Goal: Information Seeking & Learning: Learn about a topic

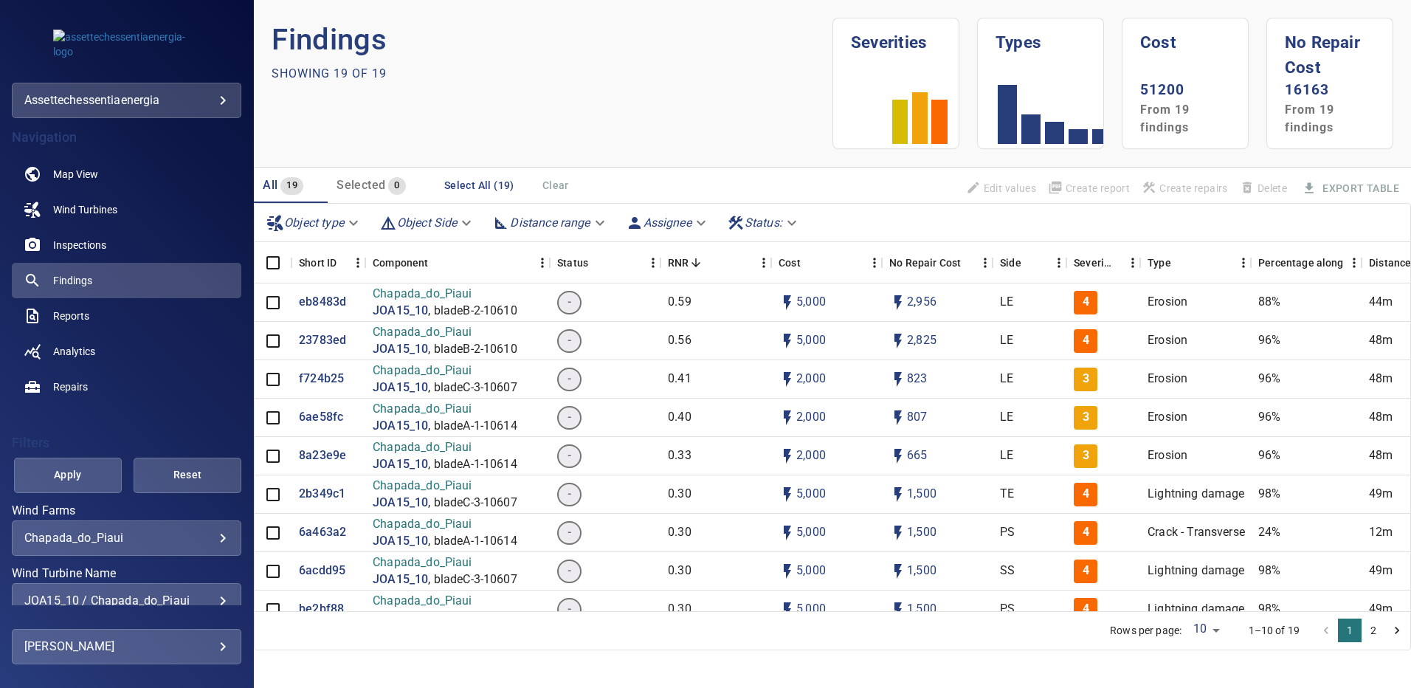
scroll to position [86, 0]
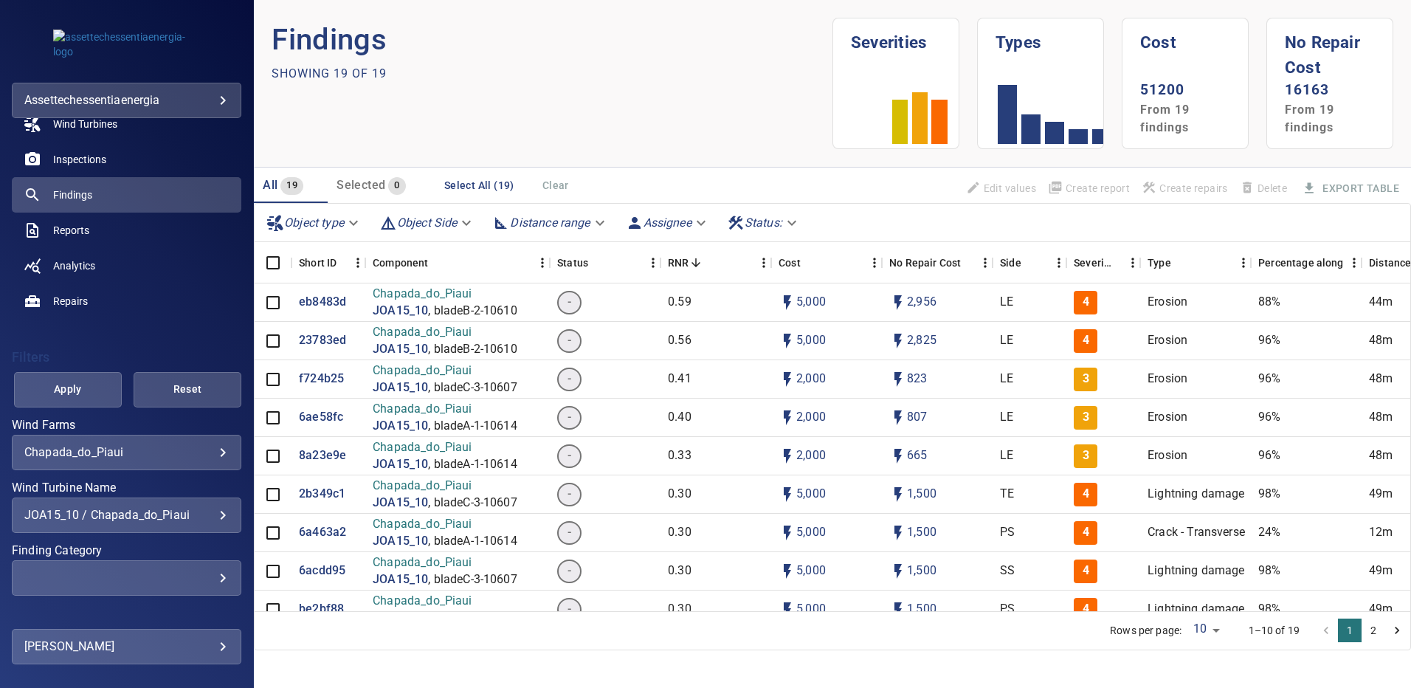
click at [210, 513] on div "JOA15_10 / Chapada_do_Piaui" at bounding box center [126, 515] width 204 height 14
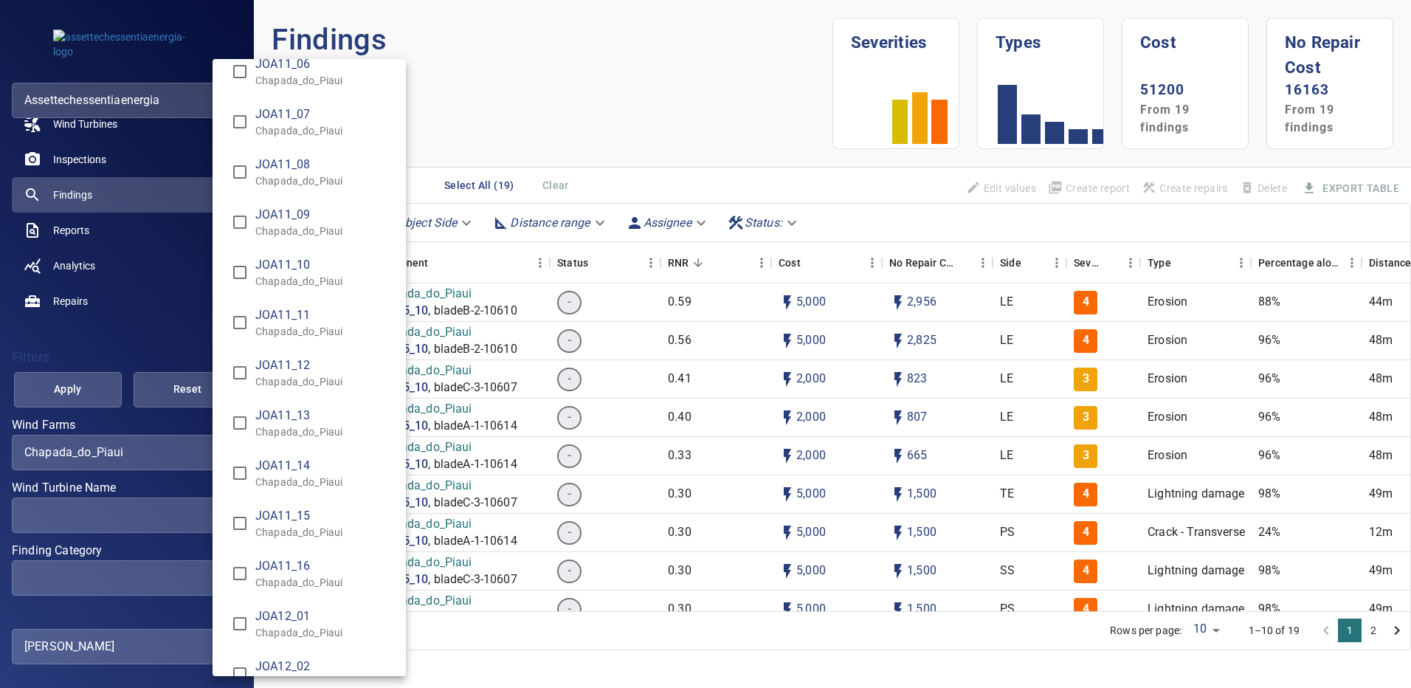
scroll to position [8660, 0]
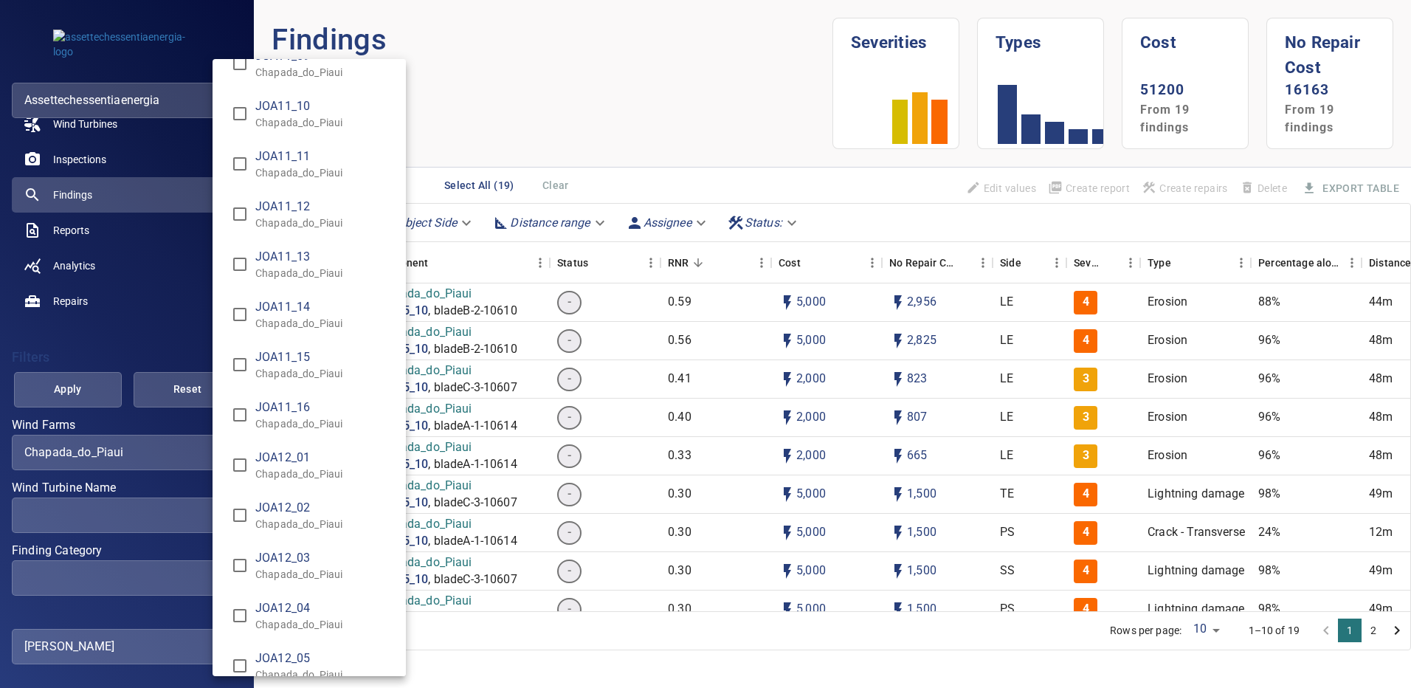
type input "**********"
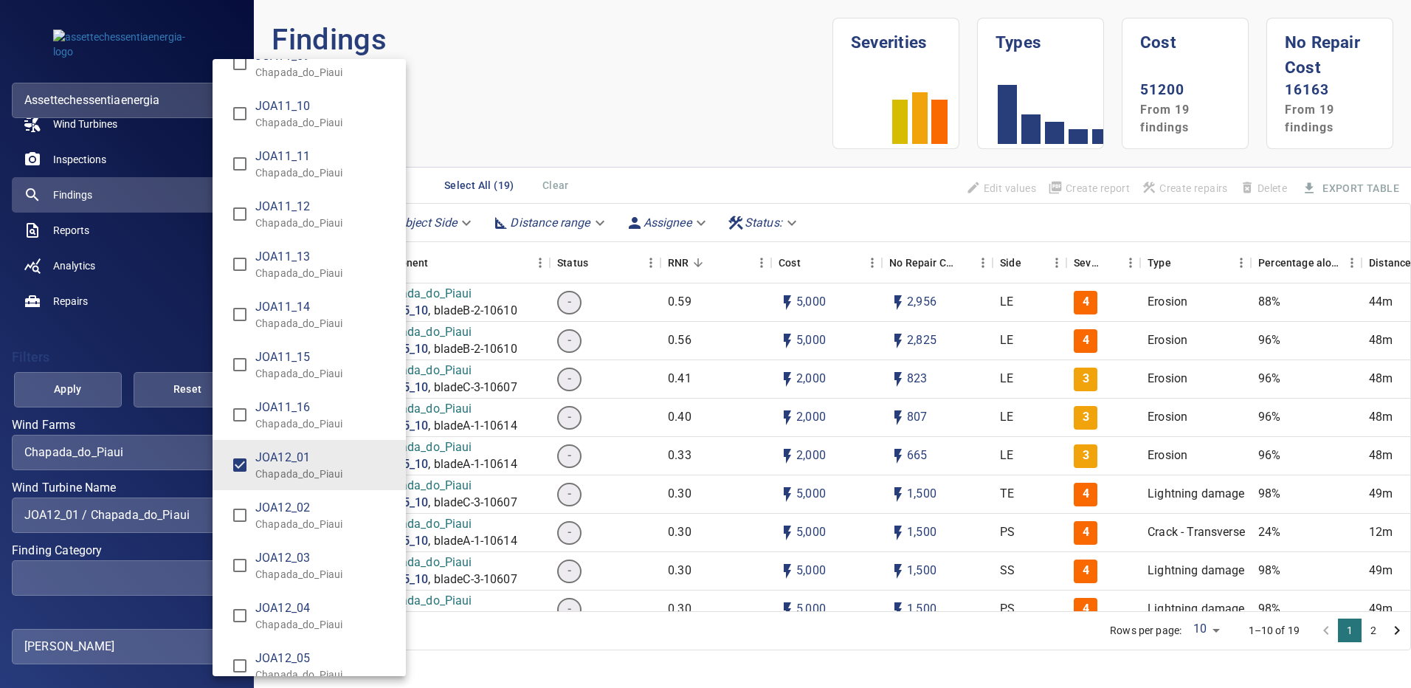
click at [84, 398] on div "Wind Turbine Name" at bounding box center [705, 344] width 1411 height 688
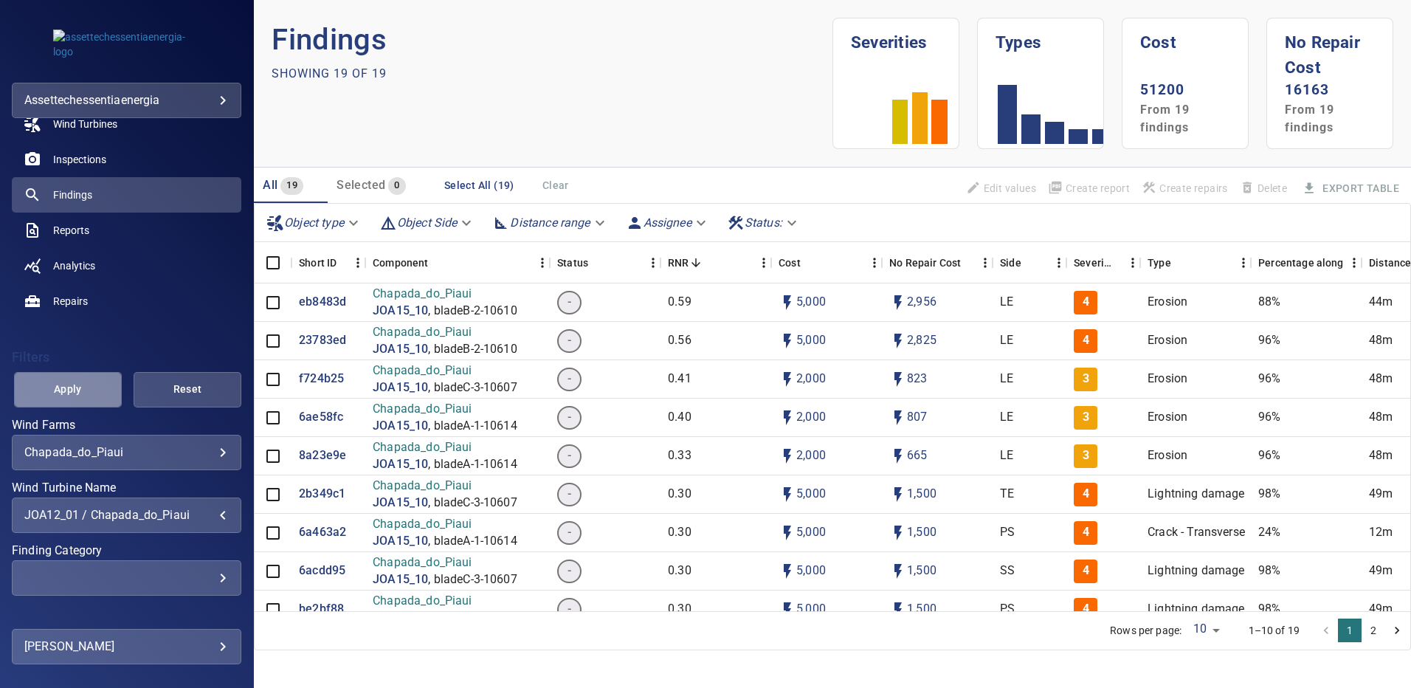
click at [84, 398] on span "Apply" at bounding box center [67, 389] width 71 height 18
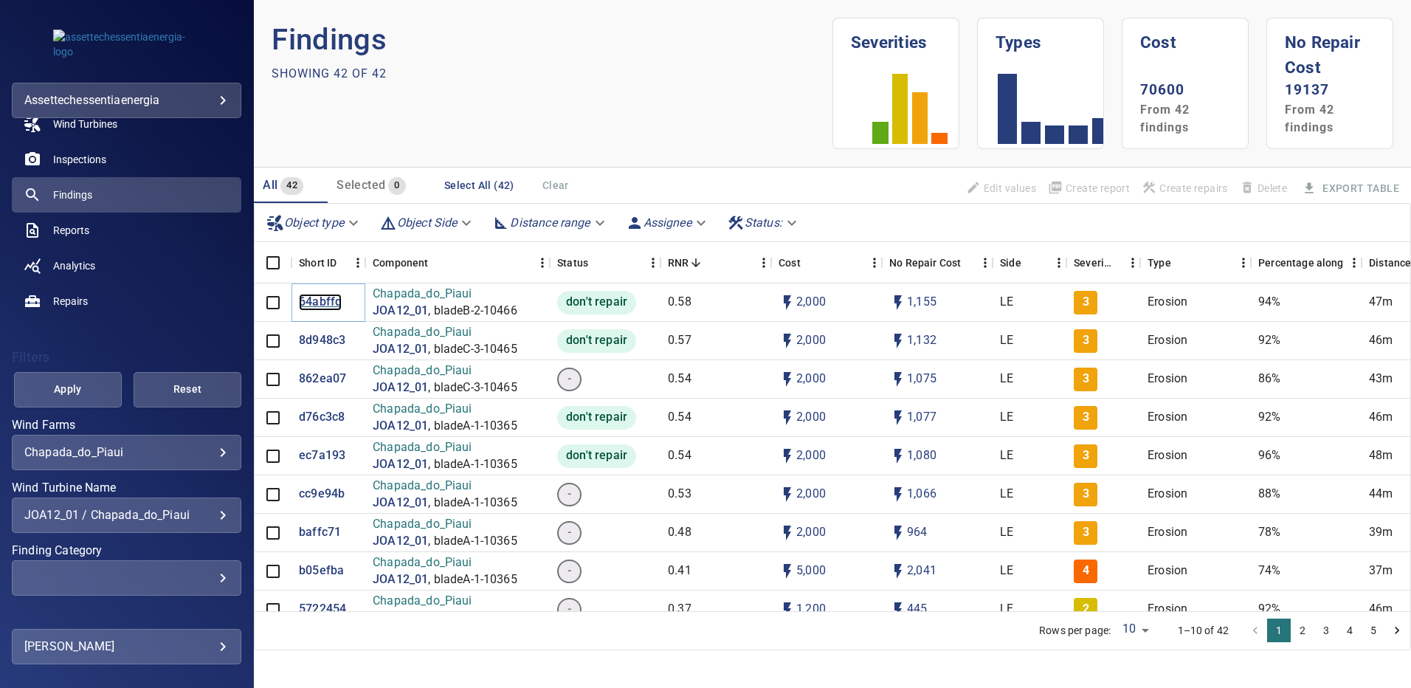
click at [314, 300] on p "64abffd" at bounding box center [320, 302] width 43 height 17
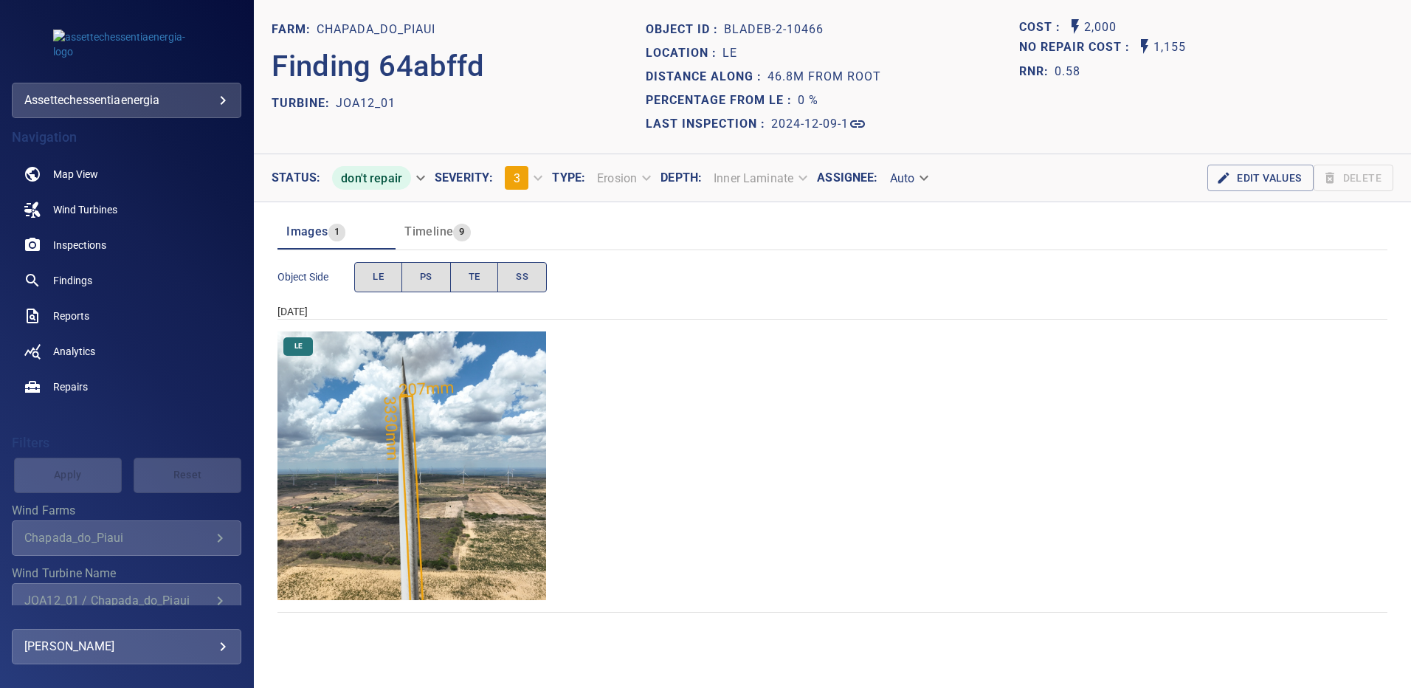
click at [389, 424] on img "Chapada_do_Piaui/JOA12_01/2024-12-09-1/2024-12-09-2/image115wp115.jpg" at bounding box center [411, 465] width 269 height 269
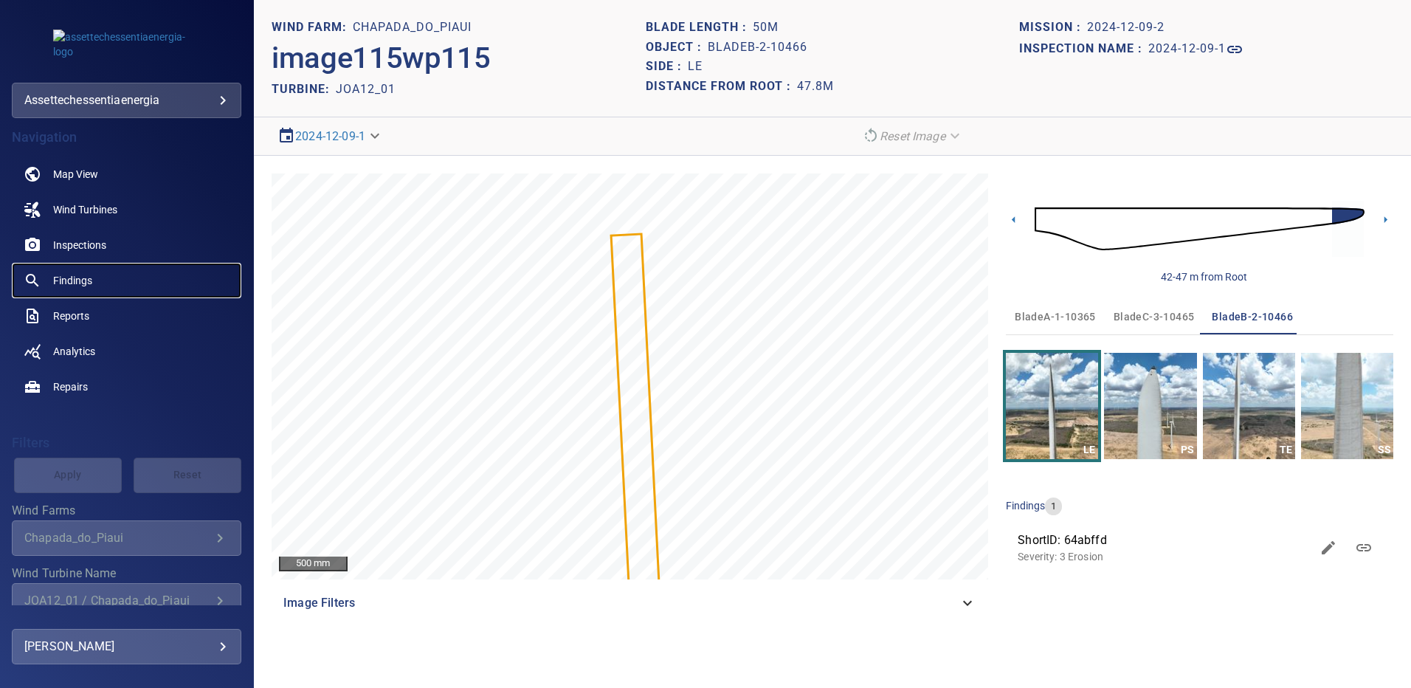
click at [66, 277] on span "Findings" at bounding box center [72, 280] width 39 height 15
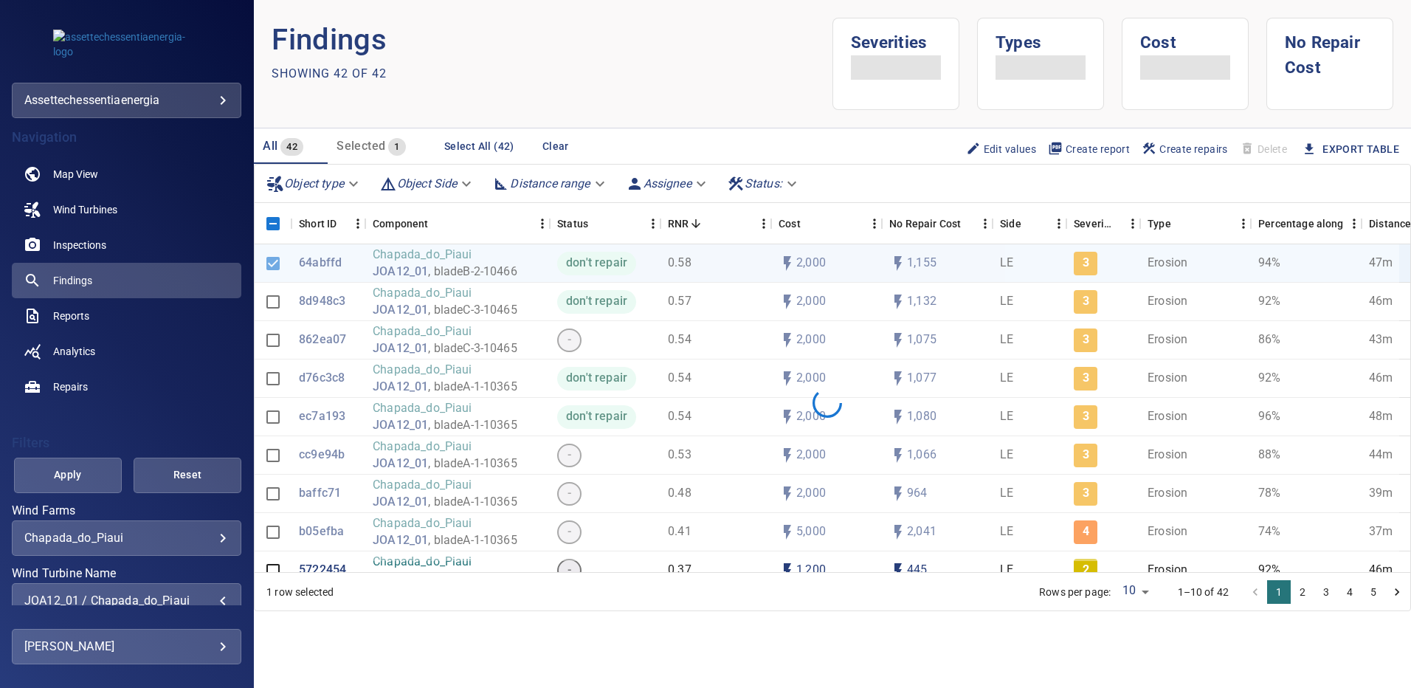
click at [214, 594] on div "JOA12_01 / Chapada_do_Piaui" at bounding box center [126, 600] width 204 height 14
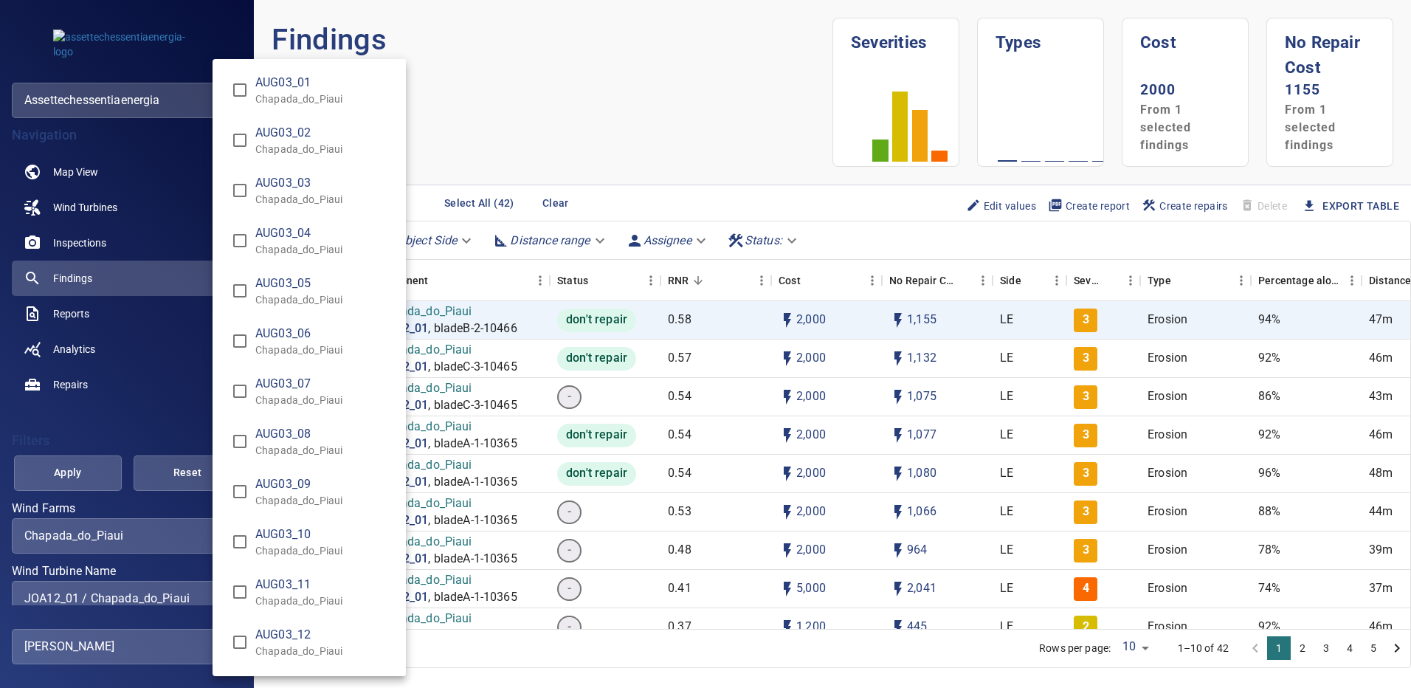
scroll to position [8757, 0]
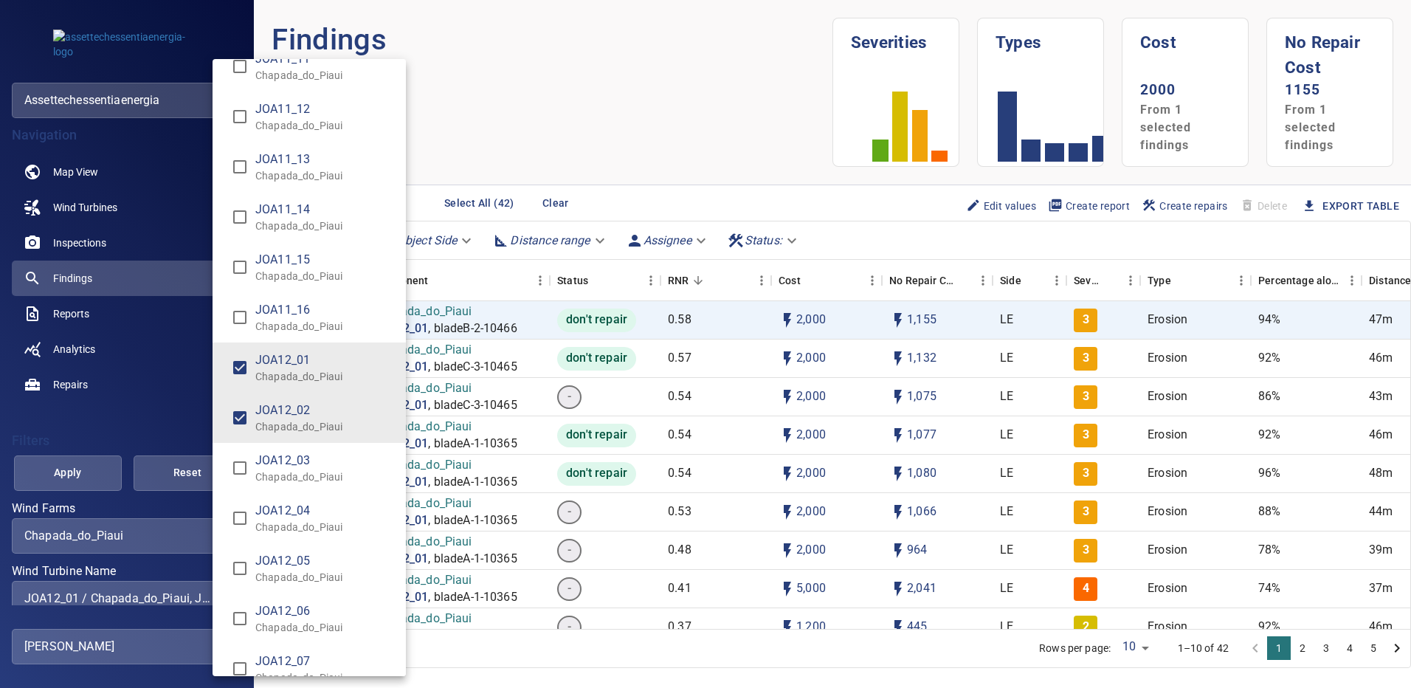
type input "**********"
click at [98, 469] on div "Wind Turbine Name" at bounding box center [705, 344] width 1411 height 688
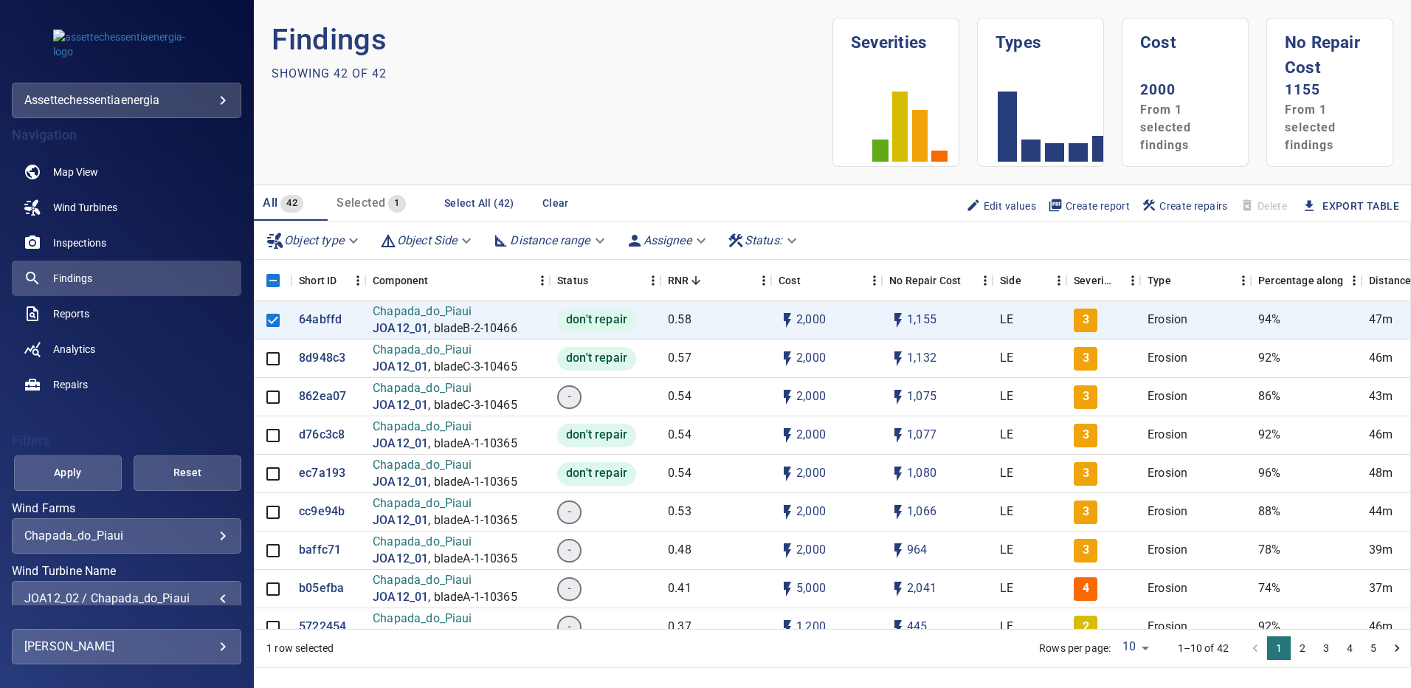
click at [91, 472] on span "Apply" at bounding box center [67, 472] width 71 height 18
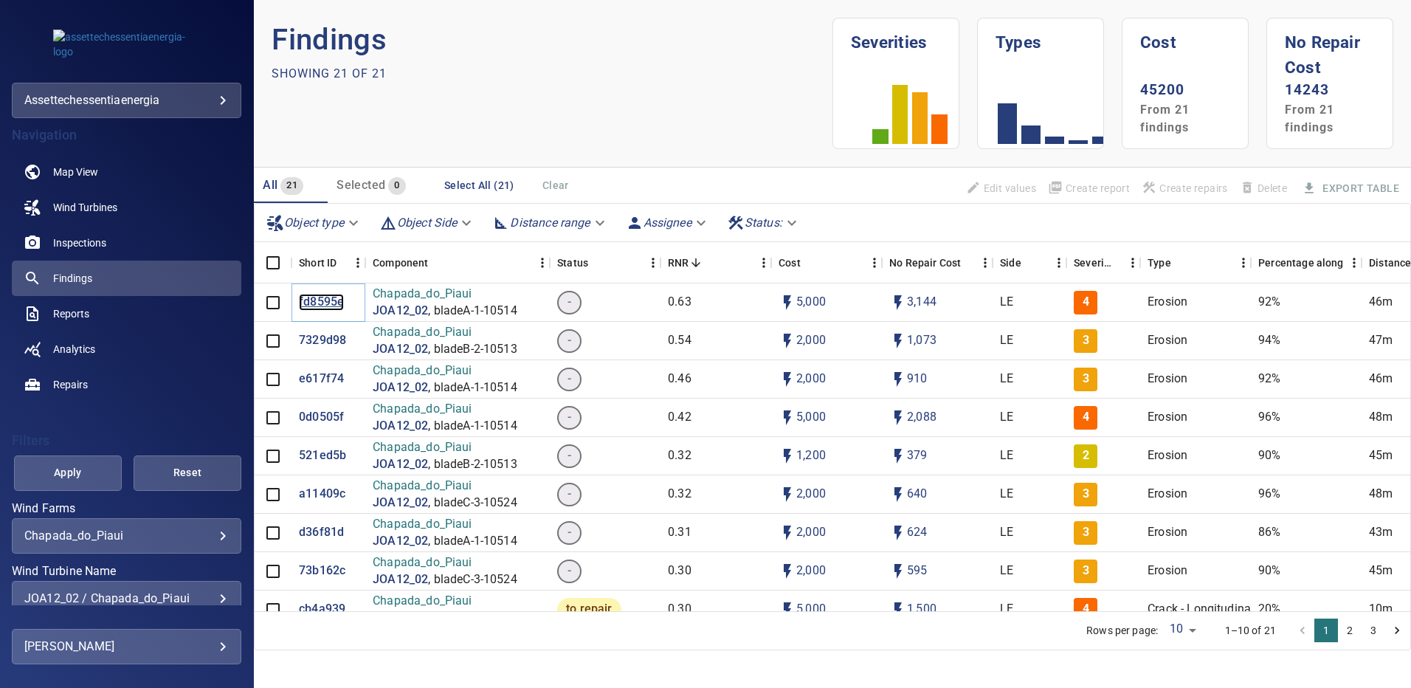
click at [311, 303] on p "fd8595e" at bounding box center [321, 302] width 45 height 17
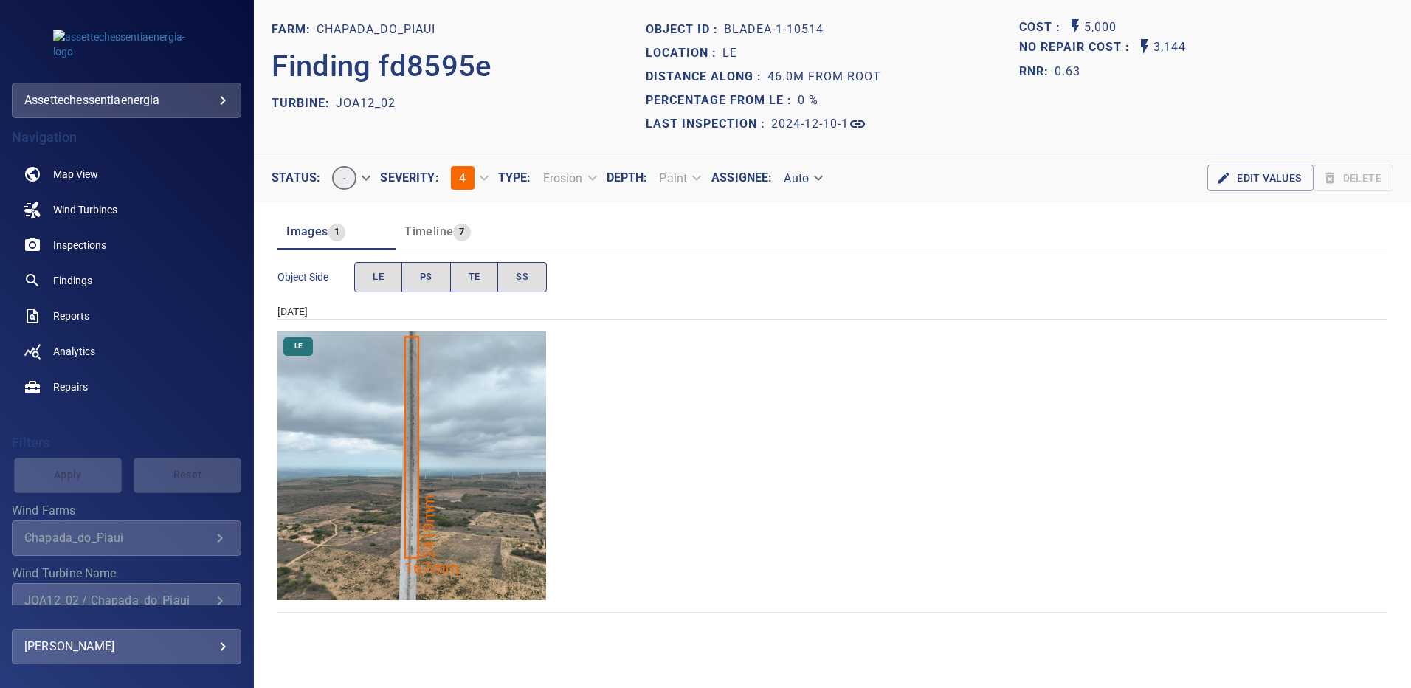
click at [413, 375] on img "Chapada_do_Piaui/JOA12_02/2024-12-10-1/2024-12-10-1/image17wp17.jpg" at bounding box center [411, 465] width 269 height 269
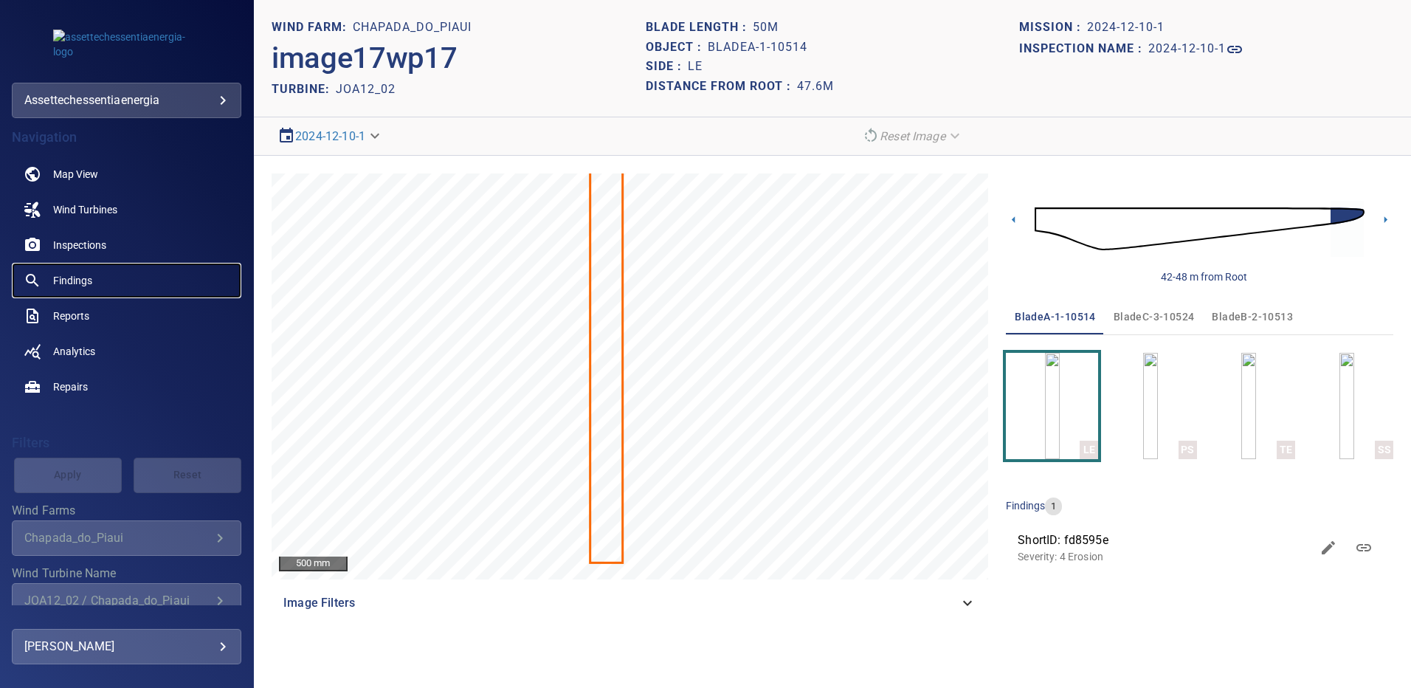
click at [76, 282] on span "Findings" at bounding box center [72, 280] width 39 height 15
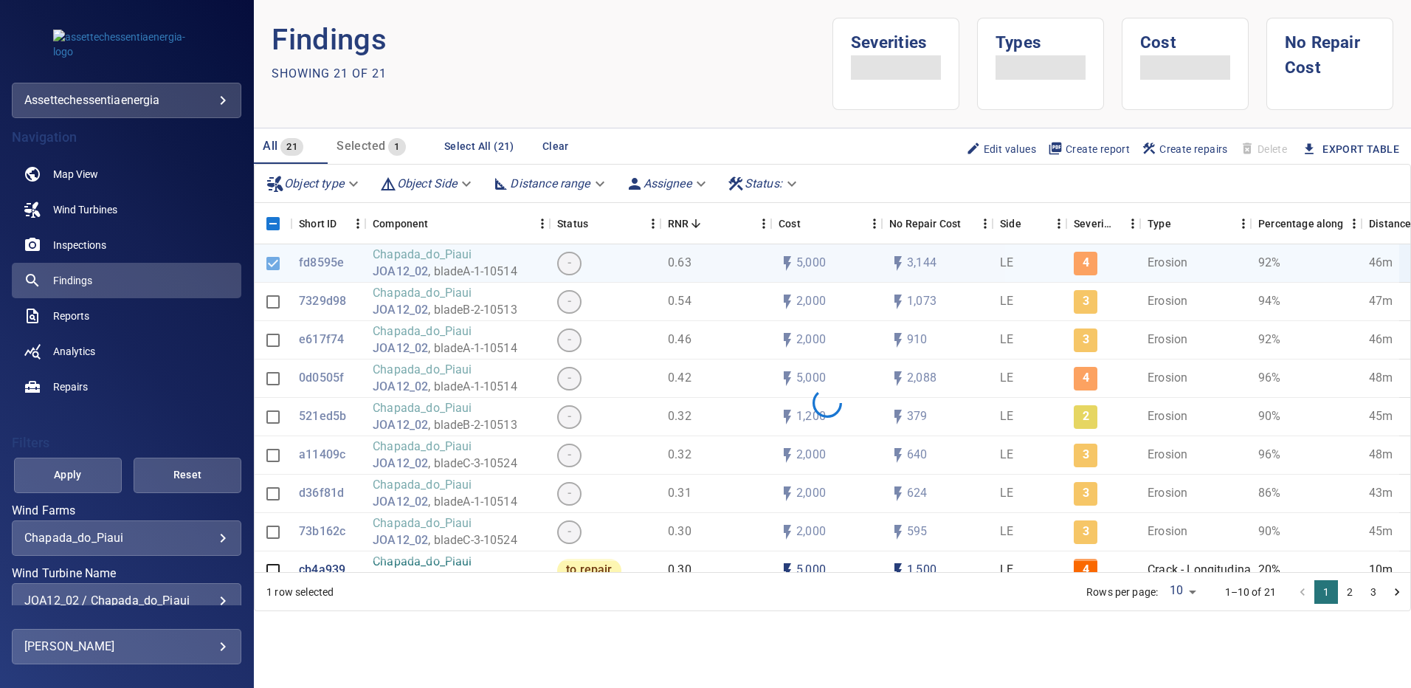
click at [213, 598] on div "JOA12_02 / Chapada_do_Piaui" at bounding box center [126, 600] width 204 height 14
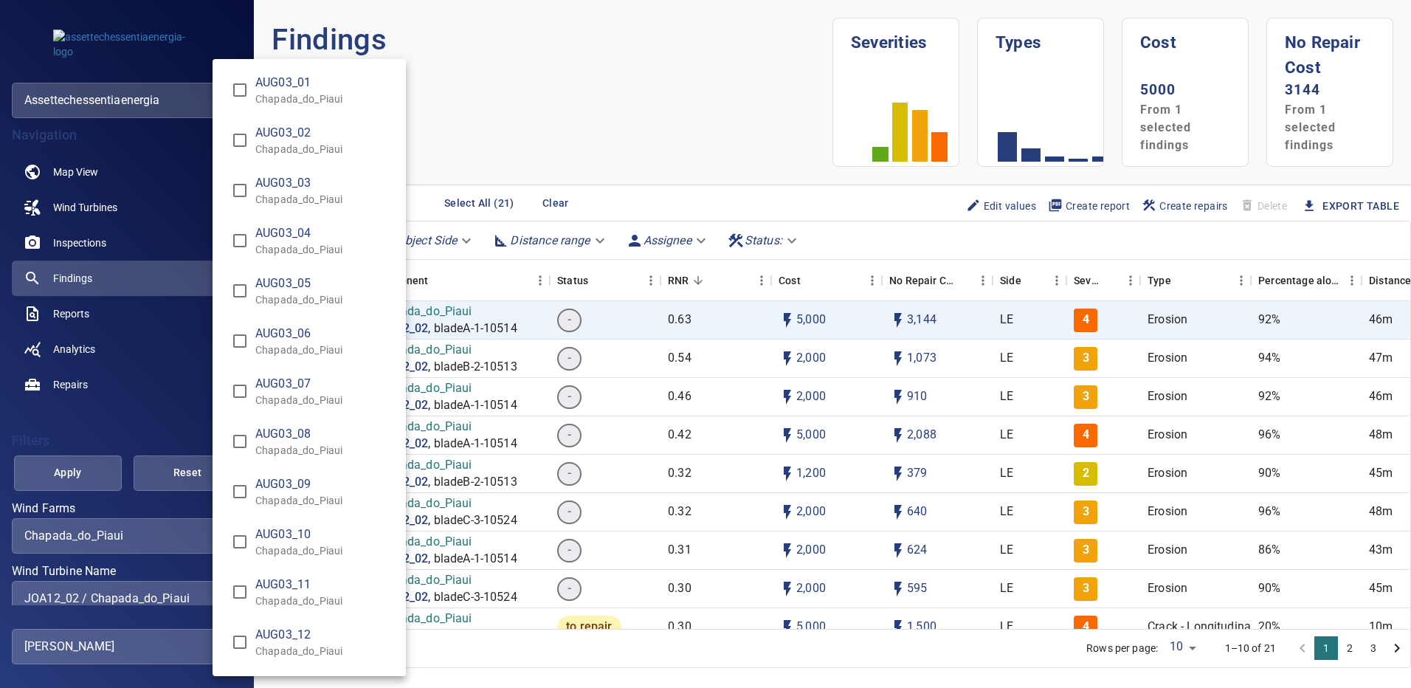
scroll to position [8807, 0]
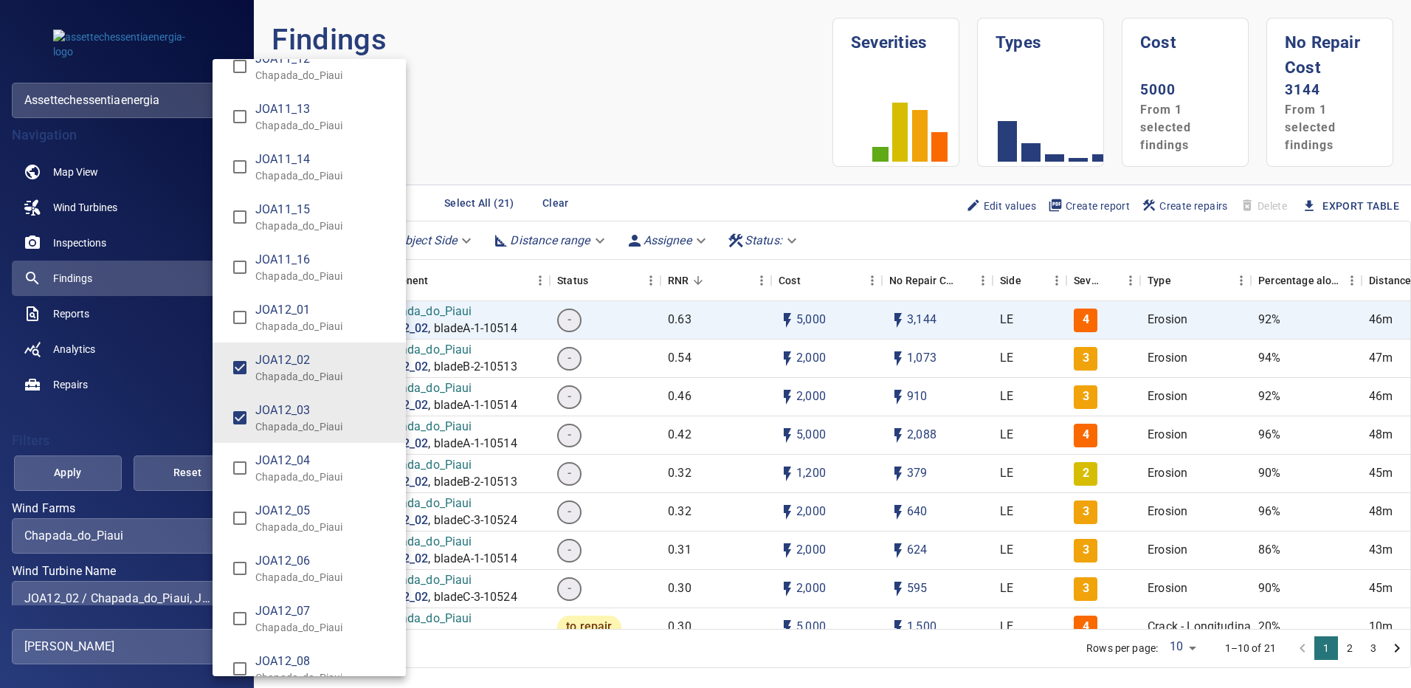
type input "**********"
click at [77, 477] on div "Wind Turbine Name" at bounding box center [705, 344] width 1411 height 688
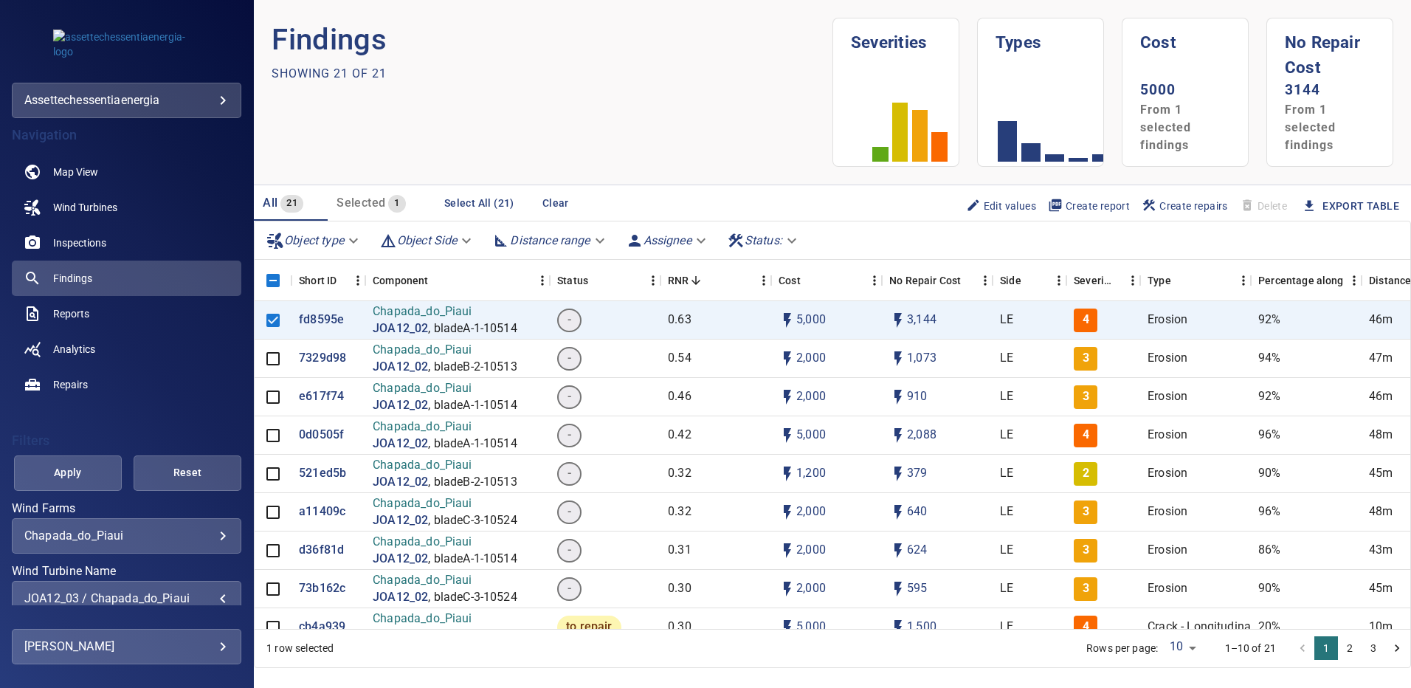
click at [77, 477] on span "Apply" at bounding box center [67, 472] width 71 height 18
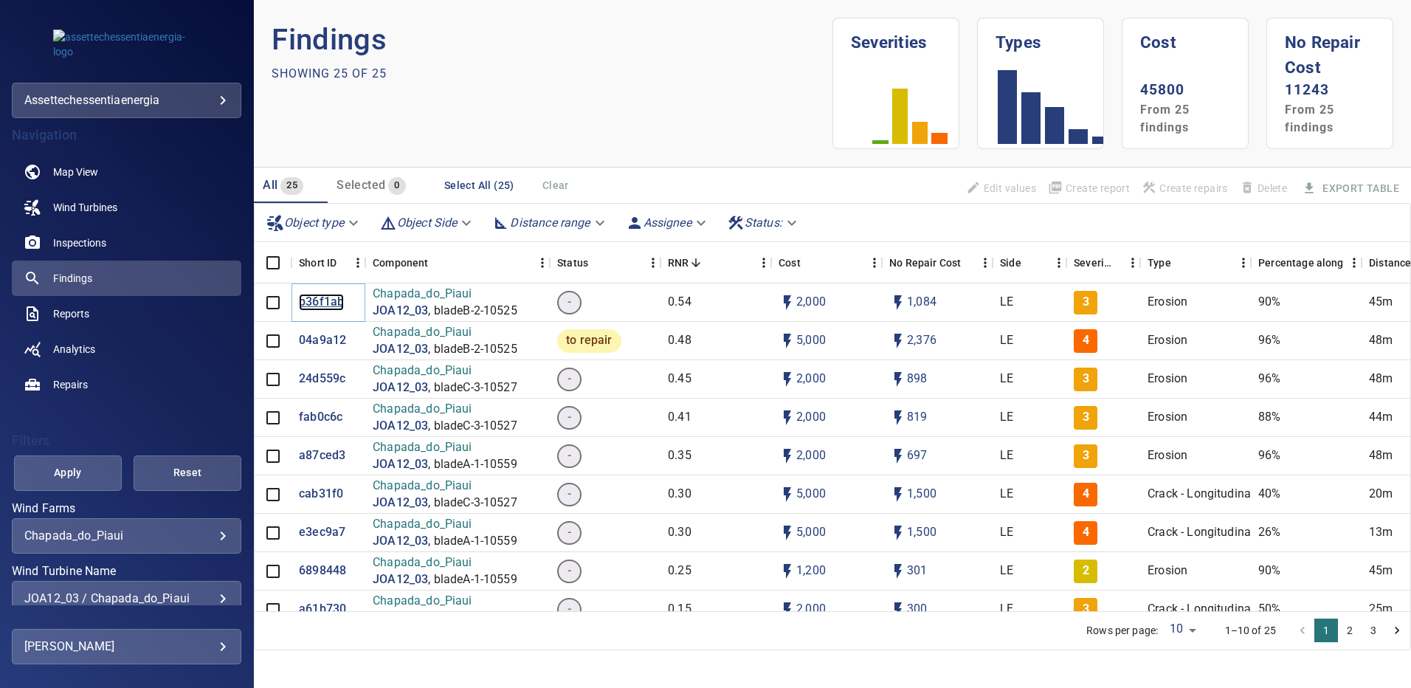
click at [323, 300] on p "b36f1ab" at bounding box center [321, 302] width 45 height 17
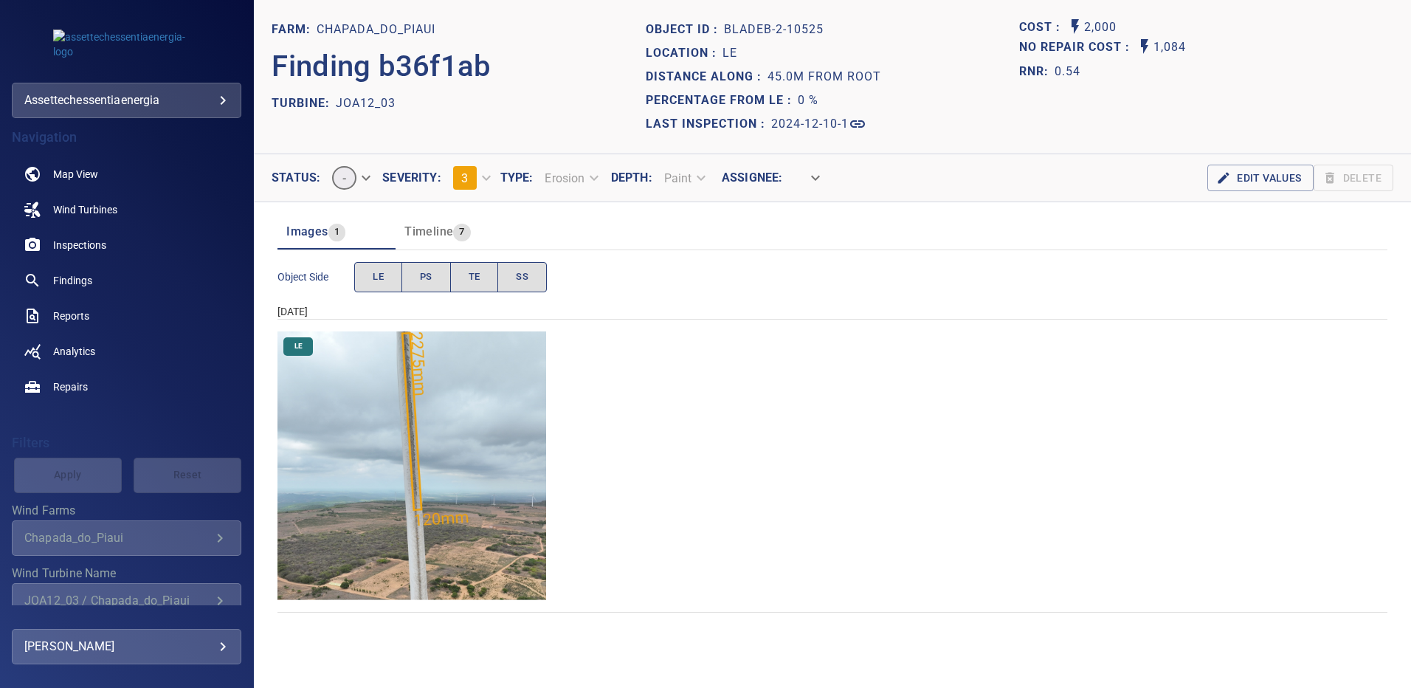
click at [449, 391] on img "Chapada_do_Piaui/JOA12_03/2024-12-10-1/2024-12-10-2/image88wp88.jpg" at bounding box center [411, 465] width 269 height 269
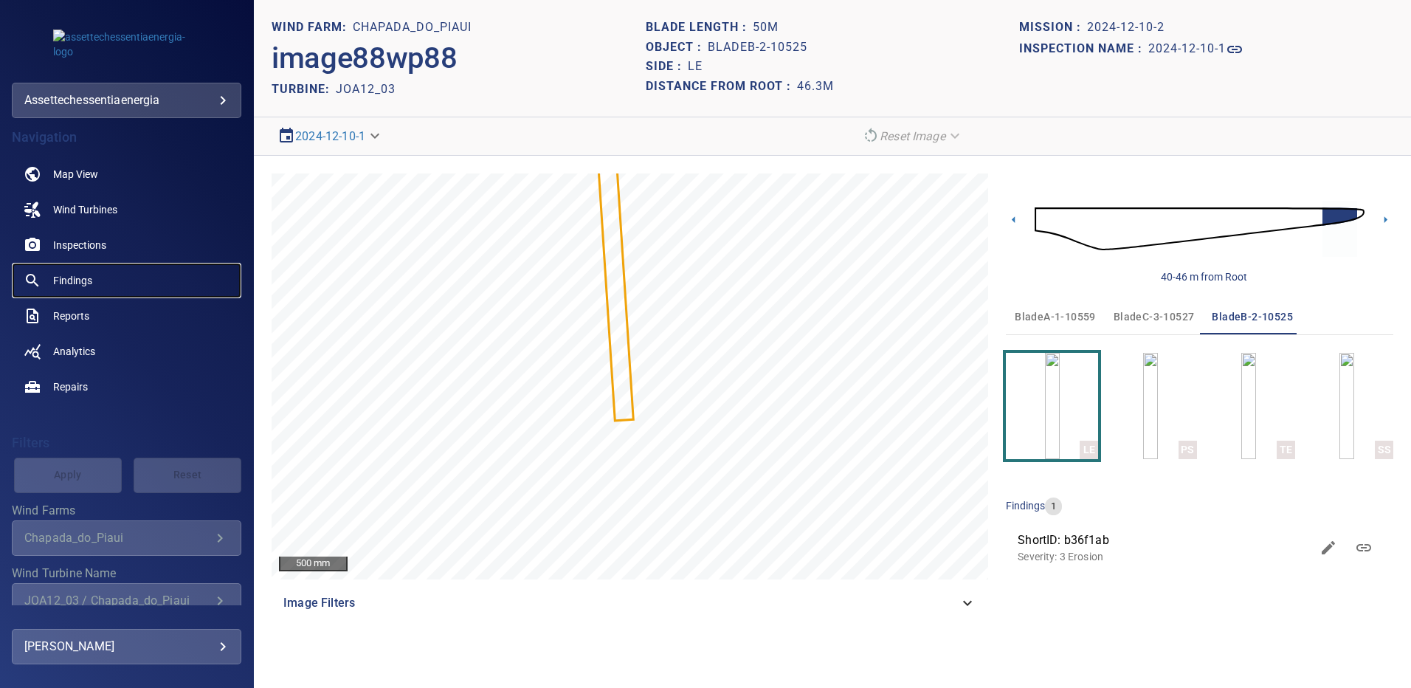
click at [84, 280] on span "Findings" at bounding box center [72, 280] width 39 height 15
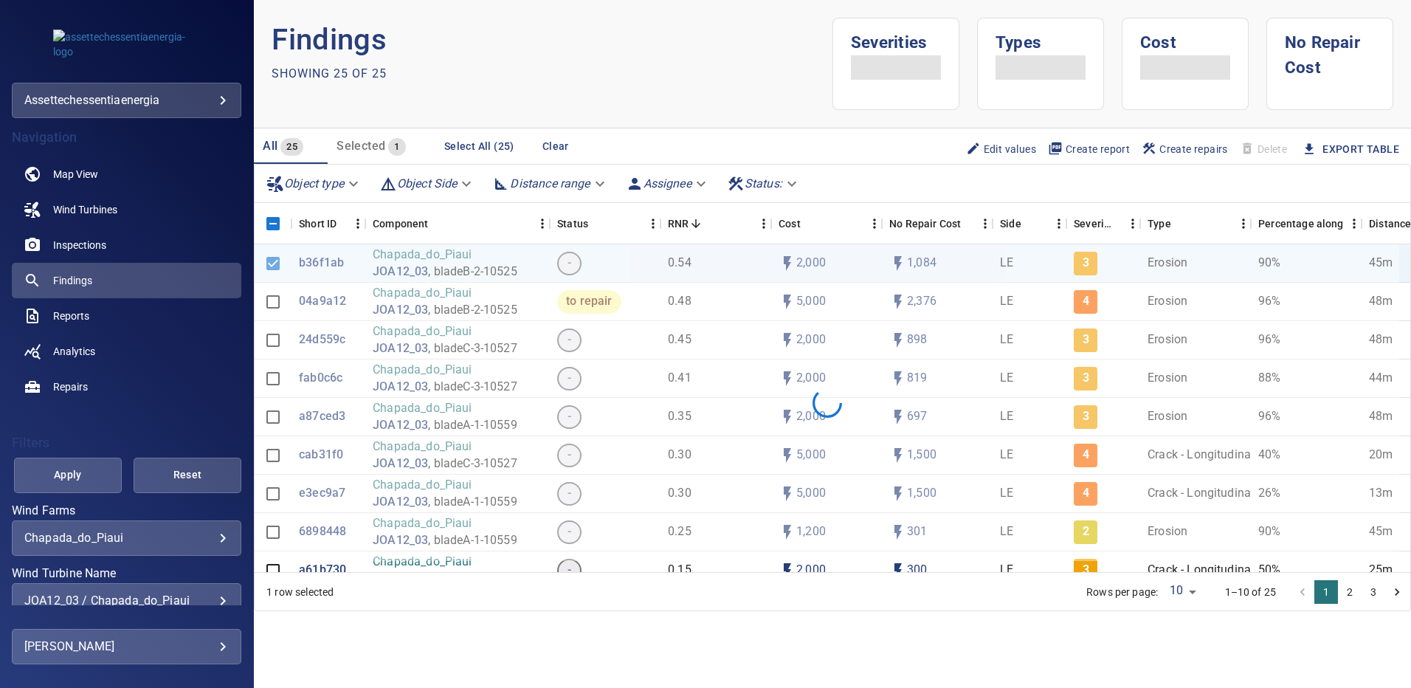
click at [212, 596] on div "JOA12_03 / Chapada_do_Piaui" at bounding box center [126, 600] width 204 height 14
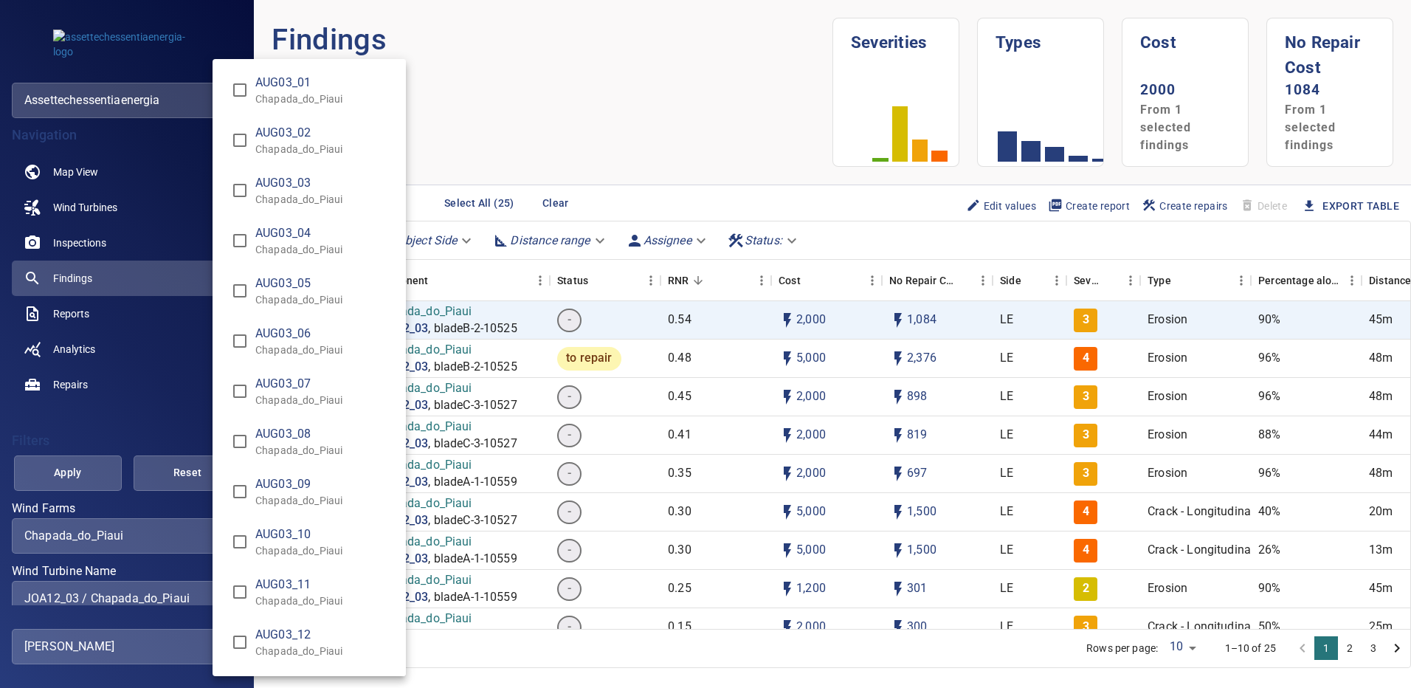
scroll to position [8858, 0]
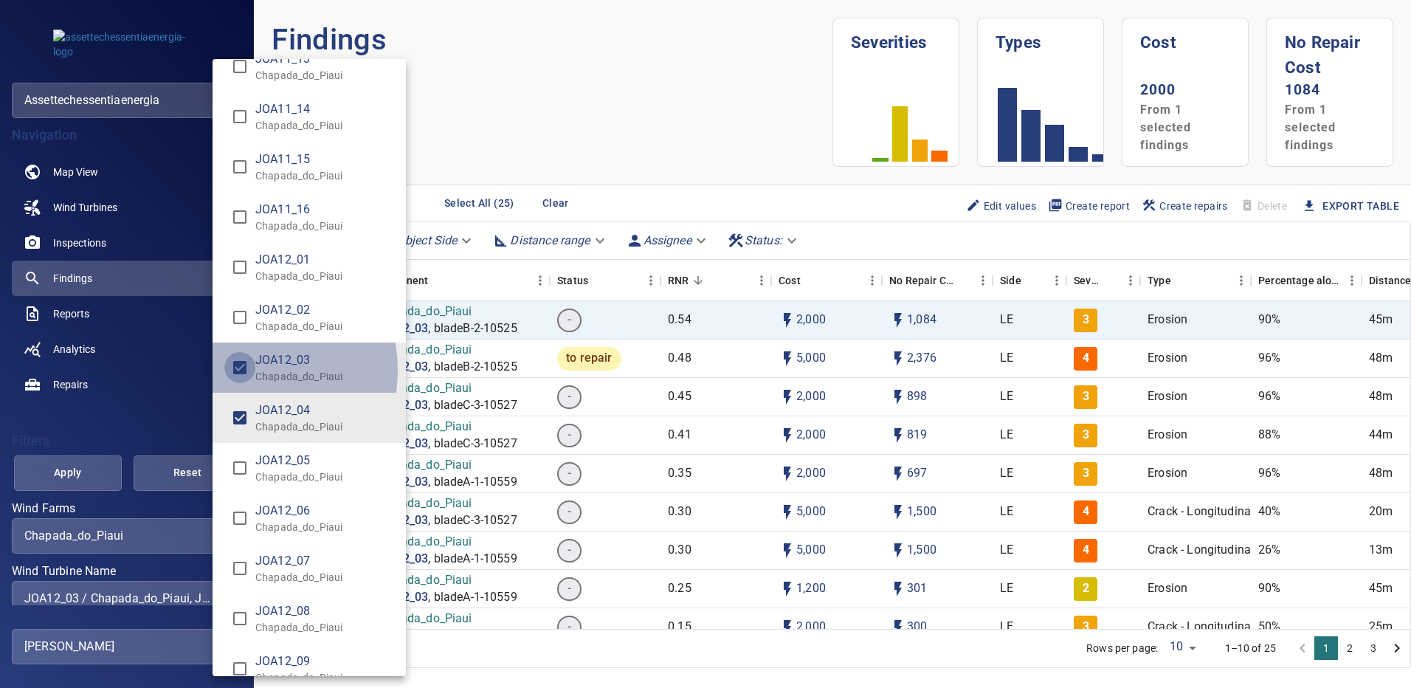
type input "**********"
click at [100, 475] on div "Wind Turbine Name" at bounding box center [705, 344] width 1411 height 688
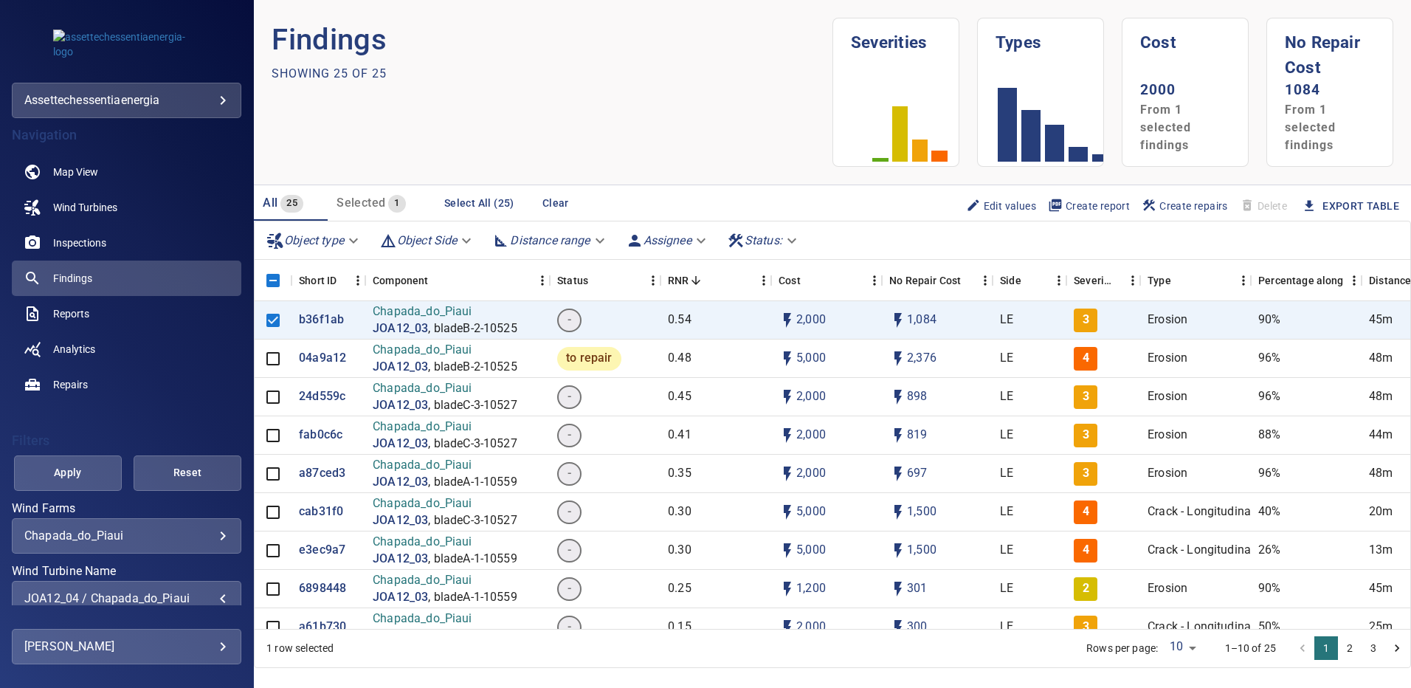
click at [100, 475] on button "Apply" at bounding box center [68, 472] width 108 height 35
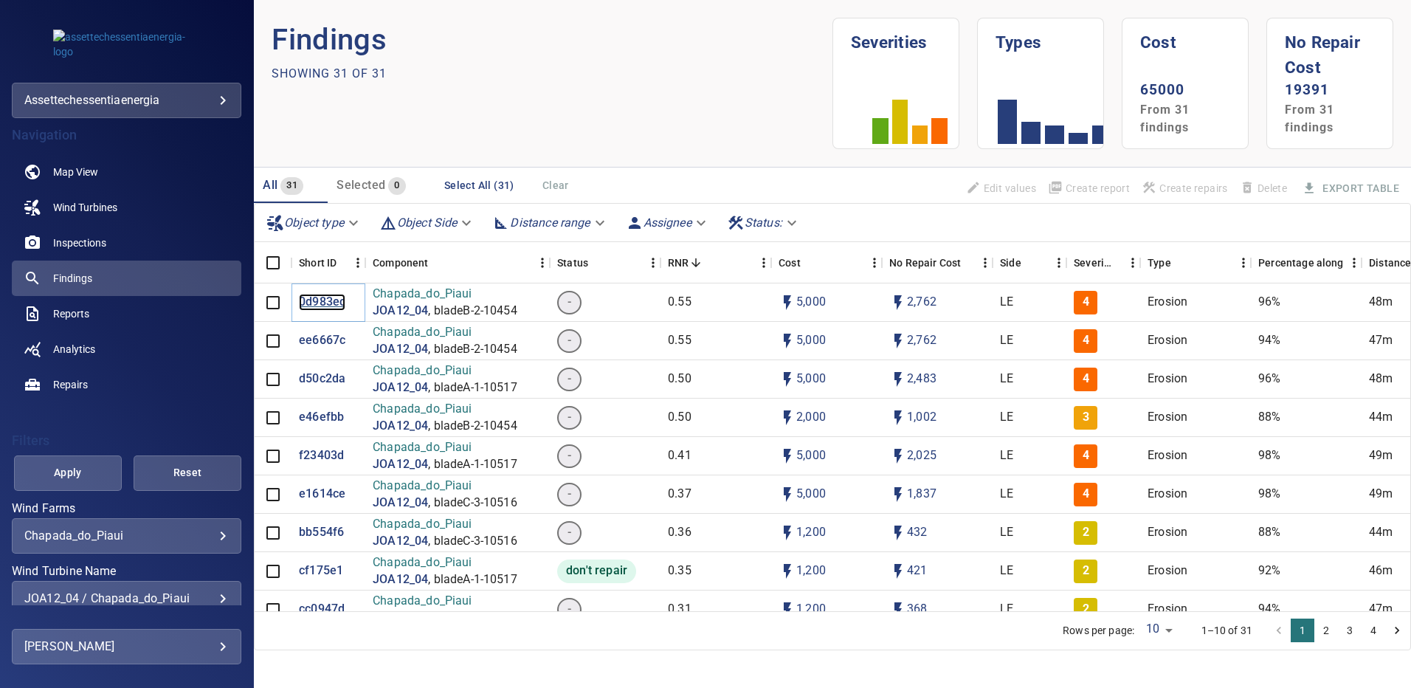
click at [323, 297] on p "0d983ec" at bounding box center [322, 302] width 46 height 17
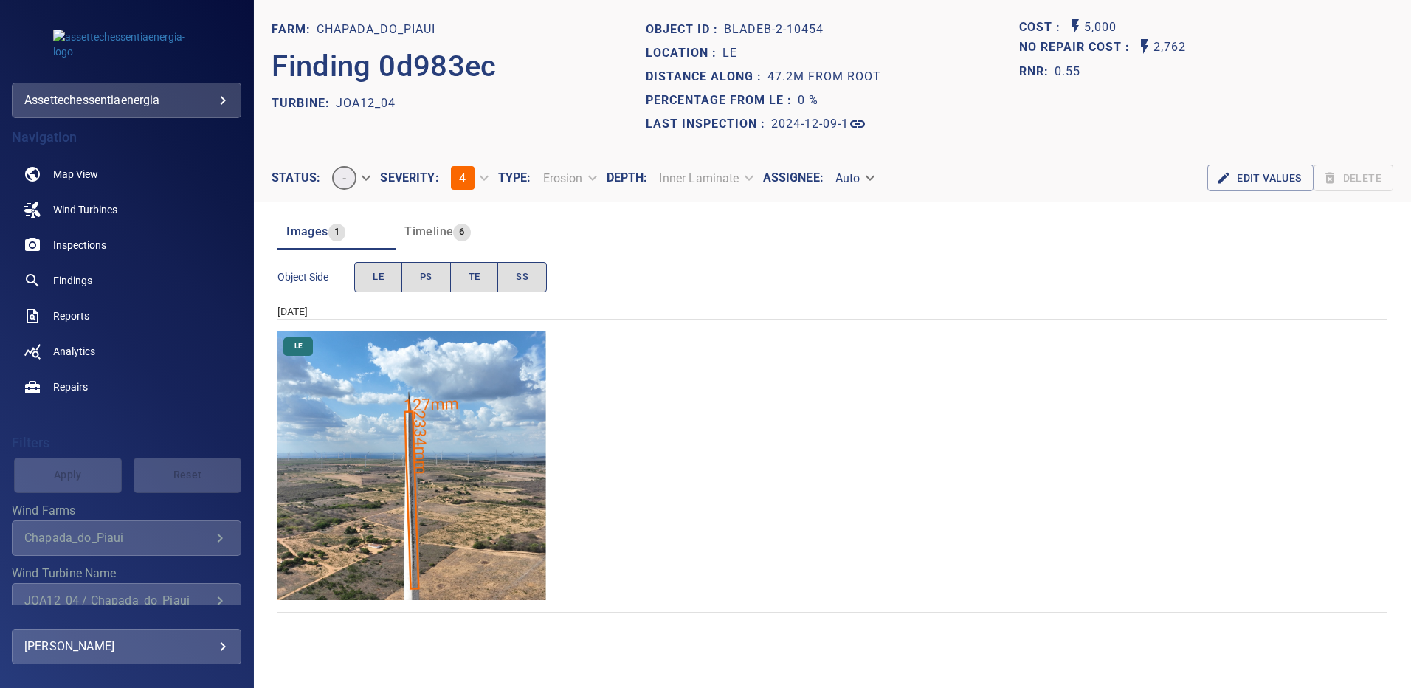
click at [473, 500] on img "Chapada_do_Piaui/JOA12_04/2024-12-09-1/2024-12-09-2/image94wp94.jpg" at bounding box center [411, 465] width 269 height 269
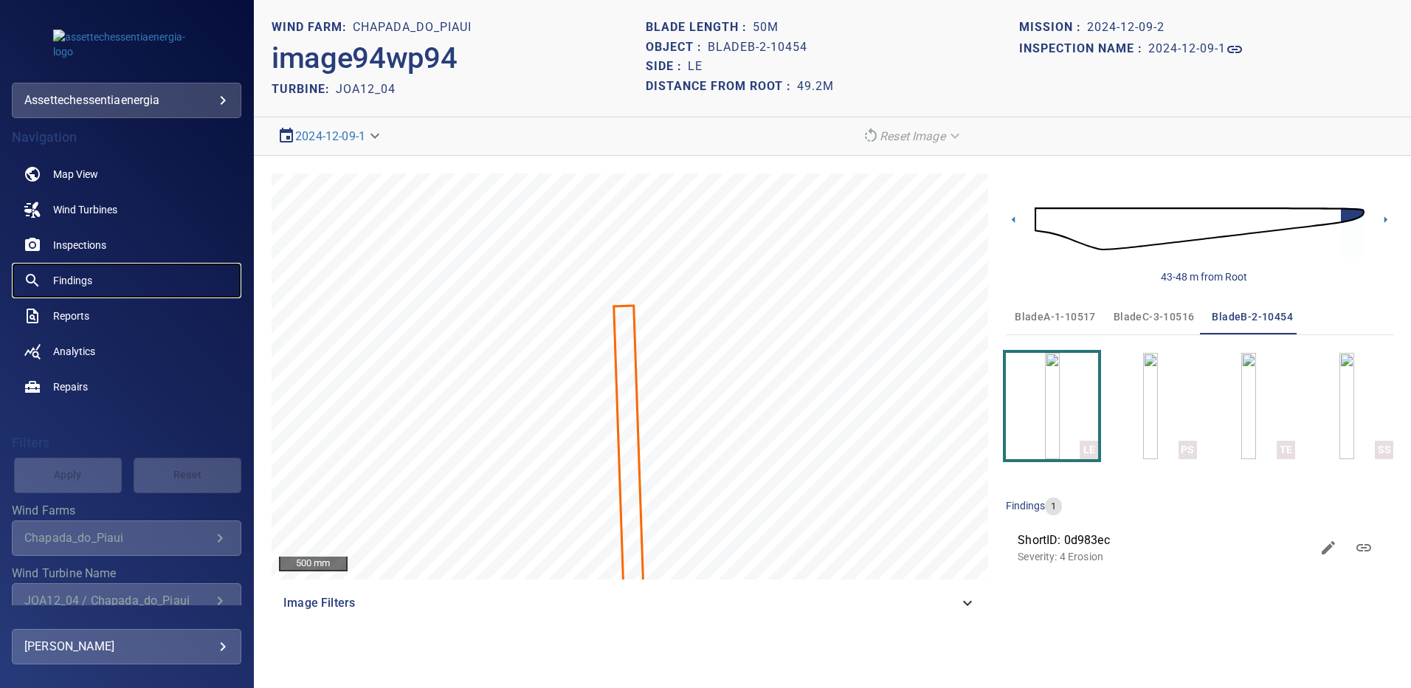
click at [67, 283] on span "Findings" at bounding box center [72, 280] width 39 height 15
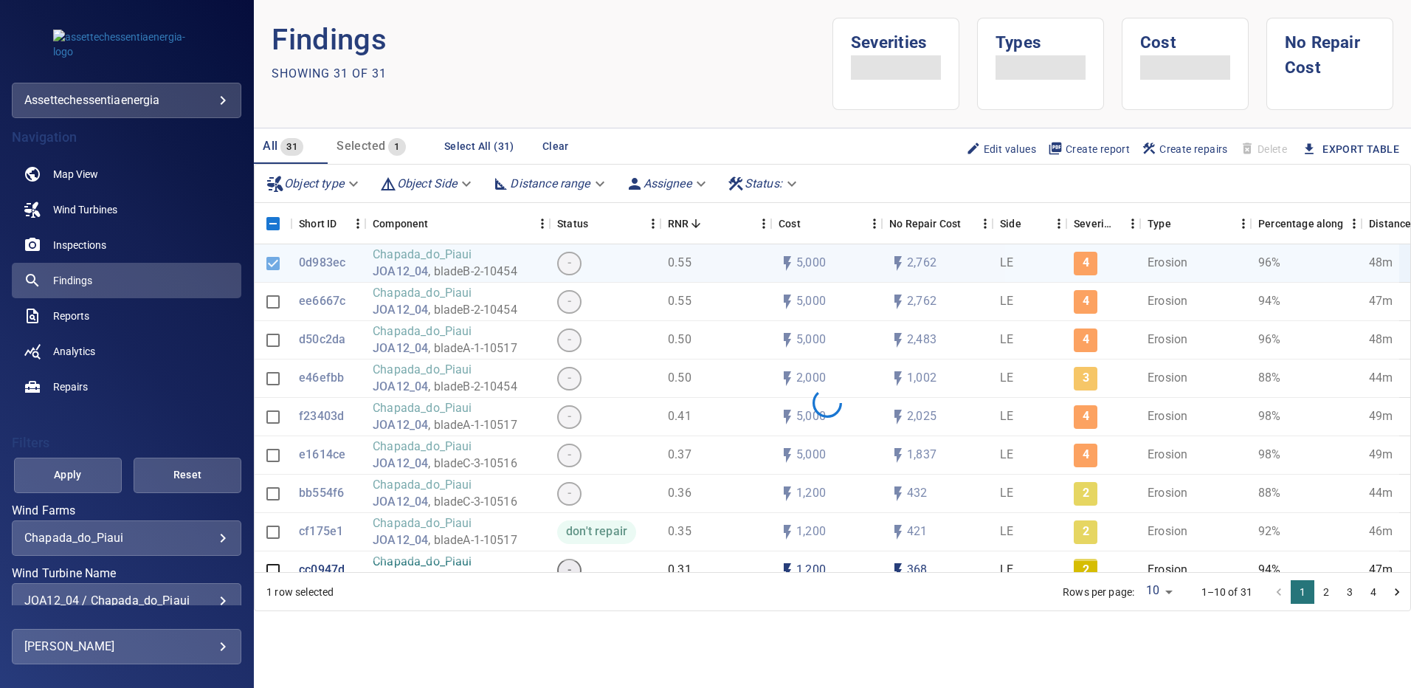
click at [219, 596] on div "**********" at bounding box center [127, 600] width 230 height 35
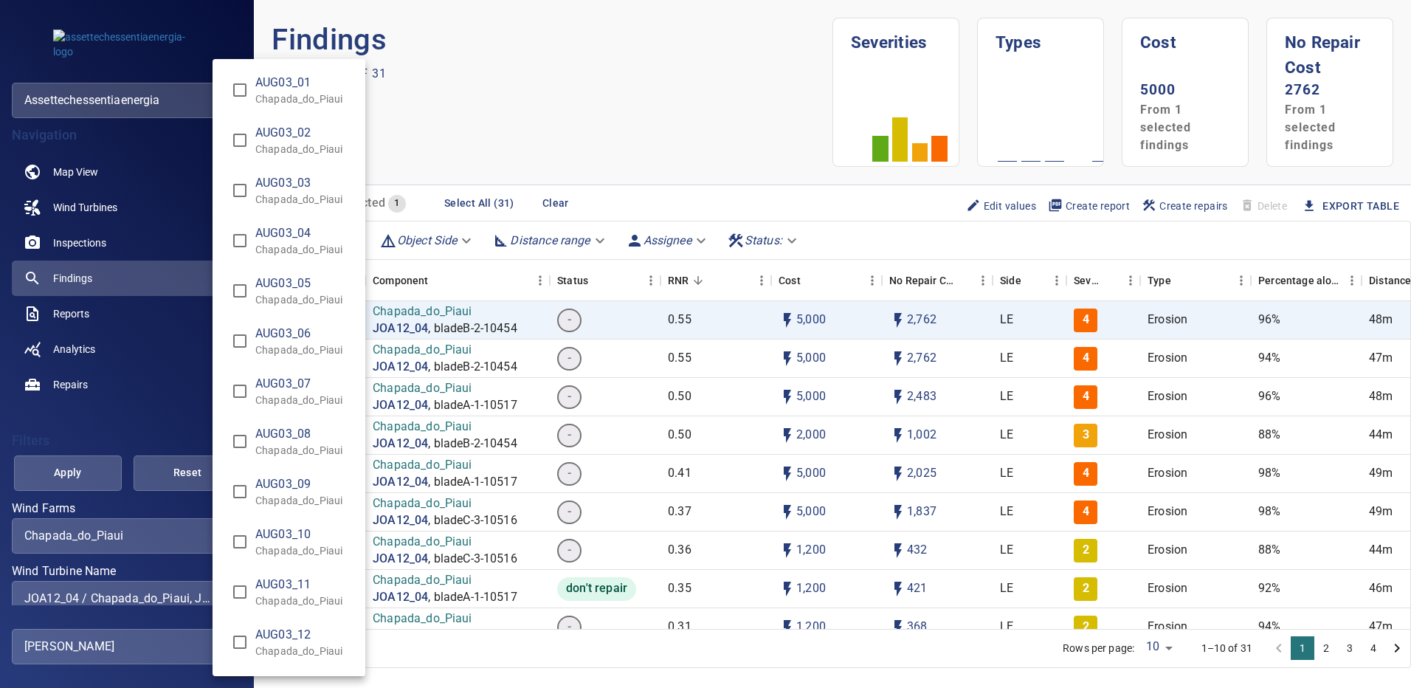
scroll to position [8908, 0]
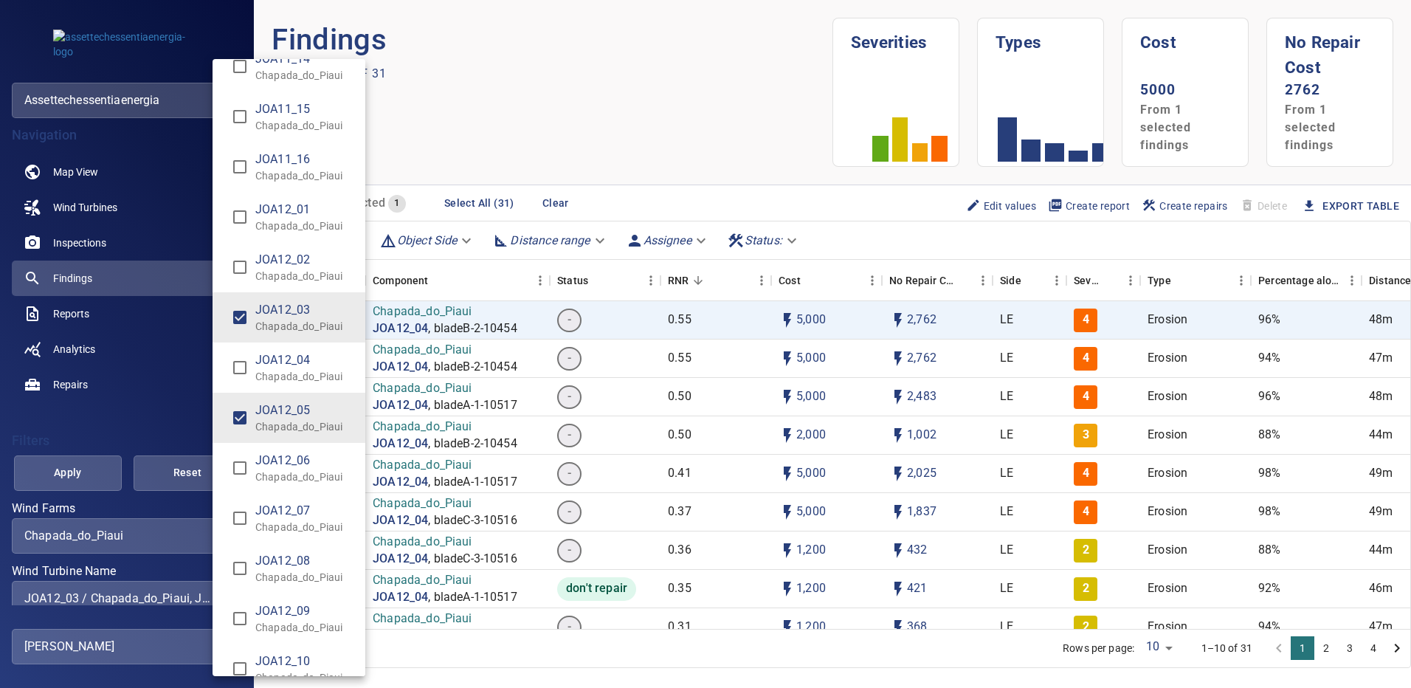
type input "**********"
click at [97, 467] on div "Wind Turbine Name" at bounding box center [705, 344] width 1411 height 688
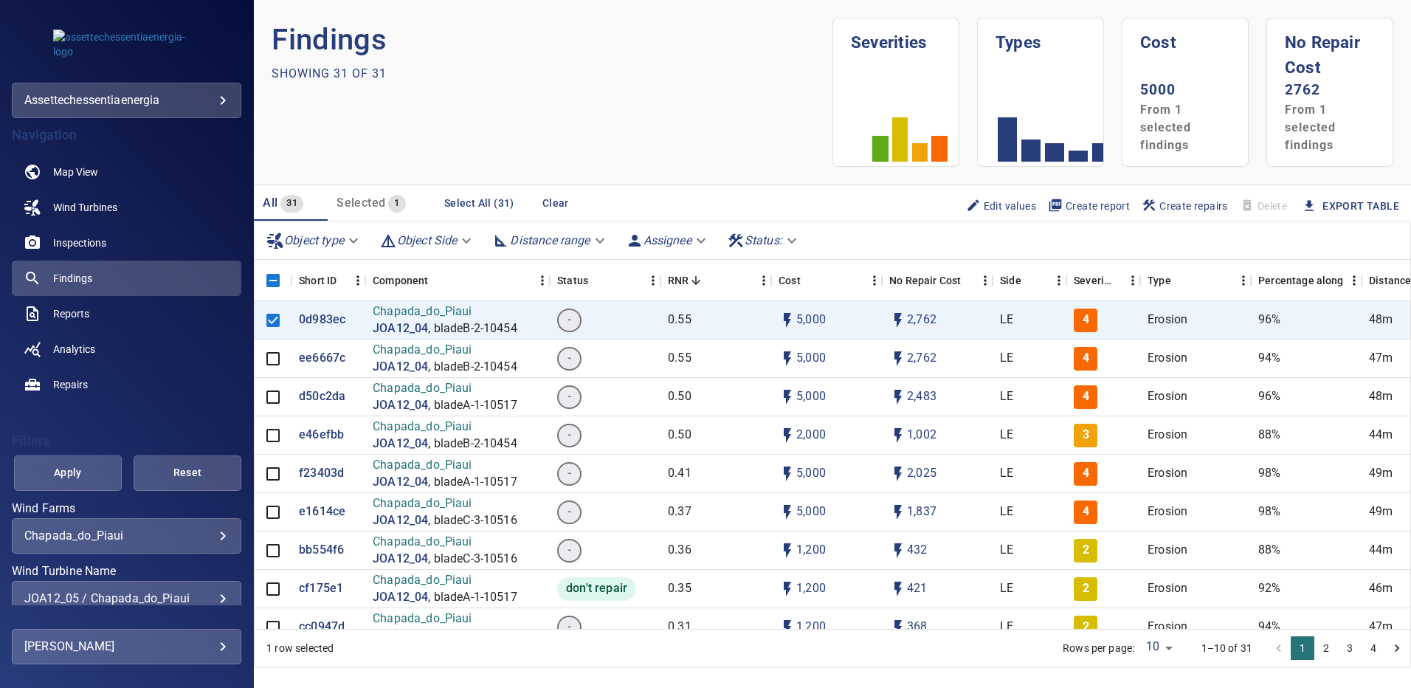
click at [97, 467] on span "Apply" at bounding box center [67, 472] width 71 height 18
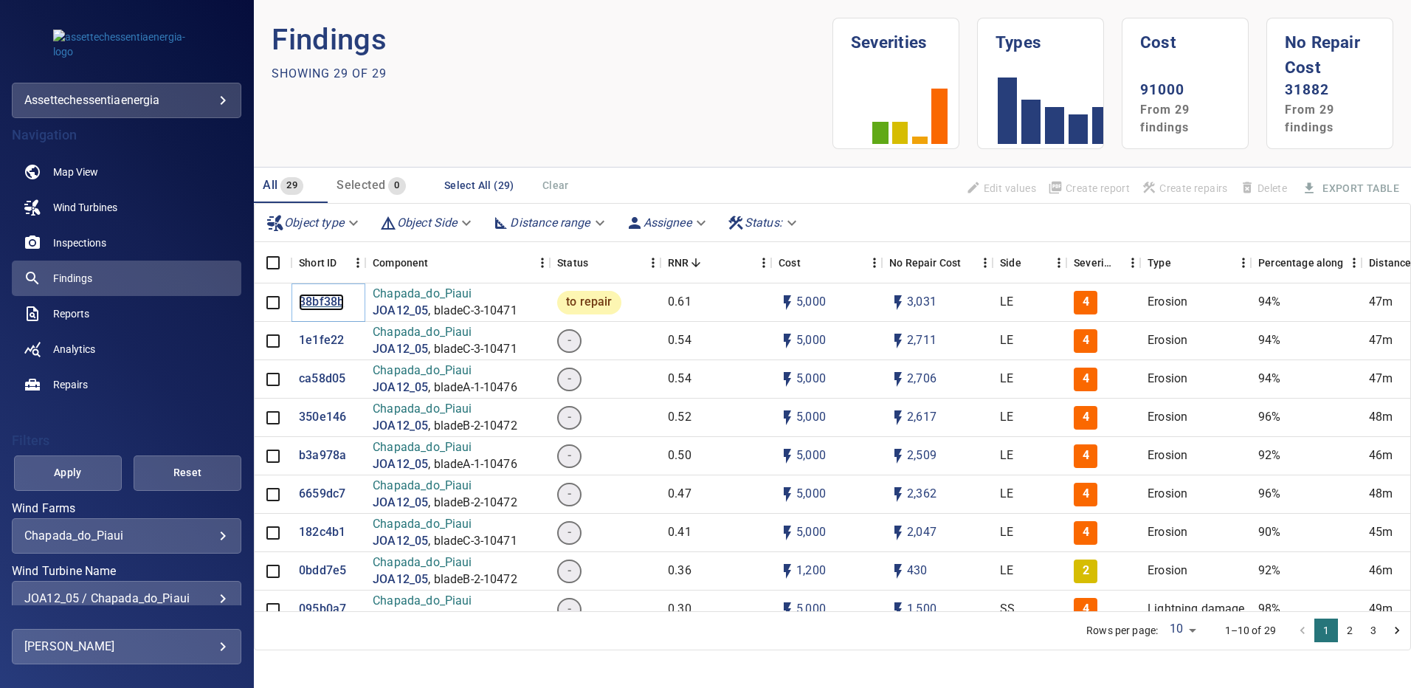
click at [327, 303] on p "38bf38b" at bounding box center [321, 302] width 45 height 17
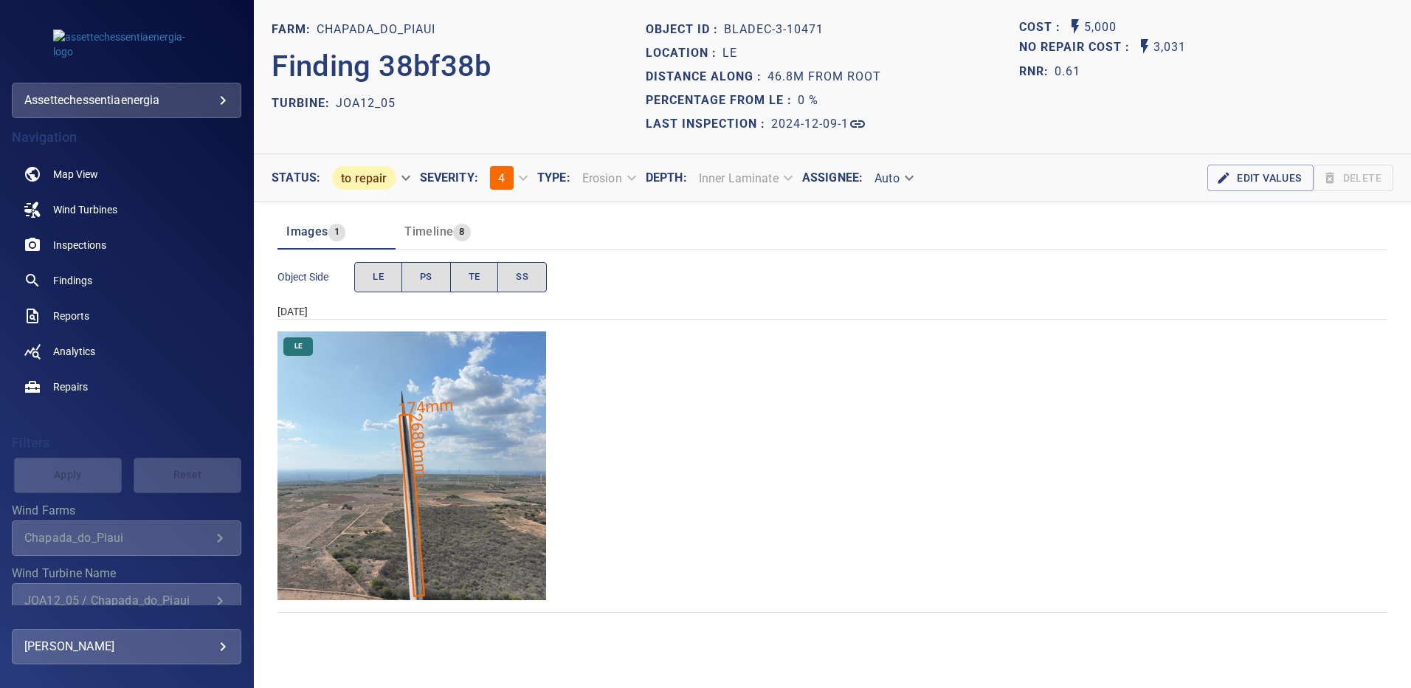
click at [432, 446] on img "Chapada_do_Piaui/JOA12_05/2024-12-09-1/2024-12-09-3/image202wp202.jpg" at bounding box center [411, 465] width 269 height 269
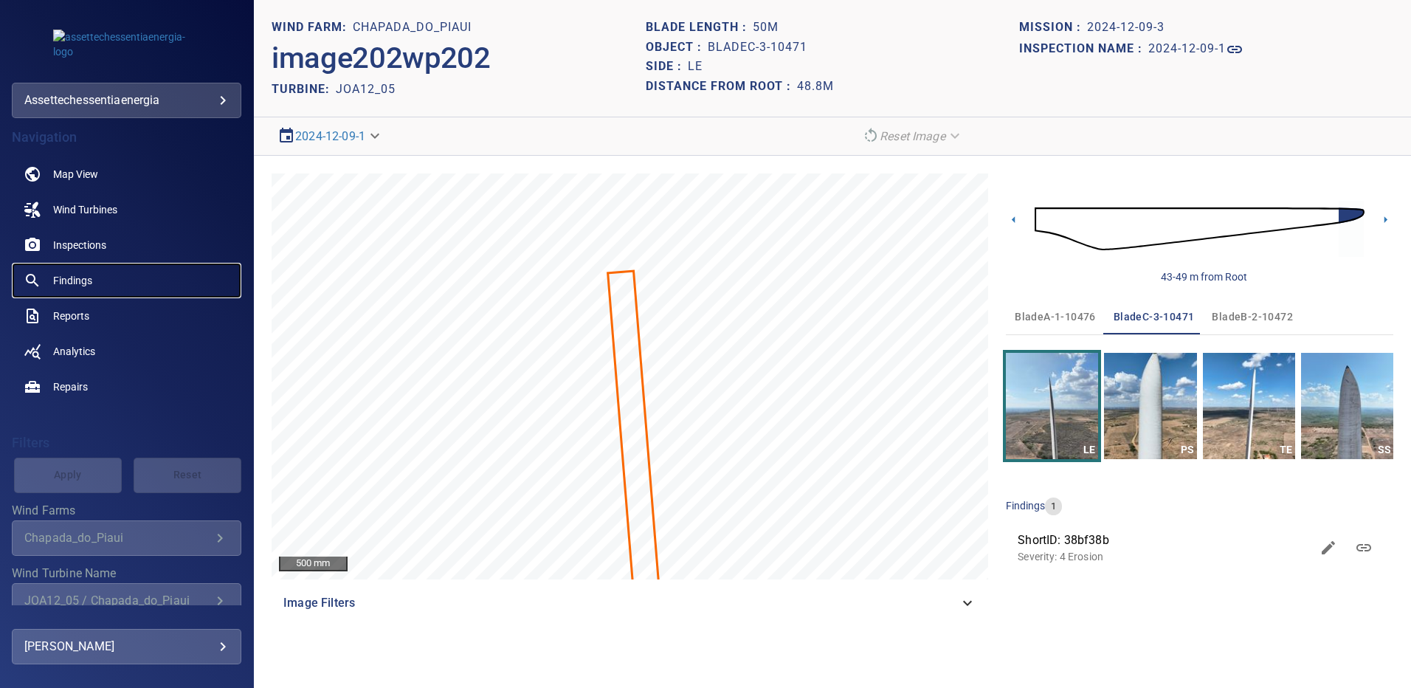
click at [97, 283] on link "Findings" at bounding box center [127, 280] width 230 height 35
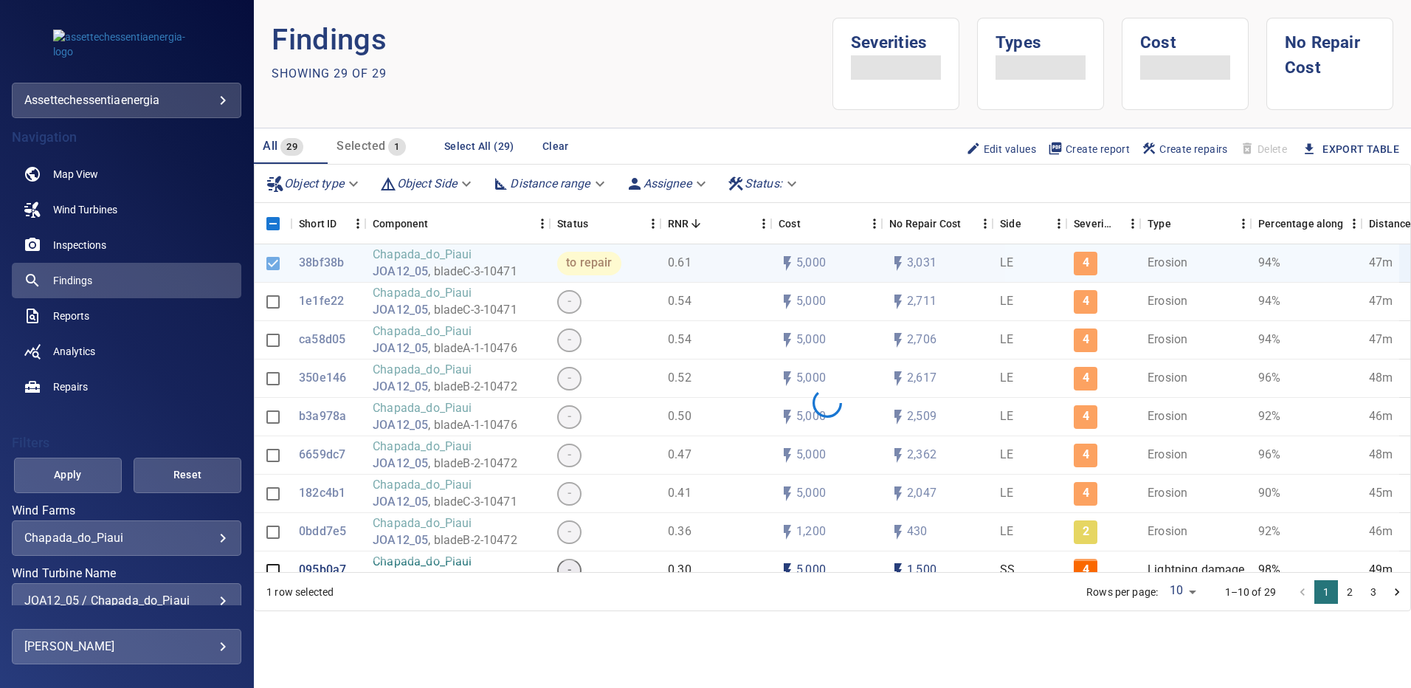
click at [211, 595] on div "JOA12_05 / Chapada_do_Piaui" at bounding box center [126, 600] width 204 height 14
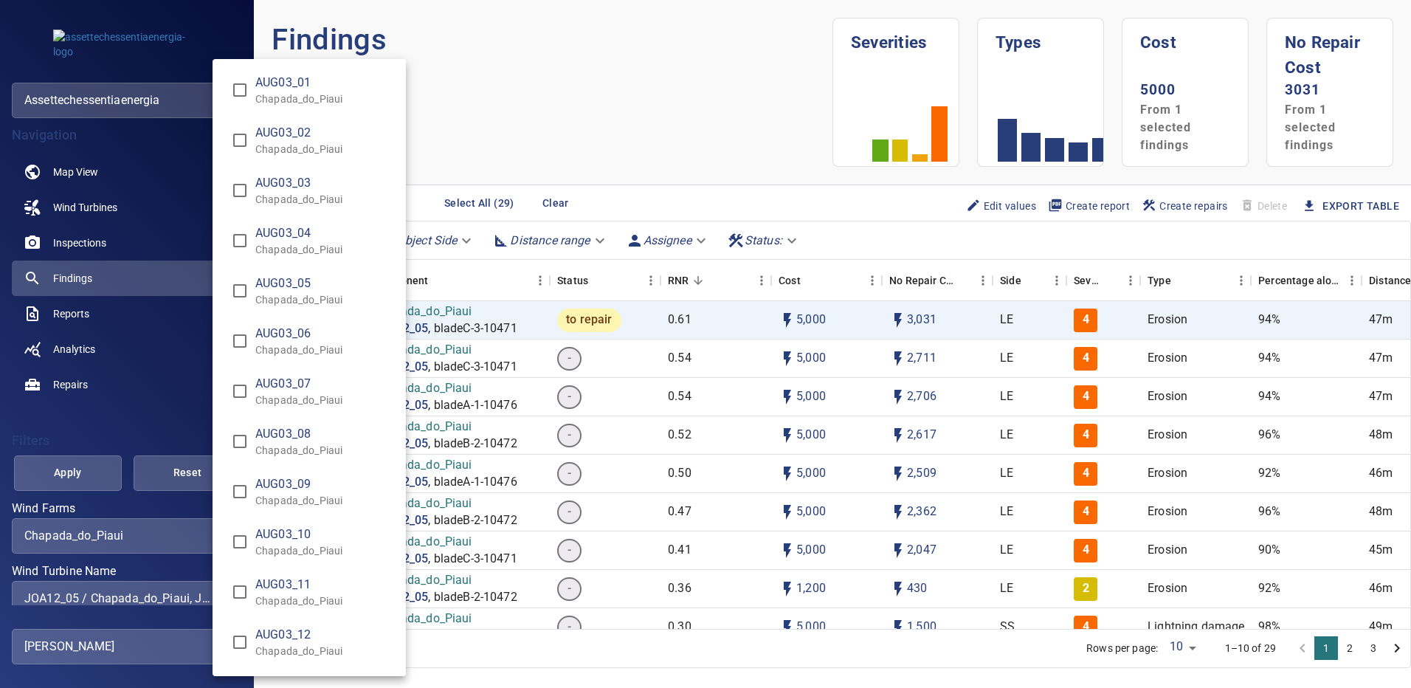
scroll to position [8958, 0]
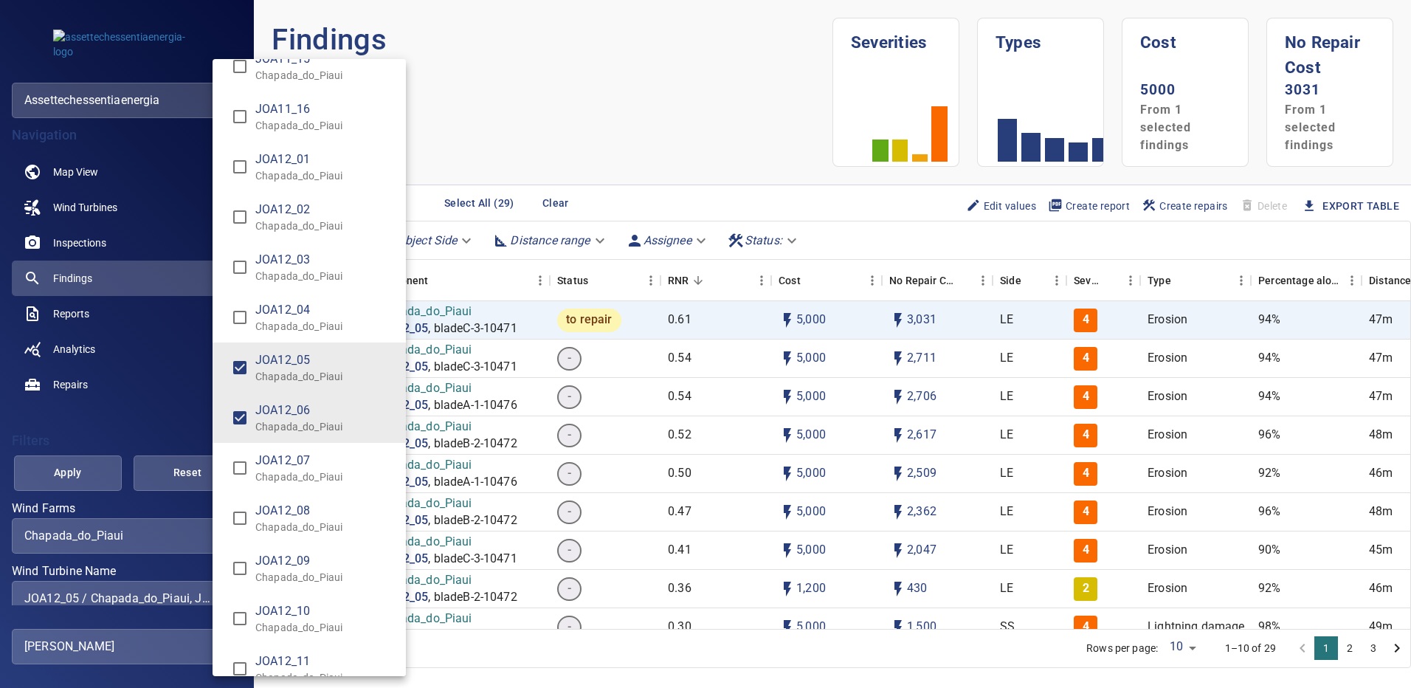
type input "**********"
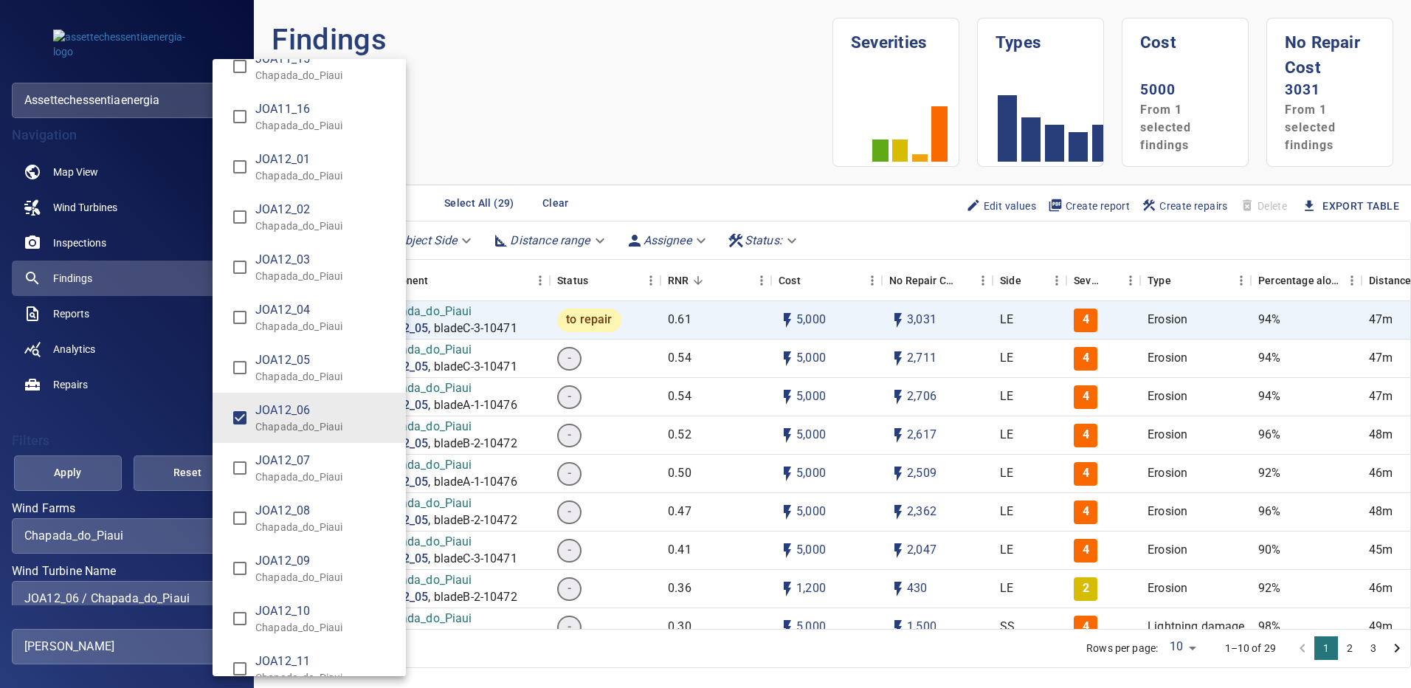
click at [89, 472] on div "Wind Turbine Name" at bounding box center [705, 344] width 1411 height 688
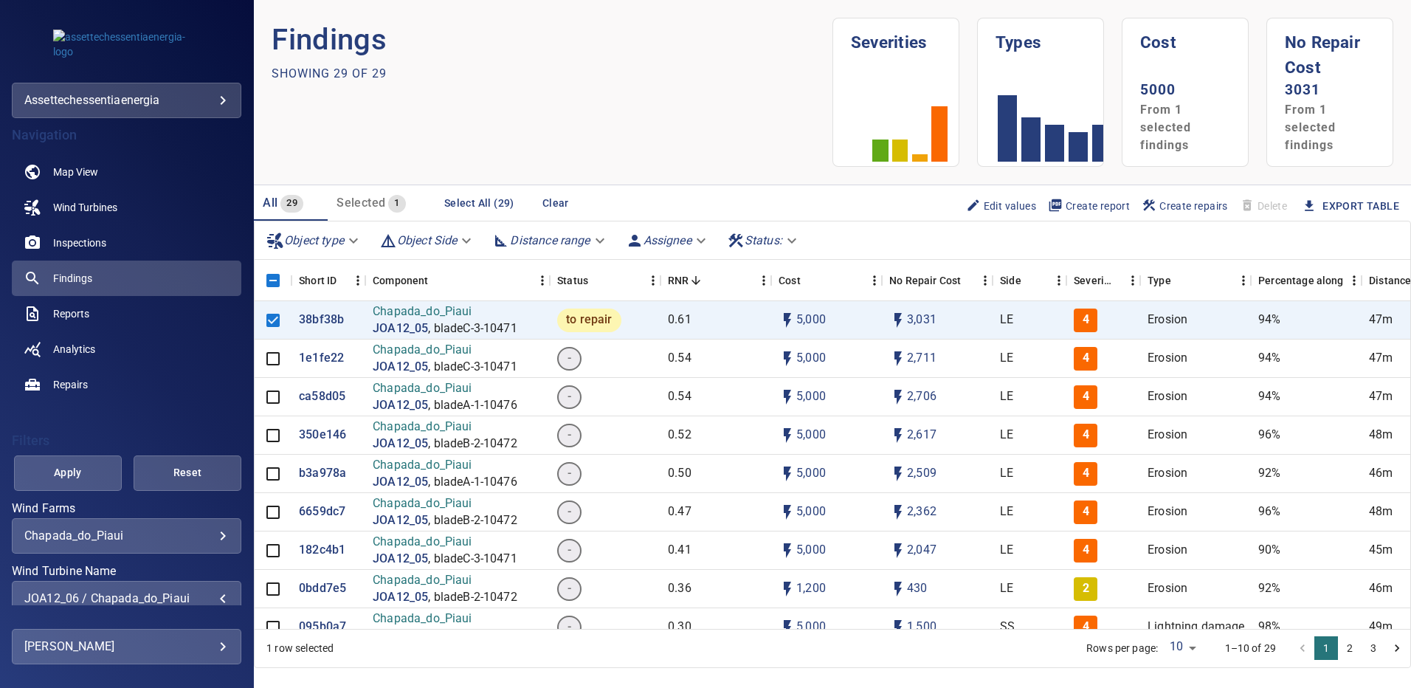
click at [90, 472] on span "Apply" at bounding box center [67, 472] width 71 height 18
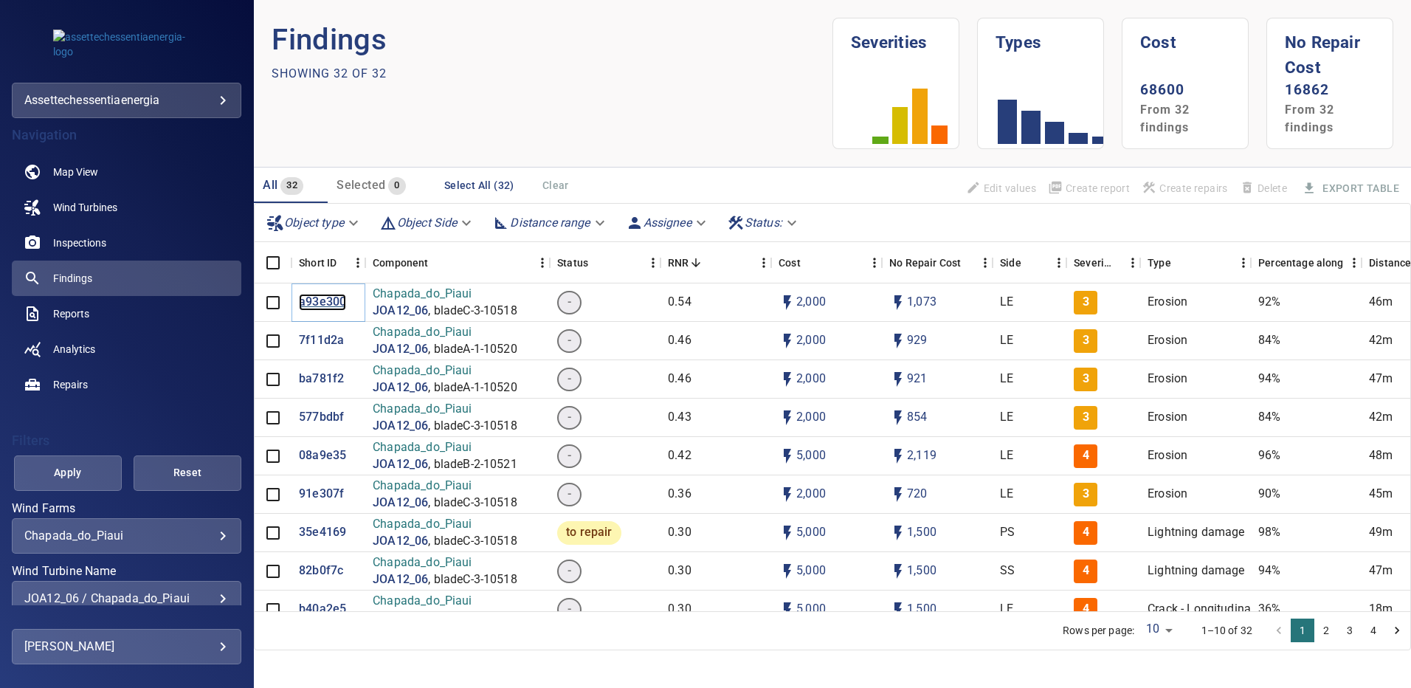
click at [315, 303] on p "a93e300" at bounding box center [322, 302] width 47 height 17
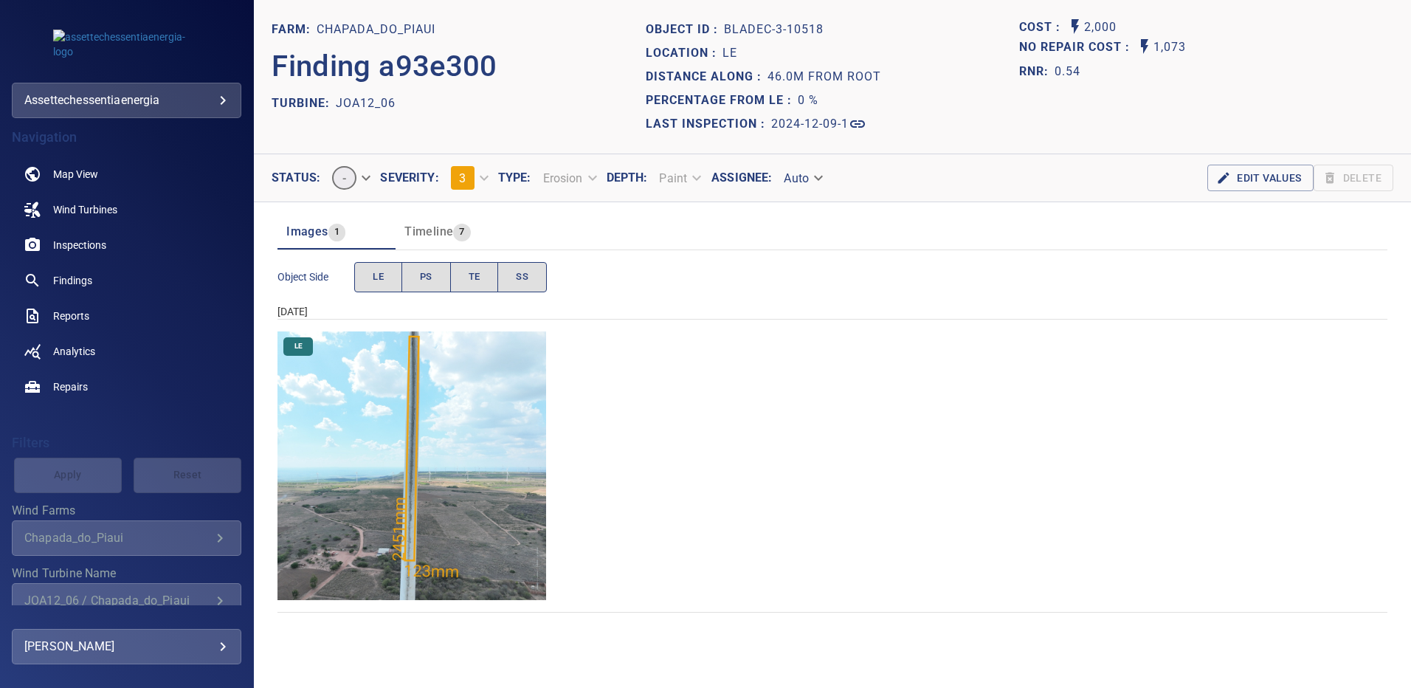
click at [470, 419] on img "Chapada_do_Piaui/JOA12_06/2024-12-09-1/2024-12-09-3/image169wp169.jpg" at bounding box center [411, 465] width 269 height 269
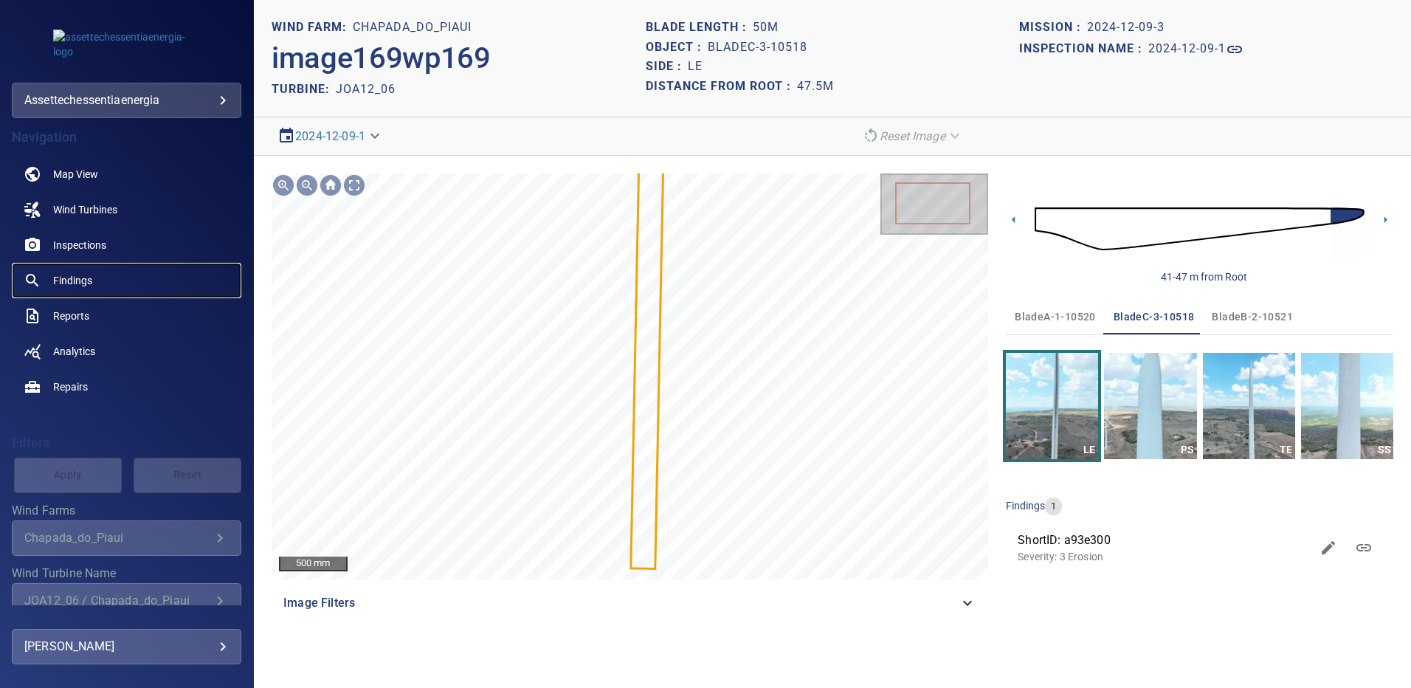
click at [77, 272] on link "Findings" at bounding box center [127, 280] width 230 height 35
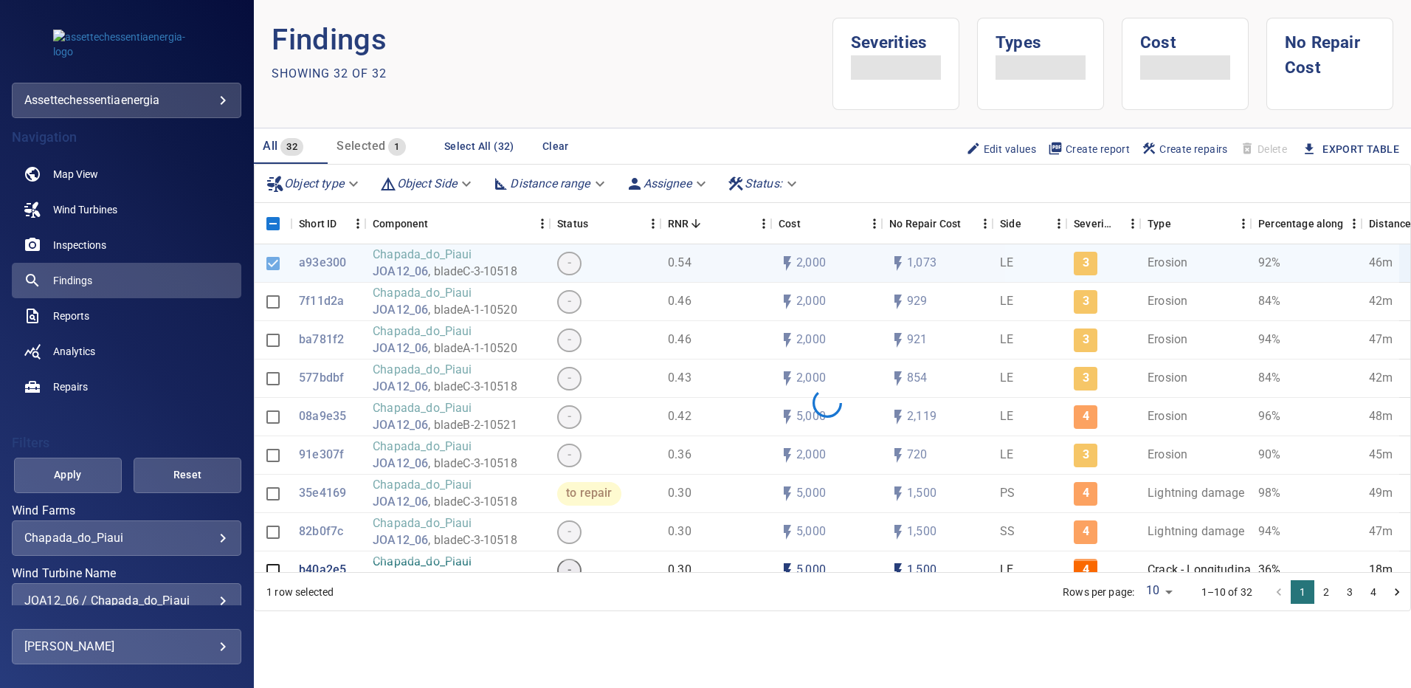
click at [213, 597] on div "JOA12_06 / Chapada_do_Piaui" at bounding box center [126, 600] width 204 height 14
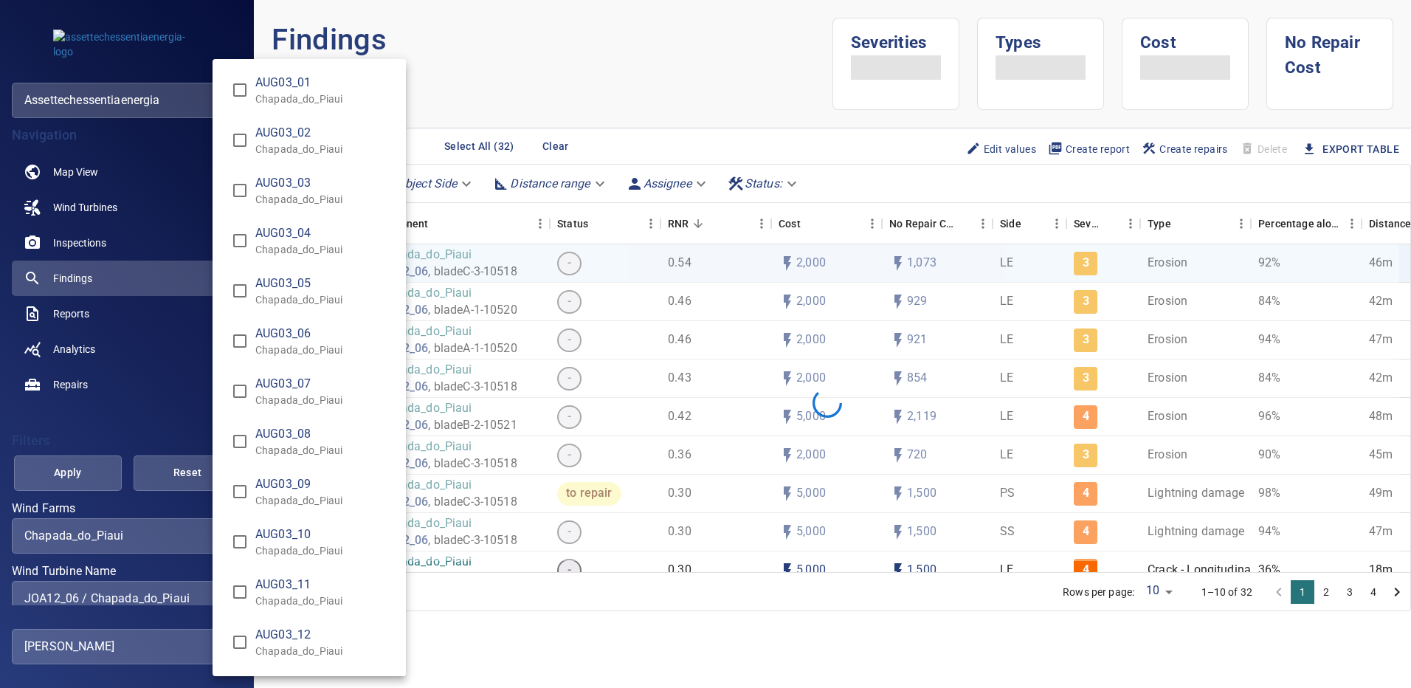
scroll to position [9008, 0]
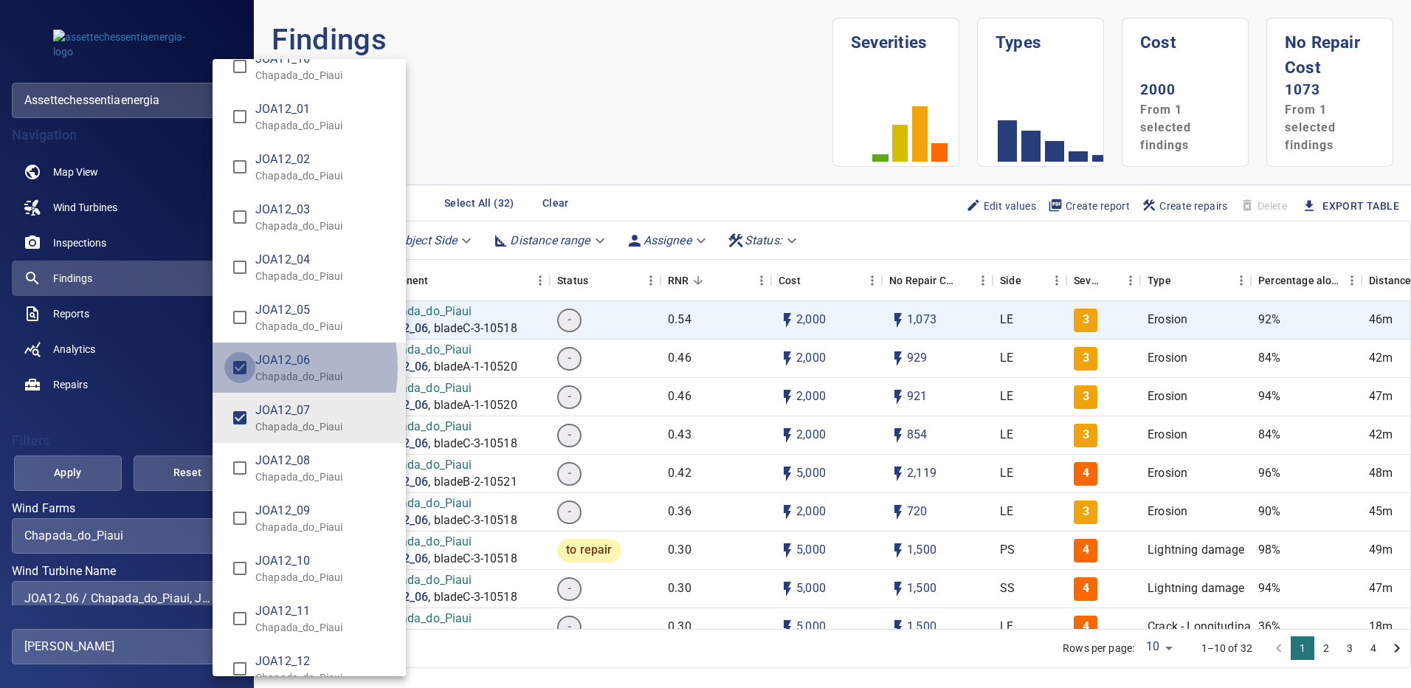
type input "**********"
click at [92, 472] on div "Wind Turbine Name" at bounding box center [705, 344] width 1411 height 688
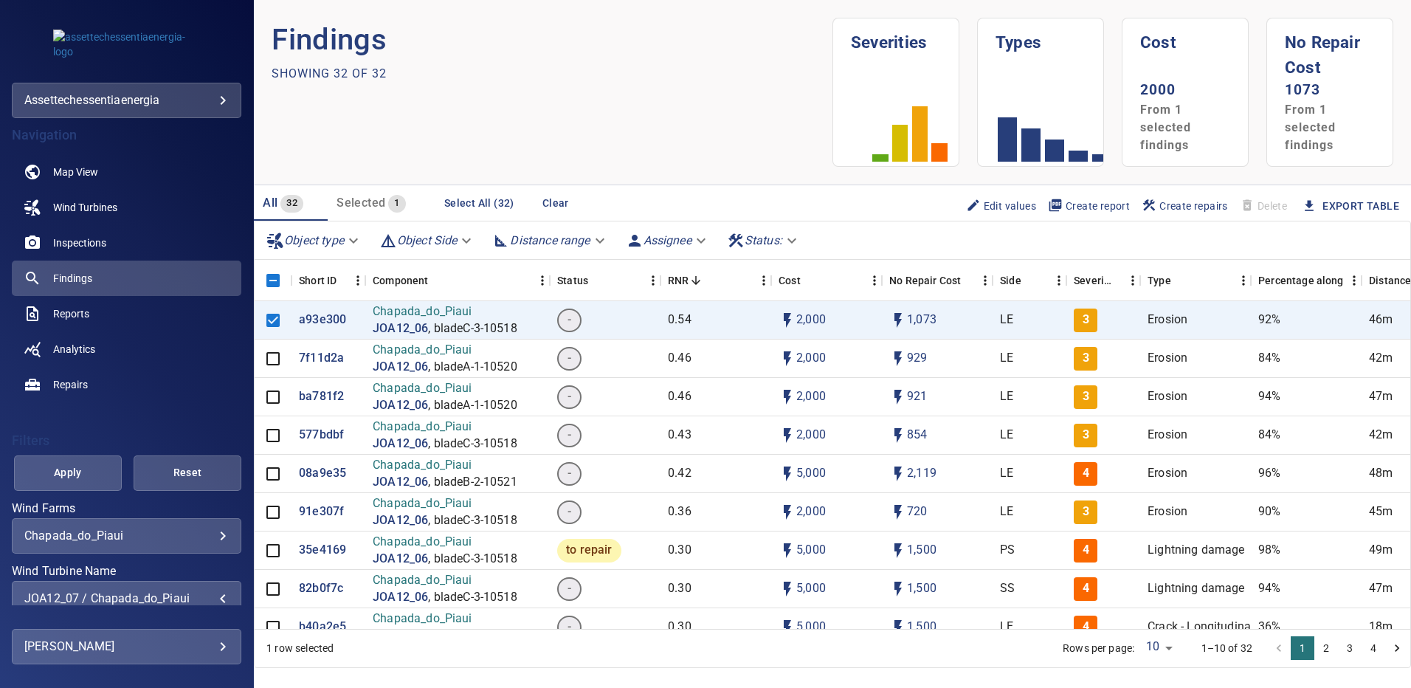
click at [92, 473] on span "Apply" at bounding box center [67, 472] width 71 height 18
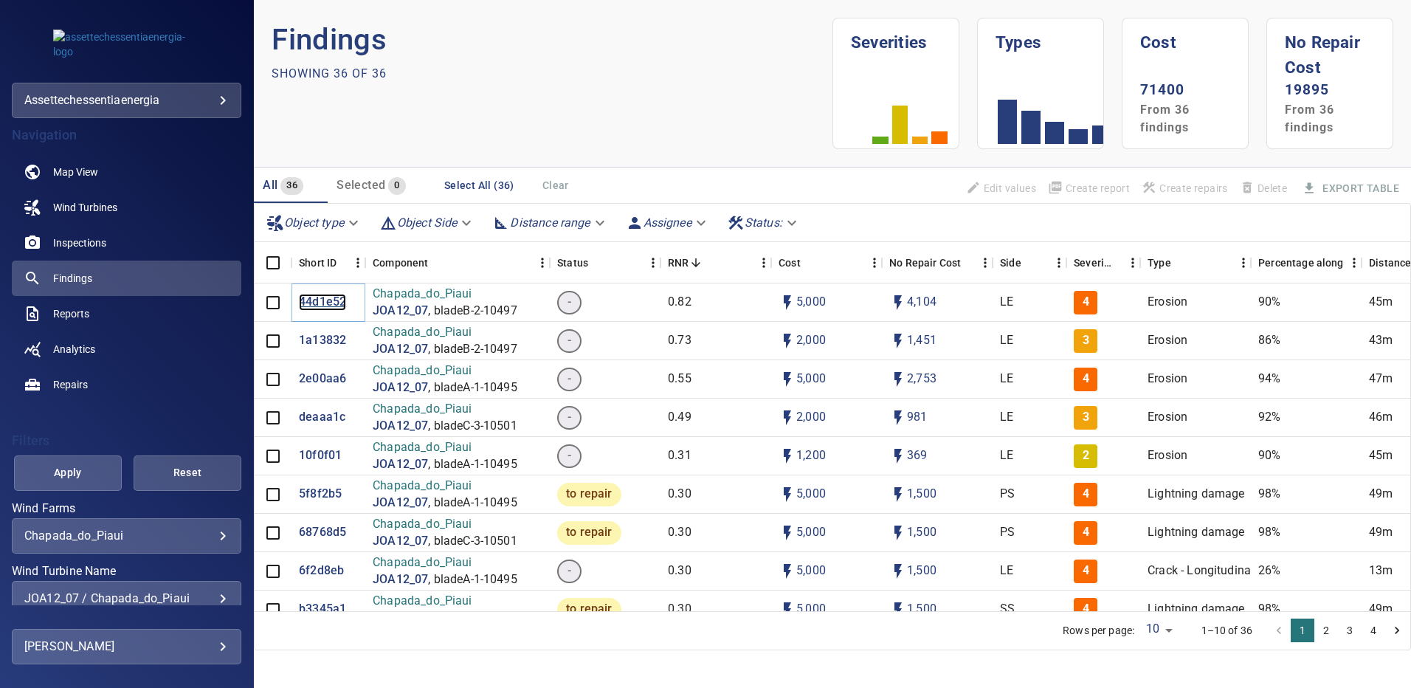
click at [329, 300] on p "44d1e52" at bounding box center [322, 302] width 47 height 17
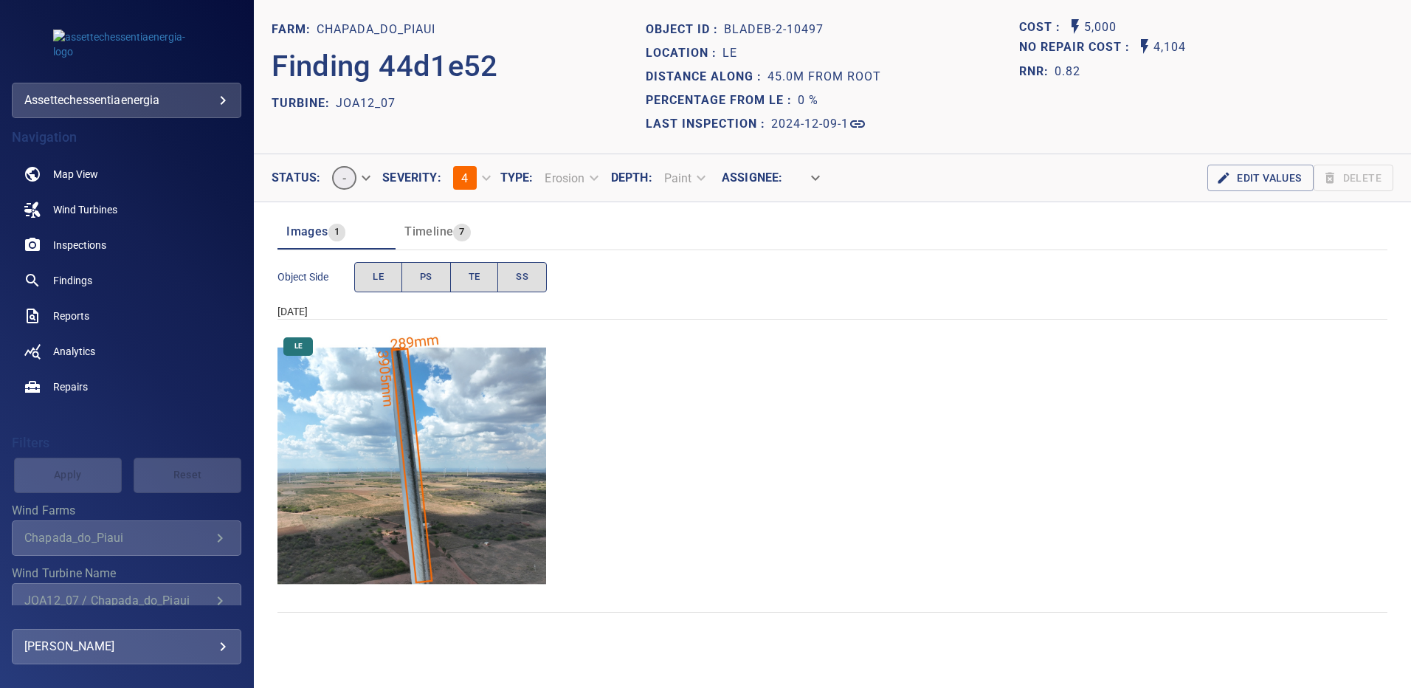
click at [435, 439] on img "Chapada_do_Piaui/JOA12_07/2024-12-09-1/2024-12-09-2/image111wp111.jpg" at bounding box center [411, 465] width 269 height 269
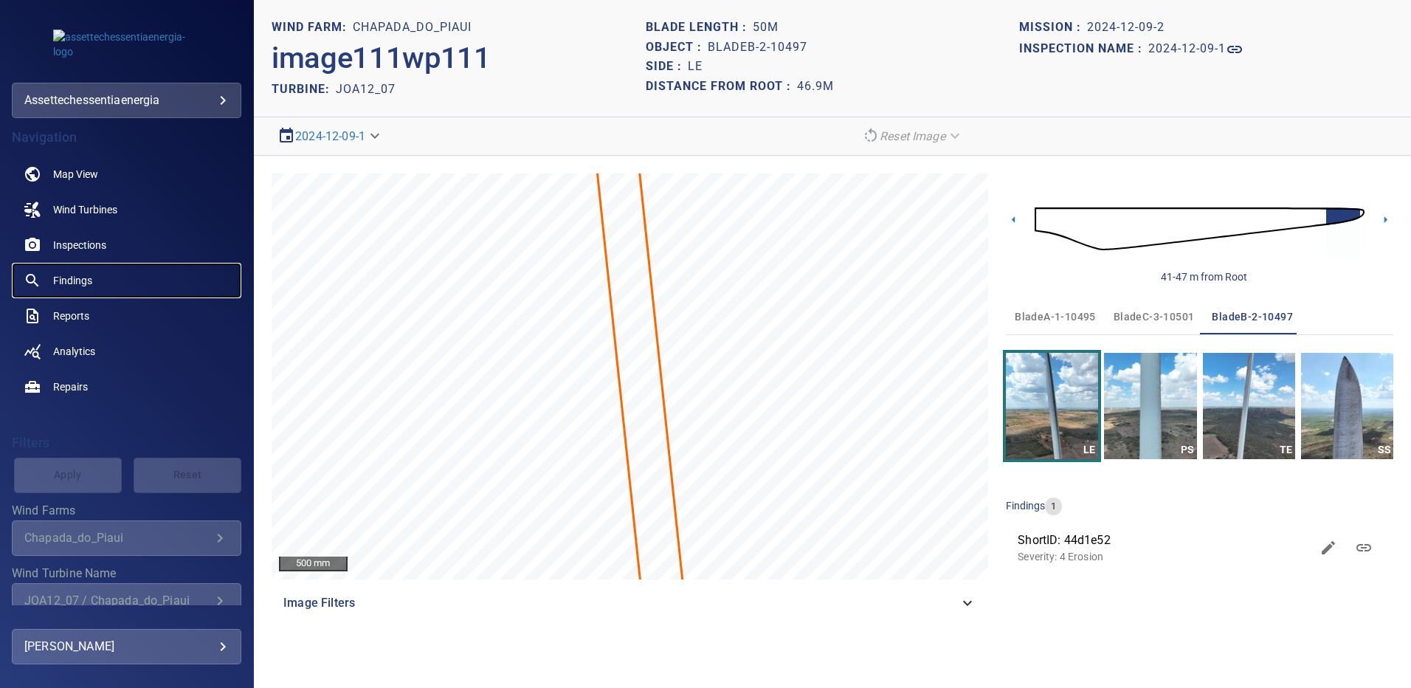
click at [82, 282] on span "Findings" at bounding box center [72, 280] width 39 height 15
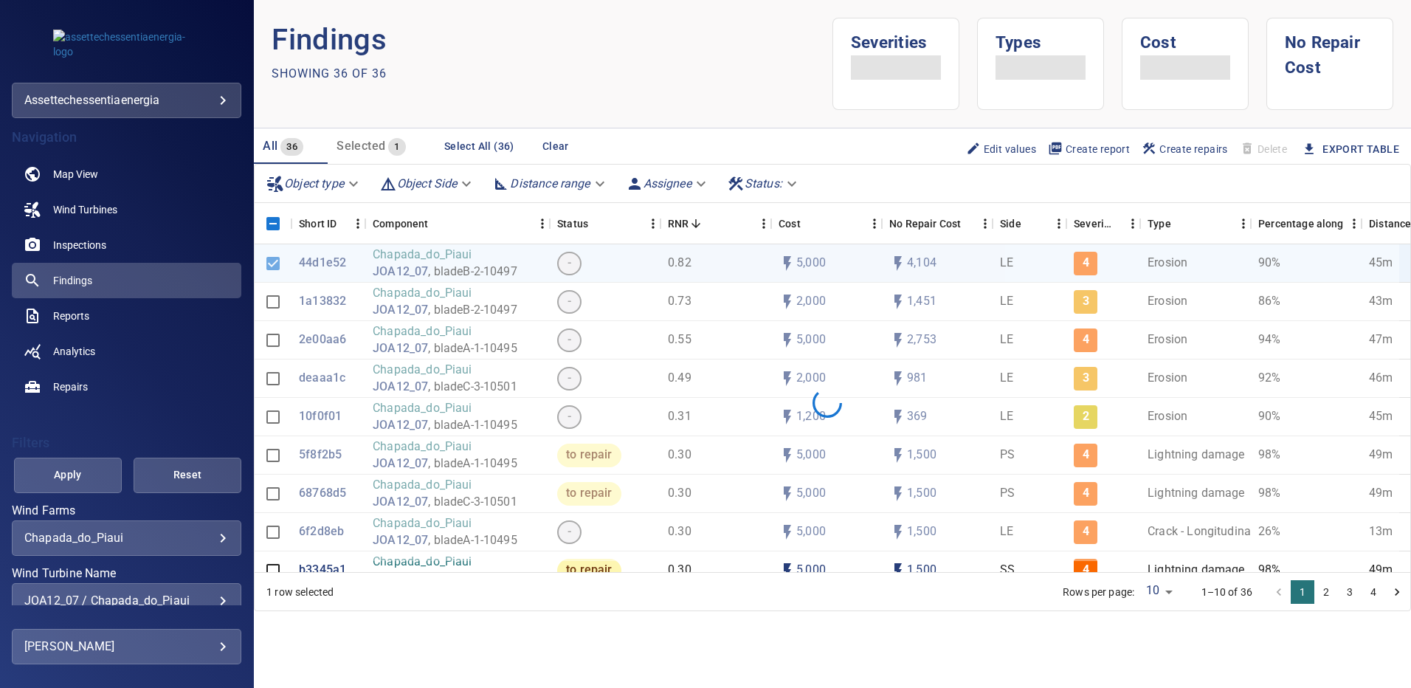
click at [218, 596] on div "**********" at bounding box center [127, 600] width 230 height 35
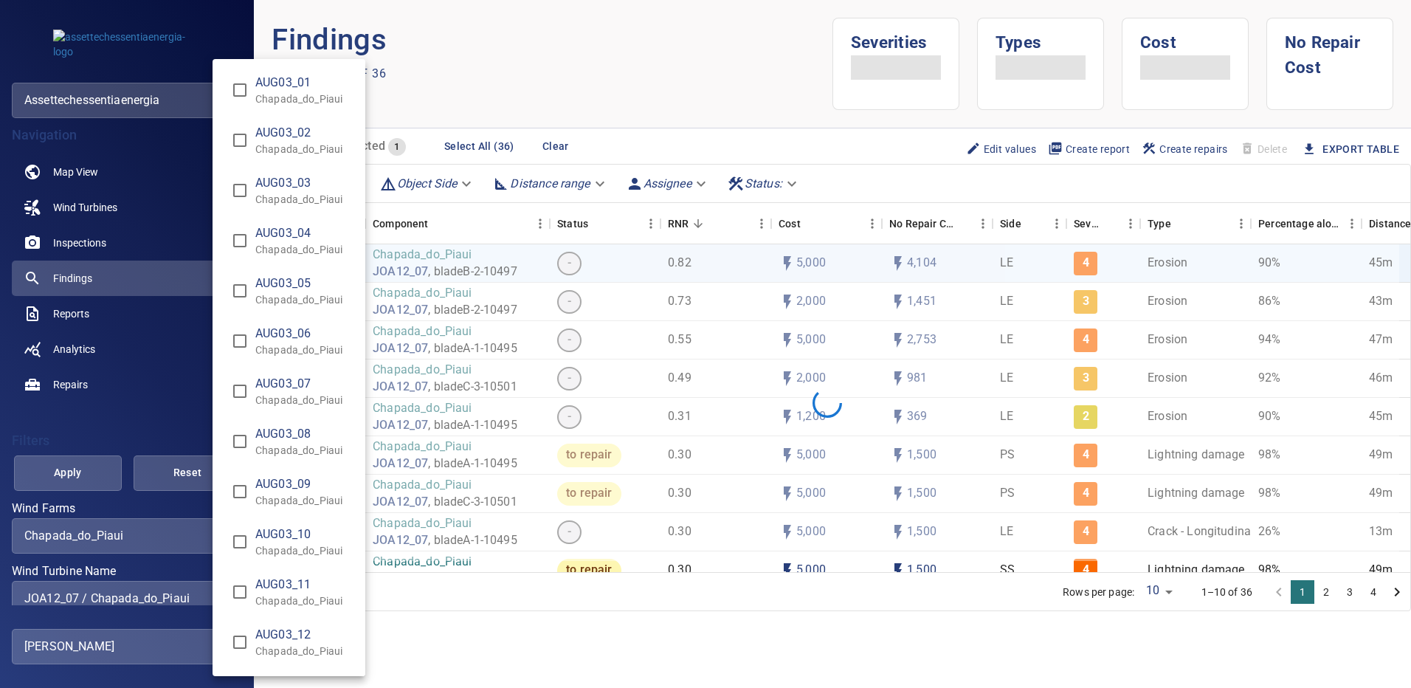
scroll to position [9058, 0]
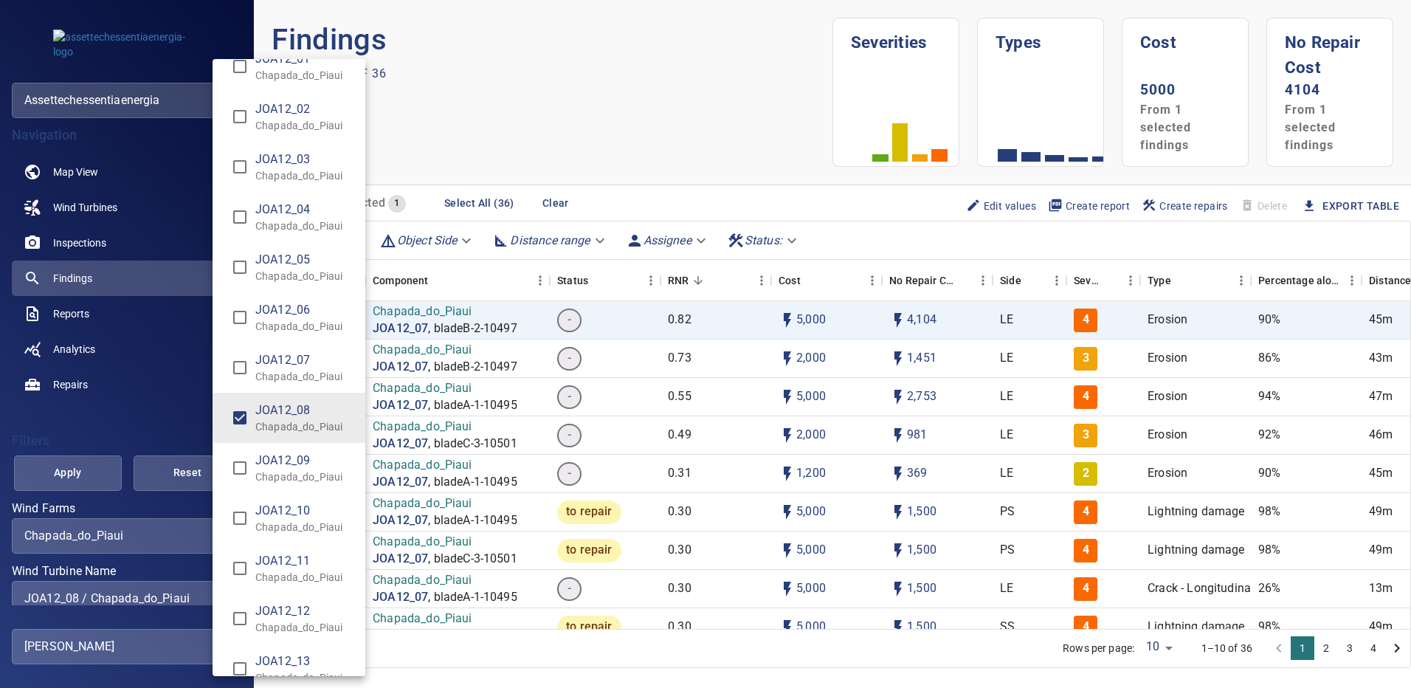
type input "**********"
click at [90, 477] on div "Wind Turbine Name" at bounding box center [705, 344] width 1411 height 688
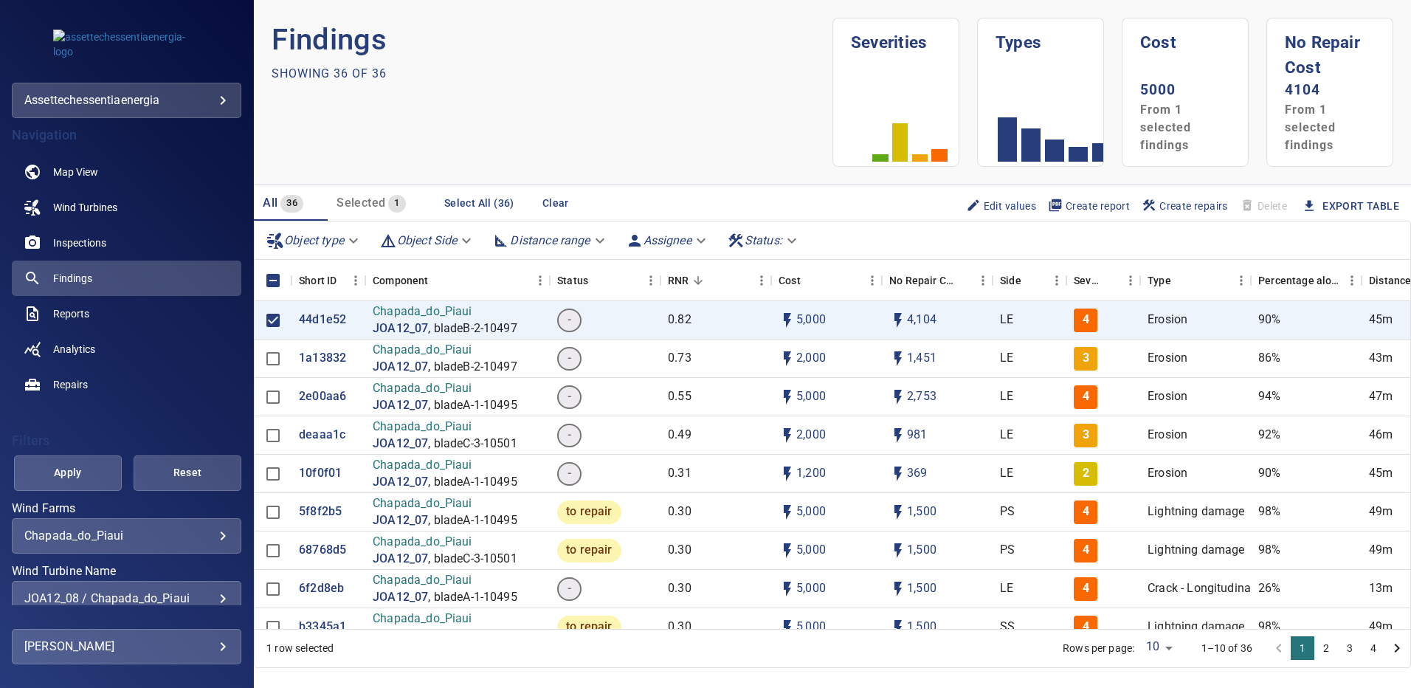
click at [90, 477] on span "Apply" at bounding box center [67, 472] width 71 height 18
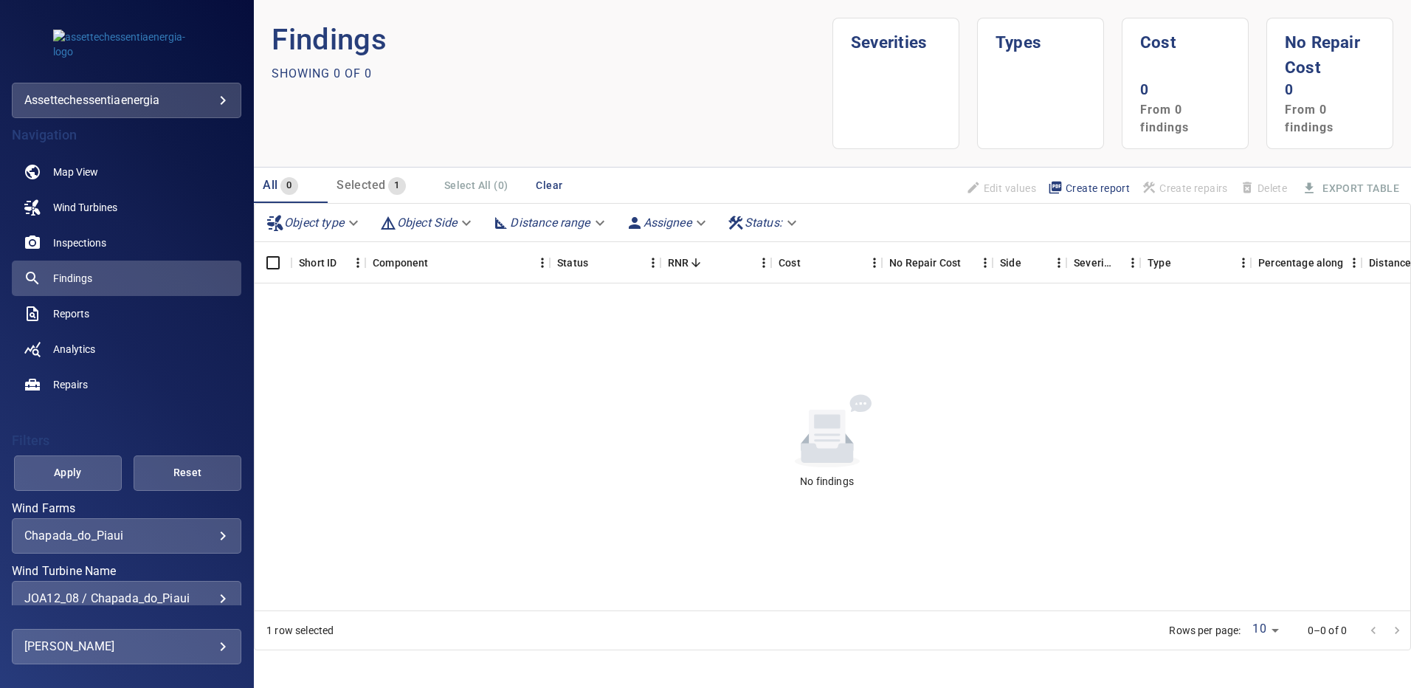
click at [211, 599] on div "JOA12_08 / Chapada_do_Piaui" at bounding box center [126, 598] width 204 height 14
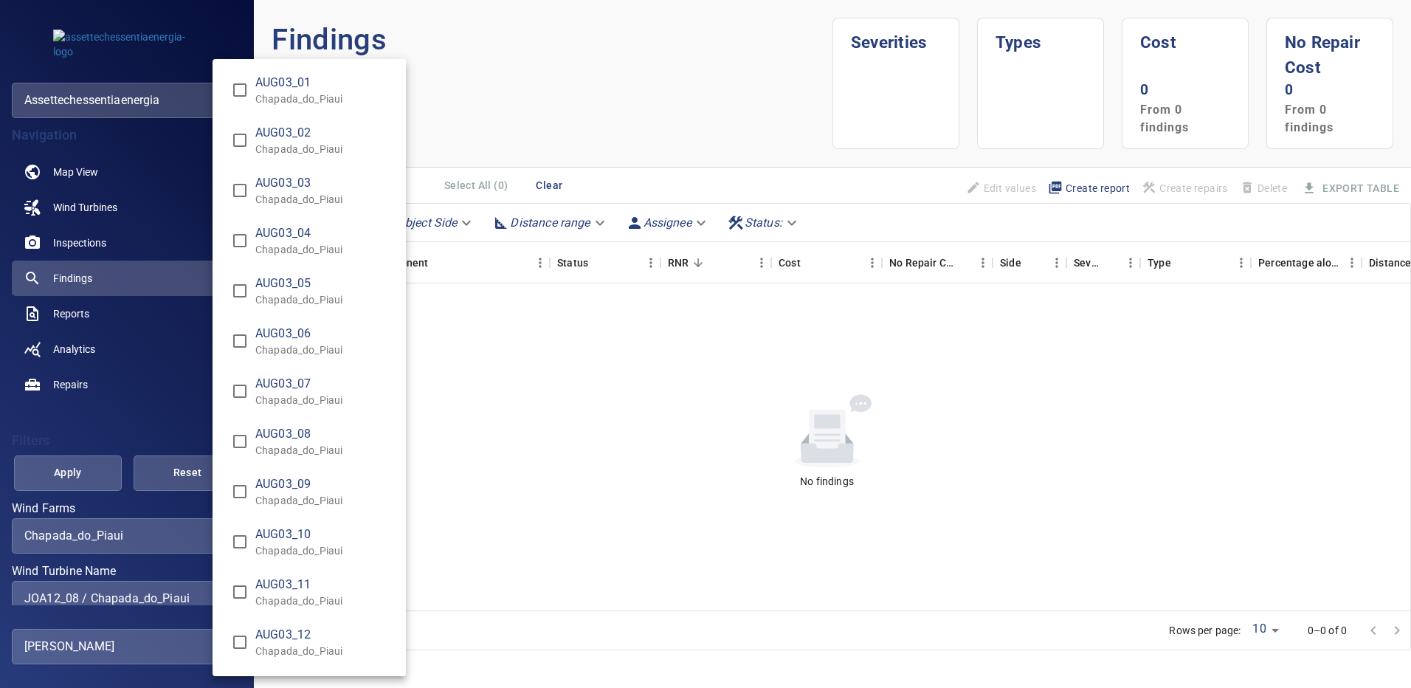
scroll to position [9109, 0]
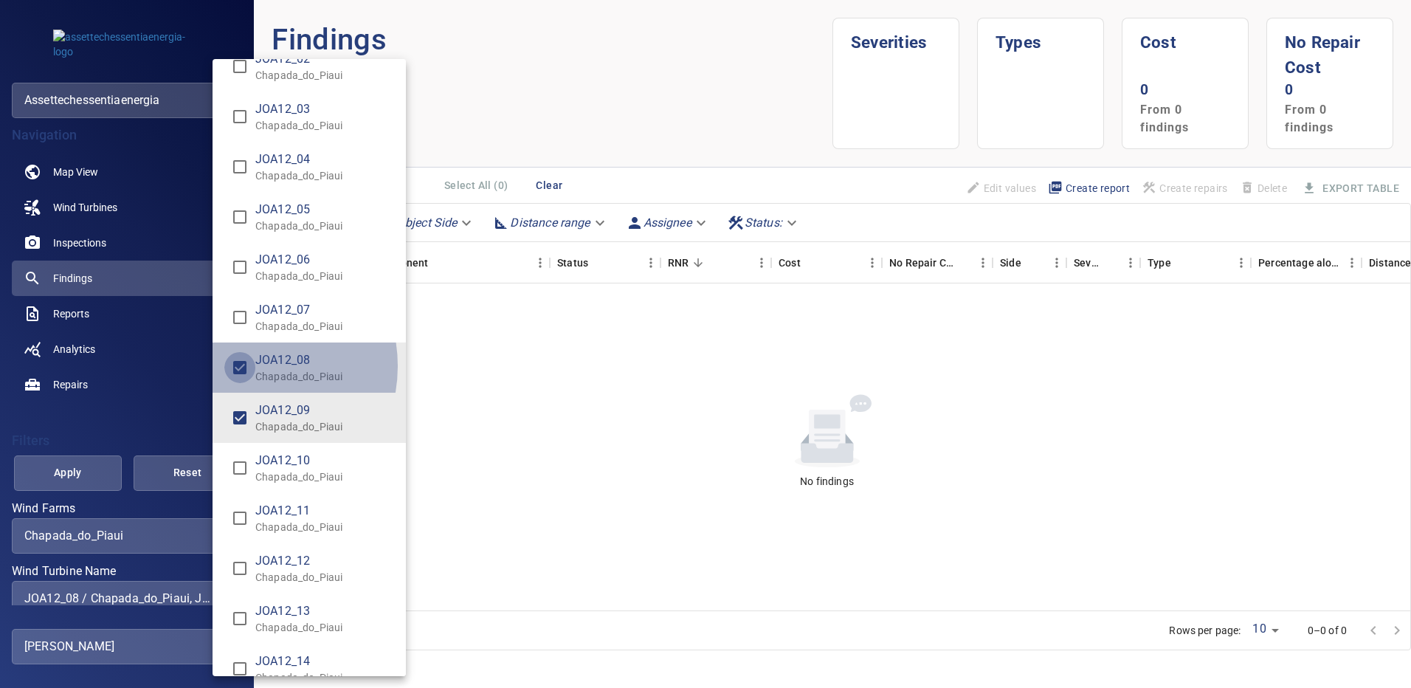
type input "**********"
click at [94, 474] on div "Wind Turbine Name" at bounding box center [705, 344] width 1411 height 688
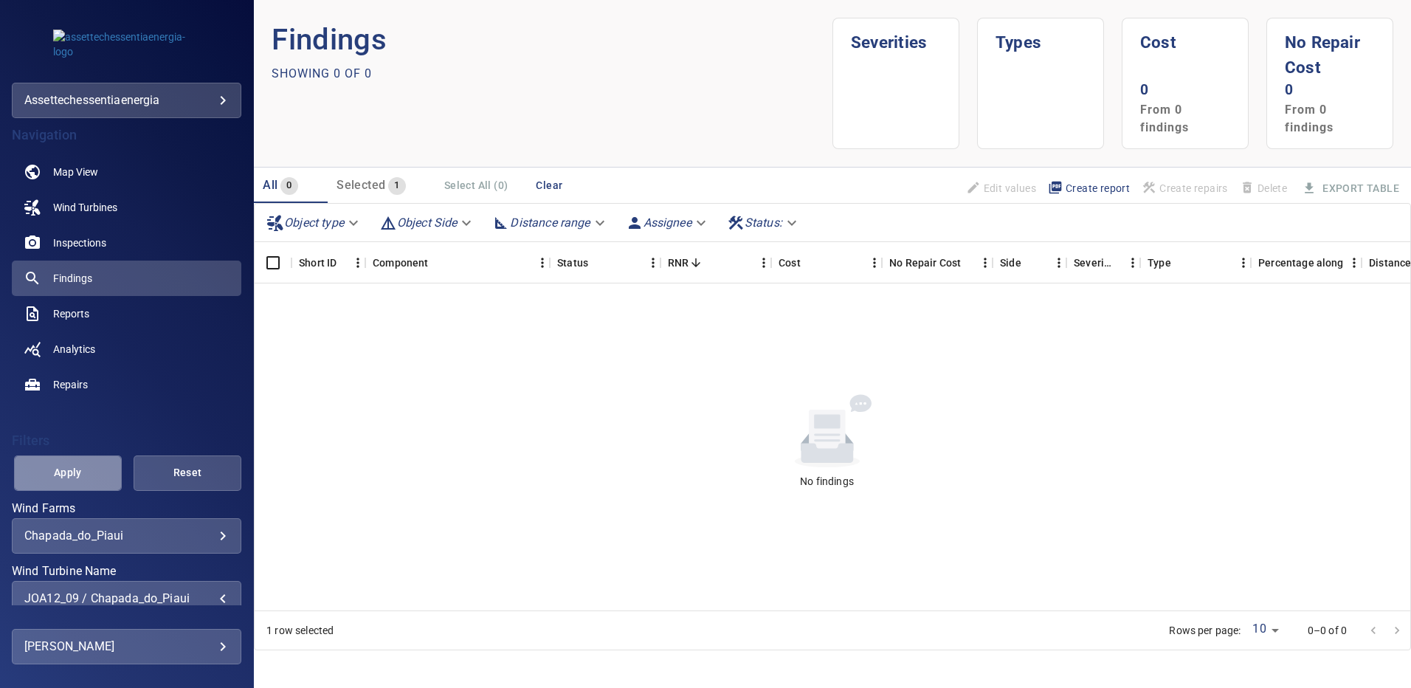
click at [94, 474] on span "Apply" at bounding box center [67, 472] width 71 height 18
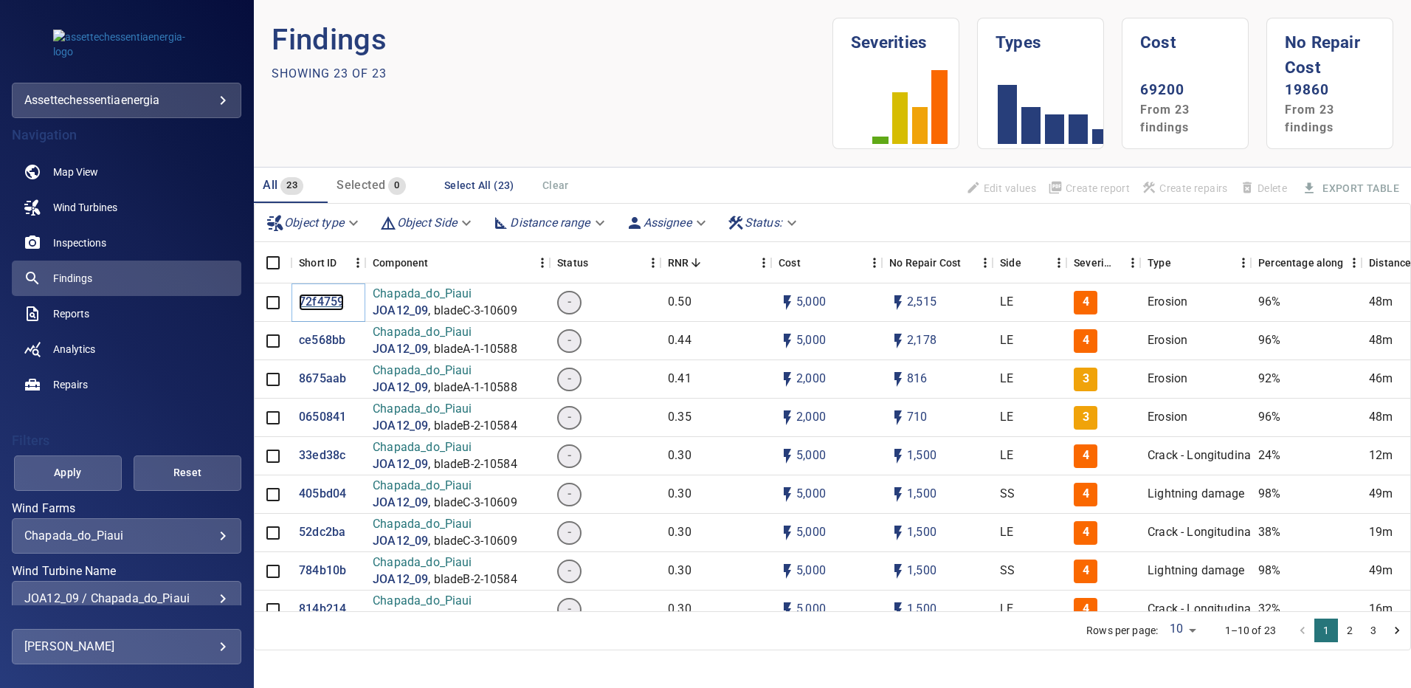
click at [320, 306] on p "72f4759" at bounding box center [321, 302] width 45 height 17
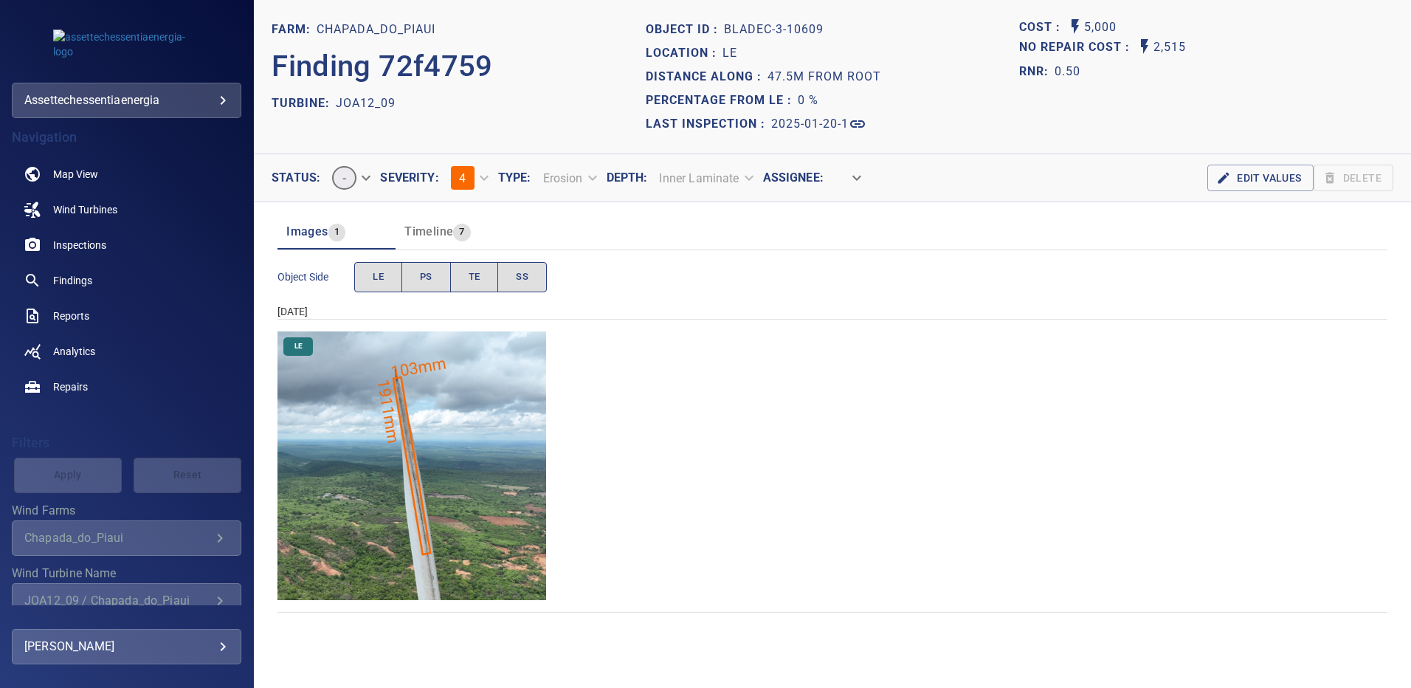
click at [449, 409] on img "Chapada_do_Piaui/JOA12_09/2025-01-20-1/2025-01-20-3/image159wp159.jpg" at bounding box center [411, 465] width 269 height 269
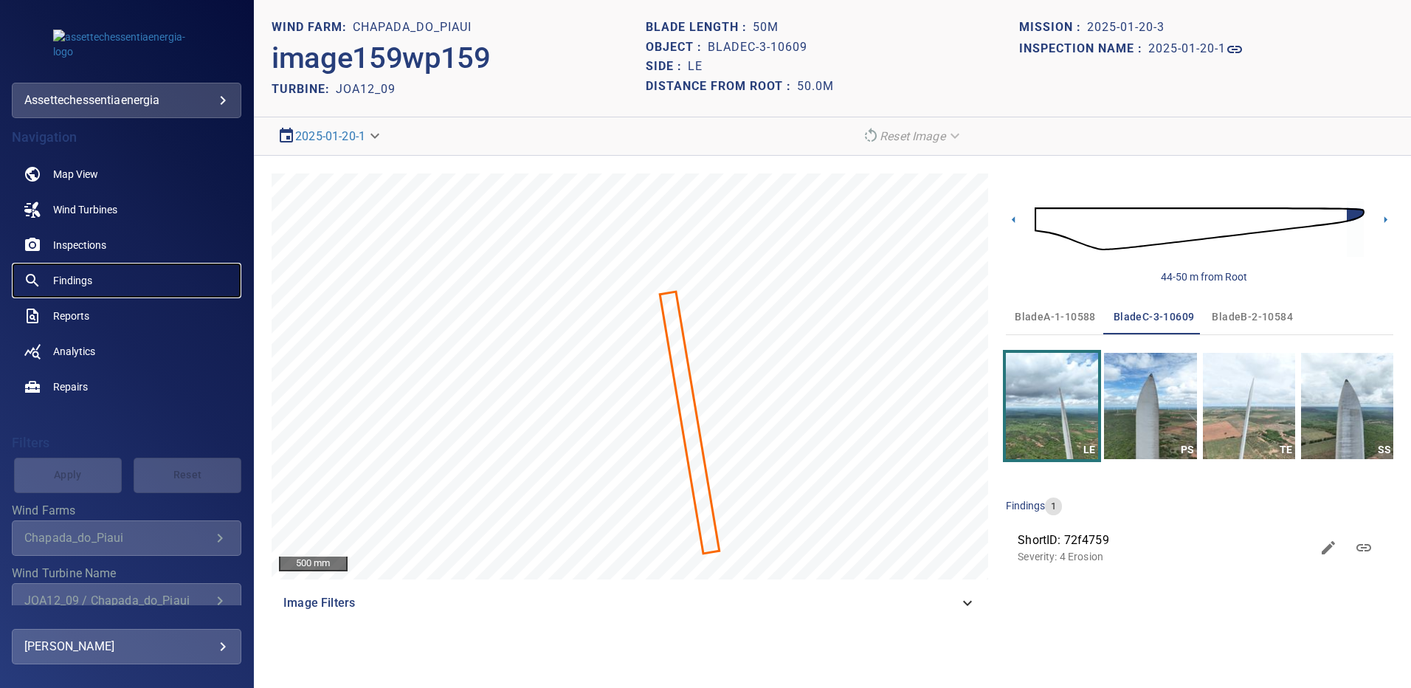
click at [85, 276] on span "Findings" at bounding box center [72, 280] width 39 height 15
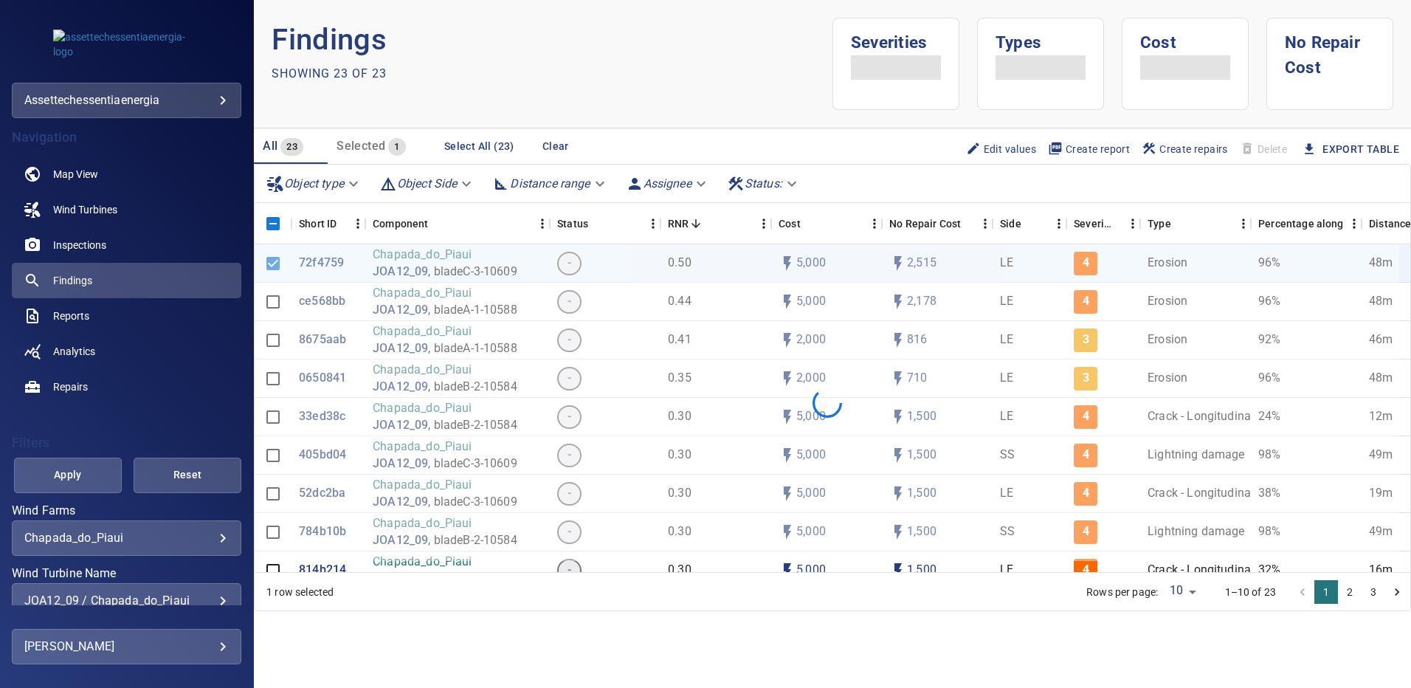
click at [213, 596] on div "JOA12_09 / Chapada_do_Piaui" at bounding box center [126, 600] width 204 height 14
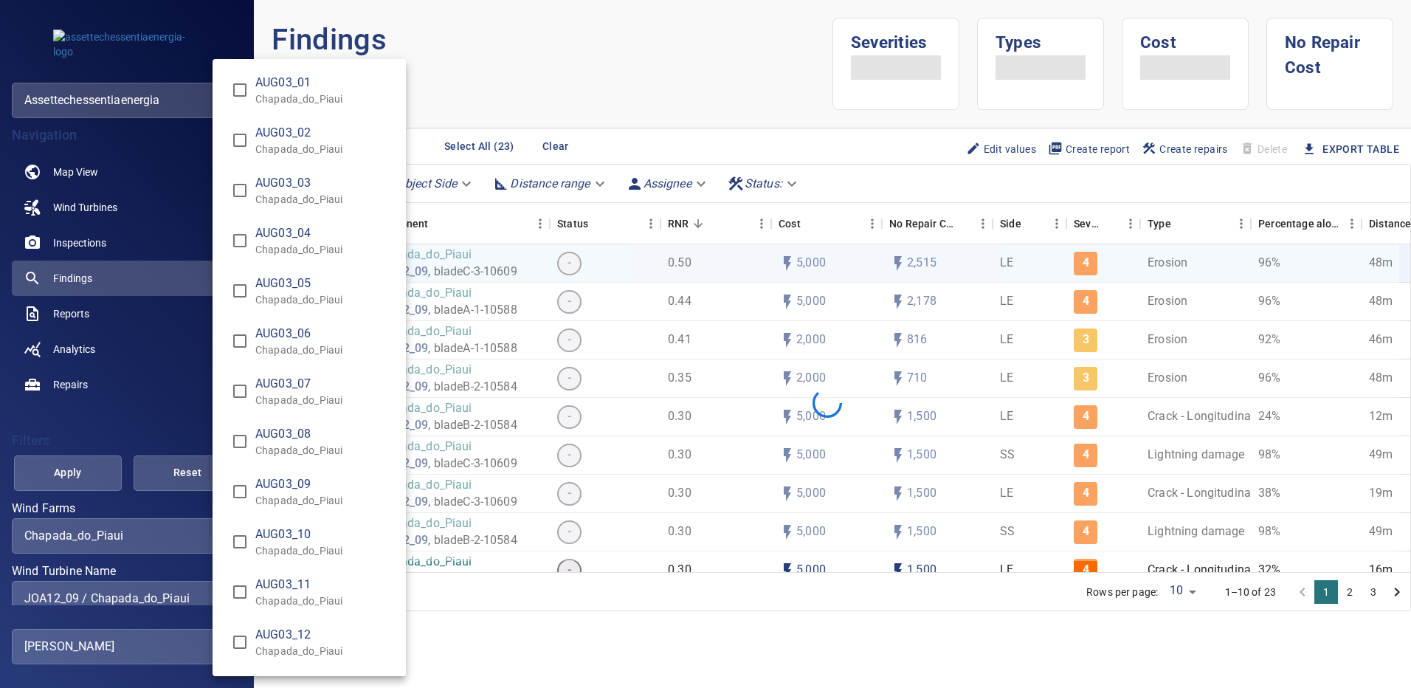
scroll to position [9159, 0]
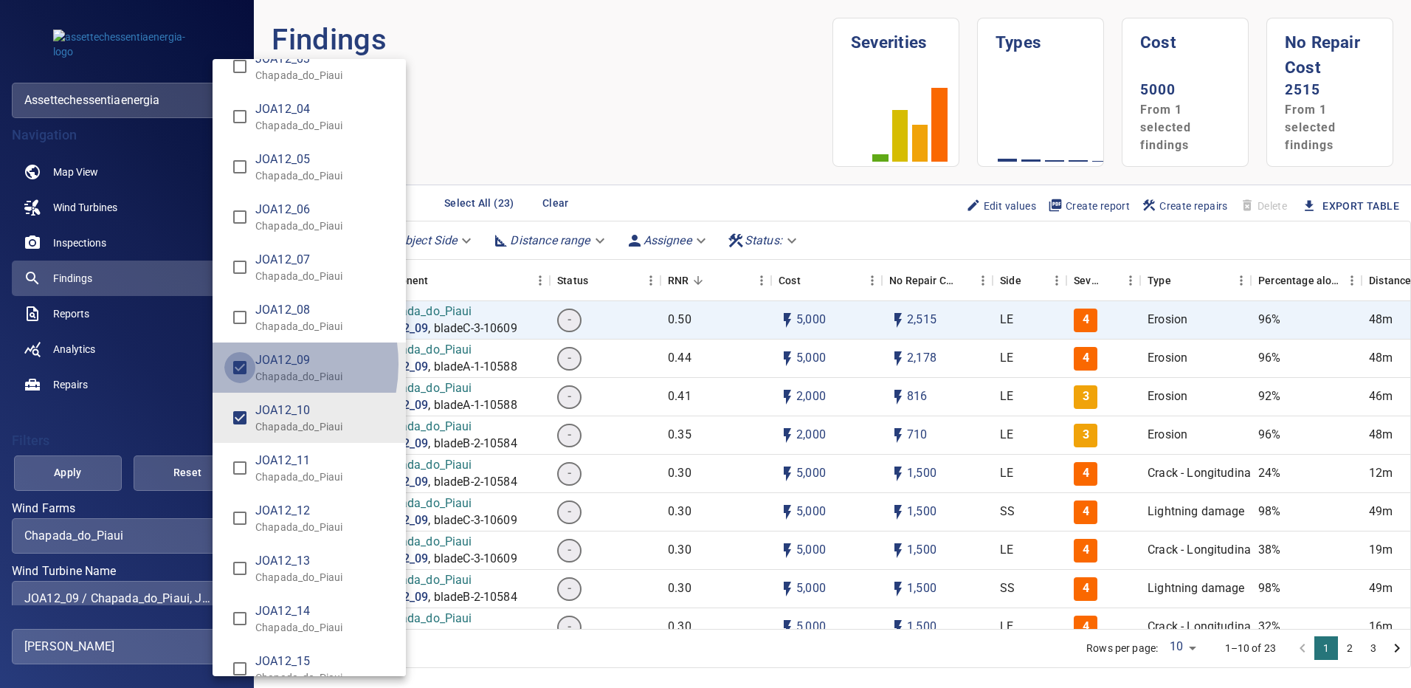
type input "**********"
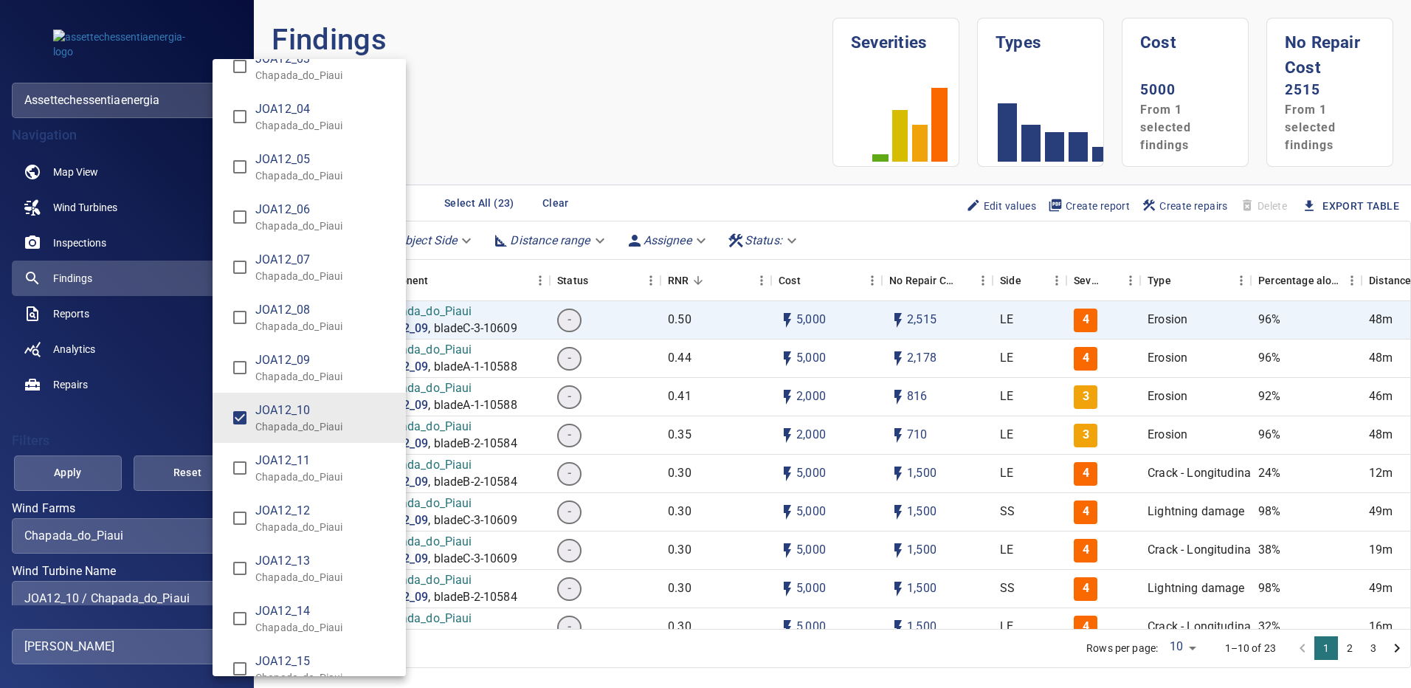
click at [94, 471] on div "Wind Turbine Name" at bounding box center [705, 344] width 1411 height 688
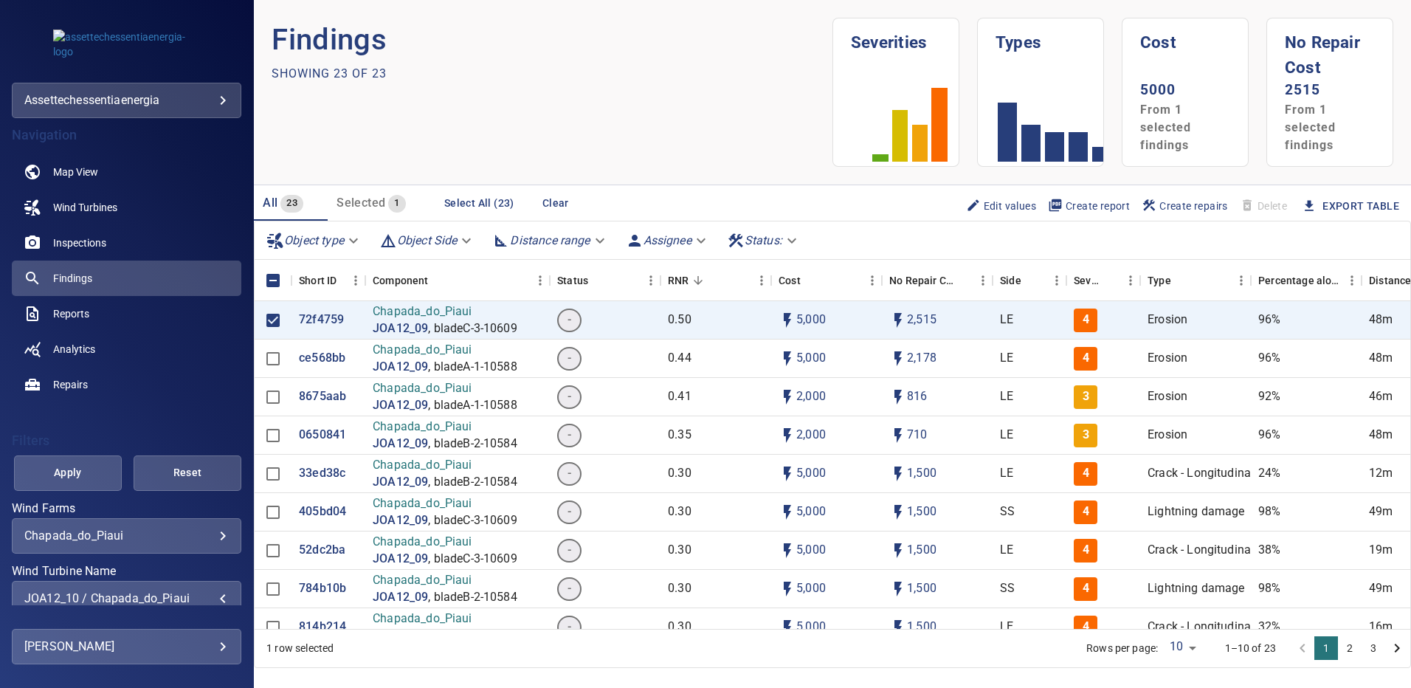
click at [94, 471] on span "Apply" at bounding box center [67, 472] width 71 height 18
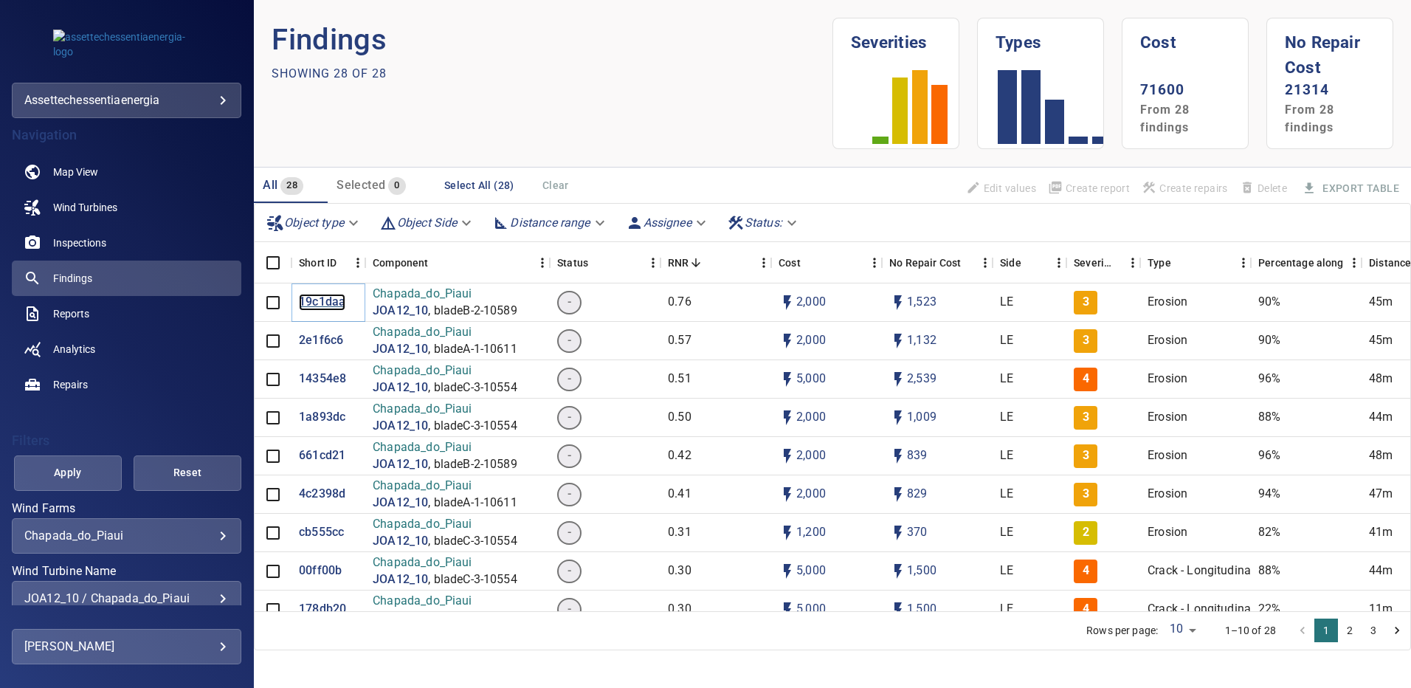
click at [312, 306] on p "19c1daa" at bounding box center [322, 302] width 46 height 17
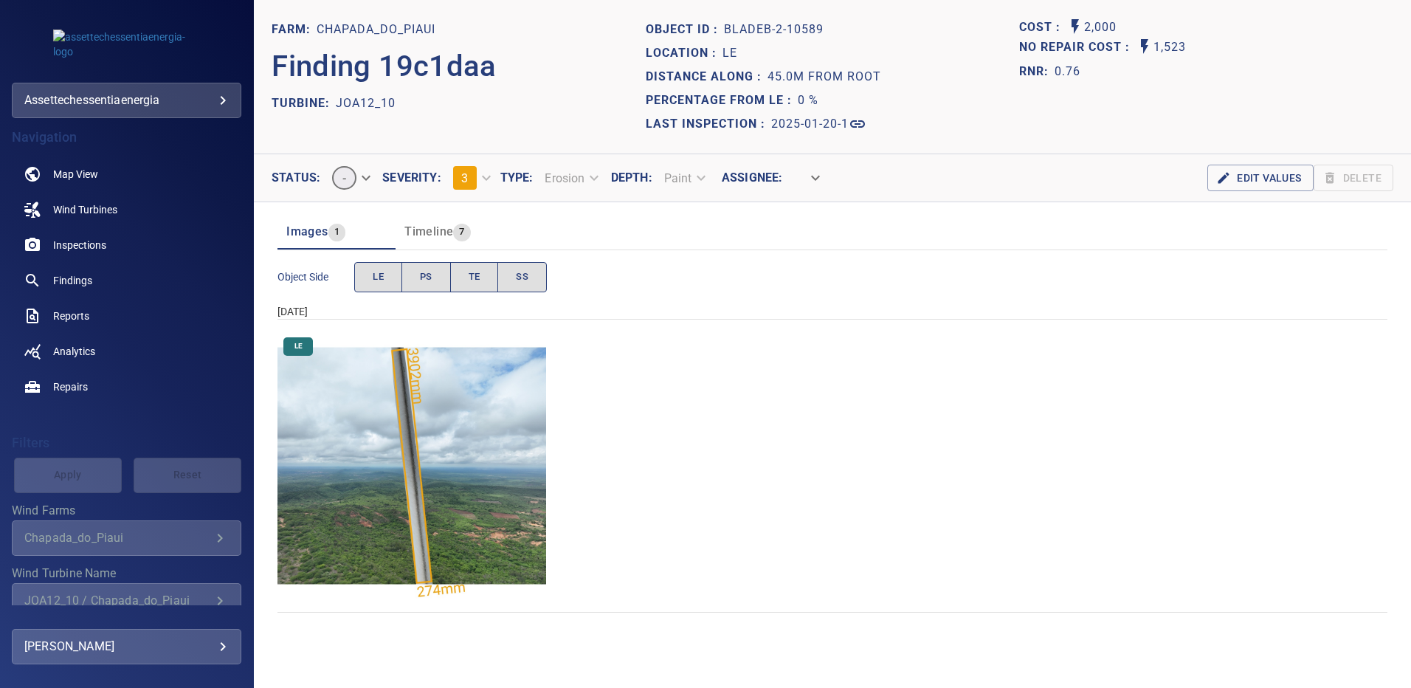
click at [421, 409] on img "Chapada_do_Piaui/JOA12_10/2025-01-20-1/2025-01-20-2/image85wp85.jpg" at bounding box center [411, 465] width 269 height 269
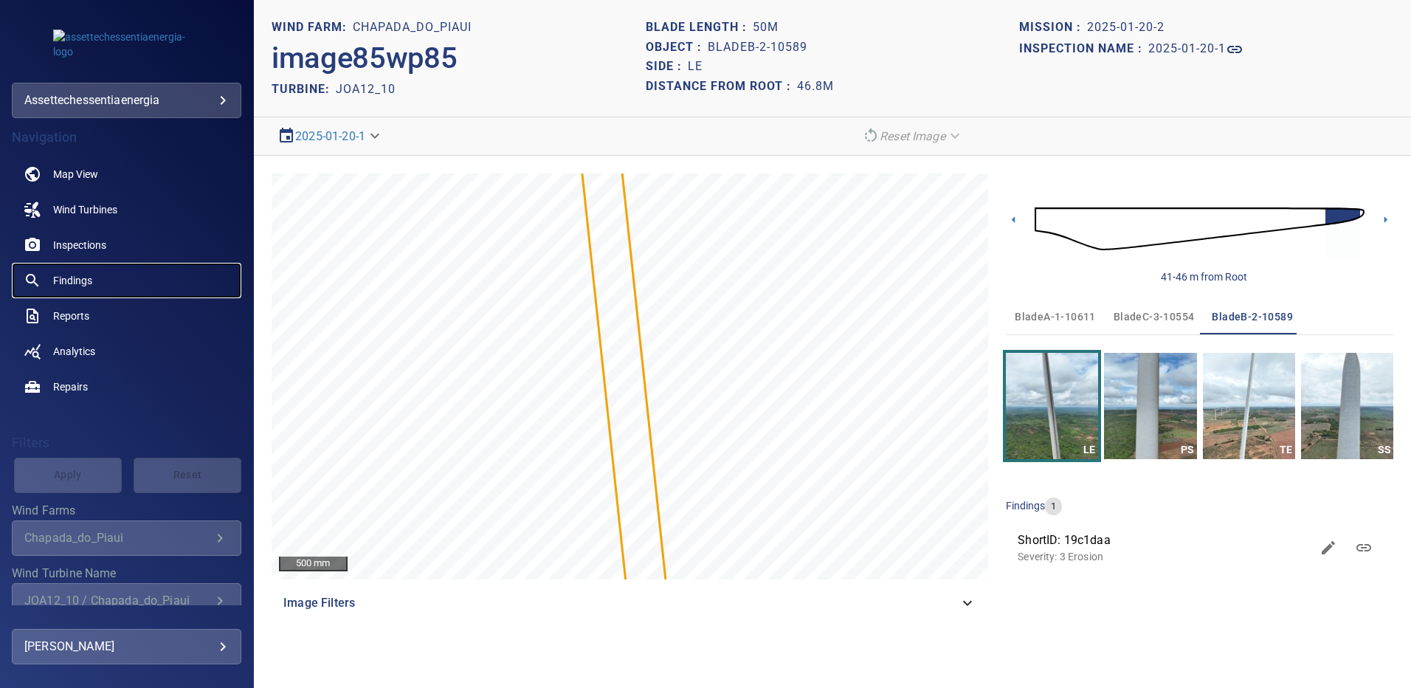
click at [81, 283] on span "Findings" at bounding box center [72, 280] width 39 height 15
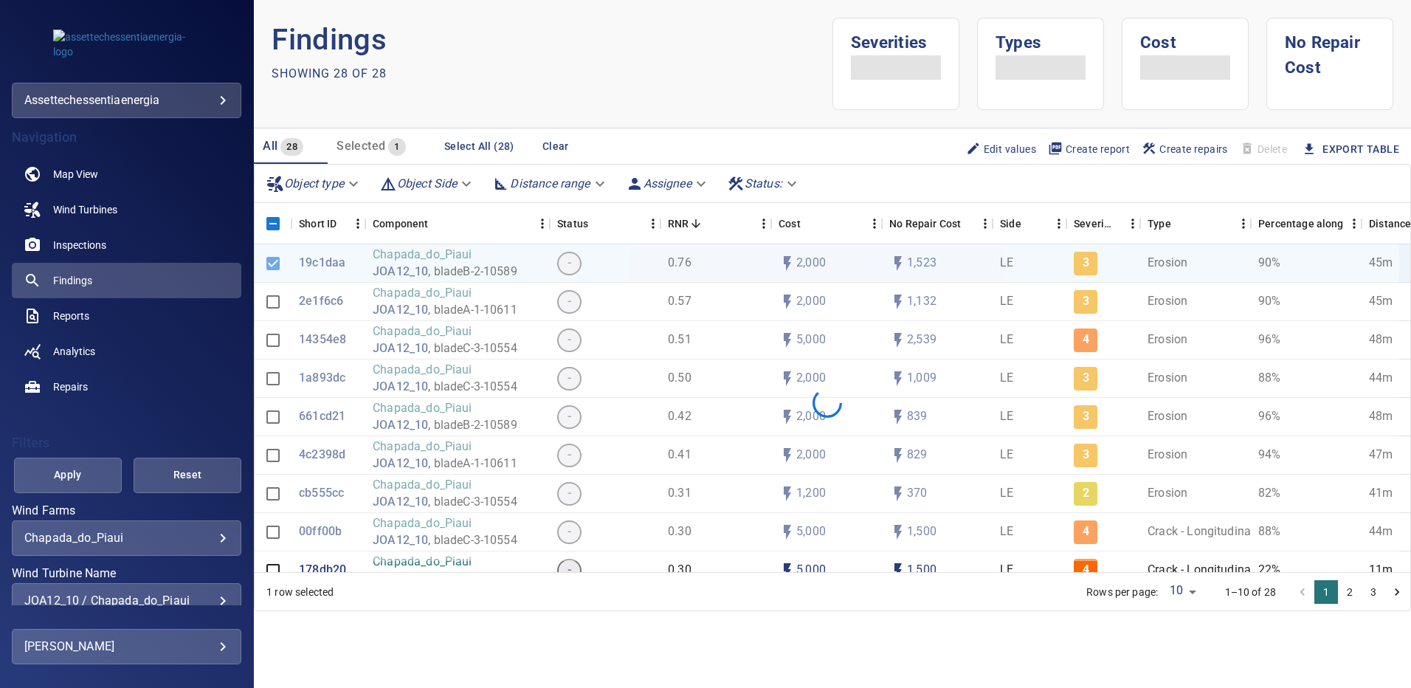
click at [218, 593] on div "**********" at bounding box center [127, 600] width 230 height 35
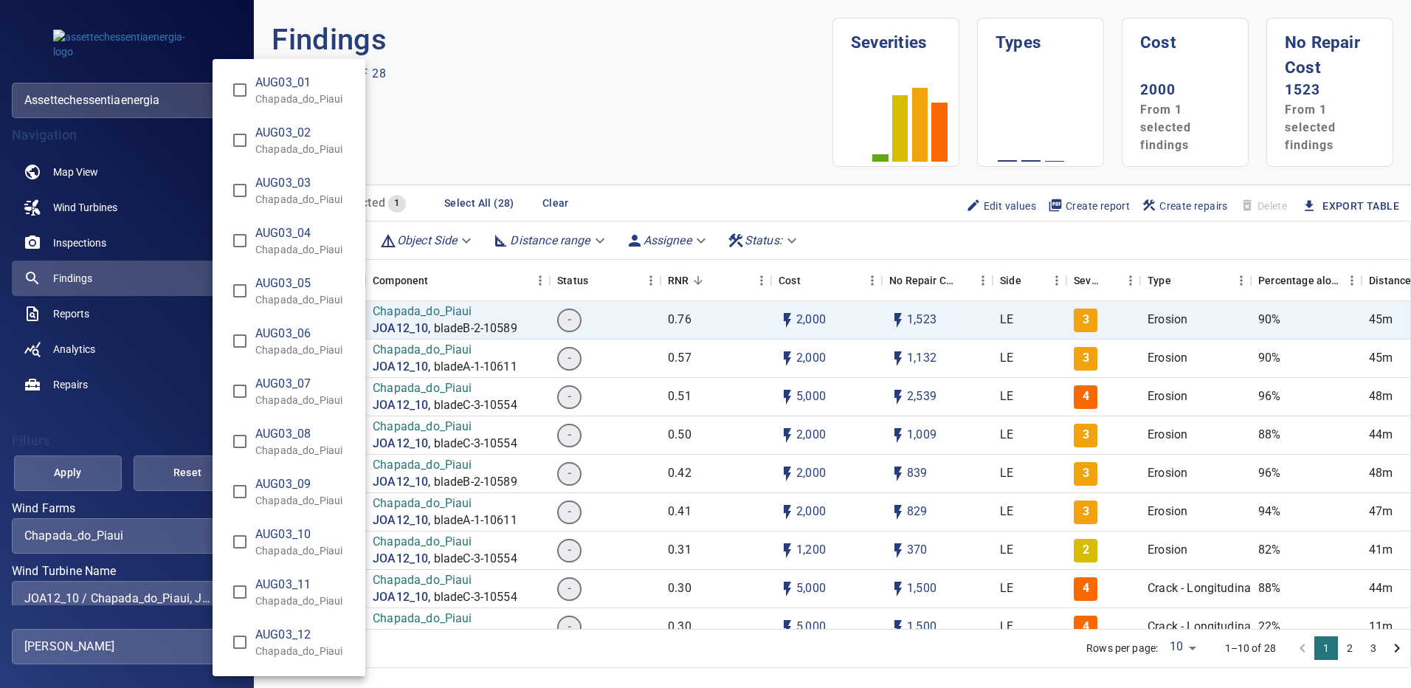
scroll to position [9209, 0]
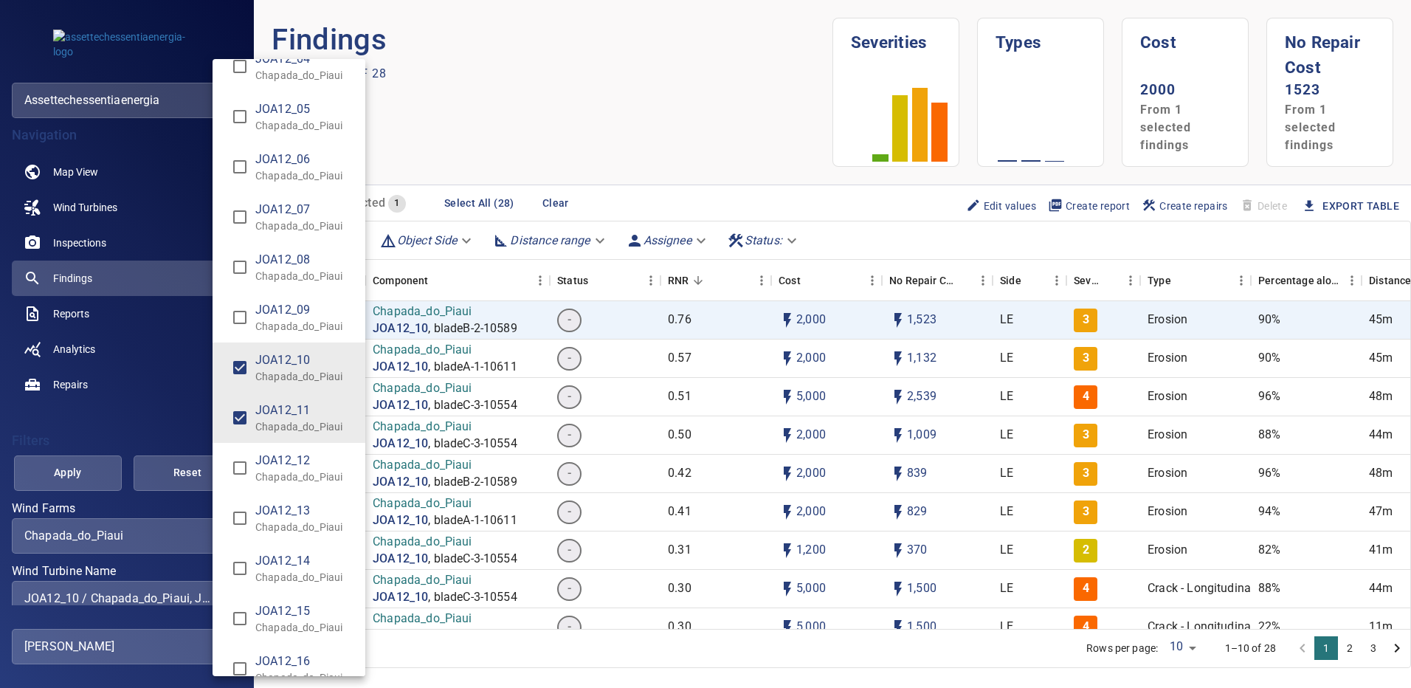
type input "**********"
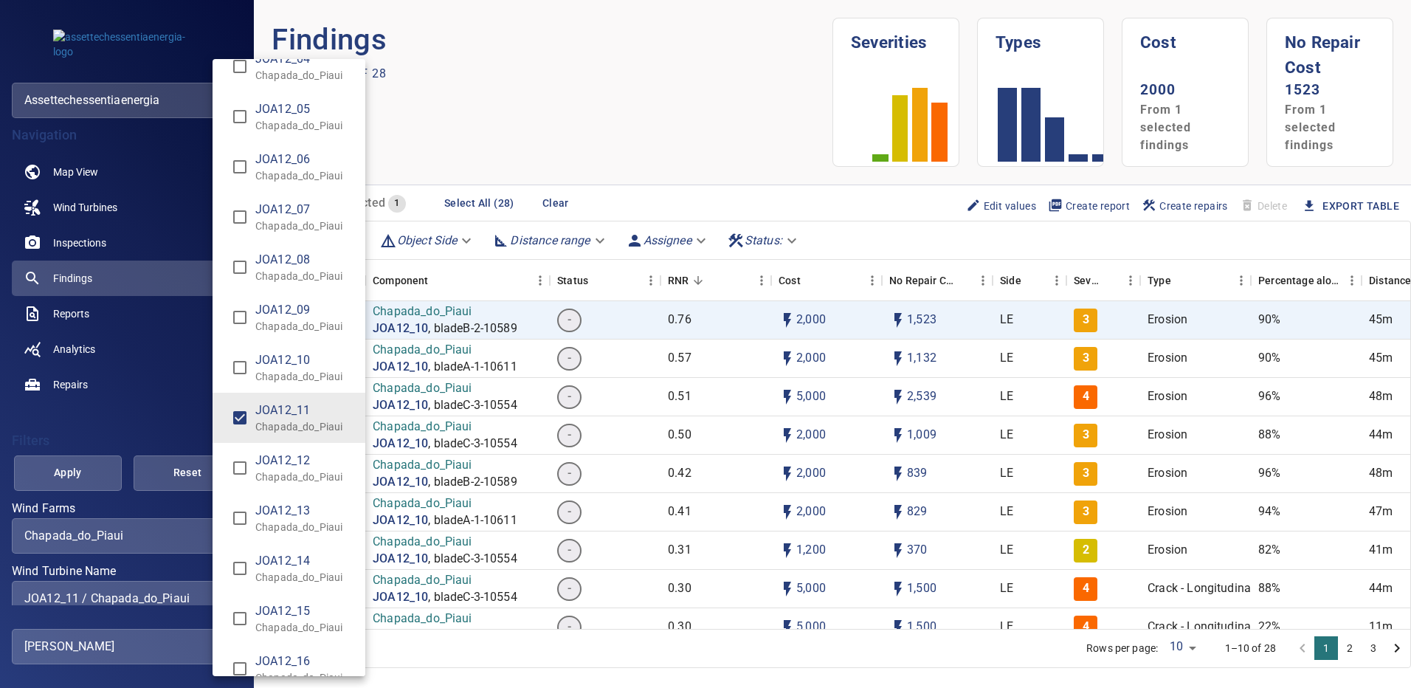
click at [88, 476] on div "Wind Turbine Name" at bounding box center [705, 344] width 1411 height 688
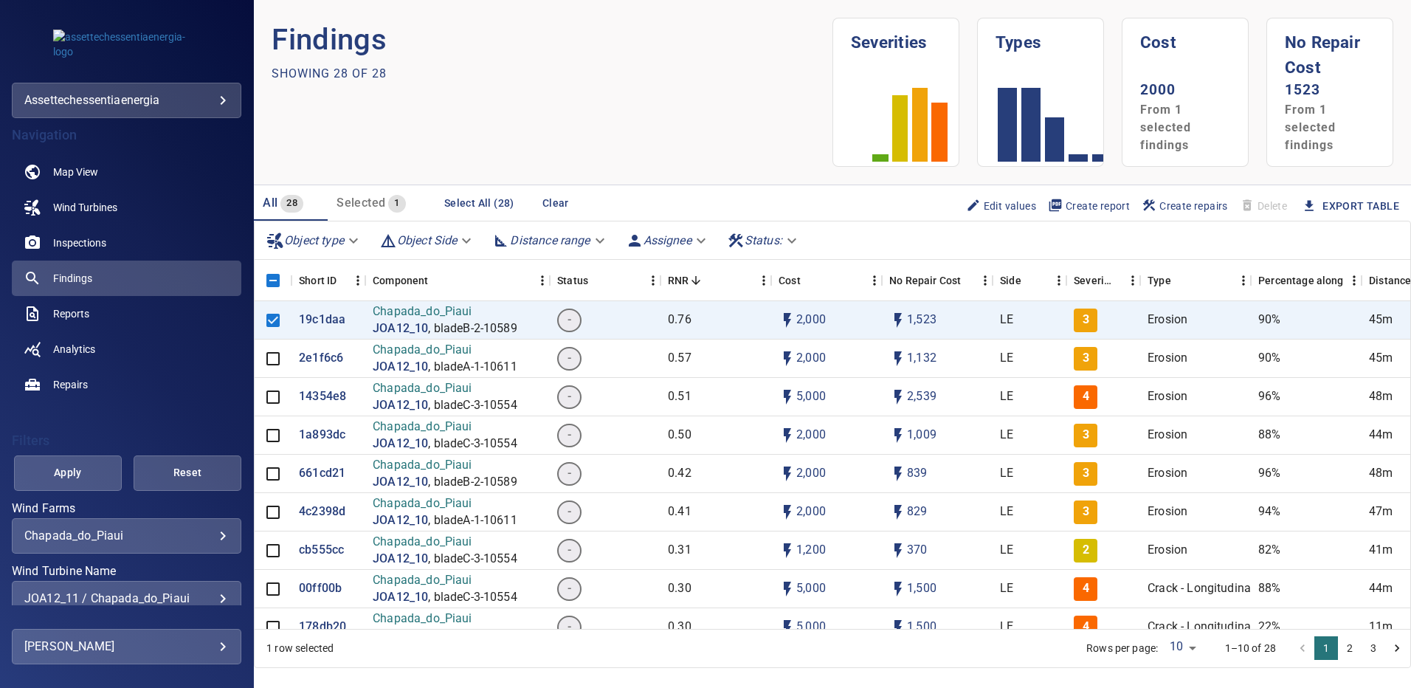
click at [88, 476] on span "Apply" at bounding box center [67, 472] width 71 height 18
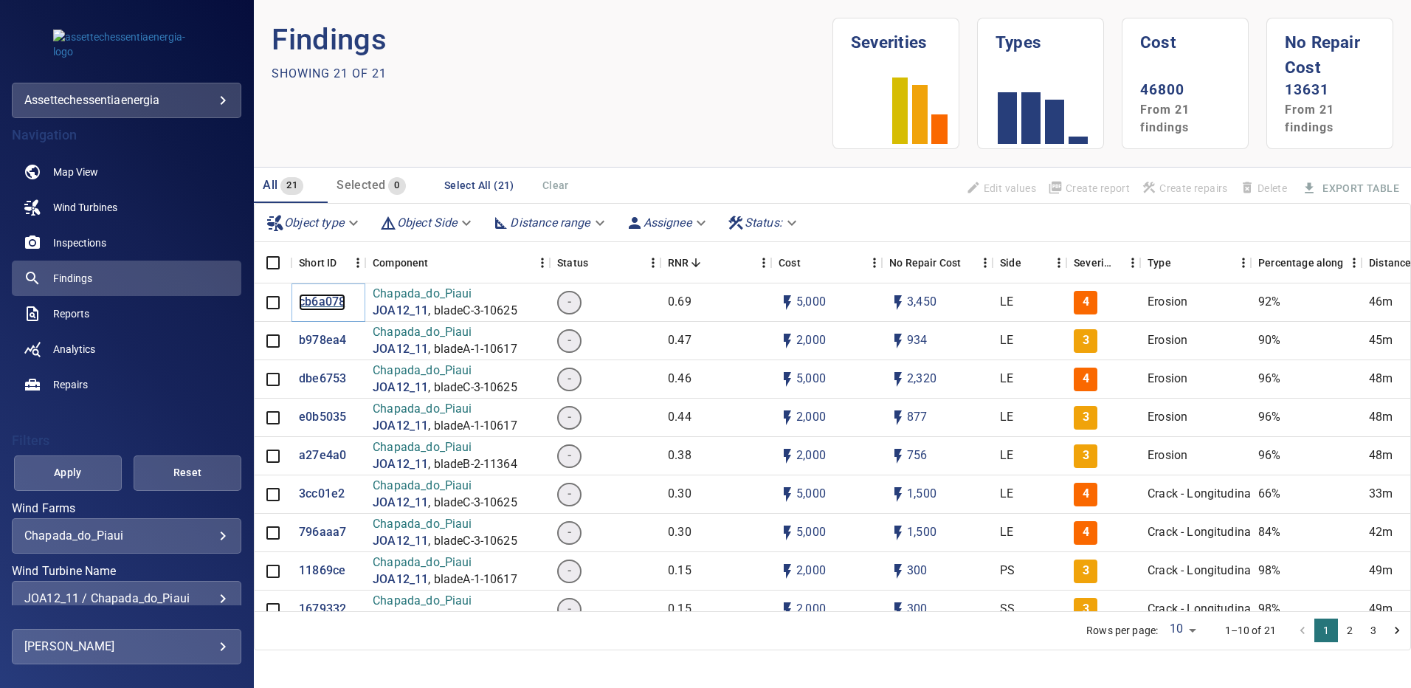
click at [326, 307] on p "cb6a078" at bounding box center [322, 302] width 46 height 17
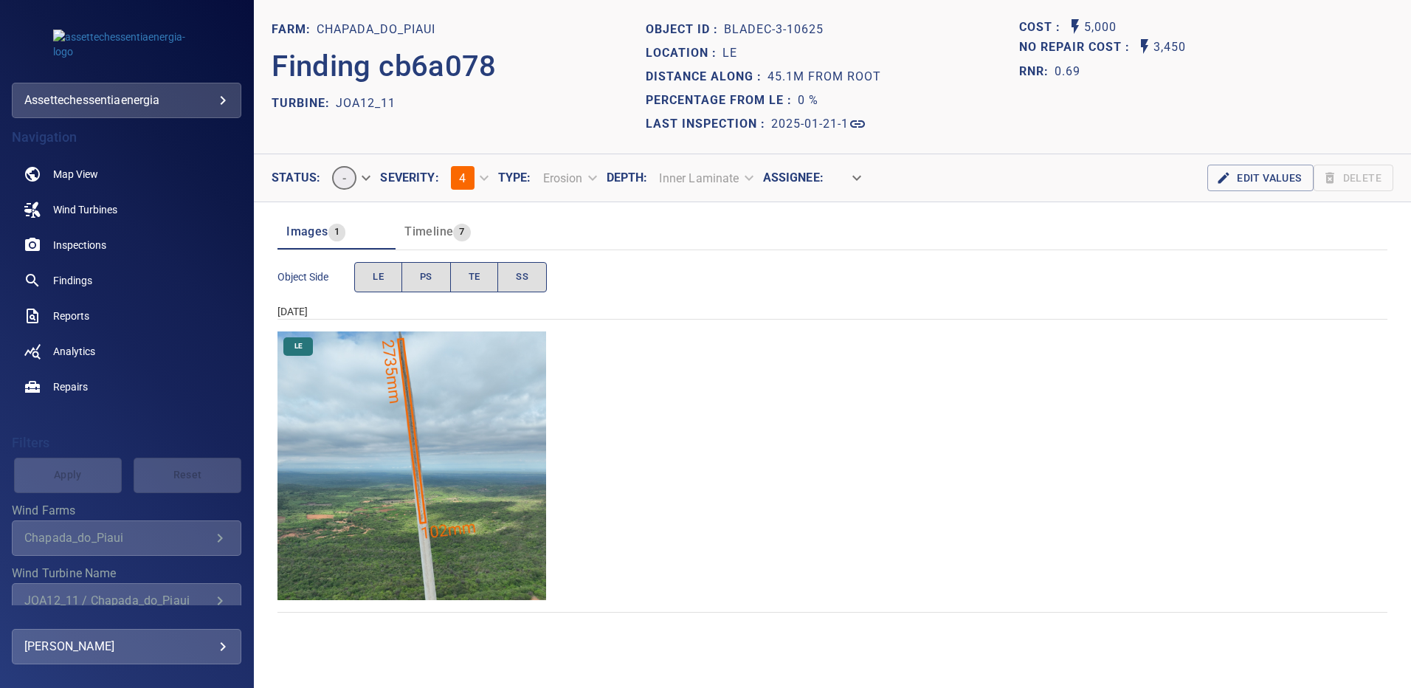
click at [442, 415] on img "Chapada_do_Piaui/JOA12_11/2025-01-21-1/2025-01-21-3/image154wp154.jpg" at bounding box center [411, 465] width 269 height 269
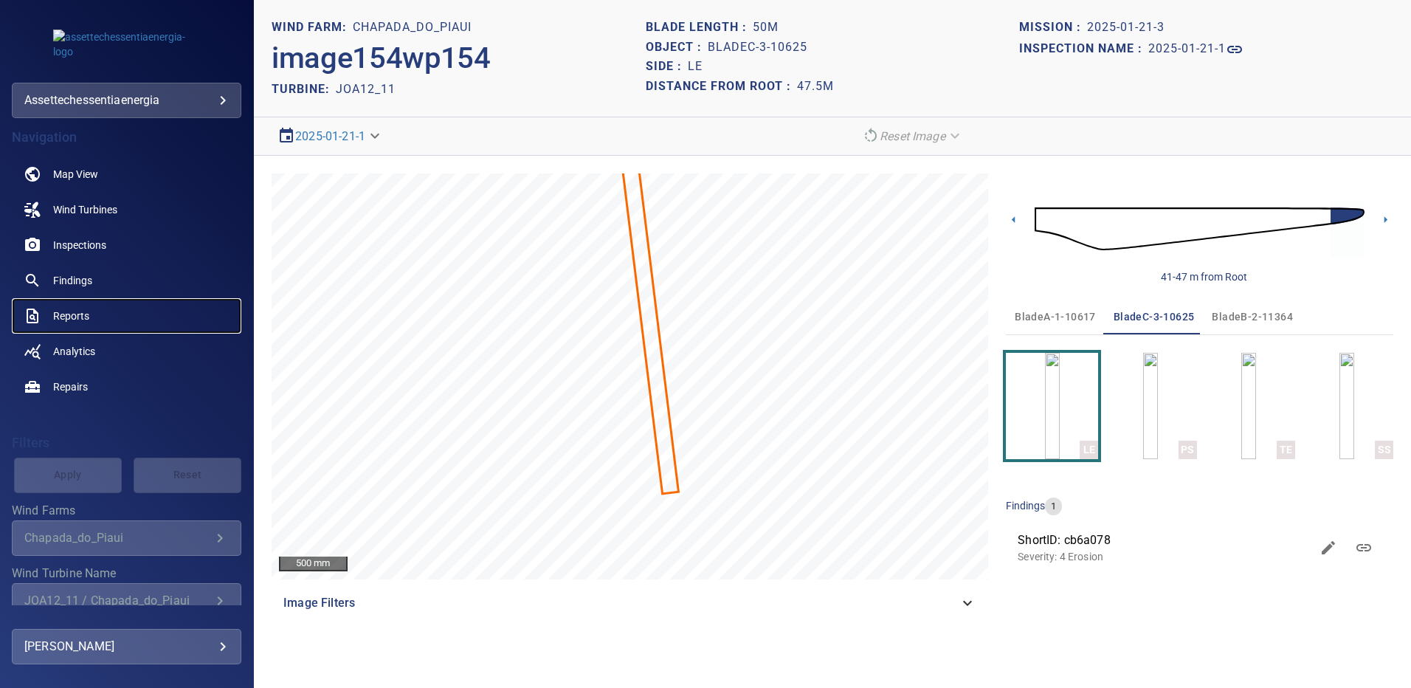
click at [81, 302] on link "Reports" at bounding box center [127, 315] width 230 height 35
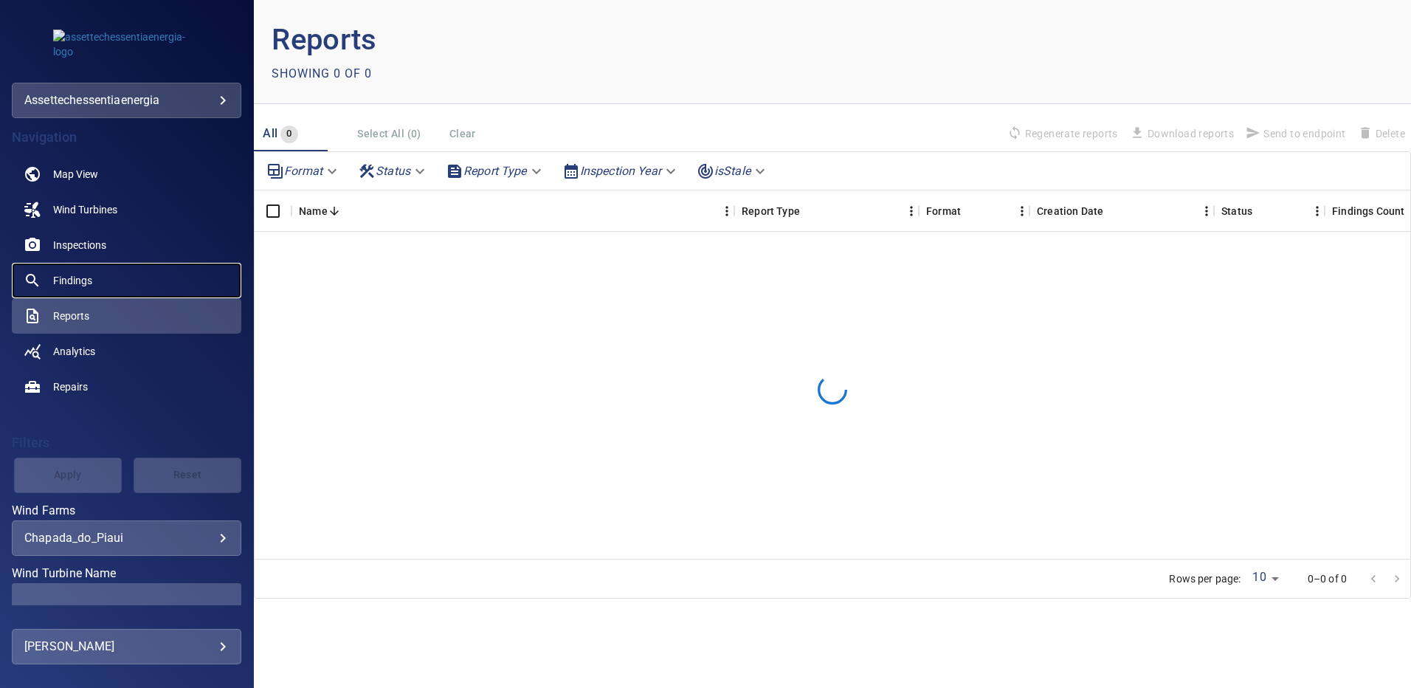
click at [80, 284] on span "Findings" at bounding box center [72, 280] width 39 height 15
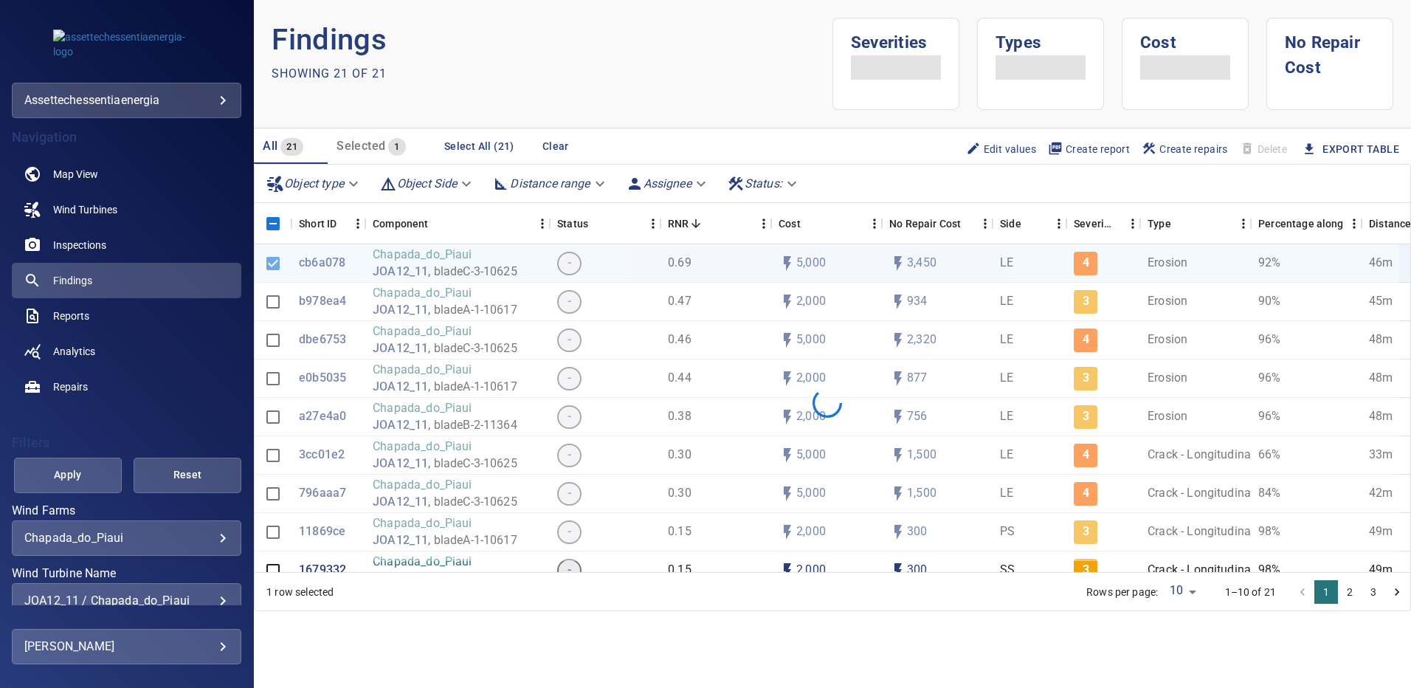
click at [220, 595] on div "**********" at bounding box center [127, 600] width 230 height 35
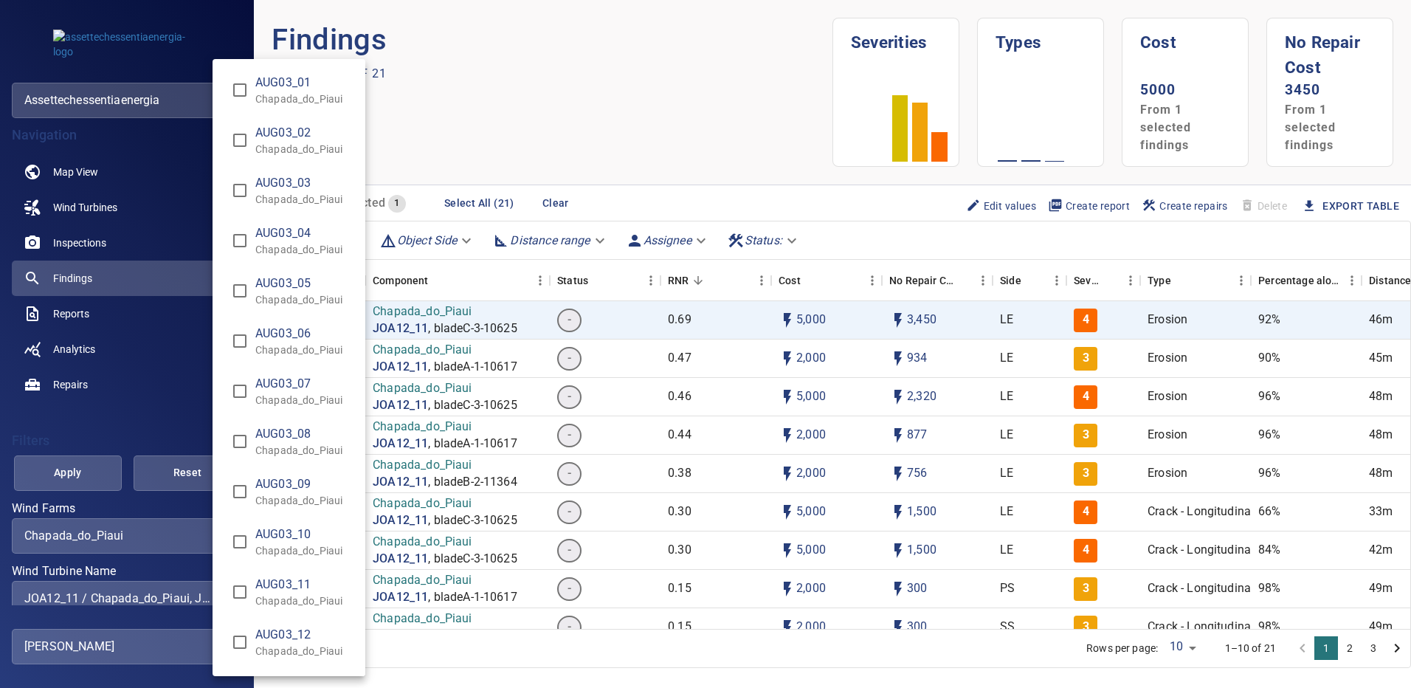
scroll to position [9259, 0]
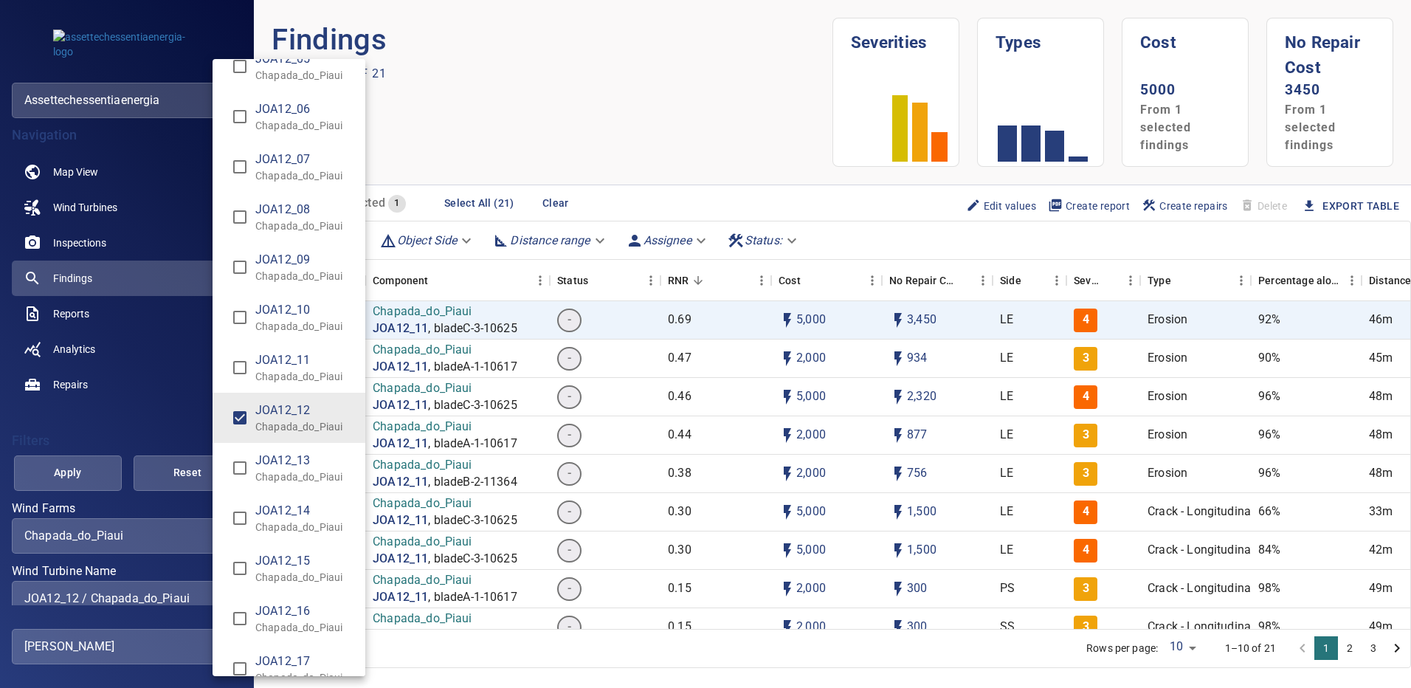
type input "**********"
click at [97, 472] on div "Wind Turbine Name" at bounding box center [705, 344] width 1411 height 688
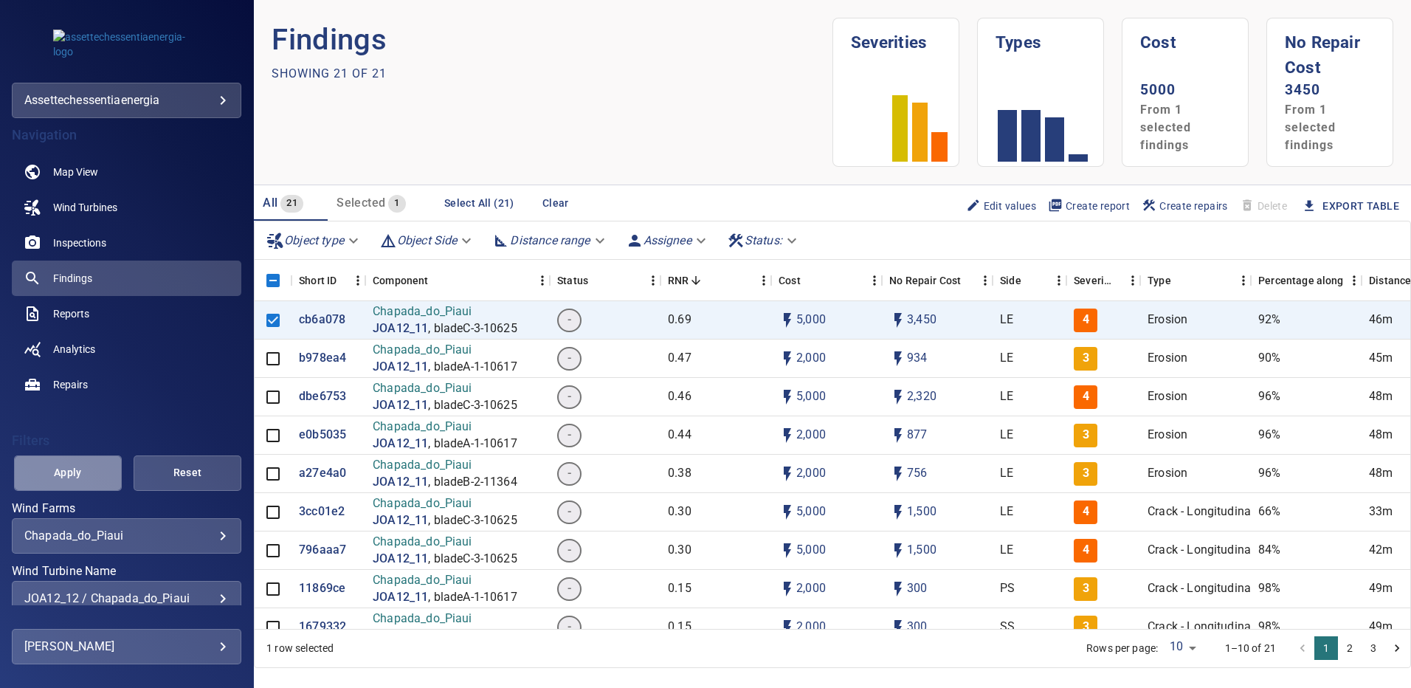
click at [97, 471] on button "Apply" at bounding box center [68, 472] width 108 height 35
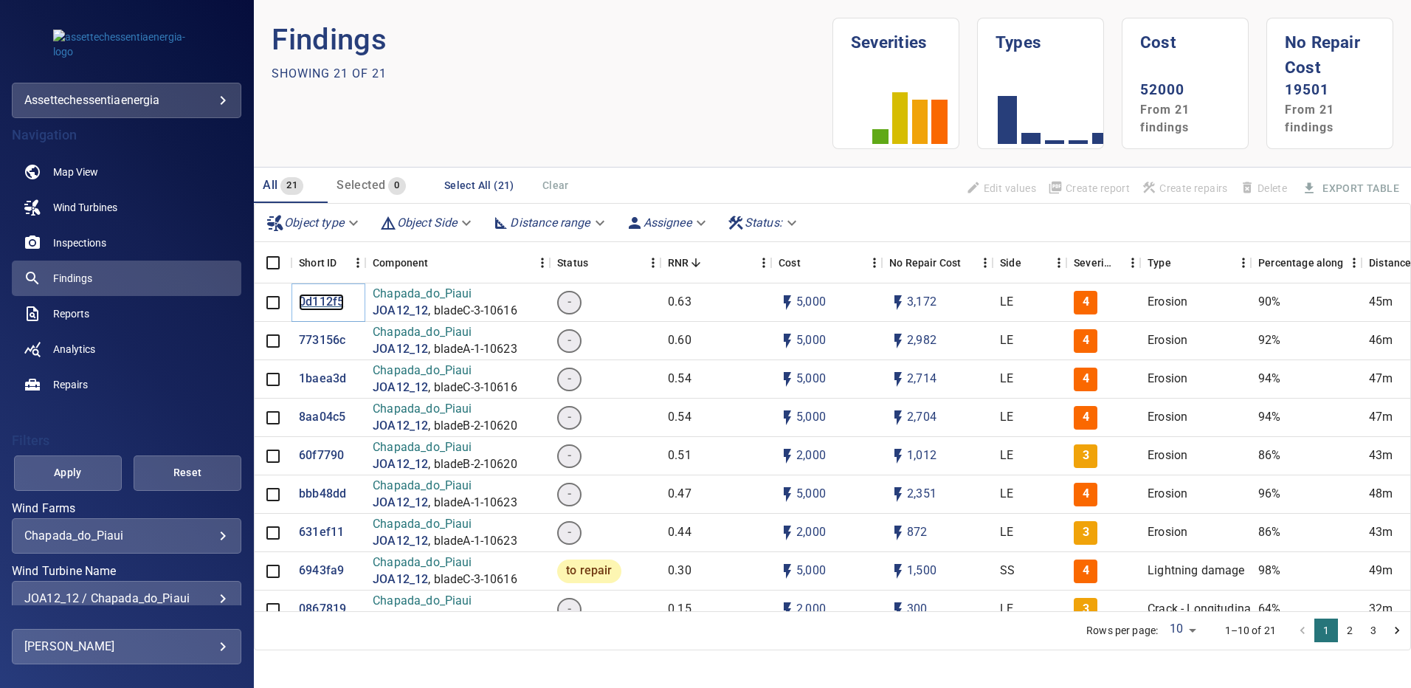
click at [325, 303] on p "0d112f5" at bounding box center [321, 302] width 45 height 17
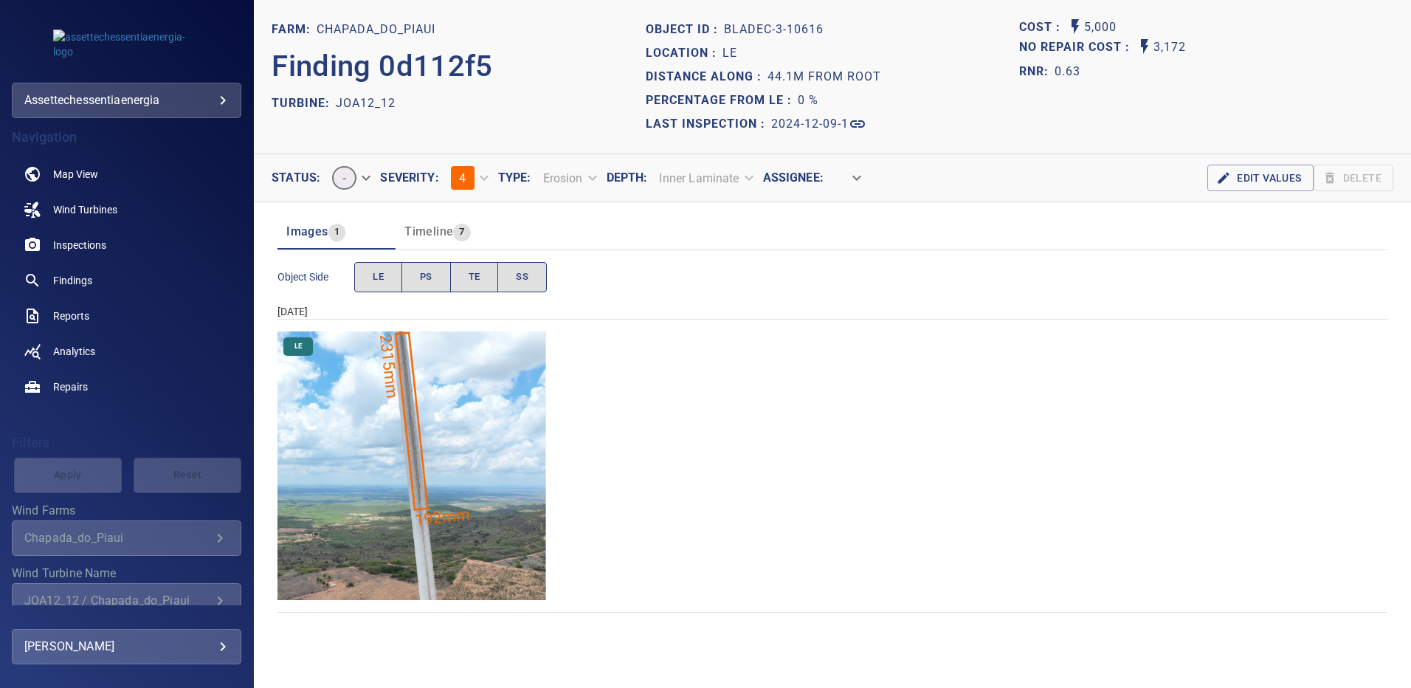
click at [469, 378] on img "Chapada_do_Piaui/JOA12_12/2024-12-09-1/2024-12-09-3/image169wp169.jpg" at bounding box center [411, 465] width 269 height 269
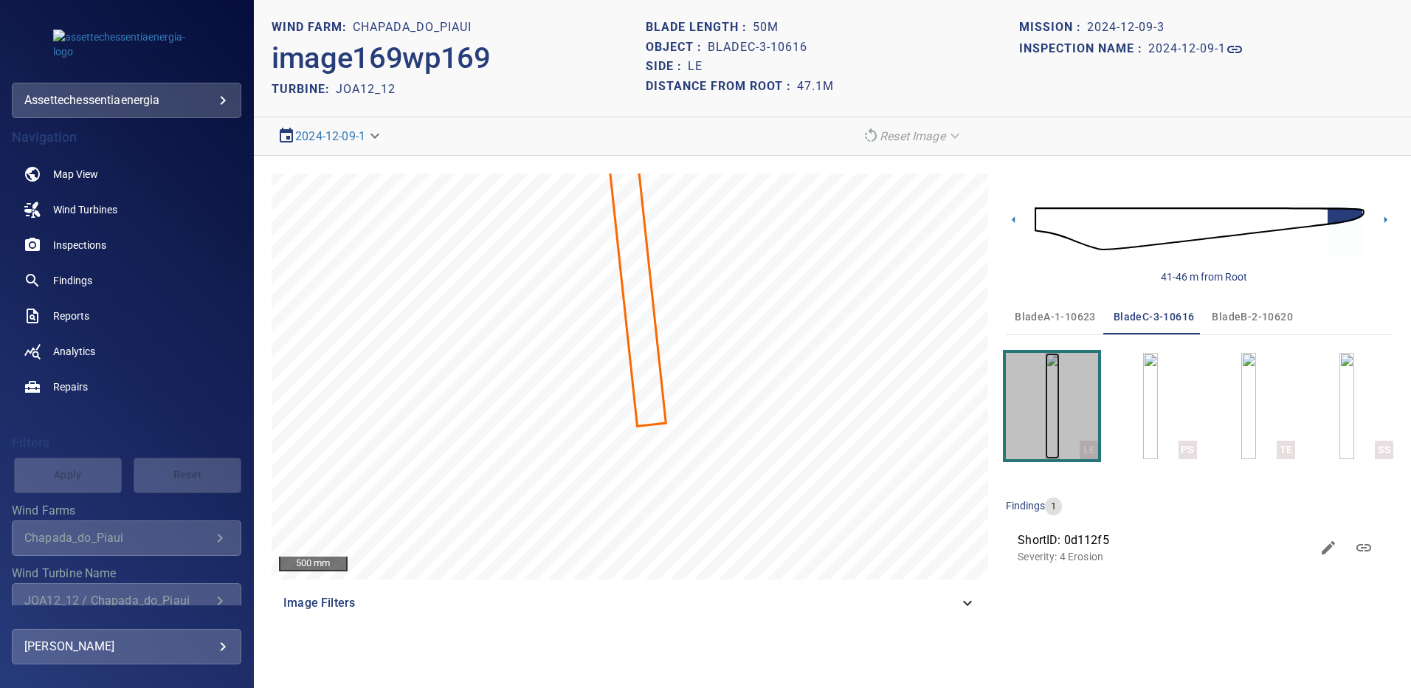
click at [1060, 384] on img "button" at bounding box center [1052, 406] width 15 height 106
click at [83, 275] on span "Findings" at bounding box center [72, 280] width 39 height 15
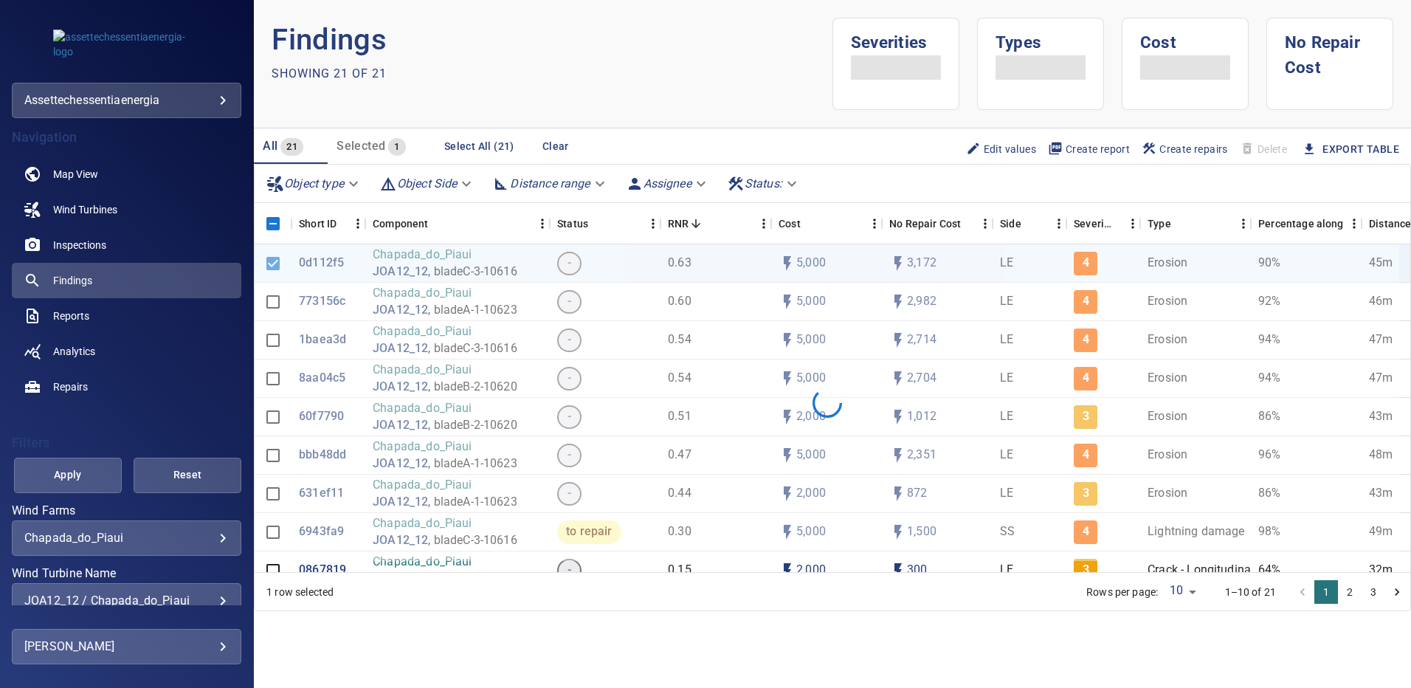
click at [216, 598] on div "JOA12_12 / Chapada_do_Piaui" at bounding box center [126, 600] width 204 height 14
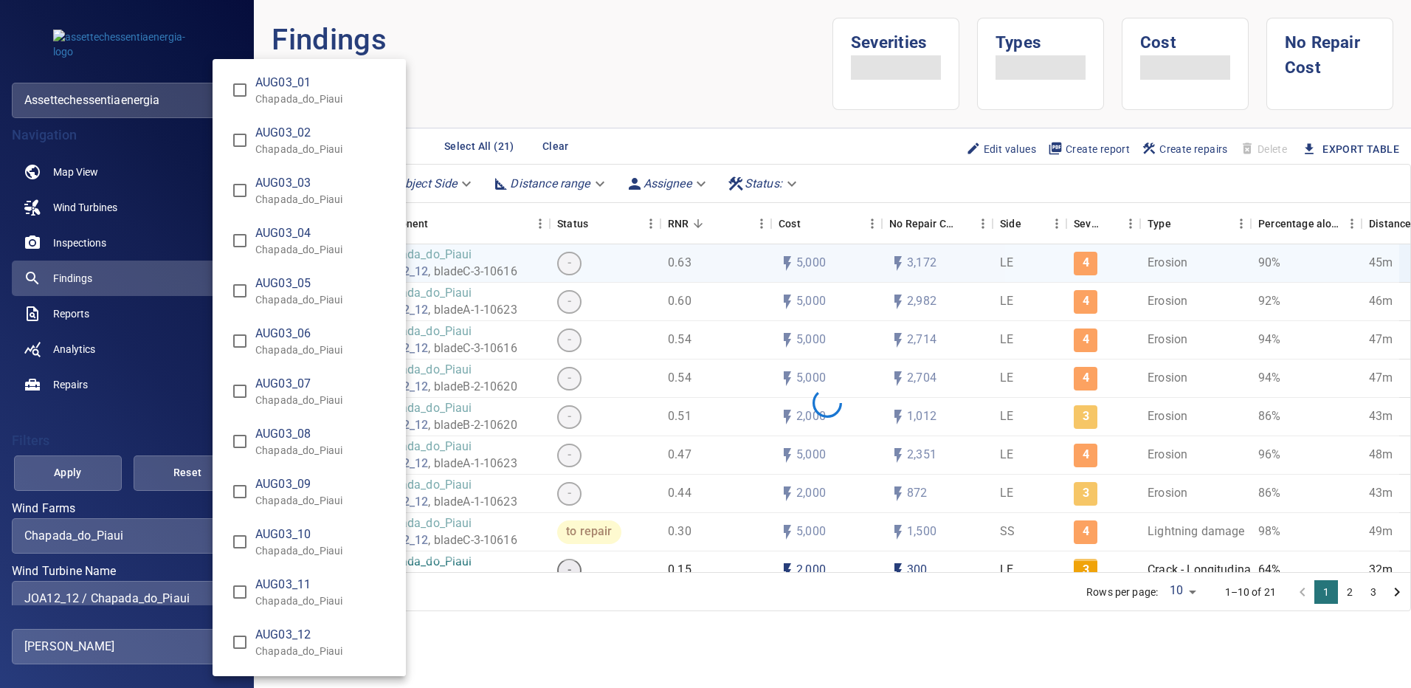
scroll to position [9309, 0]
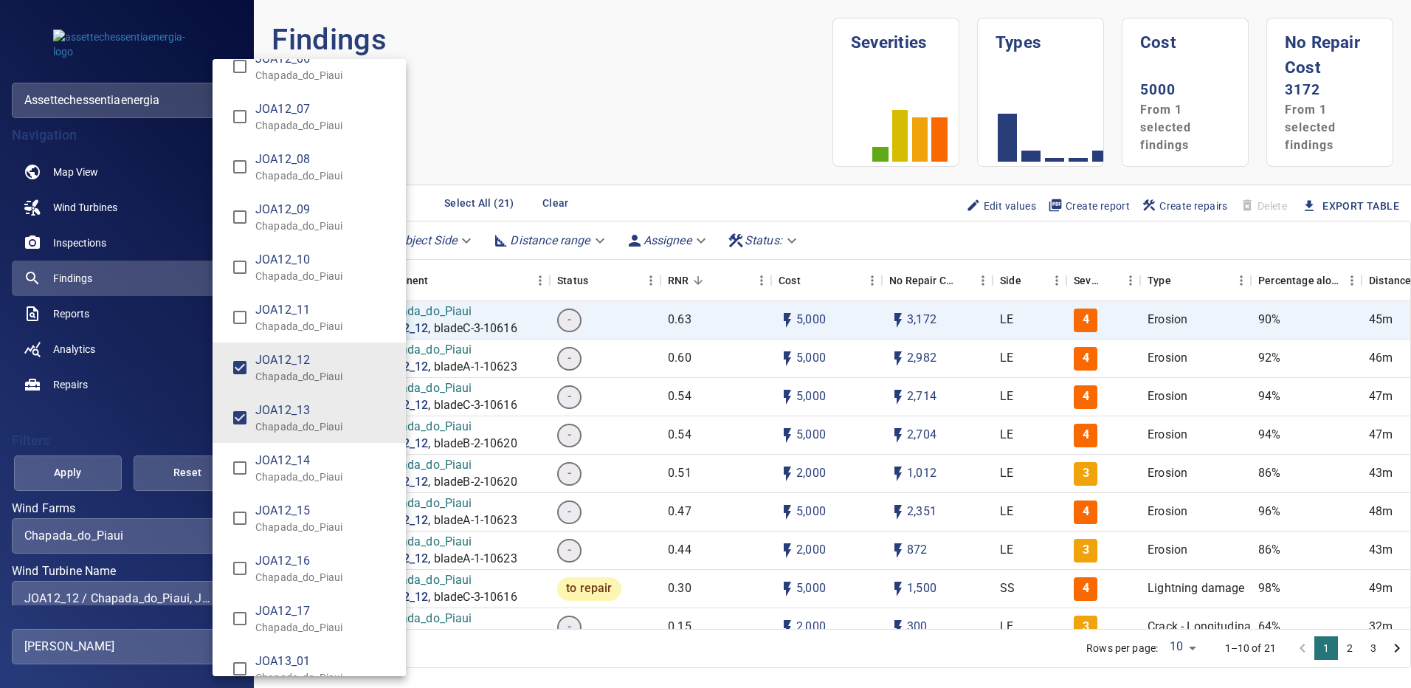
type input "**********"
click at [89, 470] on div "Wind Turbine Name" at bounding box center [705, 344] width 1411 height 688
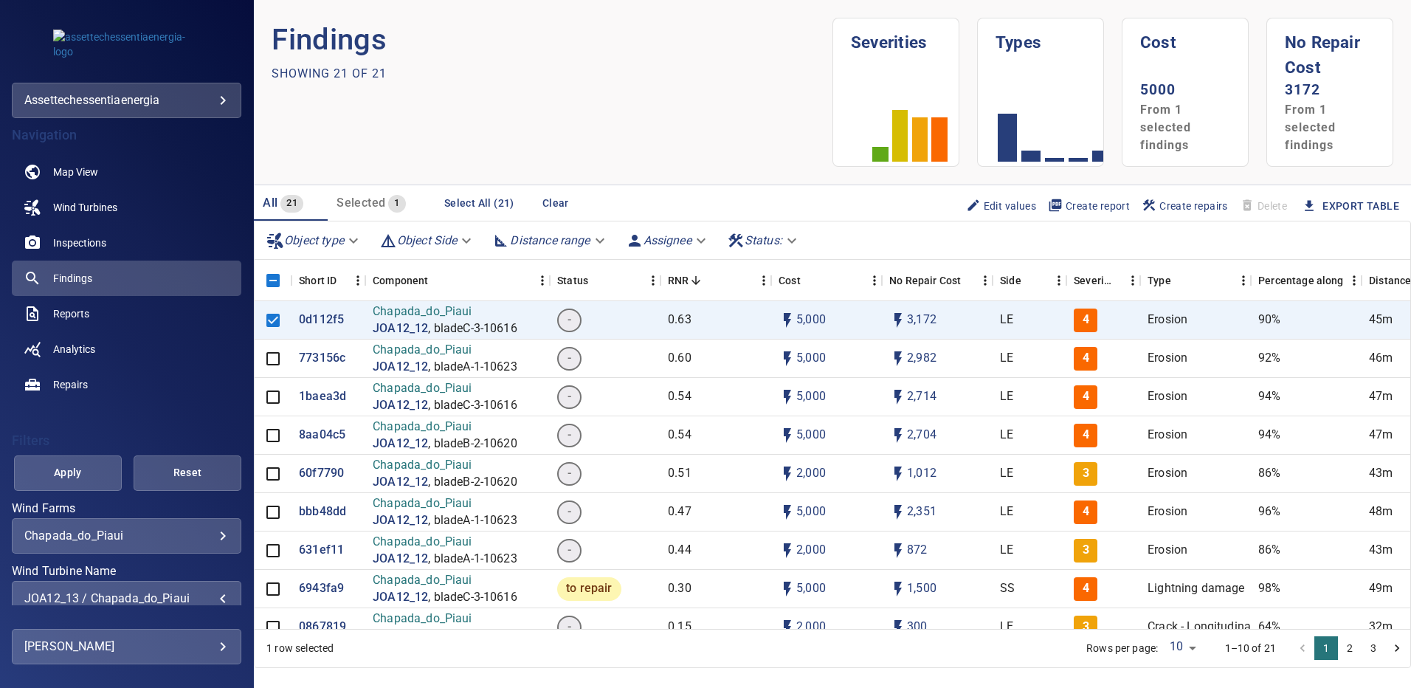
click at [89, 470] on span "Apply" at bounding box center [67, 472] width 71 height 18
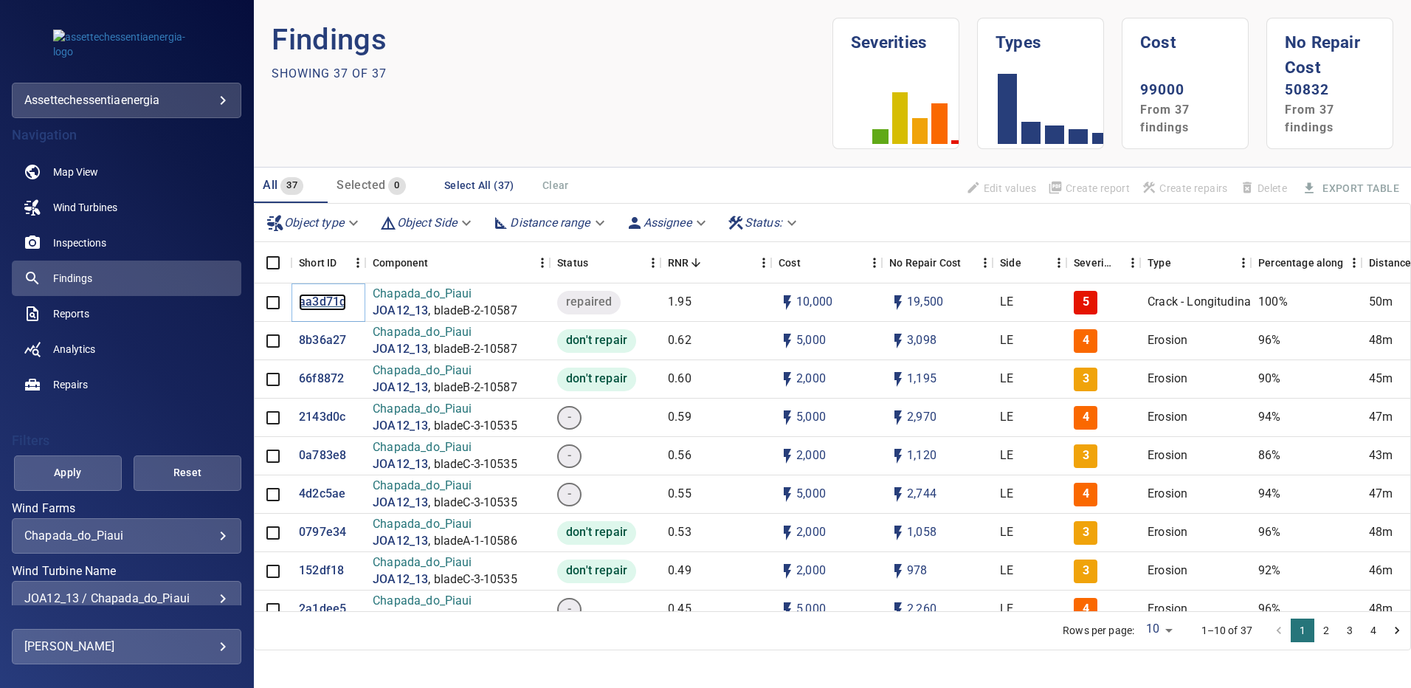
click at [320, 307] on p "aa3d71d" at bounding box center [322, 302] width 47 height 17
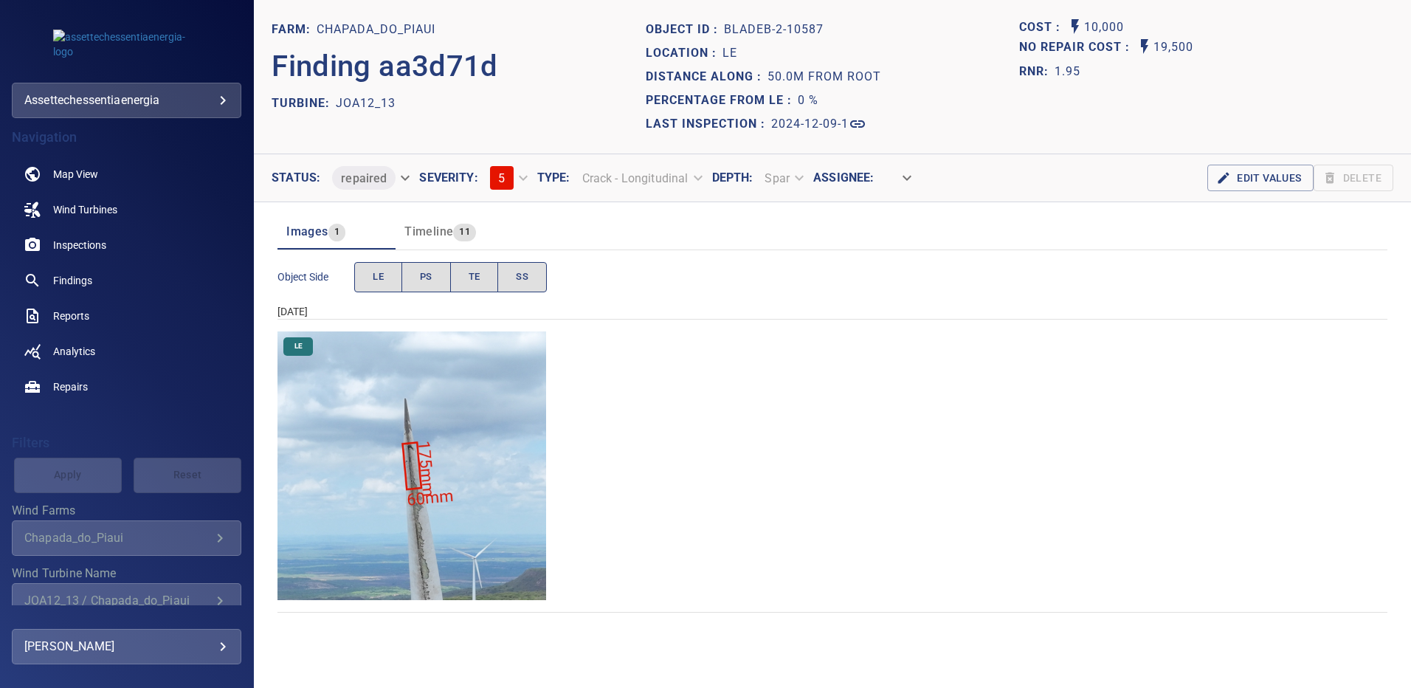
click at [396, 444] on img "Chapada_do_Piaui/JOA12_13/2024-12-09-1/2024-12-09-2/image97wp97.jpg" at bounding box center [411, 465] width 269 height 269
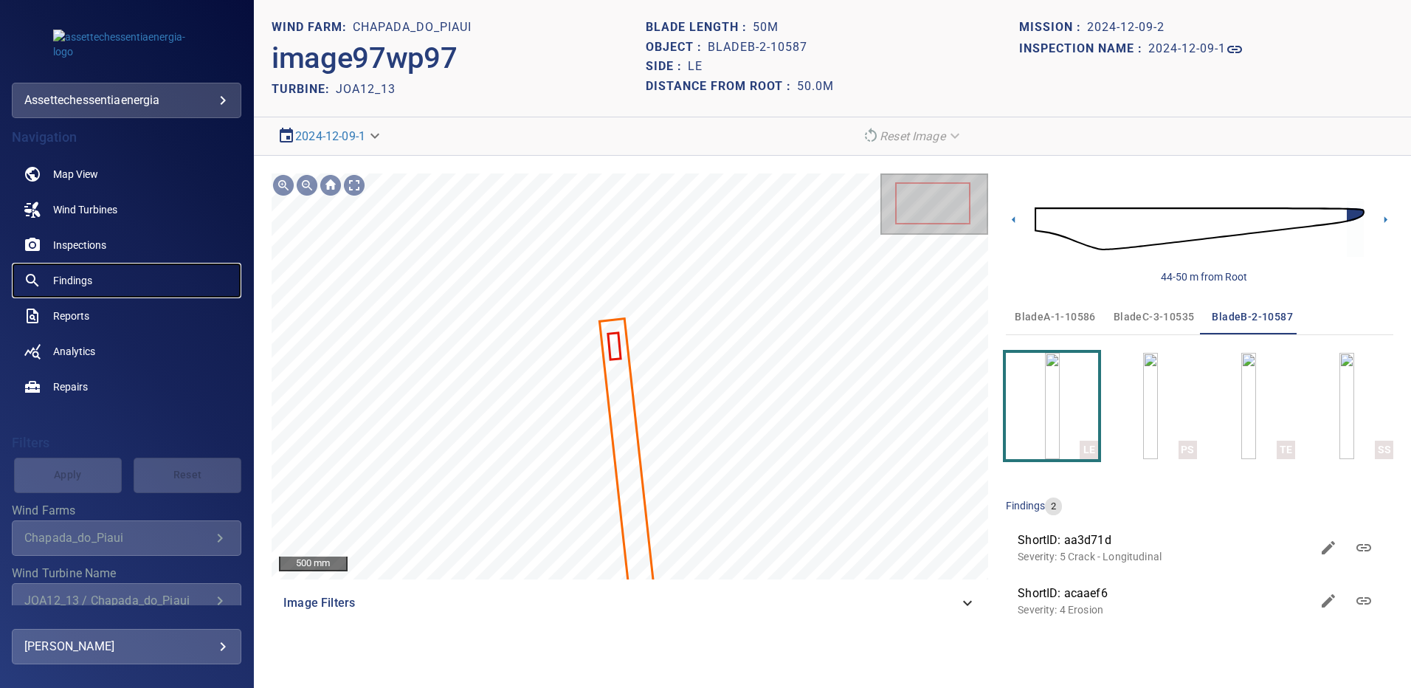
click at [72, 273] on span "Findings" at bounding box center [72, 280] width 39 height 15
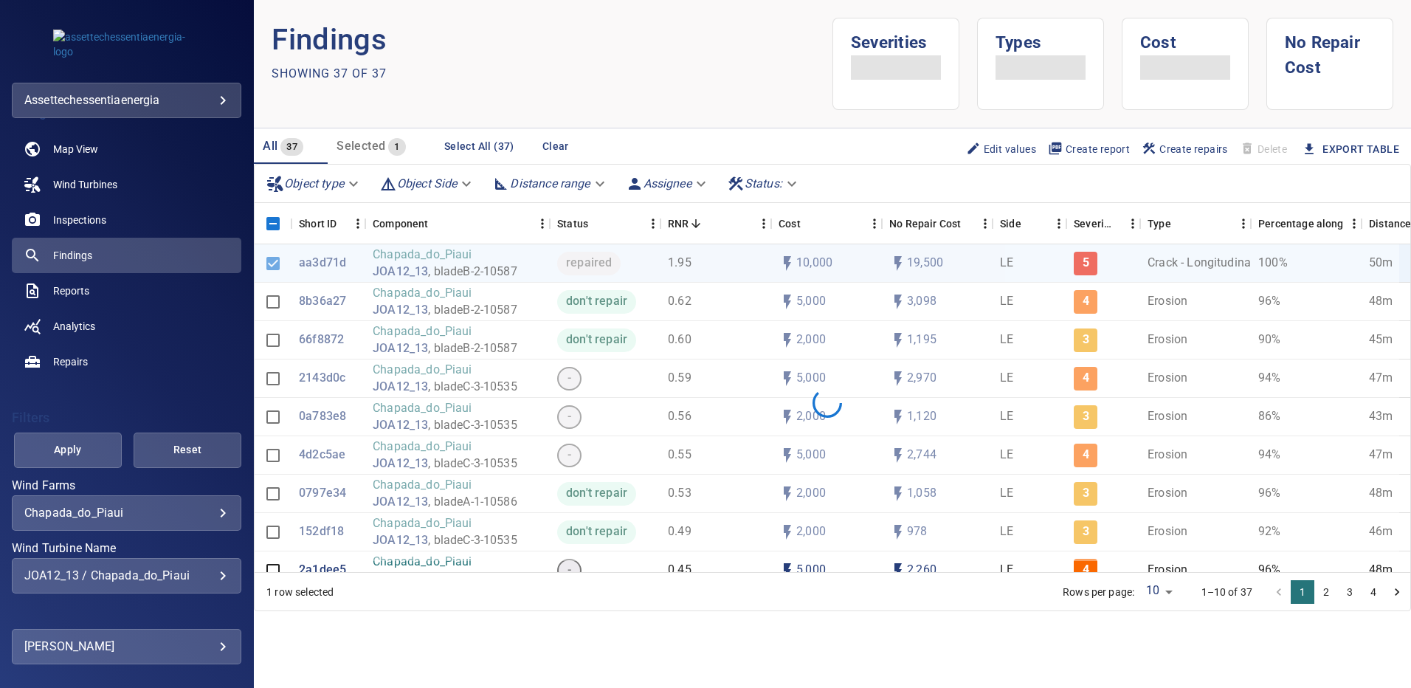
scroll to position [34, 0]
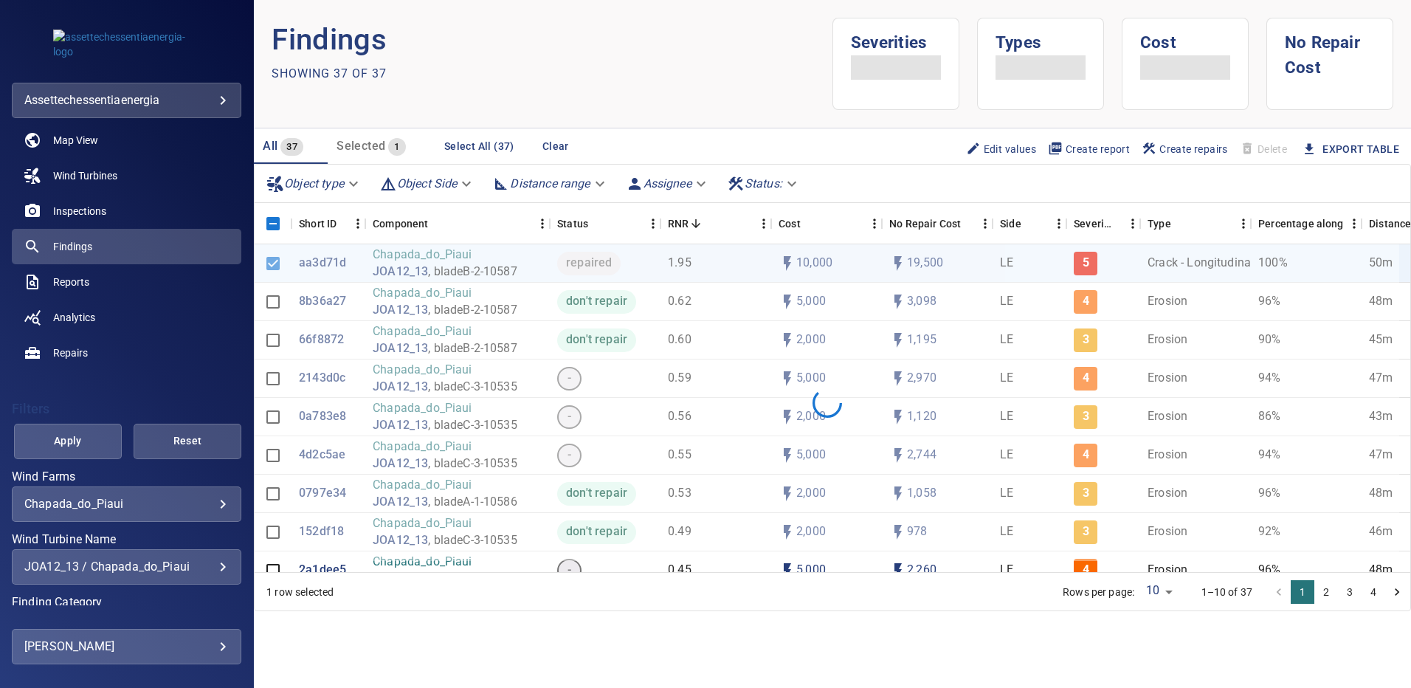
click at [218, 567] on div "**********" at bounding box center [127, 566] width 230 height 35
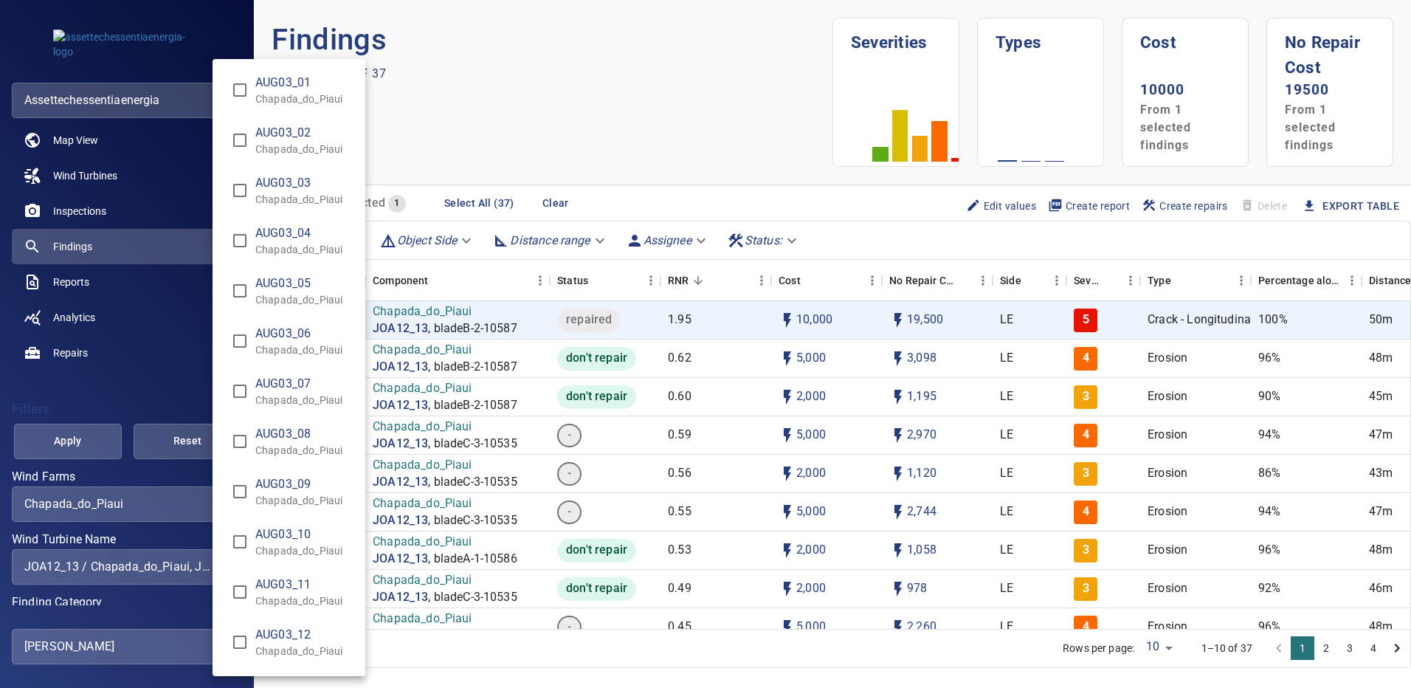
scroll to position [9359, 0]
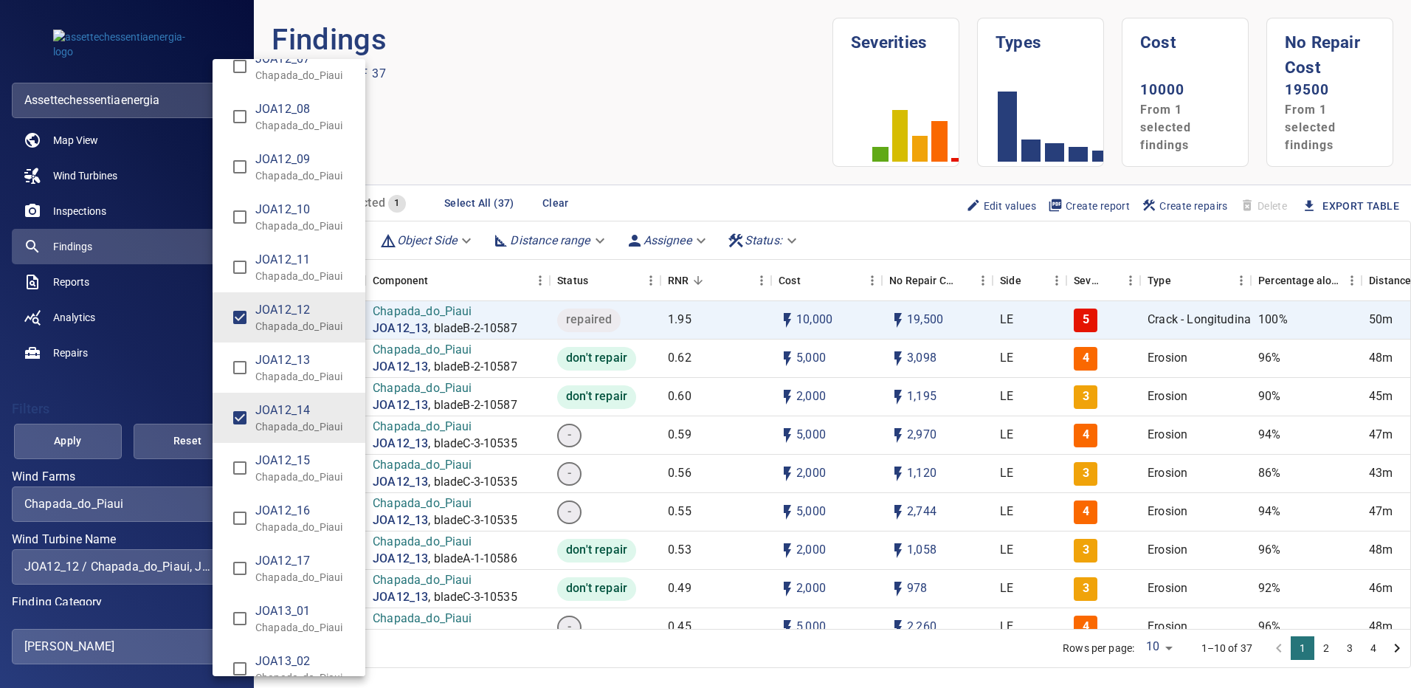
type input "**********"
click at [104, 446] on div "Wind Turbine Name" at bounding box center [705, 344] width 1411 height 688
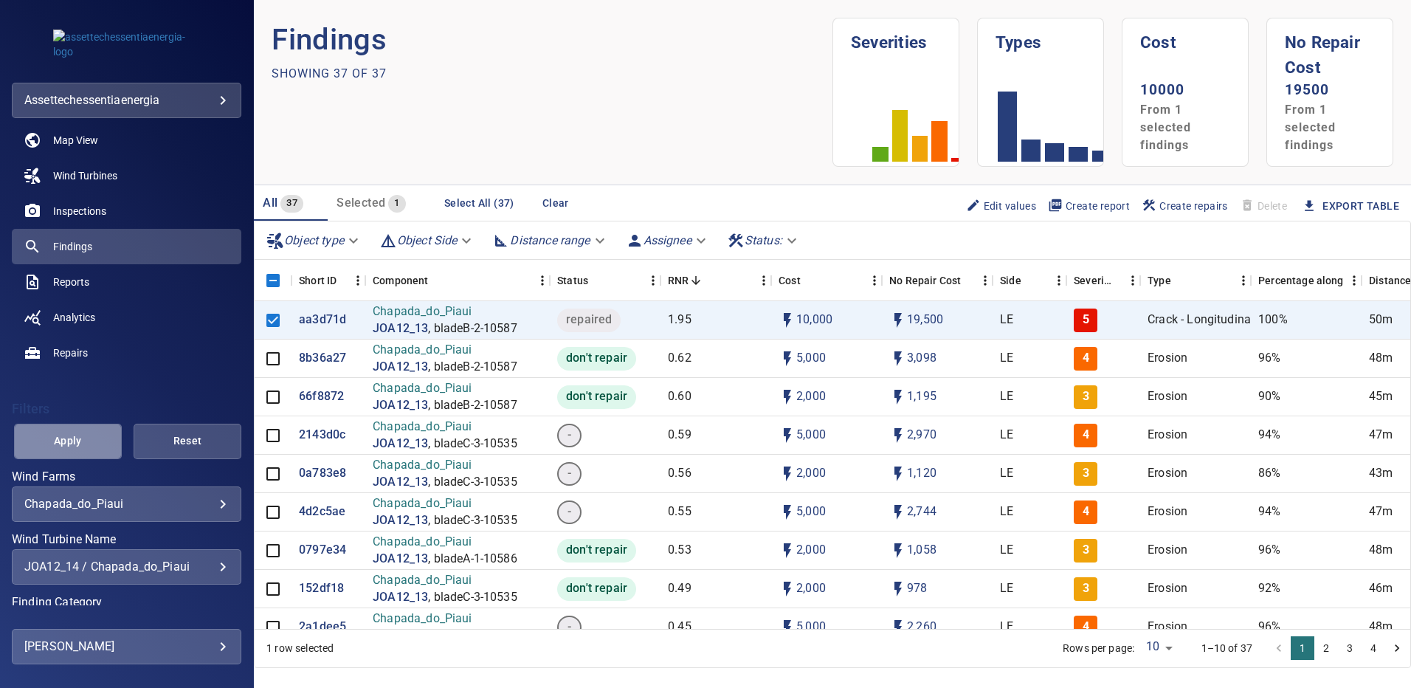
click at [92, 445] on span "Apply" at bounding box center [67, 441] width 71 height 18
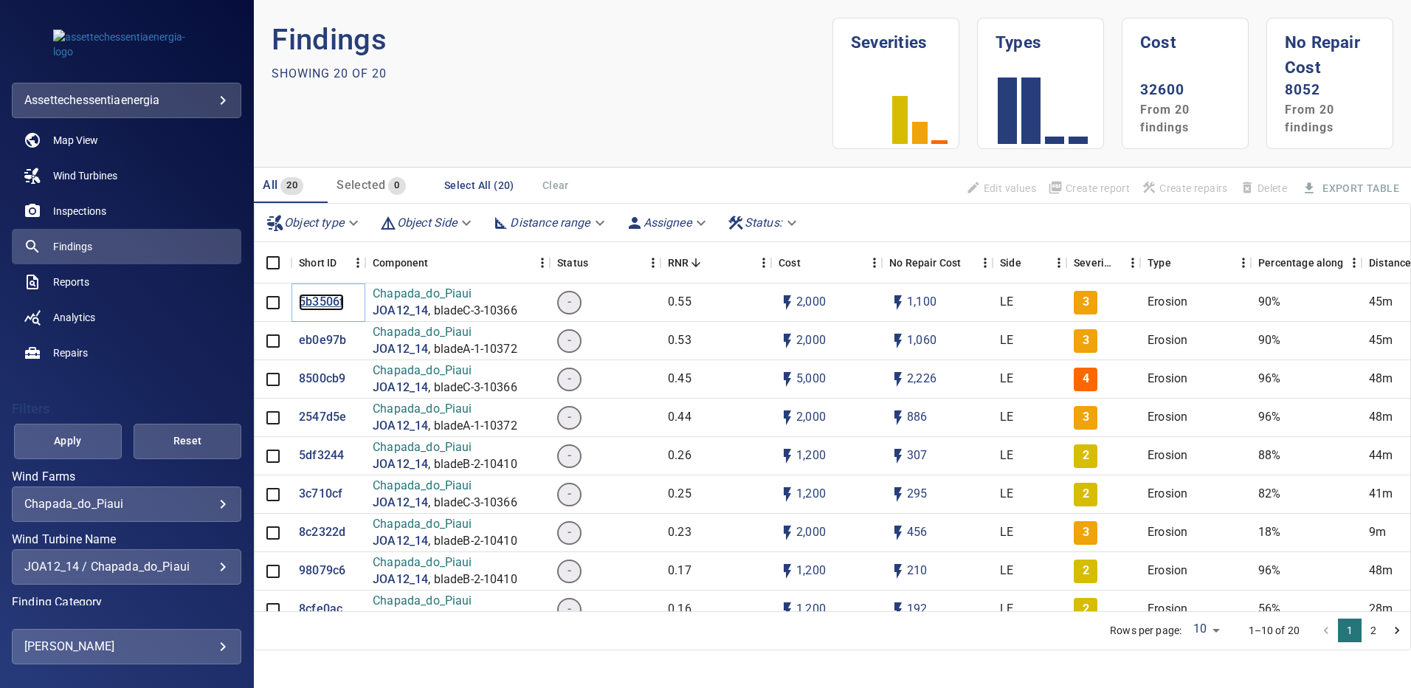
click at [312, 301] on p "5b3506f" at bounding box center [321, 302] width 45 height 17
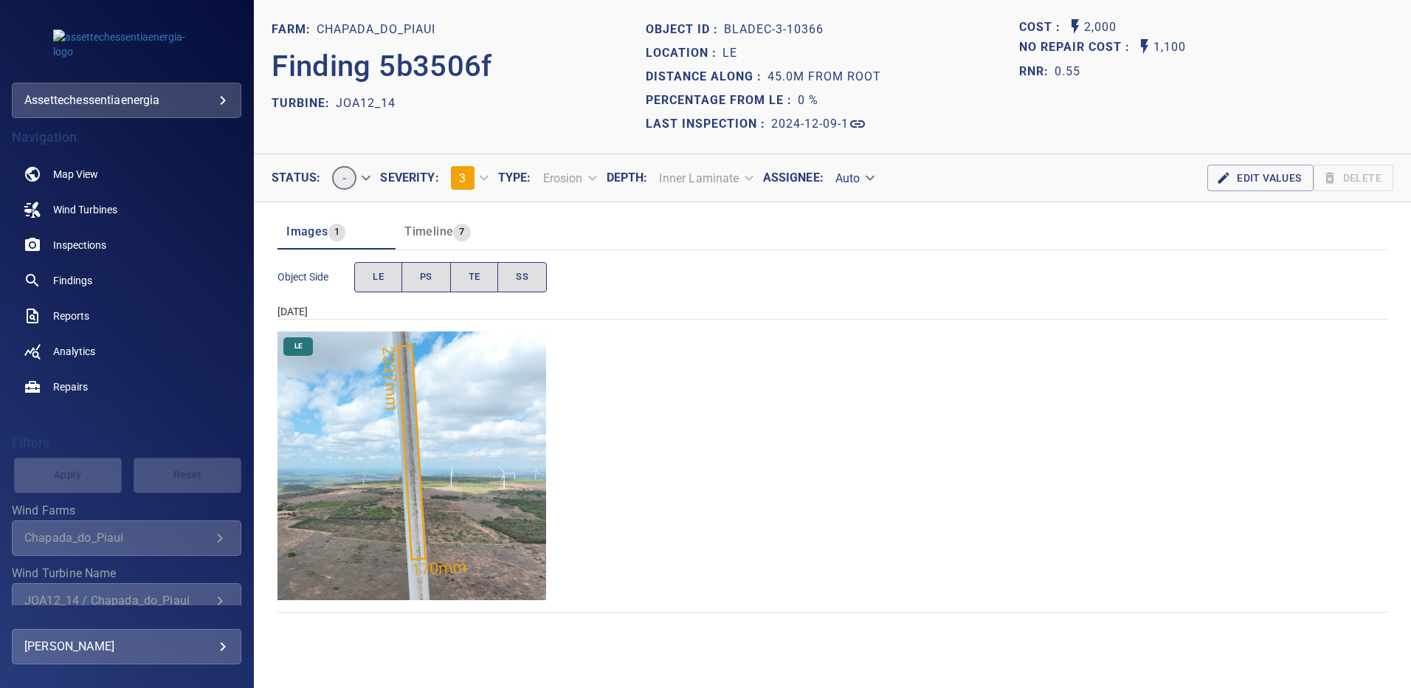
click at [446, 386] on img "Chapada_do_Piaui/JOA12_14/2024-12-09-1/2024-12-09-3/image169wp169.jpg" at bounding box center [411, 465] width 269 height 269
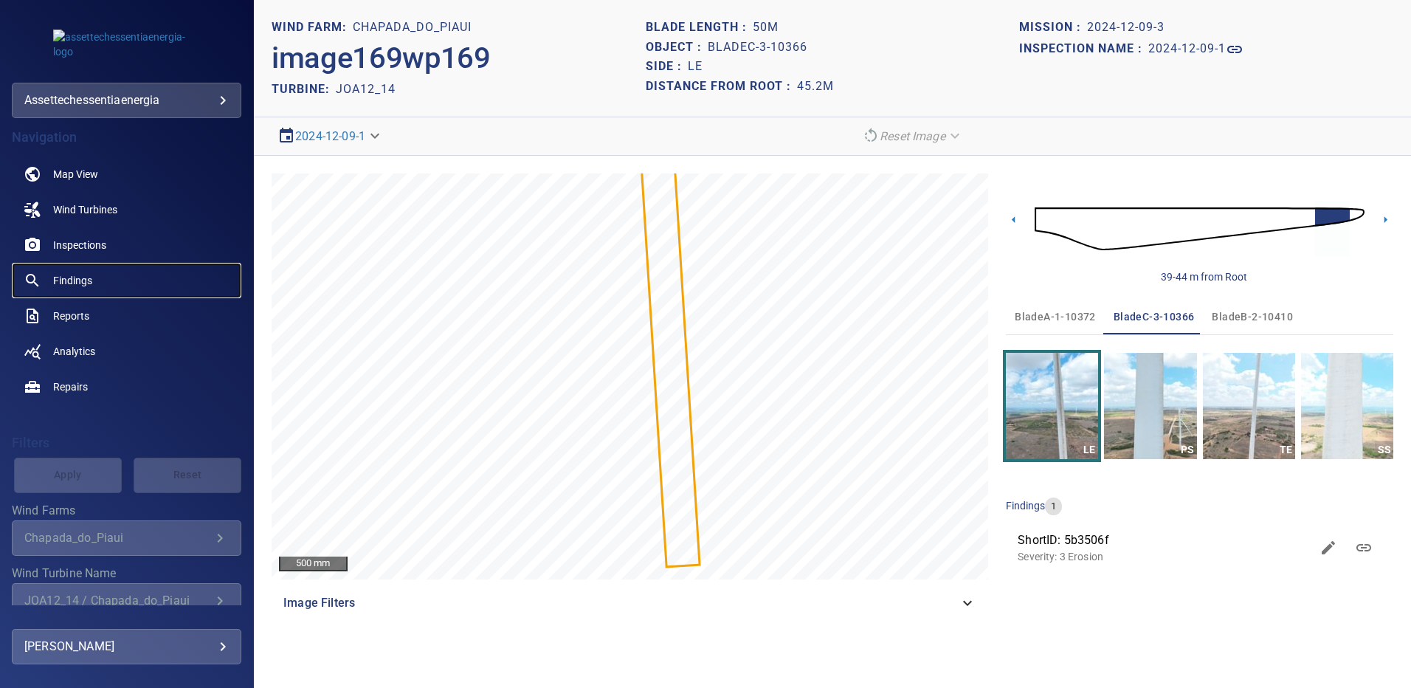
click at [81, 277] on span "Findings" at bounding box center [72, 280] width 39 height 15
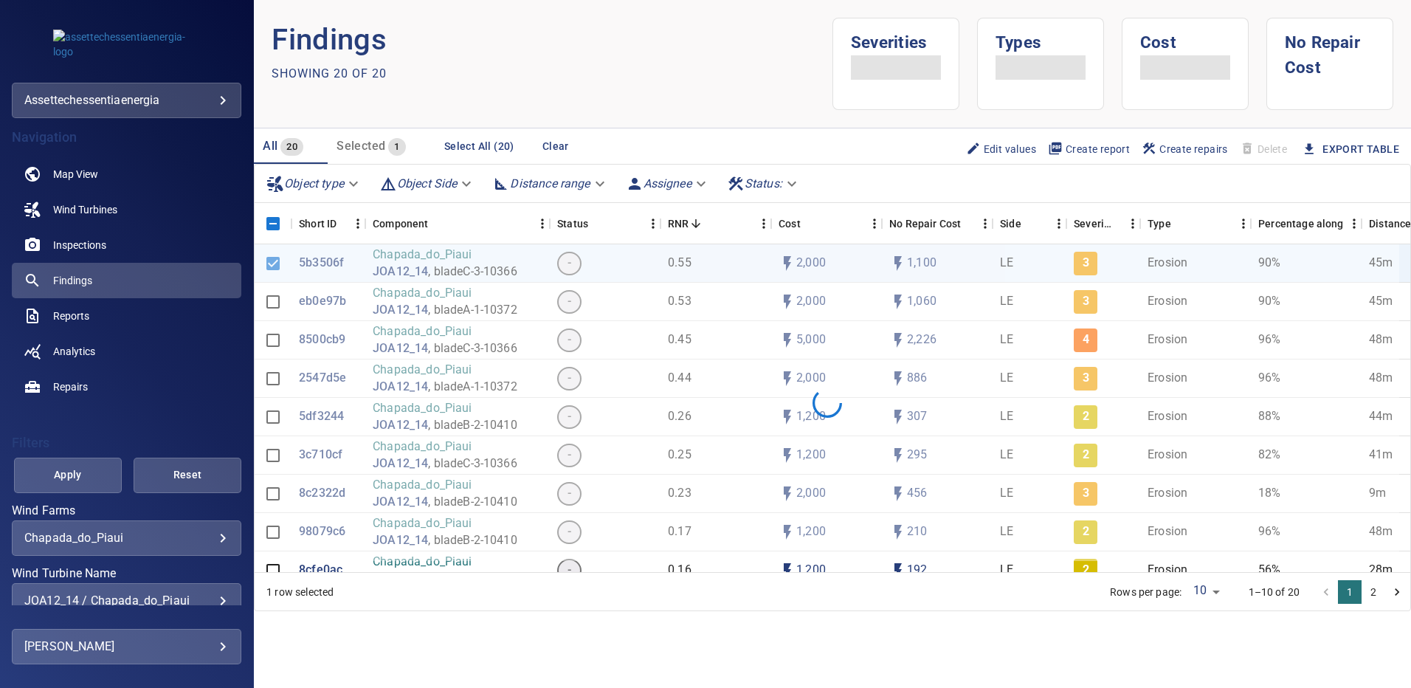
scroll to position [95, 0]
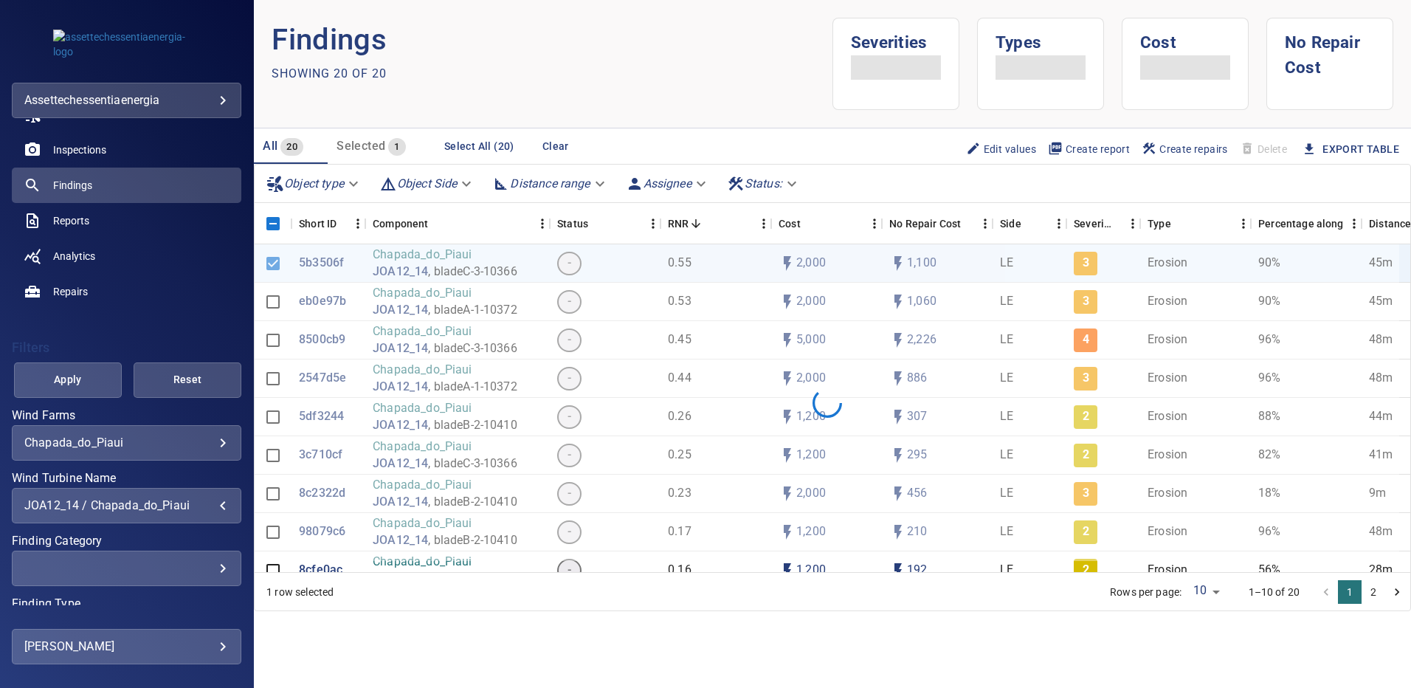
click at [213, 504] on div "JOA12_14 / Chapada_do_Piaui" at bounding box center [126, 505] width 204 height 14
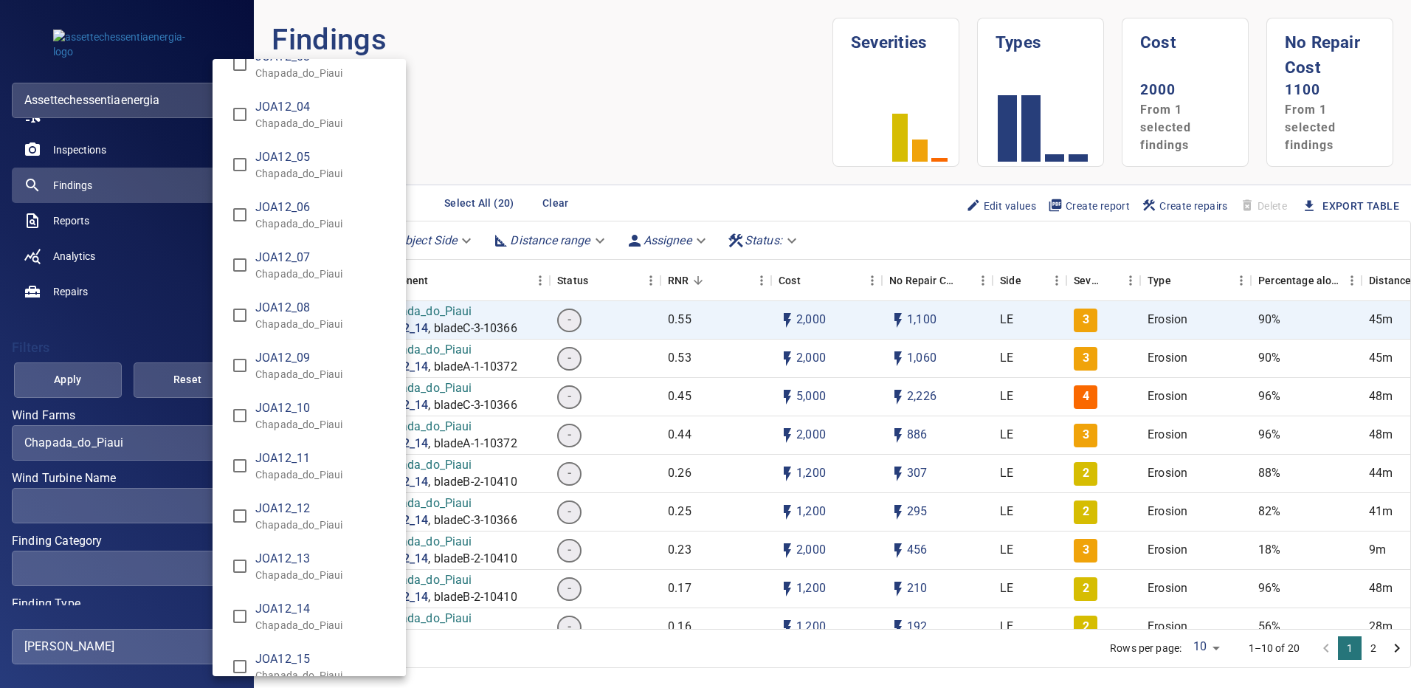
scroll to position [9271, 0]
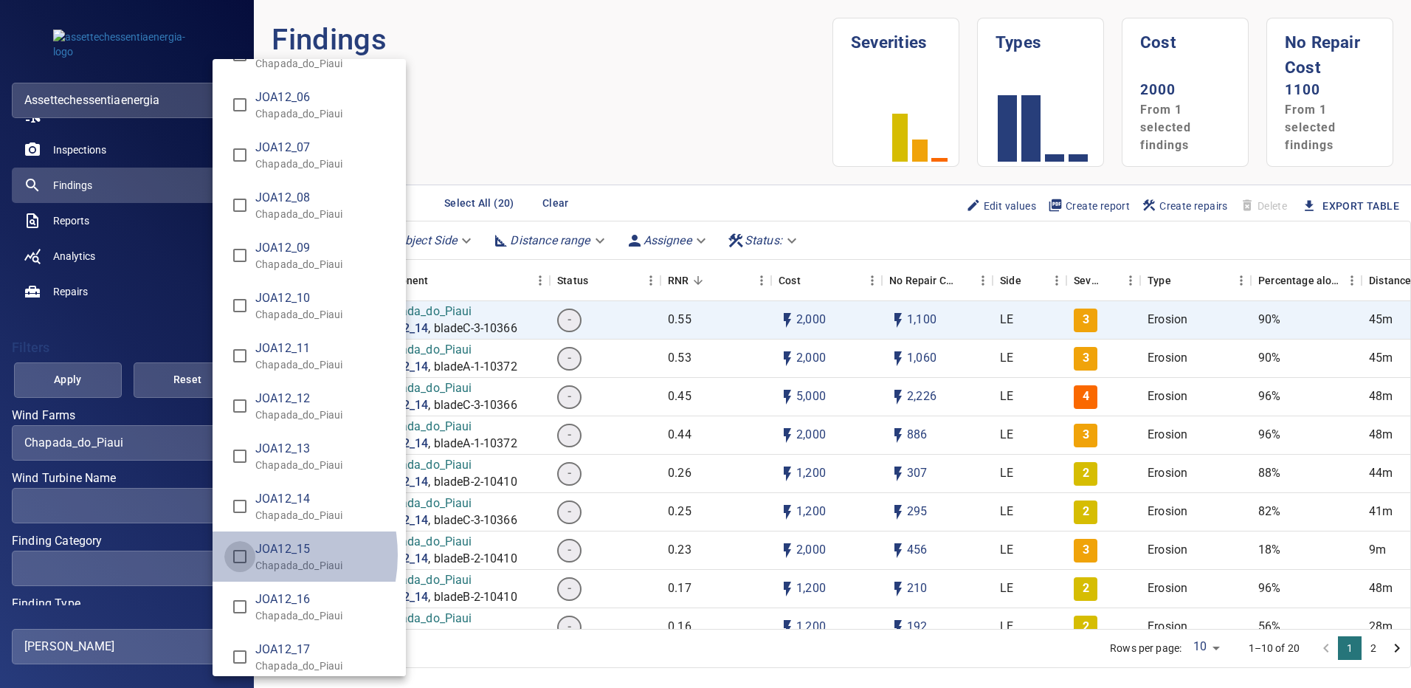
type input "**********"
click at [72, 380] on div "Wind Turbine Name" at bounding box center [705, 344] width 1411 height 688
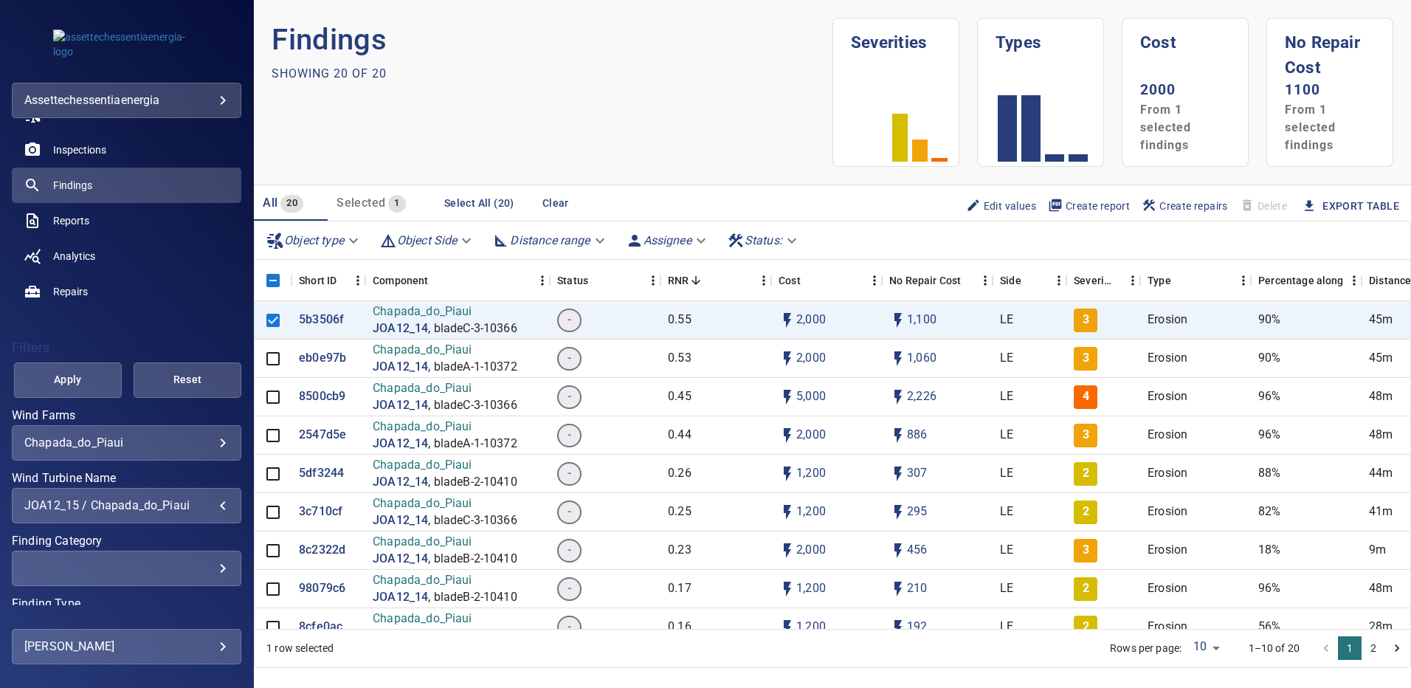
click at [73, 380] on span "Apply" at bounding box center [67, 379] width 71 height 18
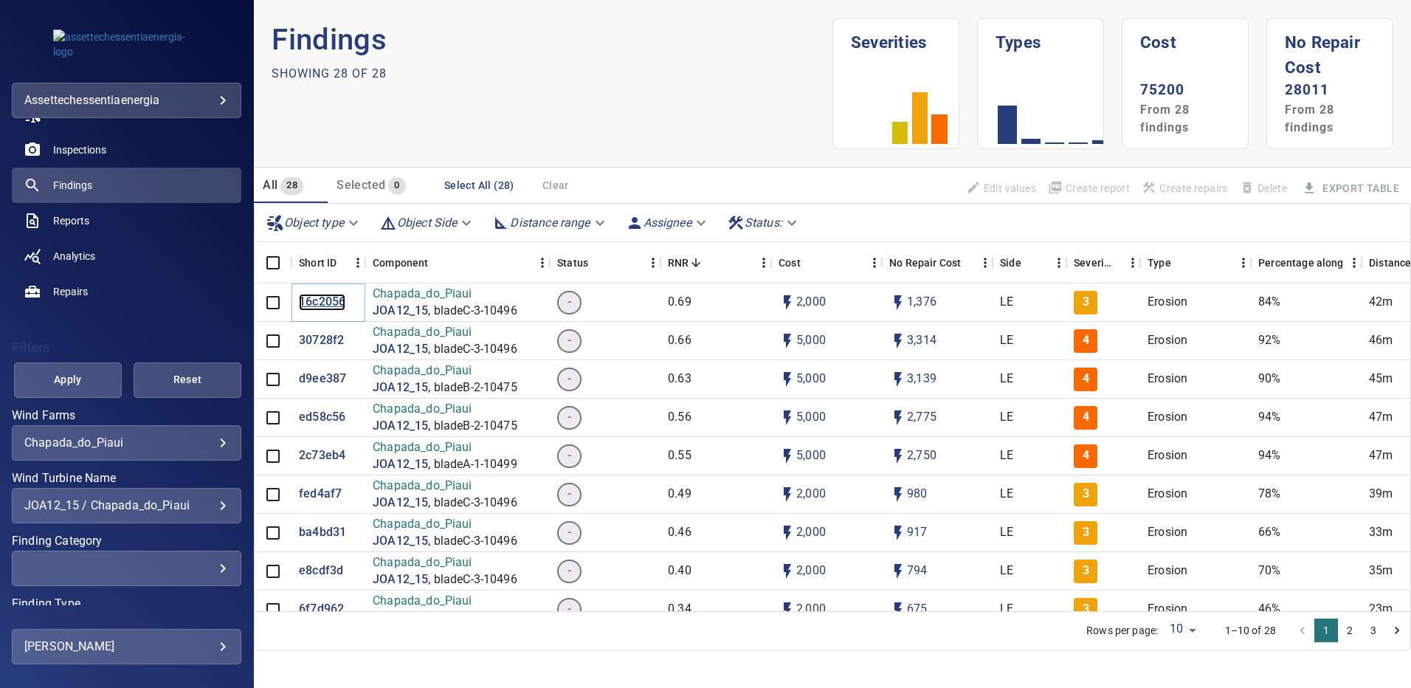
click at [320, 303] on p "16c2056" at bounding box center [322, 302] width 46 height 17
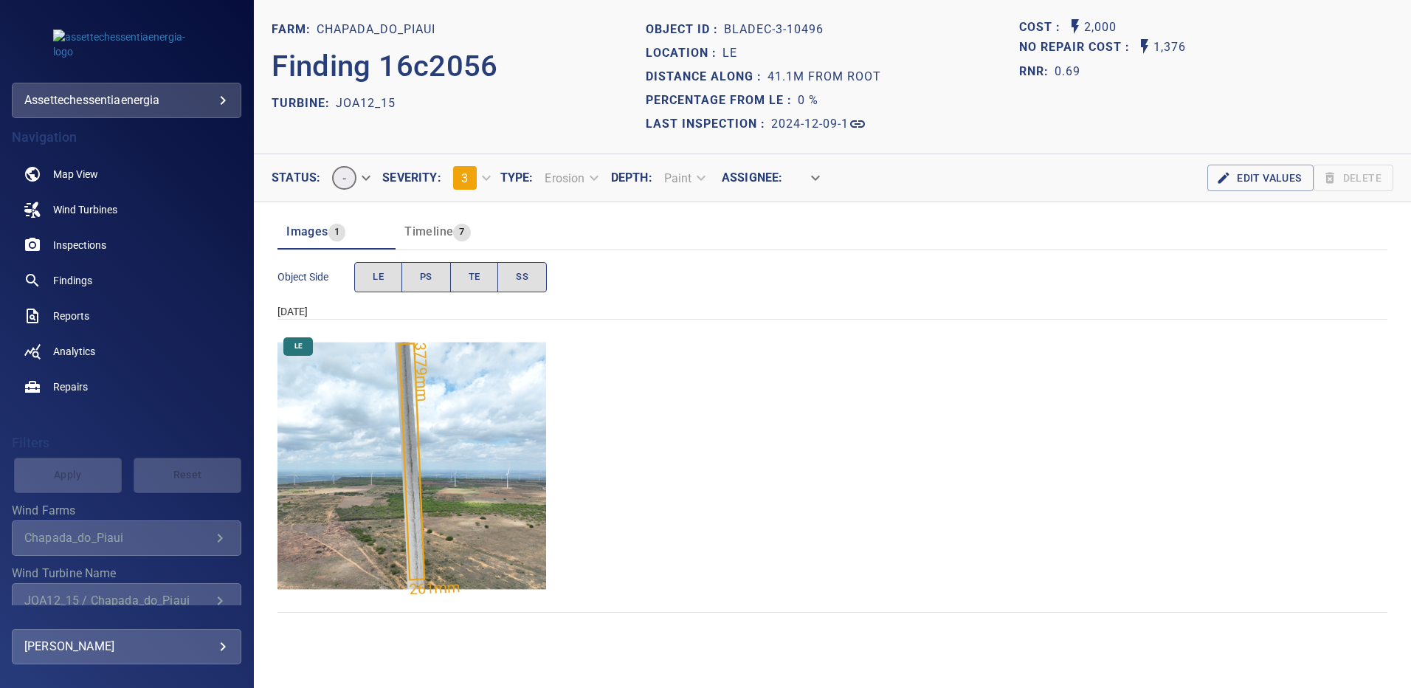
click at [486, 447] on img "Chapada_do_Piaui/JOA12_15/2024-12-09-1/2024-12-09-3/image205wp205.jpg" at bounding box center [411, 465] width 269 height 269
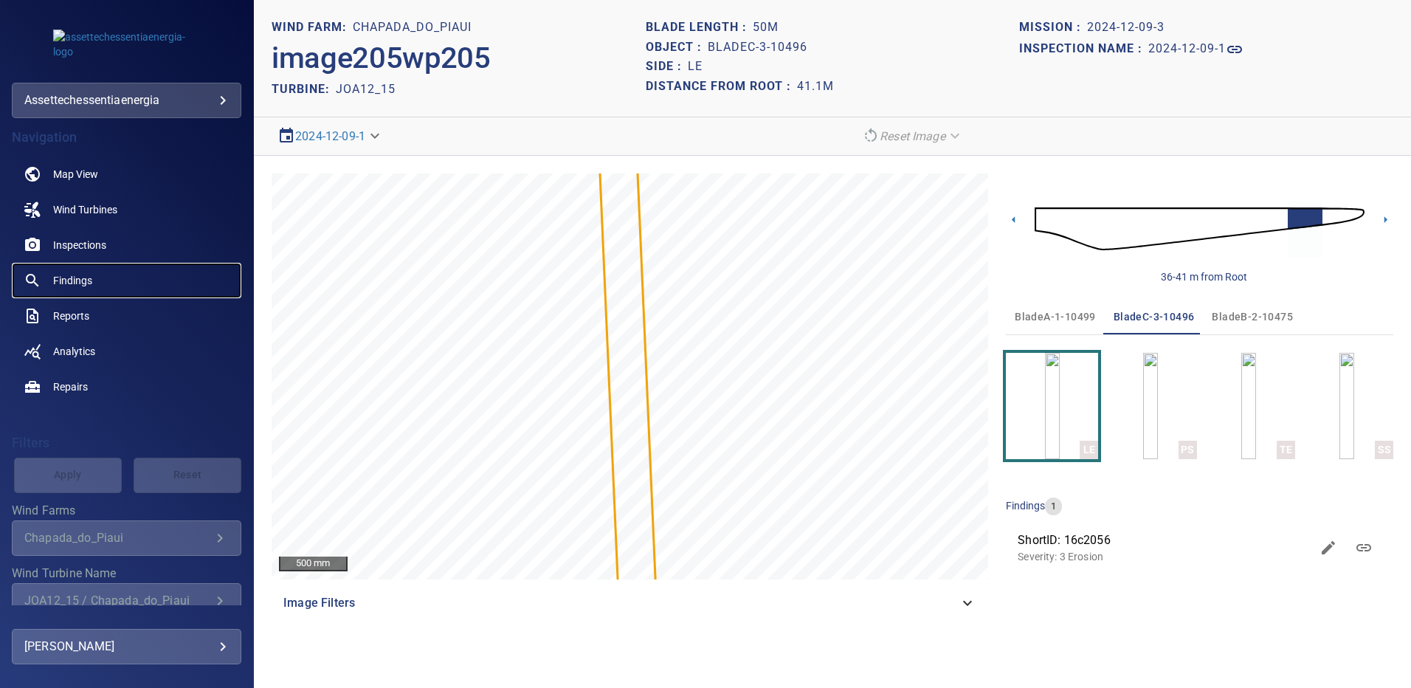
click at [90, 280] on span "Findings" at bounding box center [72, 280] width 39 height 15
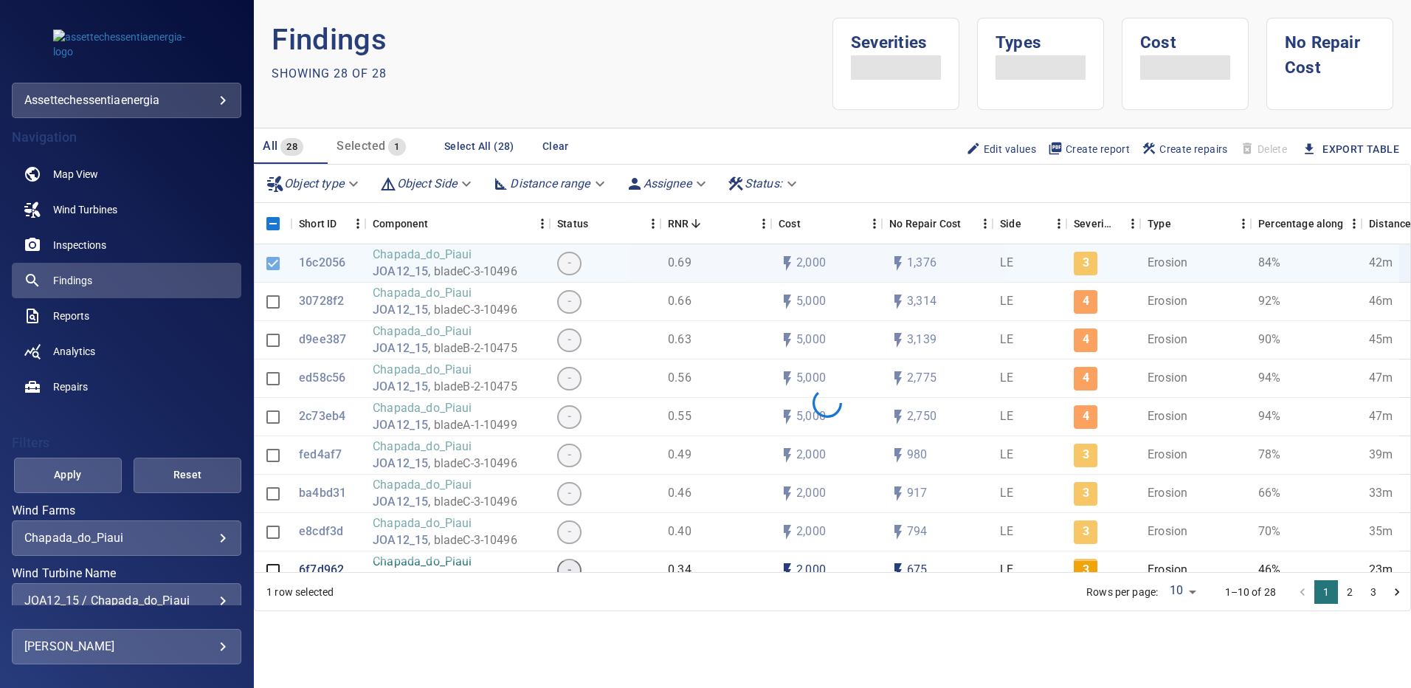
click at [218, 598] on div "**********" at bounding box center [127, 600] width 230 height 35
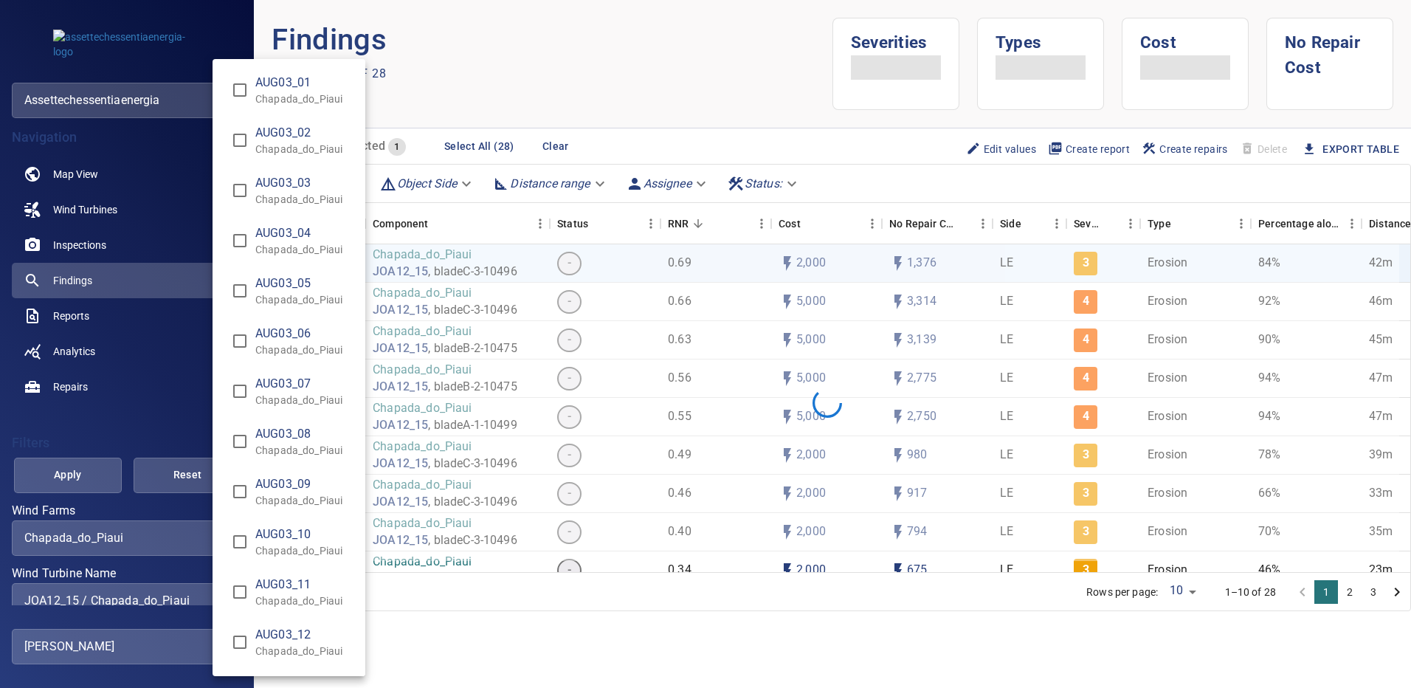
scroll to position [2, 0]
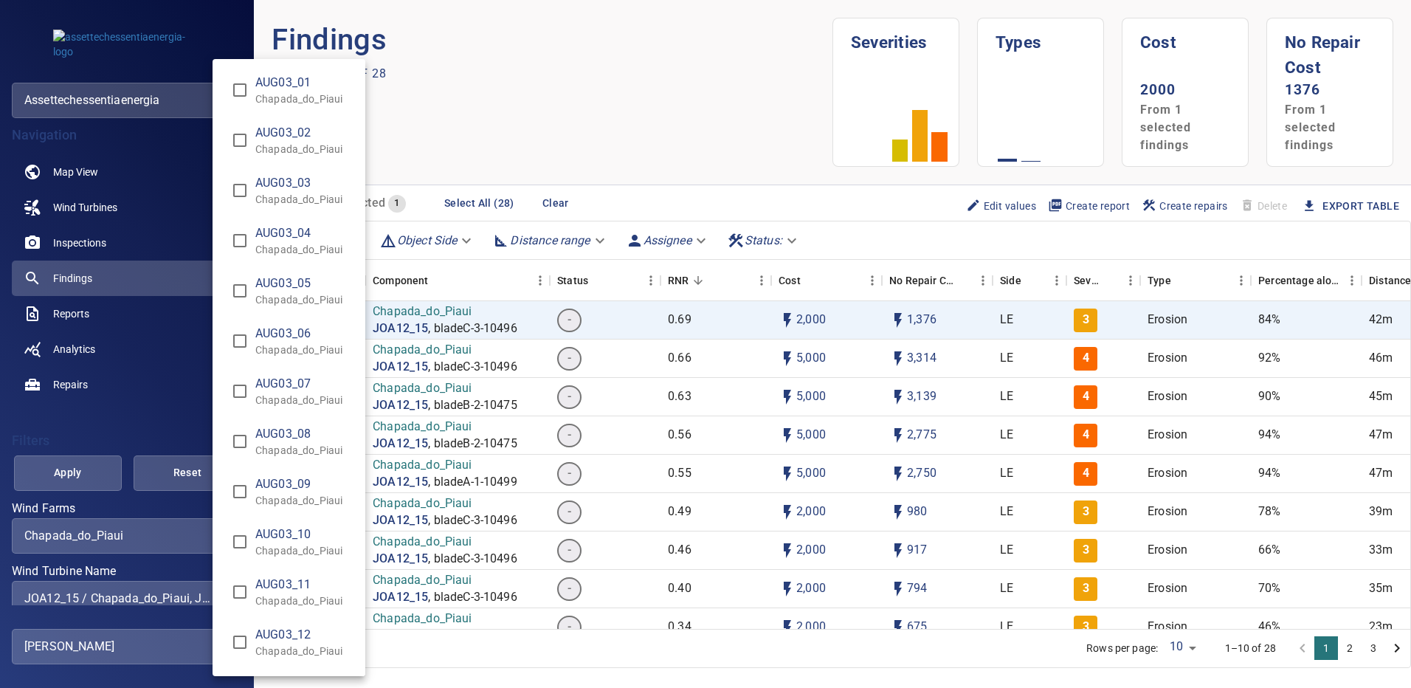
type input "**********"
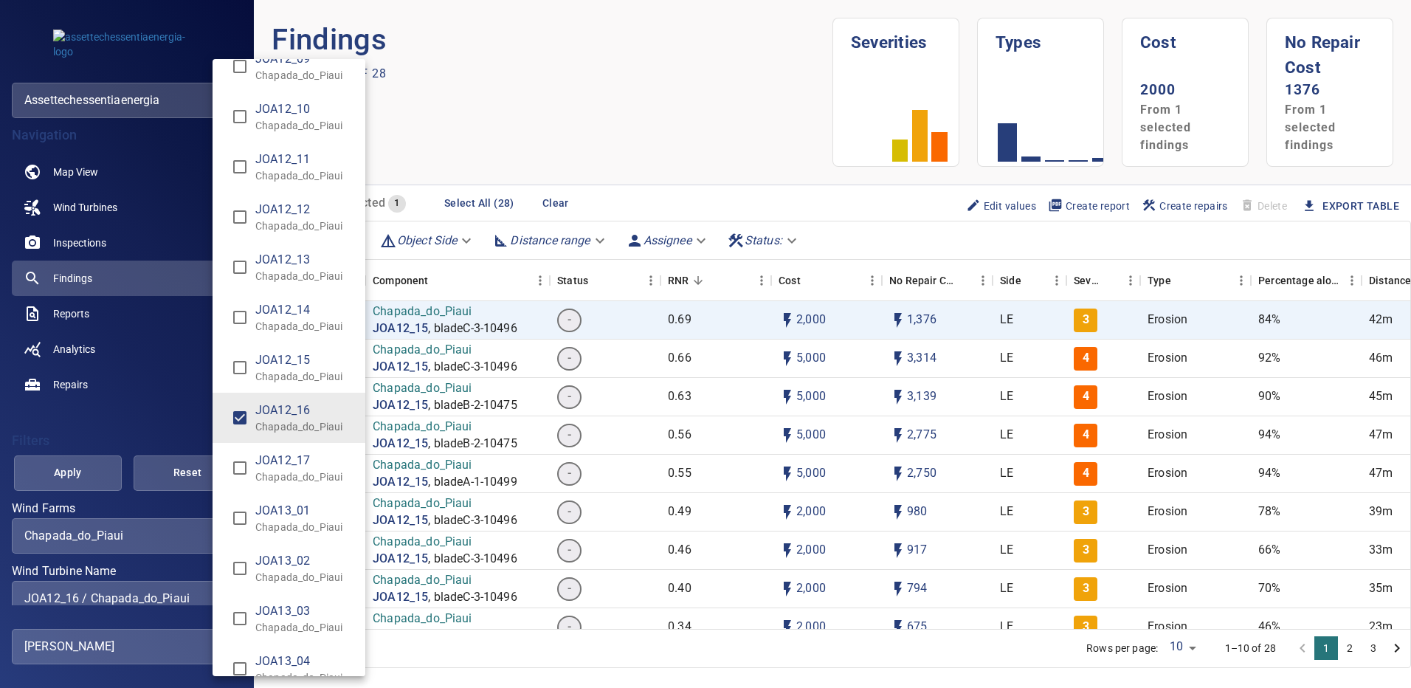
click at [72, 478] on div "Wind Turbine Name" at bounding box center [705, 344] width 1411 height 688
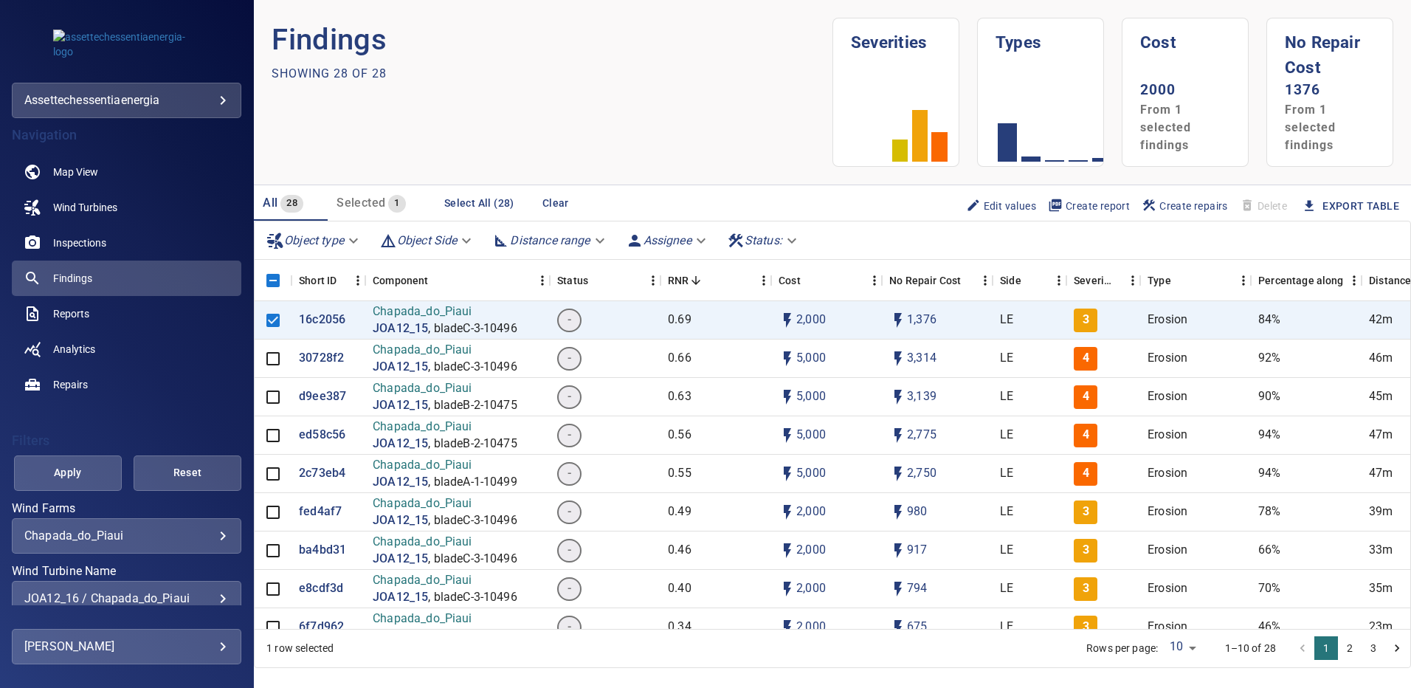
click at [74, 475] on span "Apply" at bounding box center [67, 472] width 71 height 18
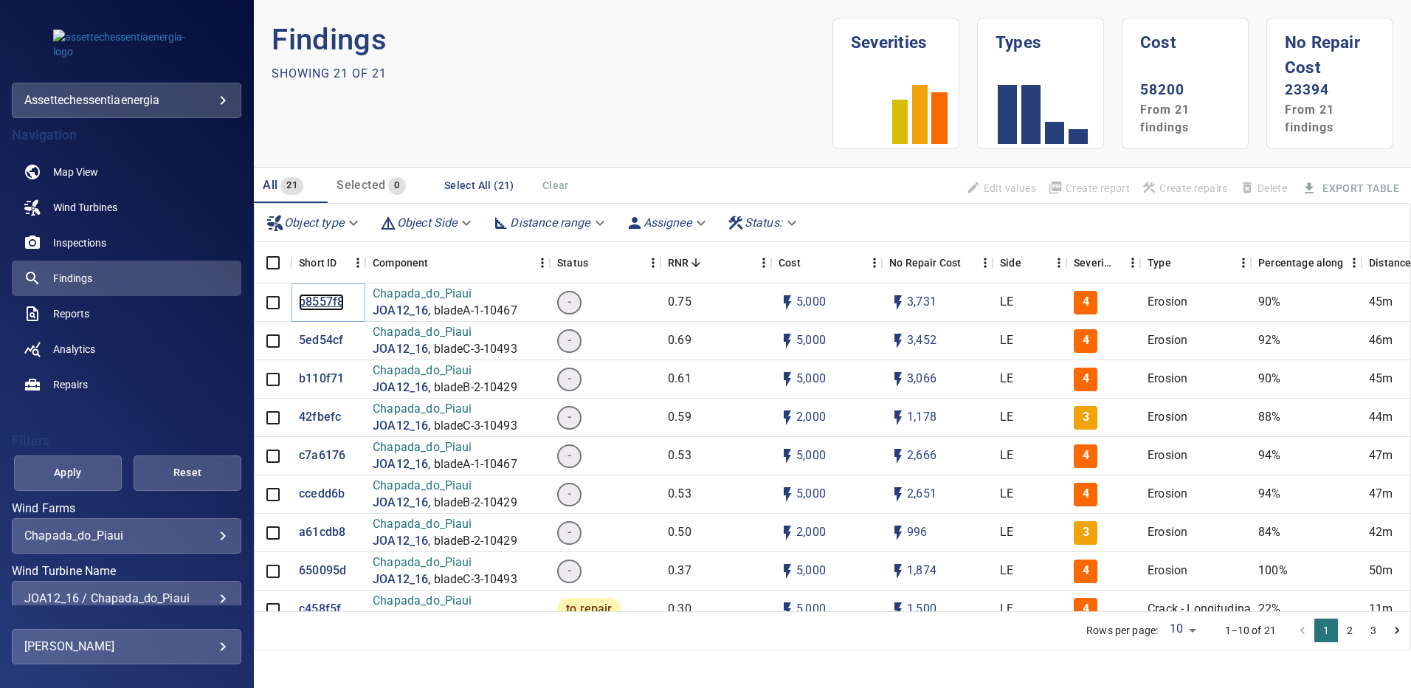
click at [303, 302] on p "b8557f8" at bounding box center [321, 302] width 45 height 17
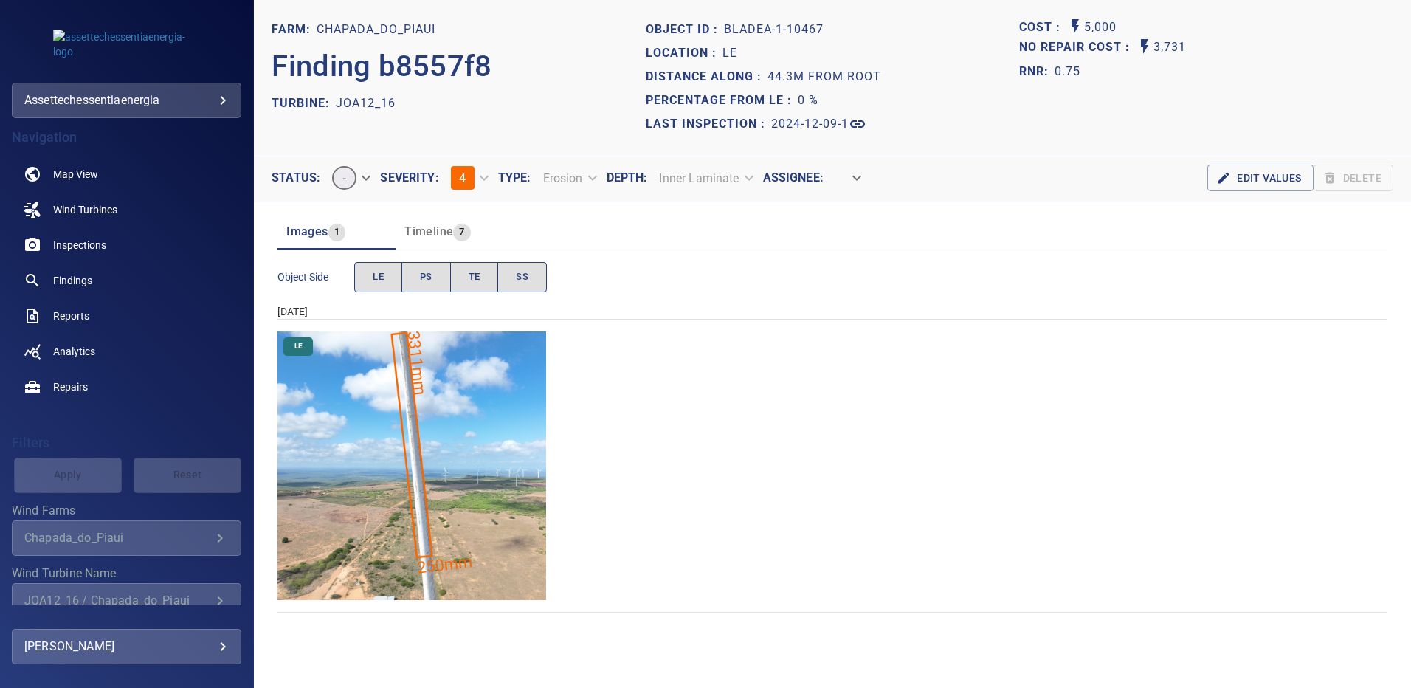
click at [469, 359] on img "Chapada_do_Piaui/JOA12_16/2024-12-09-1/2024-12-09-1/image17wp17.jpg" at bounding box center [411, 465] width 269 height 269
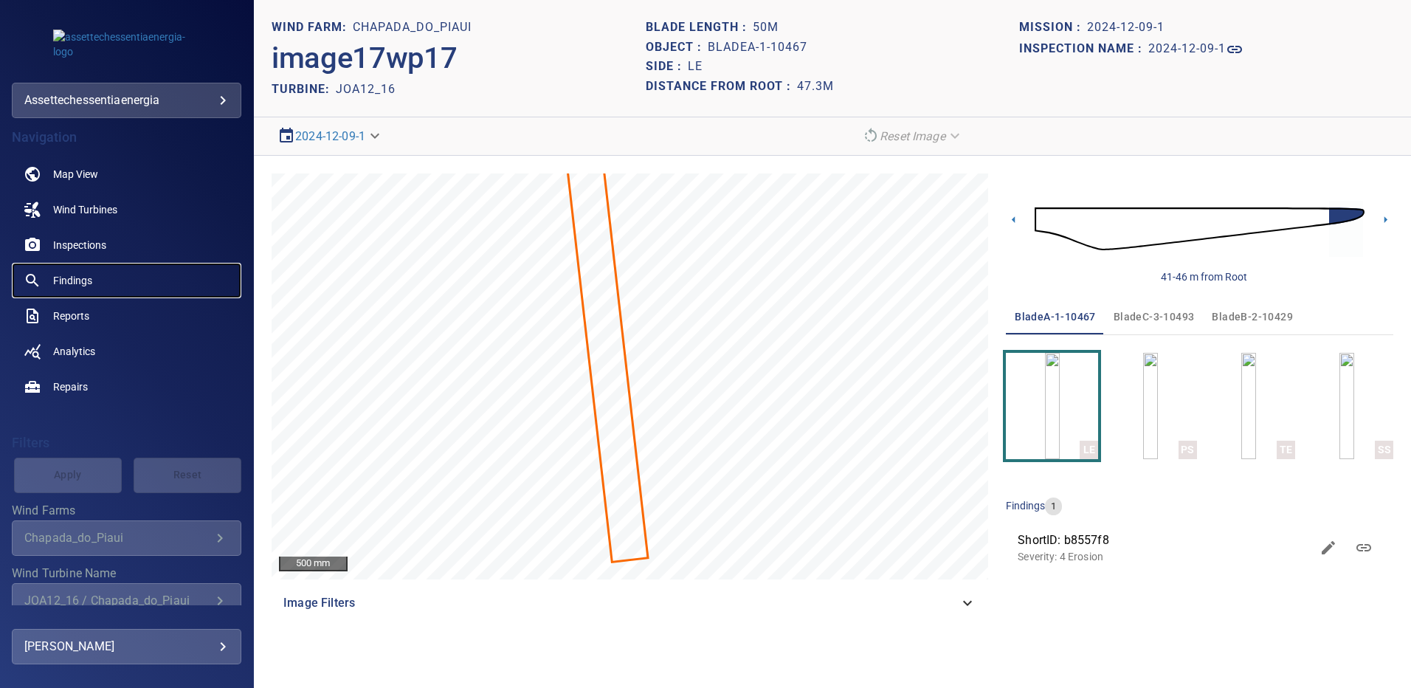
click at [91, 278] on span "Findings" at bounding box center [72, 280] width 39 height 15
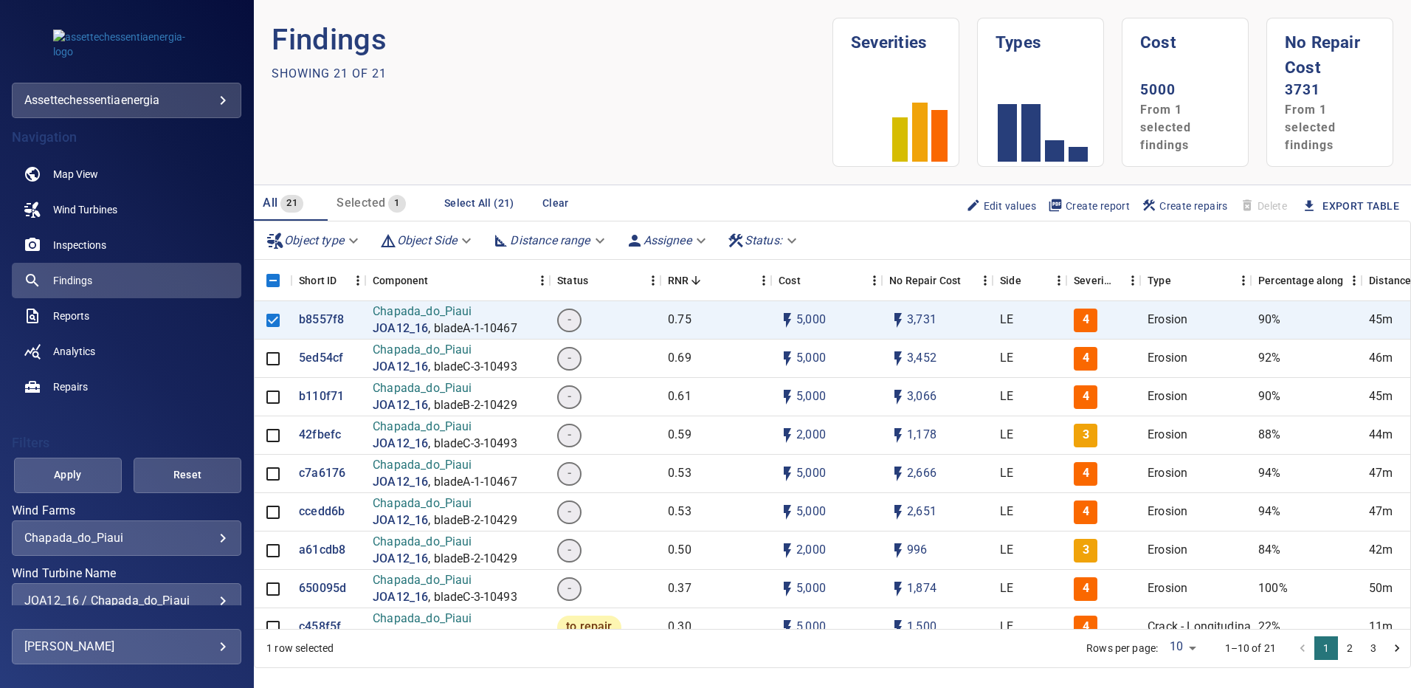
click at [213, 598] on div "JOA12_16 / Chapada_do_Piaui" at bounding box center [126, 600] width 204 height 14
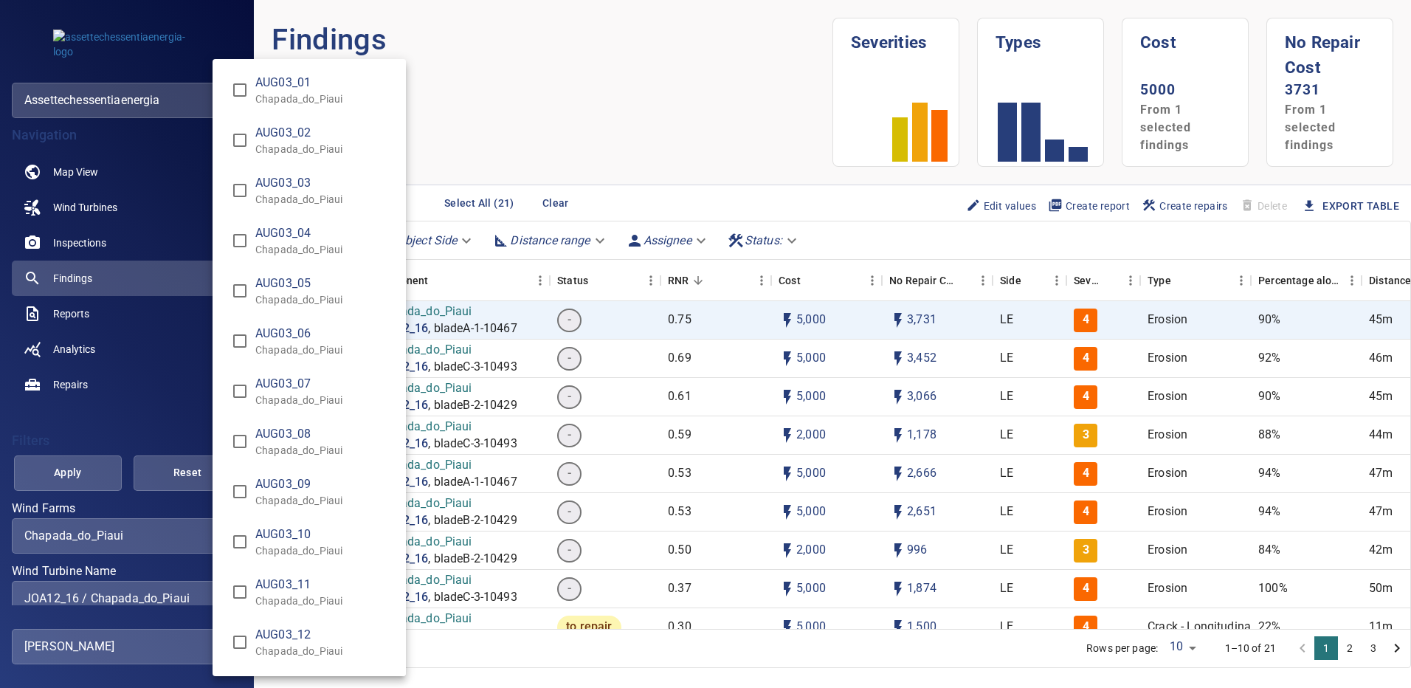
scroll to position [9510, 0]
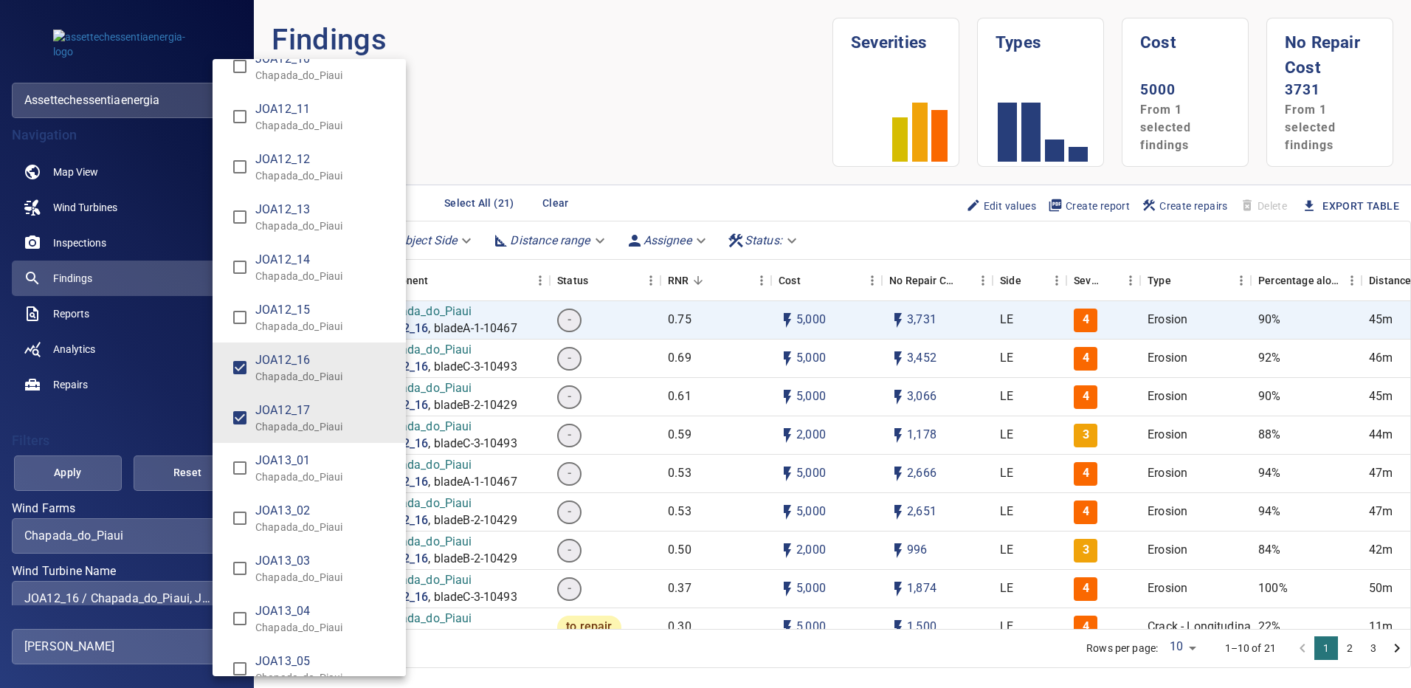
type input "**********"
click at [91, 479] on div "Wind Turbine Name" at bounding box center [705, 344] width 1411 height 688
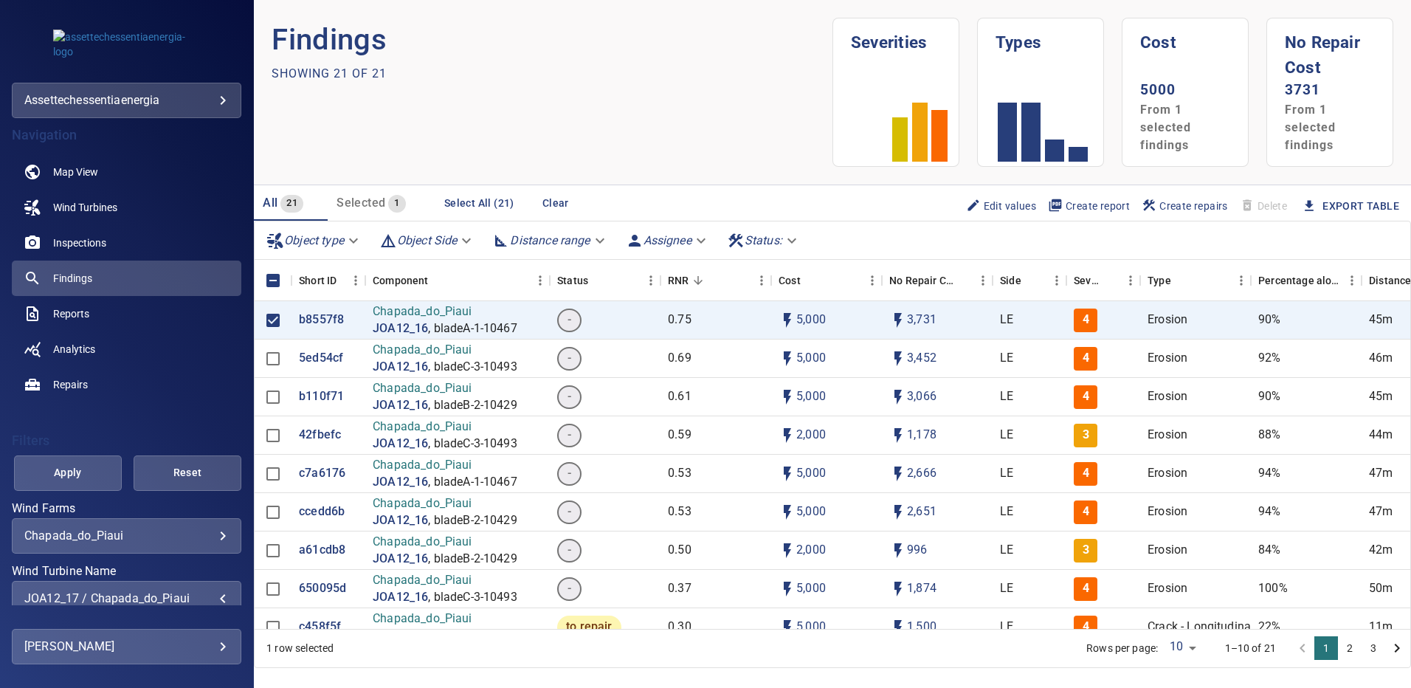
click at [91, 479] on span "Apply" at bounding box center [67, 472] width 71 height 18
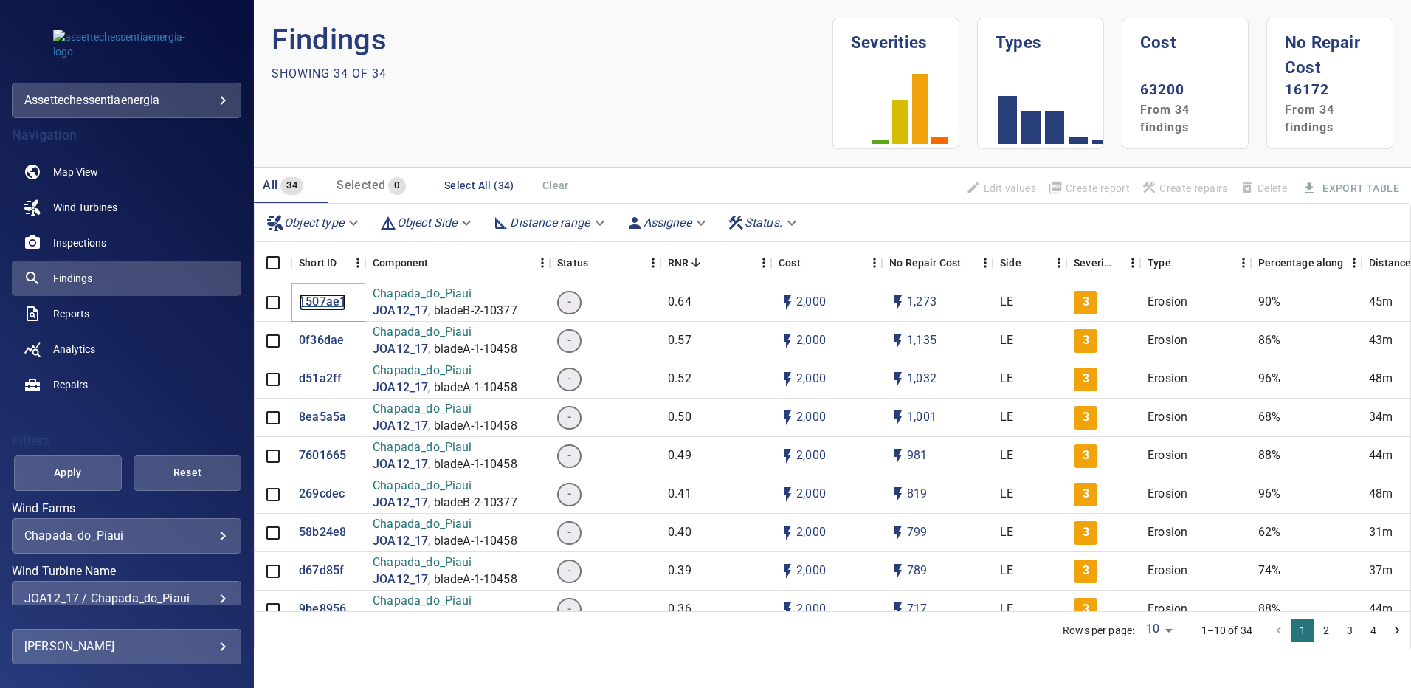
click at [317, 294] on p "1507ae1" at bounding box center [322, 302] width 47 height 17
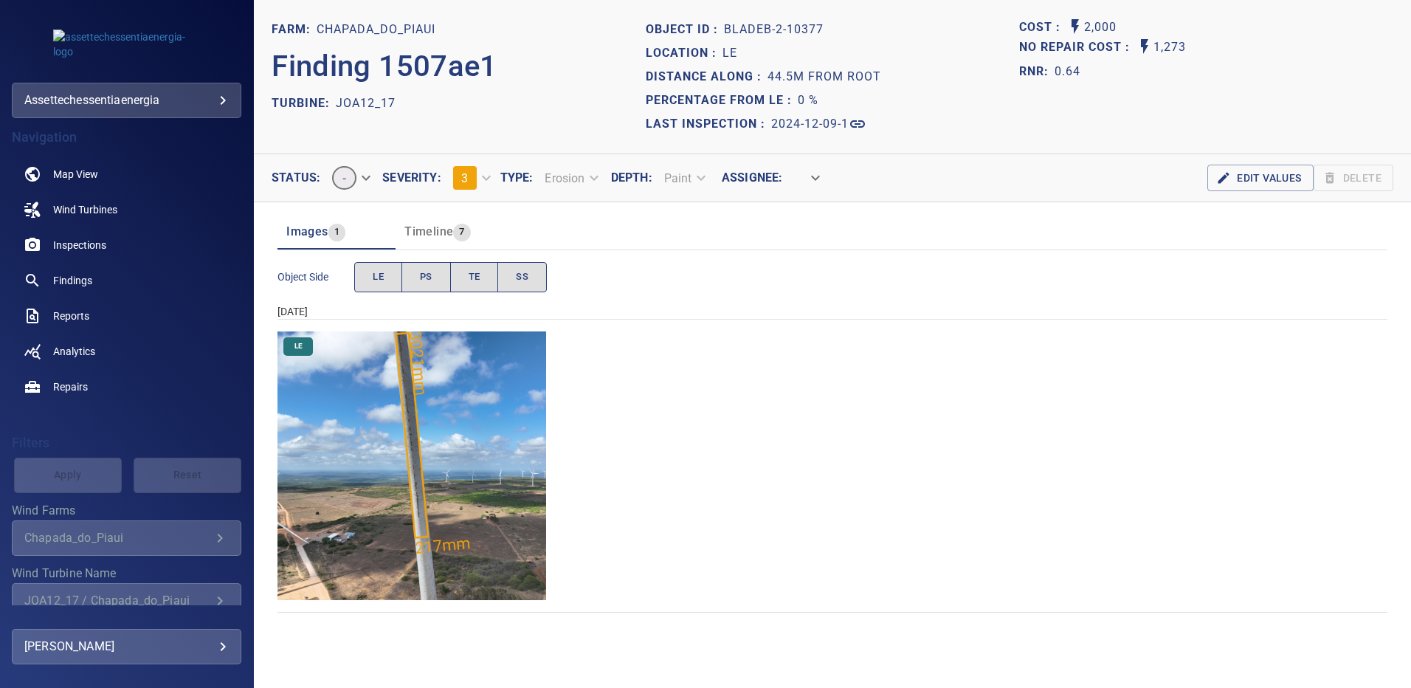
click at [485, 382] on img "Chapada_do_Piaui/JOA12_17/2024-12-09-1/2024-12-09-2/image112wp112.jpg" at bounding box center [411, 465] width 269 height 269
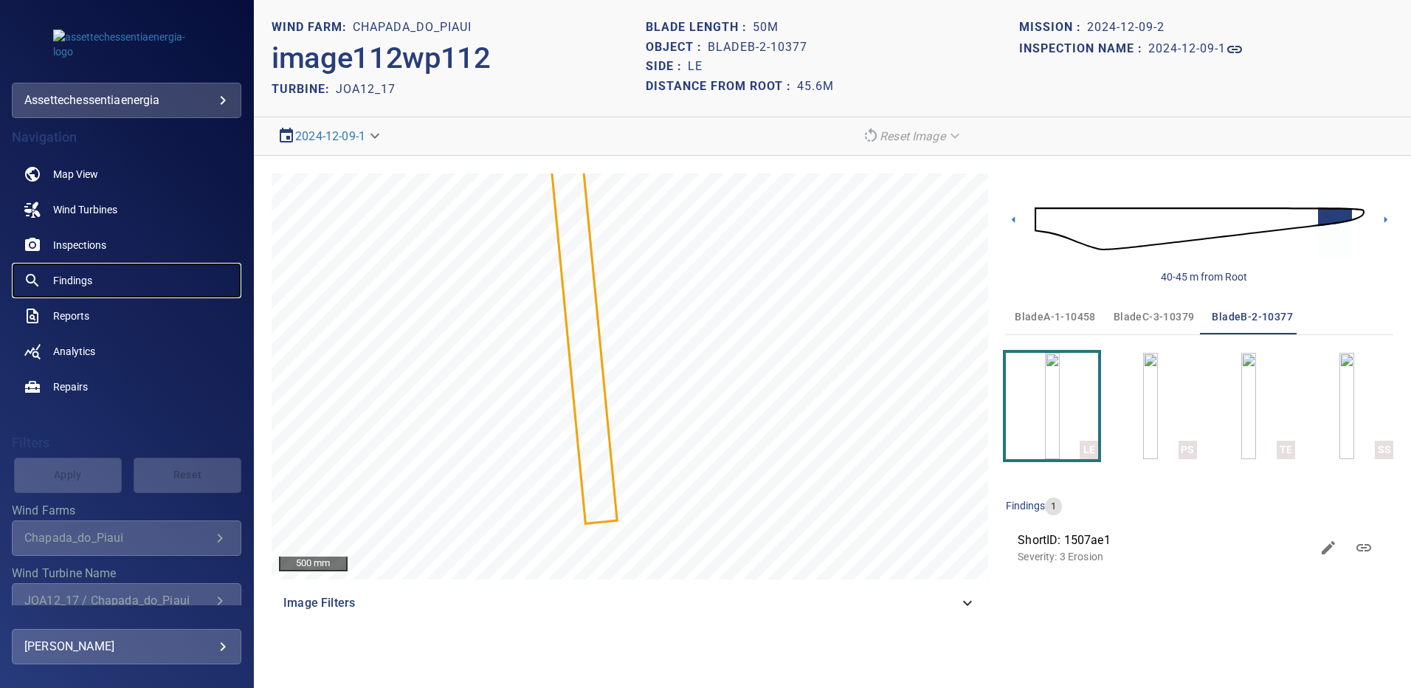
click at [86, 283] on span "Findings" at bounding box center [72, 280] width 39 height 15
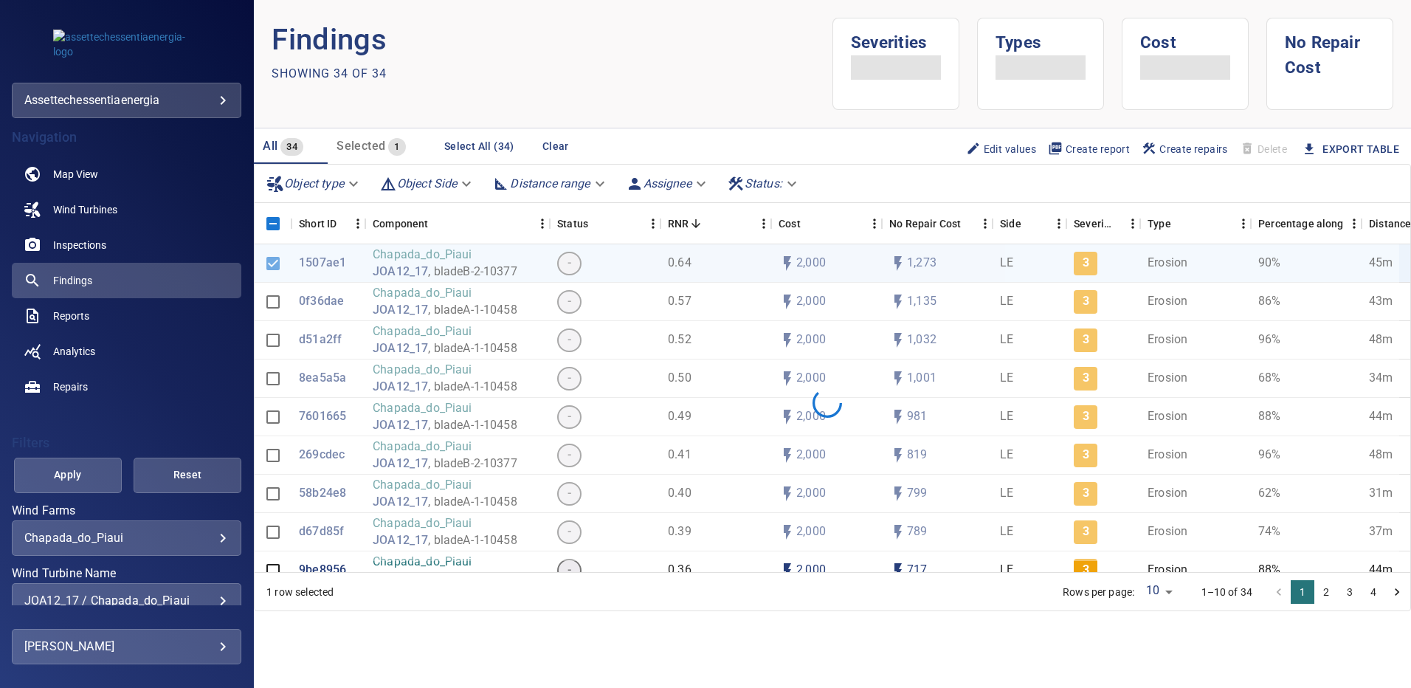
click at [219, 598] on div "**********" at bounding box center [127, 600] width 230 height 35
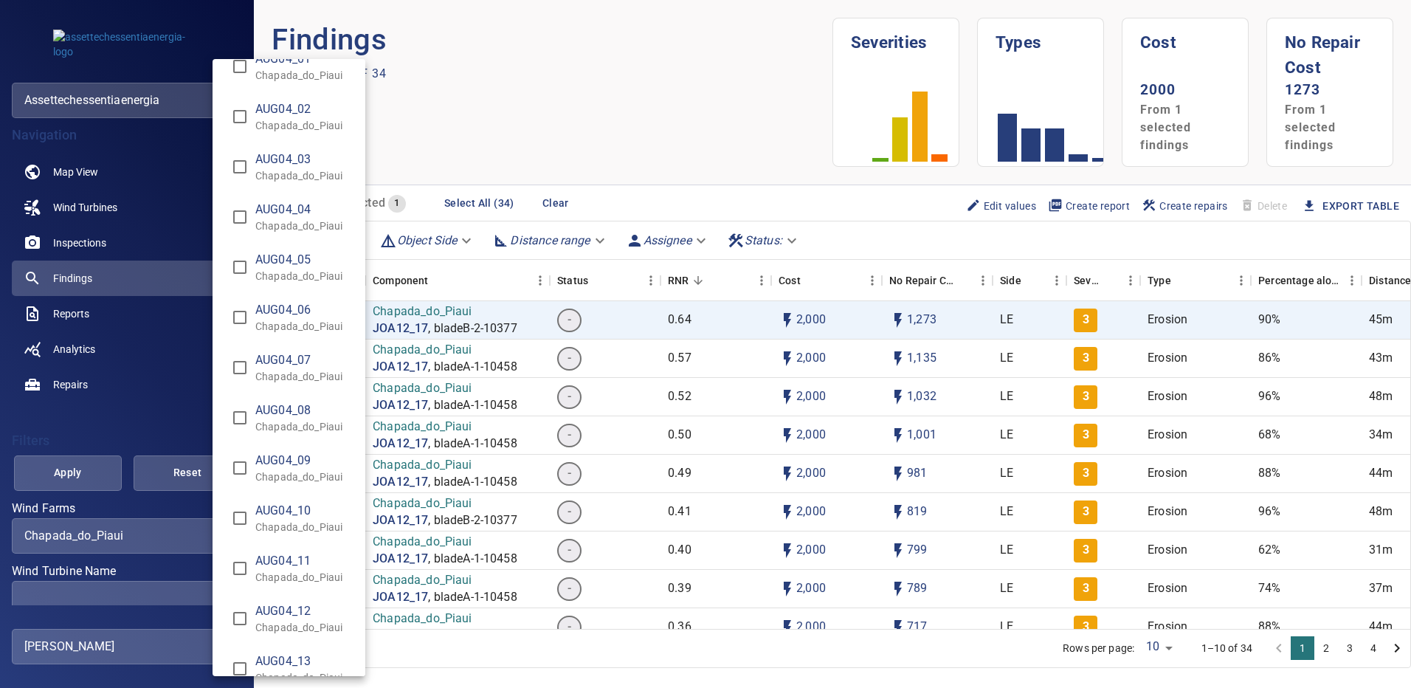
scroll to position [886, 0]
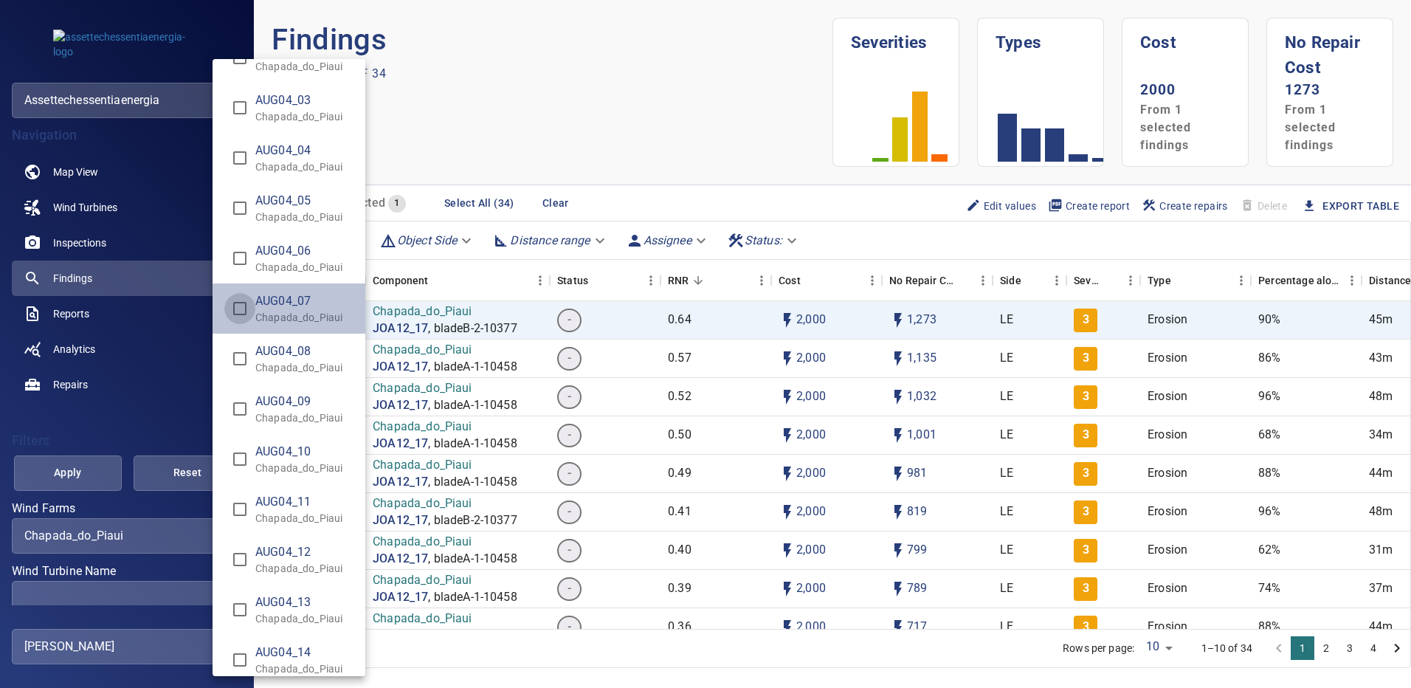
type input "**********"
click at [83, 482] on div "Wind Turbine Name" at bounding box center [705, 344] width 1411 height 688
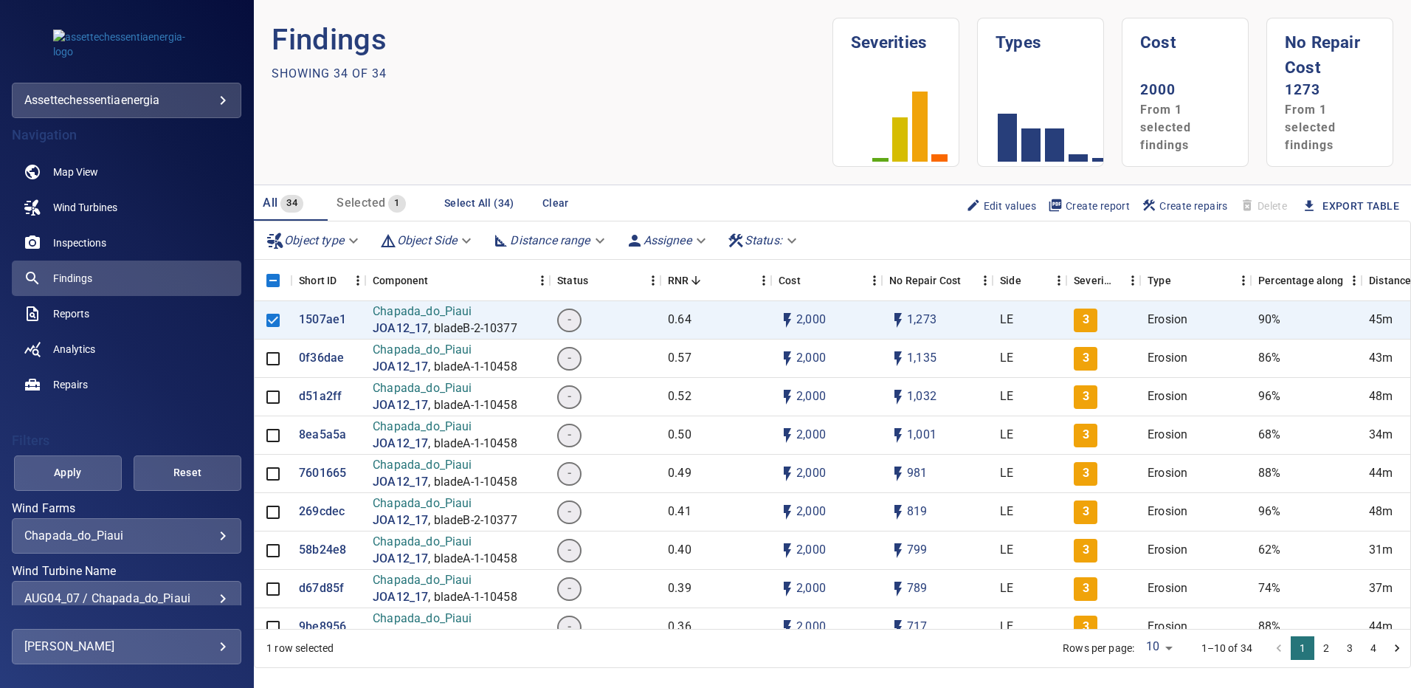
click at [83, 482] on button "Apply" at bounding box center [68, 472] width 108 height 35
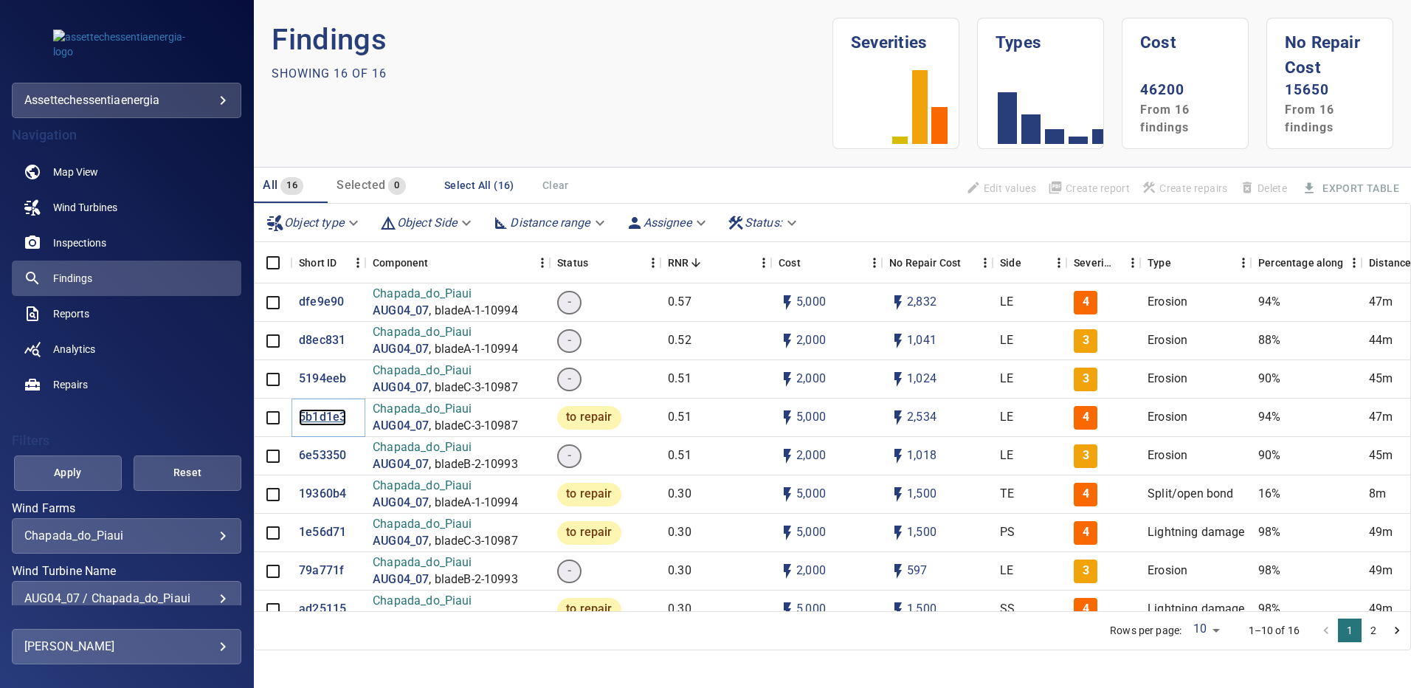
click at [319, 421] on p "5b1d1e3" at bounding box center [322, 417] width 47 height 17
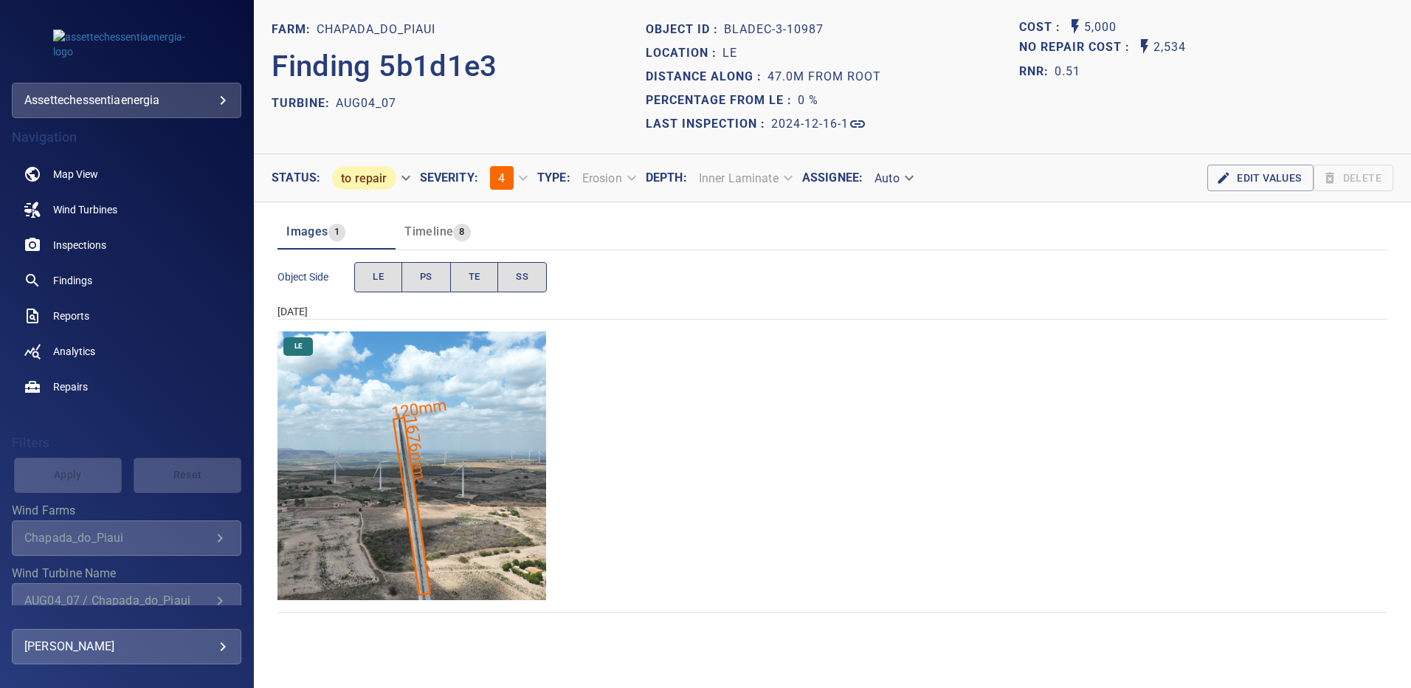
click at [421, 432] on img "Chapada_do_Piaui/AUG04_07/2024-12-16-1/2024-12-16-3/image152wp152.jpg" at bounding box center [411, 465] width 269 height 269
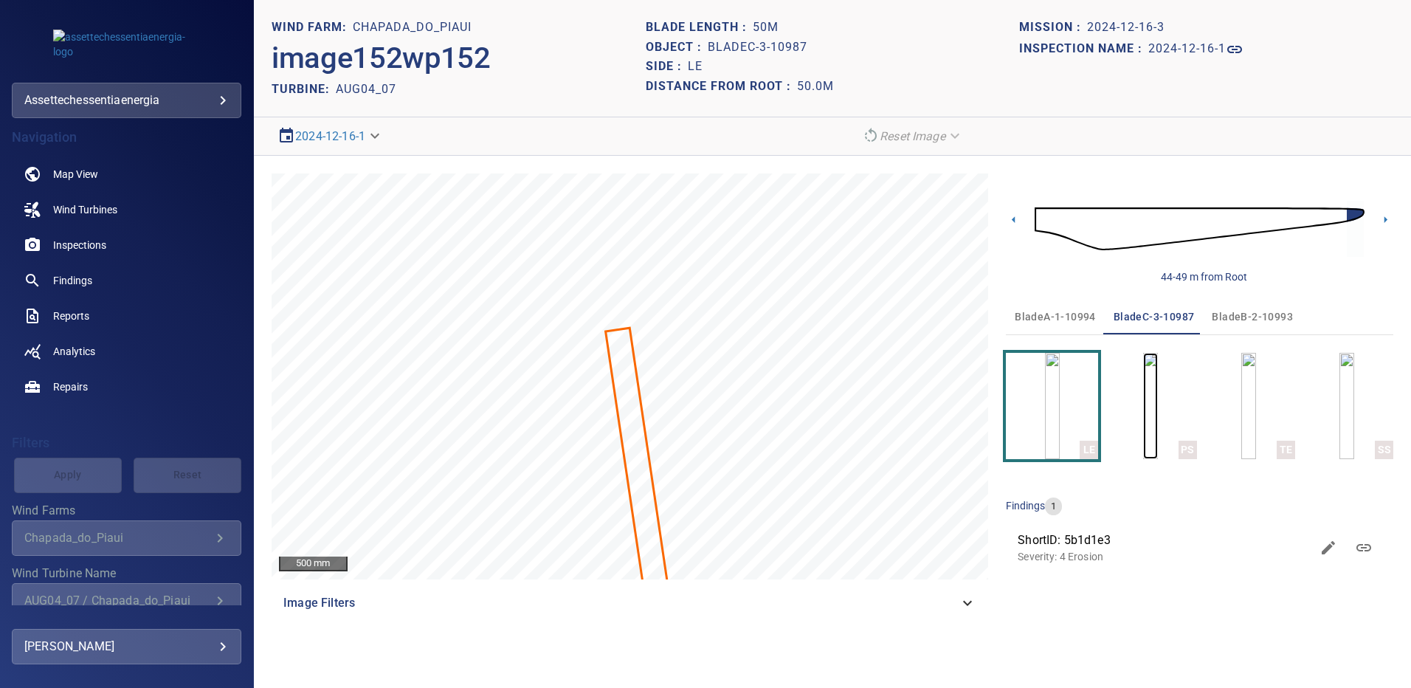
click at [1156, 418] on img "button" at bounding box center [1150, 406] width 15 height 106
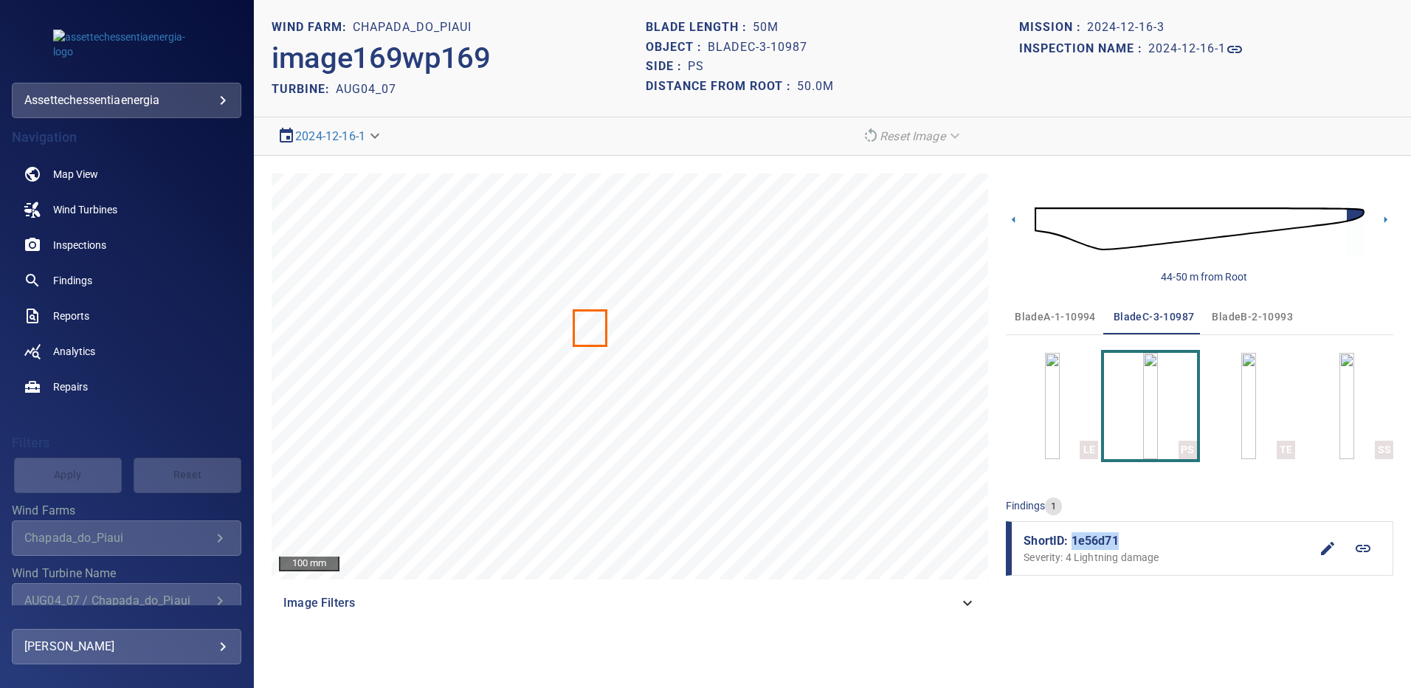
drag, startPoint x: 1117, startPoint y: 539, endPoint x: 1073, endPoint y: 544, distance: 44.5
click at [1073, 544] on span "ShortID: 1e56d71" at bounding box center [1167, 541] width 286 height 18
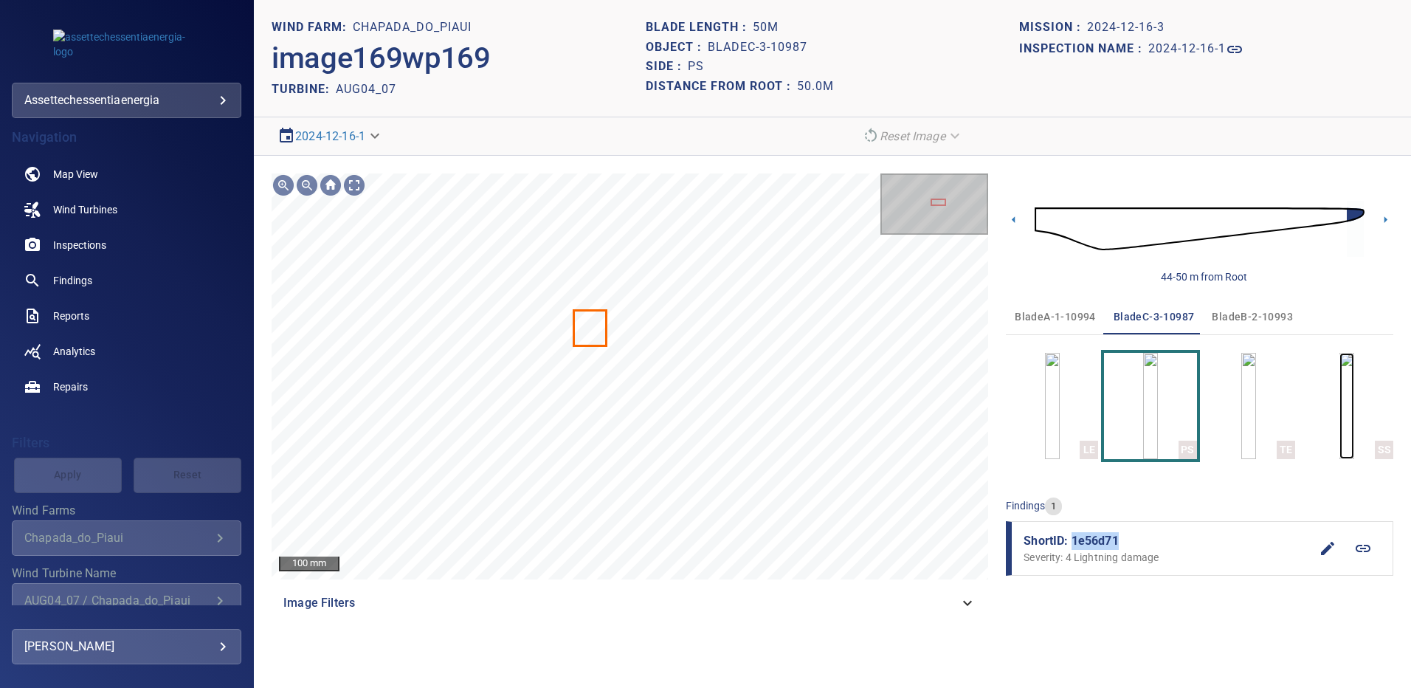
click at [1339, 414] on img "button" at bounding box center [1346, 406] width 15 height 106
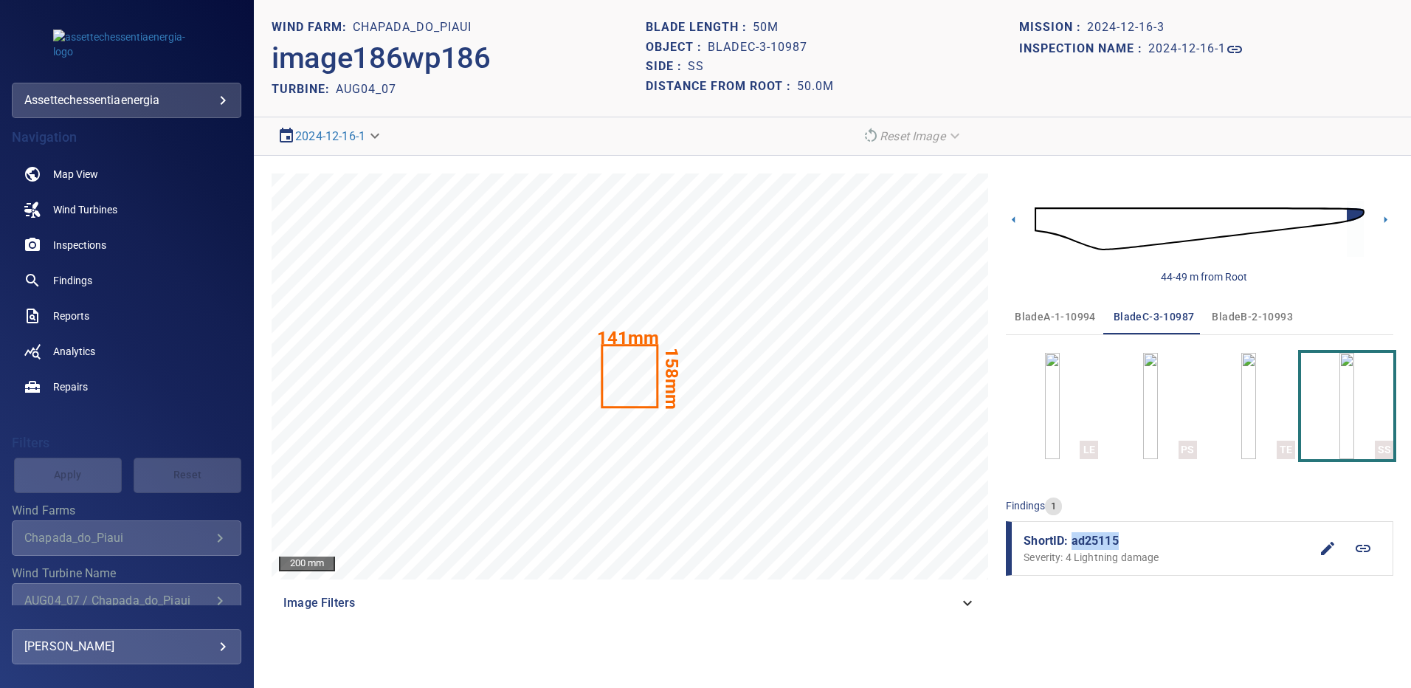
drag, startPoint x: 1123, startPoint y: 539, endPoint x: 1071, endPoint y: 543, distance: 52.5
click at [1071, 543] on span "ShortID: ad25115" at bounding box center [1167, 541] width 286 height 18
copy span "ad25115"
click at [84, 279] on span "Findings" at bounding box center [72, 280] width 39 height 15
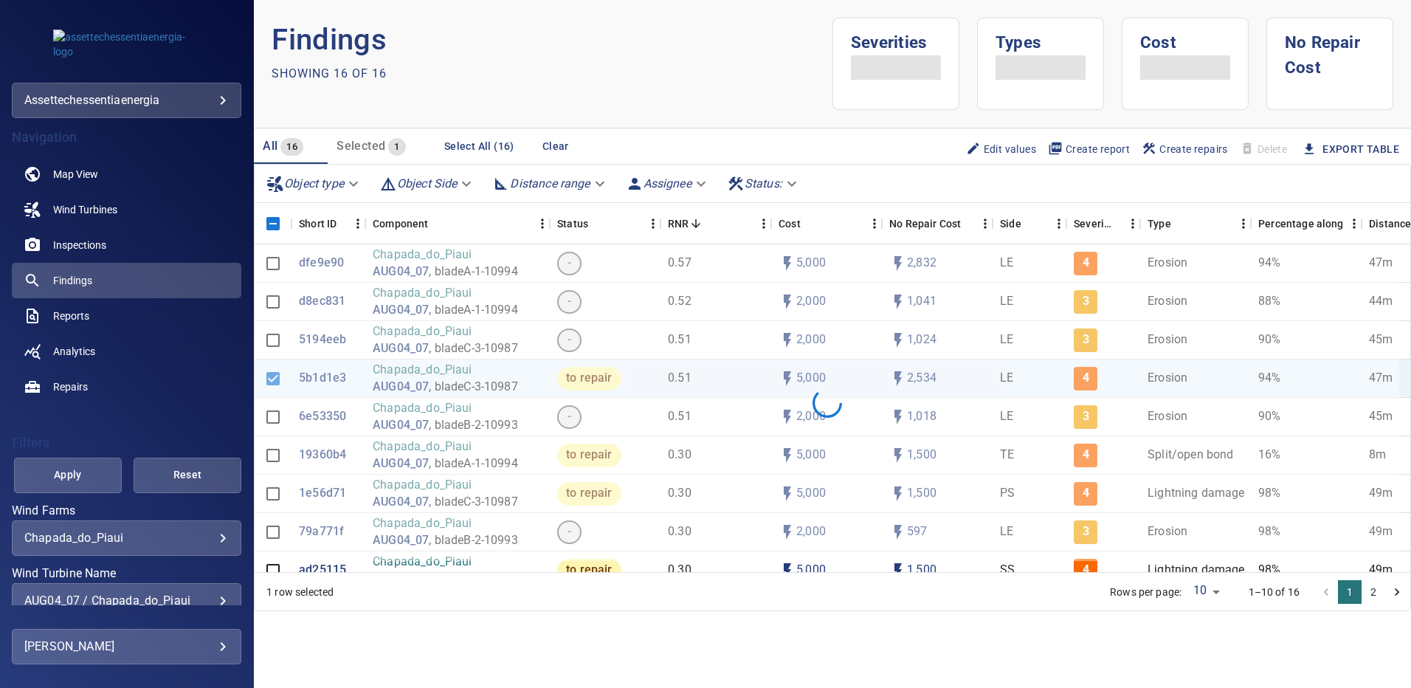
click at [216, 596] on div "AUG04_07 / Chapada_do_Piaui" at bounding box center [126, 600] width 204 height 14
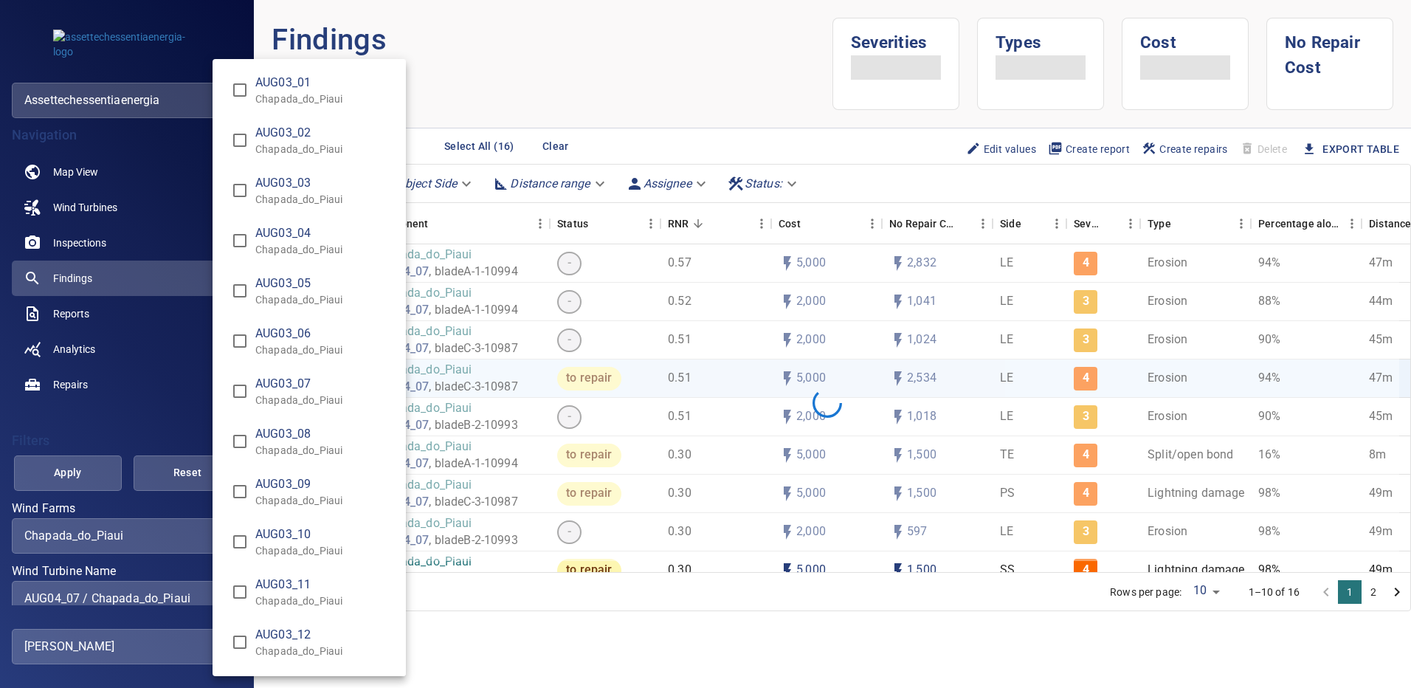
scroll to position [827, 0]
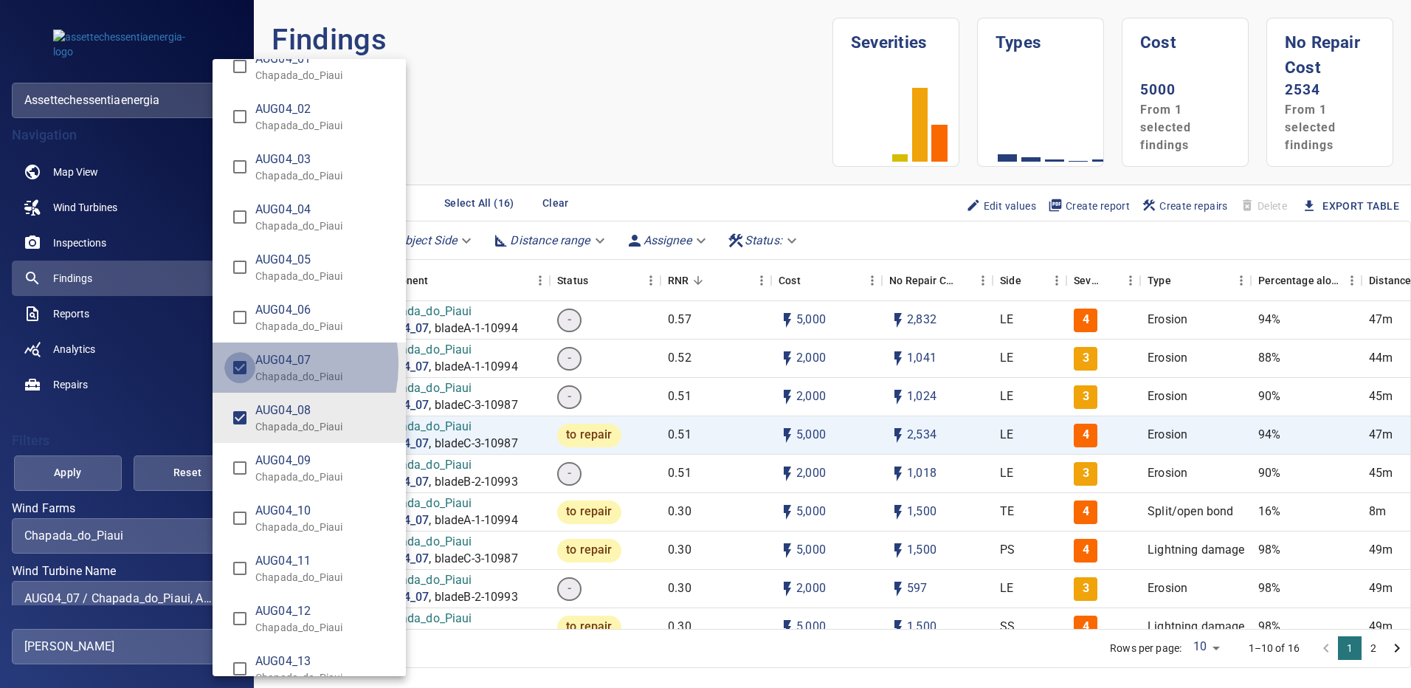
type input "**********"
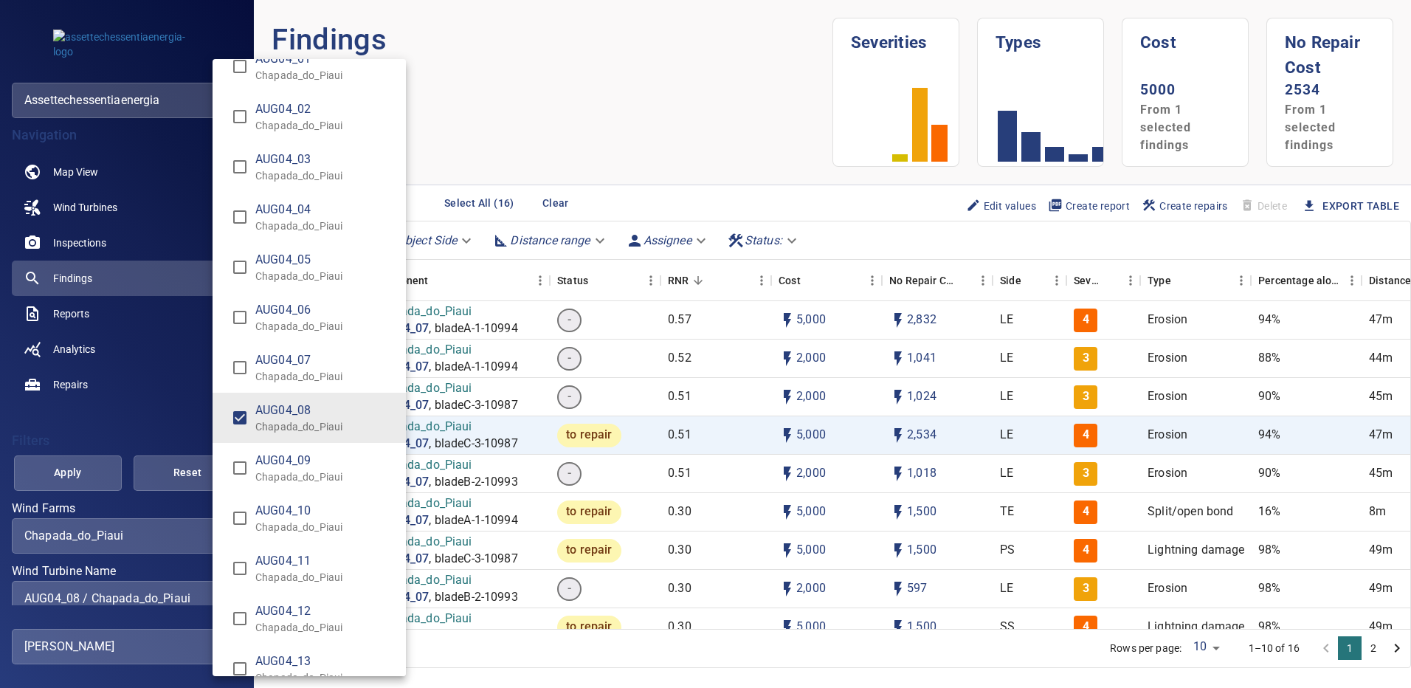
click at [103, 463] on div "Wind Turbine Name" at bounding box center [705, 344] width 1411 height 688
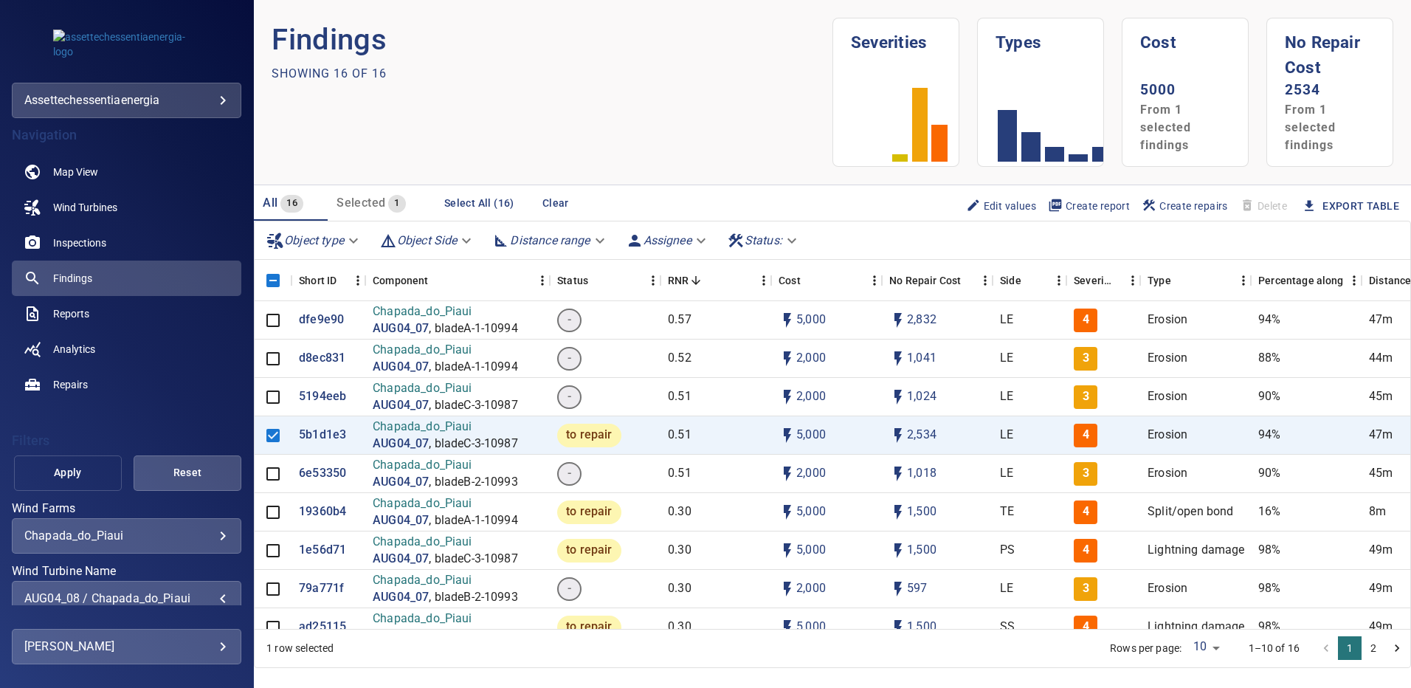
click at [102, 466] on button "Apply" at bounding box center [68, 472] width 108 height 35
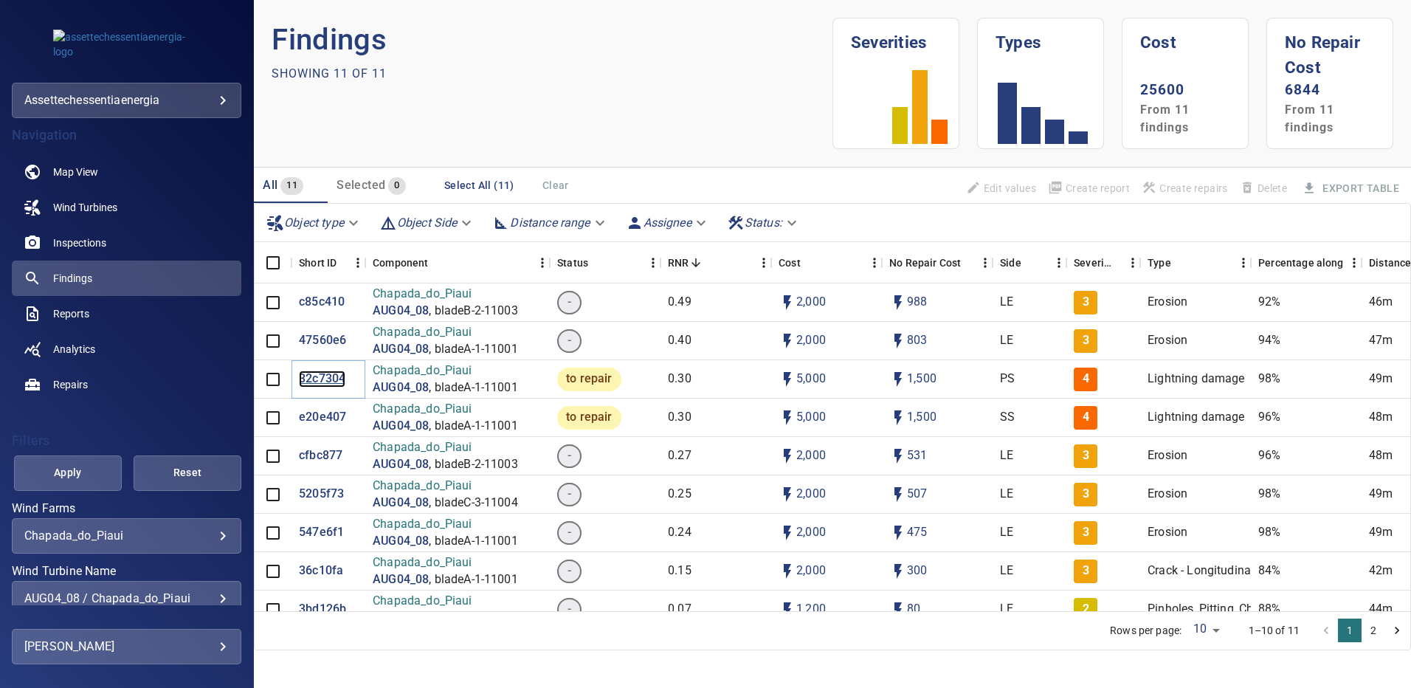
click at [309, 381] on p "32c7304" at bounding box center [322, 378] width 46 height 17
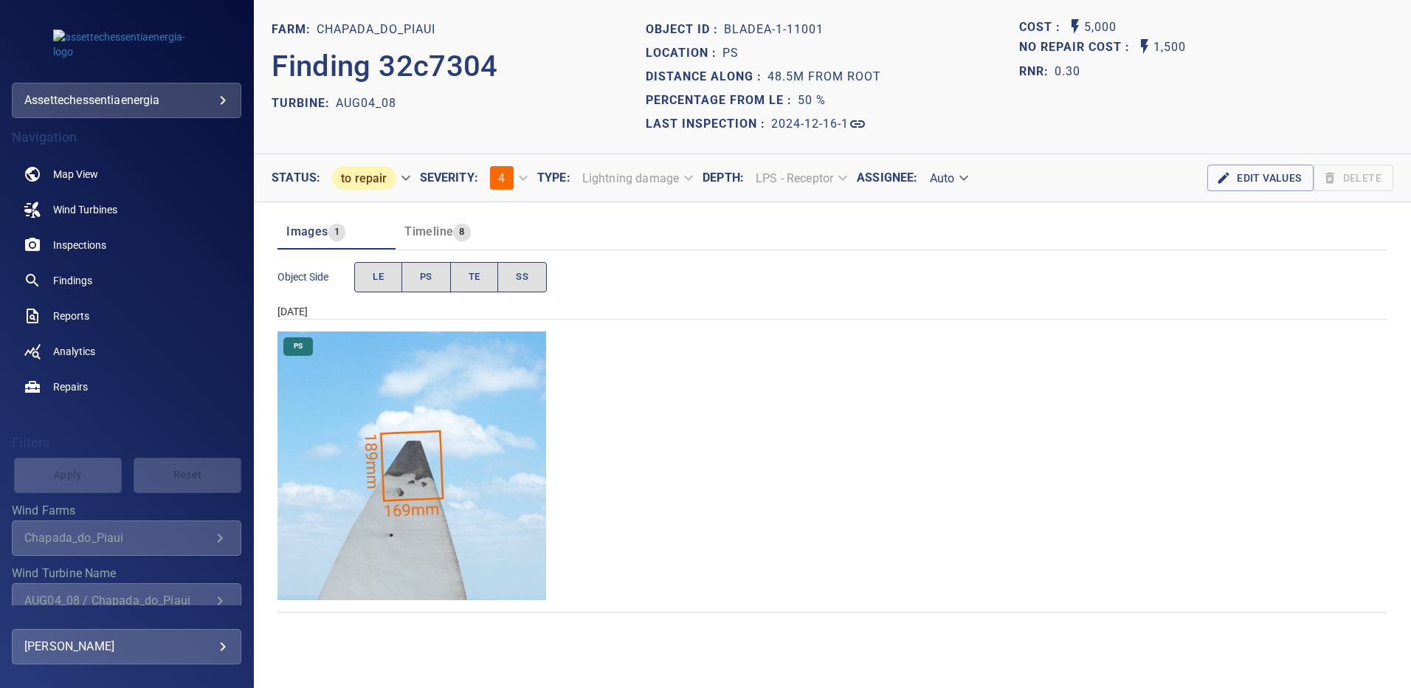
click at [423, 472] on img "Chapada_do_Piaui/AUG04_08/2024-12-16-1/2024-12-16-1/image35wp35.jpg" at bounding box center [411, 465] width 269 height 269
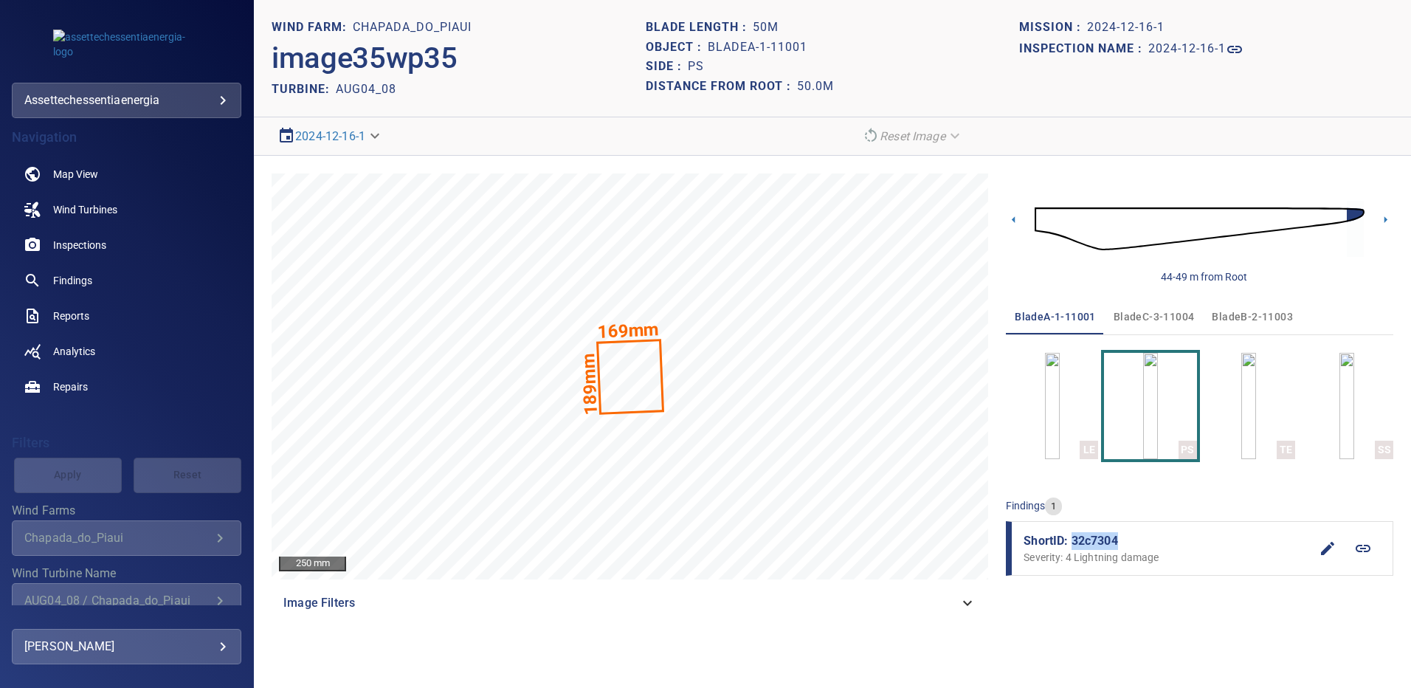
drag, startPoint x: 1122, startPoint y: 542, endPoint x: 1072, endPoint y: 545, distance: 50.3
click at [1072, 545] on span "ShortID: 32c7304" at bounding box center [1167, 541] width 286 height 18
copy span "32c7304"
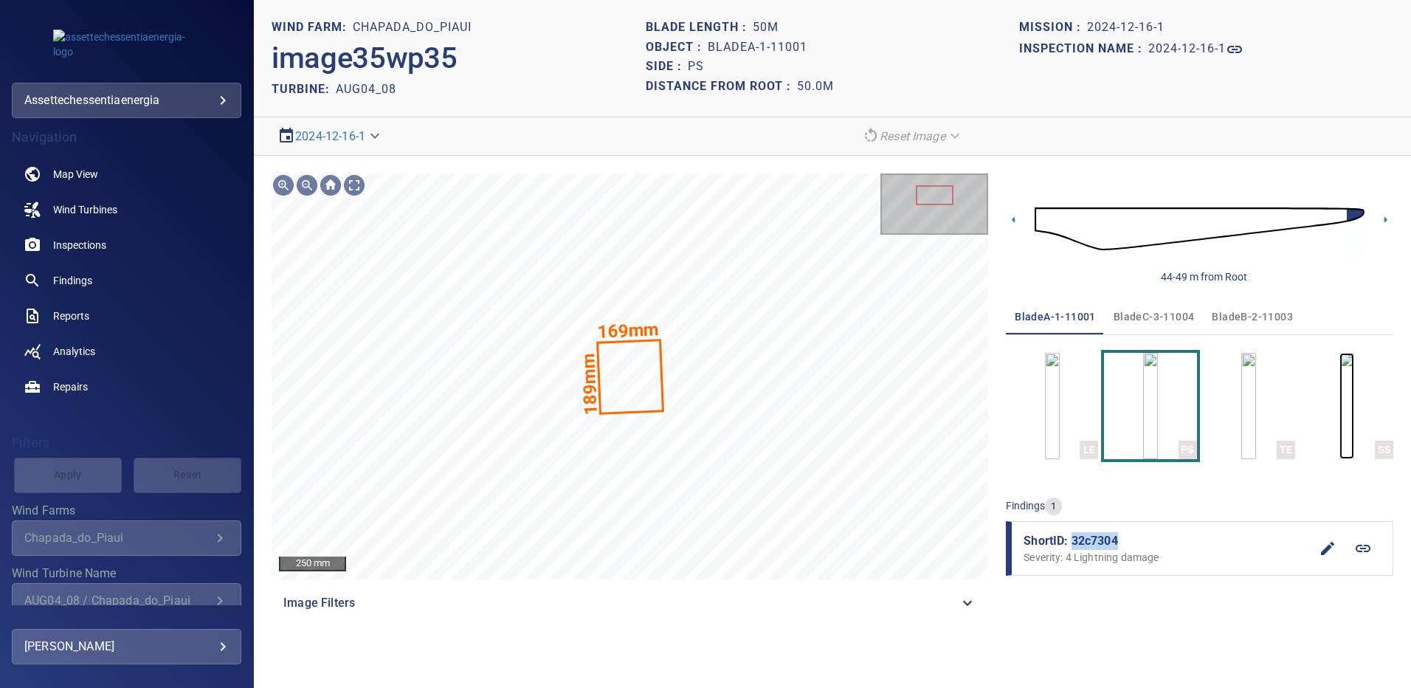
click at [1339, 384] on img "button" at bounding box center [1346, 406] width 15 height 106
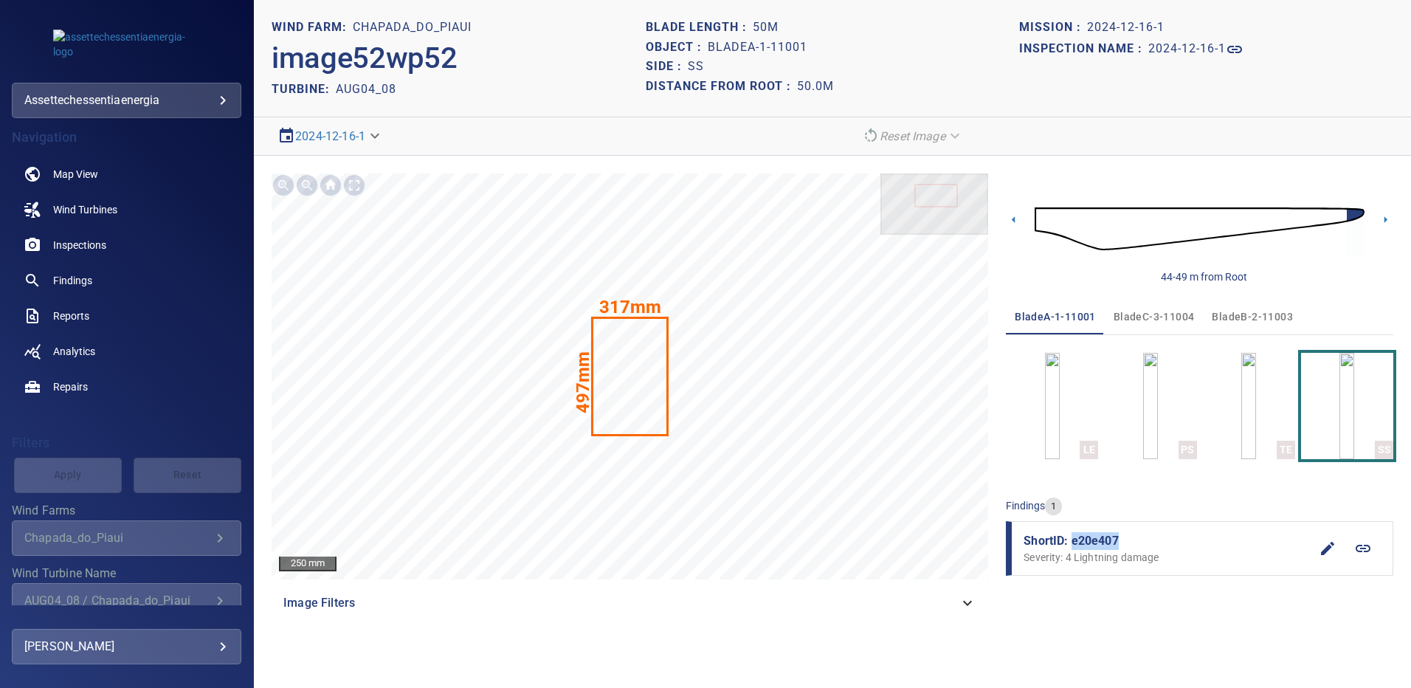
drag, startPoint x: 1122, startPoint y: 536, endPoint x: 1072, endPoint y: 539, distance: 50.2
click at [1072, 539] on span "ShortID: e20e407" at bounding box center [1167, 541] width 286 height 18
copy span "e20e407"
click at [72, 282] on span "Findings" at bounding box center [72, 280] width 39 height 15
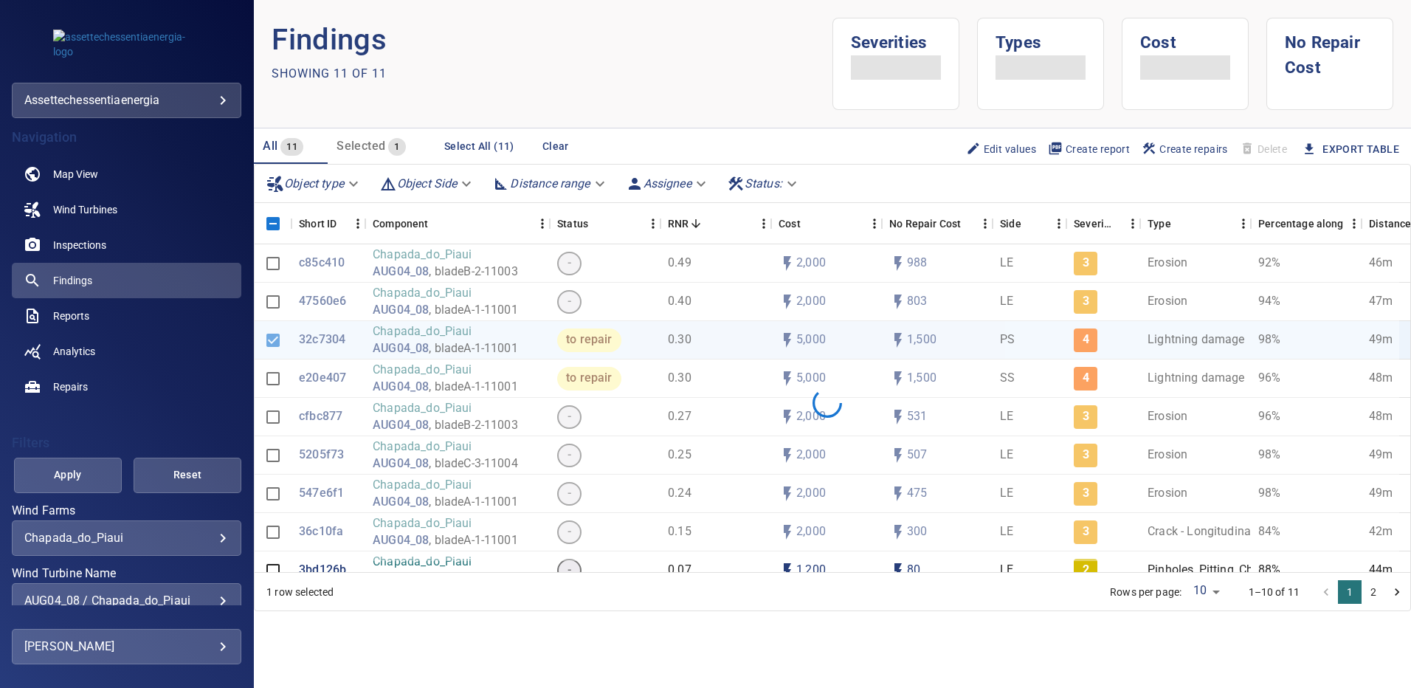
click at [211, 602] on div "AUG04_08 / Chapada_do_Piaui" at bounding box center [126, 600] width 204 height 14
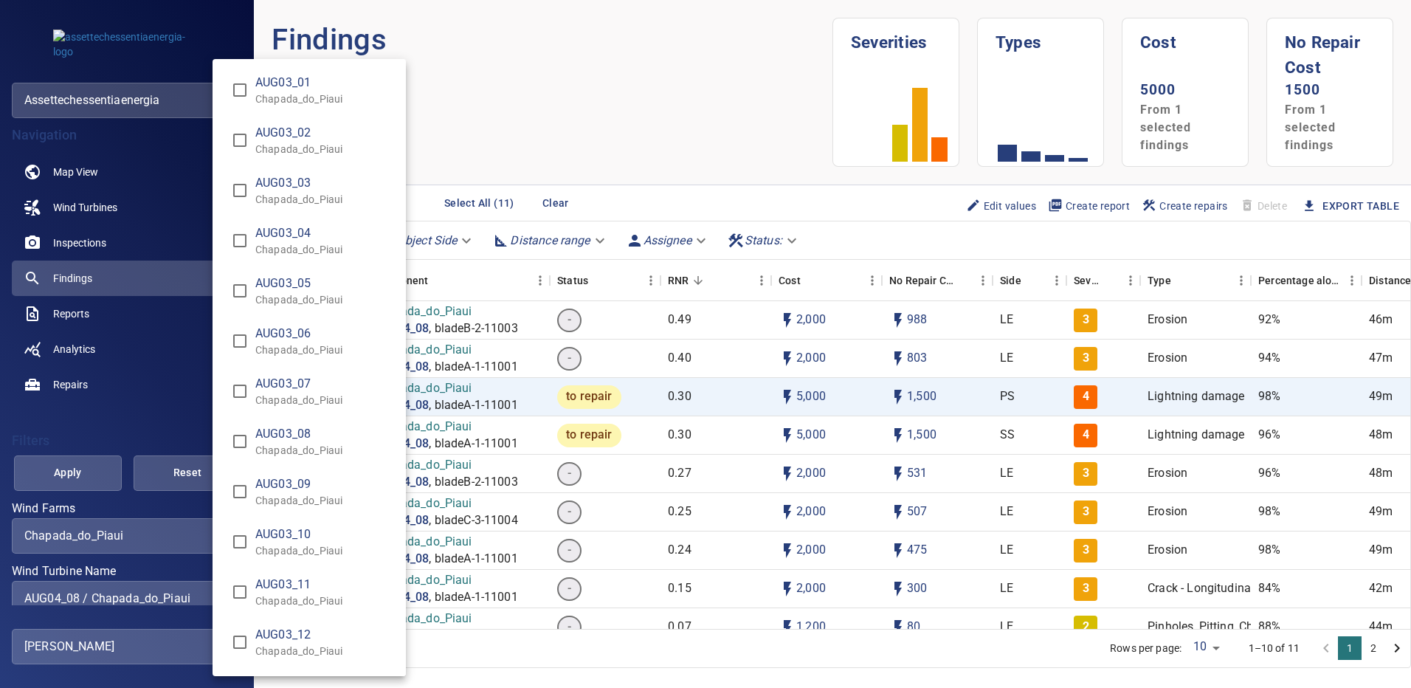
scroll to position [877, 0]
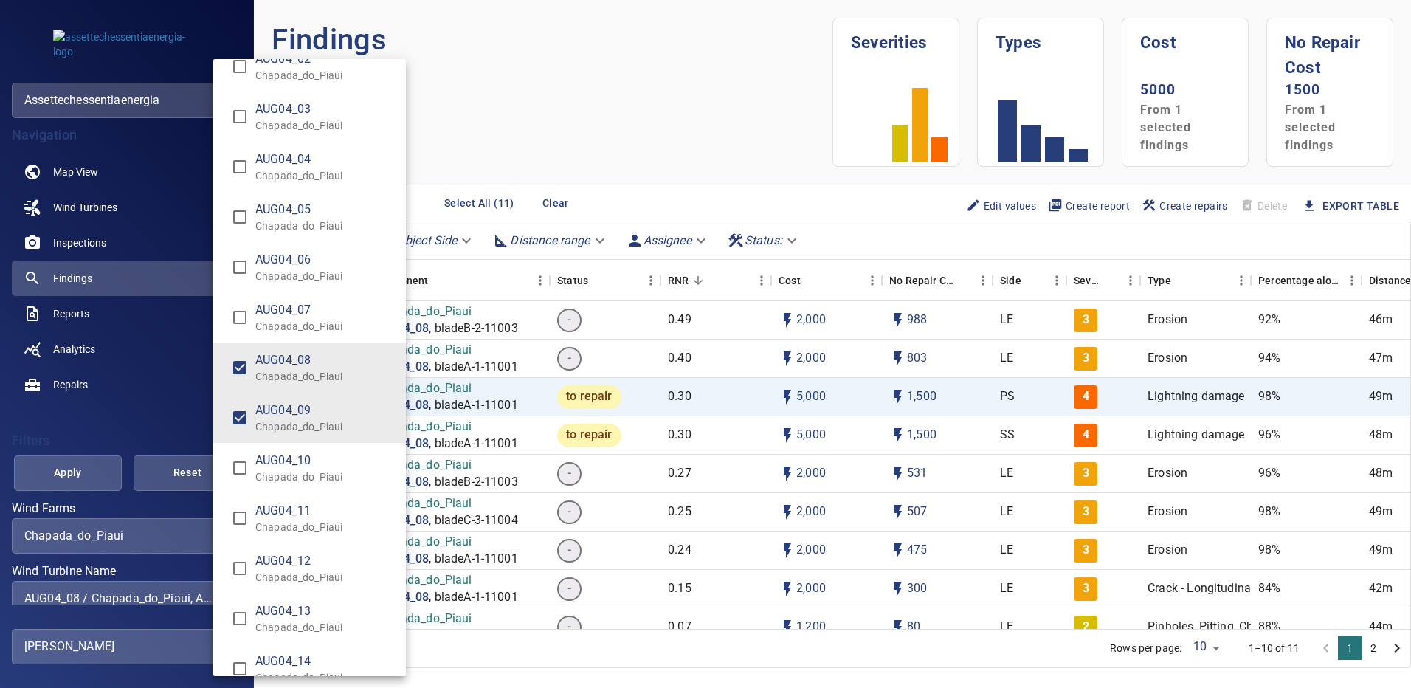
type input "**********"
click at [72, 469] on div "Wind Turbine Name" at bounding box center [705, 344] width 1411 height 688
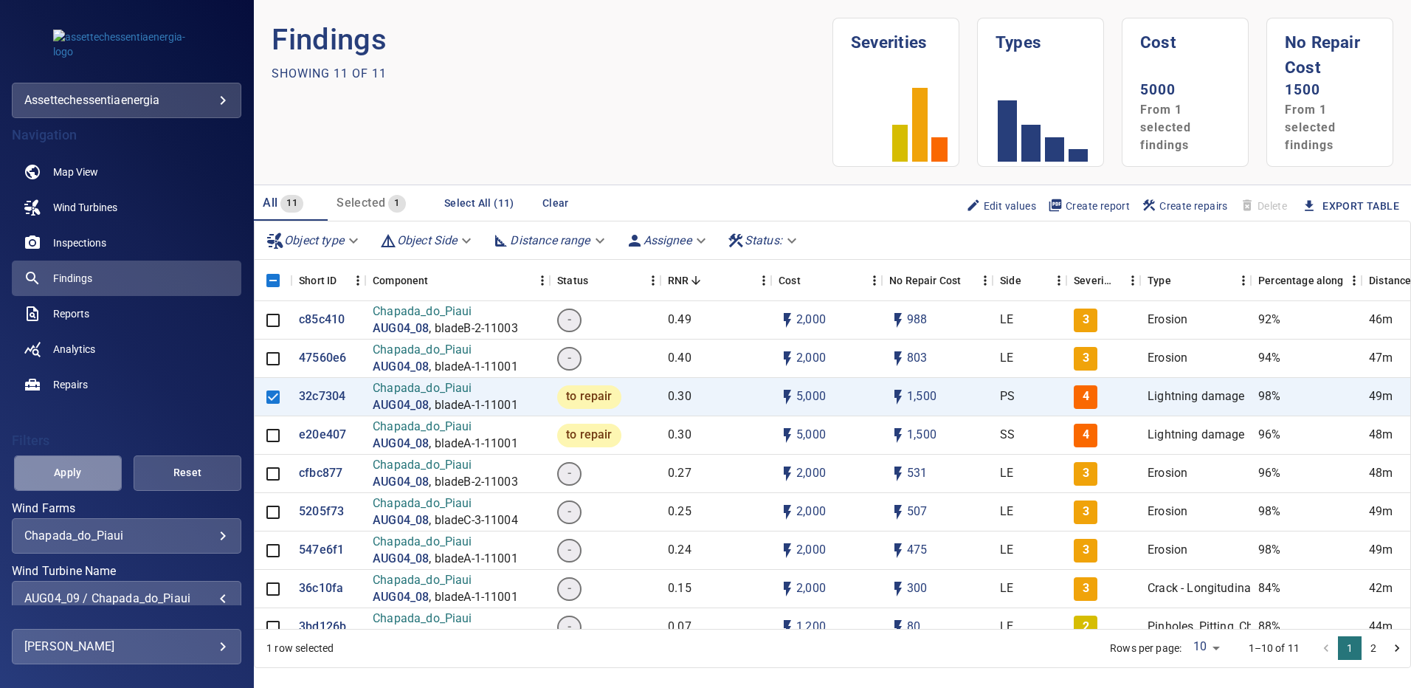
click at [72, 469] on span "Apply" at bounding box center [67, 472] width 71 height 18
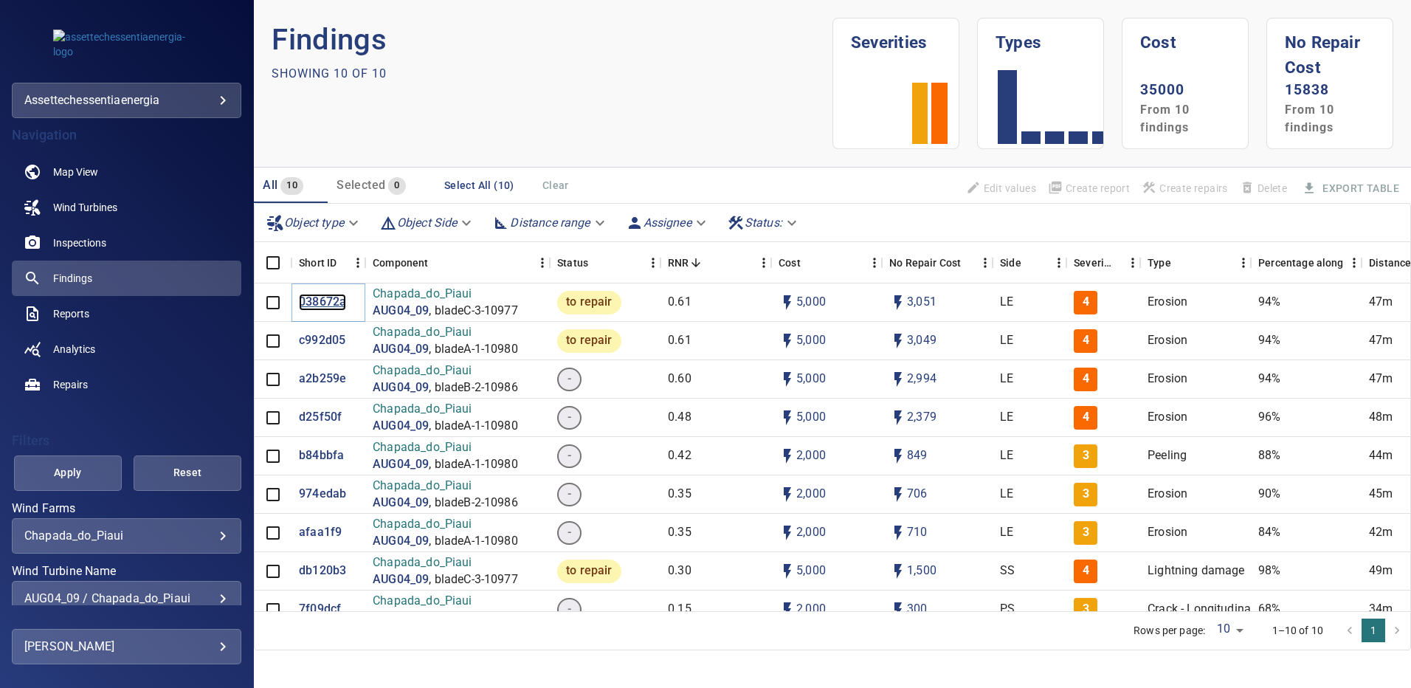
click at [318, 300] on p "038672a" at bounding box center [322, 302] width 47 height 17
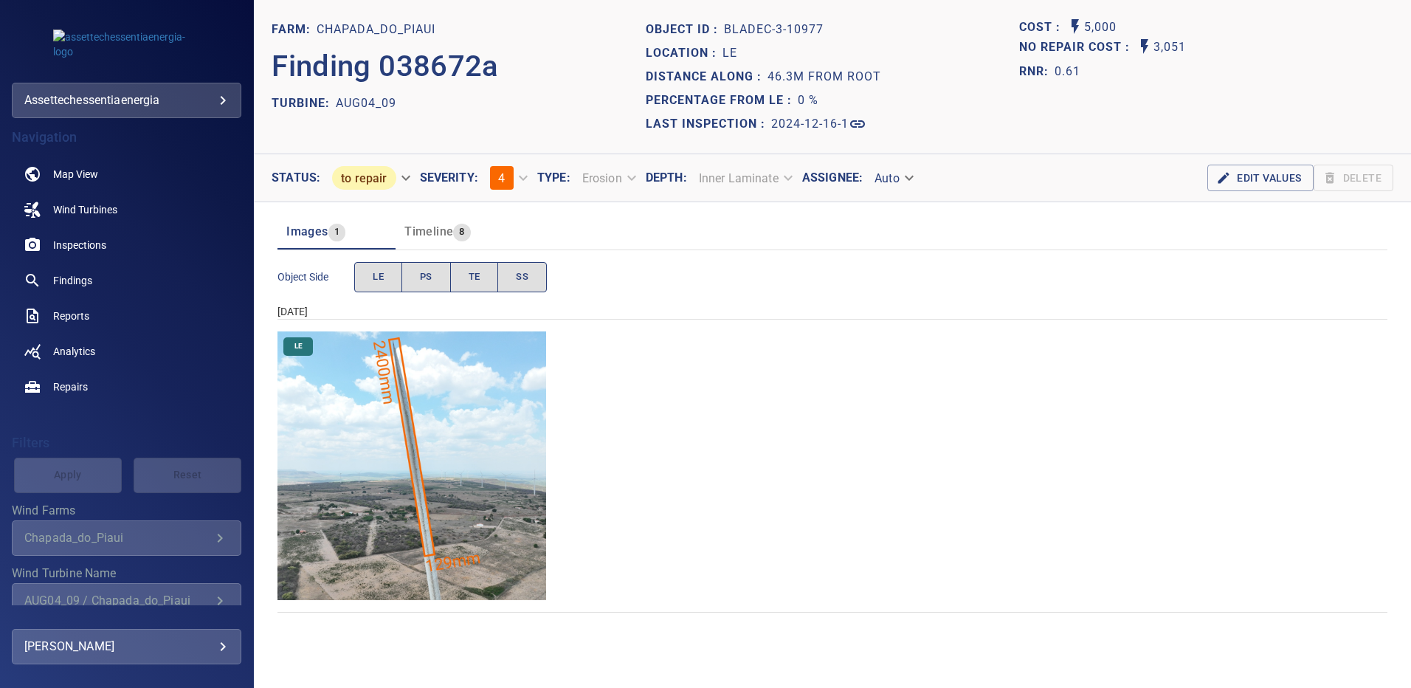
click at [465, 410] on img "Chapada_do_Piaui/AUG04_09/2024-12-16-1/2024-12-16-3/image152wp152.jpg" at bounding box center [411, 465] width 269 height 269
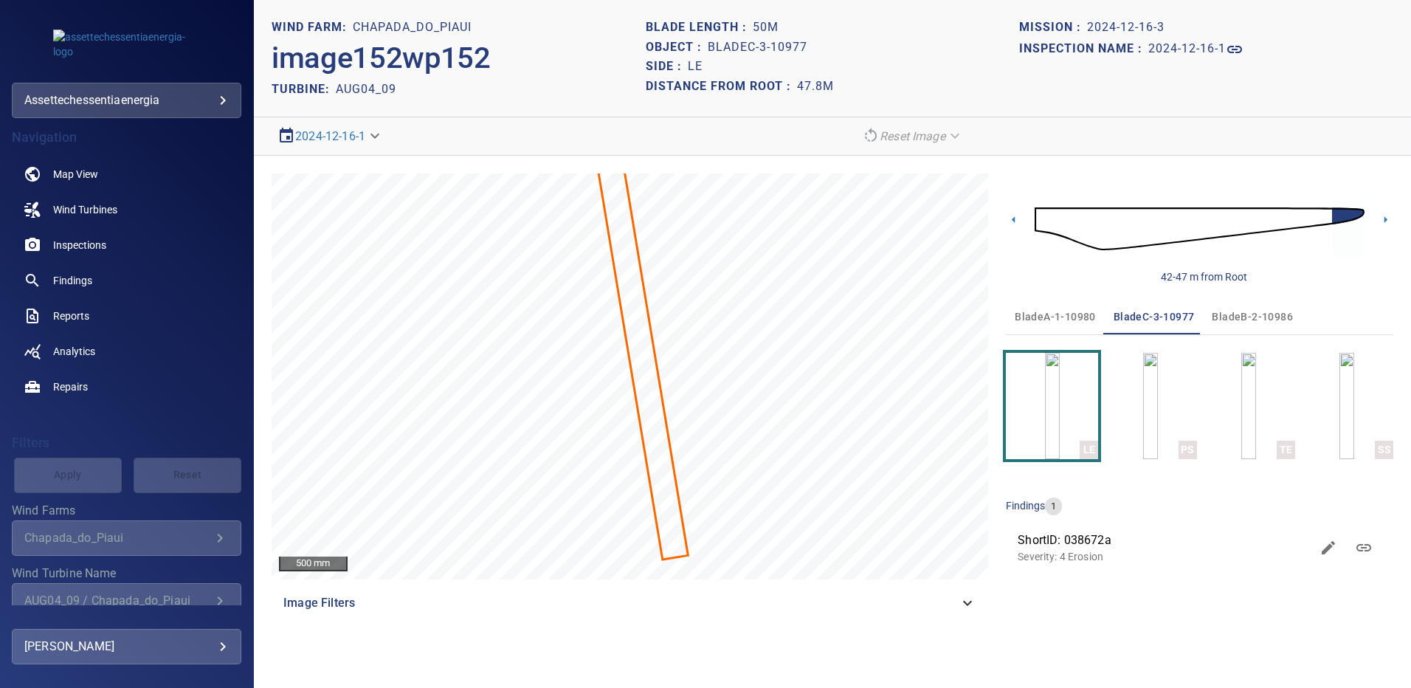
click at [1395, 215] on div "500 mm Image Filters 42-47 m from Root bladeA-1-10980 bladeC-3-10977 bladeB-2-1…" at bounding box center [832, 397] width 1157 height 483
click at [1387, 220] on icon at bounding box center [1385, 219] width 15 height 15
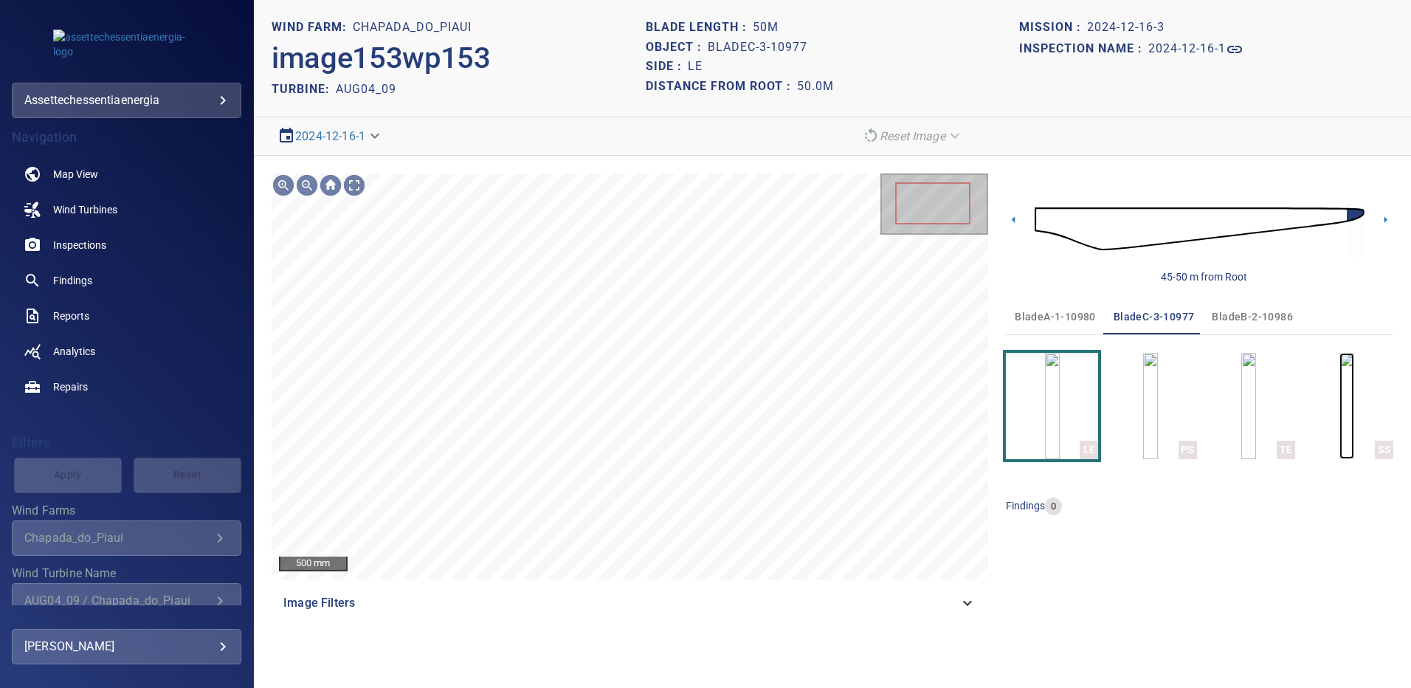
click at [1339, 416] on img "button" at bounding box center [1346, 406] width 15 height 106
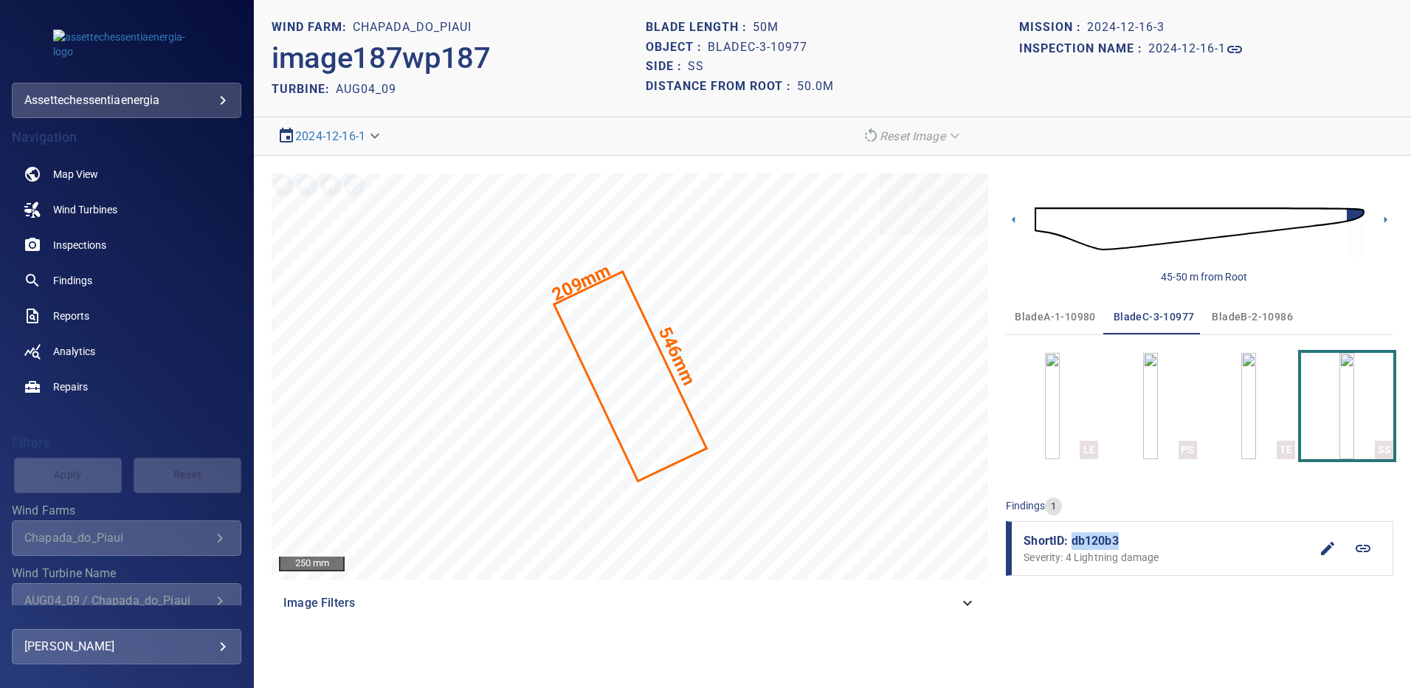
drag, startPoint x: 1115, startPoint y: 541, endPoint x: 1071, endPoint y: 540, distance: 44.3
click at [1071, 540] on span "ShortID: db120b3" at bounding box center [1167, 541] width 286 height 18
click at [82, 280] on span "Findings" at bounding box center [72, 280] width 39 height 15
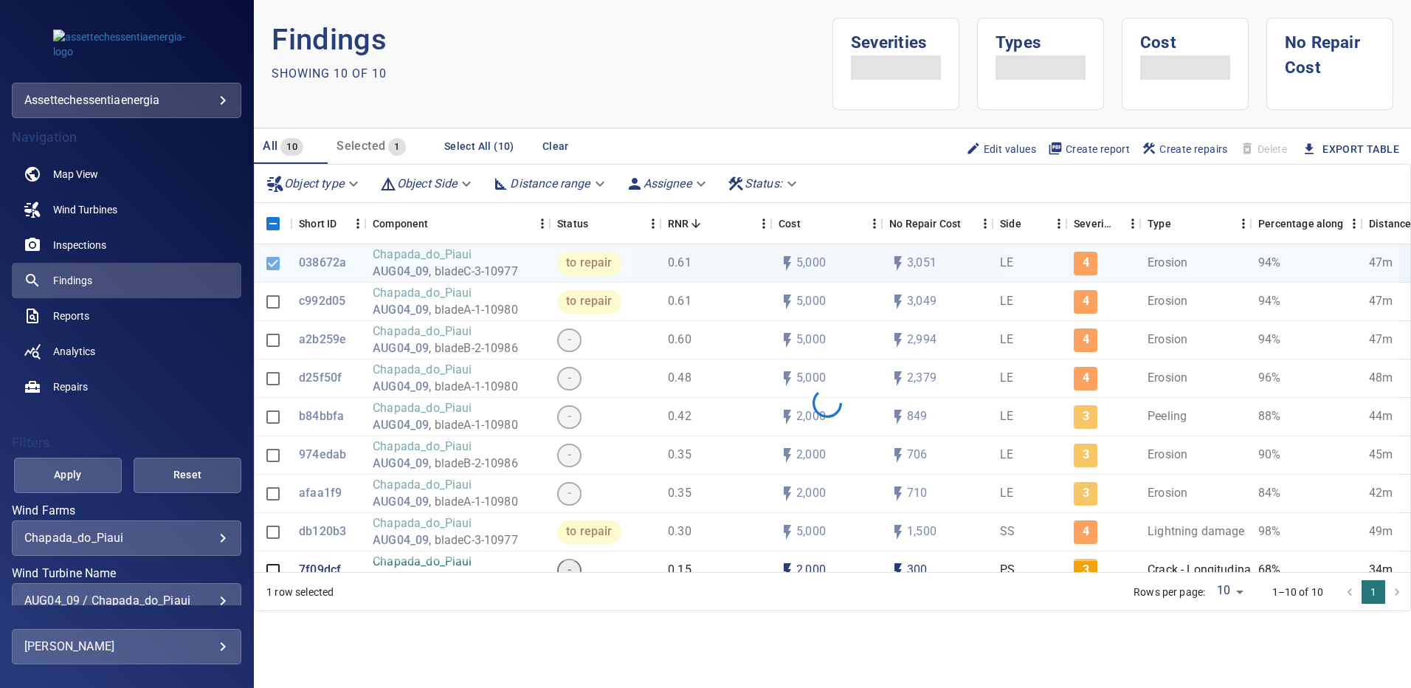
click at [215, 598] on div "AUG04_09 / Chapada_do_Piaui" at bounding box center [126, 600] width 204 height 14
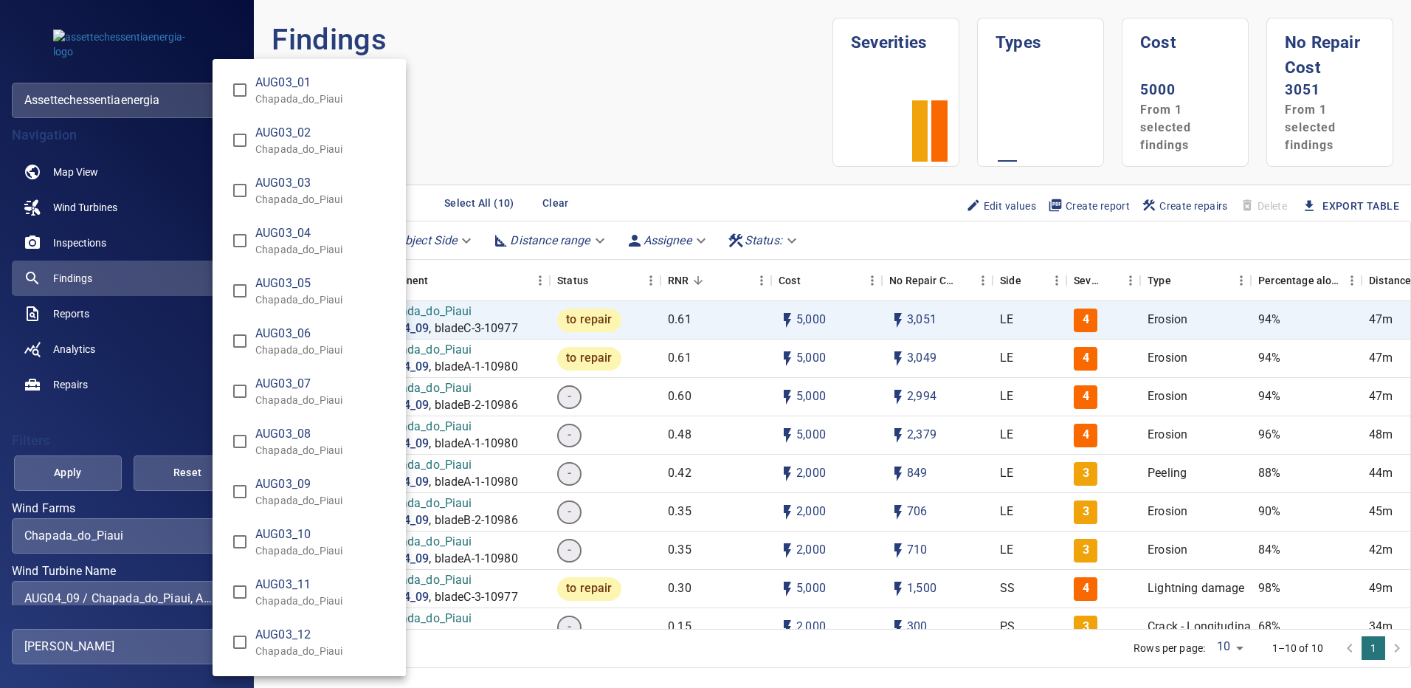
scroll to position [927, 0]
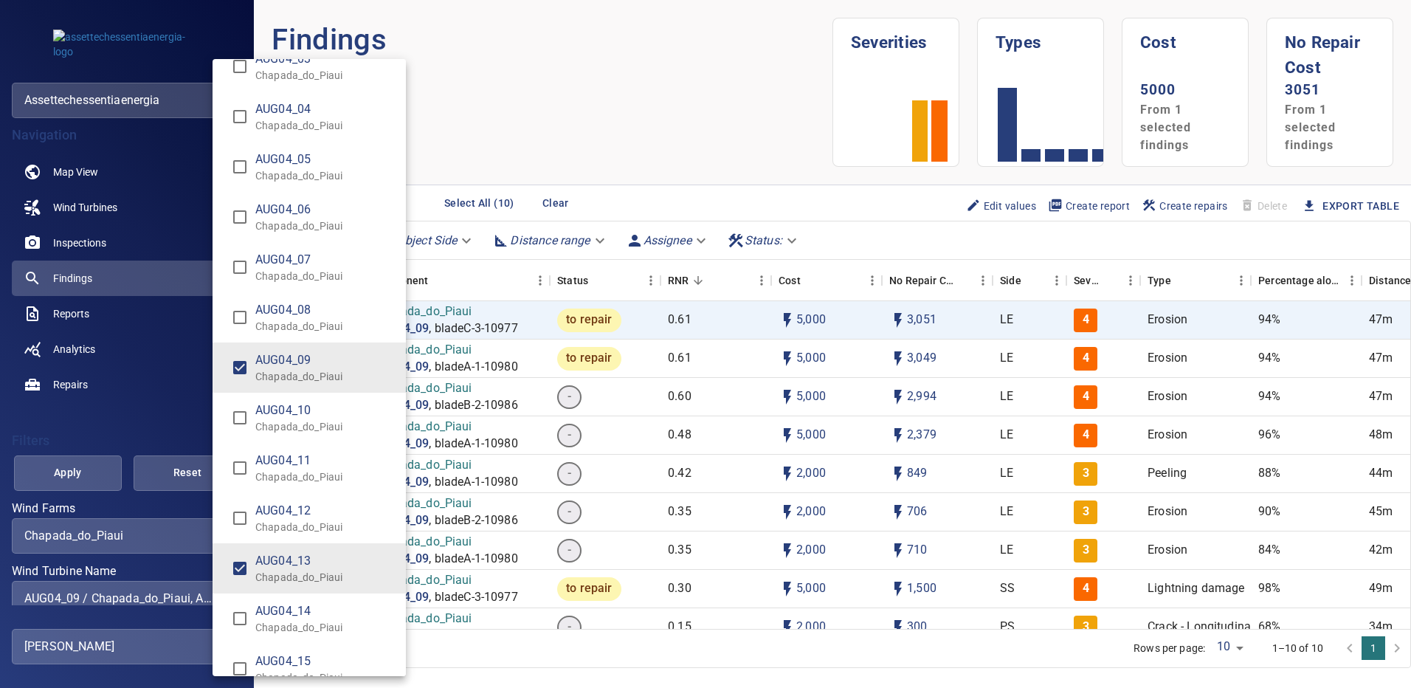
type input "**********"
click at [94, 469] on div "Wind Turbine Name" at bounding box center [705, 344] width 1411 height 688
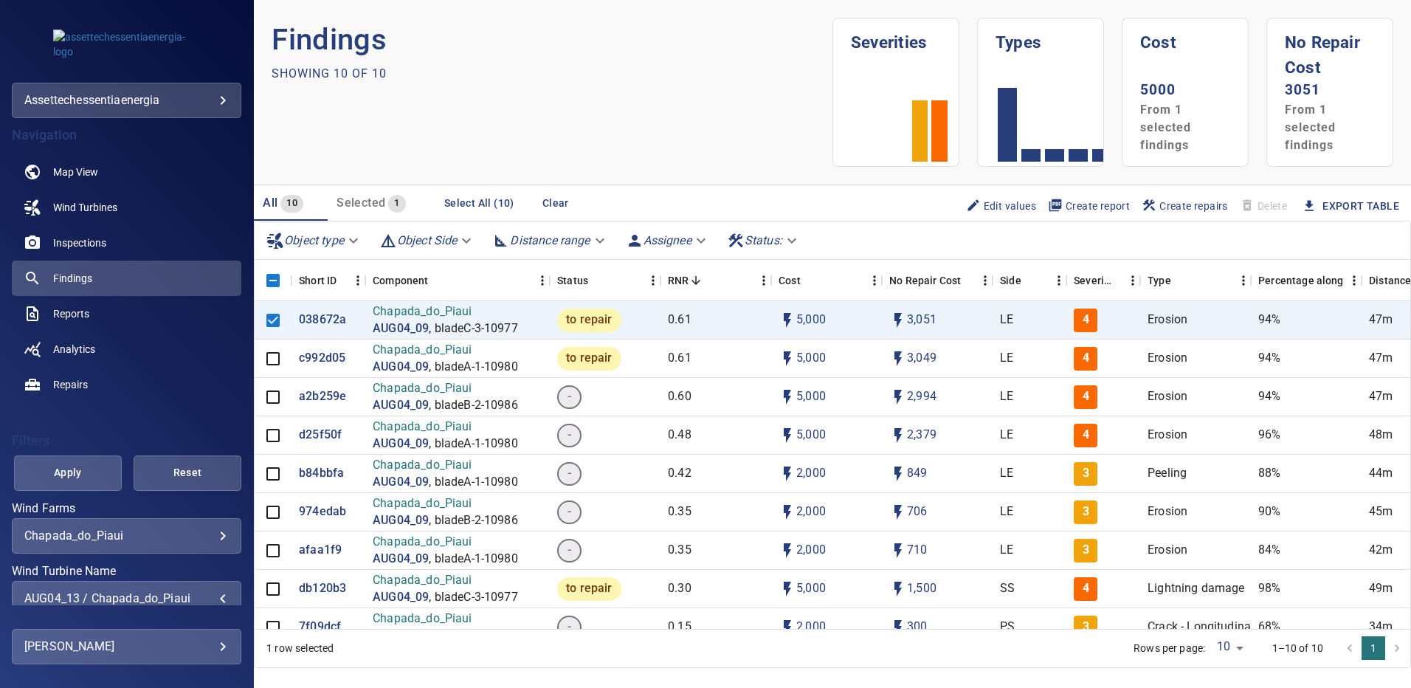
click at [93, 470] on span "Apply" at bounding box center [67, 472] width 71 height 18
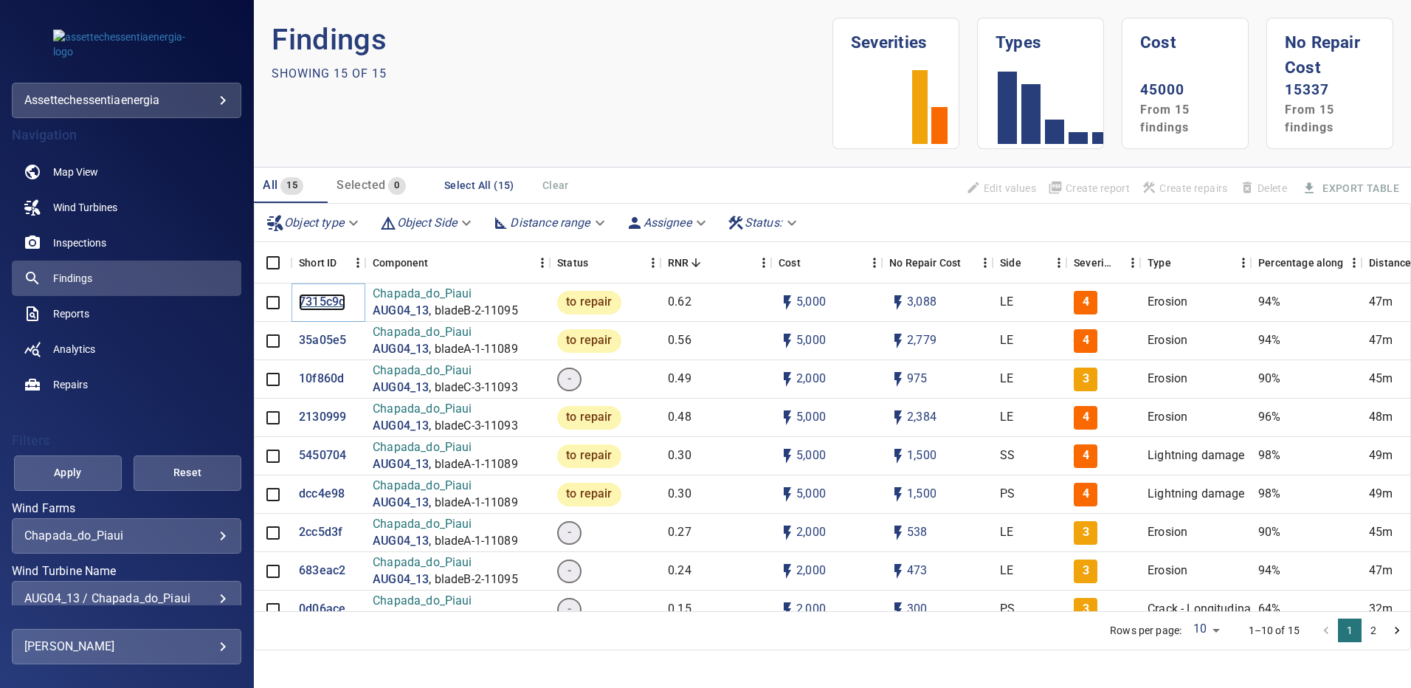
click at [335, 300] on p "7315c9d" at bounding box center [322, 302] width 46 height 17
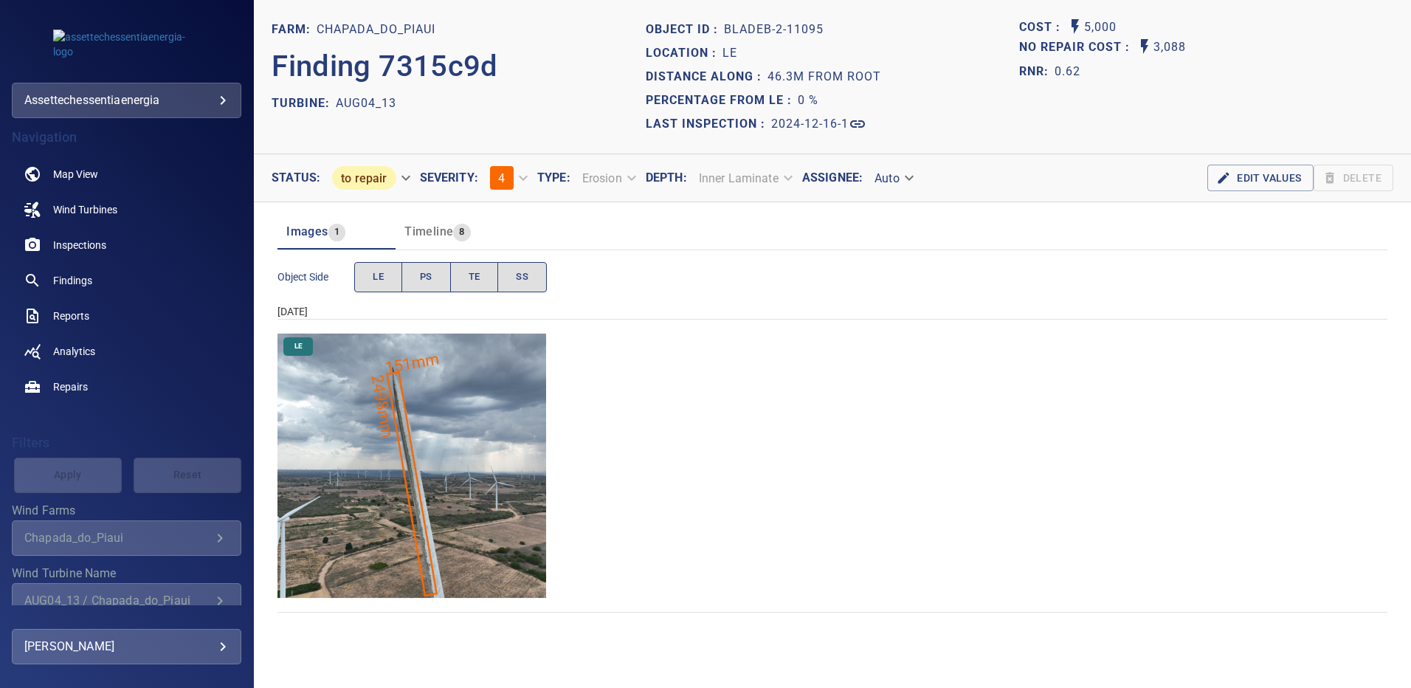
click at [427, 362] on img "Chapada_do_Piaui/AUG04_13/2024-12-16-1/2024-12-16-2/image84wp84.jpg" at bounding box center [411, 465] width 269 height 269
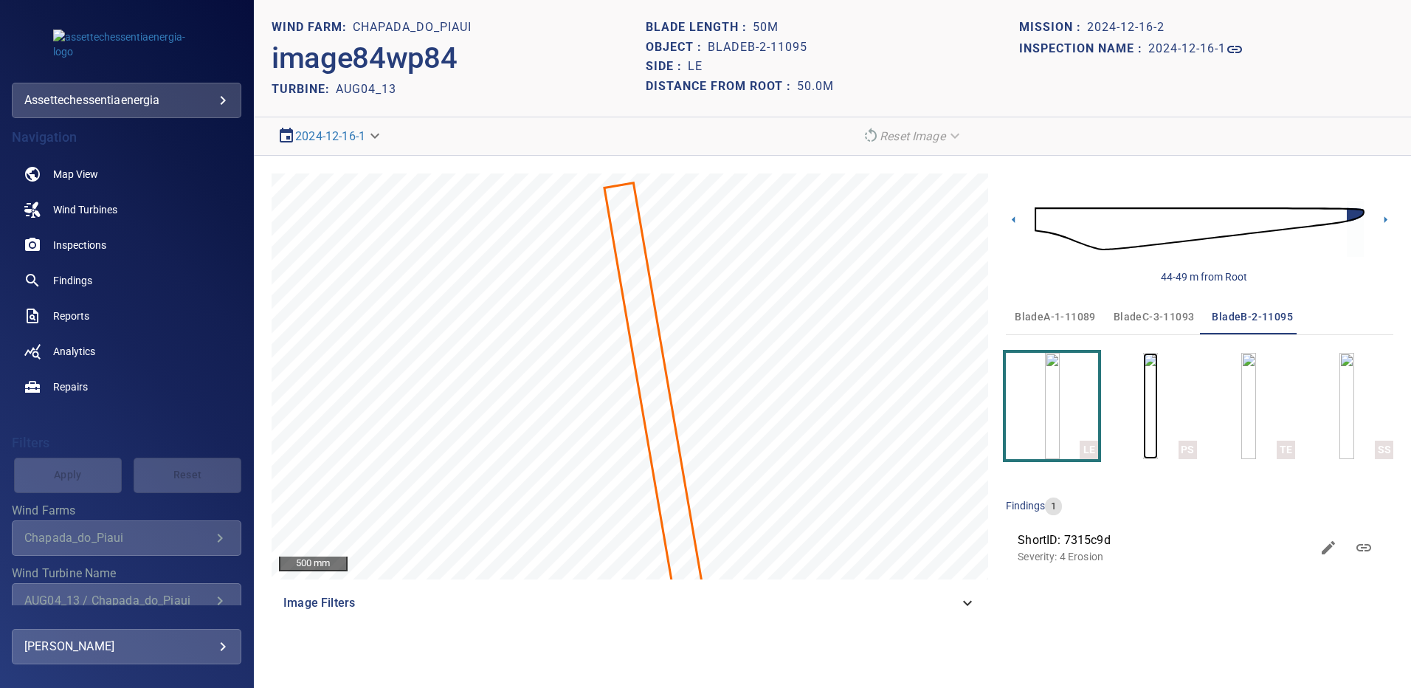
click at [1145, 412] on img "button" at bounding box center [1150, 406] width 15 height 106
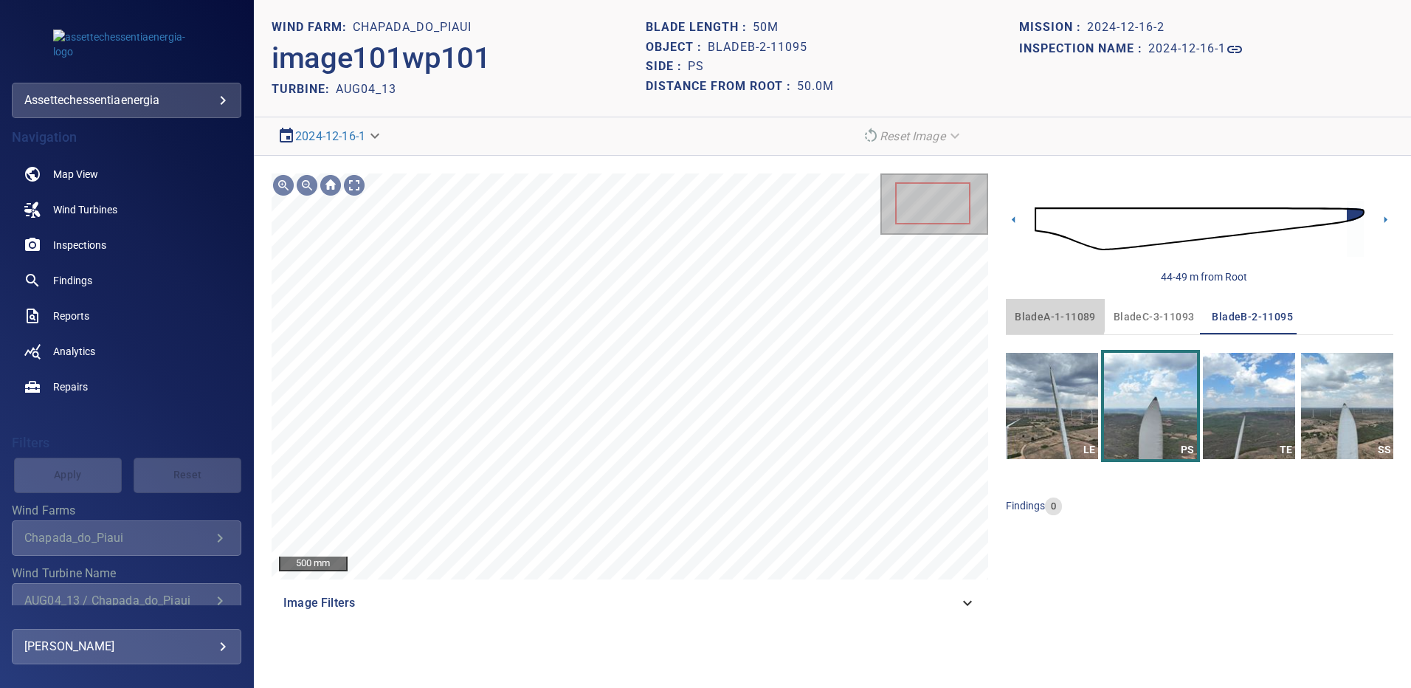
click at [1035, 314] on span "bladeA-1-11089" at bounding box center [1055, 317] width 81 height 18
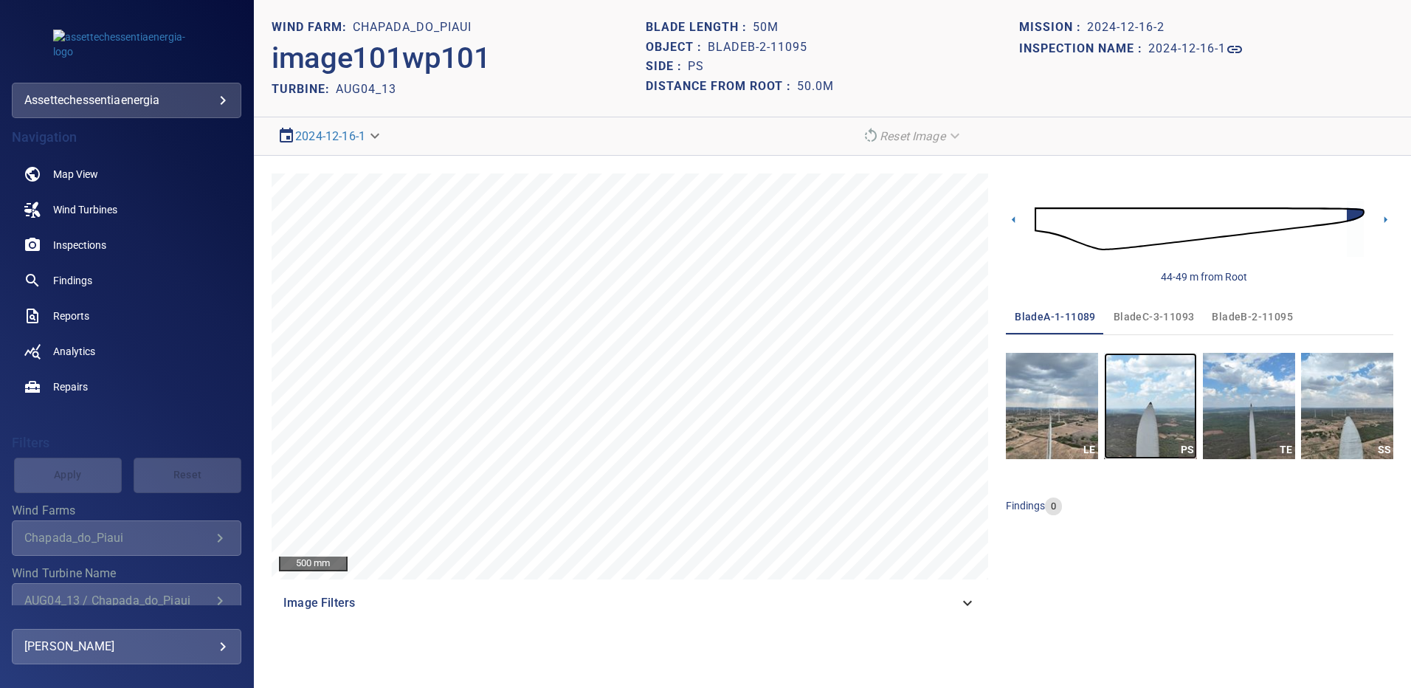
click at [1146, 411] on img "button" at bounding box center [1150, 406] width 92 height 106
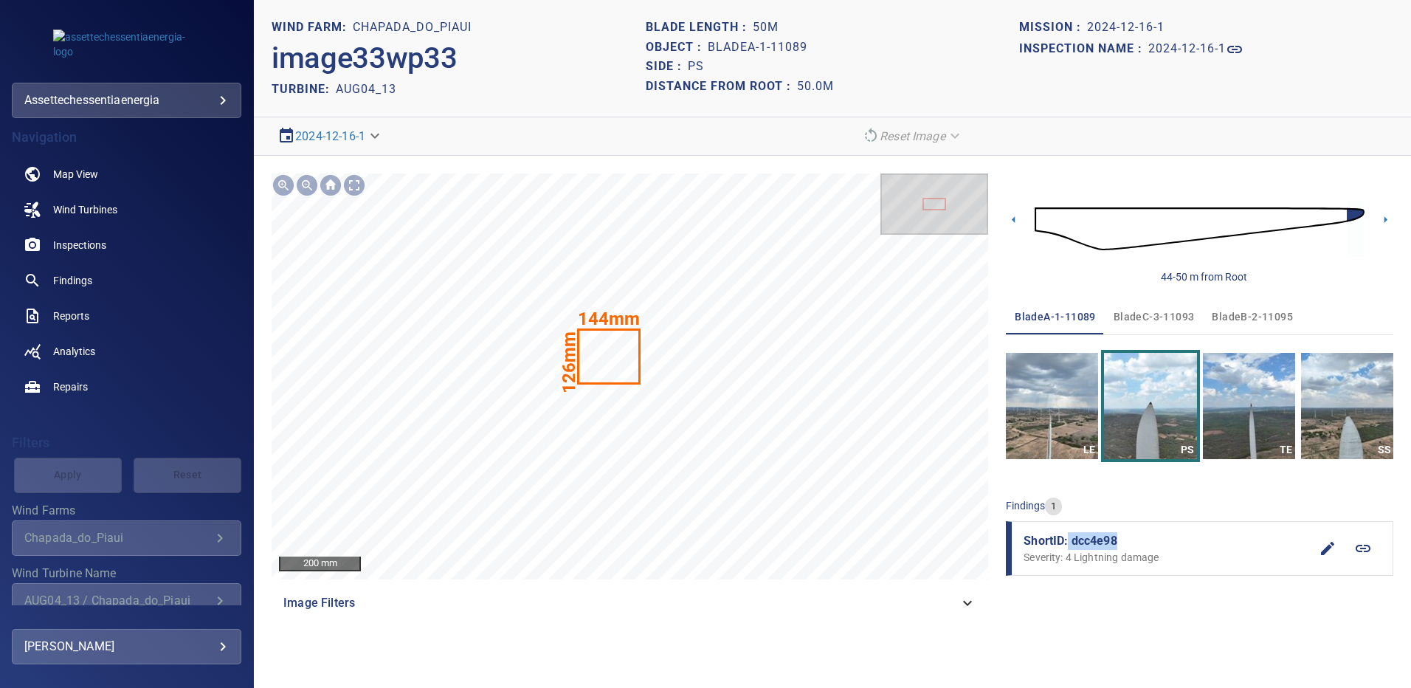
drag, startPoint x: 1124, startPoint y: 544, endPoint x: 1069, endPoint y: 546, distance: 55.4
click at [1069, 546] on span "ShortID: dcc4e98" at bounding box center [1167, 541] width 286 height 18
copy span "dcc4e98"
click at [1358, 423] on img "button" at bounding box center [1347, 406] width 92 height 106
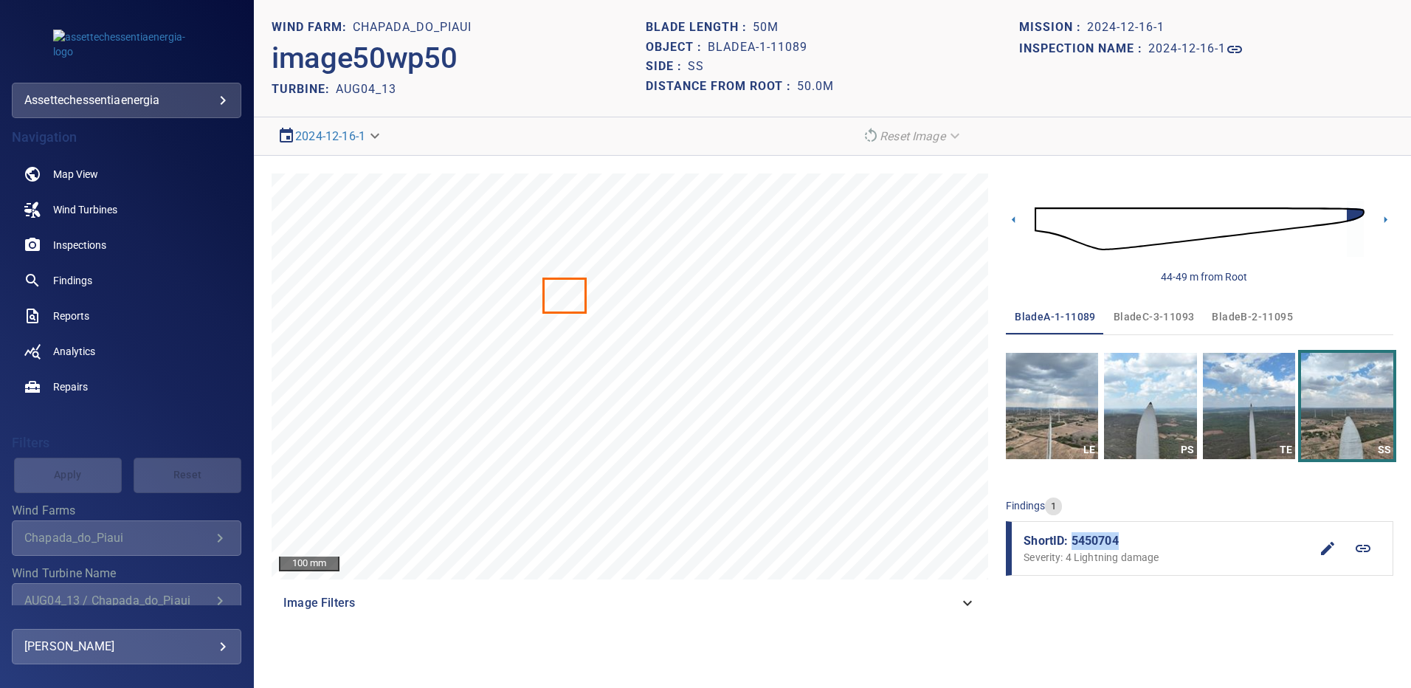
drag, startPoint x: 1133, startPoint y: 539, endPoint x: 1073, endPoint y: 541, distance: 59.8
click at [1073, 541] on span "ShortID: 5450704" at bounding box center [1167, 541] width 286 height 18
copy span "5450704"
click at [76, 282] on span "Findings" at bounding box center [72, 280] width 39 height 15
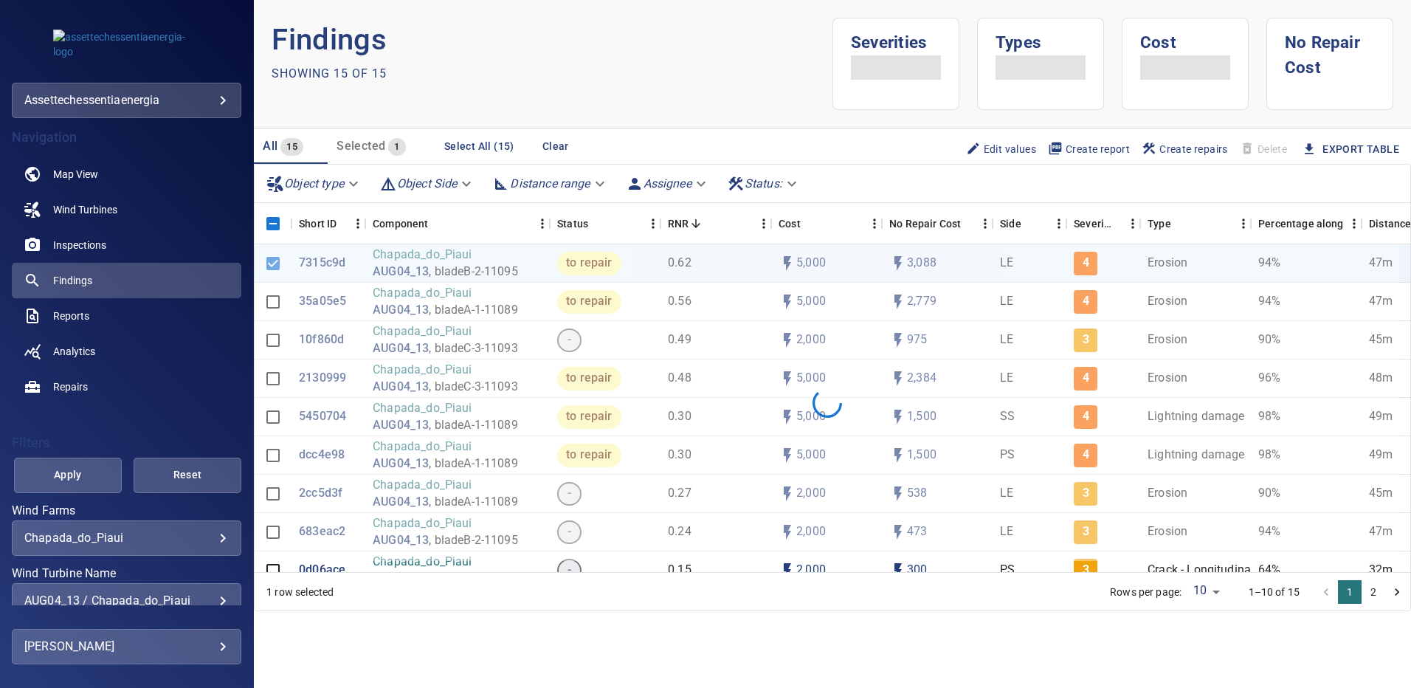
click at [213, 601] on div "AUG04_13 / Chapada_do_Piaui" at bounding box center [126, 600] width 204 height 14
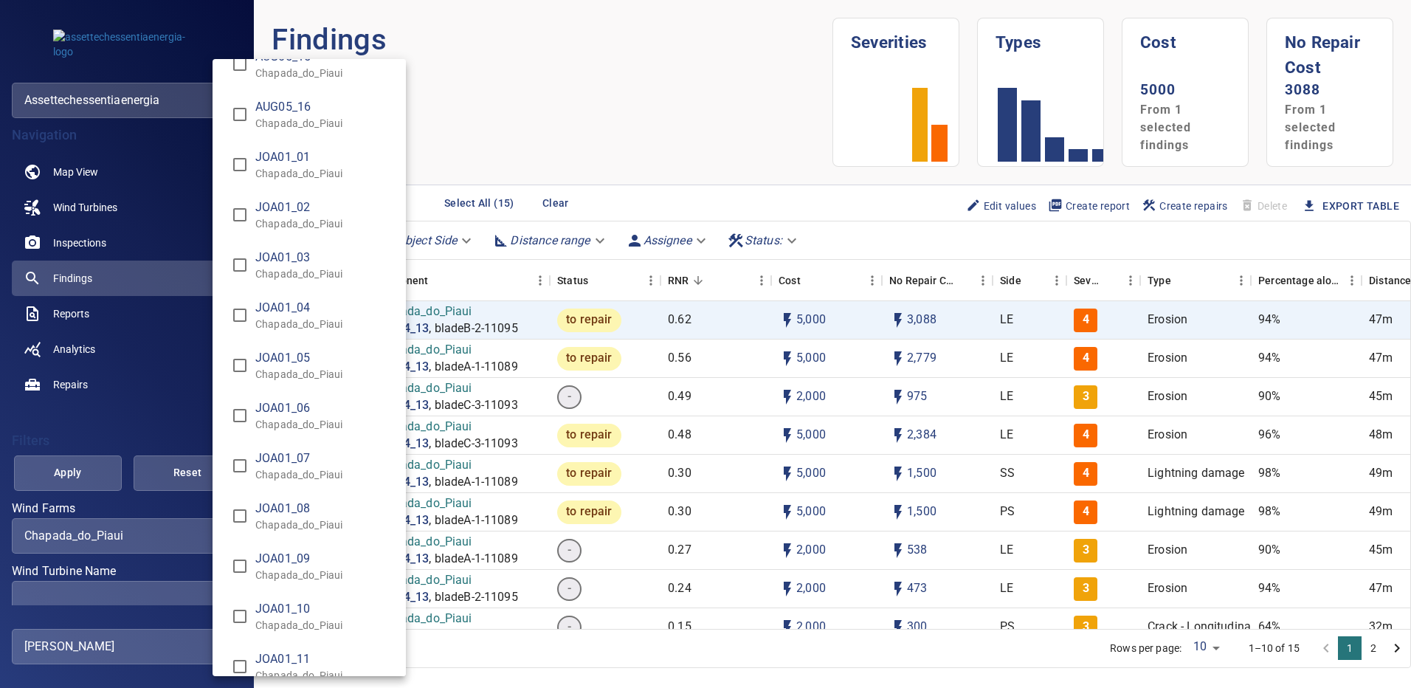
scroll to position [2356, 0]
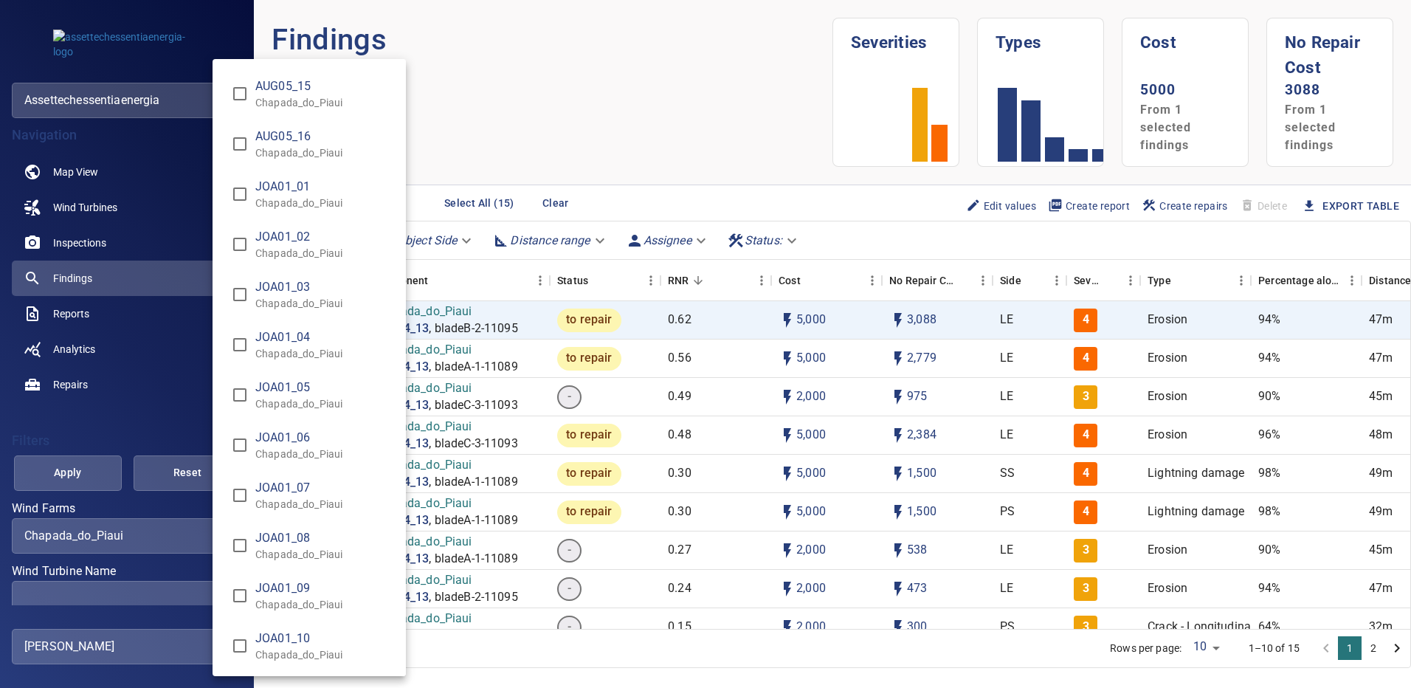
type input "**********"
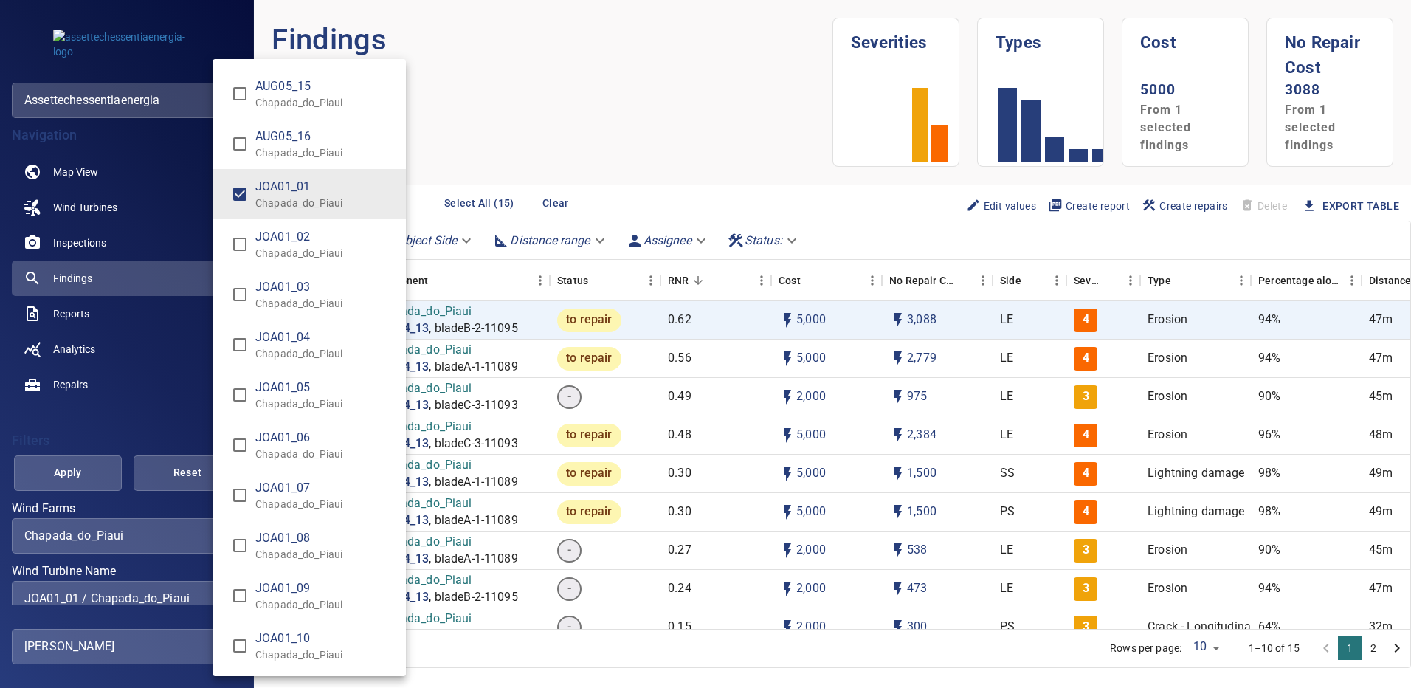
click at [84, 476] on div "Wind Turbine Name" at bounding box center [705, 344] width 1411 height 688
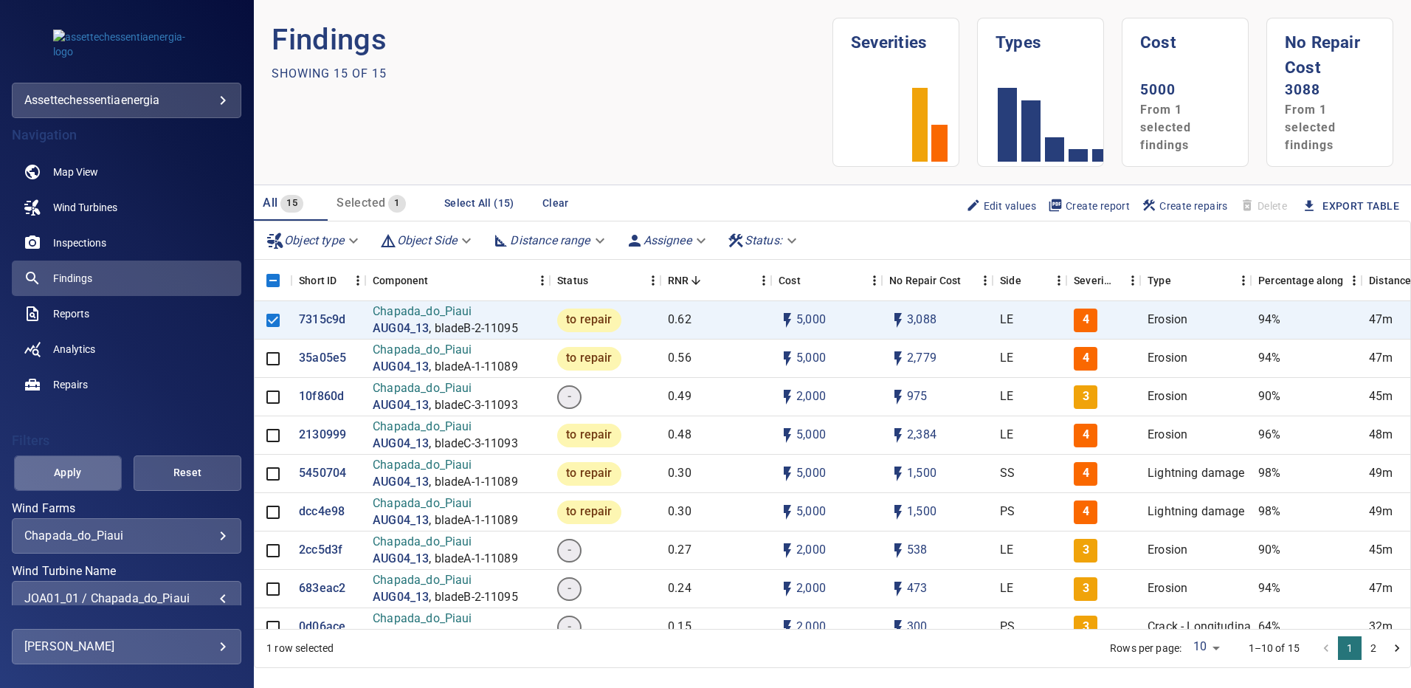
click at [75, 473] on span "Apply" at bounding box center [67, 472] width 71 height 18
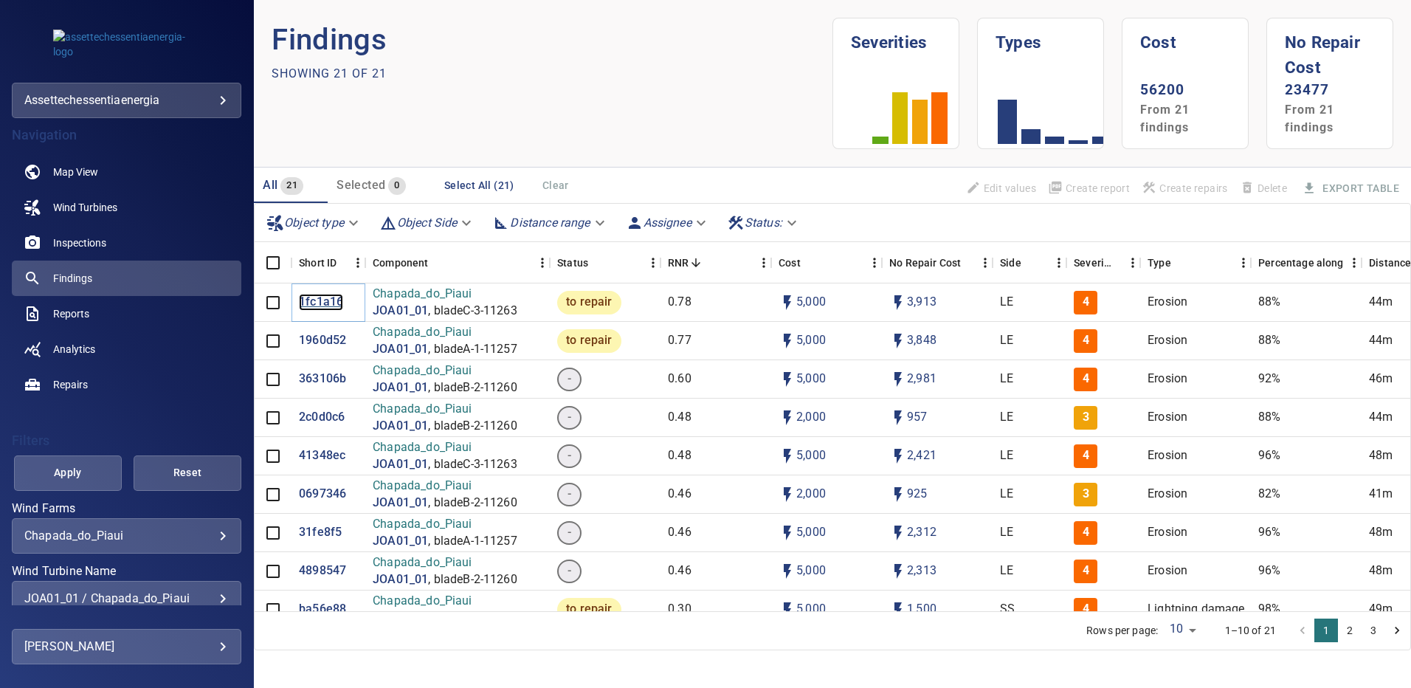
click at [317, 305] on p "1fc1a16" at bounding box center [321, 302] width 44 height 17
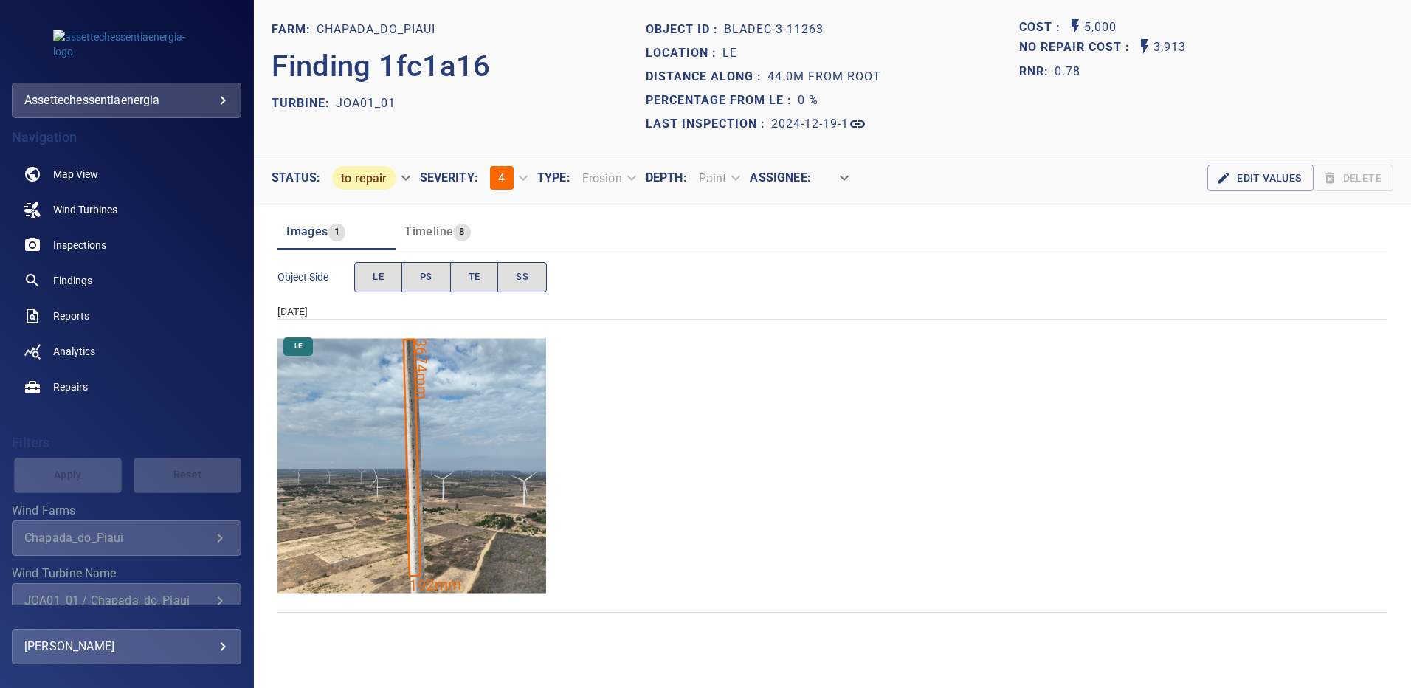
click at [464, 387] on img "Chapada_do_Piaui/JOA01_01/2024-12-19-1/2024-12-19-3/image151wp151.jpg" at bounding box center [411, 465] width 269 height 269
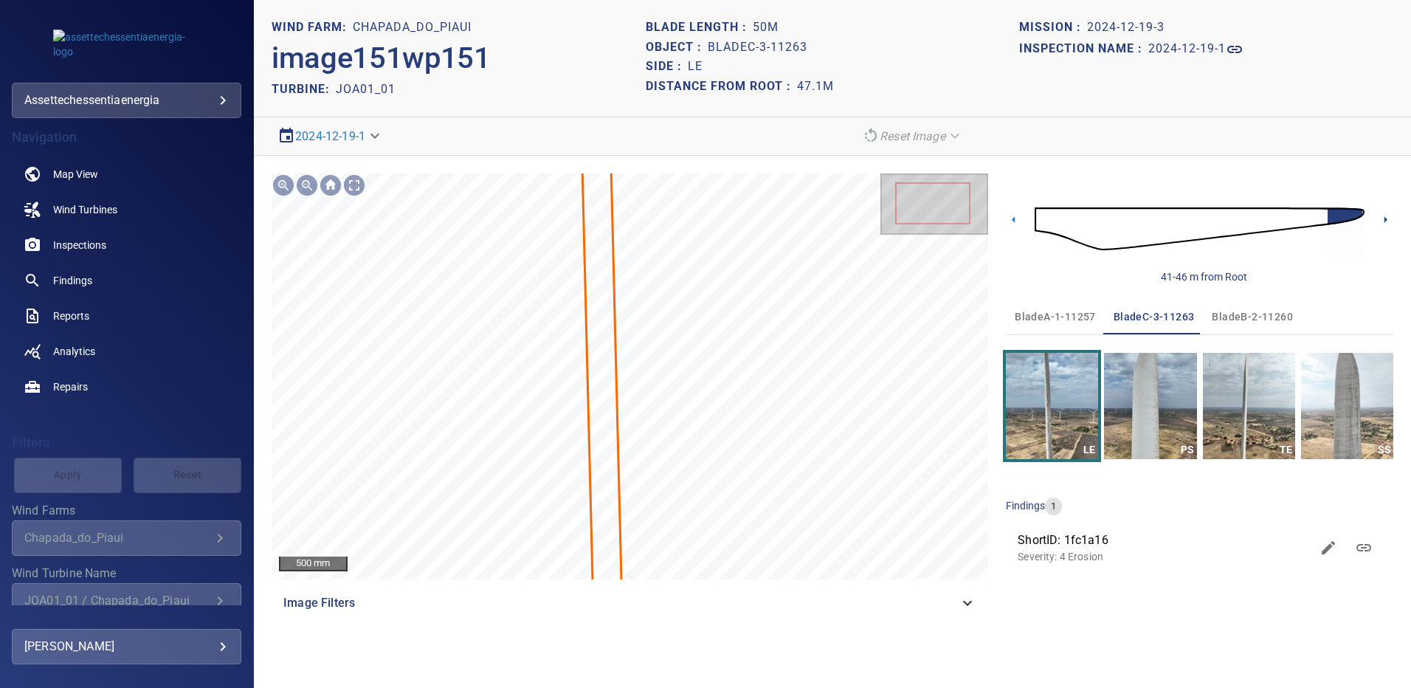
click at [1382, 218] on icon at bounding box center [1385, 219] width 15 height 15
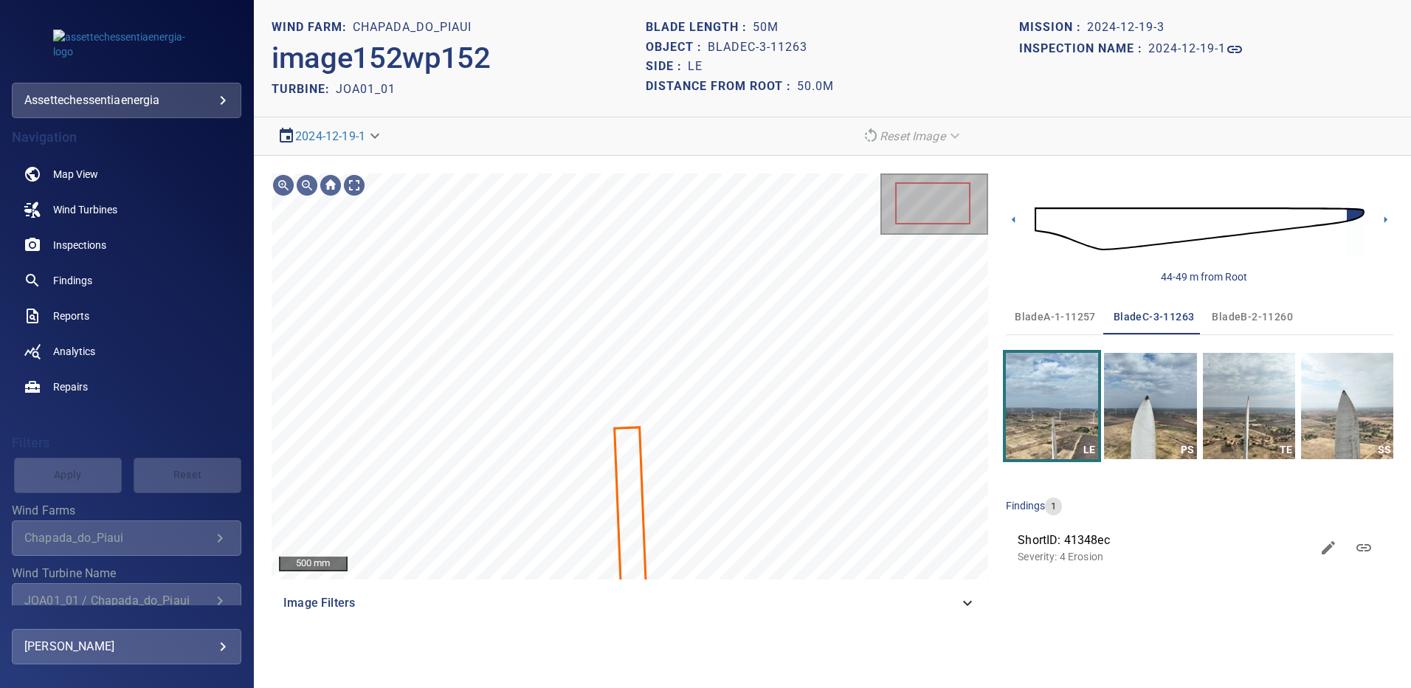
click at [1044, 314] on span "bladeA-1-11257" at bounding box center [1055, 317] width 81 height 18
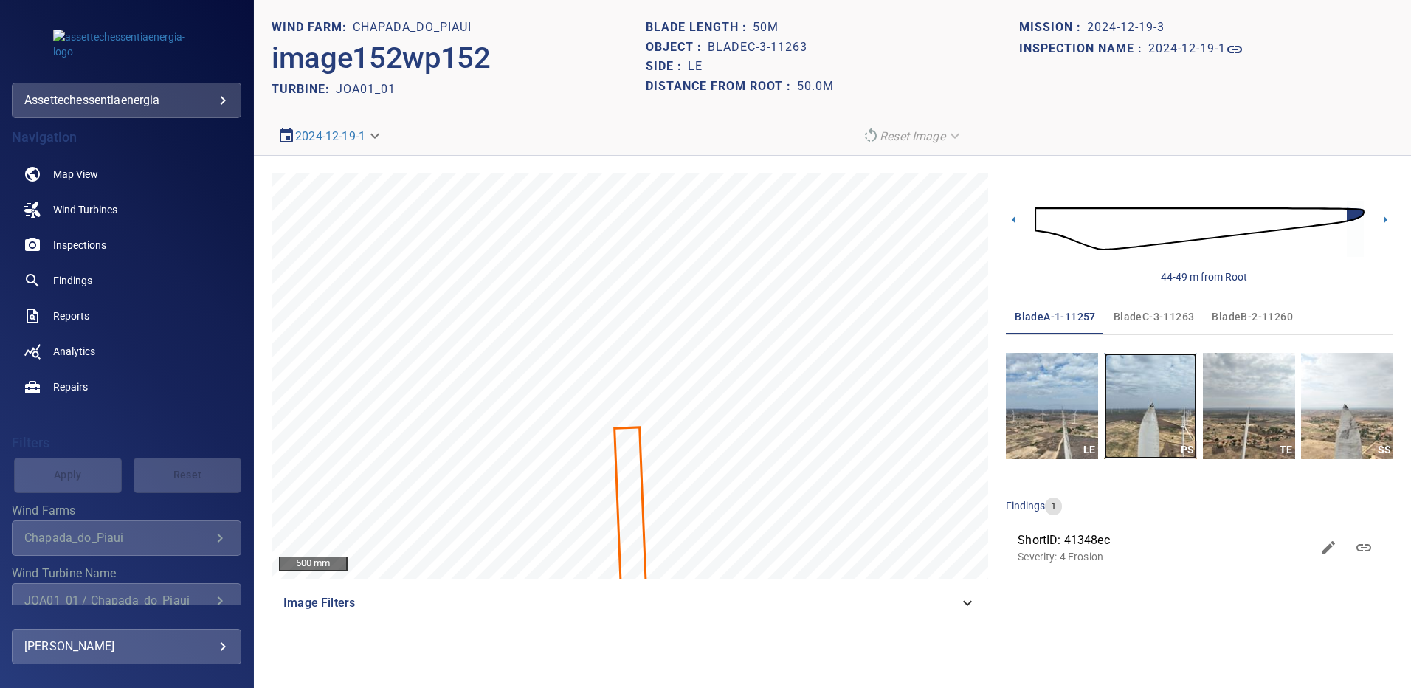
click at [1150, 410] on img "button" at bounding box center [1150, 406] width 92 height 106
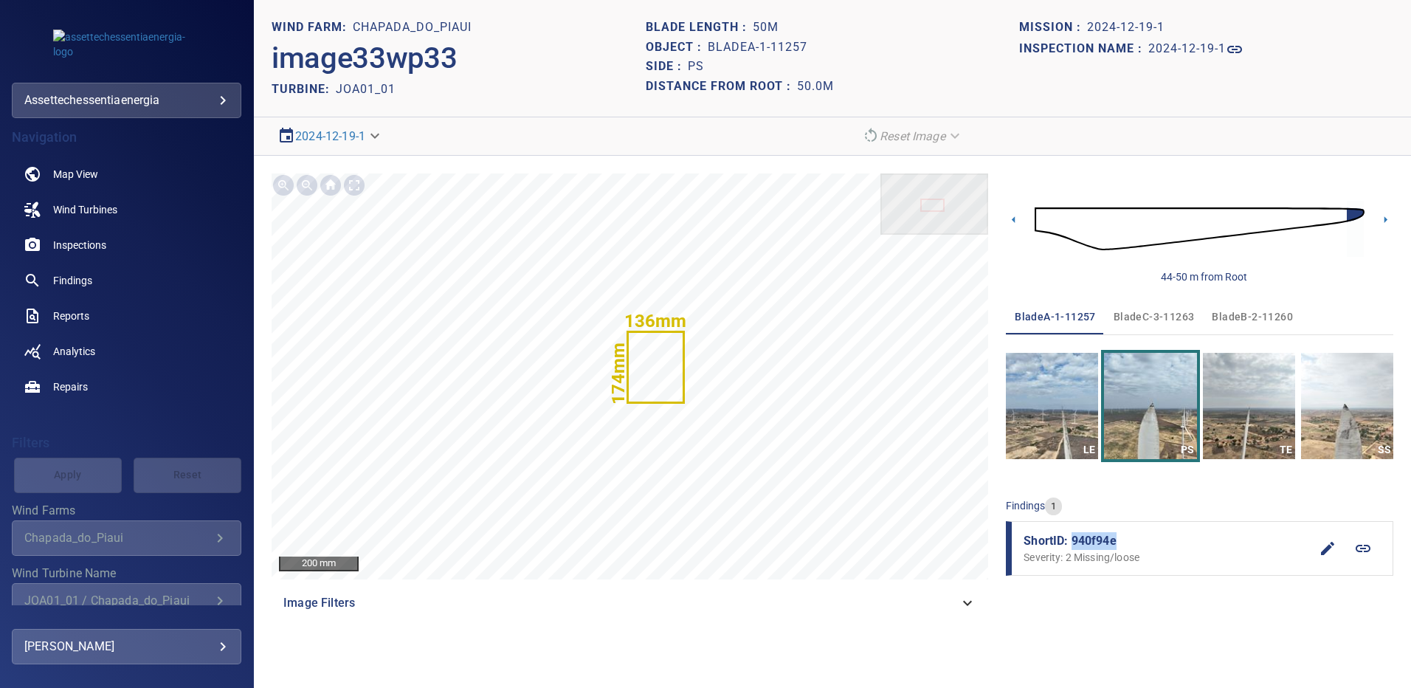
drag, startPoint x: 1113, startPoint y: 542, endPoint x: 1073, endPoint y: 542, distance: 39.8
click at [1073, 542] on span "ShortID: 940f94e" at bounding box center [1167, 541] width 286 height 18
copy span "940f94e"
click at [1171, 308] on span "bladeC-3-11263" at bounding box center [1154, 317] width 81 height 18
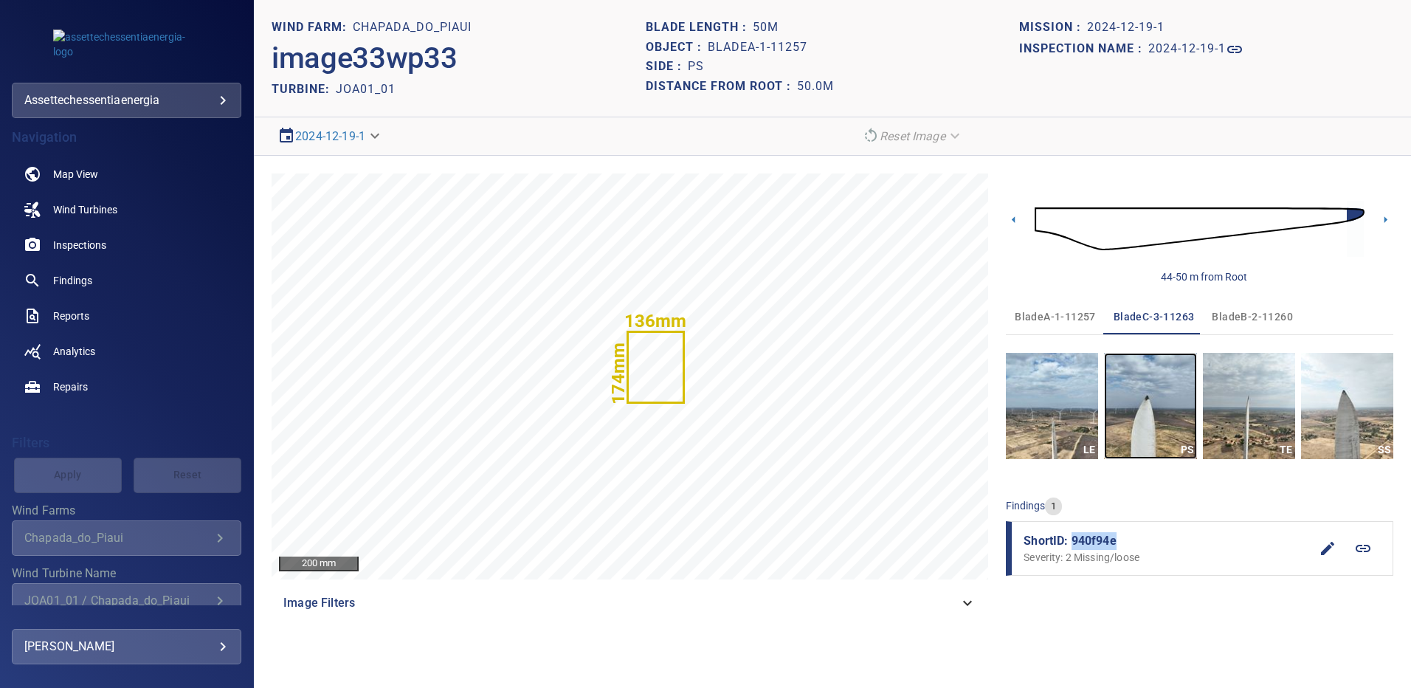
click at [1136, 422] on img "button" at bounding box center [1150, 406] width 92 height 106
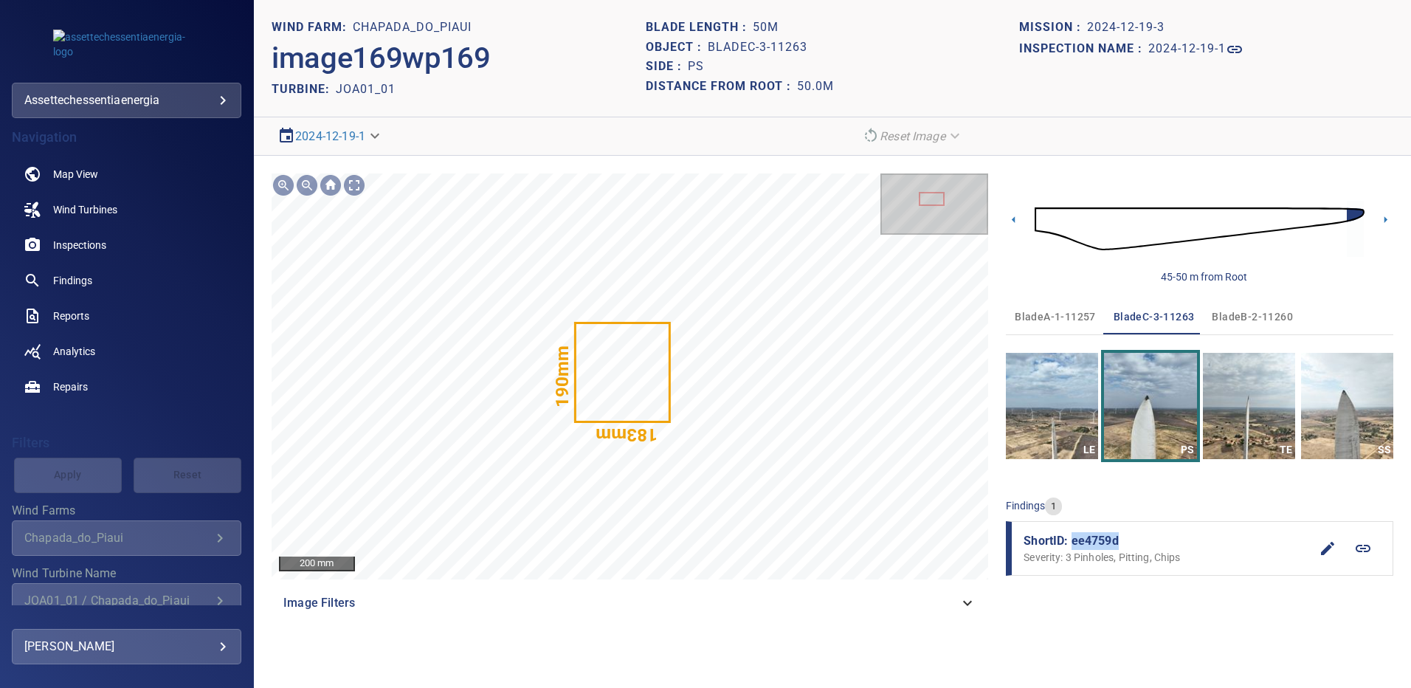
drag, startPoint x: 1122, startPoint y: 538, endPoint x: 1070, endPoint y: 544, distance: 52.0
click at [1070, 544] on span "ShortID: ee4759d" at bounding box center [1167, 541] width 286 height 18
copy span "ee4759d"
drag, startPoint x: 1410, startPoint y: 396, endPoint x: 1378, endPoint y: 395, distance: 31.7
click at [1410, 396] on html "**********" at bounding box center [705, 344] width 1411 height 688
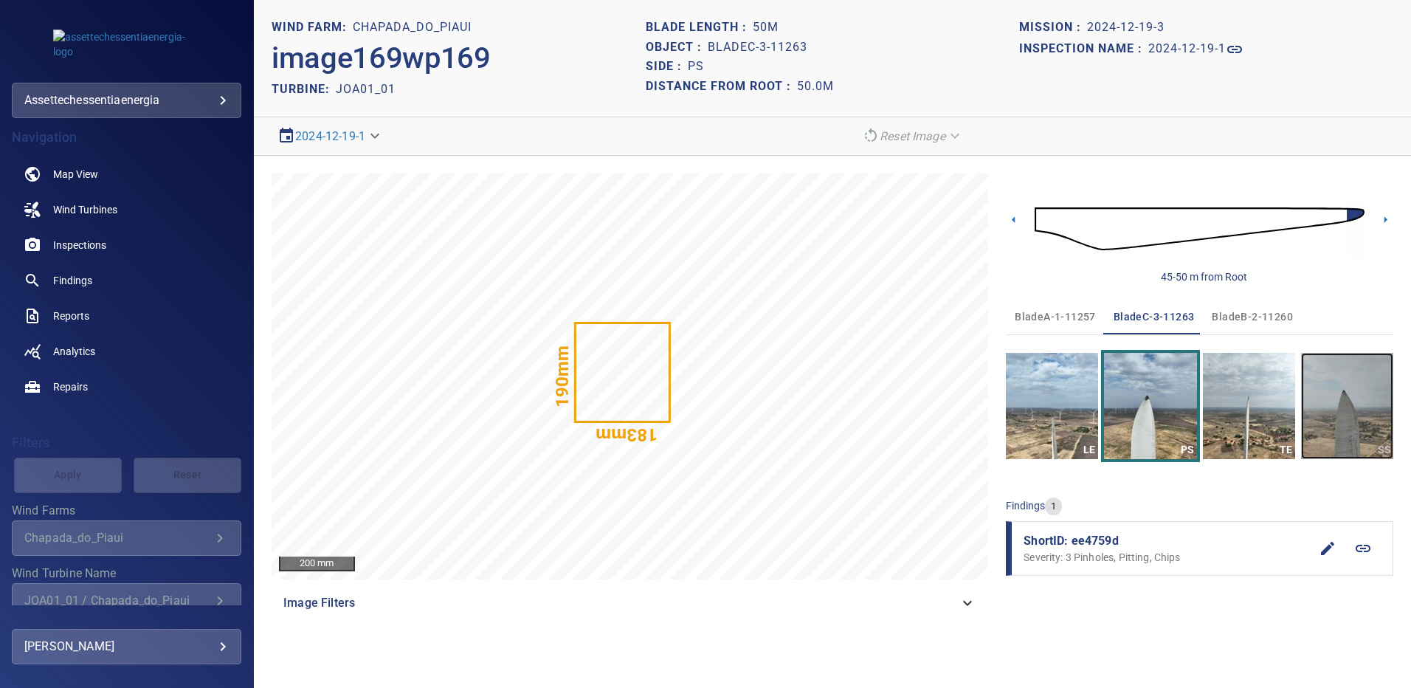
click at [1356, 393] on img "button" at bounding box center [1347, 406] width 92 height 106
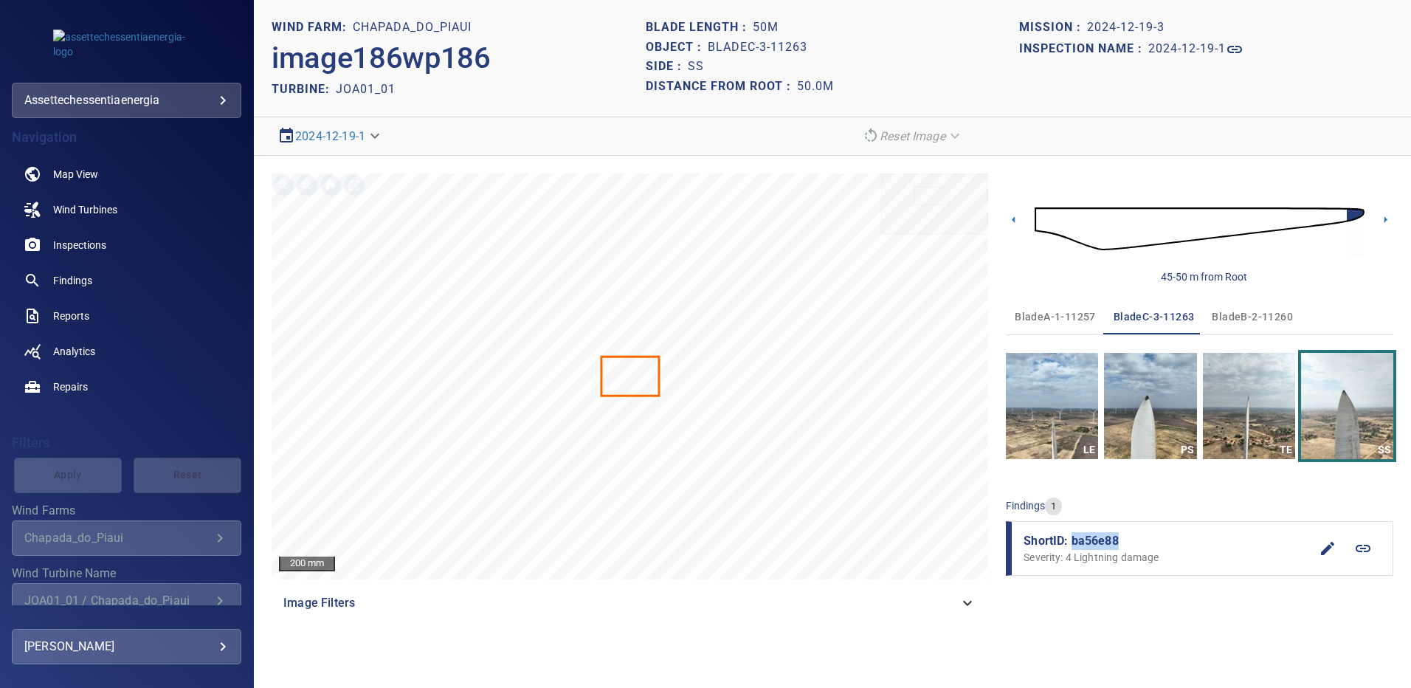
drag, startPoint x: 1124, startPoint y: 544, endPoint x: 1074, endPoint y: 543, distance: 50.2
click at [1074, 543] on span "ShortID: ba56e88" at bounding box center [1167, 541] width 286 height 18
copy span "ba56e88"
click at [80, 273] on span "Findings" at bounding box center [72, 280] width 39 height 15
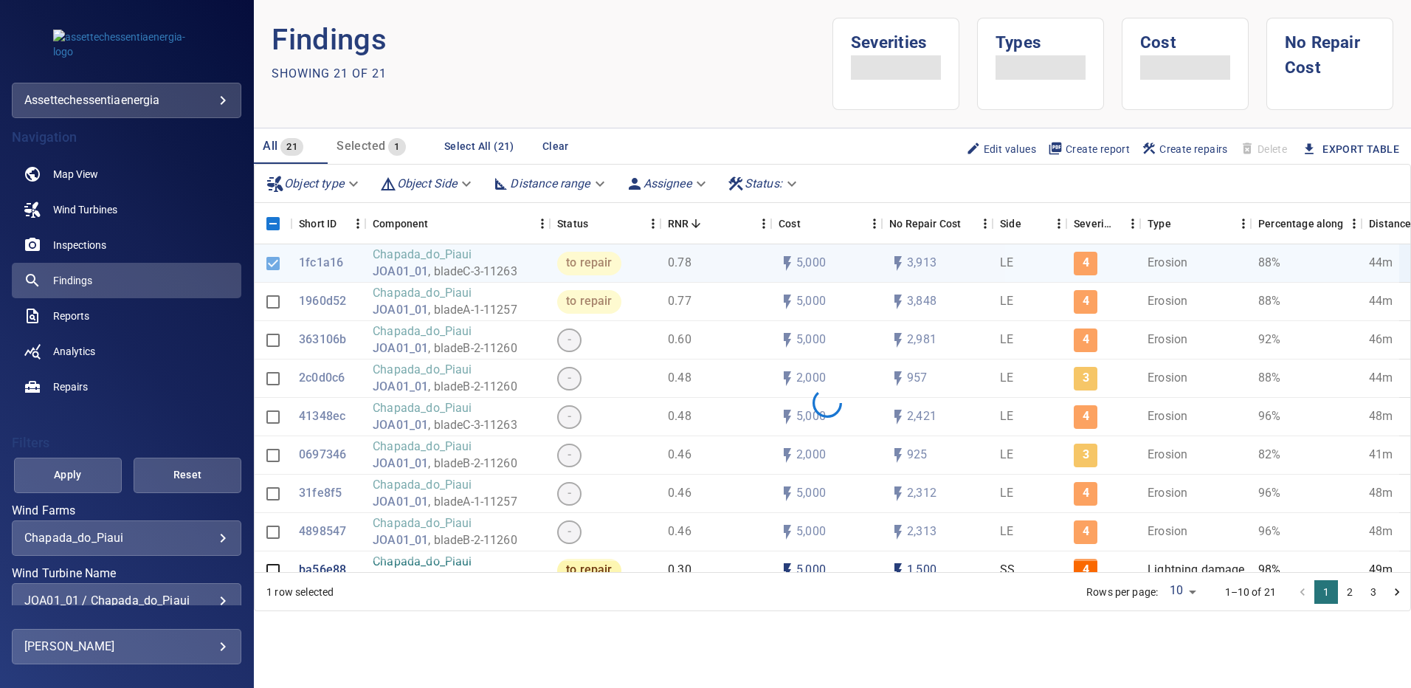
click at [213, 598] on div "JOA01_01 / Chapada_do_Piaui" at bounding box center [126, 600] width 204 height 14
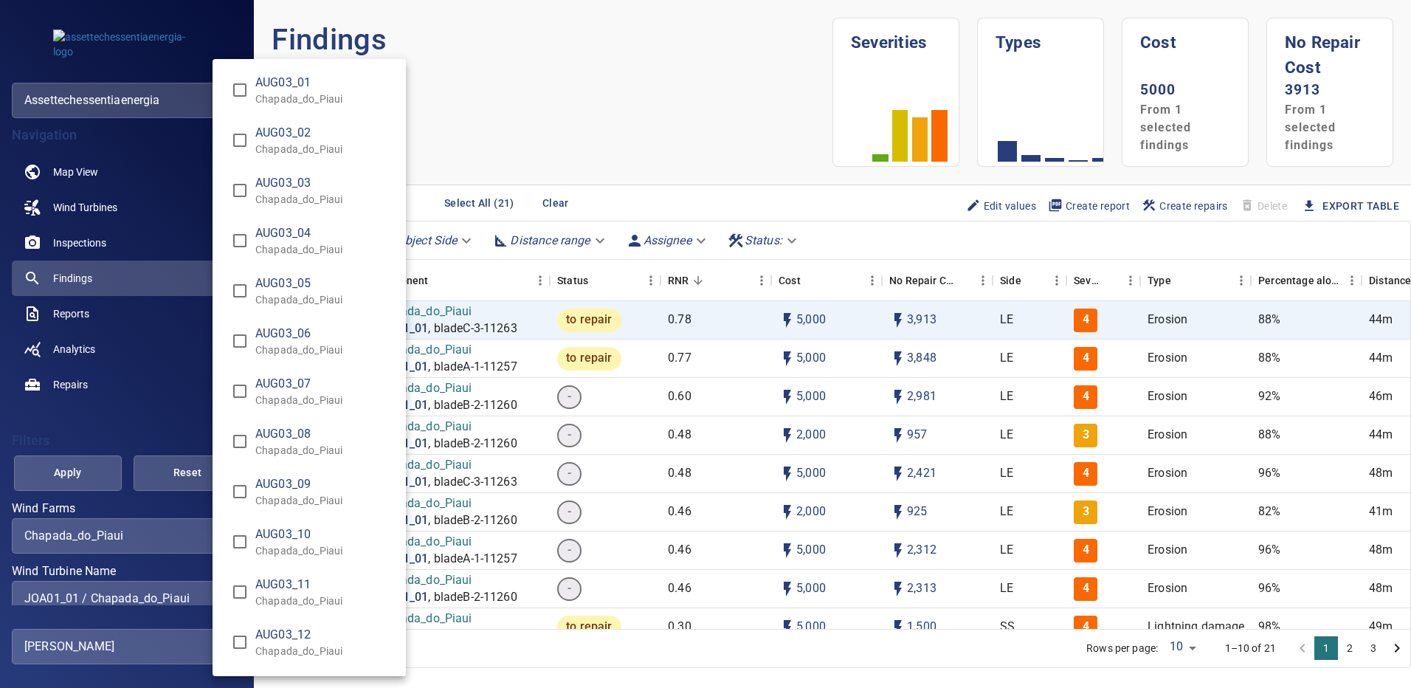
scroll to position [2182, 0]
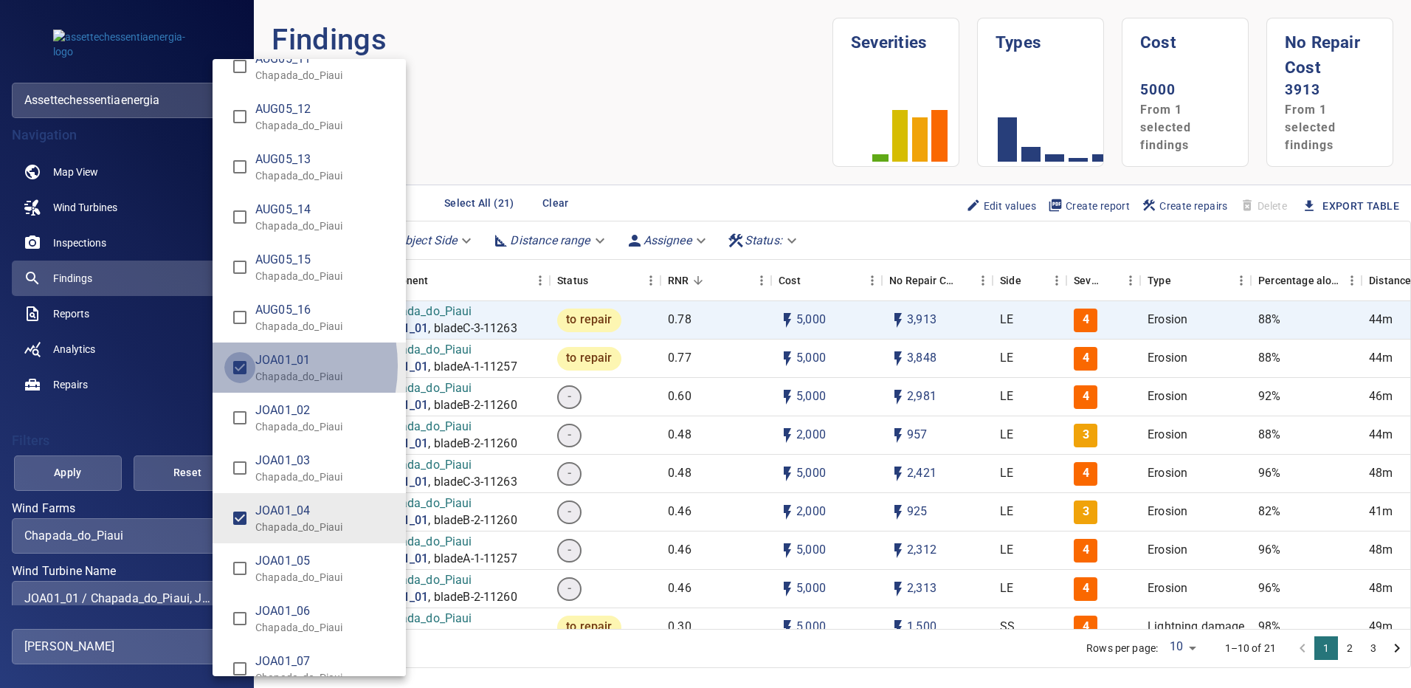
type input "**********"
click at [80, 475] on div "Wind Turbine Name" at bounding box center [705, 344] width 1411 height 688
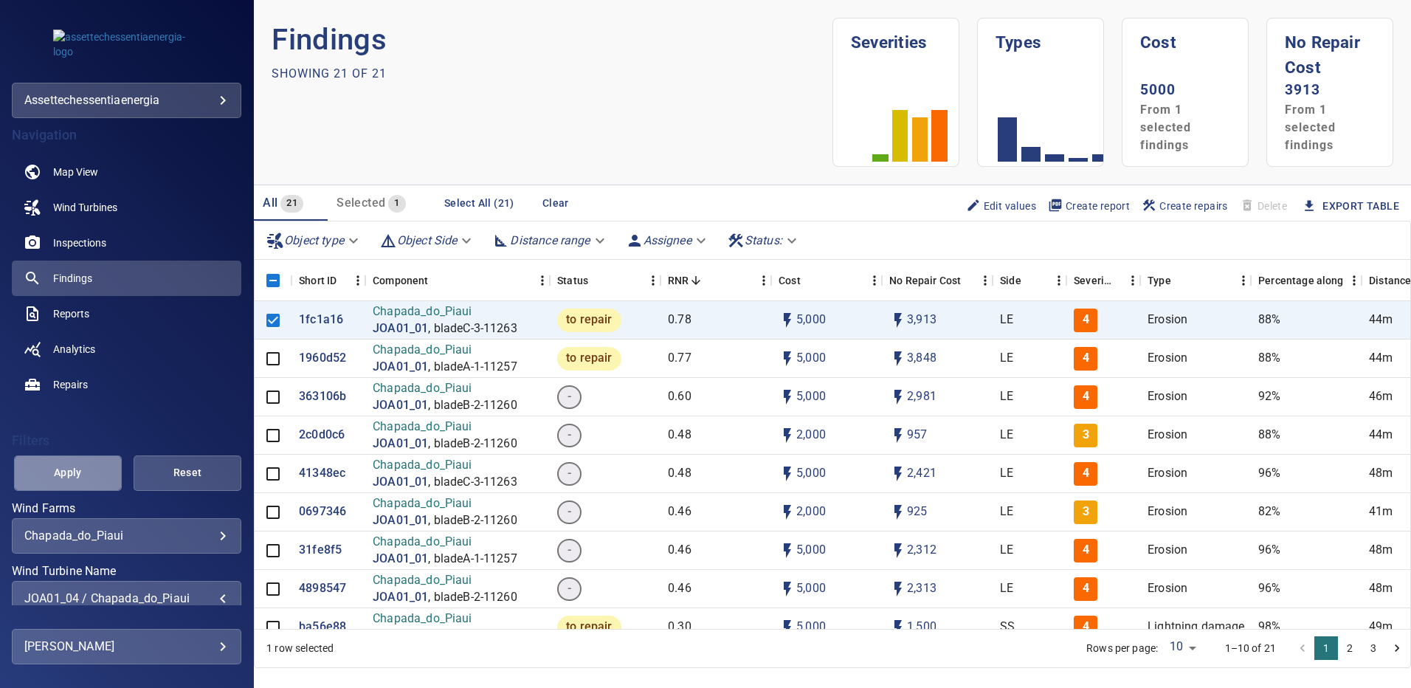
click at [81, 477] on span "Apply" at bounding box center [67, 472] width 71 height 18
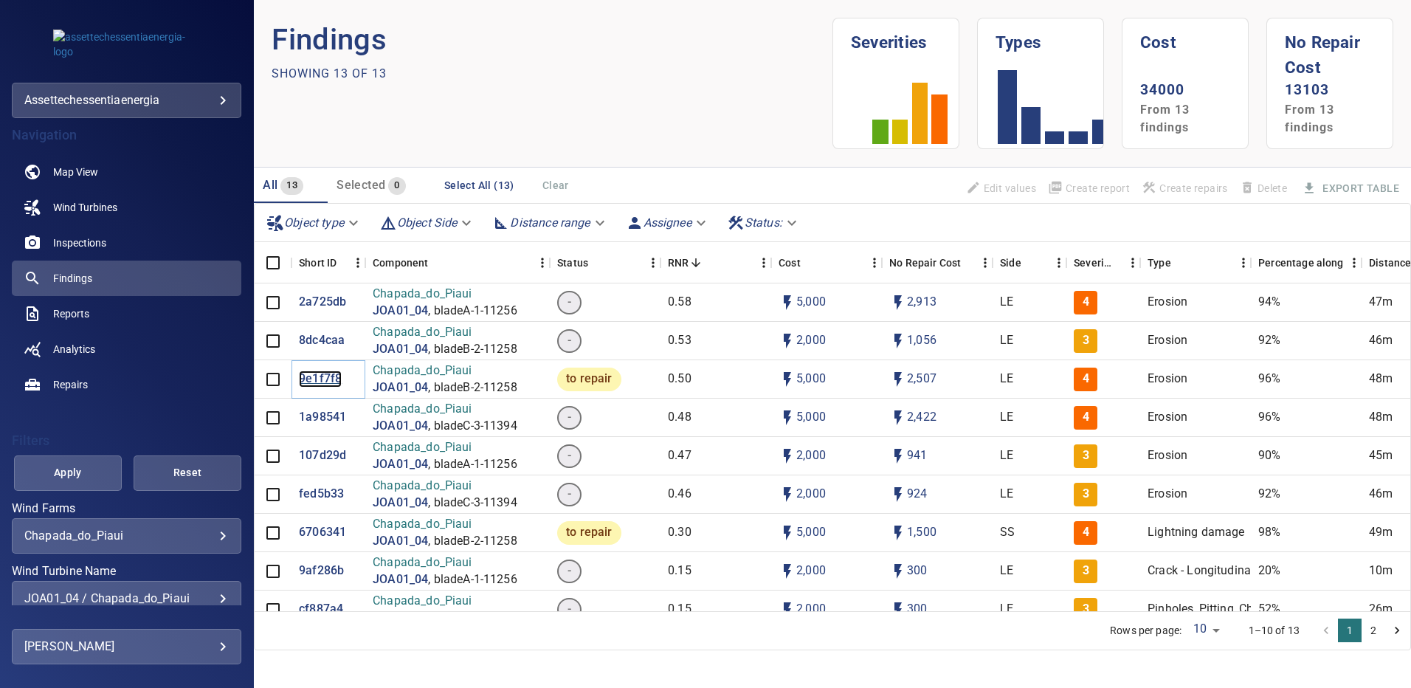
click at [314, 373] on p "9e1f7f8" at bounding box center [320, 378] width 43 height 17
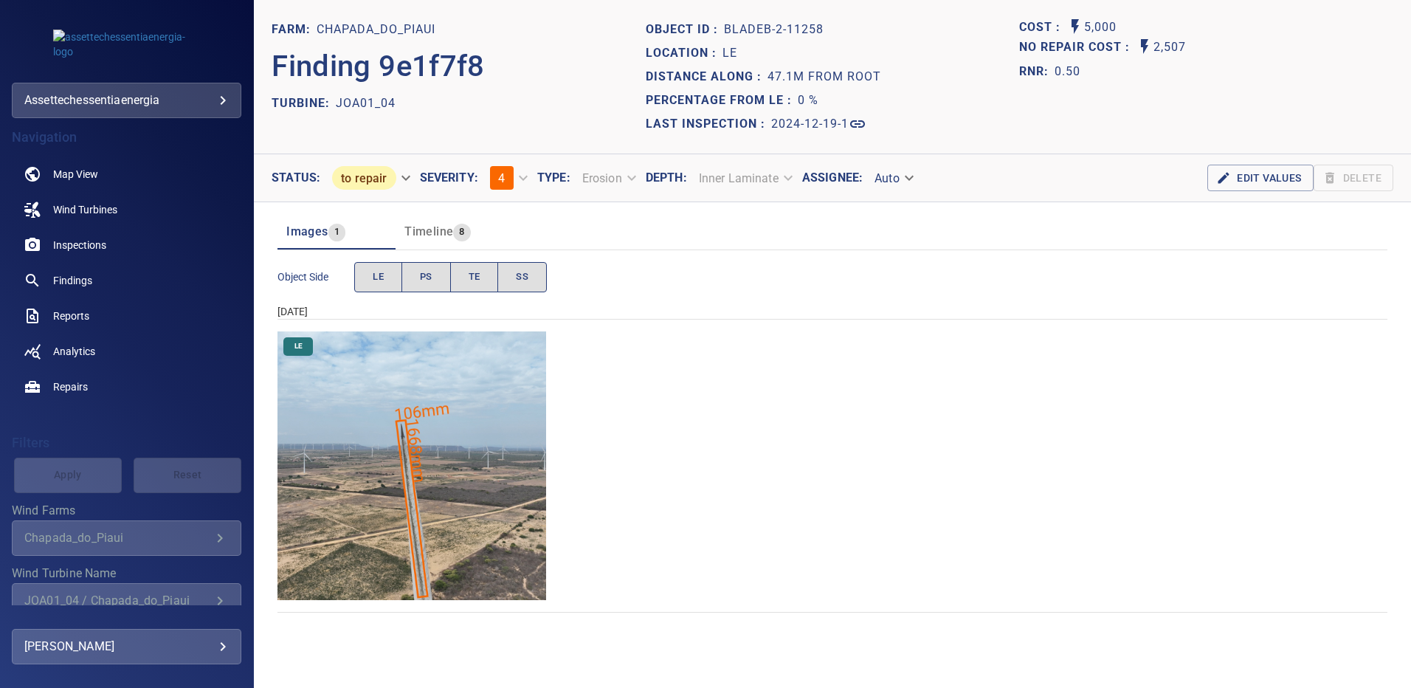
click at [415, 433] on img "Chapada_do_Piaui/JOA01_04/2024-12-19-1/2024-12-19-2/image87wp87.jpg" at bounding box center [411, 465] width 269 height 269
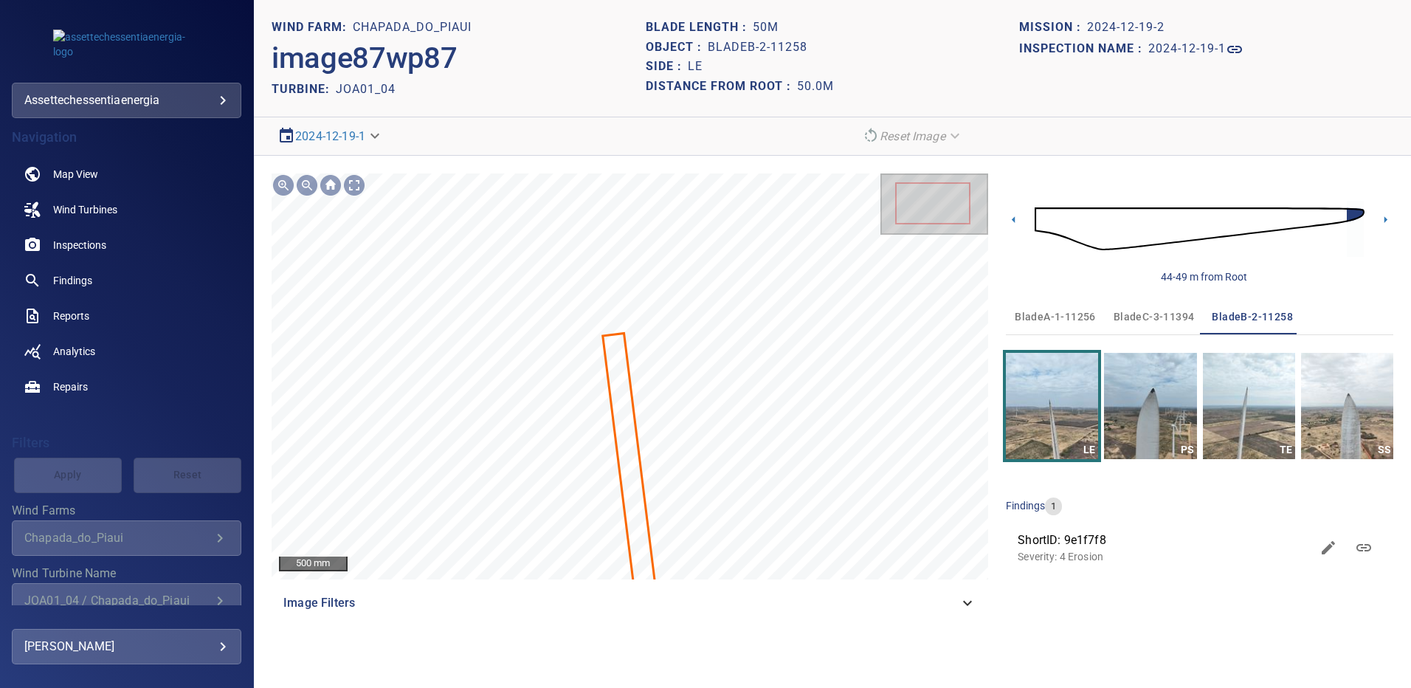
click at [1237, 319] on span "bladeB-2-11258" at bounding box center [1252, 317] width 81 height 18
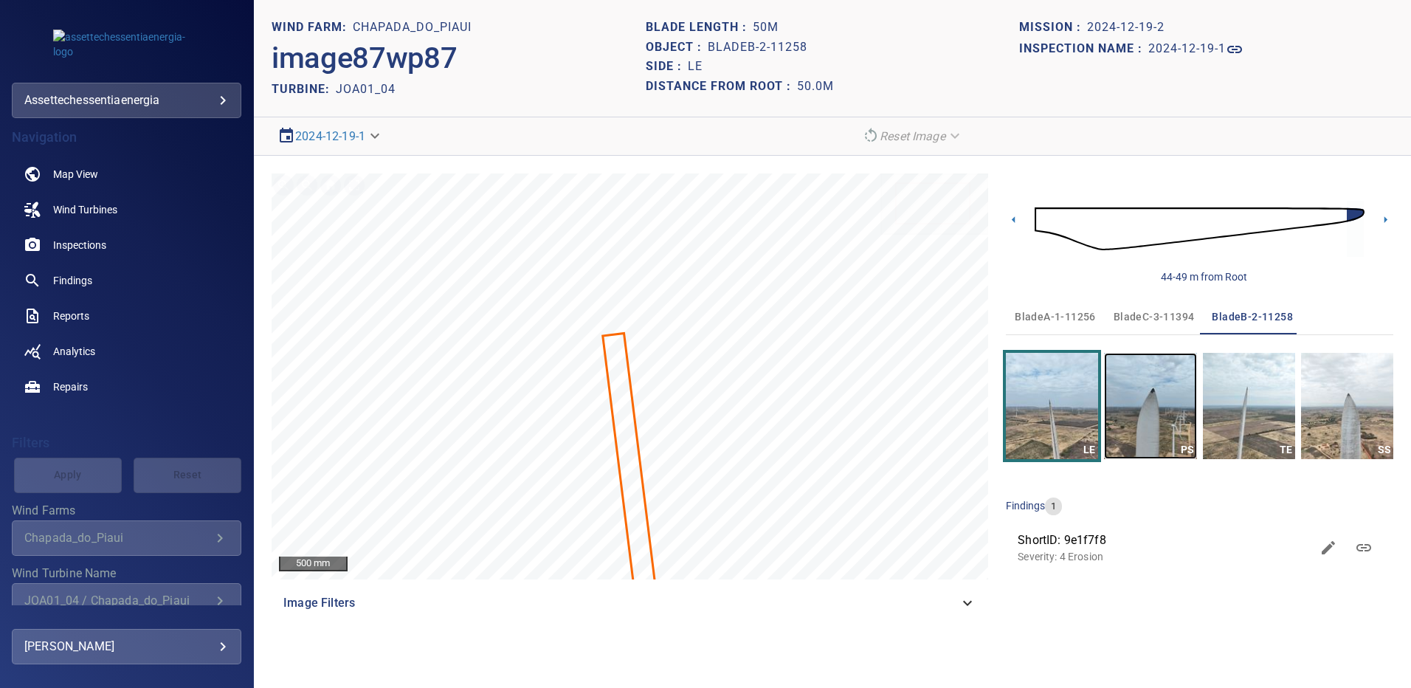
click at [1154, 427] on img "button" at bounding box center [1150, 406] width 92 height 106
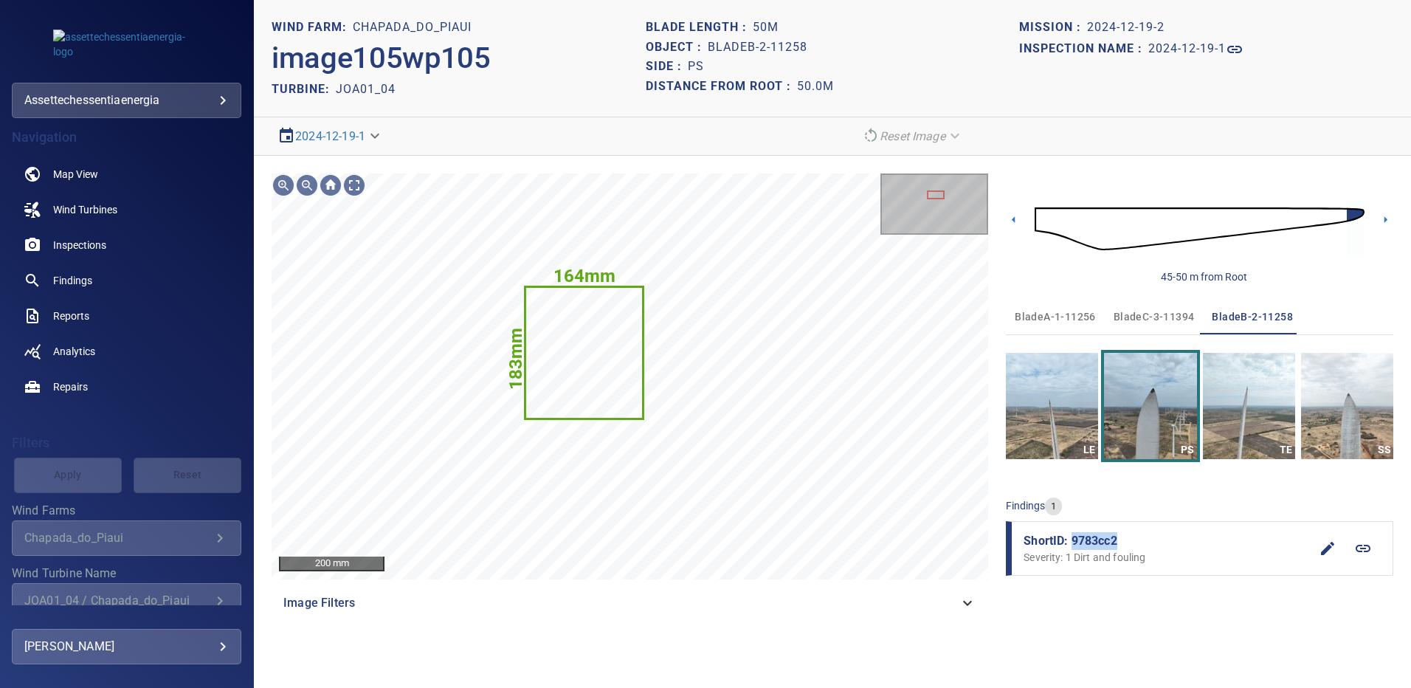
drag, startPoint x: 1103, startPoint y: 542, endPoint x: 1072, endPoint y: 542, distance: 30.3
click at [1072, 542] on span "ShortID: 9783cc2" at bounding box center [1167, 541] width 286 height 18
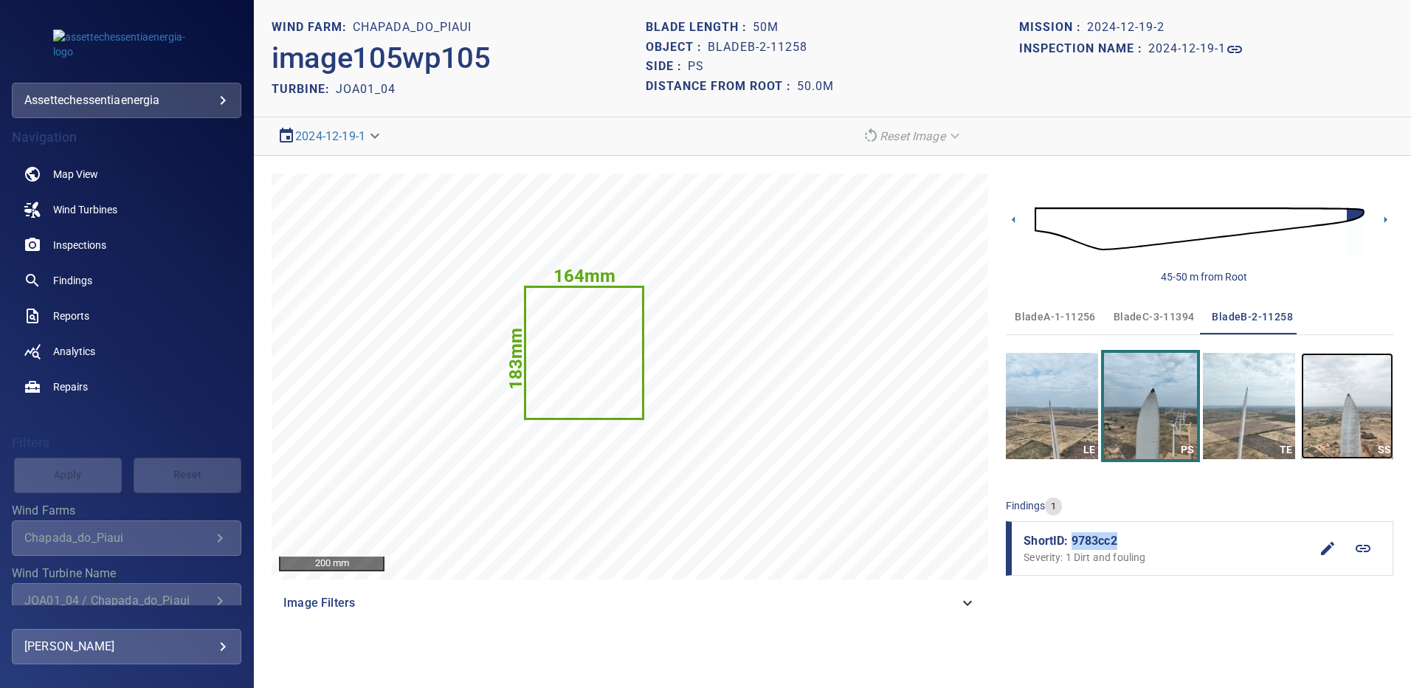
click at [1329, 412] on img "button" at bounding box center [1347, 406] width 92 height 106
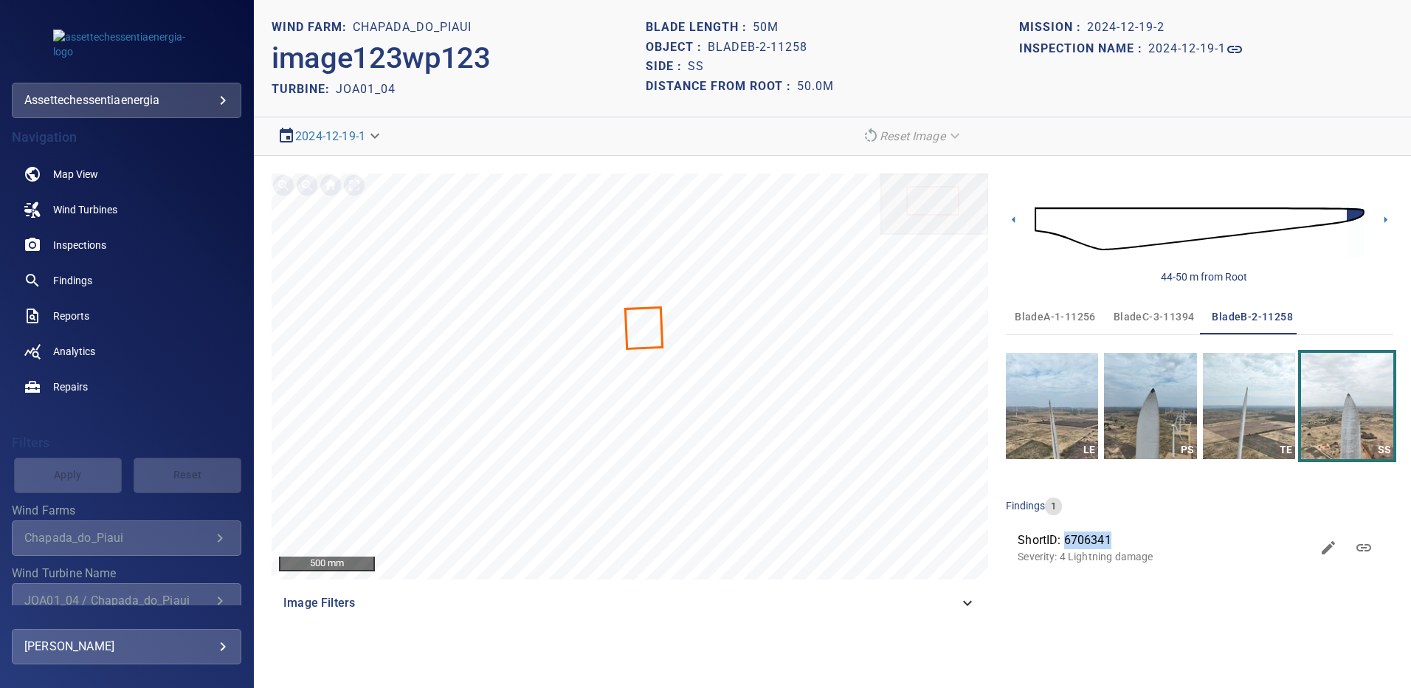
drag, startPoint x: 1122, startPoint y: 536, endPoint x: 1066, endPoint y: 542, distance: 56.4
click at [1066, 542] on span "ShortID: 6706341" at bounding box center [1164, 540] width 293 height 18
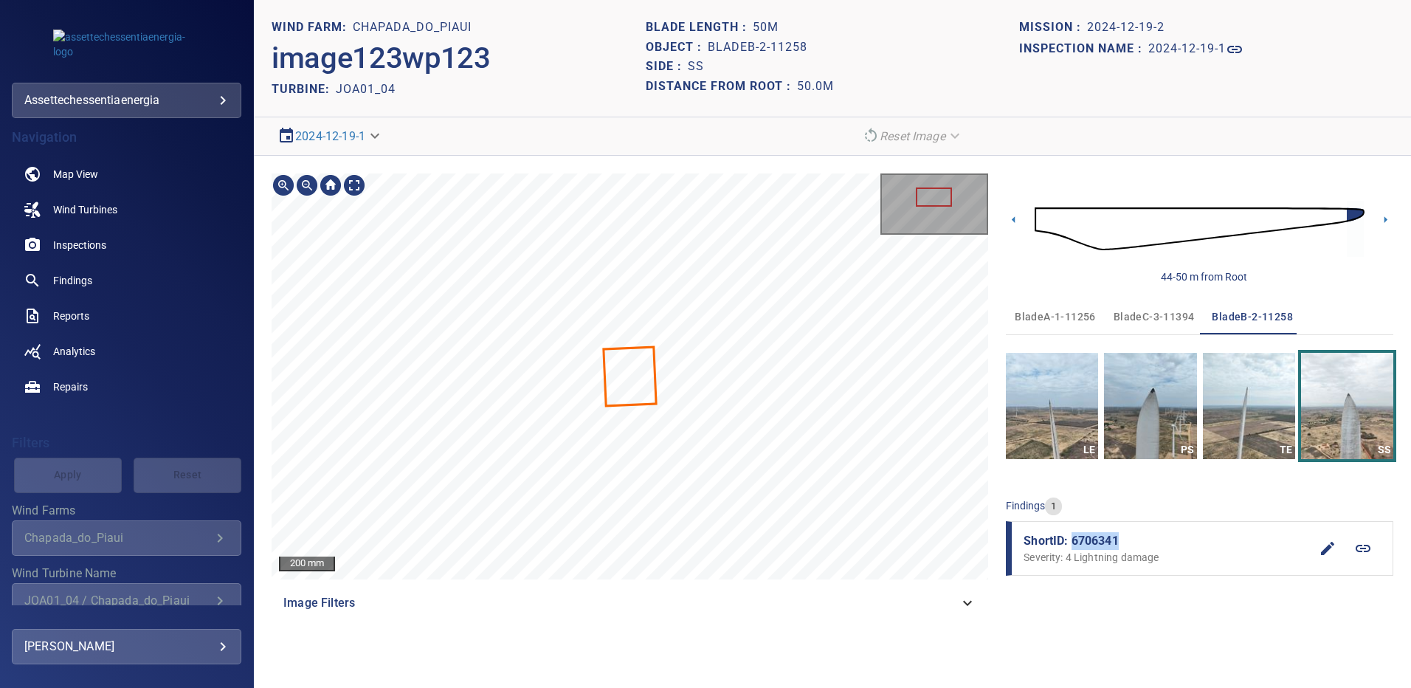
copy span "6706341"
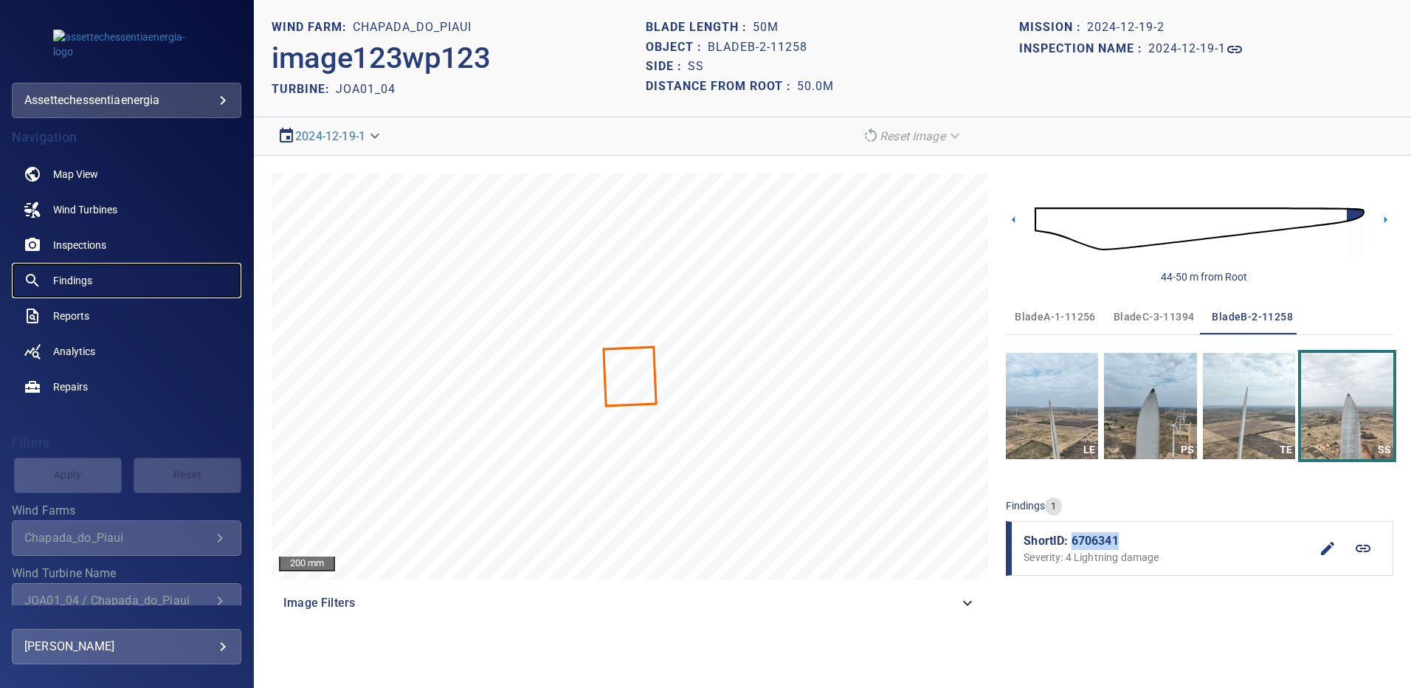
click at [89, 273] on span "Findings" at bounding box center [72, 280] width 39 height 15
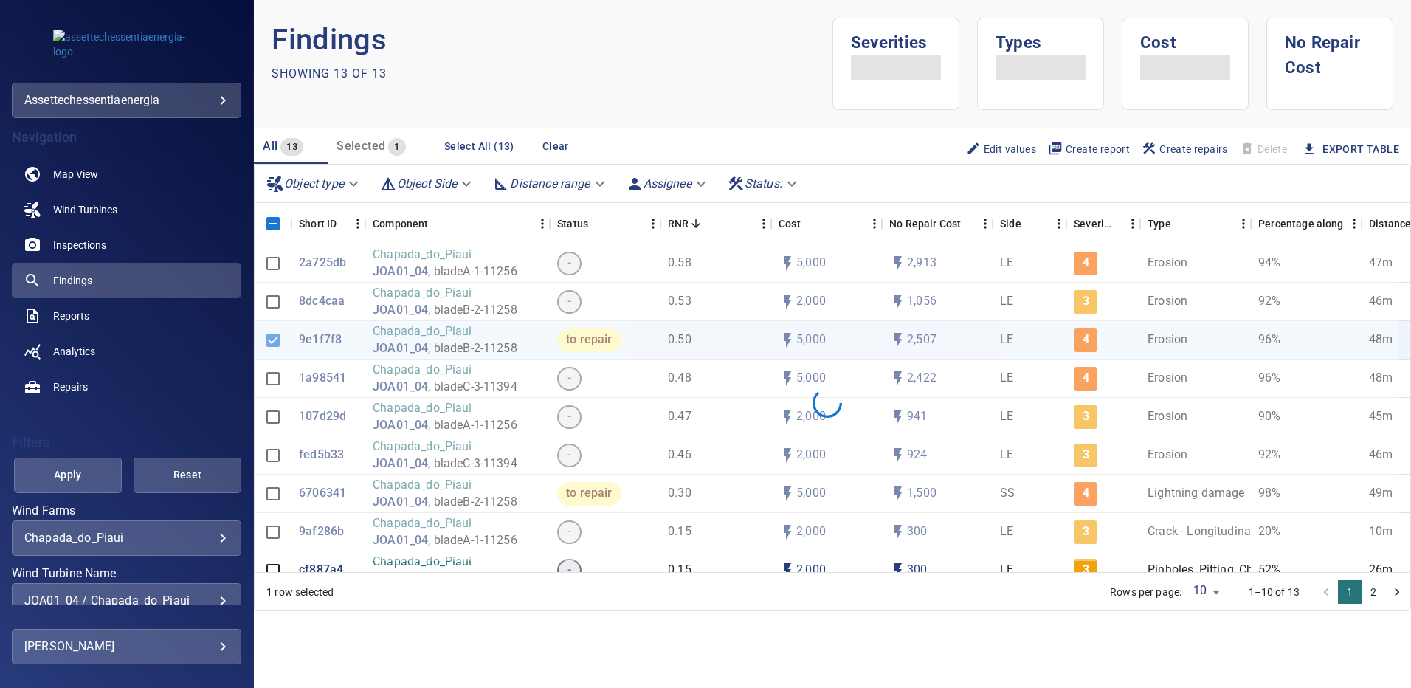
click at [218, 596] on div "JOA01_04 / Chapada_do_Piaui" at bounding box center [126, 600] width 204 height 14
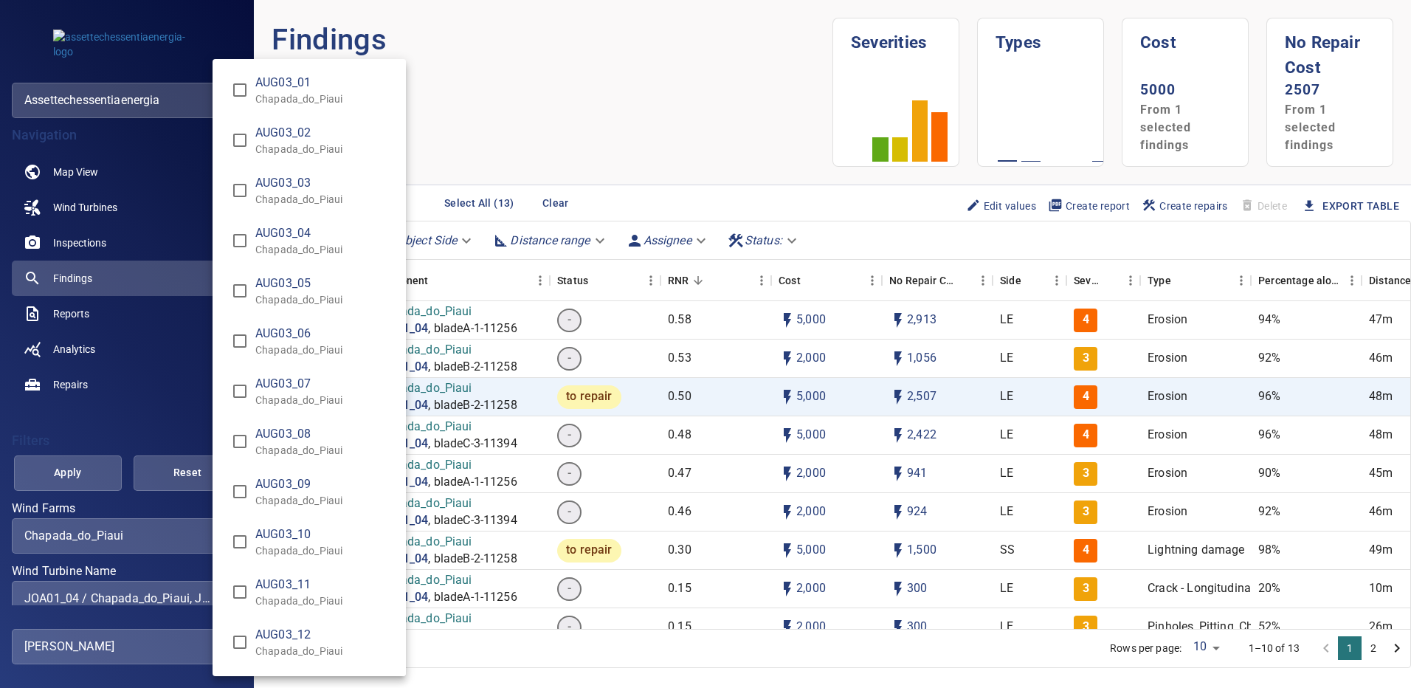
scroll to position [2333, 0]
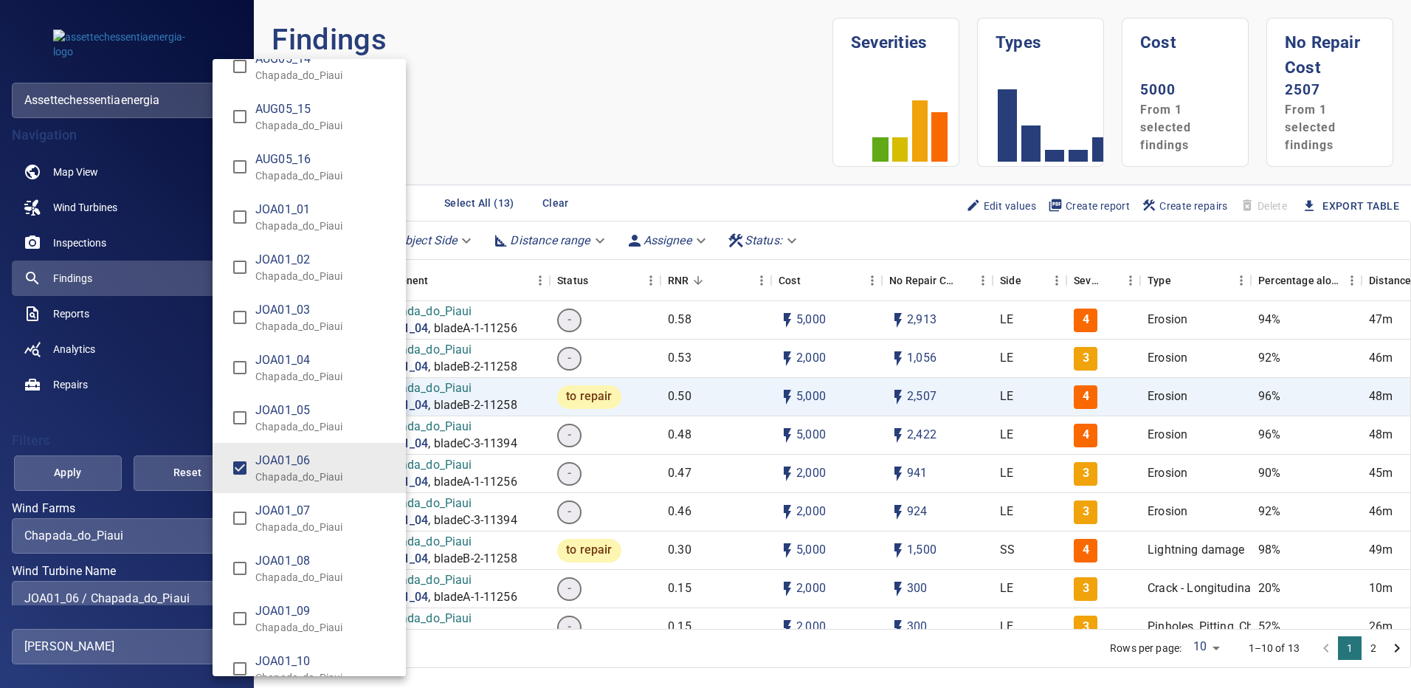
click at [94, 463] on div "Wind Turbine Name" at bounding box center [705, 344] width 1411 height 688
type input "**********"
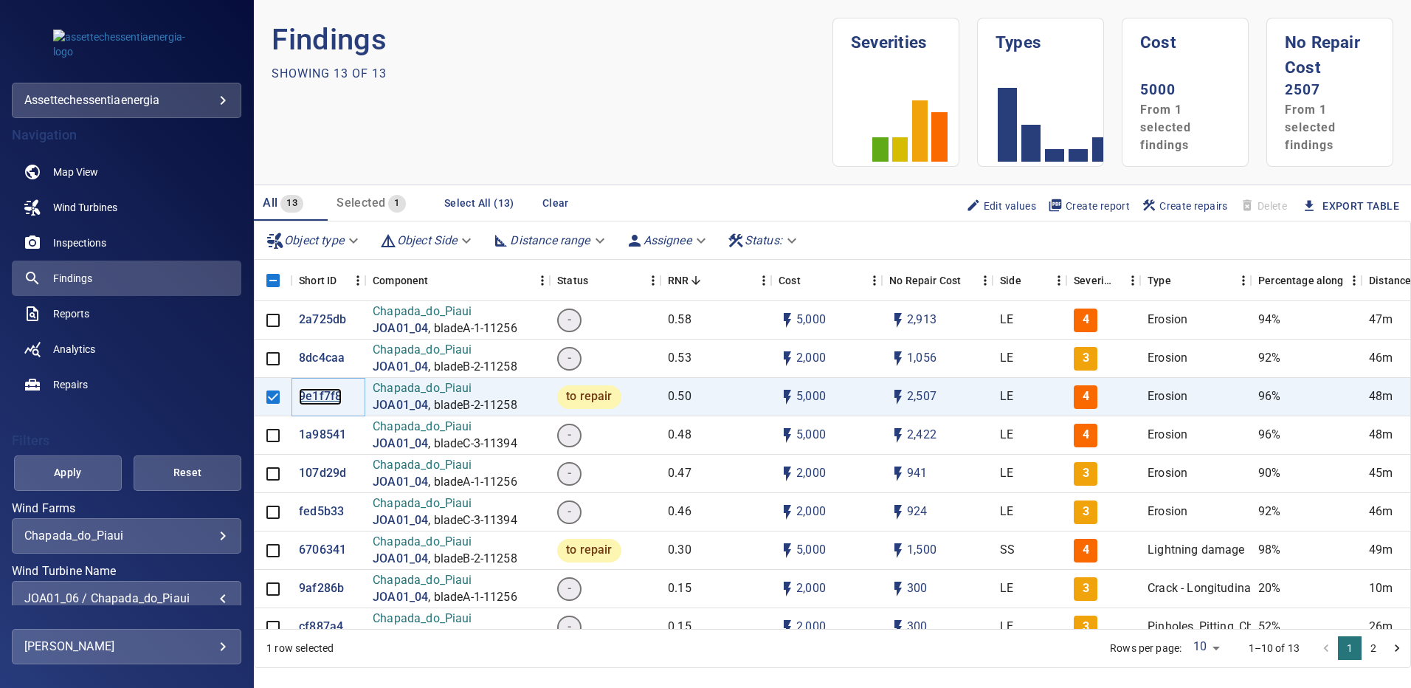
click at [320, 395] on p "9e1f7f8" at bounding box center [320, 396] width 43 height 17
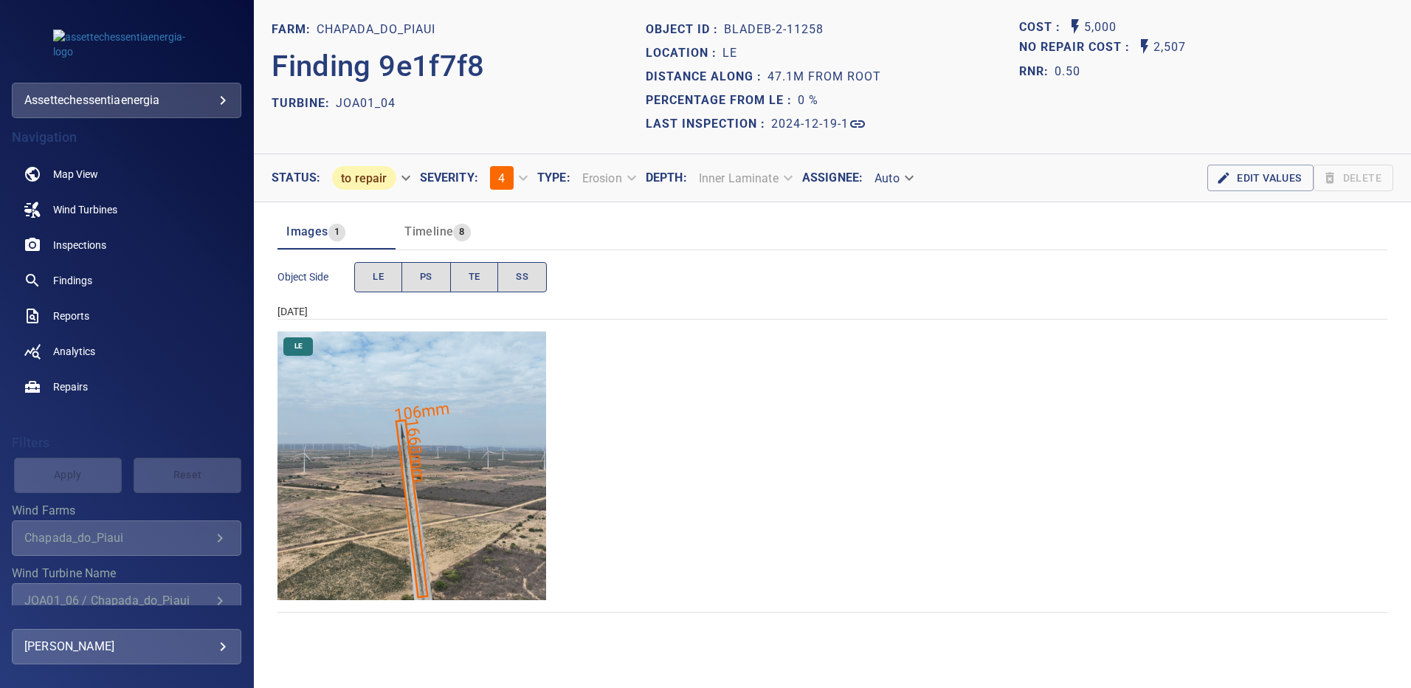
click at [430, 425] on img "Chapada_do_Piaui/JOA01_04/2024-12-19-1/2024-12-19-2/image87wp87.jpg" at bounding box center [411, 465] width 269 height 269
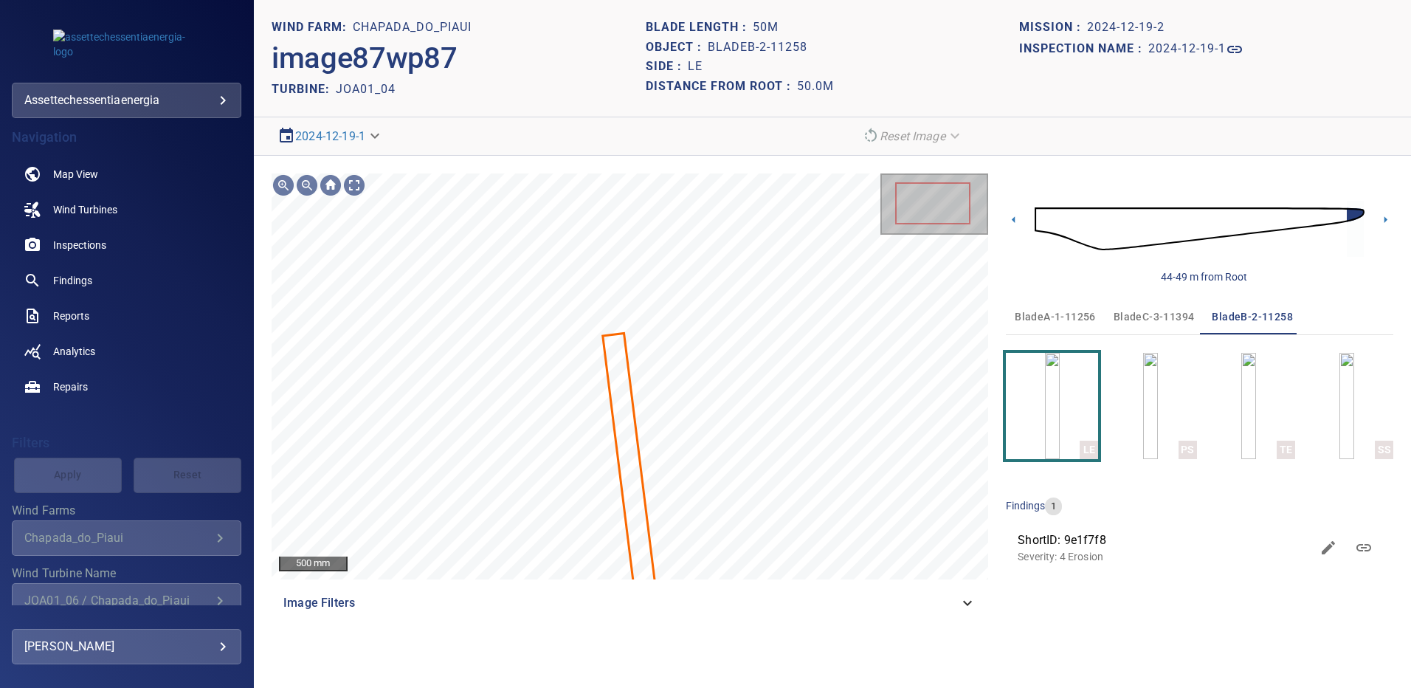
click at [1071, 315] on span "bladeA-1-11256" at bounding box center [1055, 317] width 81 height 18
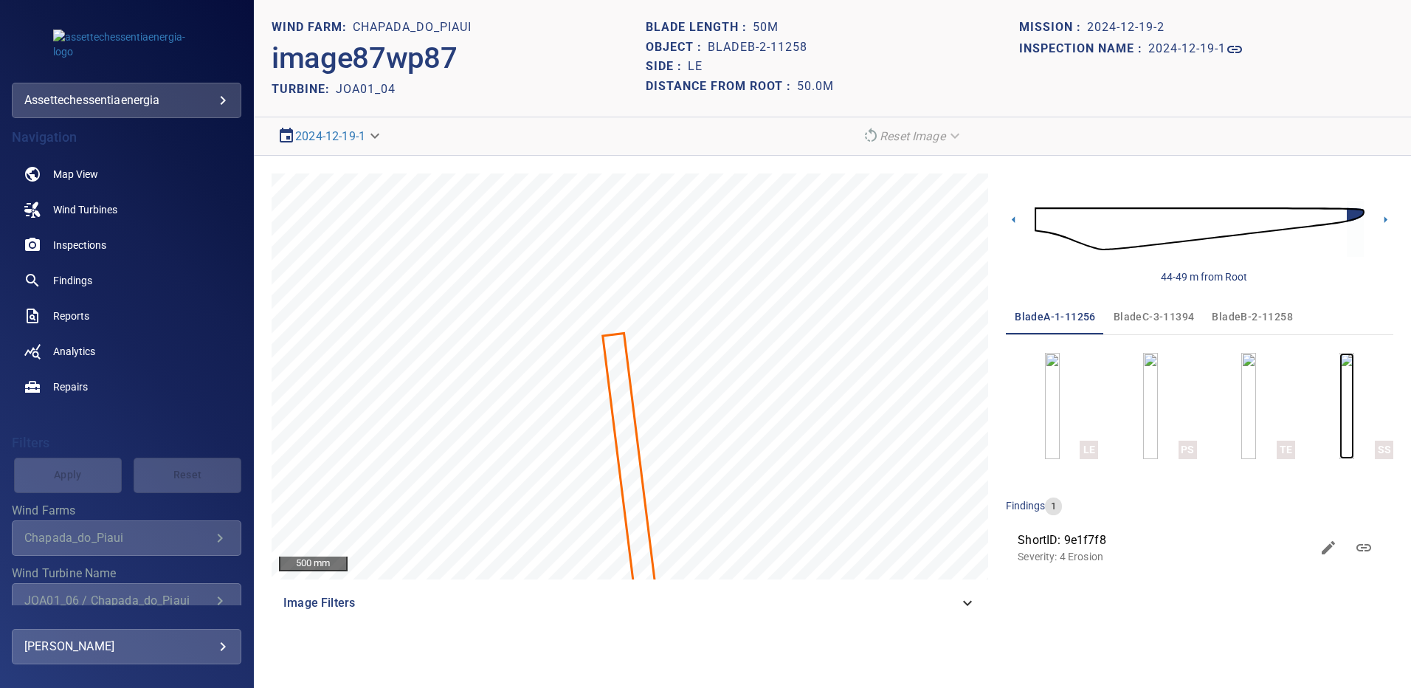
click at [1343, 407] on img "button" at bounding box center [1346, 406] width 15 height 106
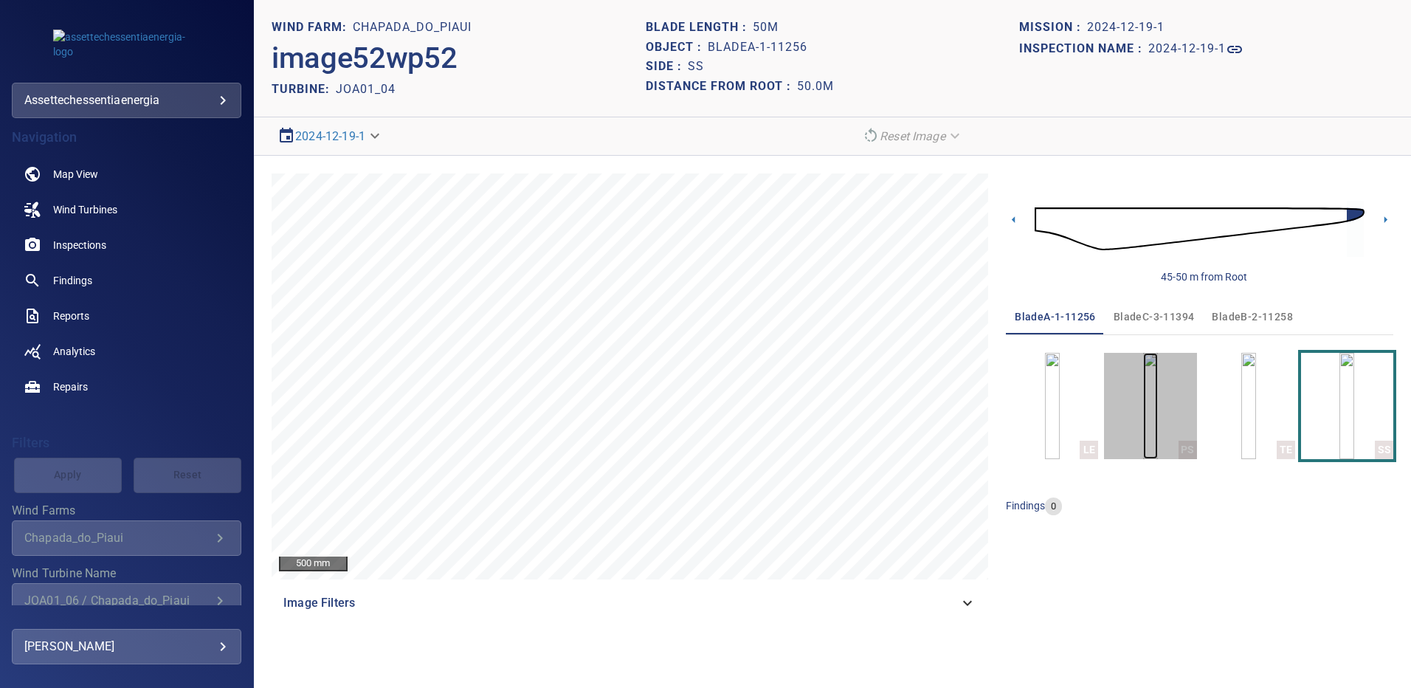
click at [1158, 414] on img "button" at bounding box center [1150, 406] width 15 height 106
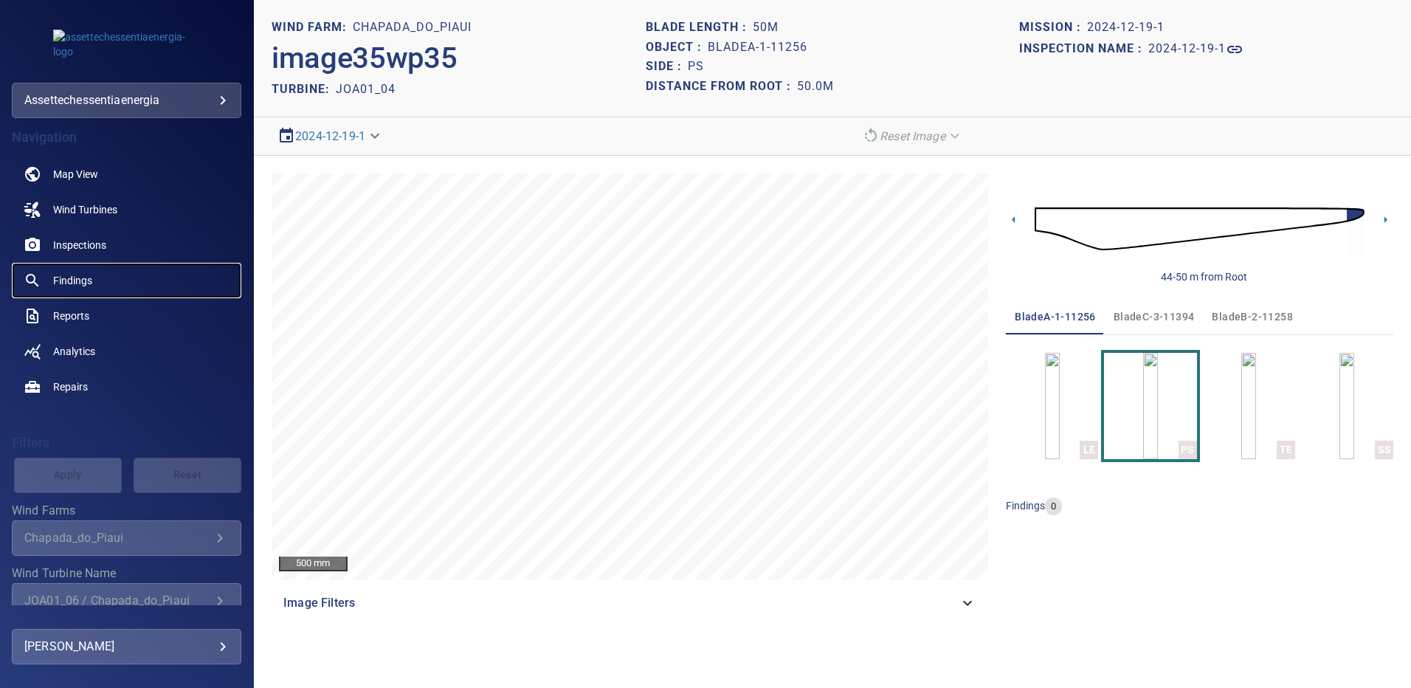
click at [75, 283] on span "Findings" at bounding box center [72, 280] width 39 height 15
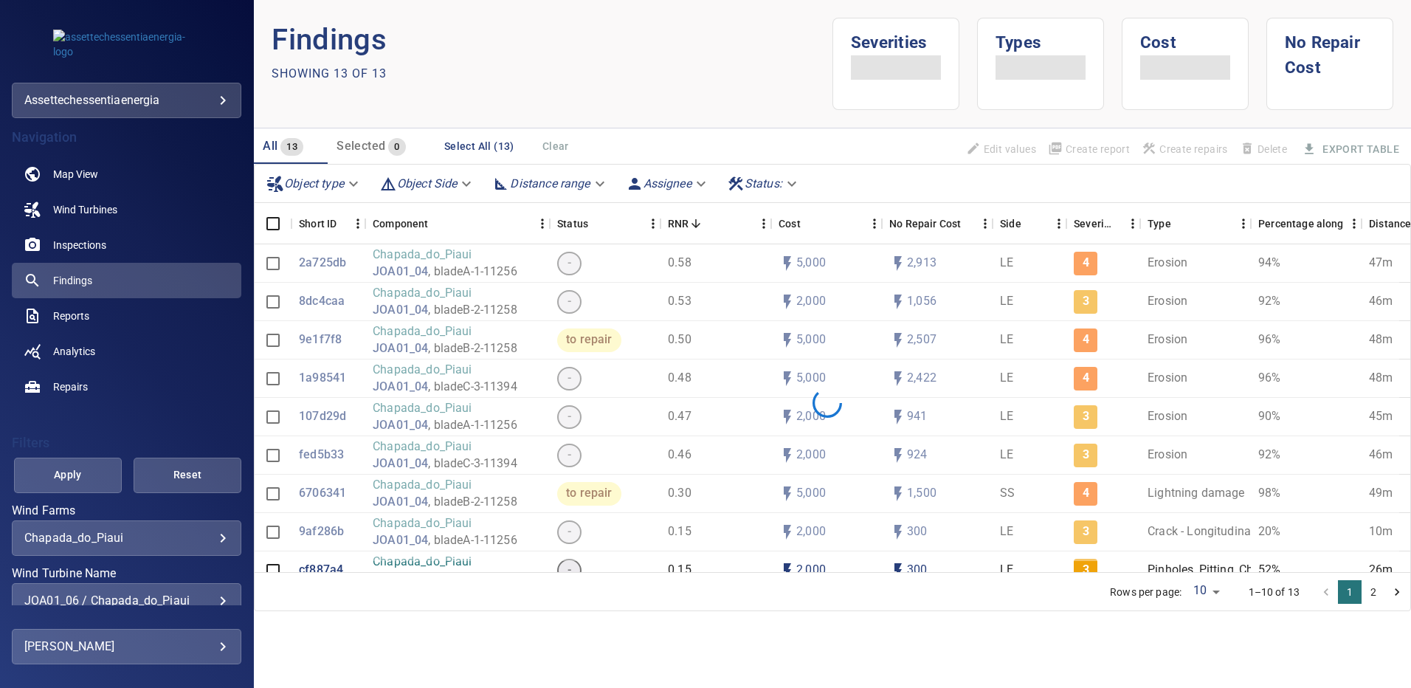
click at [215, 596] on div "JOA01_06 / Chapada_do_Piaui" at bounding box center [126, 600] width 204 height 14
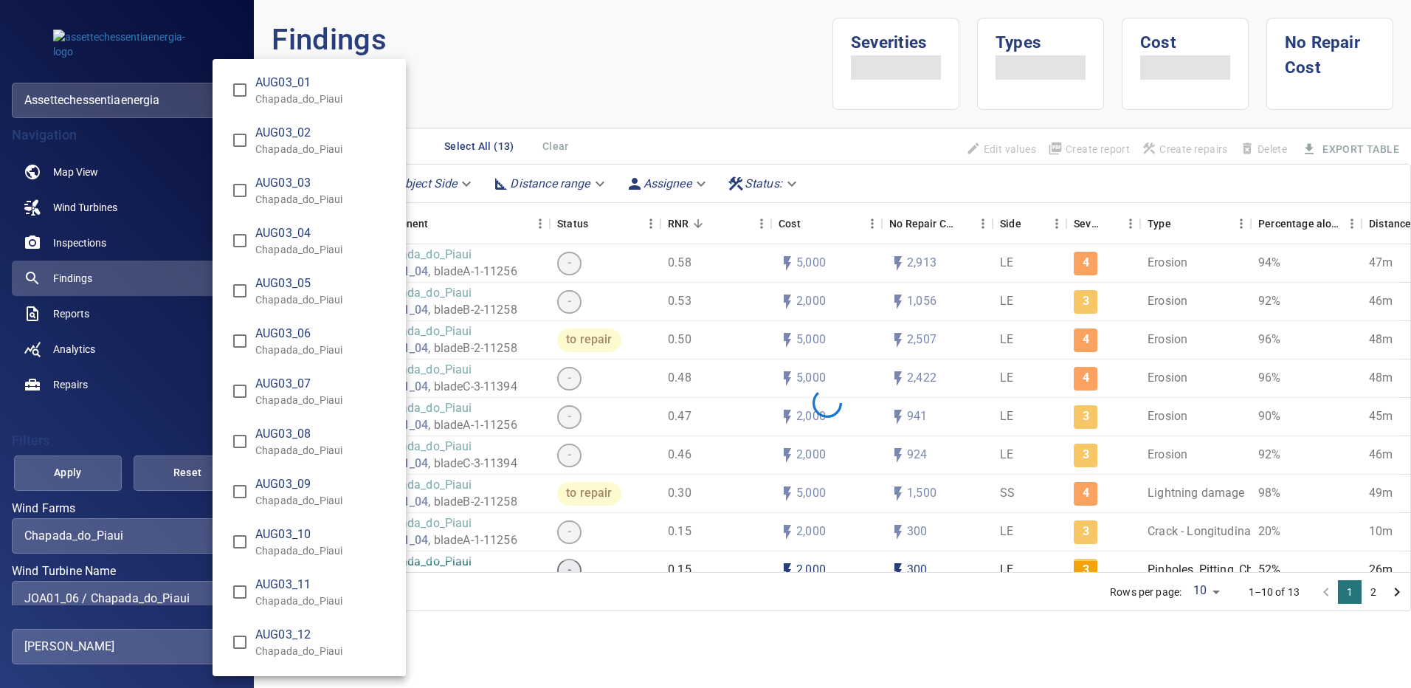
scroll to position [2433, 0]
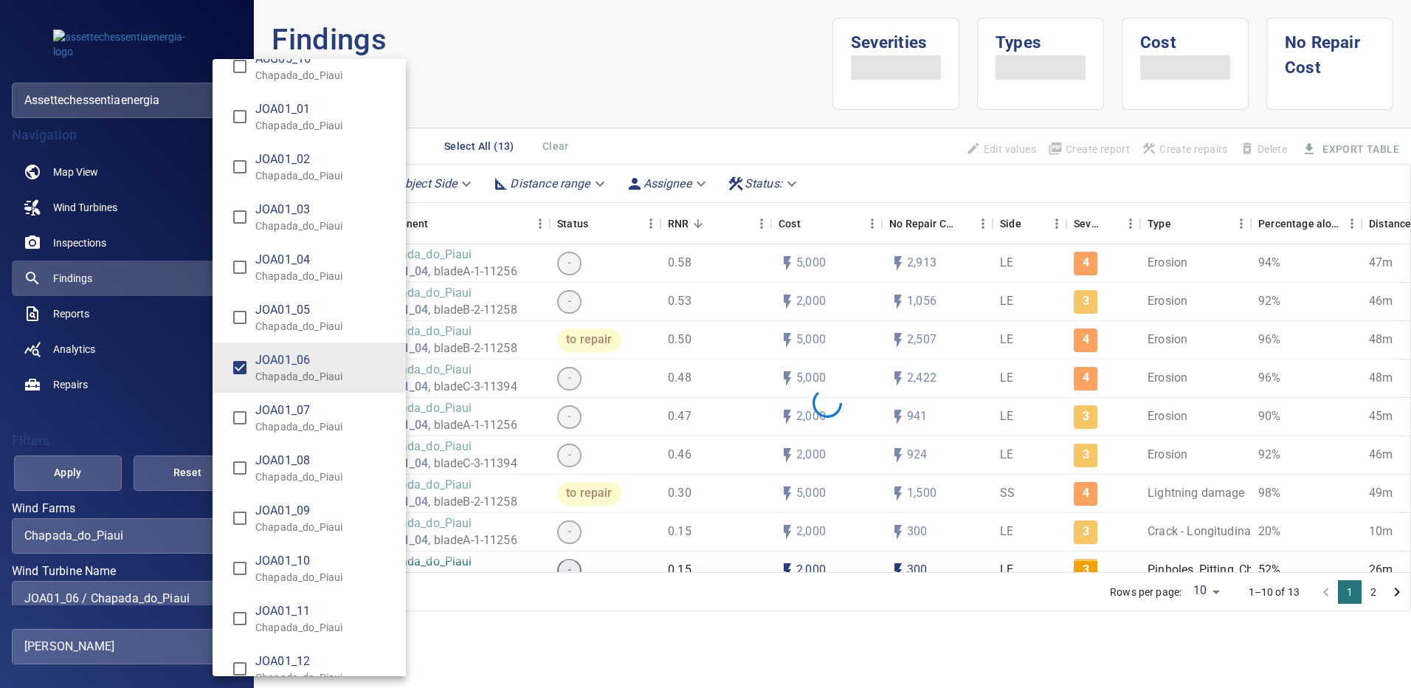
click at [106, 467] on div "Wind Turbine Name" at bounding box center [705, 344] width 1411 height 688
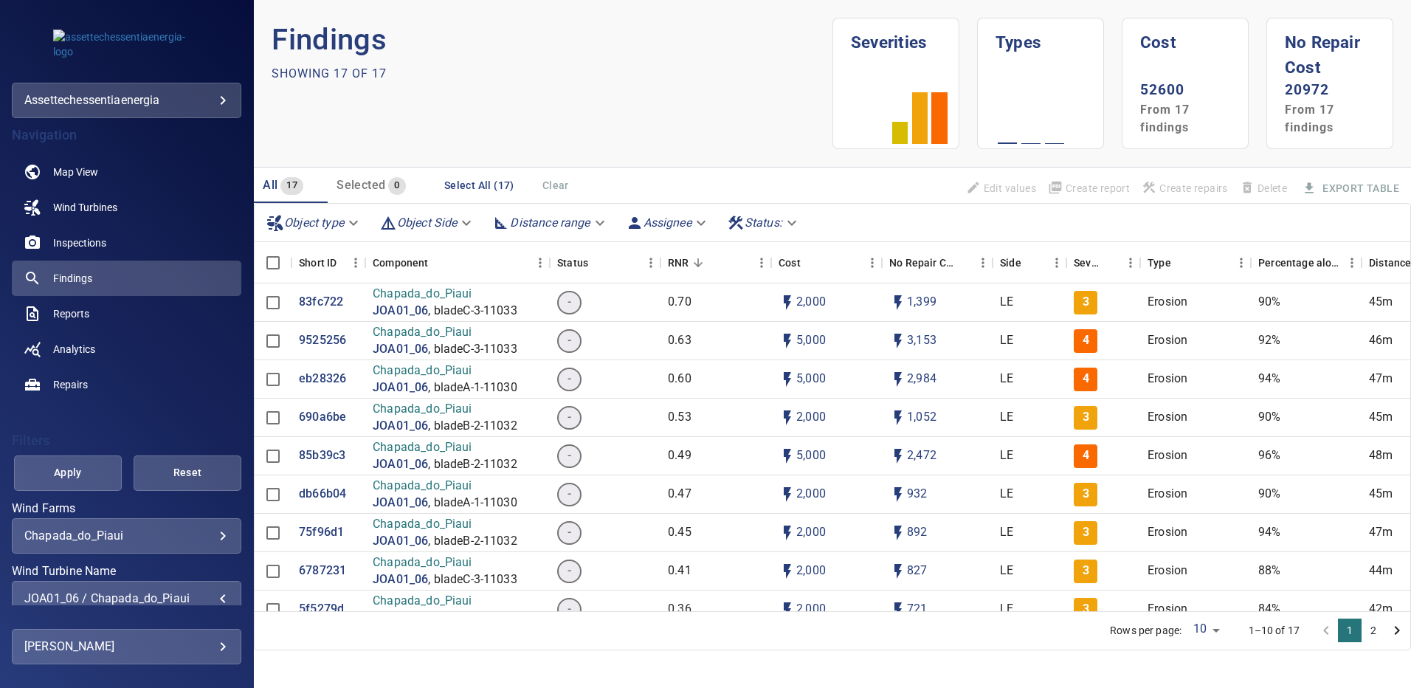
click at [95, 469] on span "Apply" at bounding box center [67, 472] width 71 height 18
click at [325, 339] on p "9525256" at bounding box center [322, 340] width 47 height 17
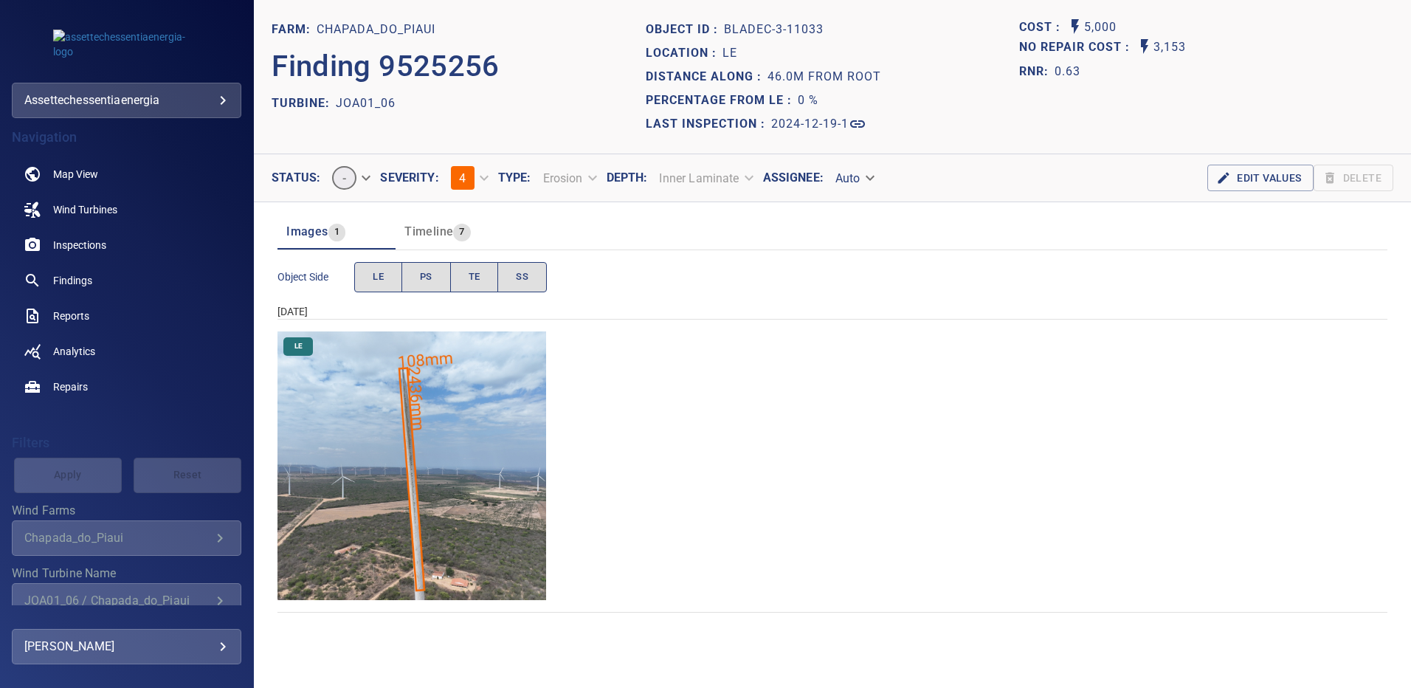
click at [469, 399] on img "Chapada_do_Piaui/JOA01_06/2024-12-19-1/2024-12-19-3/image159wp159.jpg" at bounding box center [411, 465] width 269 height 269
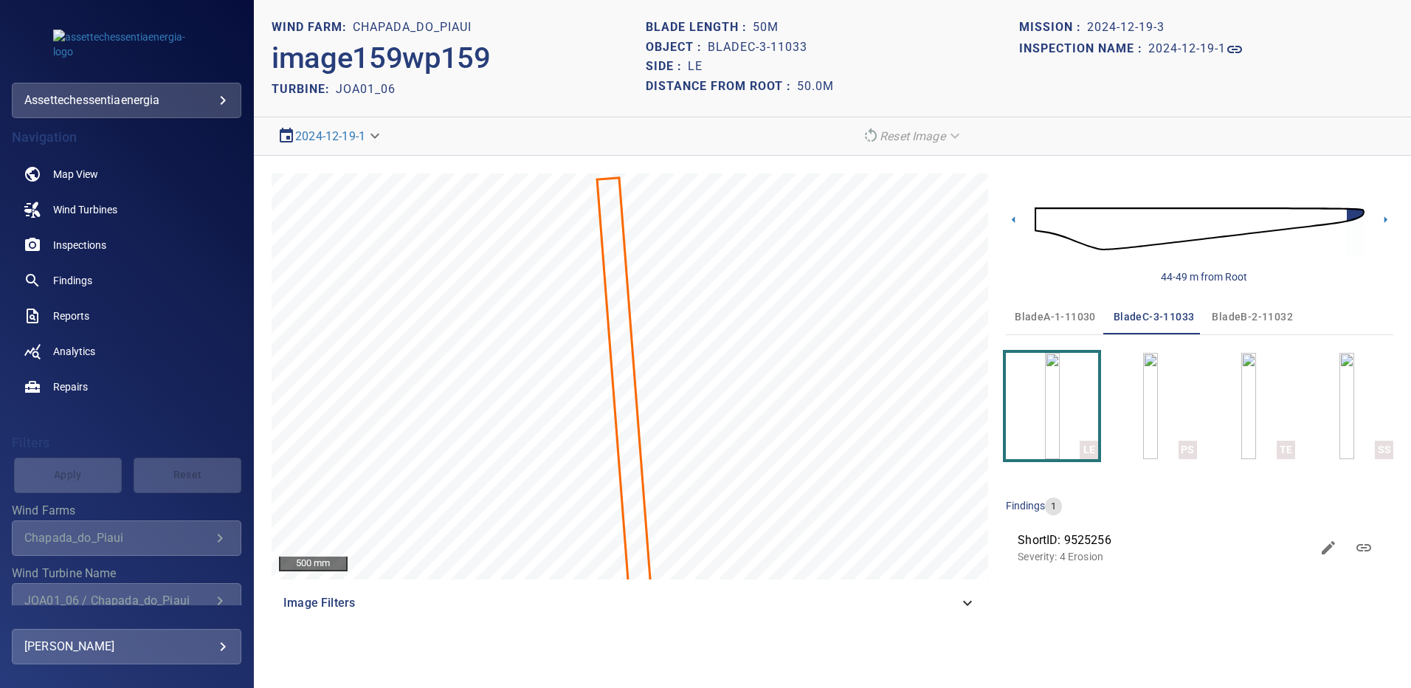
click at [1049, 315] on span "bladeA-1-11030" at bounding box center [1055, 317] width 81 height 18
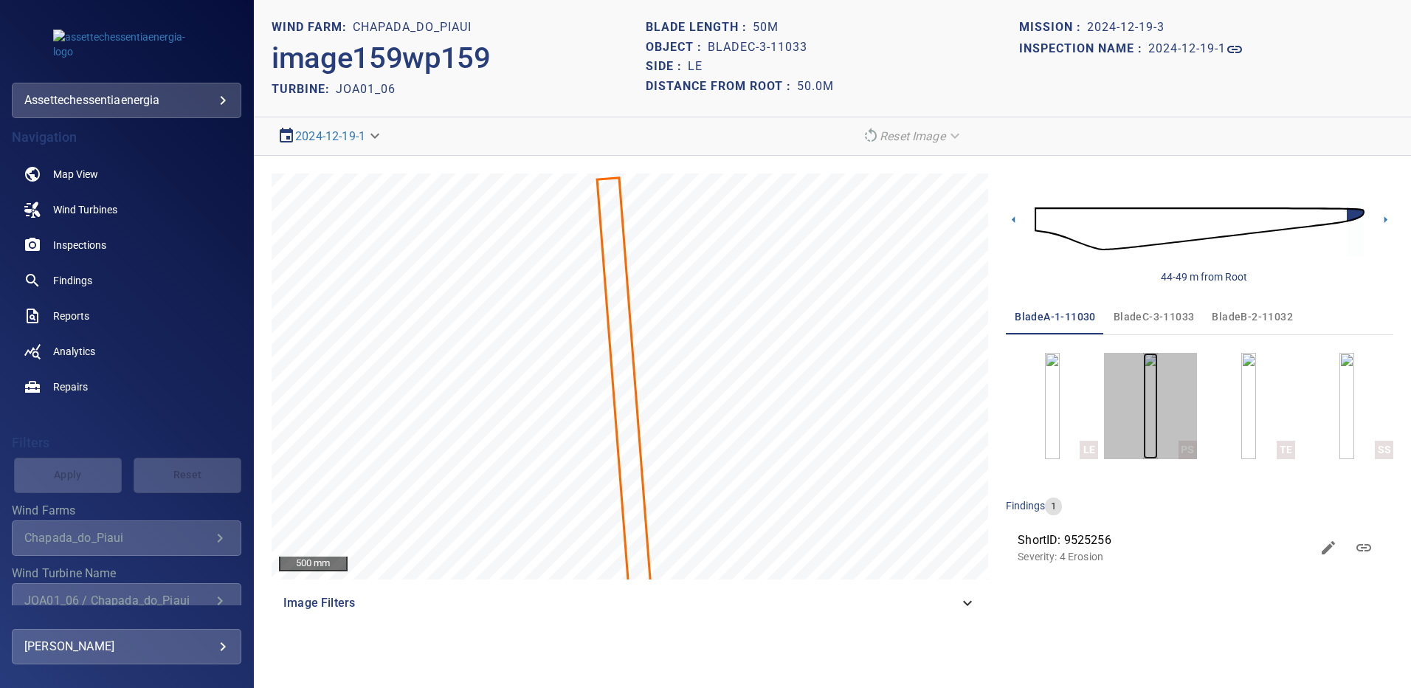
click at [1143, 417] on img "button" at bounding box center [1150, 406] width 15 height 106
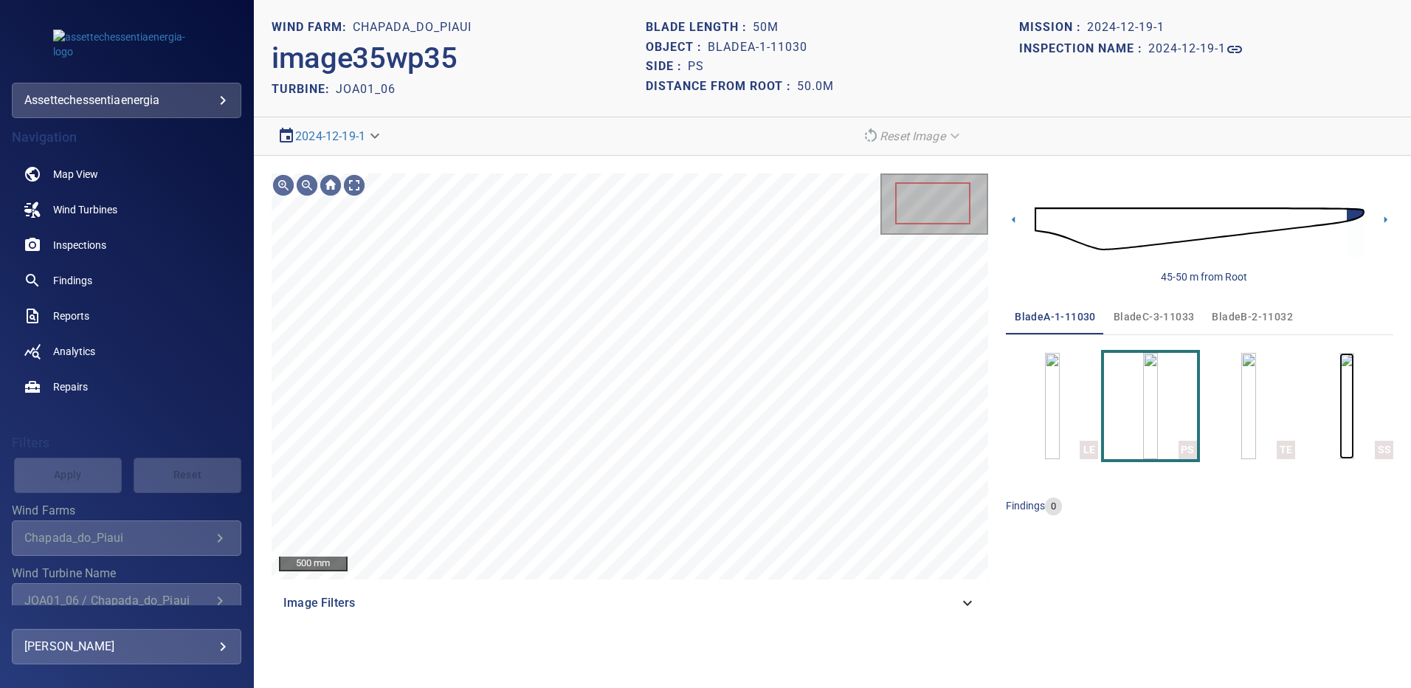
click at [1354, 398] on img "button" at bounding box center [1346, 406] width 15 height 106
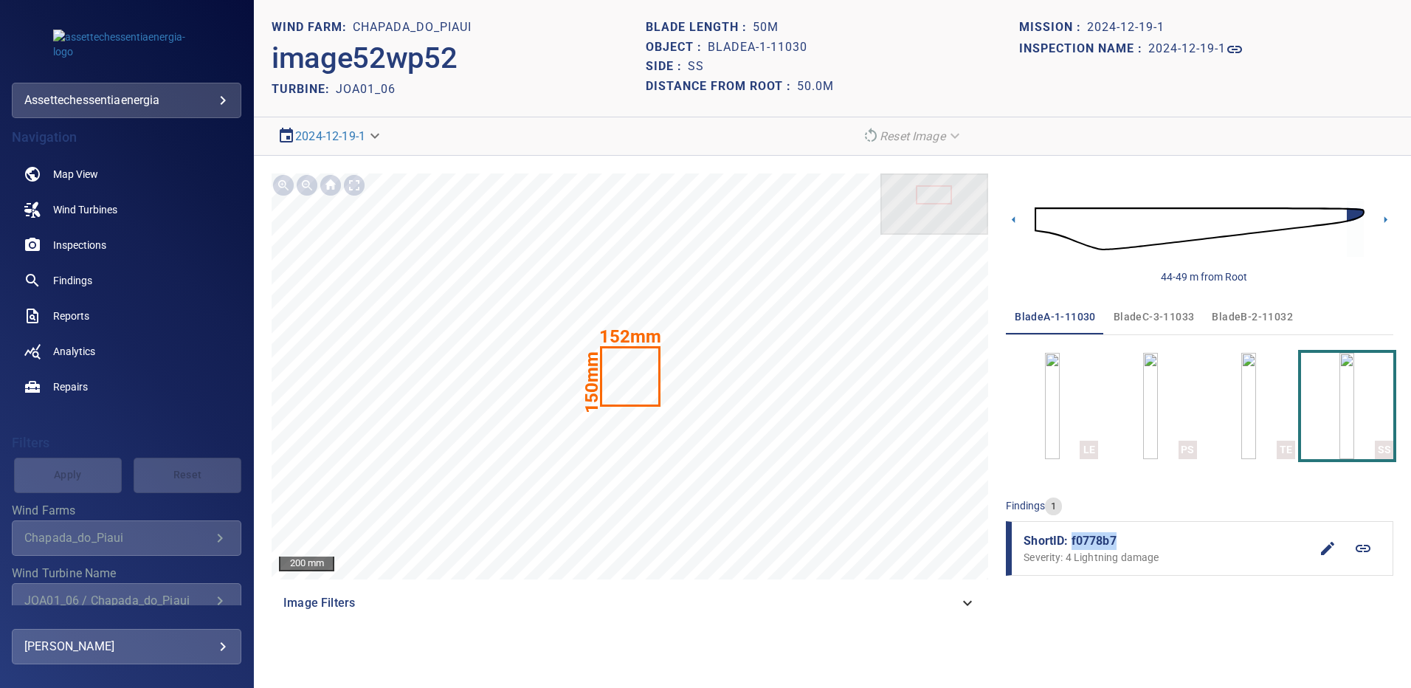
drag, startPoint x: 1122, startPoint y: 542, endPoint x: 1071, endPoint y: 542, distance: 50.9
click at [1071, 542] on span "ShortID: f0778b7" at bounding box center [1167, 541] width 286 height 18
click at [1235, 309] on span "bladeB-2-11032" at bounding box center [1252, 317] width 81 height 18
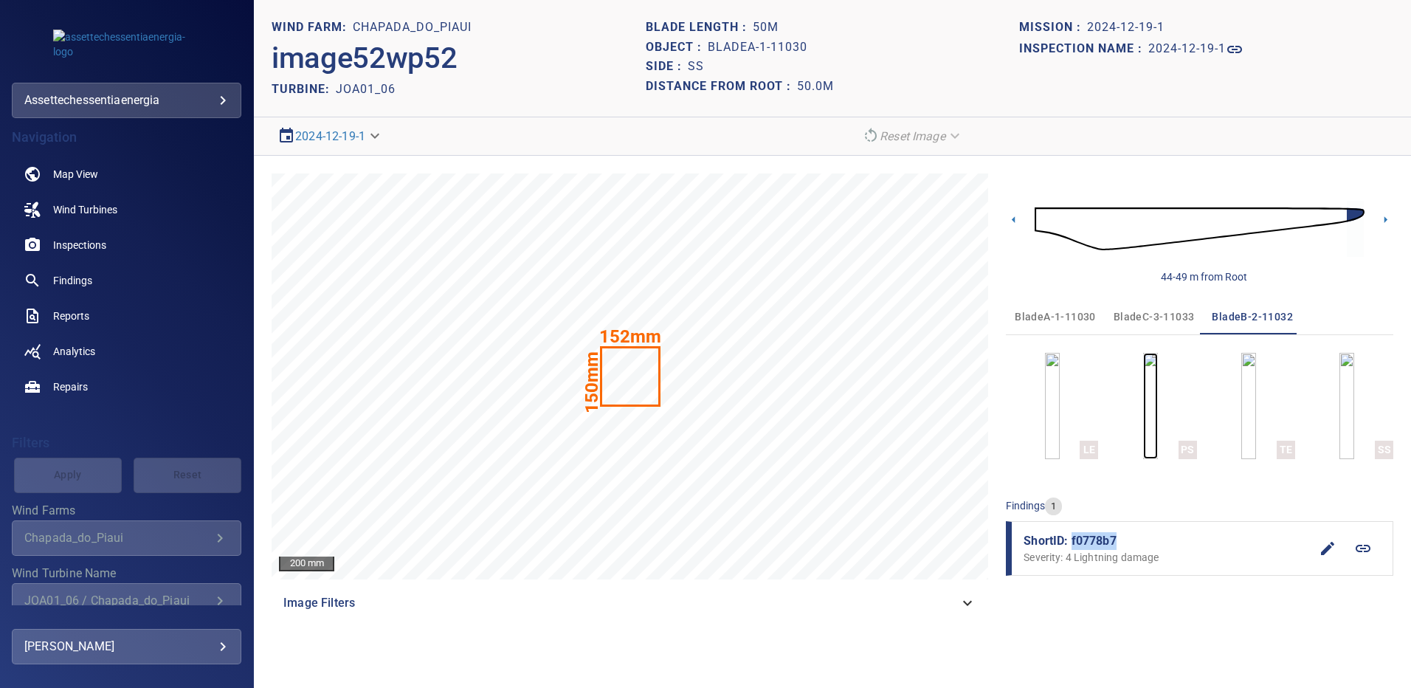
click at [1147, 408] on img "button" at bounding box center [1150, 406] width 15 height 106
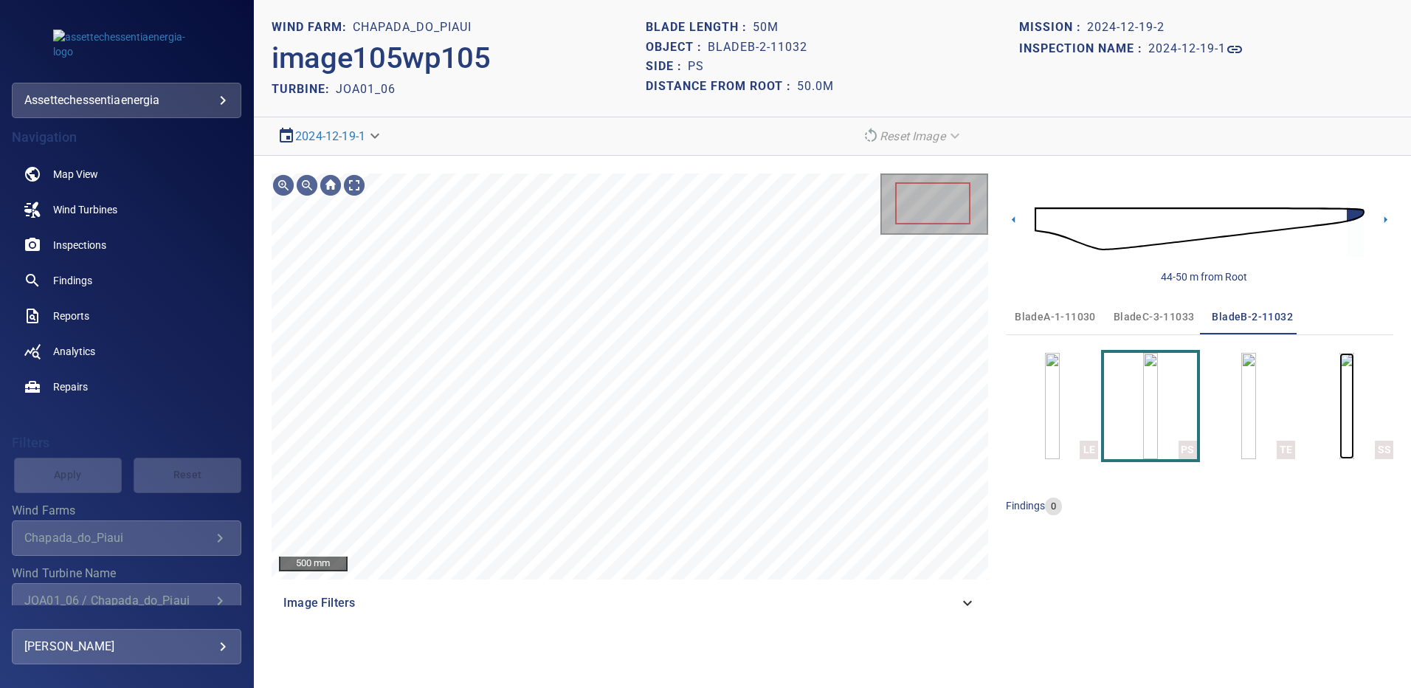
click at [1345, 396] on img "button" at bounding box center [1346, 406] width 15 height 106
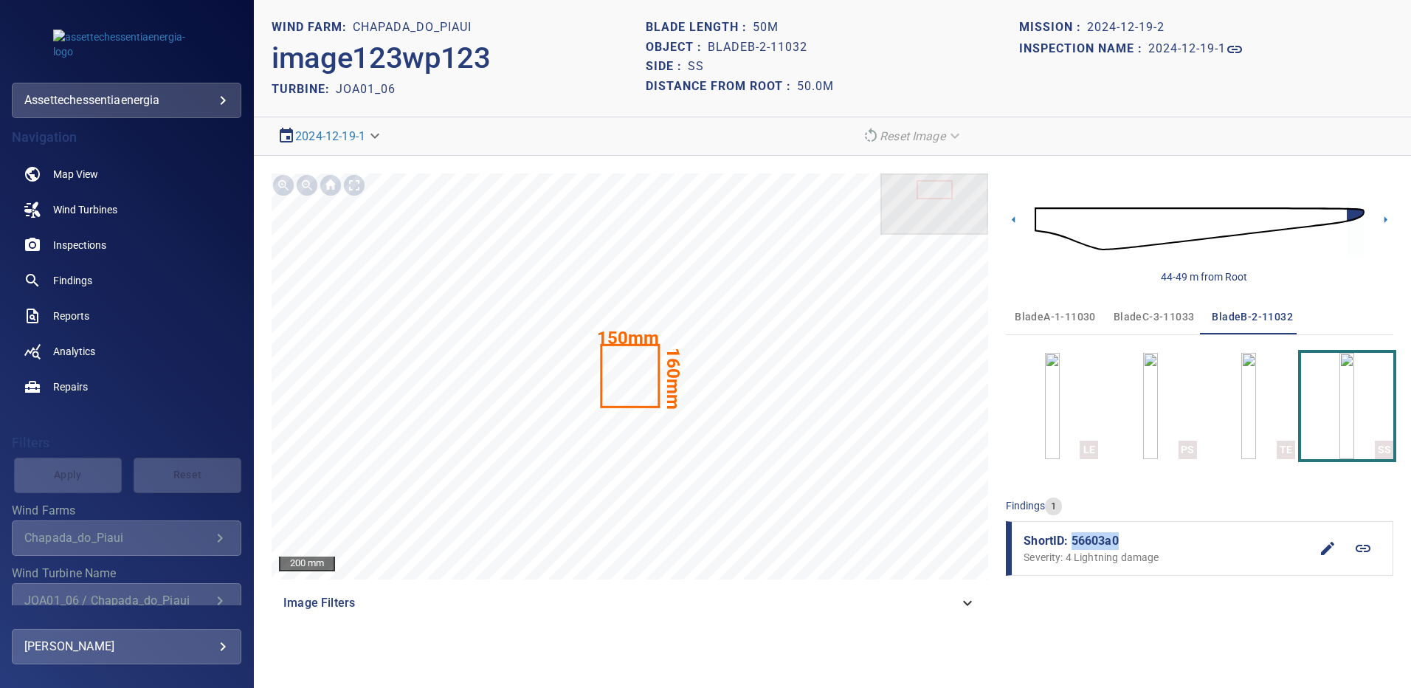
drag, startPoint x: 1108, startPoint y: 542, endPoint x: 1072, endPoint y: 542, distance: 36.2
click at [1072, 542] on span "ShortID: 56603a0" at bounding box center [1167, 541] width 286 height 18
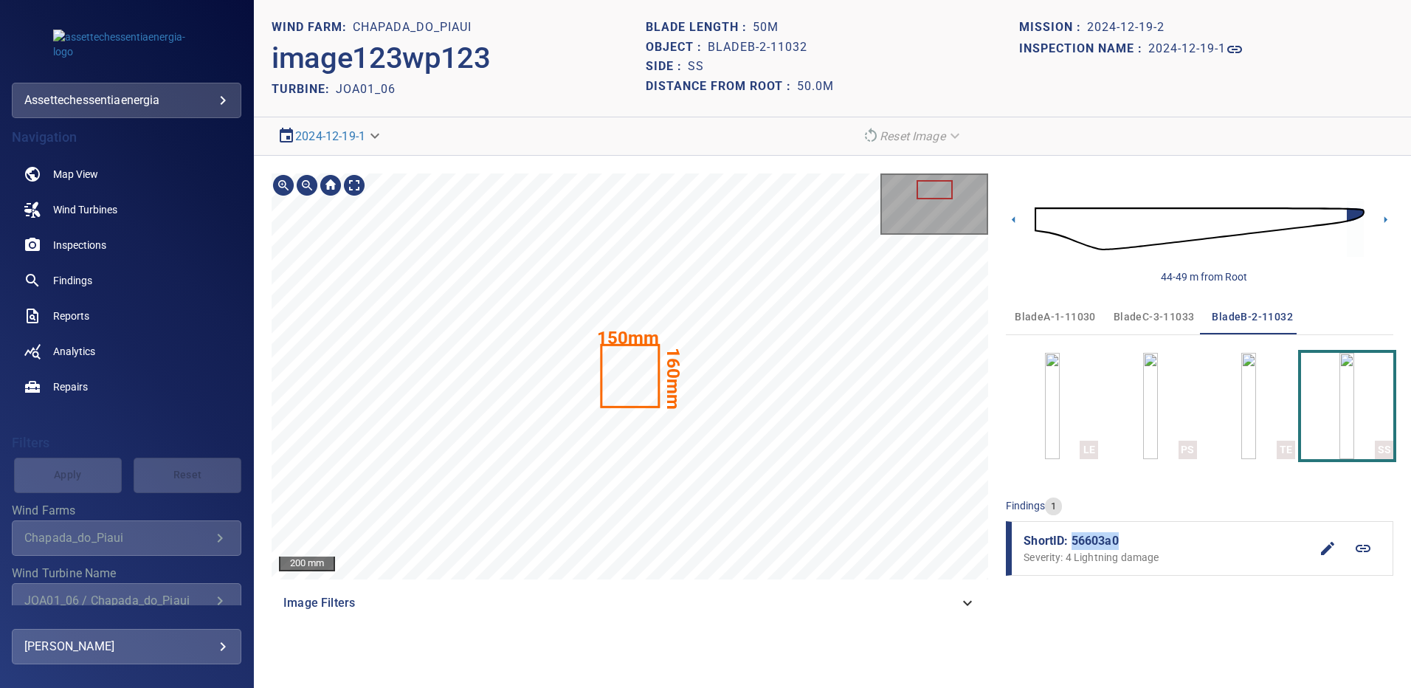
copy span "56603a0"
click at [1144, 314] on span "bladeC-3-11033" at bounding box center [1154, 317] width 81 height 18
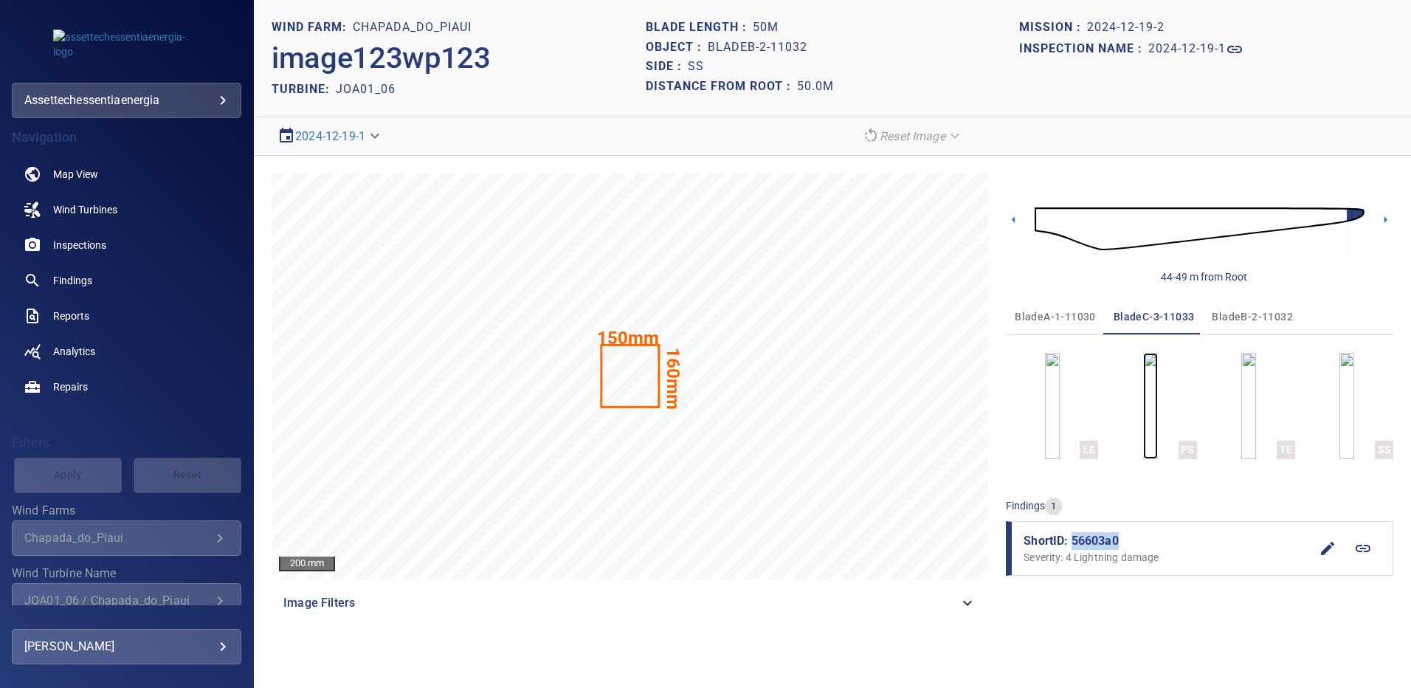
click at [1158, 410] on img "button" at bounding box center [1150, 406] width 15 height 106
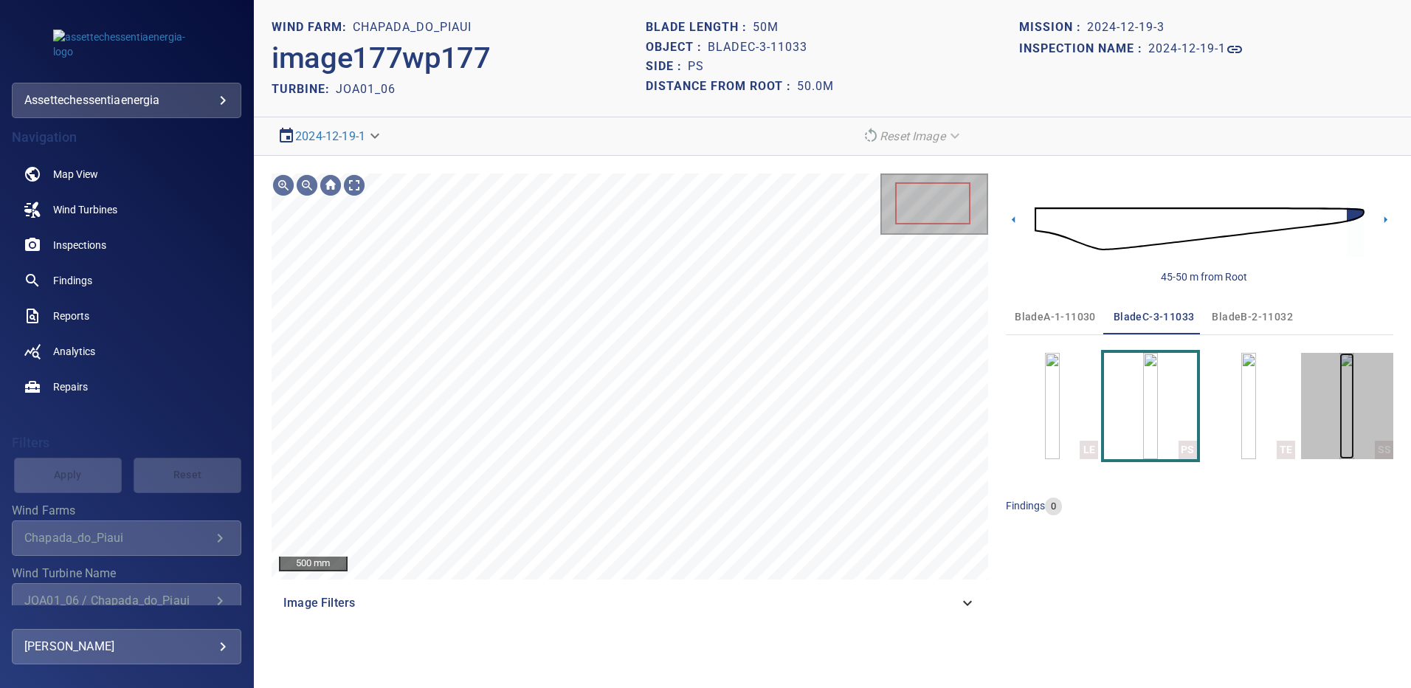
click at [1348, 379] on img "button" at bounding box center [1346, 406] width 15 height 106
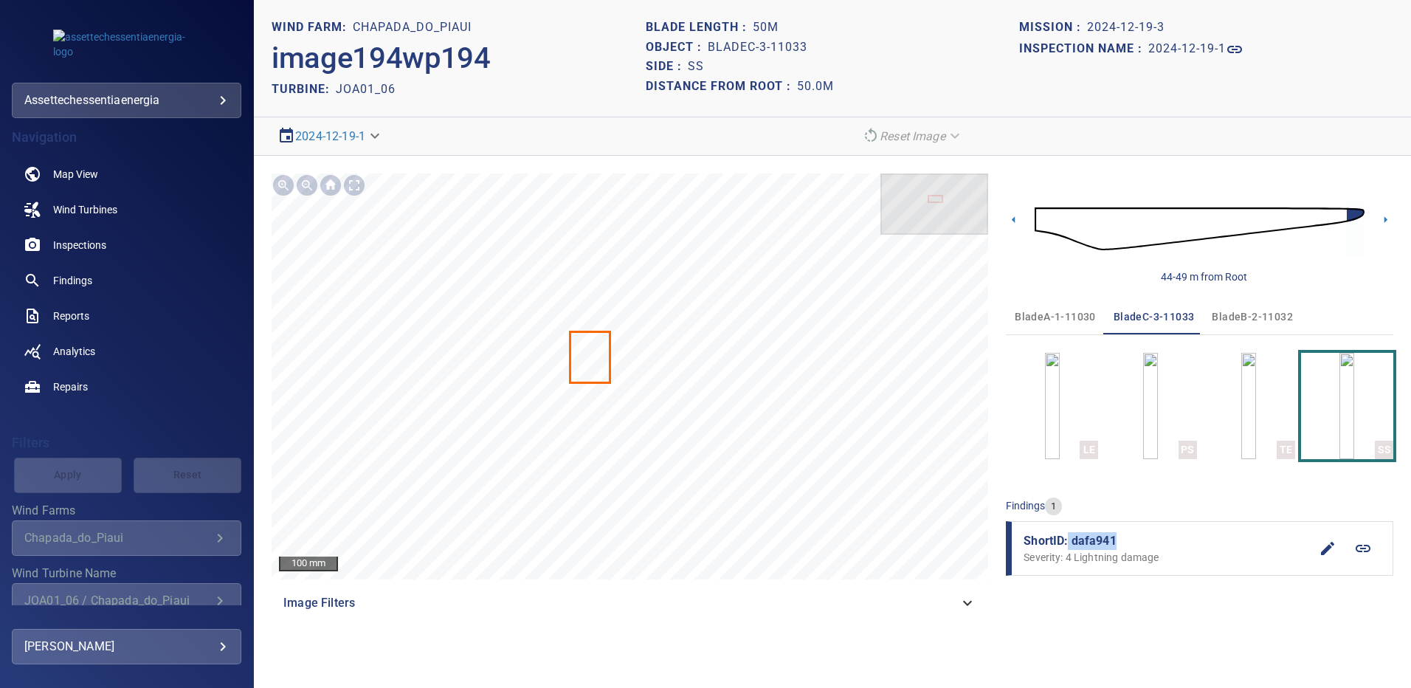
drag, startPoint x: 1119, startPoint y: 536, endPoint x: 1069, endPoint y: 545, distance: 50.8
click at [1069, 545] on span "ShortID: dafa941" at bounding box center [1167, 541] width 286 height 18
click at [86, 277] on span "Findings" at bounding box center [72, 280] width 39 height 15
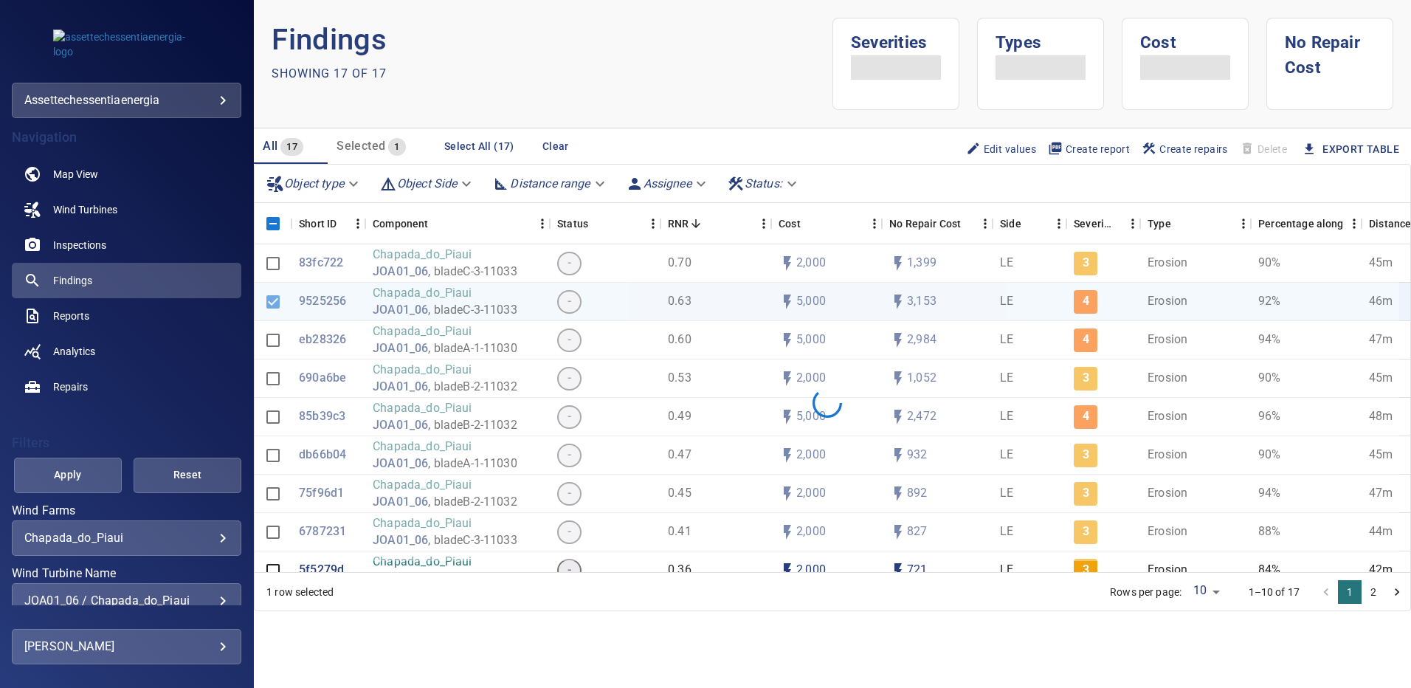
click at [215, 596] on div "JOA01_06 / Chapada_do_Piaui" at bounding box center [126, 600] width 204 height 14
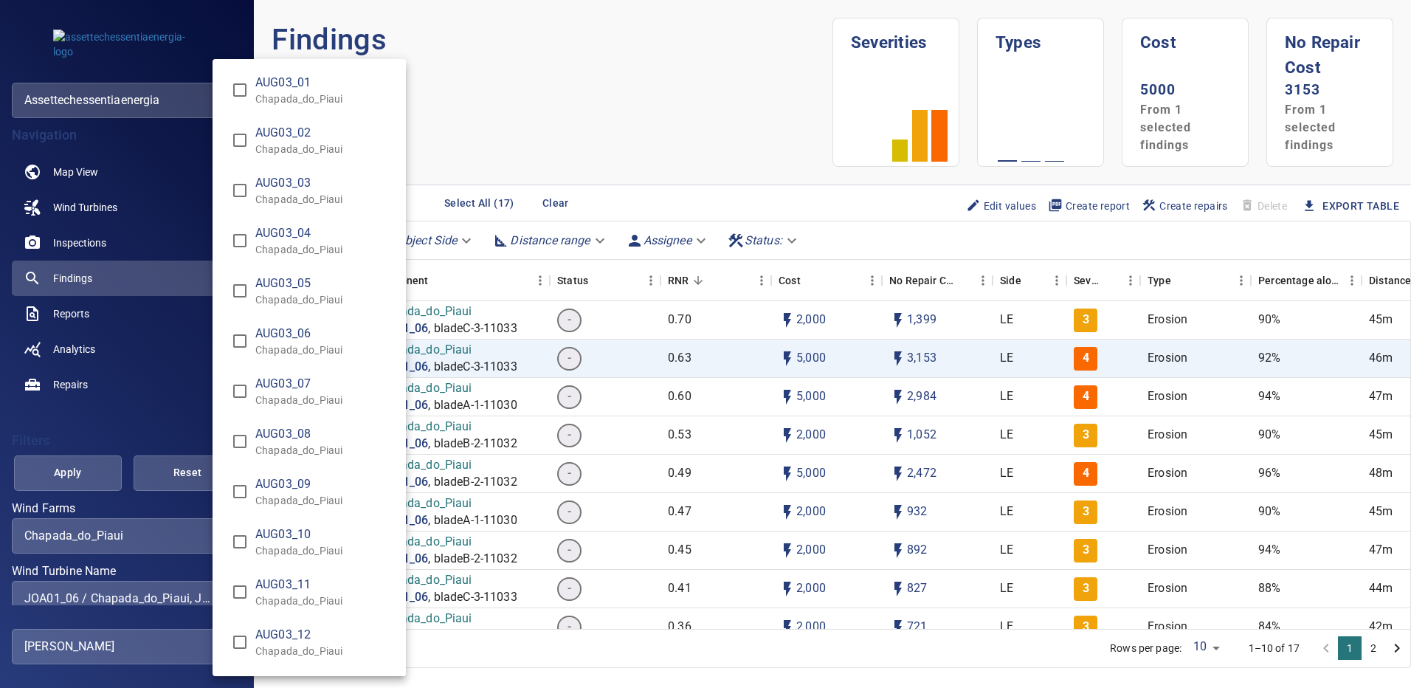
scroll to position [2433, 0]
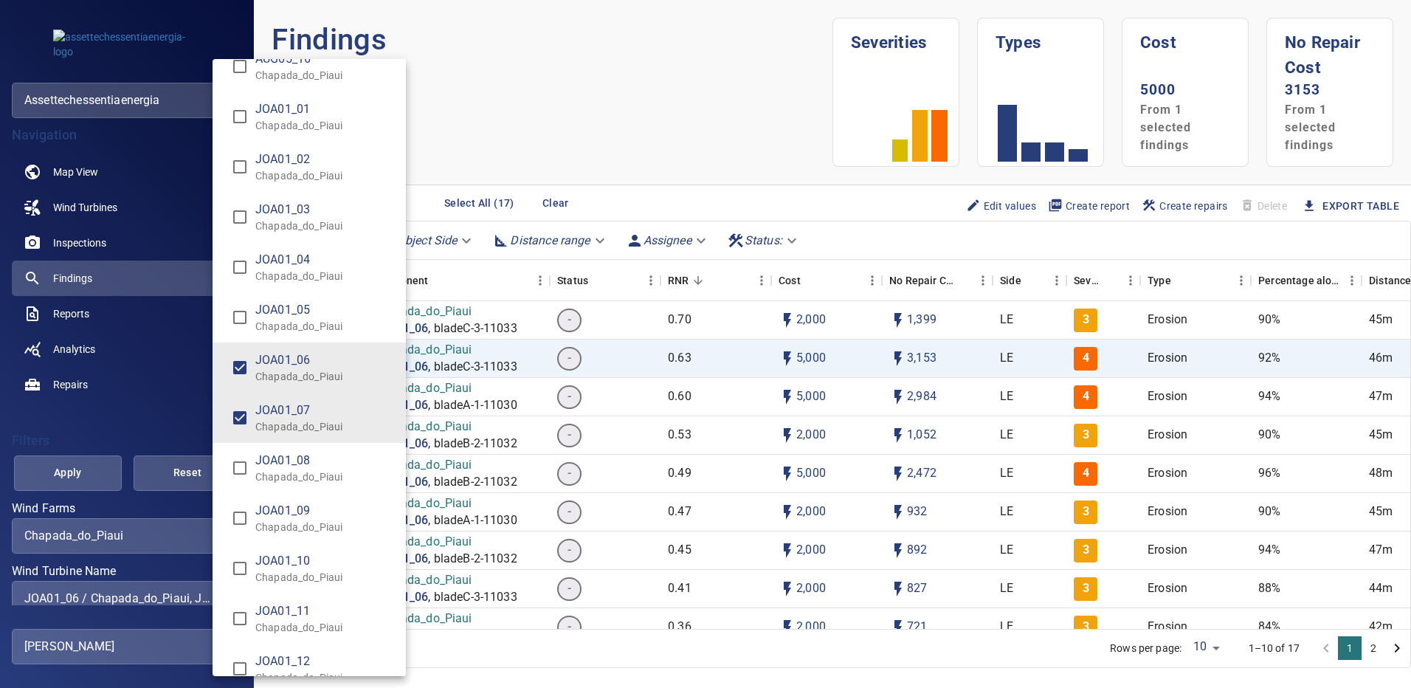
type input "**********"
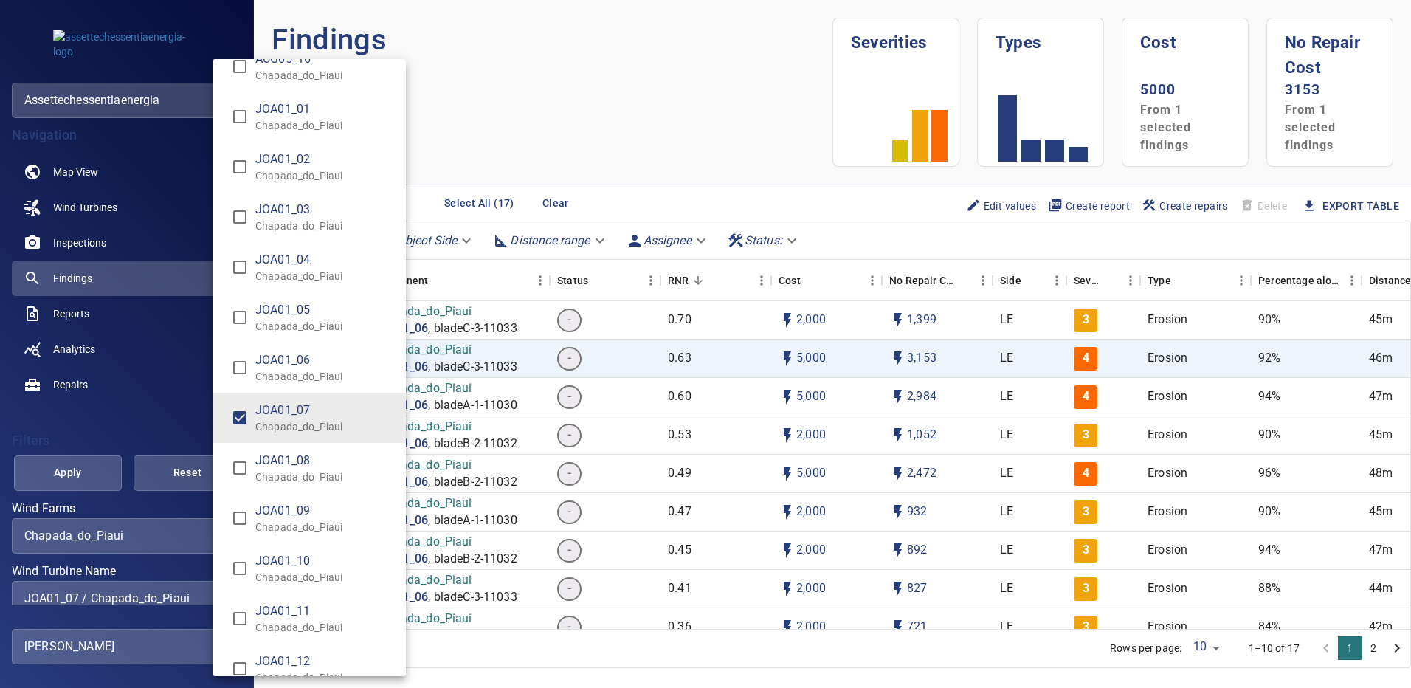
click at [94, 470] on div "Wind Turbine Name" at bounding box center [705, 344] width 1411 height 688
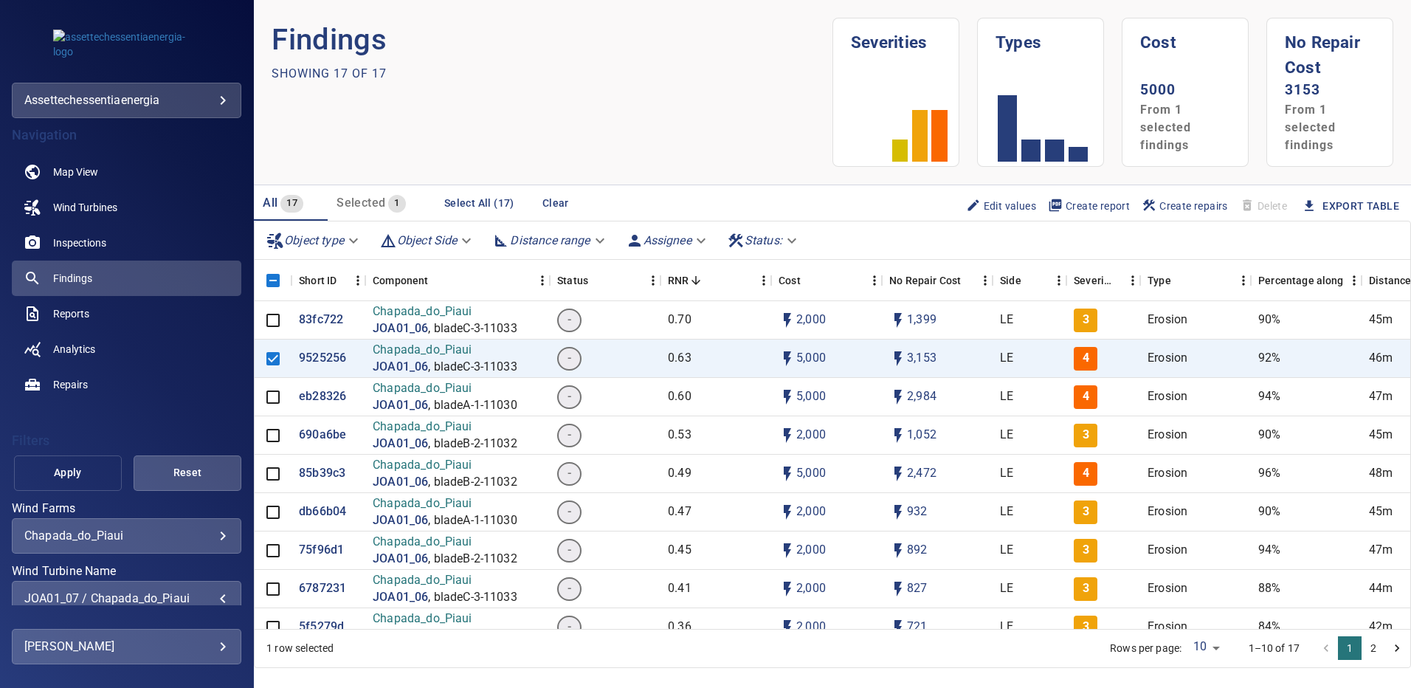
click at [69, 475] on span "Apply" at bounding box center [67, 472] width 71 height 18
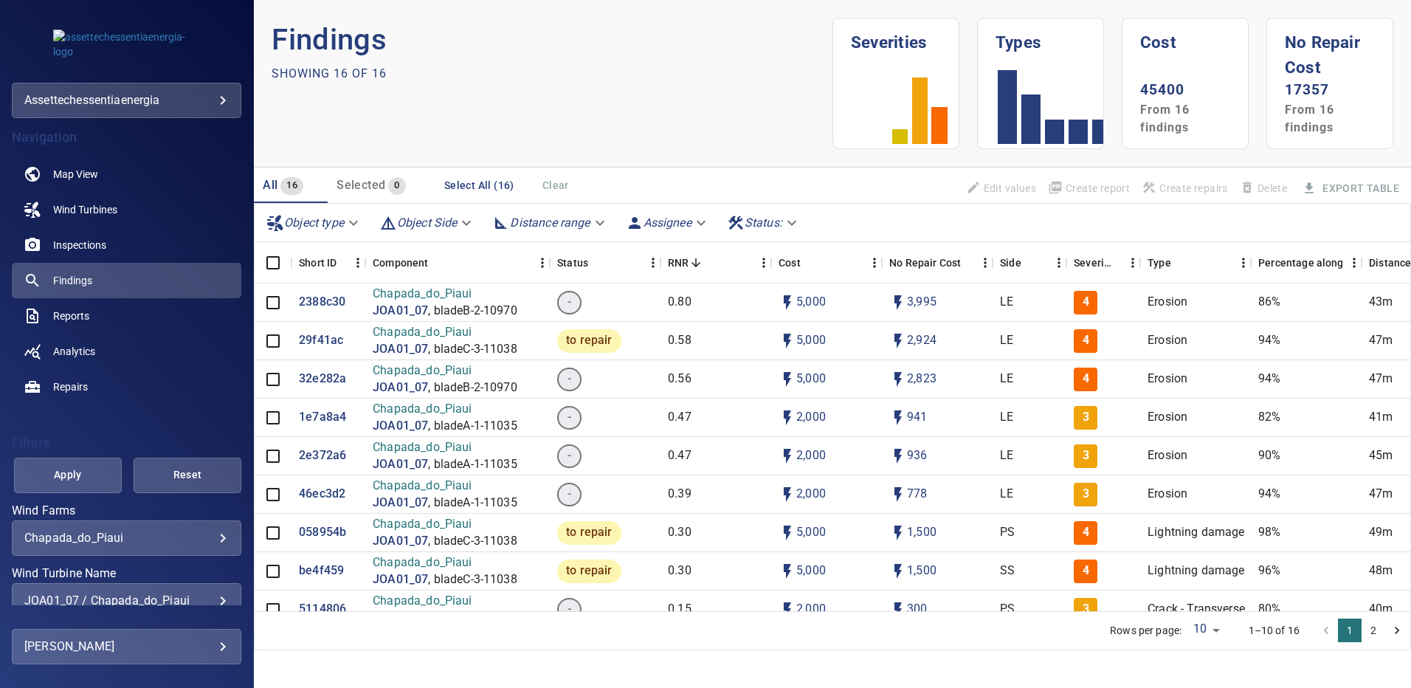
scroll to position [2, 0]
click at [318, 306] on p "2388c30" at bounding box center [322, 302] width 46 height 17
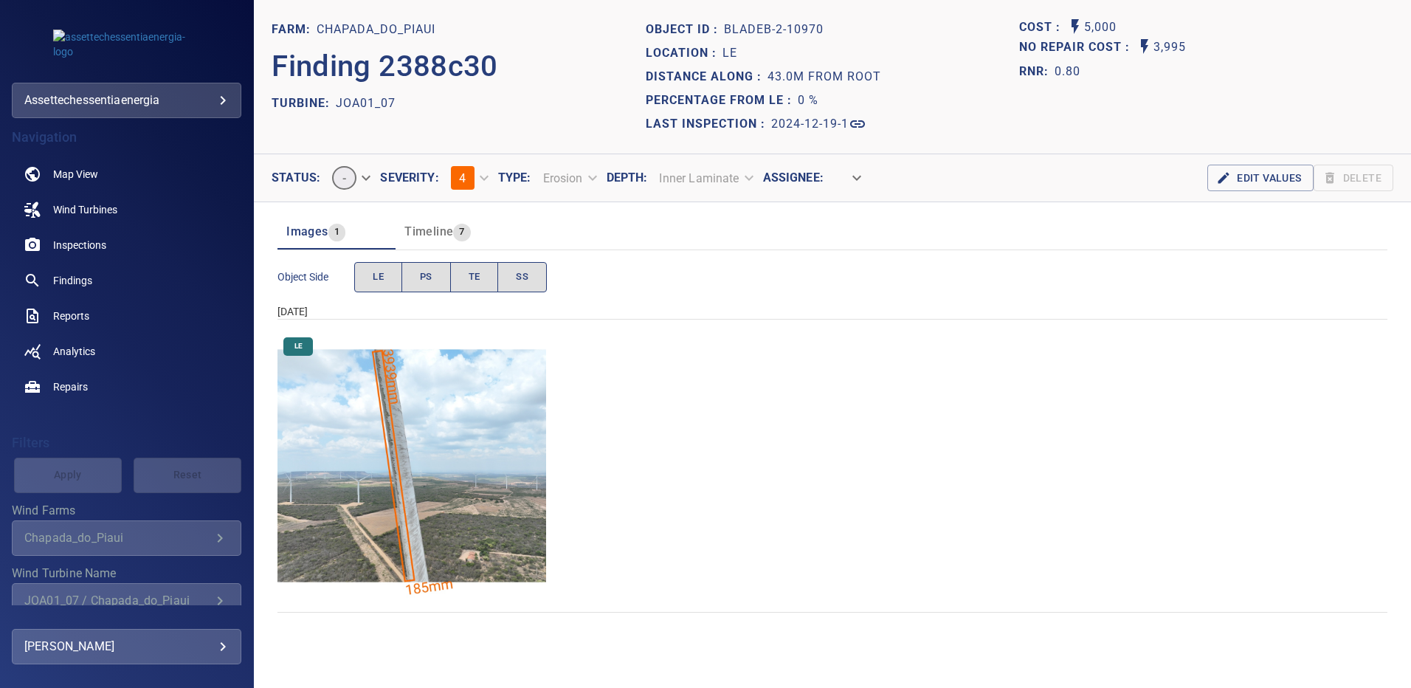
click at [497, 422] on img "Chapada_do_Piaui/JOA01_07/2024-12-19-1/2024-12-19-2/image85wp85.jpg" at bounding box center [411, 465] width 269 height 269
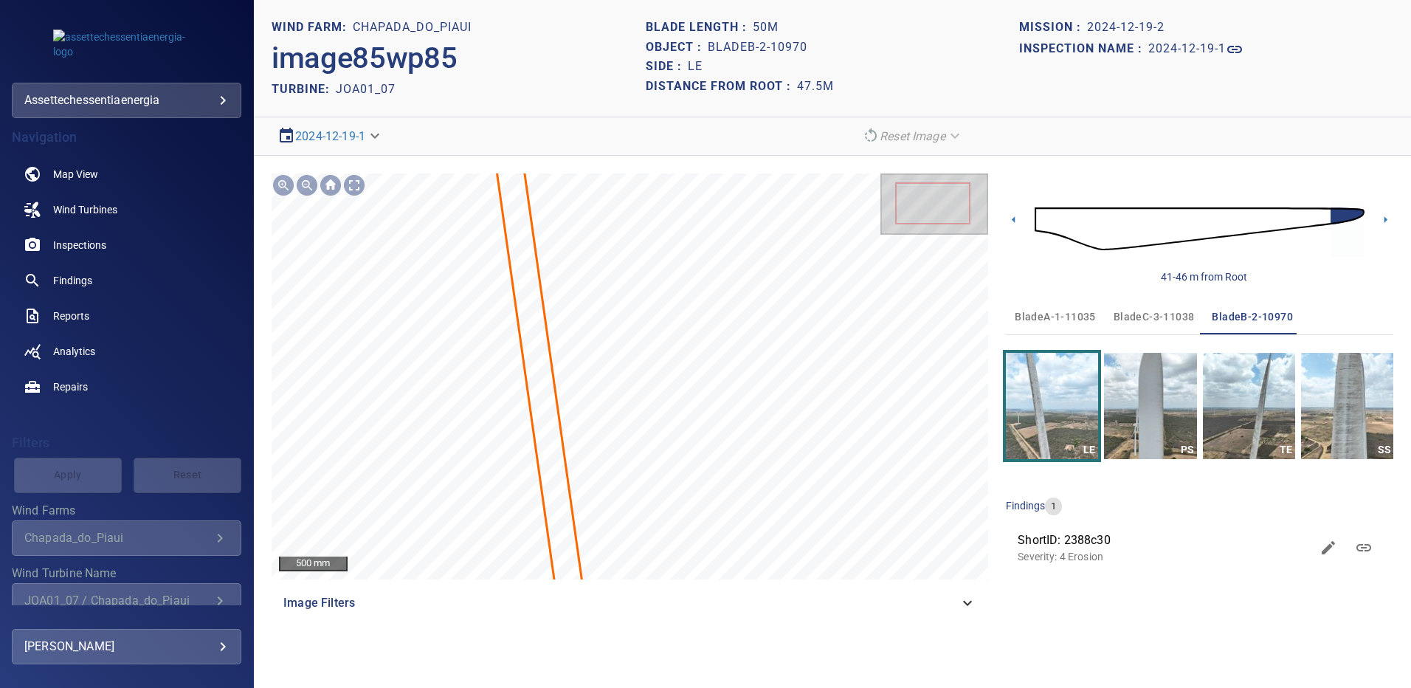
click at [1142, 313] on span "bladeC-3-11038" at bounding box center [1154, 317] width 81 height 18
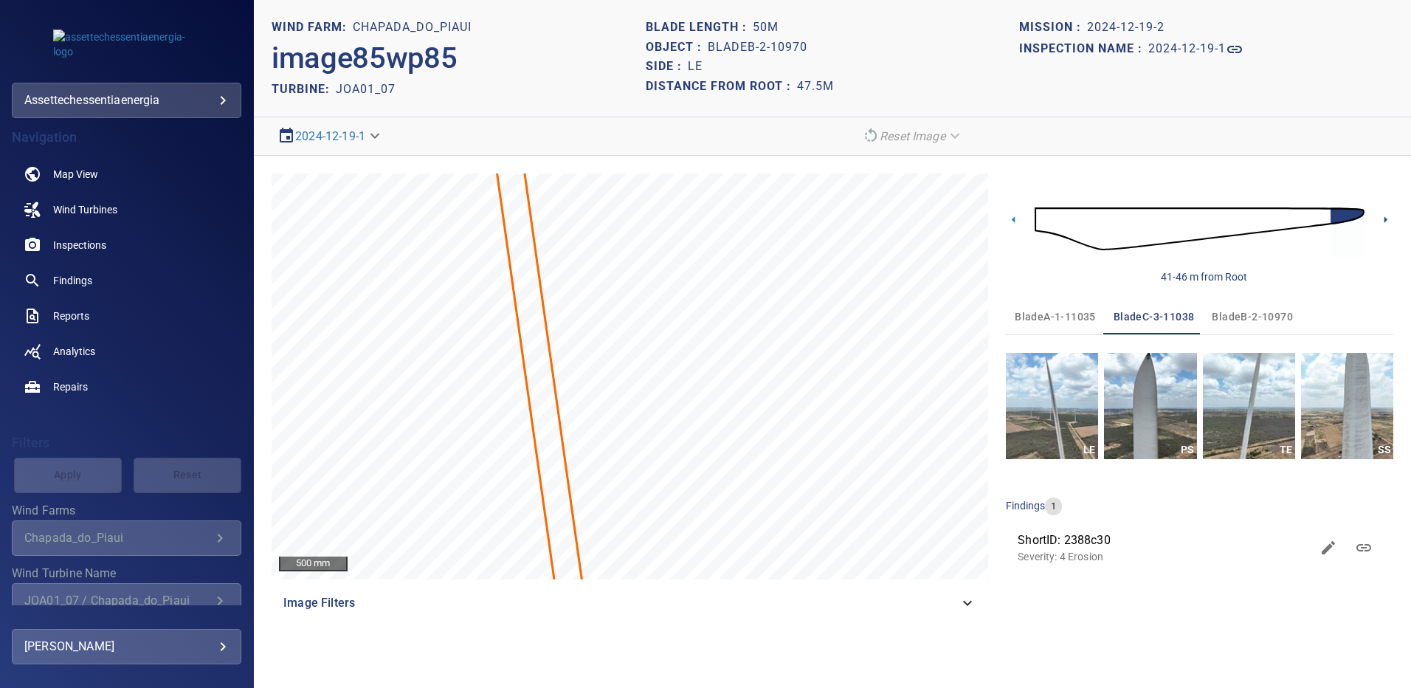
click at [1384, 217] on icon at bounding box center [1385, 219] width 15 height 15
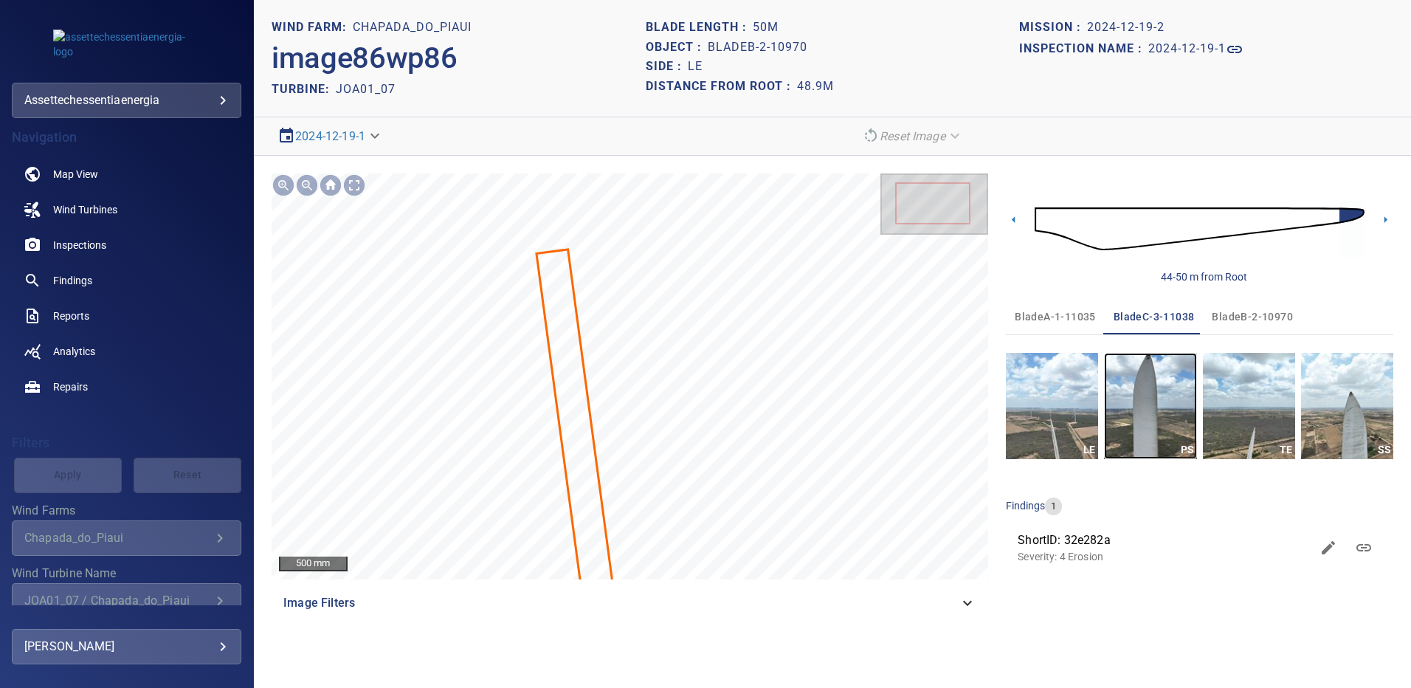
click at [1162, 401] on img "button" at bounding box center [1150, 406] width 92 height 106
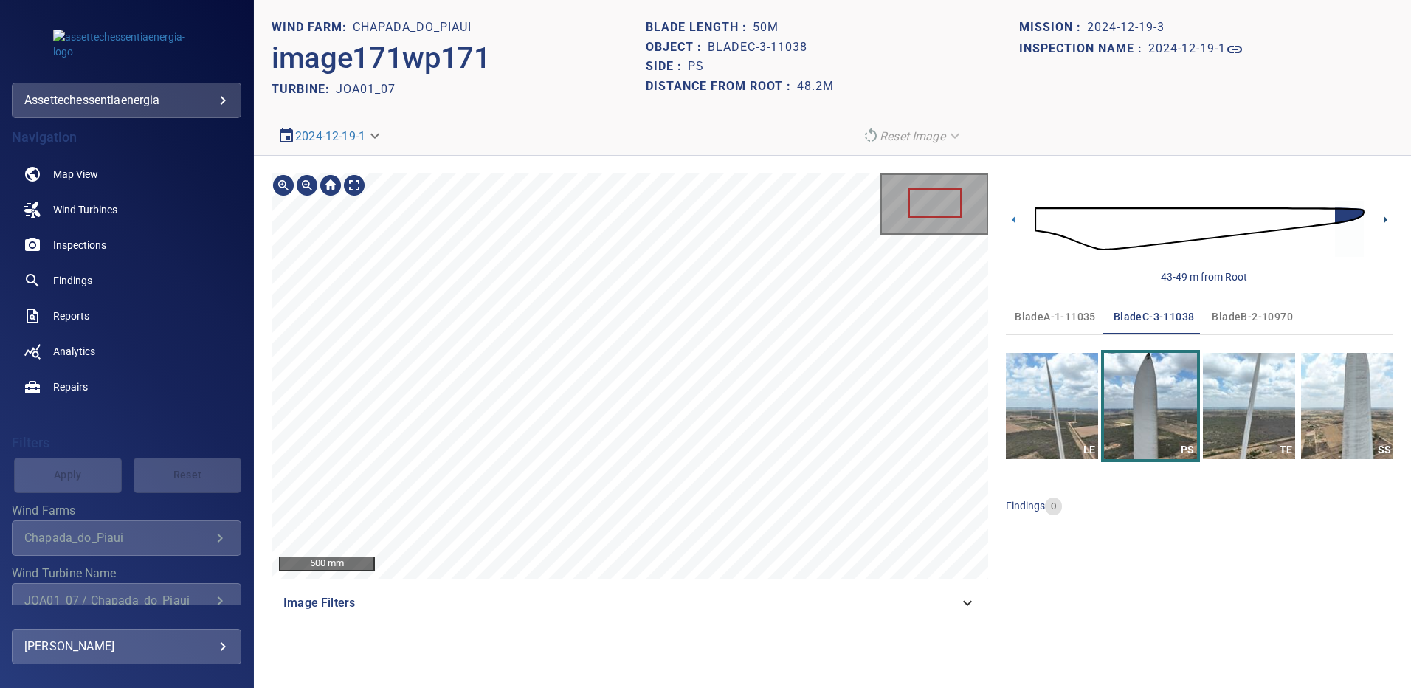
click at [1381, 220] on icon at bounding box center [1385, 219] width 15 height 15
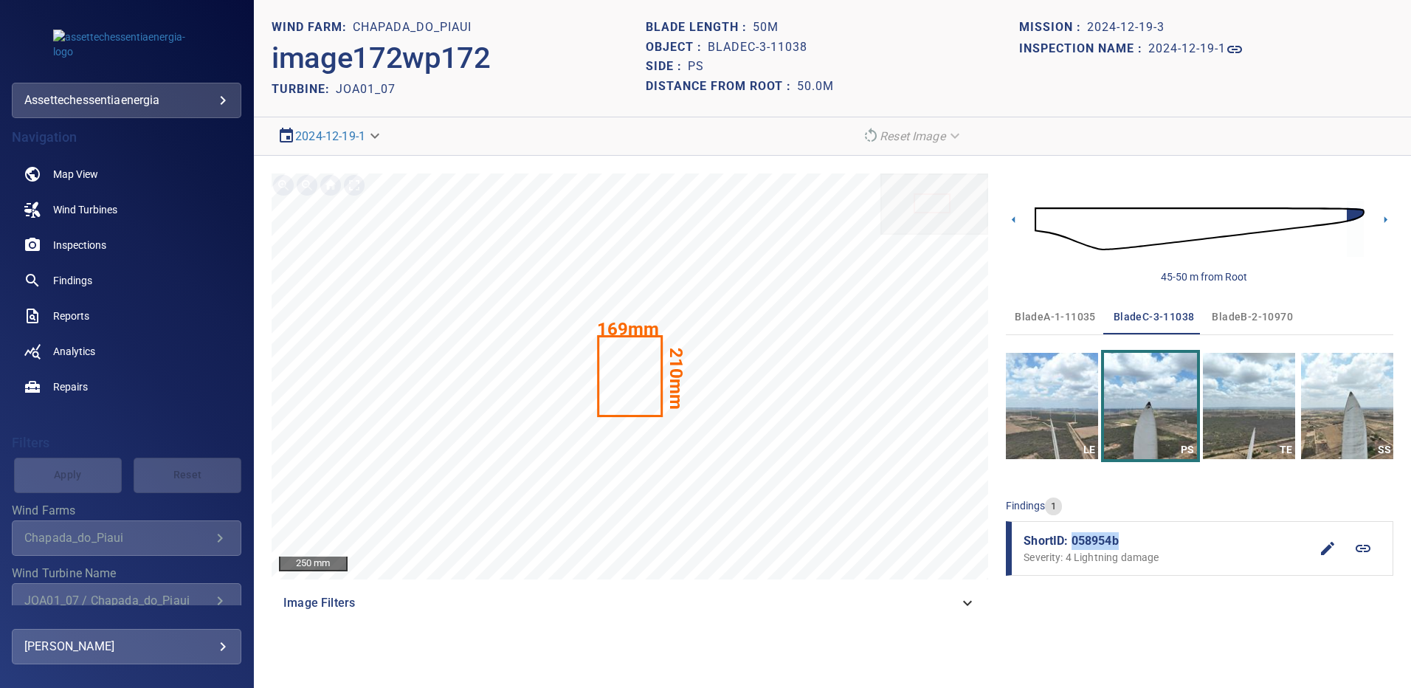
drag, startPoint x: 1130, startPoint y: 543, endPoint x: 1070, endPoint y: 540, distance: 59.8
click at [1070, 540] on span "ShortID: 058954b" at bounding box center [1167, 541] width 286 height 18
copy span "058954b"
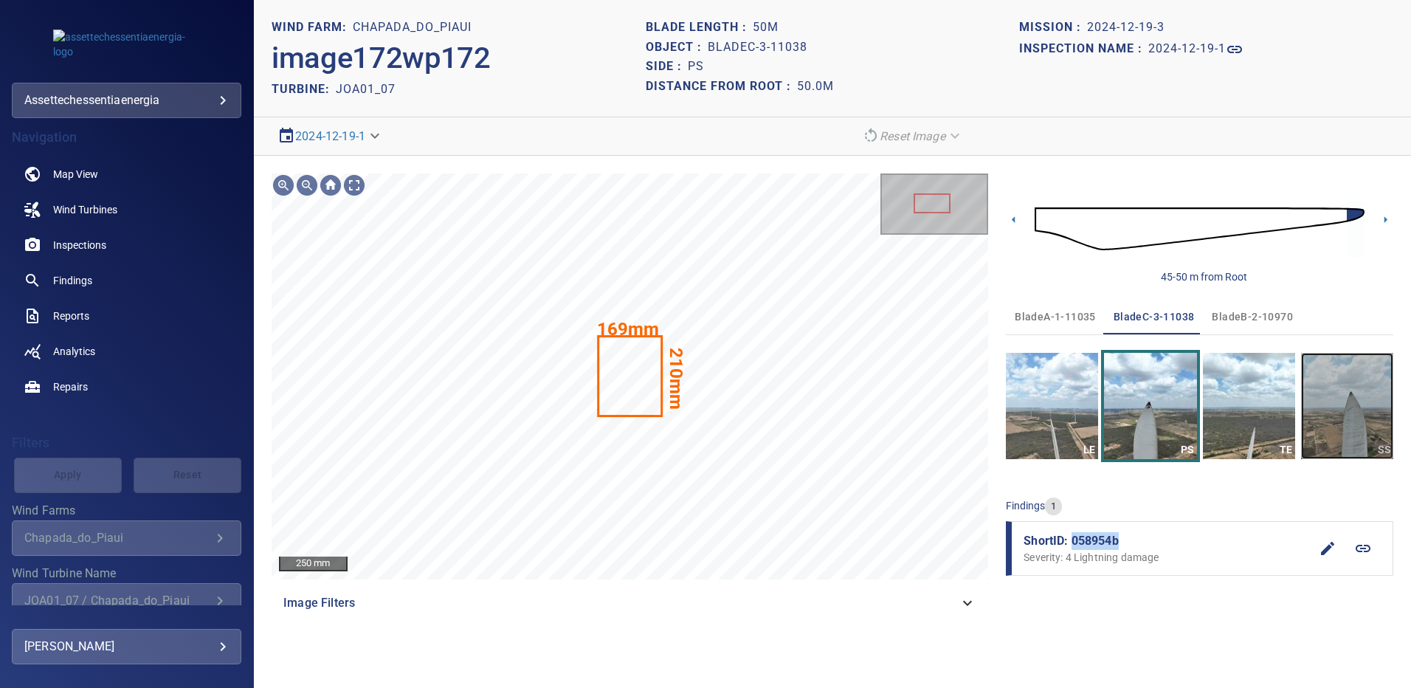
click at [1333, 393] on img "button" at bounding box center [1347, 406] width 92 height 106
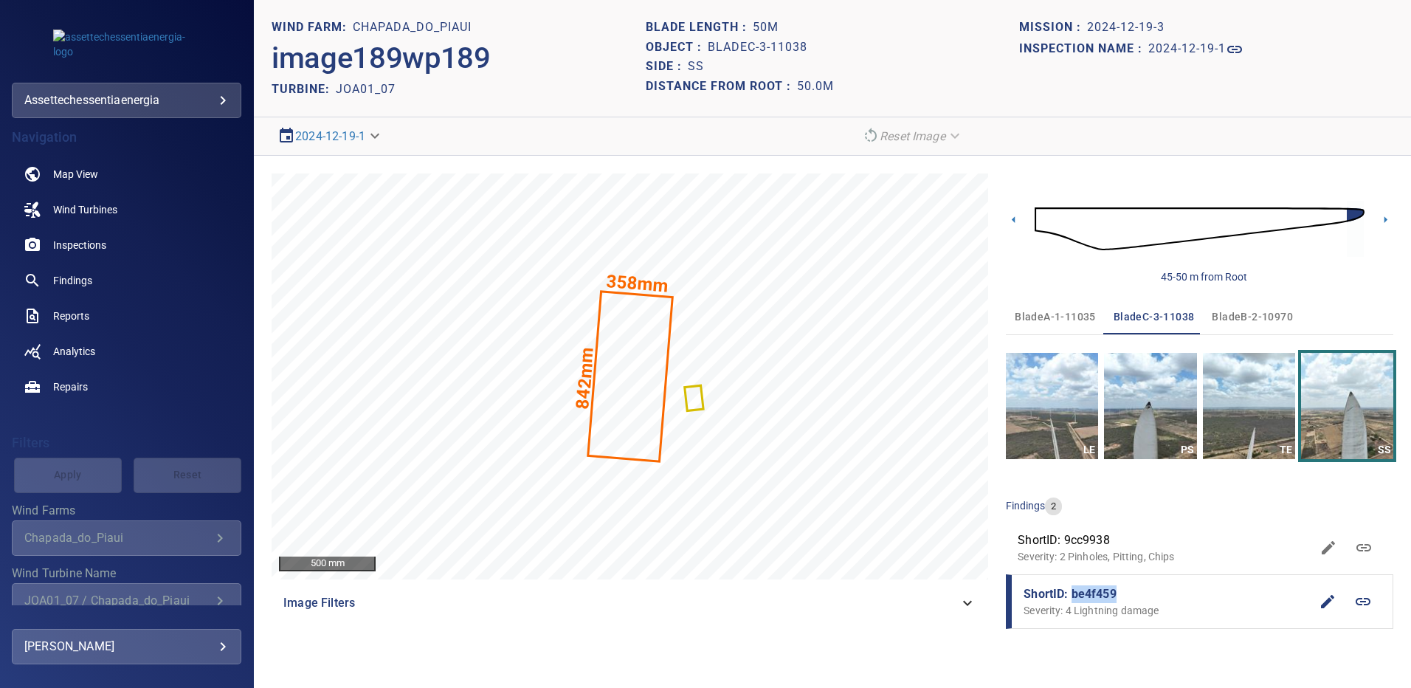
drag, startPoint x: 1125, startPoint y: 591, endPoint x: 1072, endPoint y: 593, distance: 53.9
click at [1072, 593] on span "ShortID: be4f459" at bounding box center [1167, 594] width 286 height 18
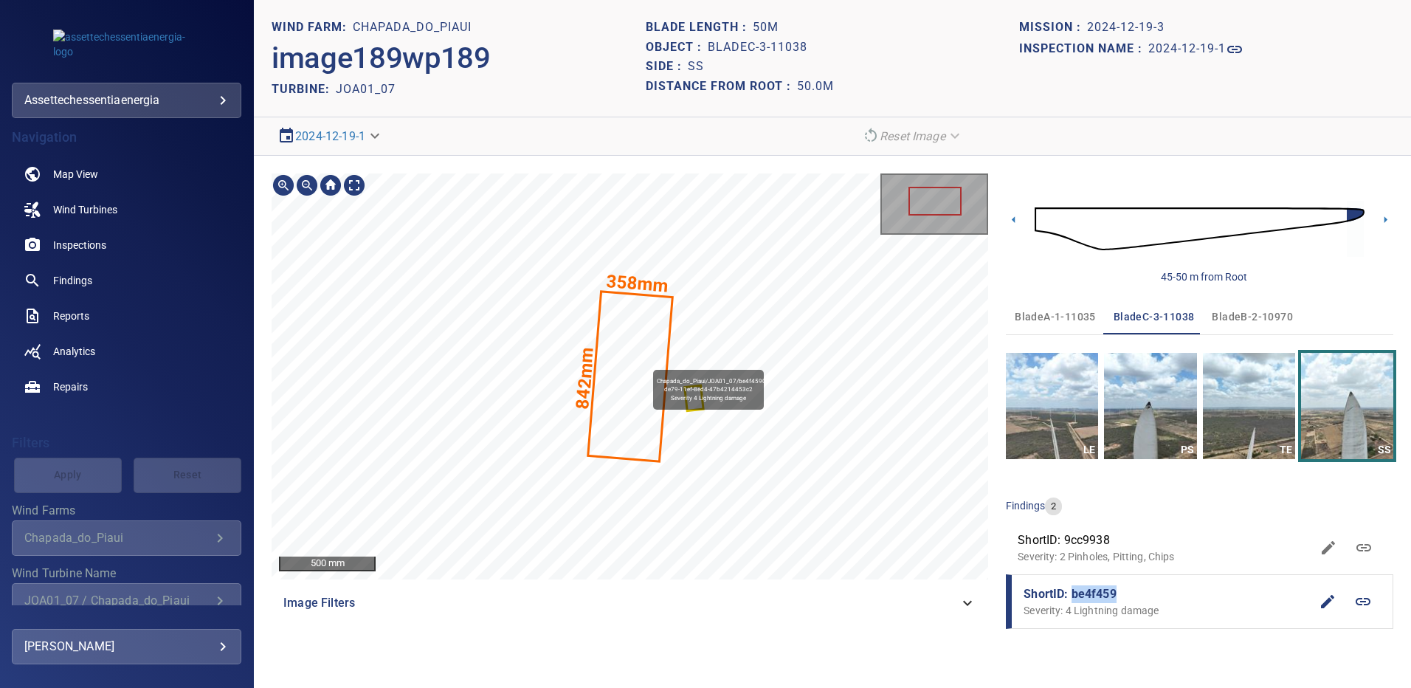
click at [646, 363] on icon at bounding box center [630, 376] width 82 height 168
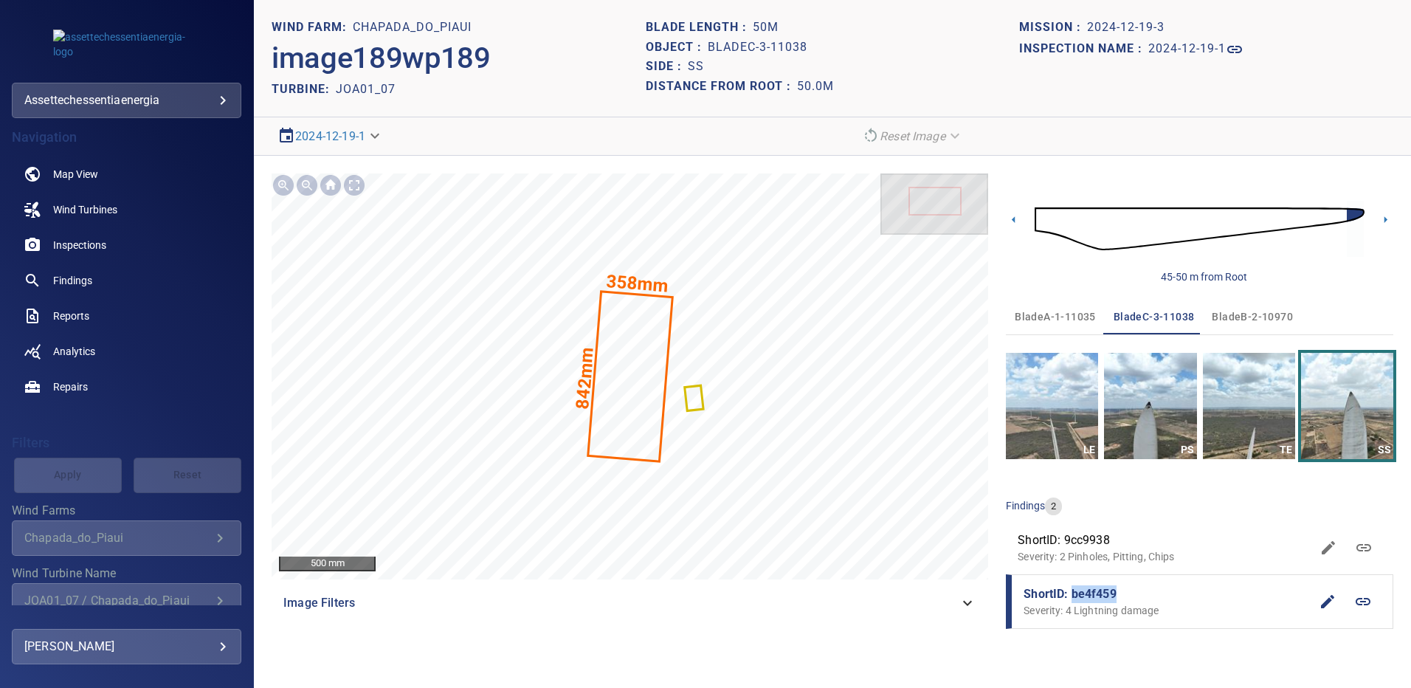
copy span "be4f459"
click at [78, 280] on span "Findings" at bounding box center [72, 280] width 39 height 15
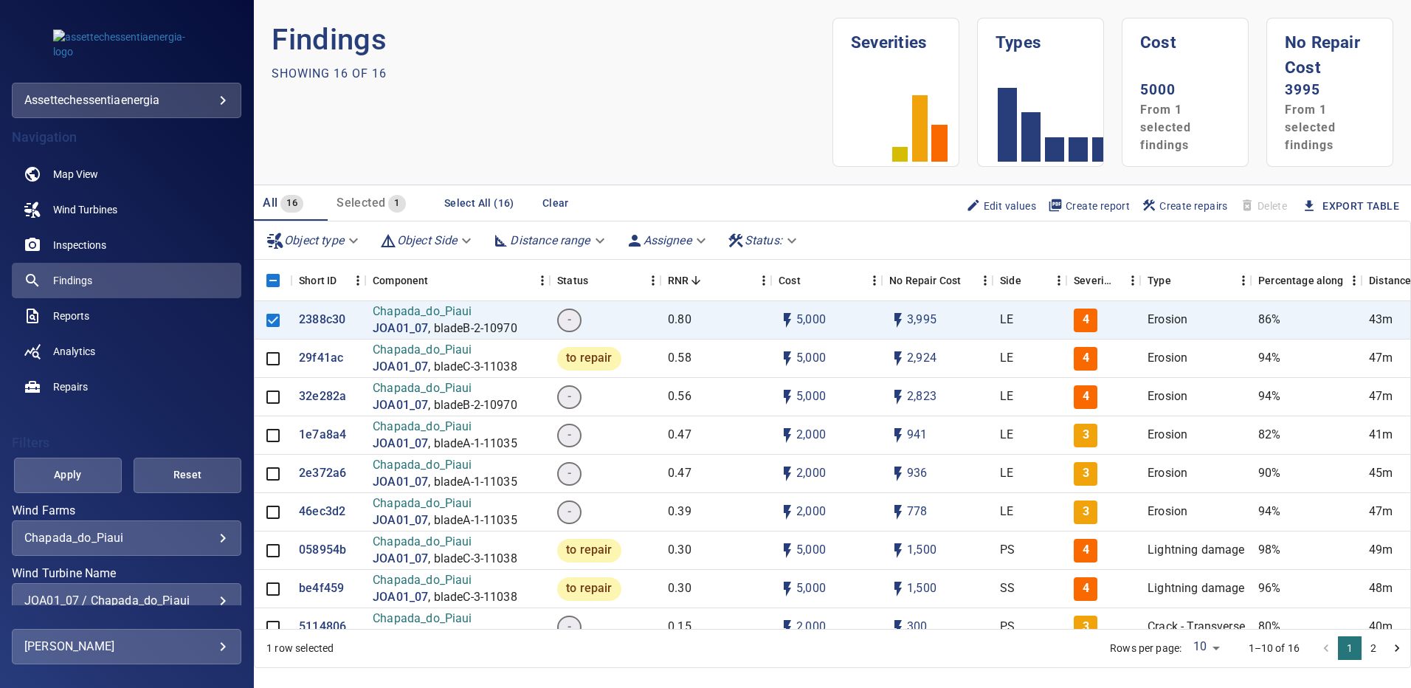
scroll to position [2, 0]
click at [213, 600] on div "JOA01_07 / Chapada_do_Piaui" at bounding box center [126, 598] width 204 height 14
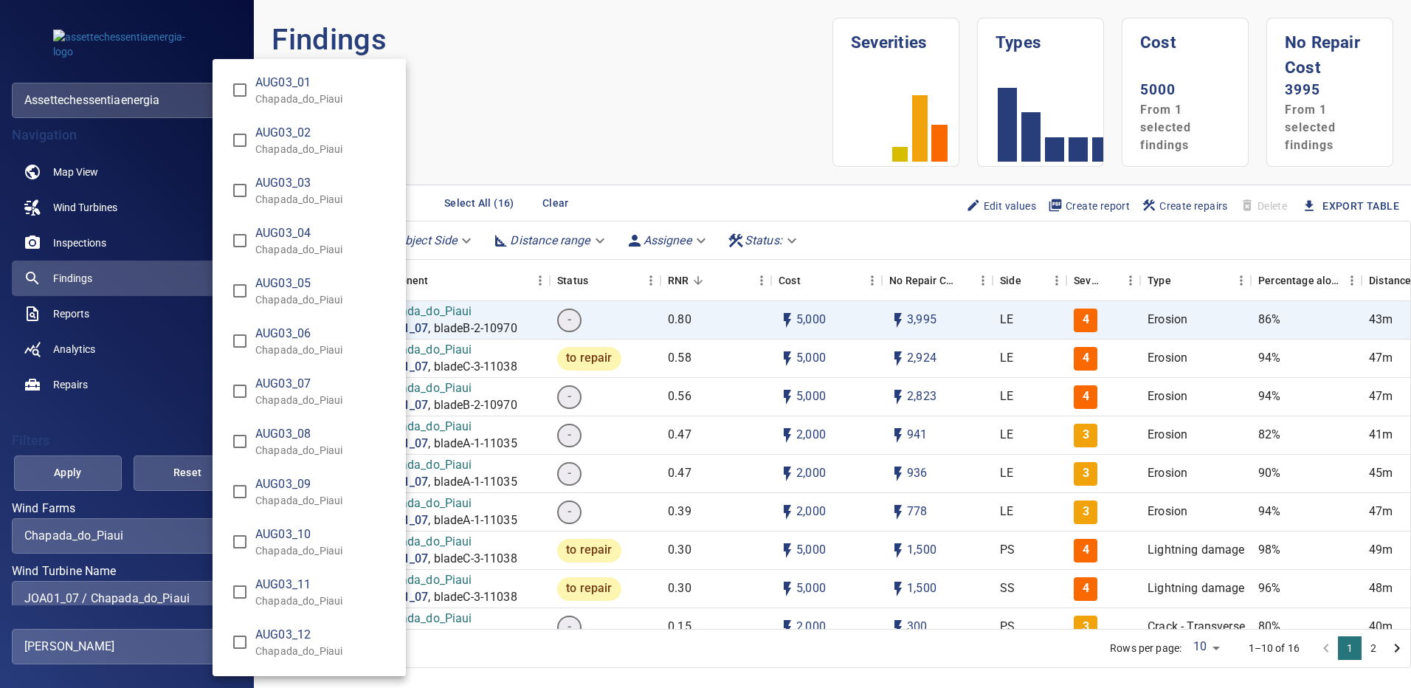
scroll to position [2483, 0]
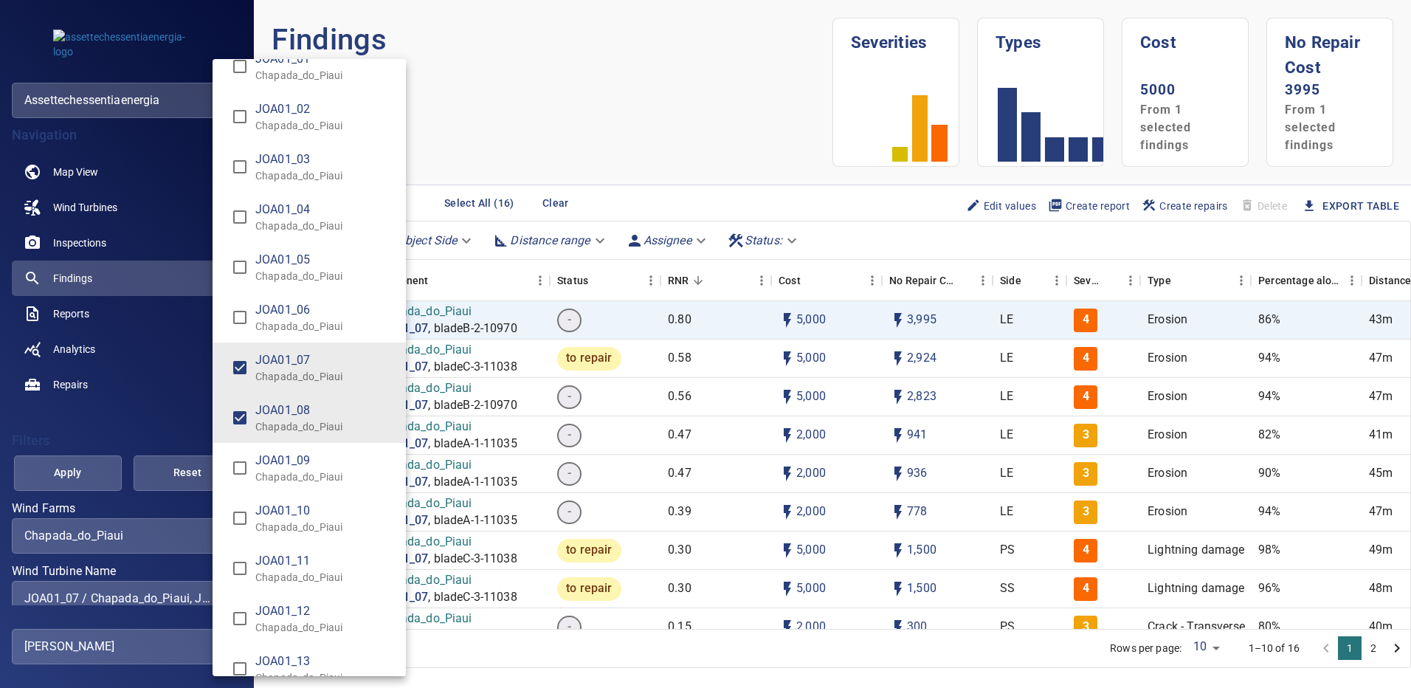
type input "**********"
click at [92, 466] on div "Wind Turbine Name" at bounding box center [705, 344] width 1411 height 688
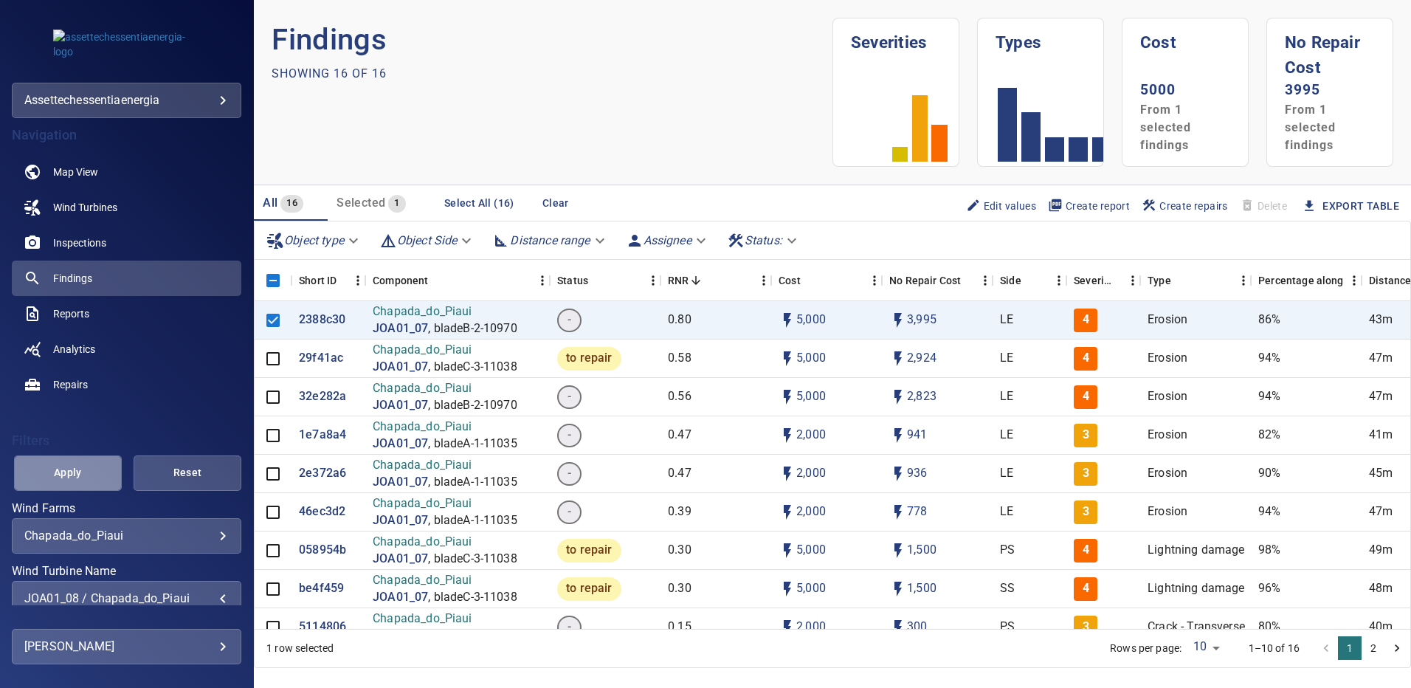
click at [92, 466] on span "Apply" at bounding box center [67, 472] width 71 height 18
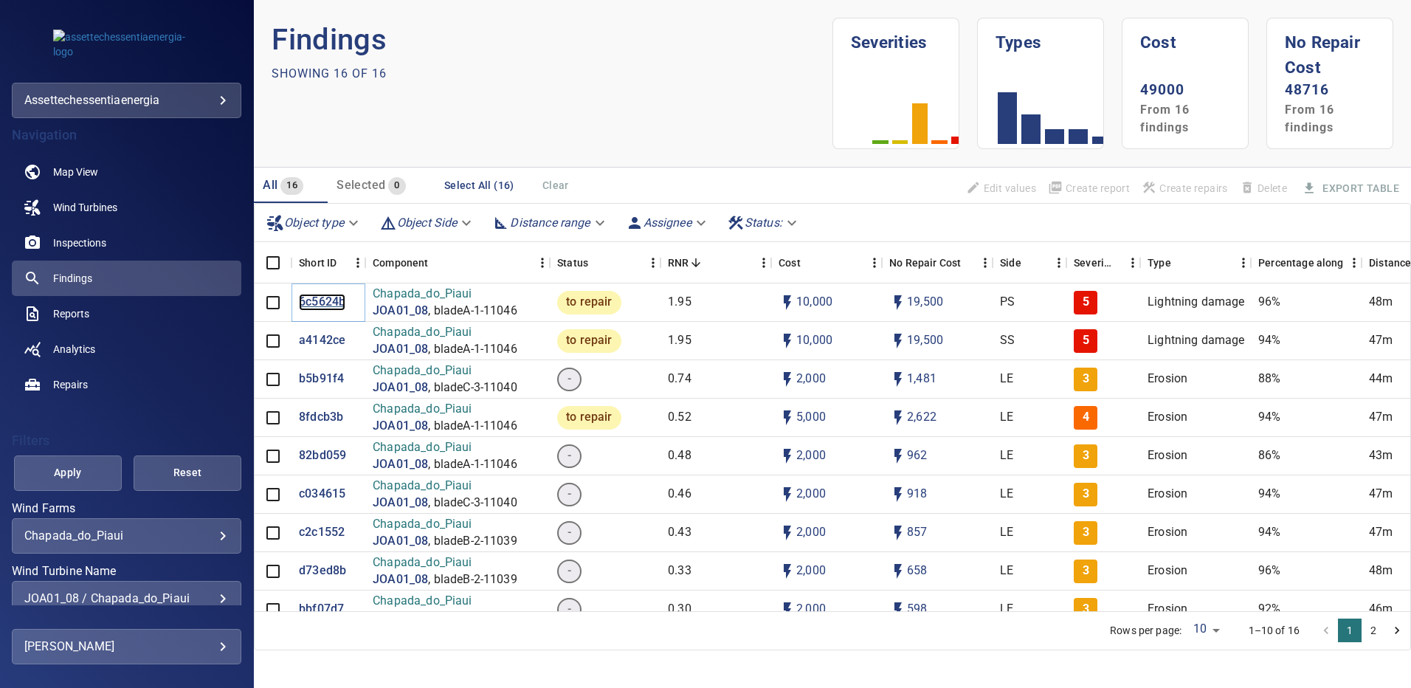
click at [312, 297] on p "6c5624b" at bounding box center [322, 302] width 46 height 17
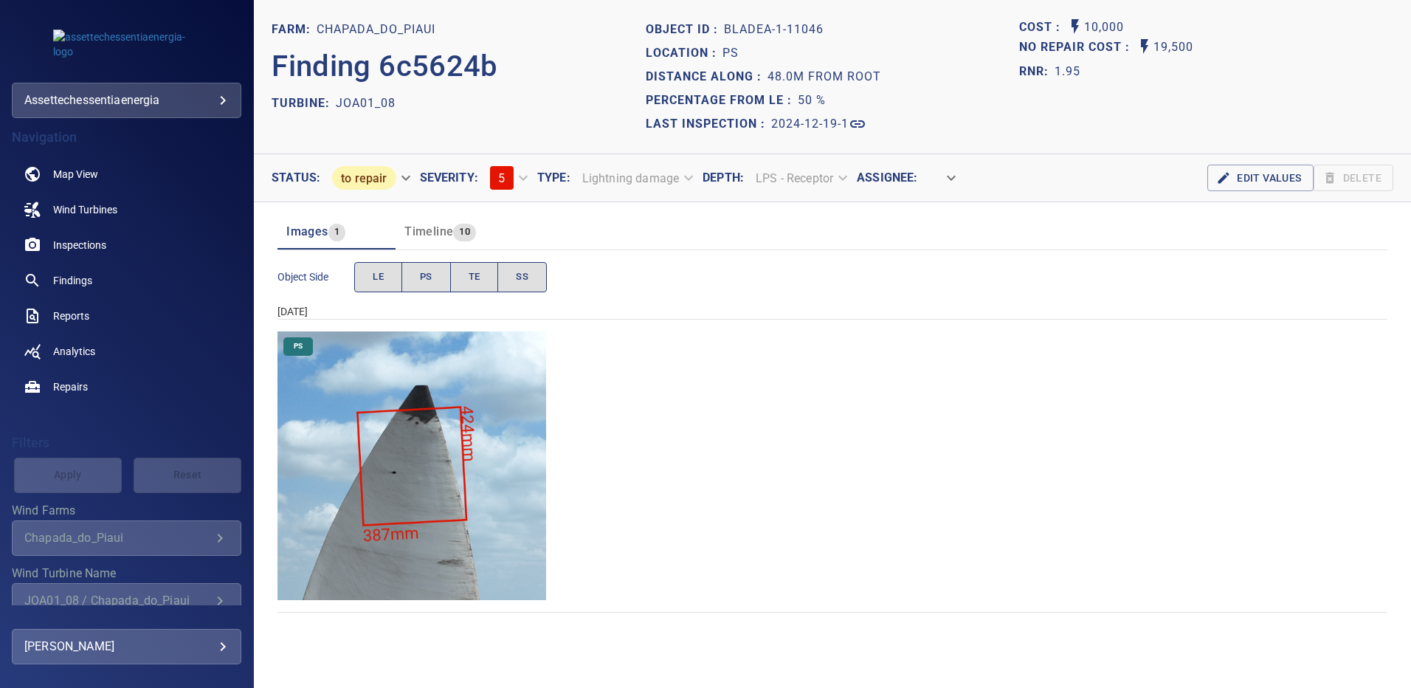
click at [425, 427] on img "Chapada_do_Piaui/JOA01_08/2024-12-19-1/2024-12-19-1/image35wp35.jpg" at bounding box center [411, 465] width 269 height 269
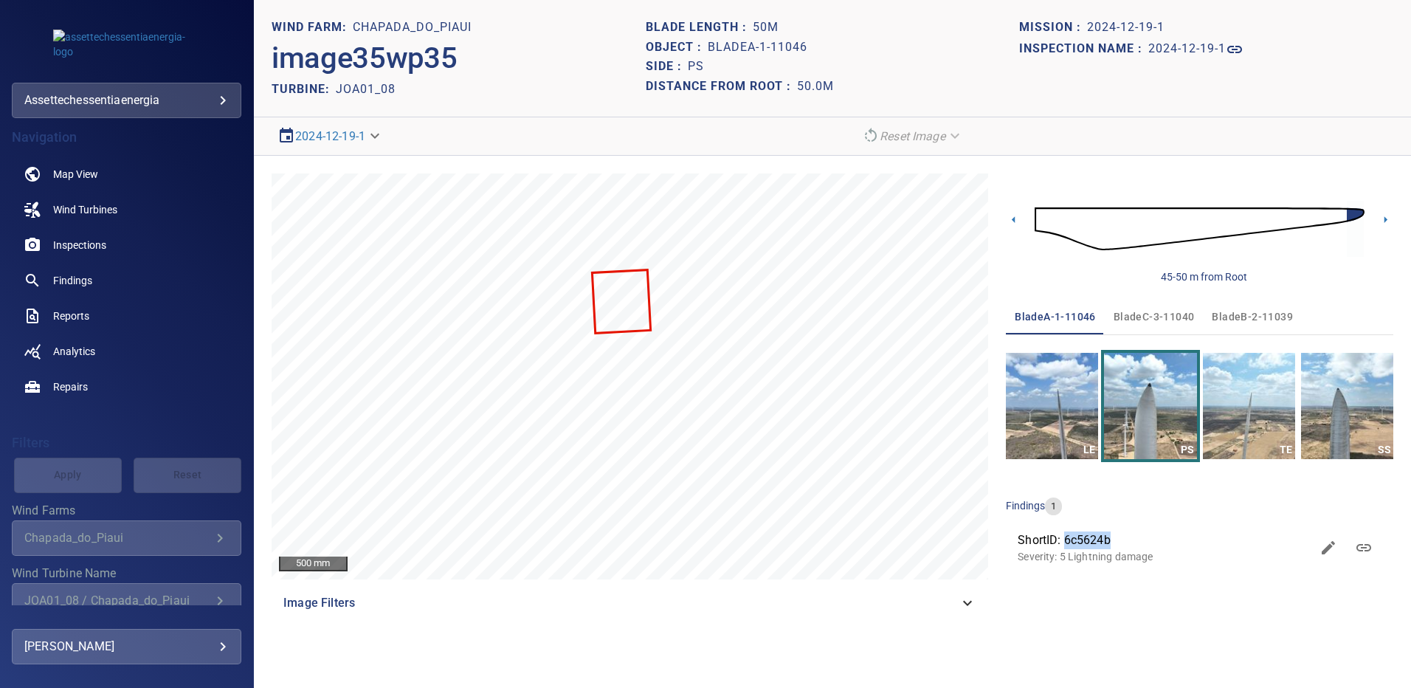
drag, startPoint x: 1111, startPoint y: 540, endPoint x: 1064, endPoint y: 545, distance: 47.4
click at [1064, 545] on span "ShortID: 6c5624b" at bounding box center [1164, 540] width 293 height 18
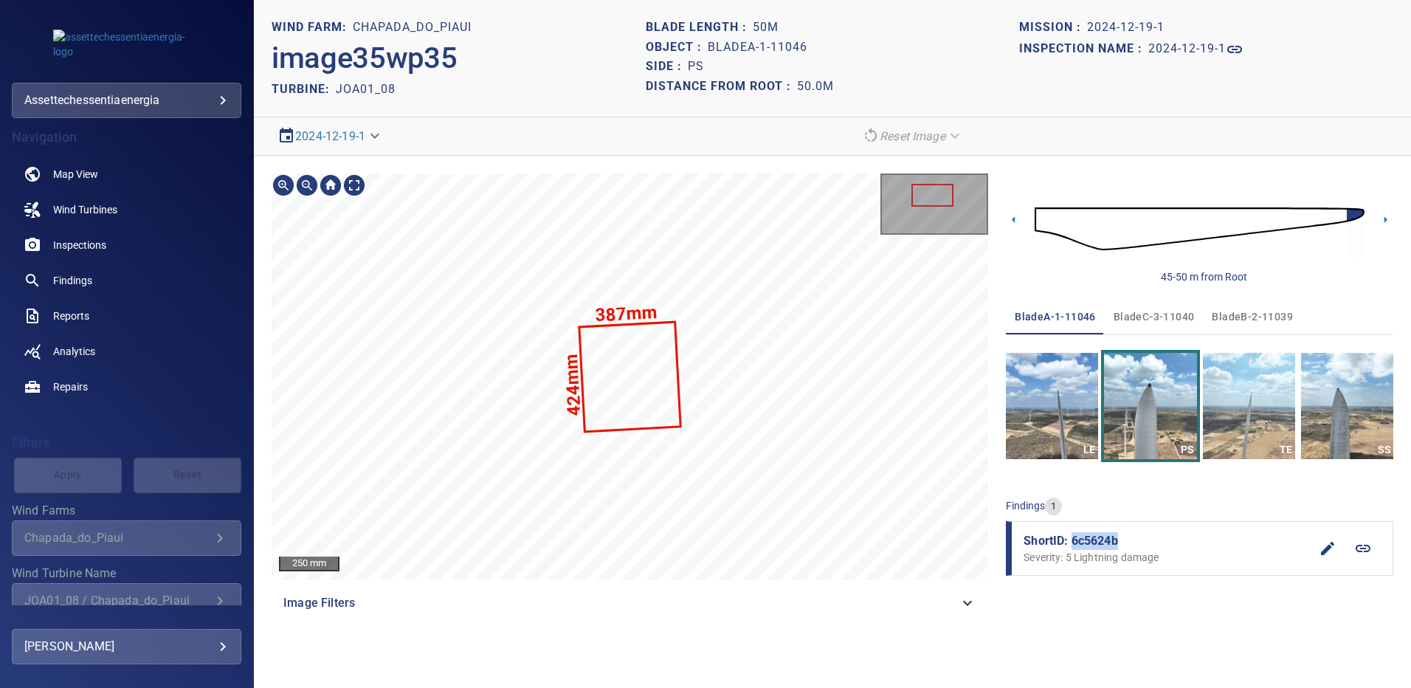
copy span "6c5624b"
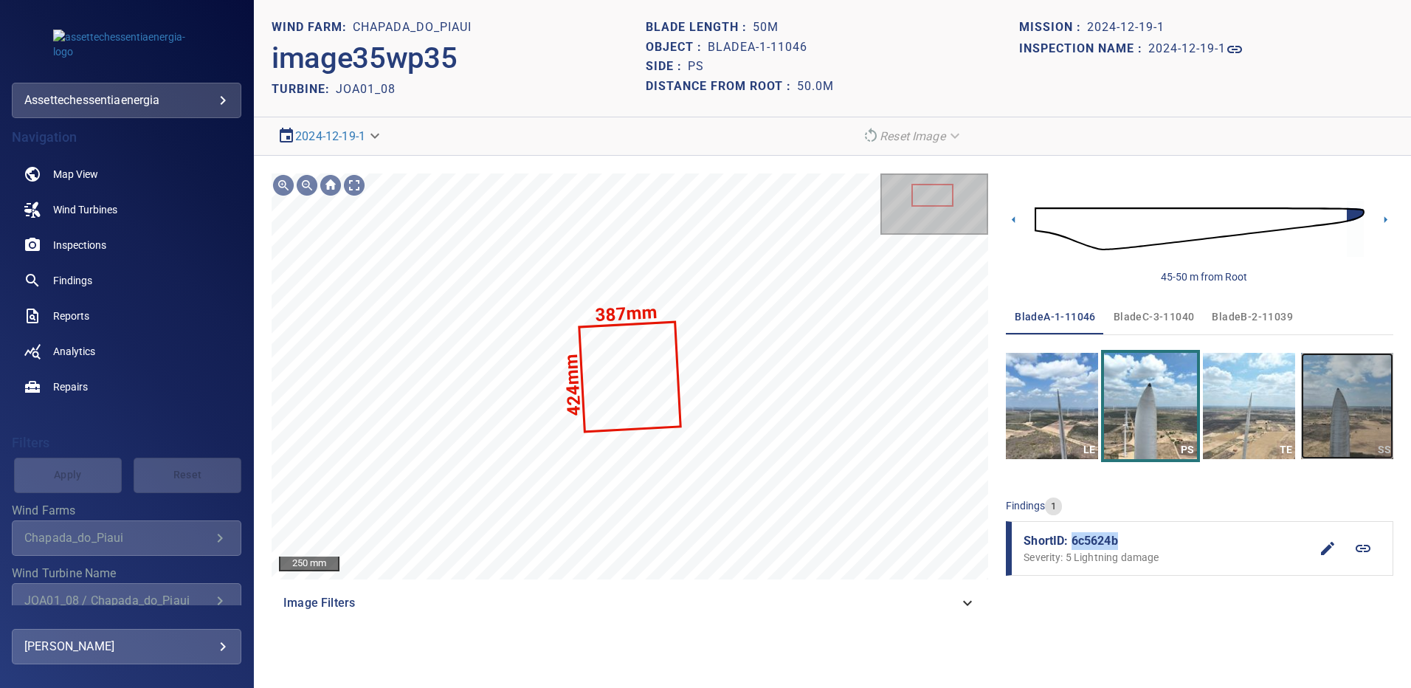
click at [1361, 403] on img "button" at bounding box center [1347, 406] width 92 height 106
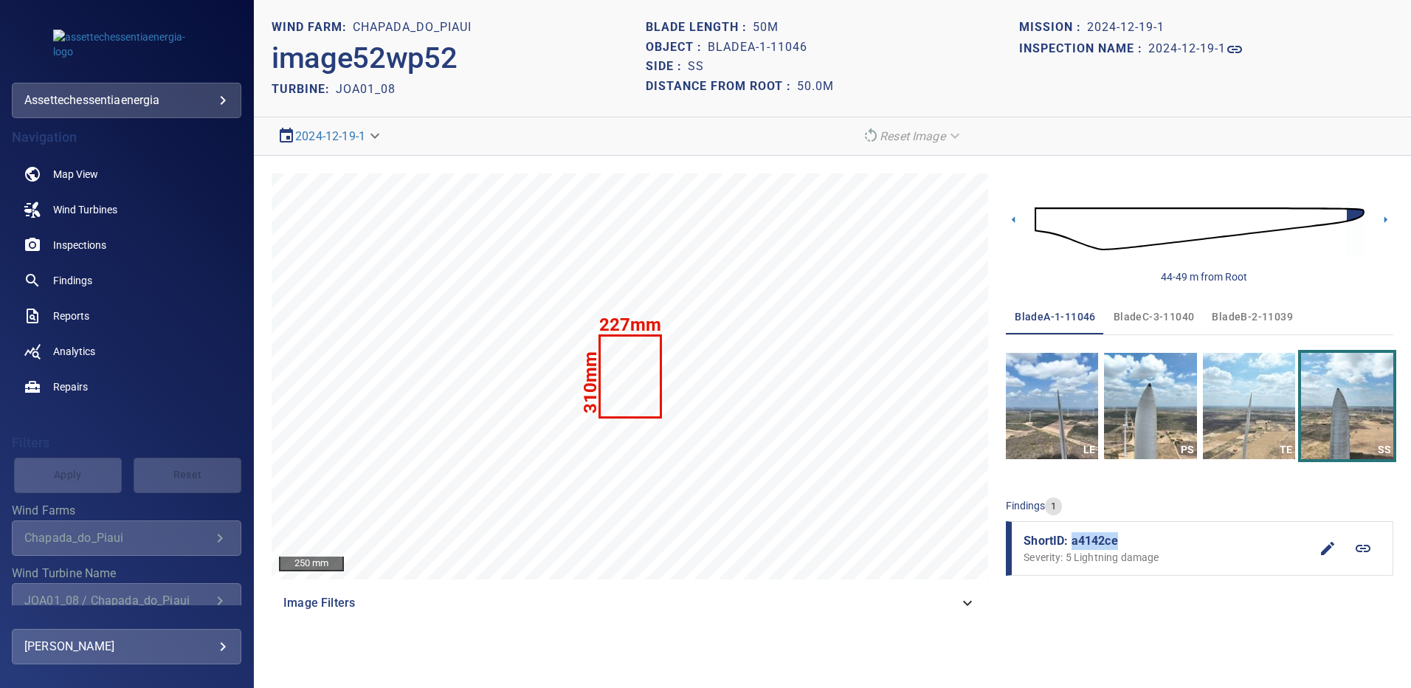
drag, startPoint x: 1112, startPoint y: 543, endPoint x: 1073, endPoint y: 542, distance: 39.1
click at [1073, 542] on span "ShortID: a4142ce" at bounding box center [1167, 541] width 286 height 18
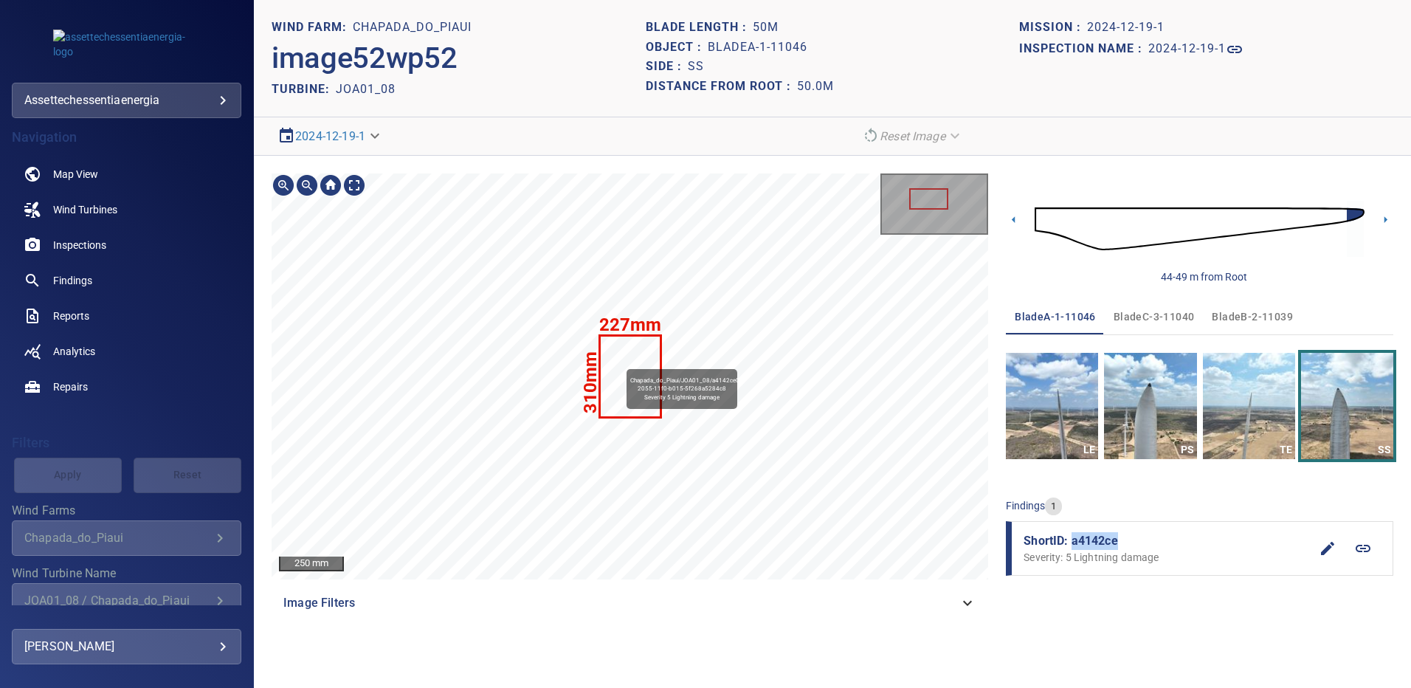
copy span "a4142ce"
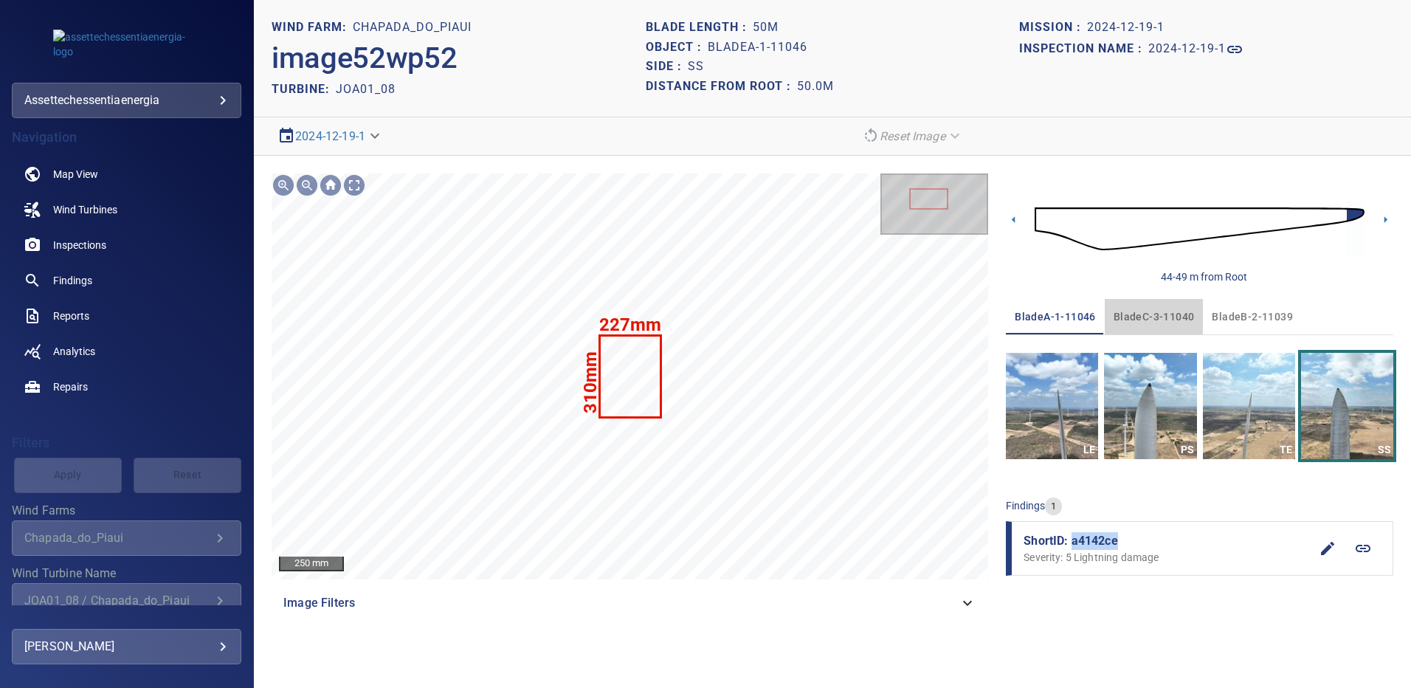
click at [1160, 313] on span "bladeC-3-11040" at bounding box center [1154, 317] width 81 height 18
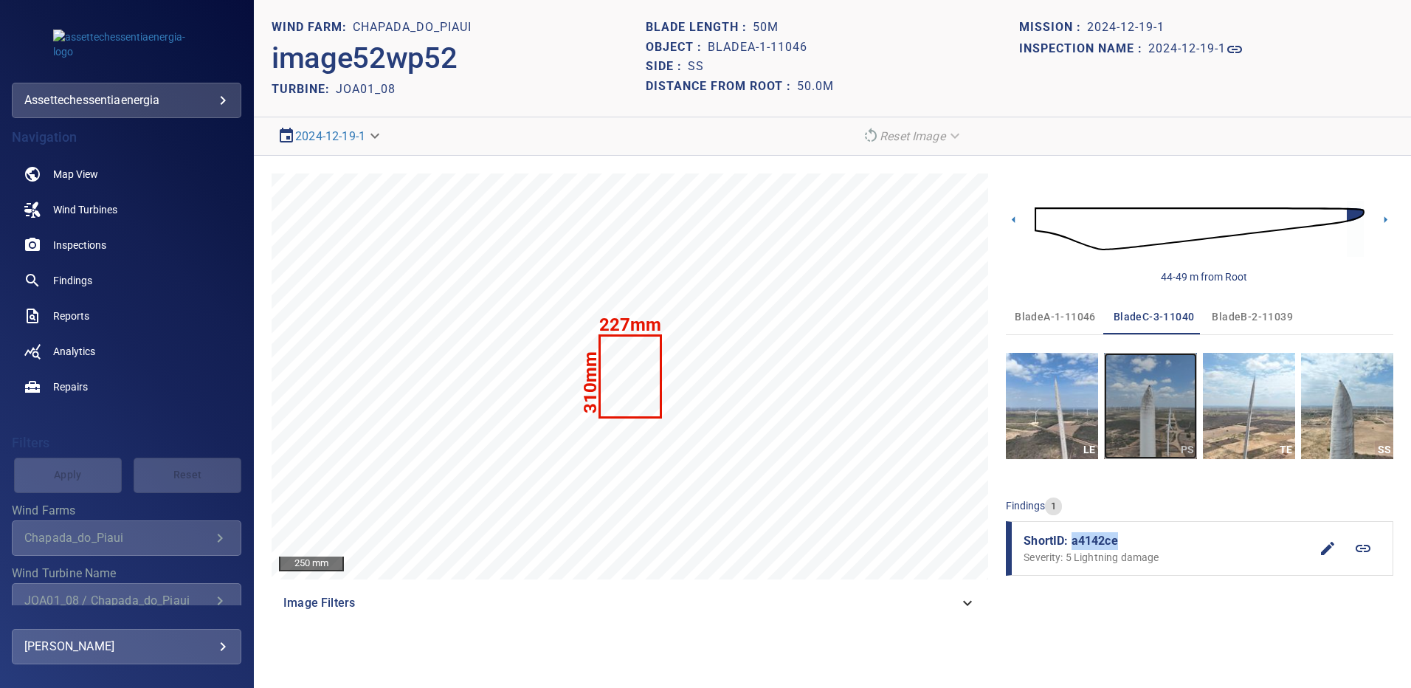
click at [1165, 398] on img "button" at bounding box center [1150, 406] width 92 height 106
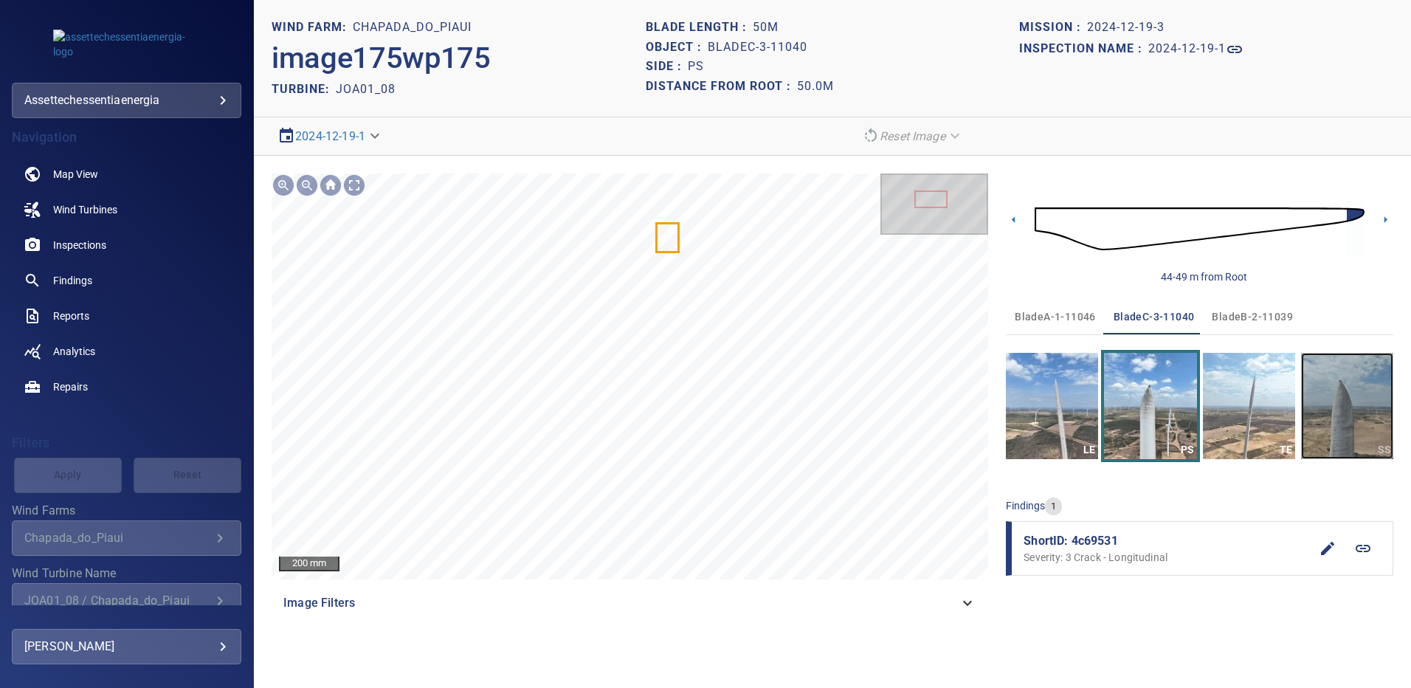
click at [1335, 393] on img "button" at bounding box center [1347, 406] width 92 height 106
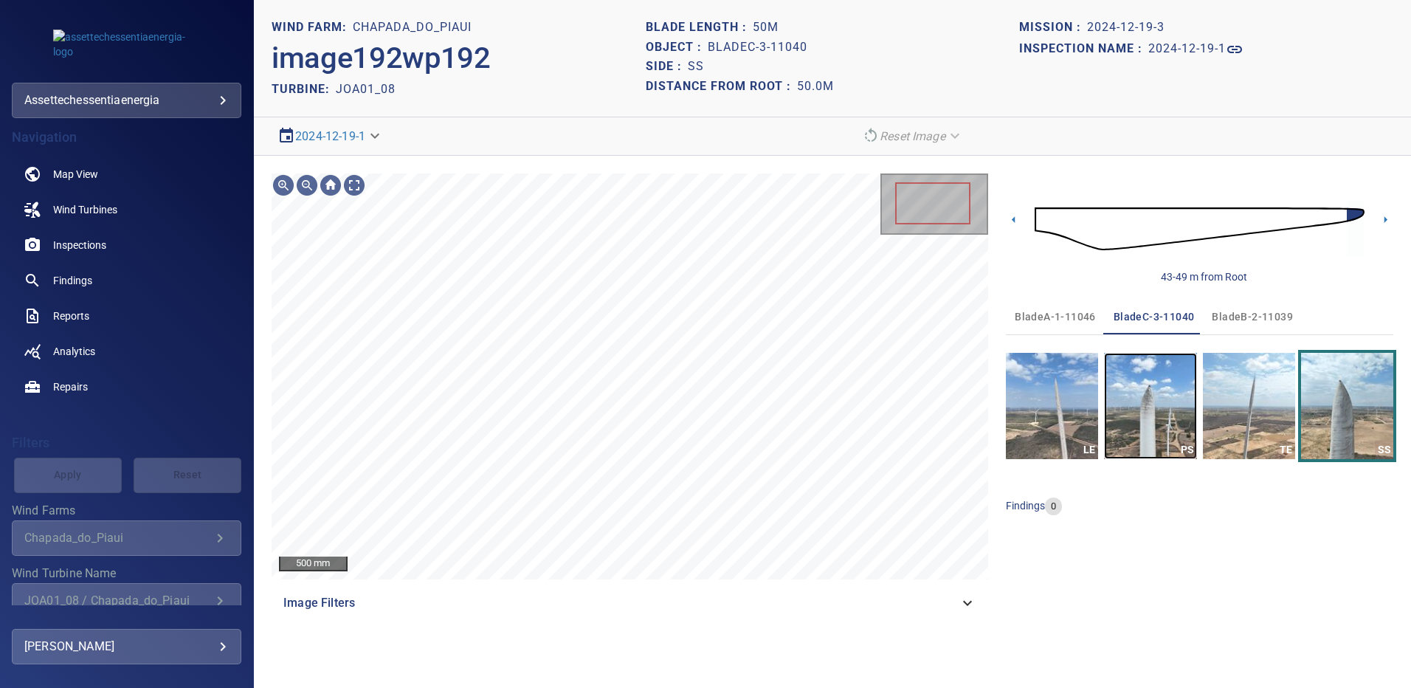
click at [1141, 424] on img "button" at bounding box center [1150, 406] width 92 height 106
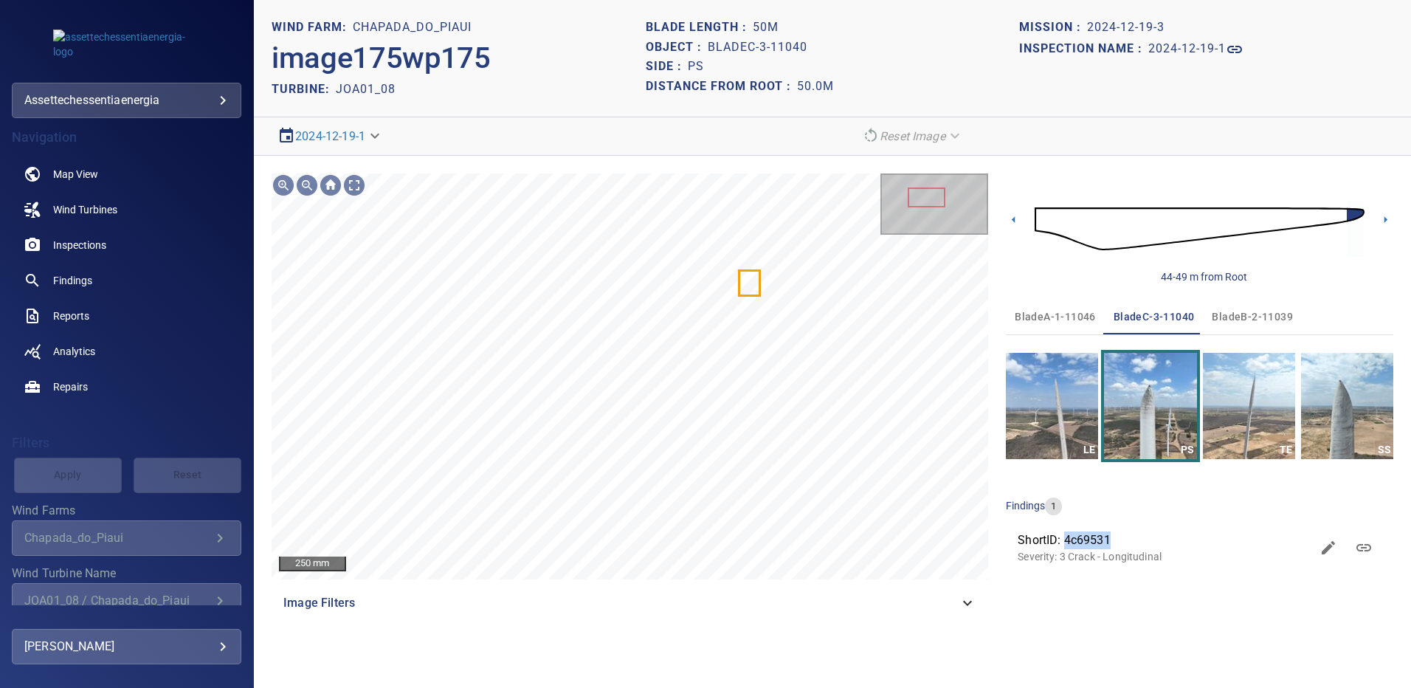
drag, startPoint x: 1117, startPoint y: 542, endPoint x: 1066, endPoint y: 541, distance: 50.9
click at [1066, 541] on span "ShortID: 4c69531" at bounding box center [1164, 540] width 293 height 18
copy span "4c69531"
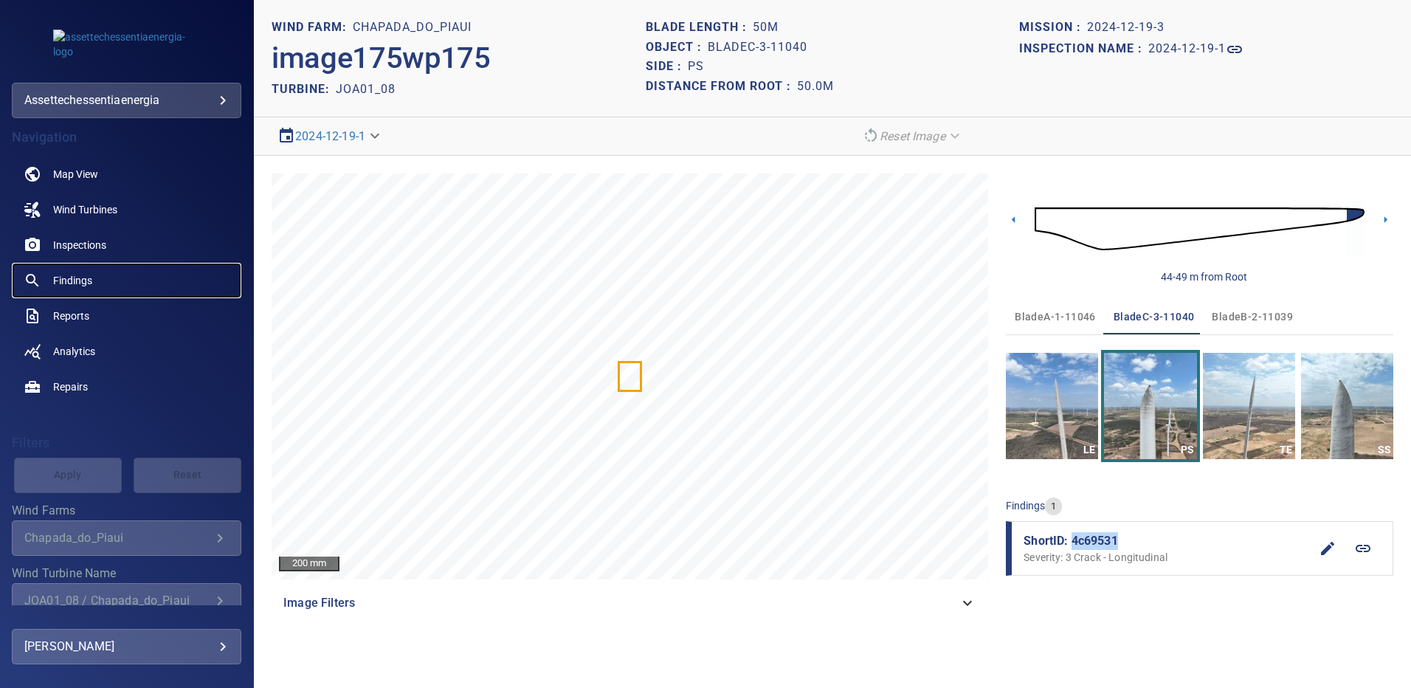
click at [74, 282] on span "Findings" at bounding box center [72, 280] width 39 height 15
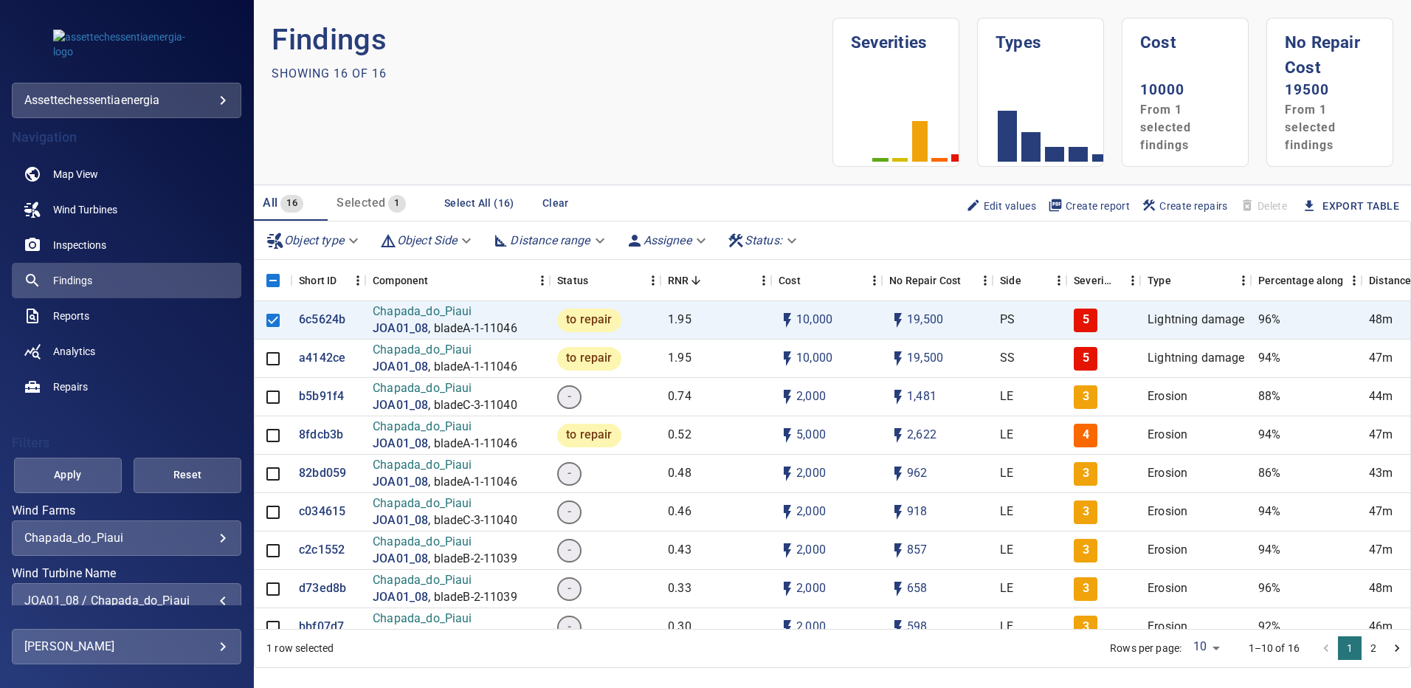
click at [210, 597] on div "JOA01_08 / Chapada_do_Piaui" at bounding box center [126, 600] width 204 height 14
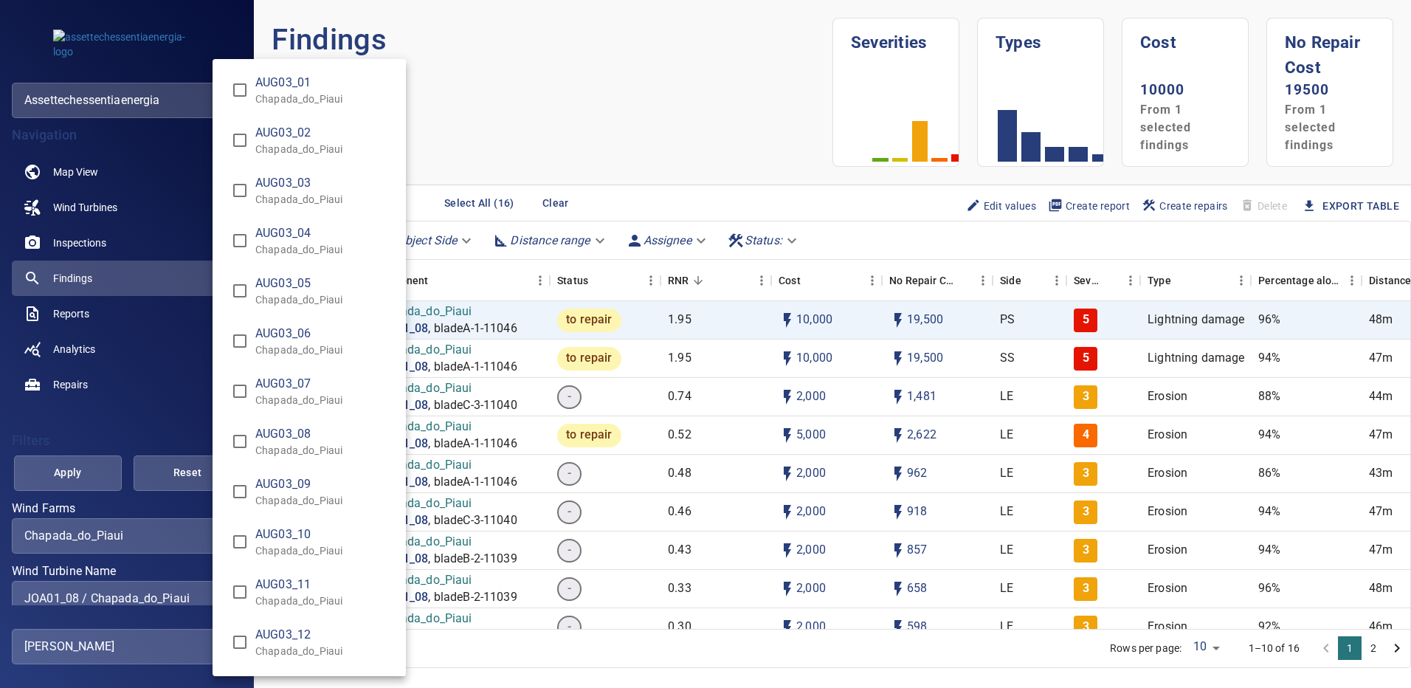
scroll to position [2533, 0]
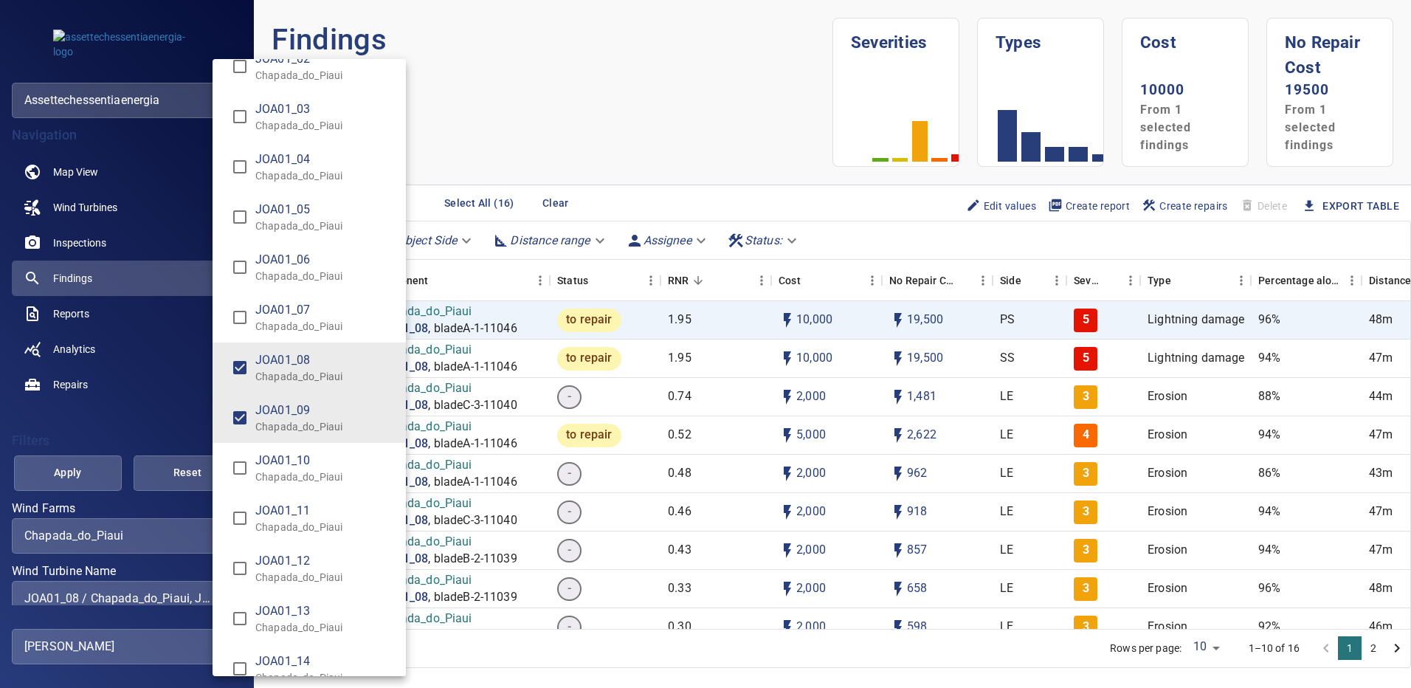
type input "**********"
click at [68, 477] on div "Wind Turbine Name" at bounding box center [705, 344] width 1411 height 688
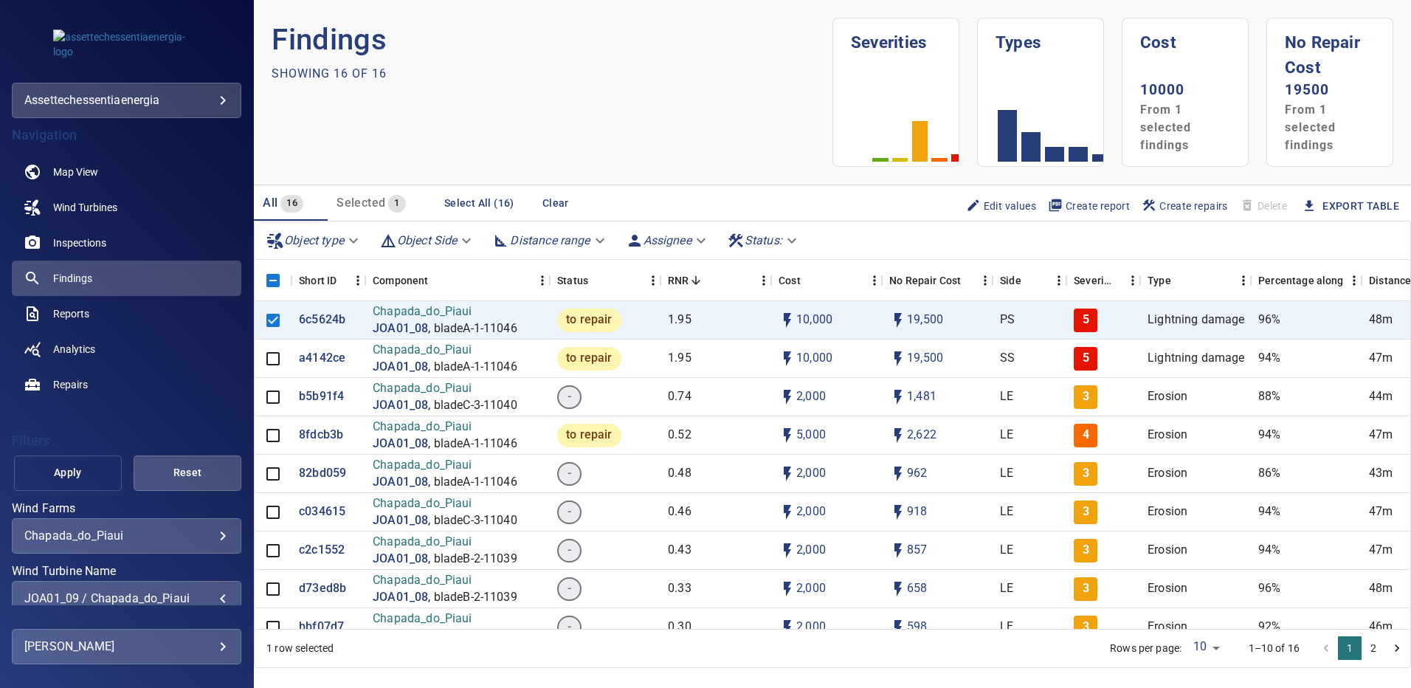
click at [75, 472] on span "Apply" at bounding box center [67, 472] width 71 height 18
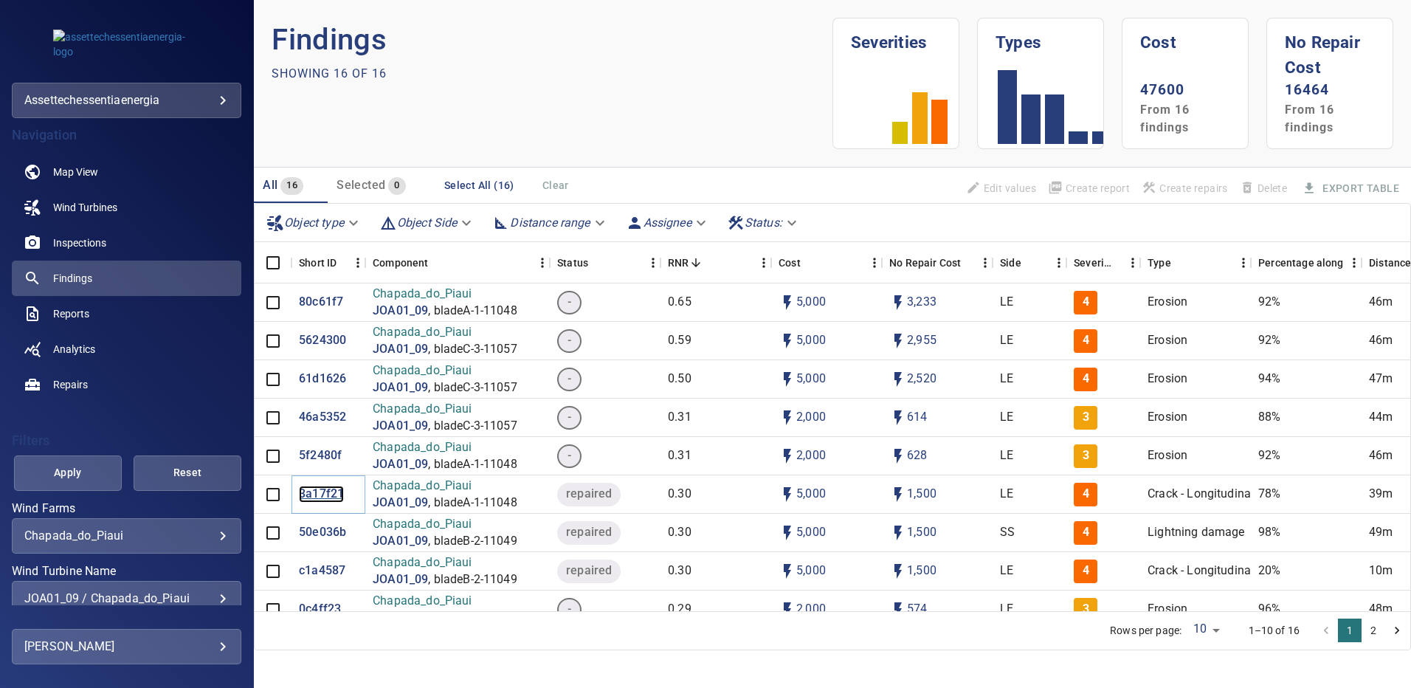
click at [320, 494] on p "3a17f21" at bounding box center [321, 494] width 45 height 17
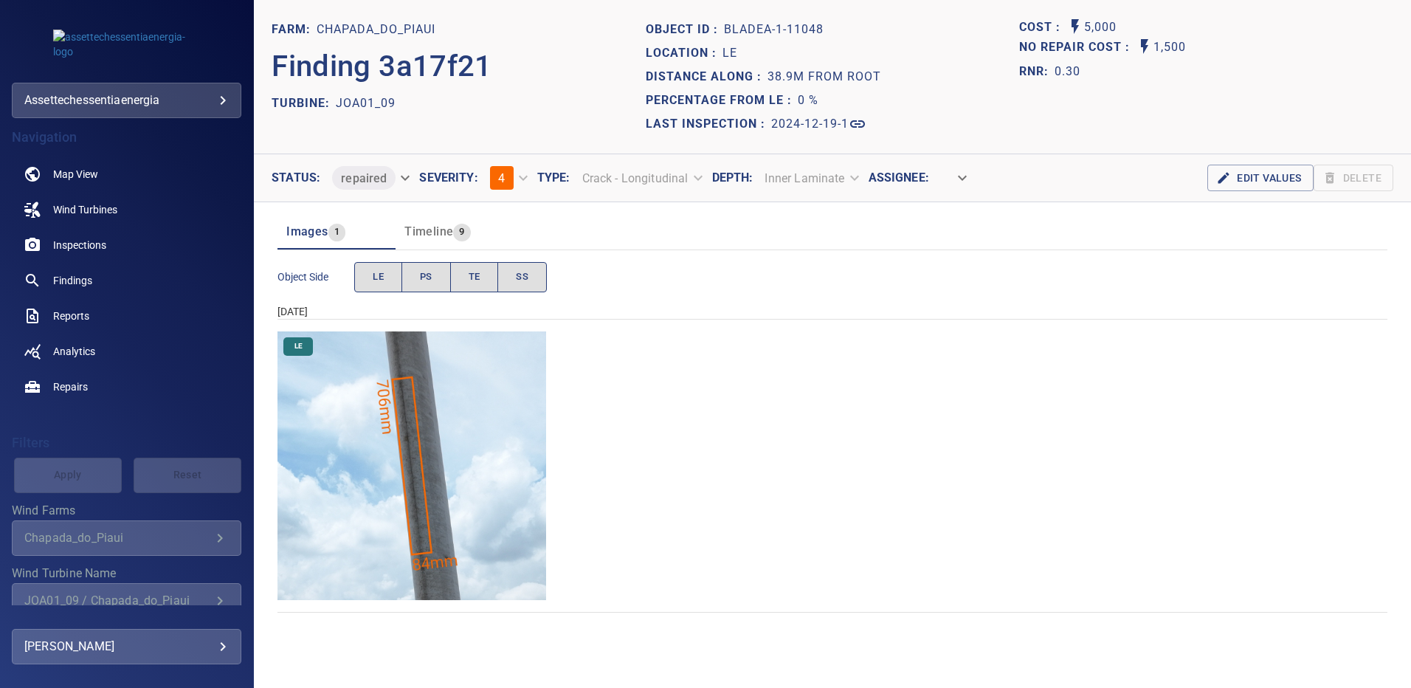
click at [519, 424] on img "Chapada_do_Piaui/JOA01_09/2024-12-19-1/2024-12-19-1/image12wp12.jpg" at bounding box center [411, 465] width 269 height 269
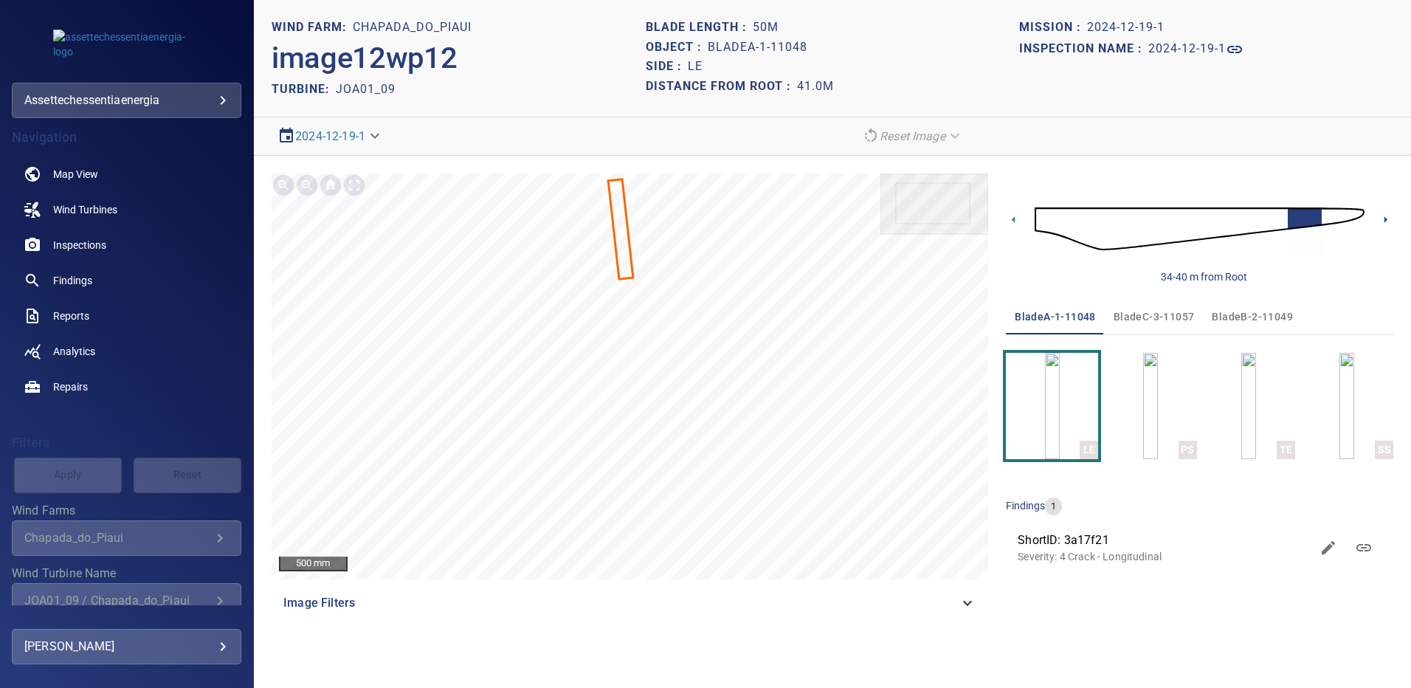
click at [1383, 215] on icon at bounding box center [1385, 219] width 15 height 15
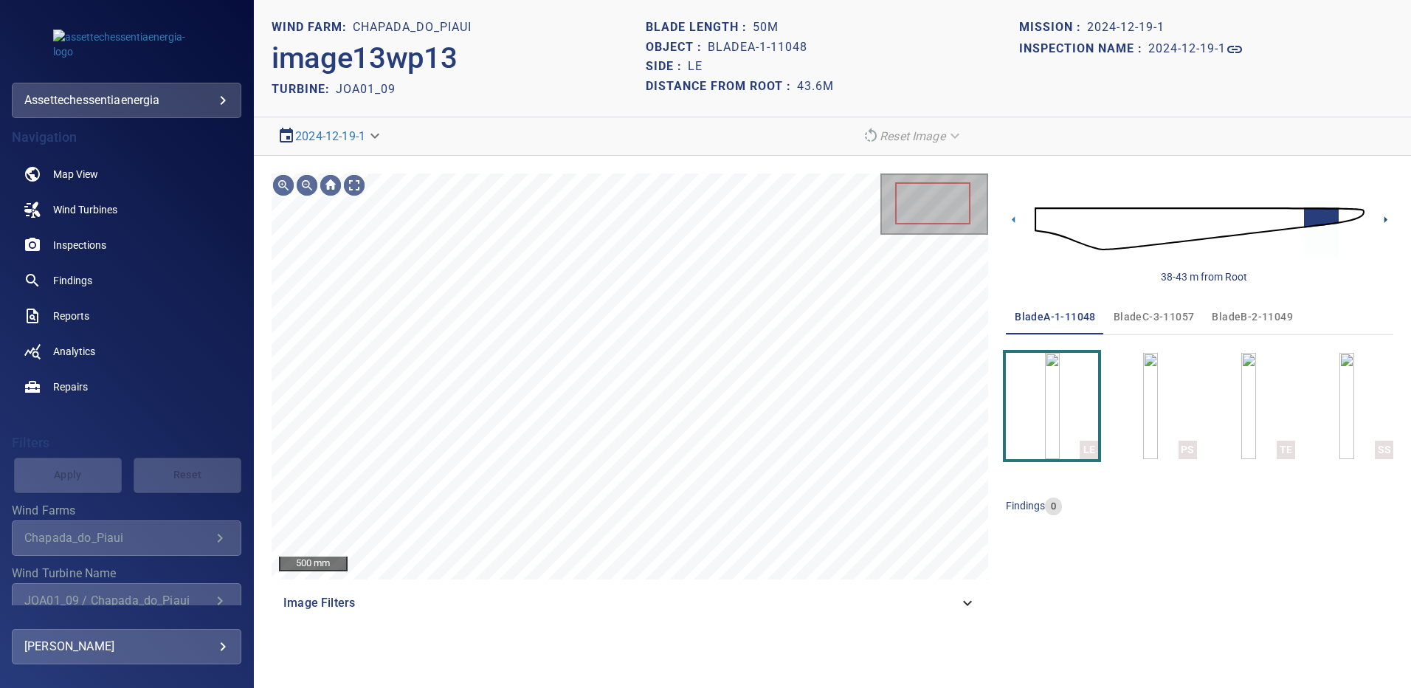
click at [1383, 222] on icon at bounding box center [1385, 219] width 15 height 15
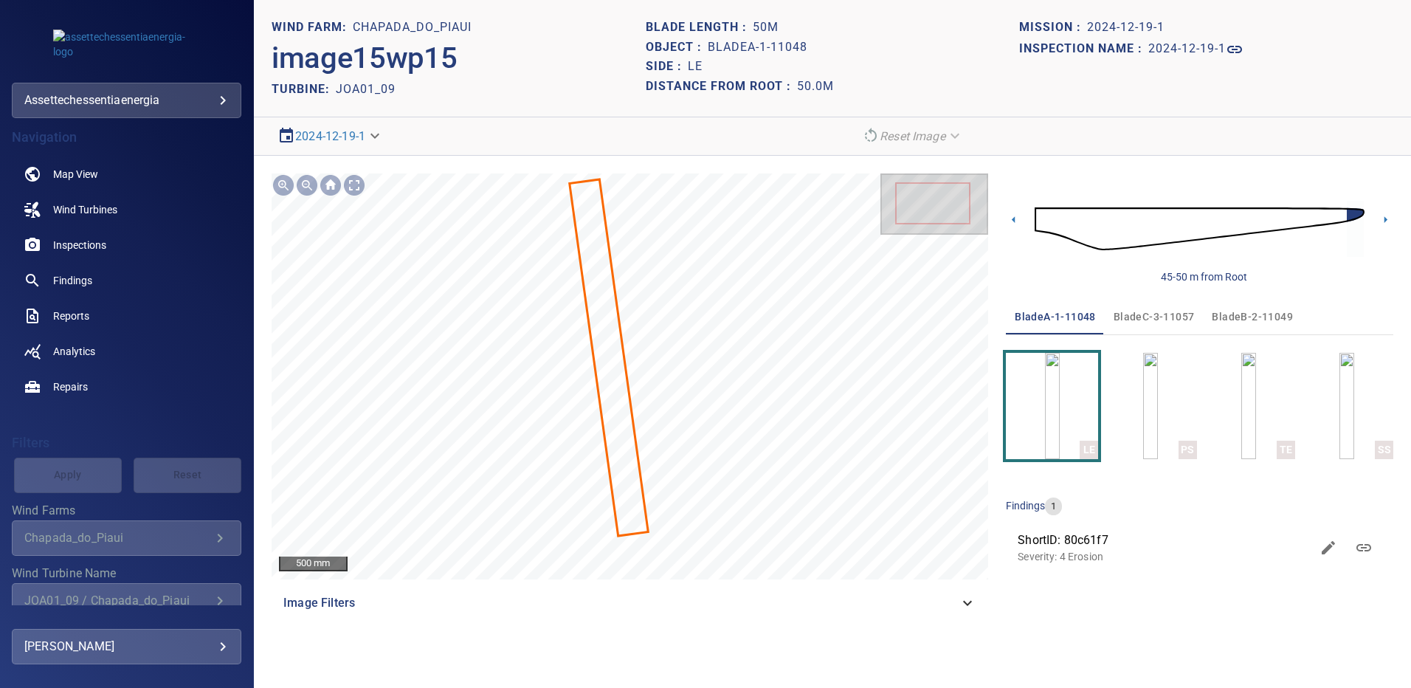
click at [1224, 318] on span "bladeB-2-11049" at bounding box center [1252, 317] width 81 height 18
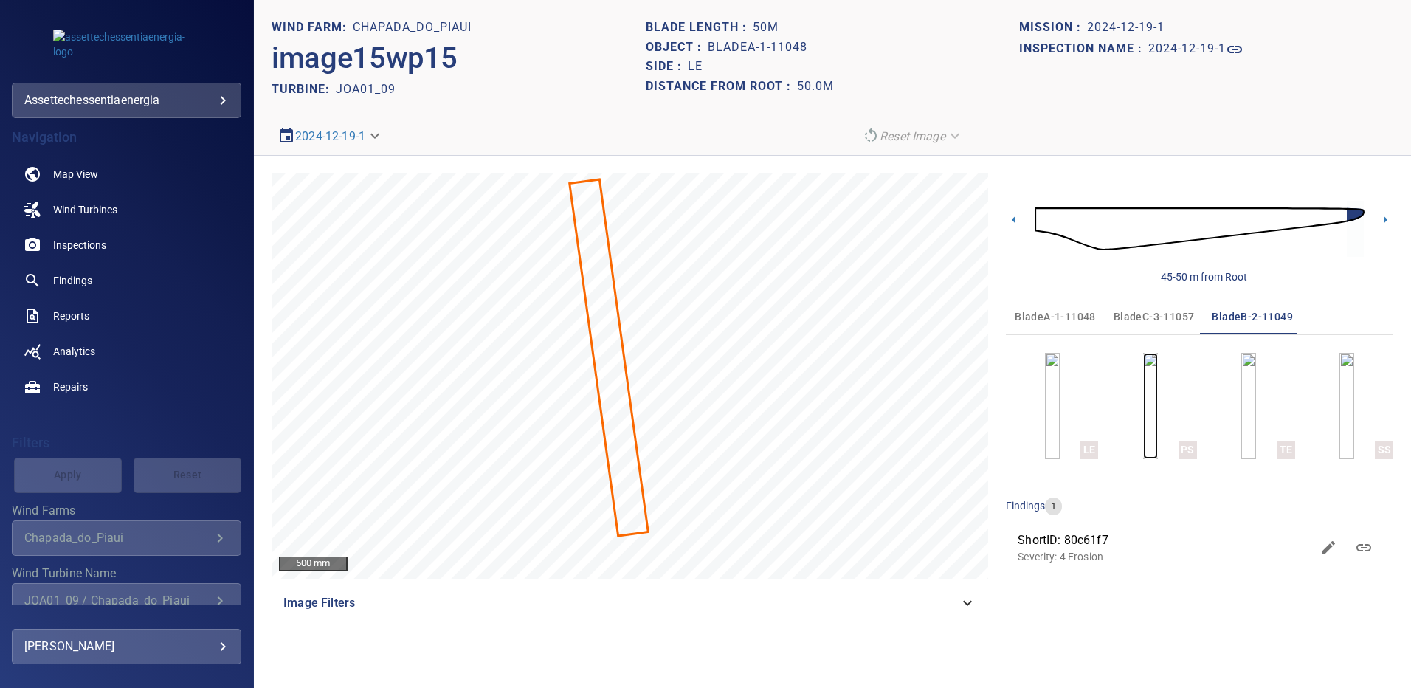
click at [1158, 413] on img "button" at bounding box center [1150, 406] width 15 height 106
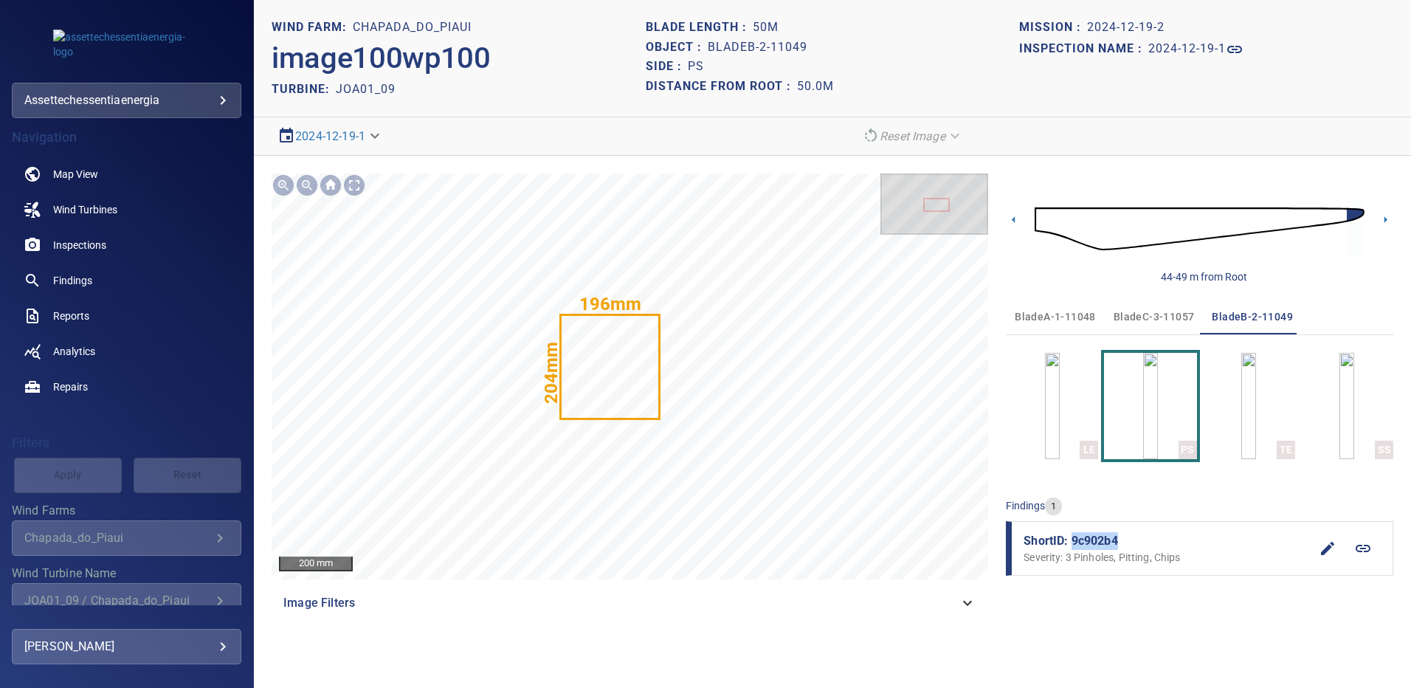
drag, startPoint x: 1117, startPoint y: 539, endPoint x: 1072, endPoint y: 544, distance: 46.0
click at [1072, 543] on span "ShortID: 9c902b4" at bounding box center [1167, 541] width 286 height 18
copy span "9c902b4"
click at [1339, 412] on img "button" at bounding box center [1346, 406] width 15 height 106
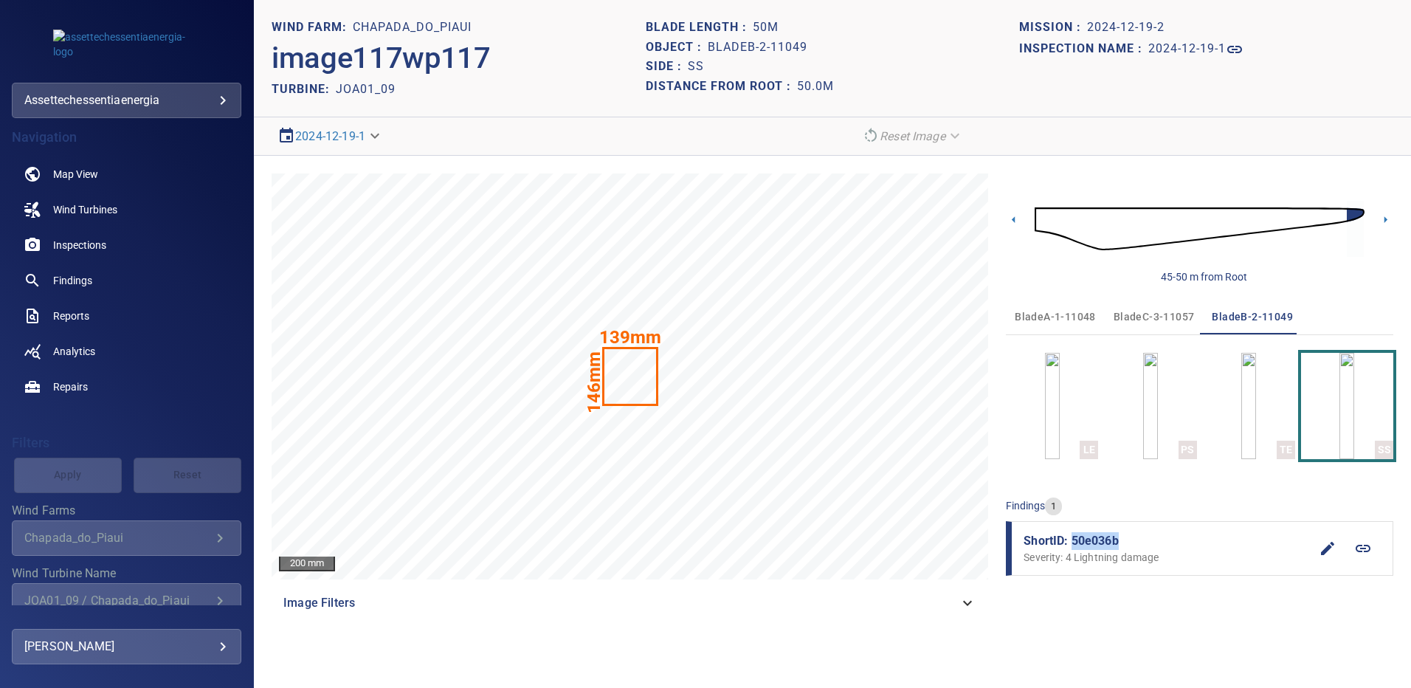
drag, startPoint x: 1119, startPoint y: 537, endPoint x: 1074, endPoint y: 539, distance: 45.8
click at [1074, 539] on span "ShortID: 50e036b" at bounding box center [1167, 541] width 286 height 18
copy span "50e036b"
click at [86, 273] on span "Findings" at bounding box center [72, 280] width 39 height 15
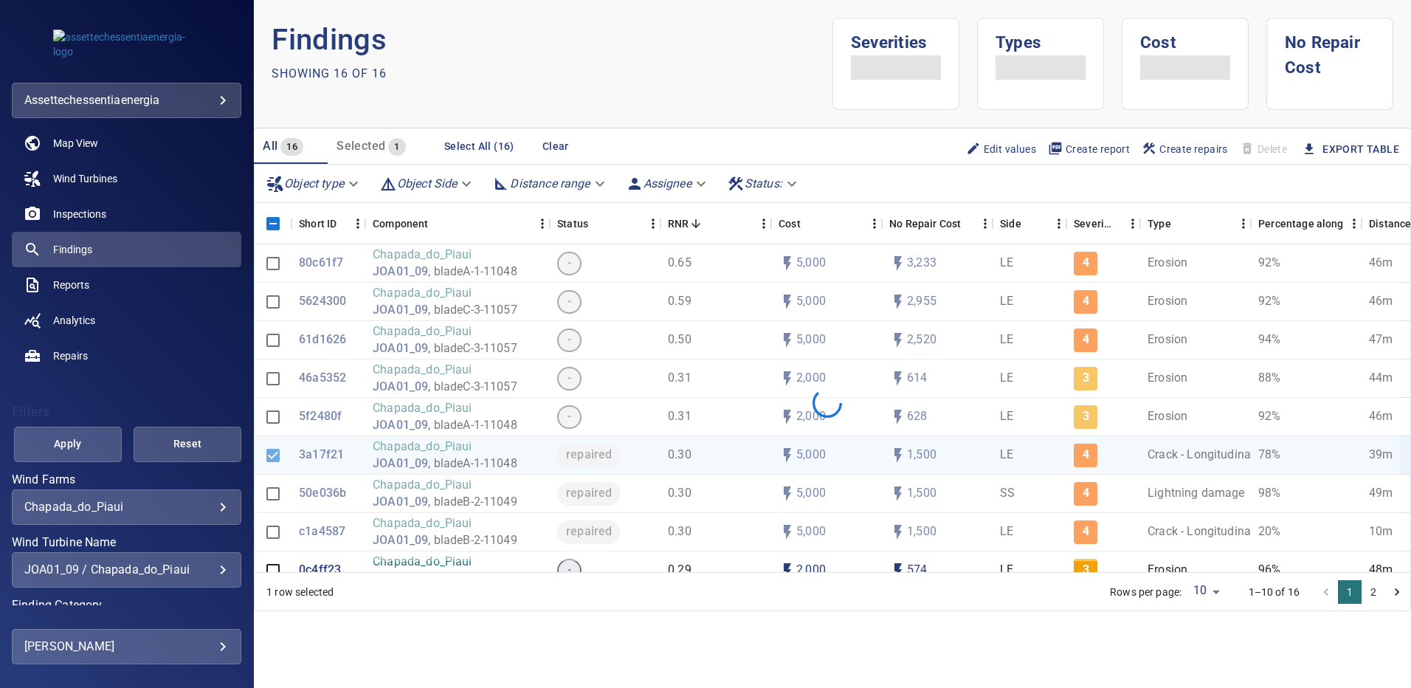
scroll to position [45, 0]
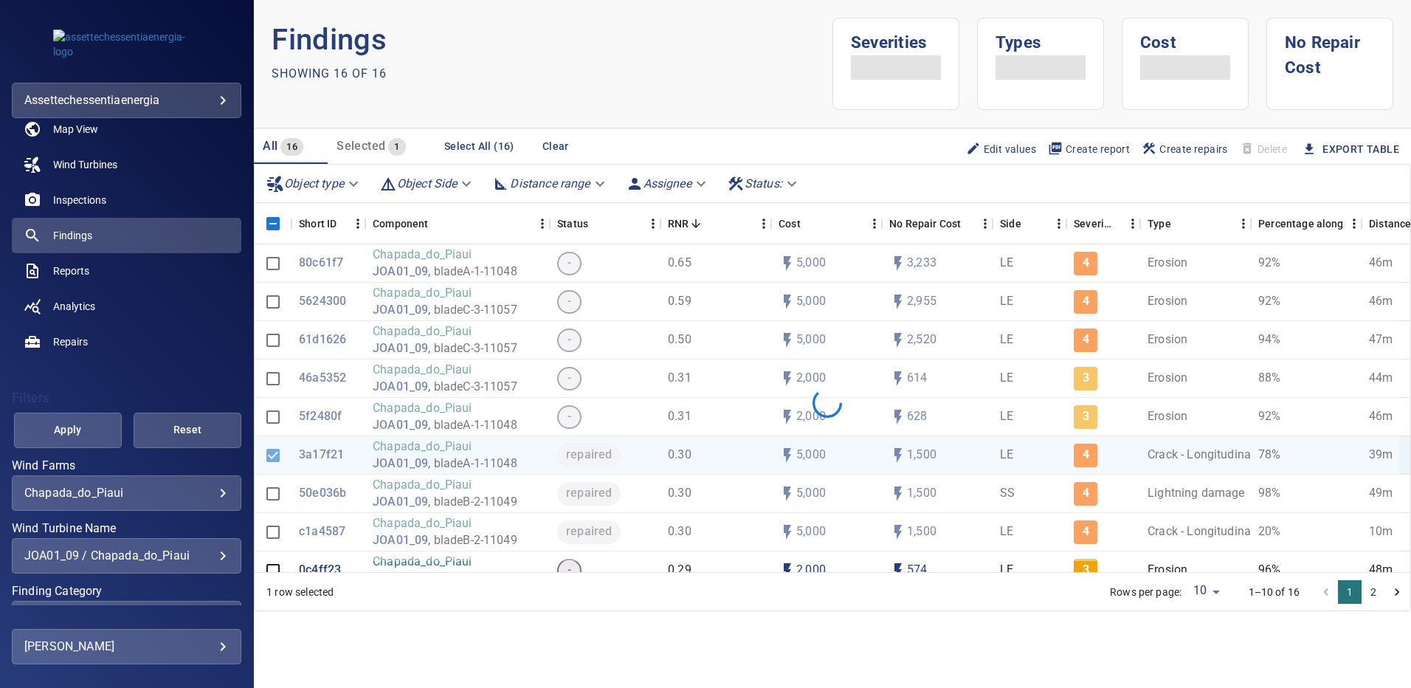
click at [209, 553] on div "JOA01_09 / Chapada_do_Piaui" at bounding box center [126, 555] width 204 height 14
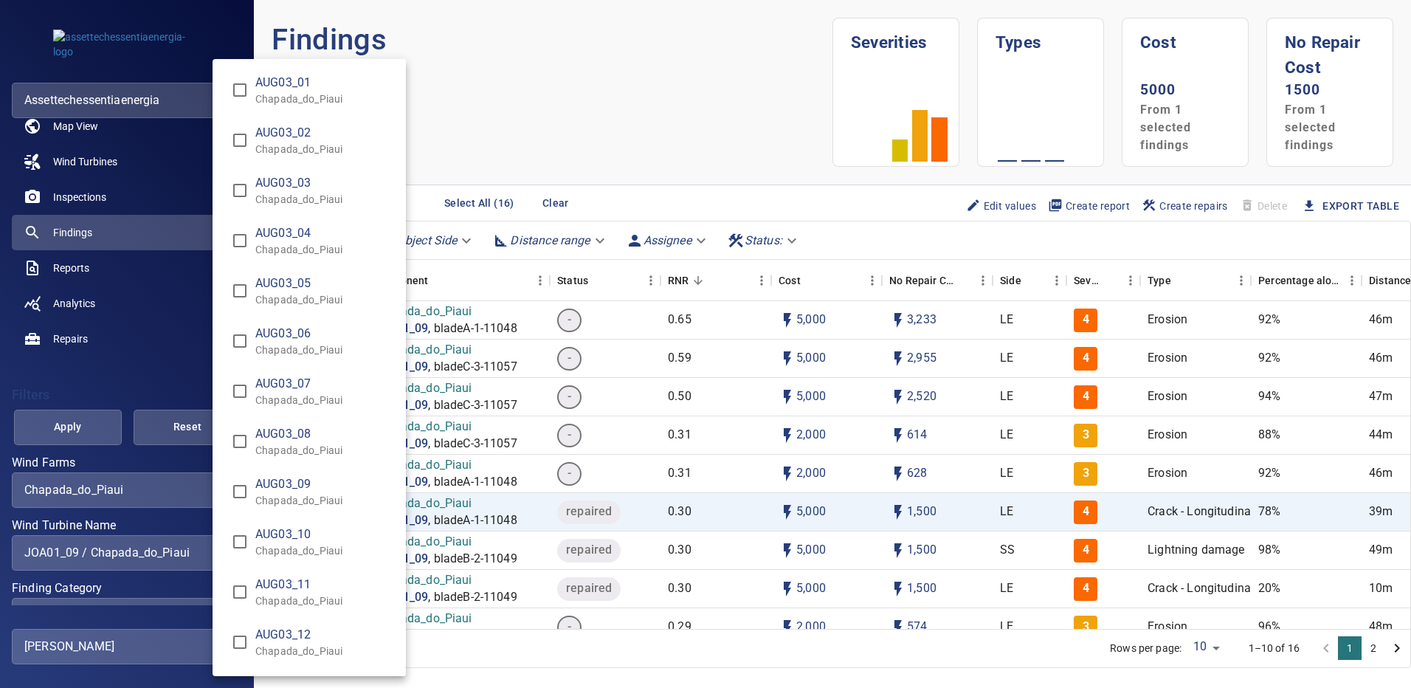
scroll to position [2584, 0]
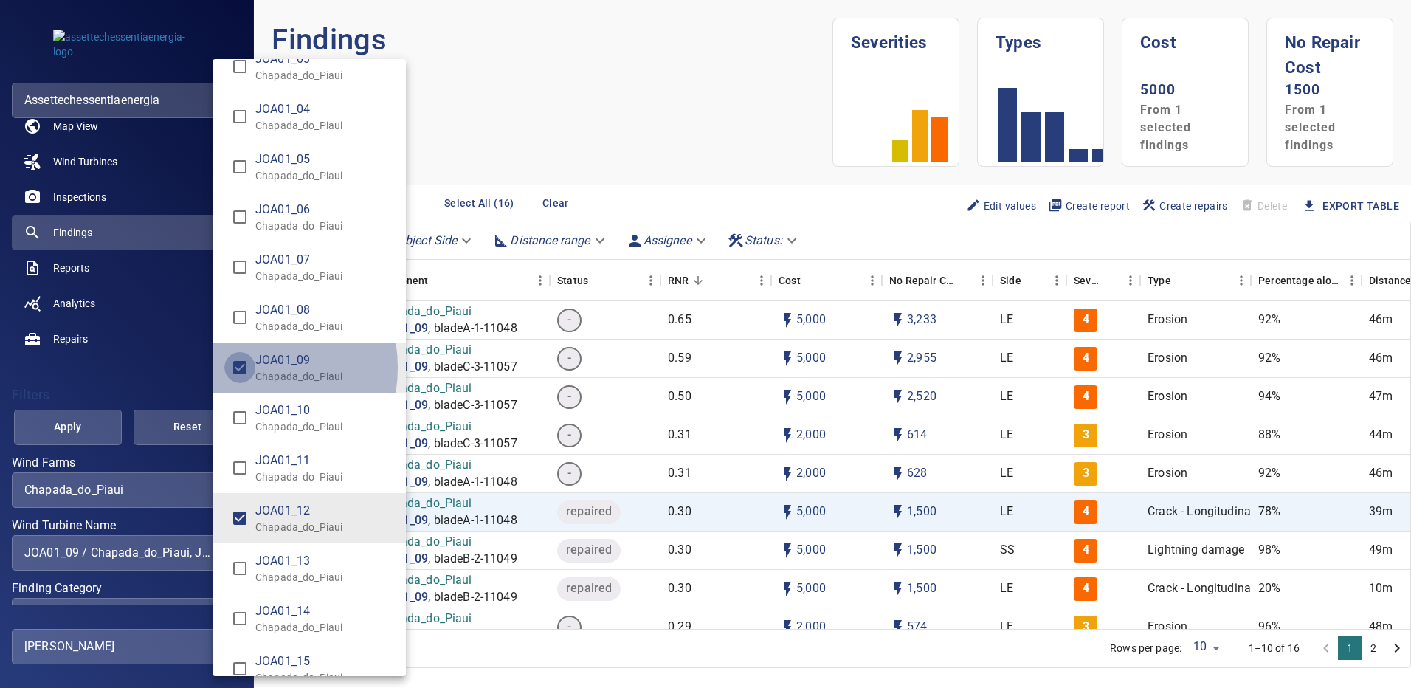
type input "**********"
click at [72, 431] on div "Wind Turbine Name" at bounding box center [705, 344] width 1411 height 688
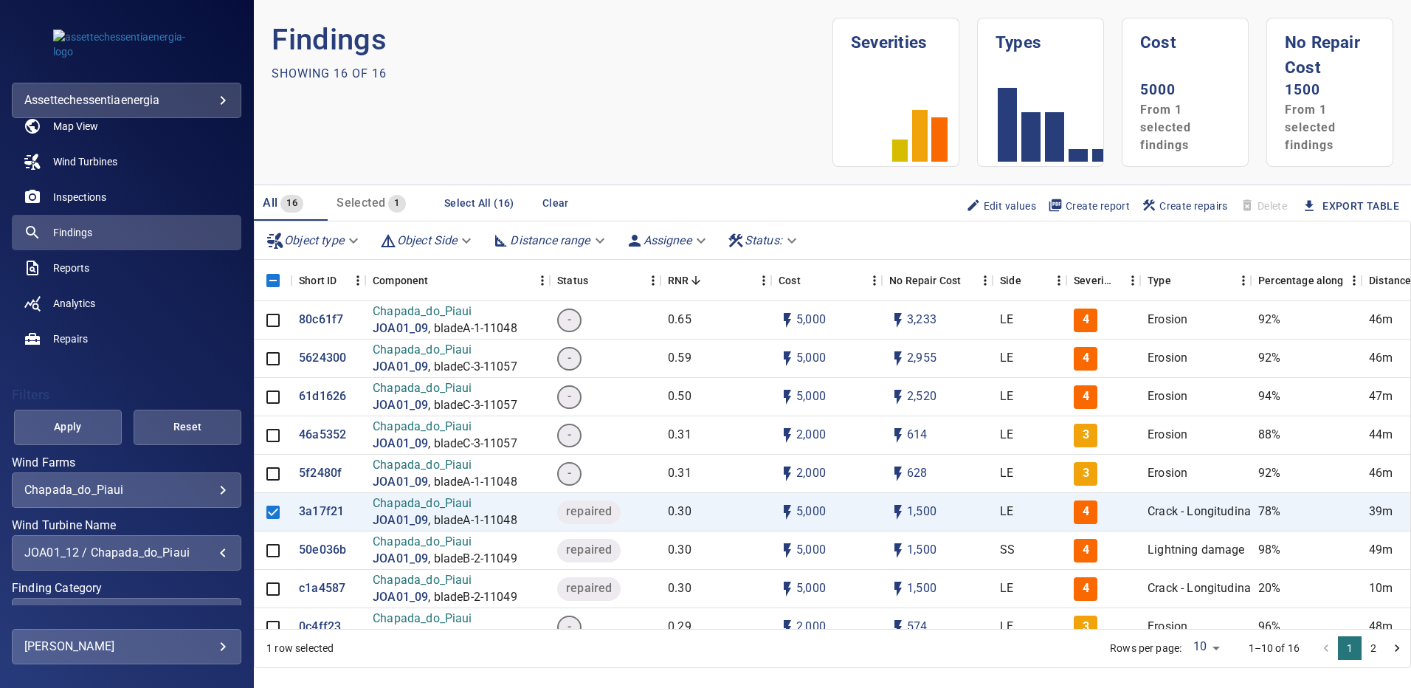
click at [72, 431] on span "Apply" at bounding box center [67, 427] width 71 height 18
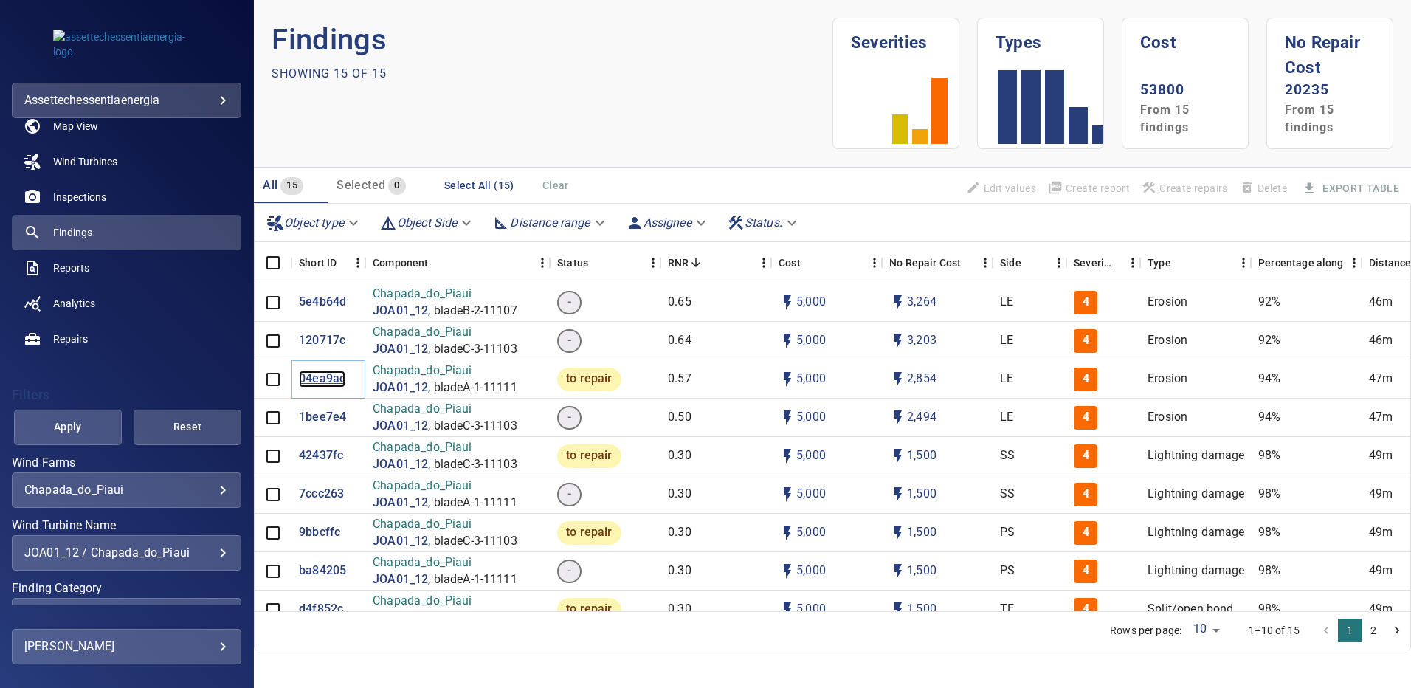
click at [330, 383] on p "04ea9ac" at bounding box center [322, 378] width 46 height 17
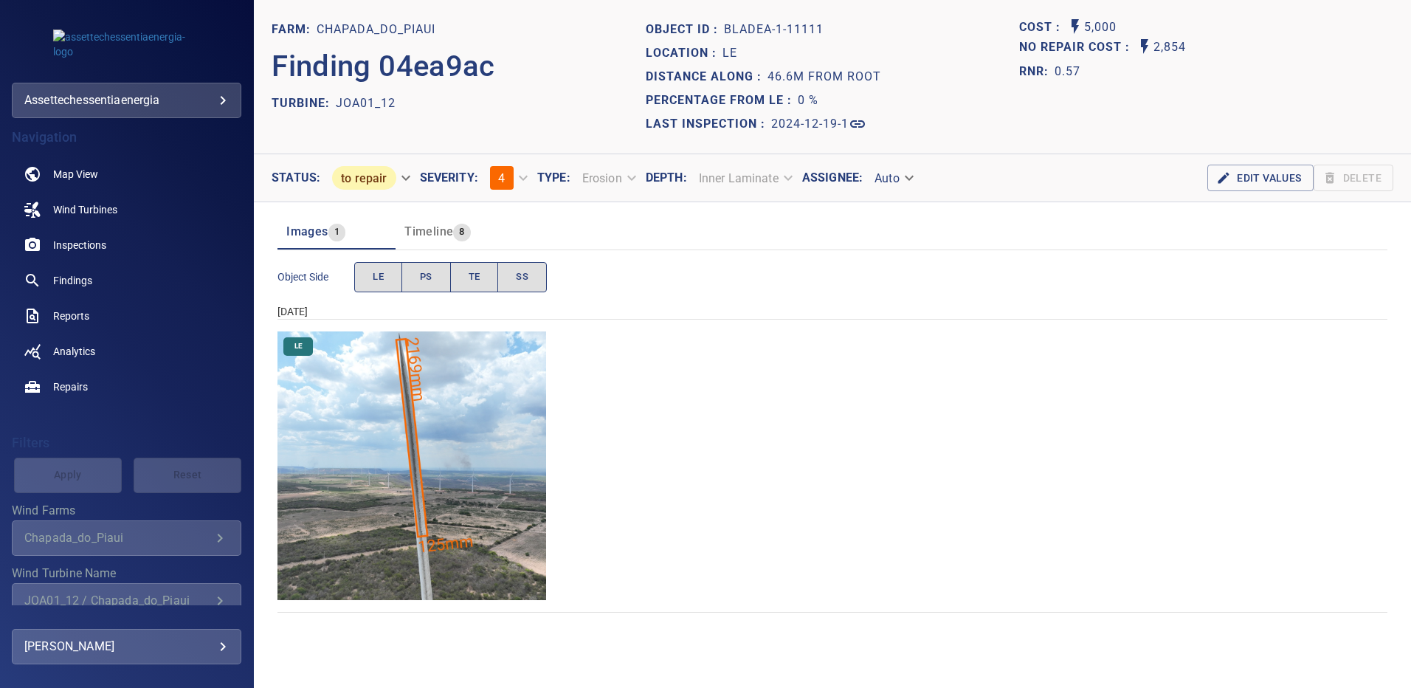
click at [505, 425] on img "Chapada_do_Piaui/JOA01_12/2024-12-19-1/2024-12-19-1/image16wp16.jpg" at bounding box center [411, 465] width 269 height 269
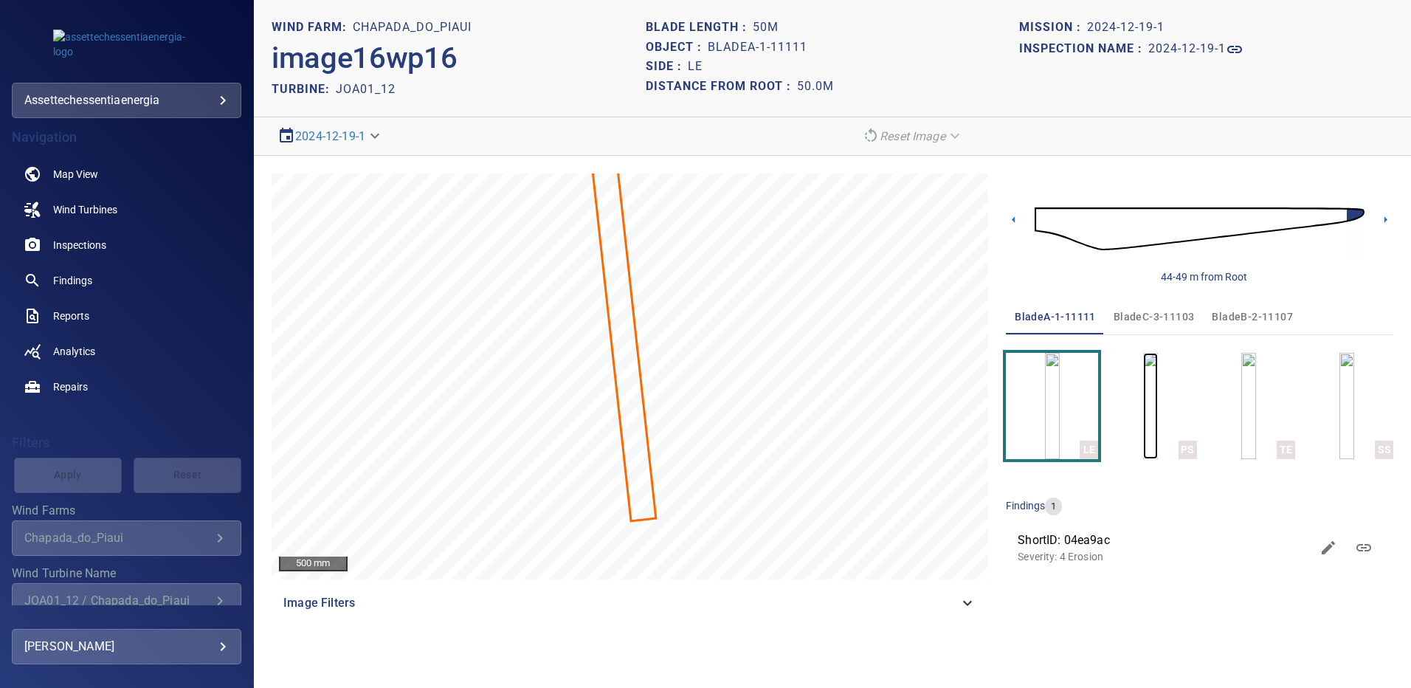
click at [1143, 394] on img "button" at bounding box center [1150, 406] width 15 height 106
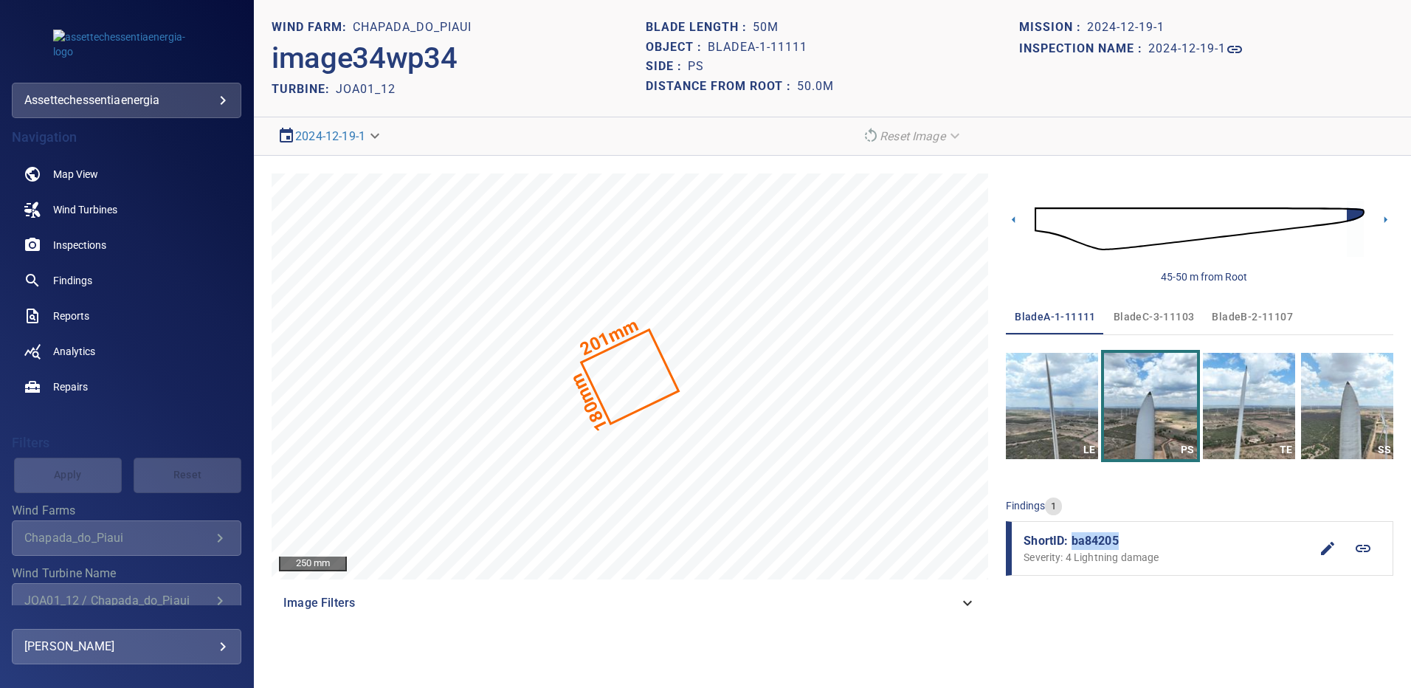
drag, startPoint x: 1122, startPoint y: 543, endPoint x: 1074, endPoint y: 544, distance: 48.0
click at [1074, 544] on span "ShortID: ba84205" at bounding box center [1167, 541] width 286 height 18
copy span "ba84205"
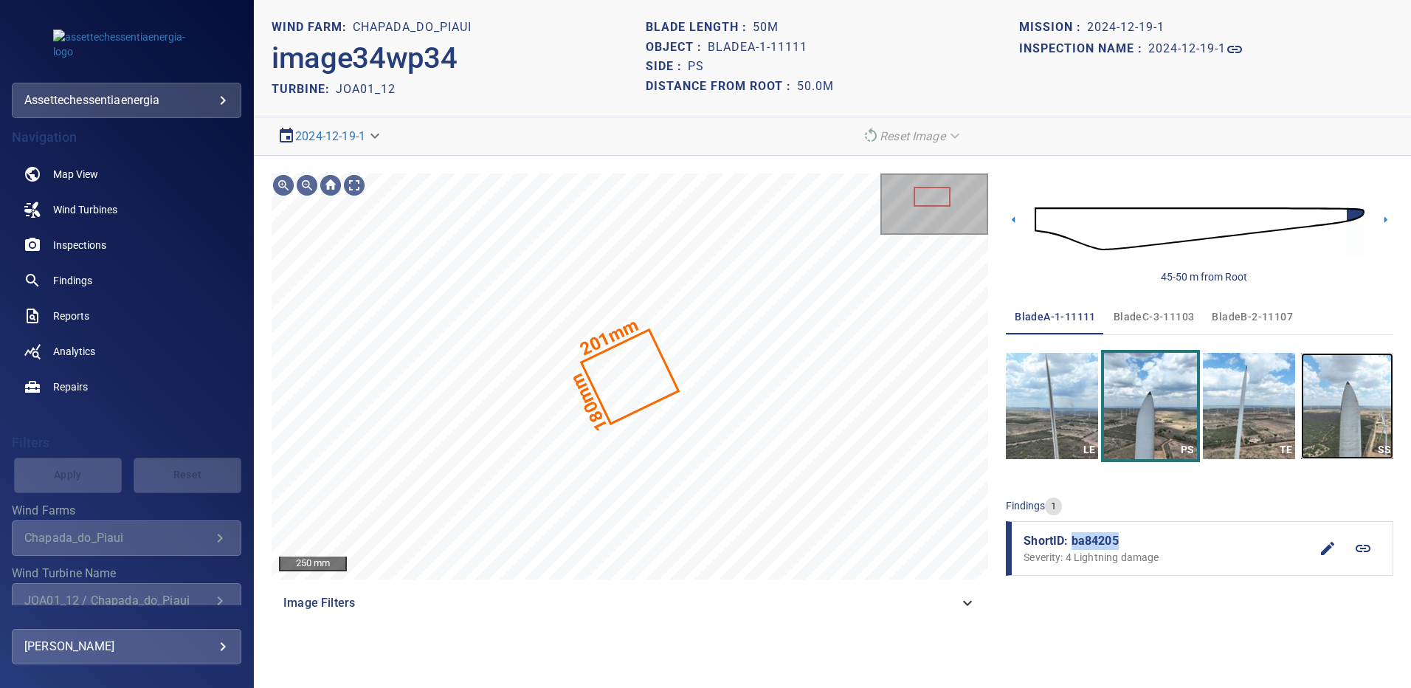
click at [1340, 393] on img "button" at bounding box center [1347, 406] width 92 height 106
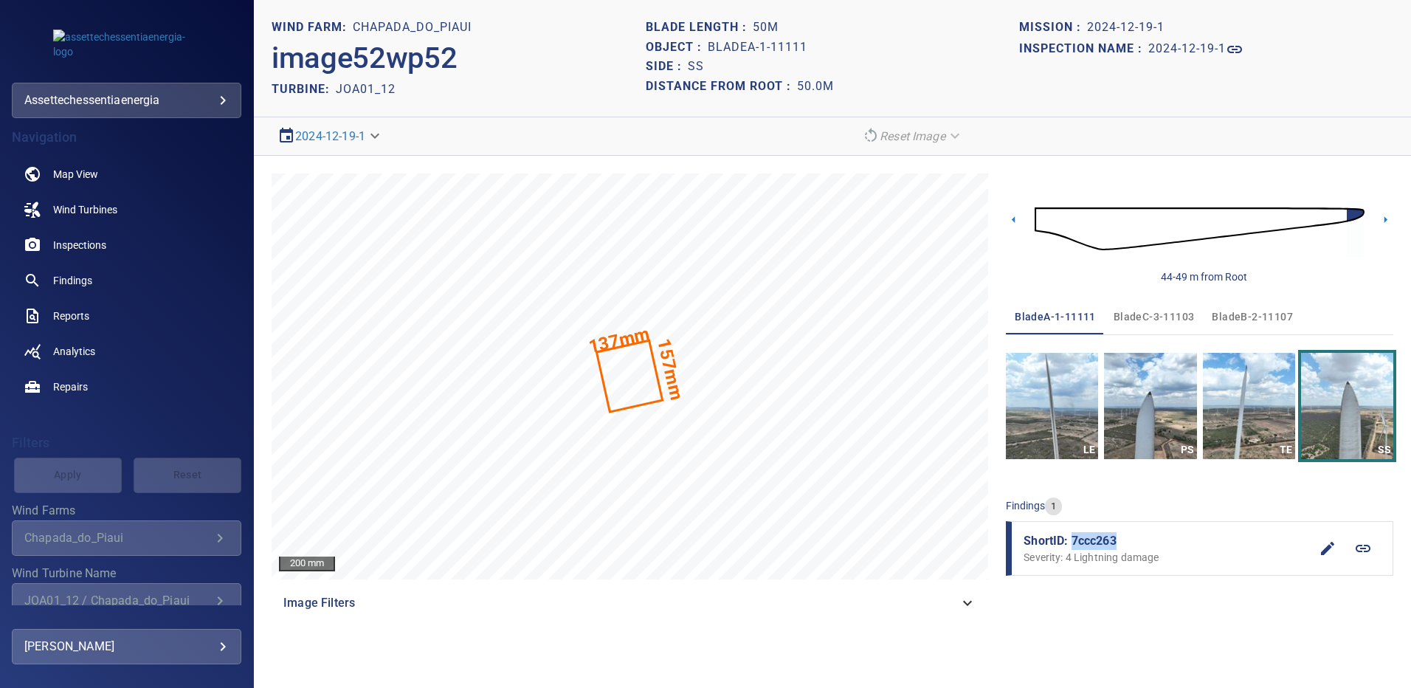
drag, startPoint x: 1118, startPoint y: 544, endPoint x: 1072, endPoint y: 539, distance: 46.0
click at [1072, 539] on span "ShortID: 7ccc263" at bounding box center [1167, 541] width 286 height 18
copy span "7ccc263"
click at [1173, 311] on span "bladeC-3-11103" at bounding box center [1154, 317] width 81 height 18
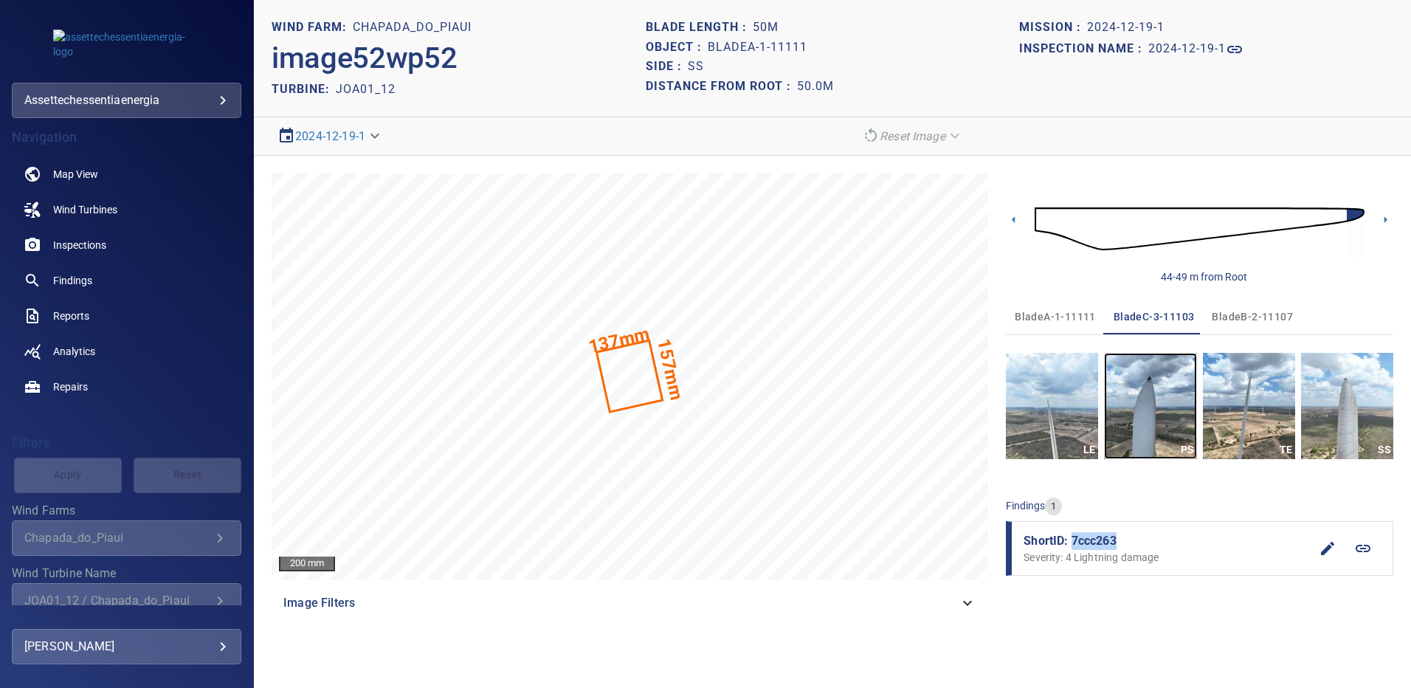
click at [1162, 415] on img "button" at bounding box center [1150, 406] width 92 height 106
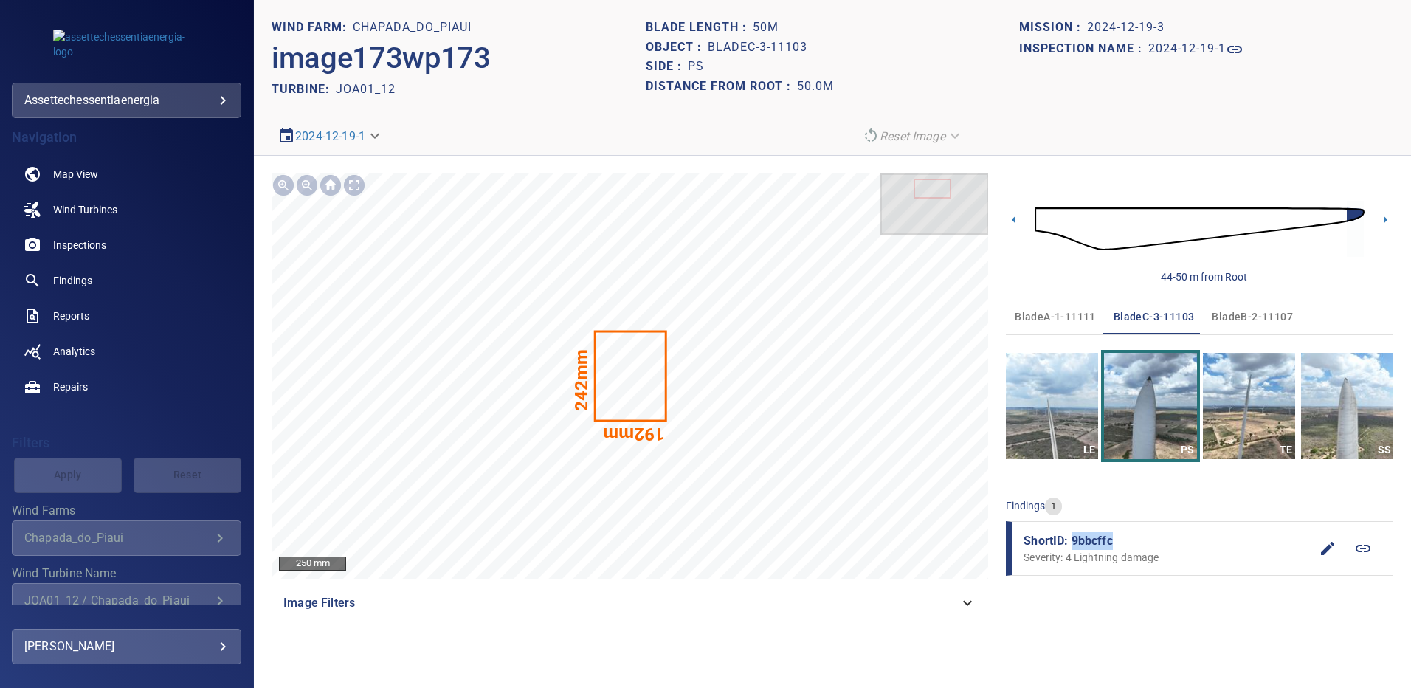
drag, startPoint x: 1108, startPoint y: 539, endPoint x: 1072, endPoint y: 538, distance: 36.2
click at [1072, 538] on span "ShortID: 9bbcffc" at bounding box center [1167, 541] width 286 height 18
copy span "9bbcffc"
click at [1331, 404] on img "button" at bounding box center [1347, 406] width 92 height 106
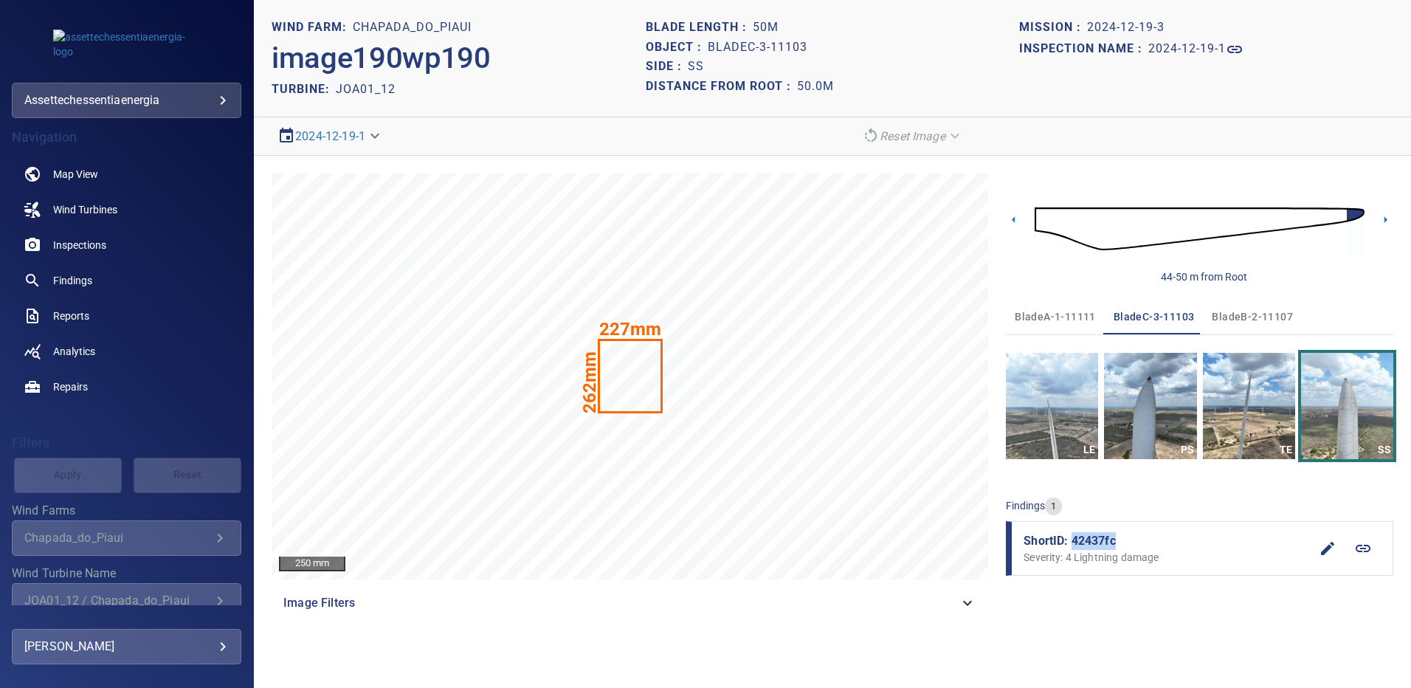
drag, startPoint x: 1118, startPoint y: 540, endPoint x: 1071, endPoint y: 542, distance: 47.3
click at [1071, 542] on span "ShortID: 42437fc" at bounding box center [1167, 541] width 286 height 18
click at [67, 274] on span "Findings" at bounding box center [72, 280] width 39 height 15
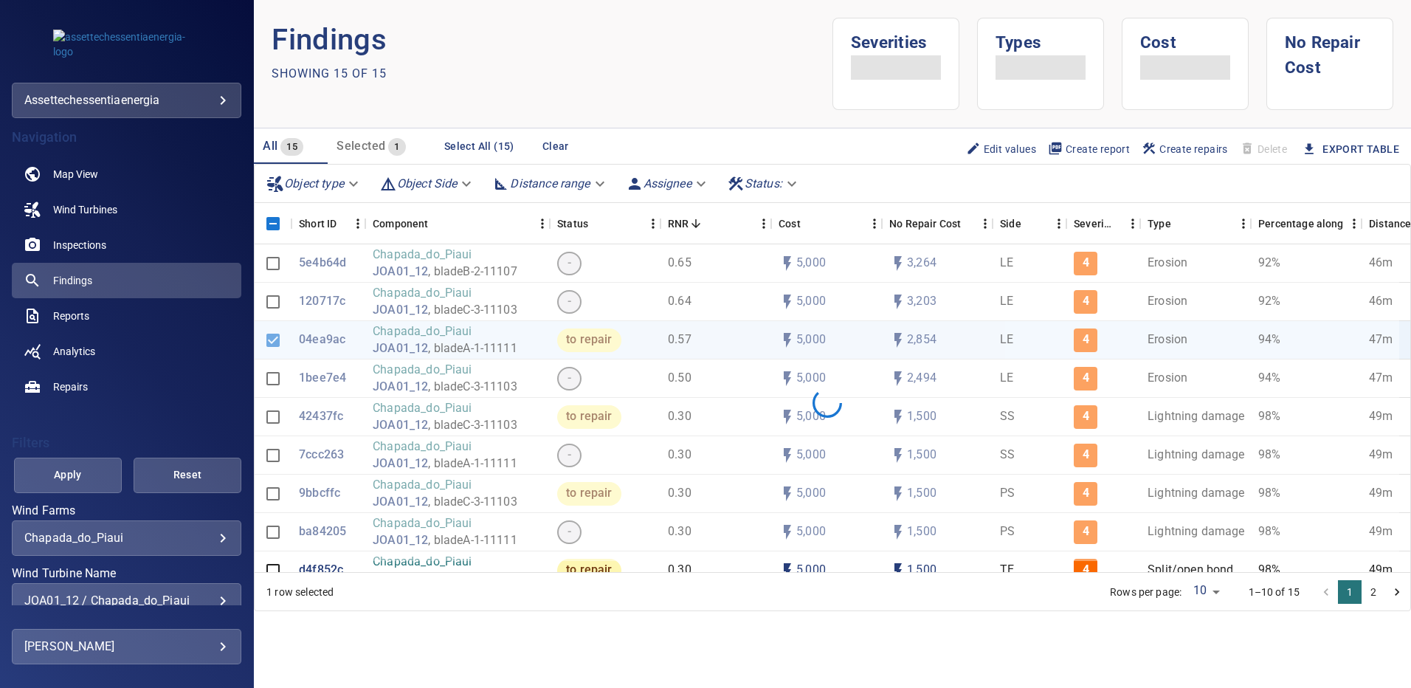
click at [219, 599] on div "**********" at bounding box center [127, 600] width 230 height 35
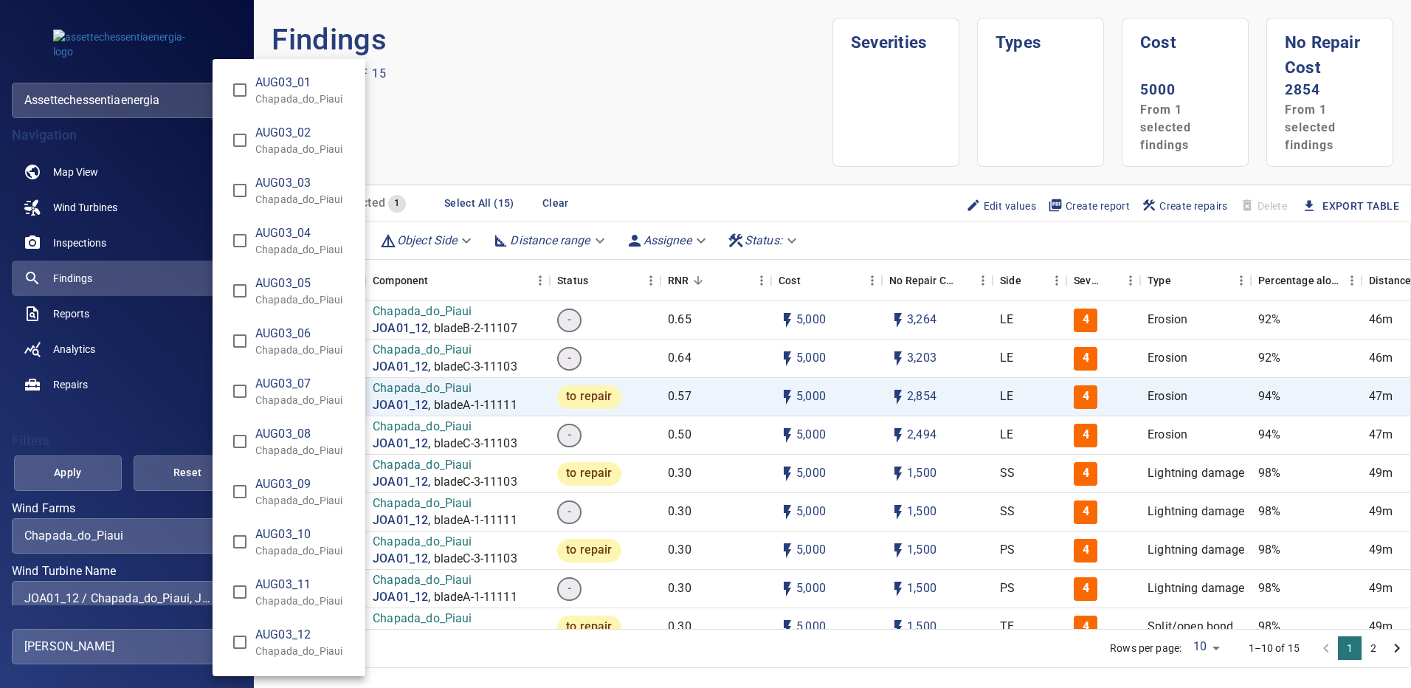
scroll to position [2734, 0]
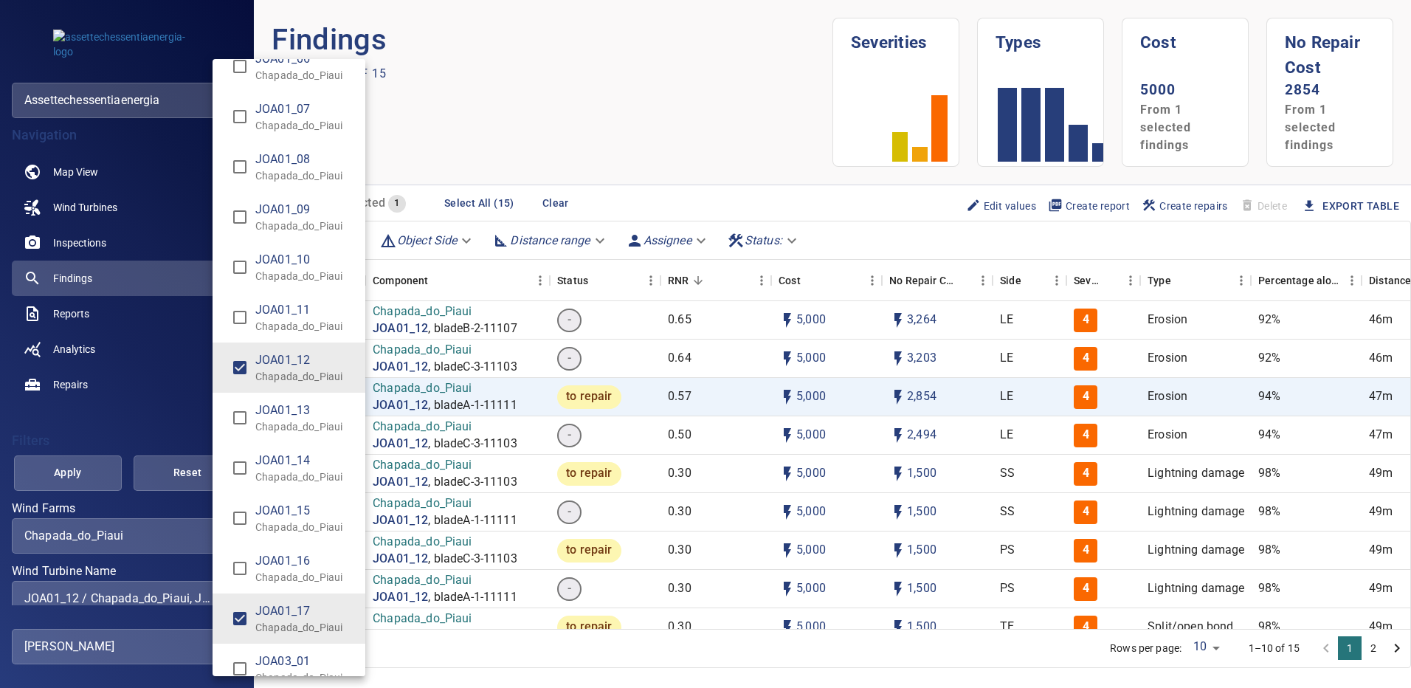
type input "**********"
click at [80, 478] on div "Wind Turbine Name" at bounding box center [705, 344] width 1411 height 688
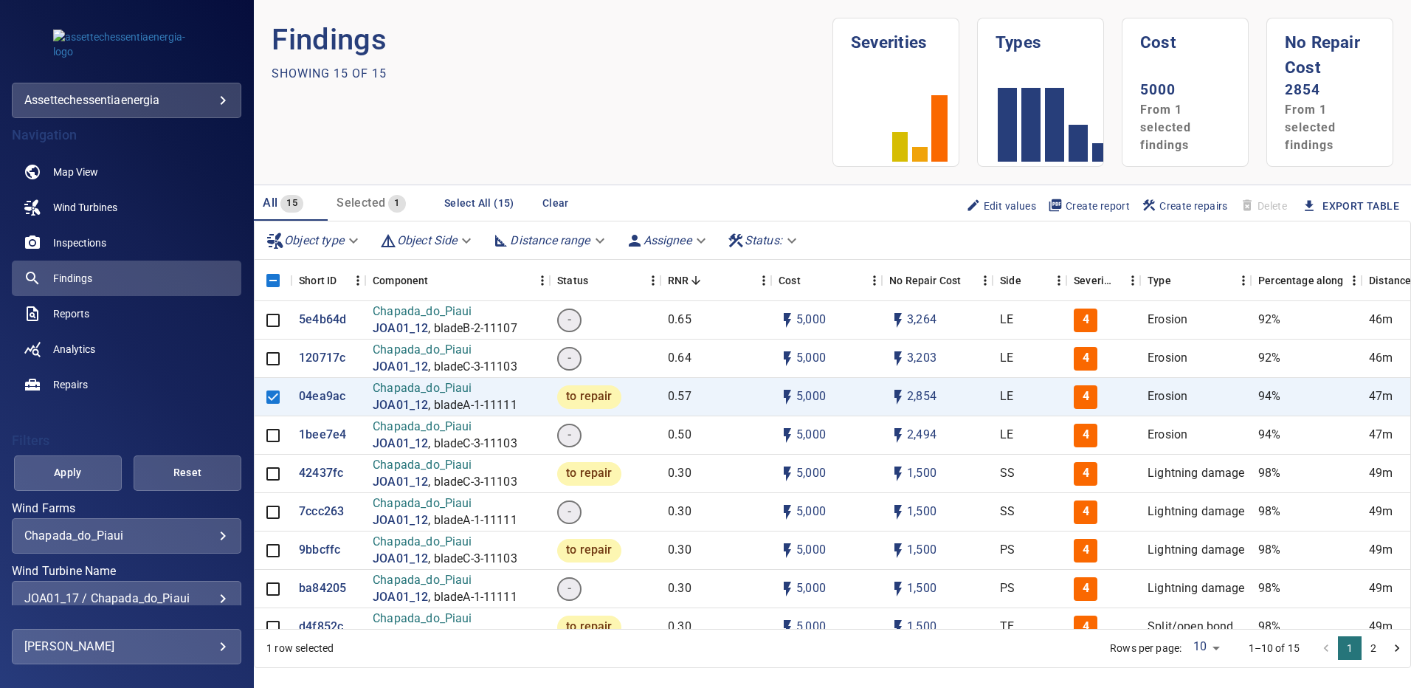
click at [85, 478] on span "Apply" at bounding box center [67, 472] width 71 height 18
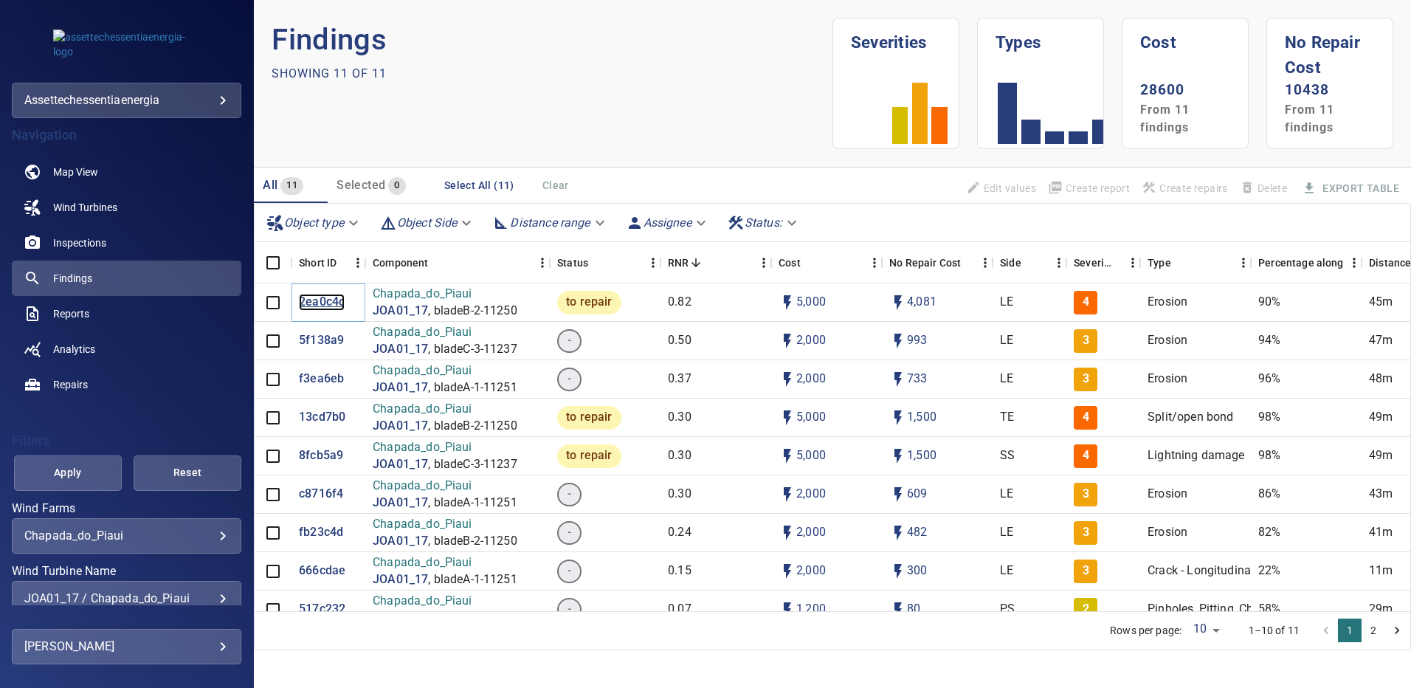
click at [328, 297] on p "2ea0c4c" at bounding box center [322, 302] width 46 height 17
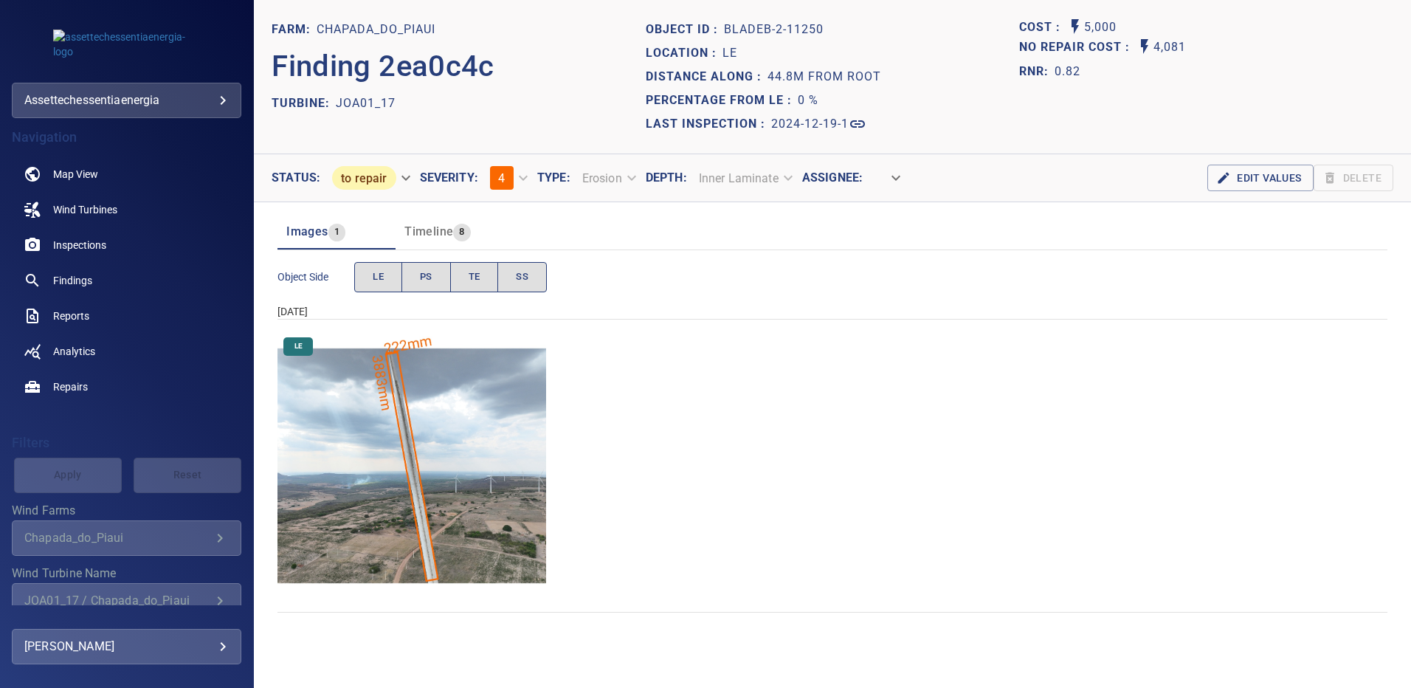
click at [463, 383] on img "Chapada_do_Piaui/JOA01_17/2024-12-19-1/2024-12-19-2/image83wp83.jpg" at bounding box center [411, 465] width 269 height 269
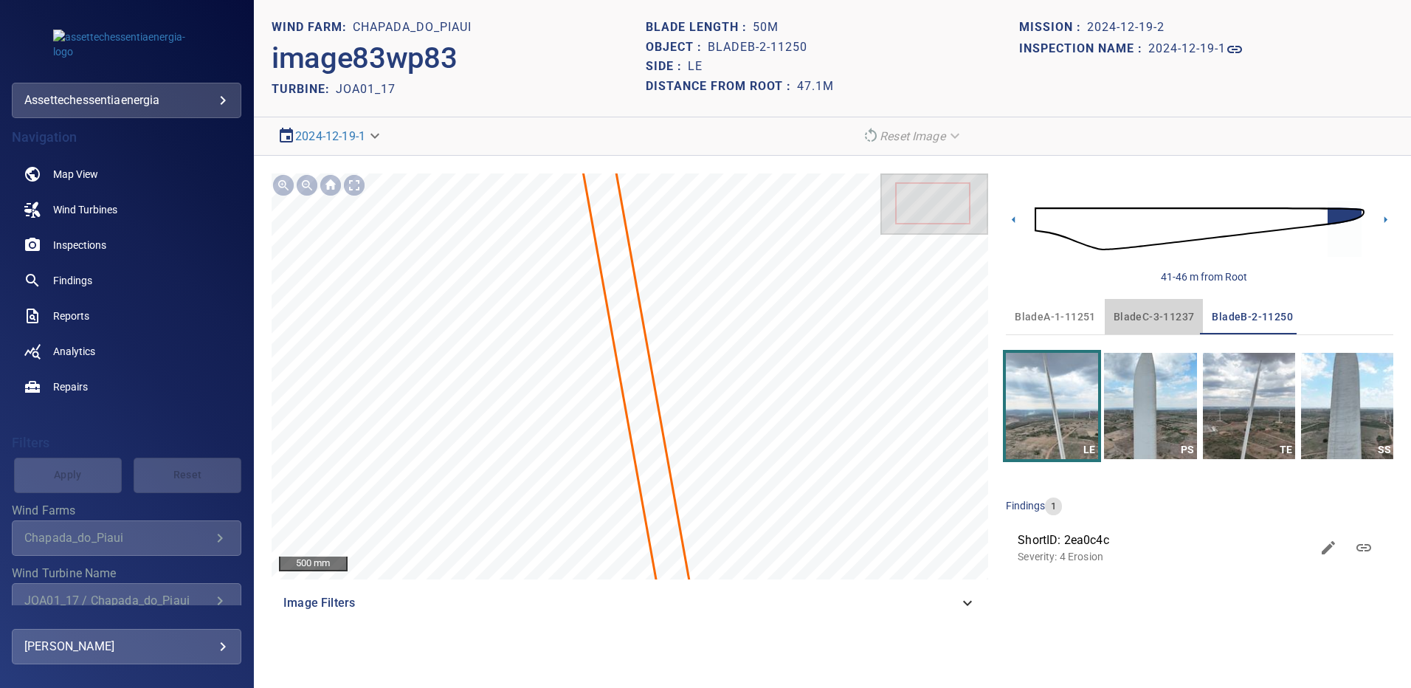
click at [1140, 316] on span "bladeC-3-11237" at bounding box center [1154, 317] width 81 height 18
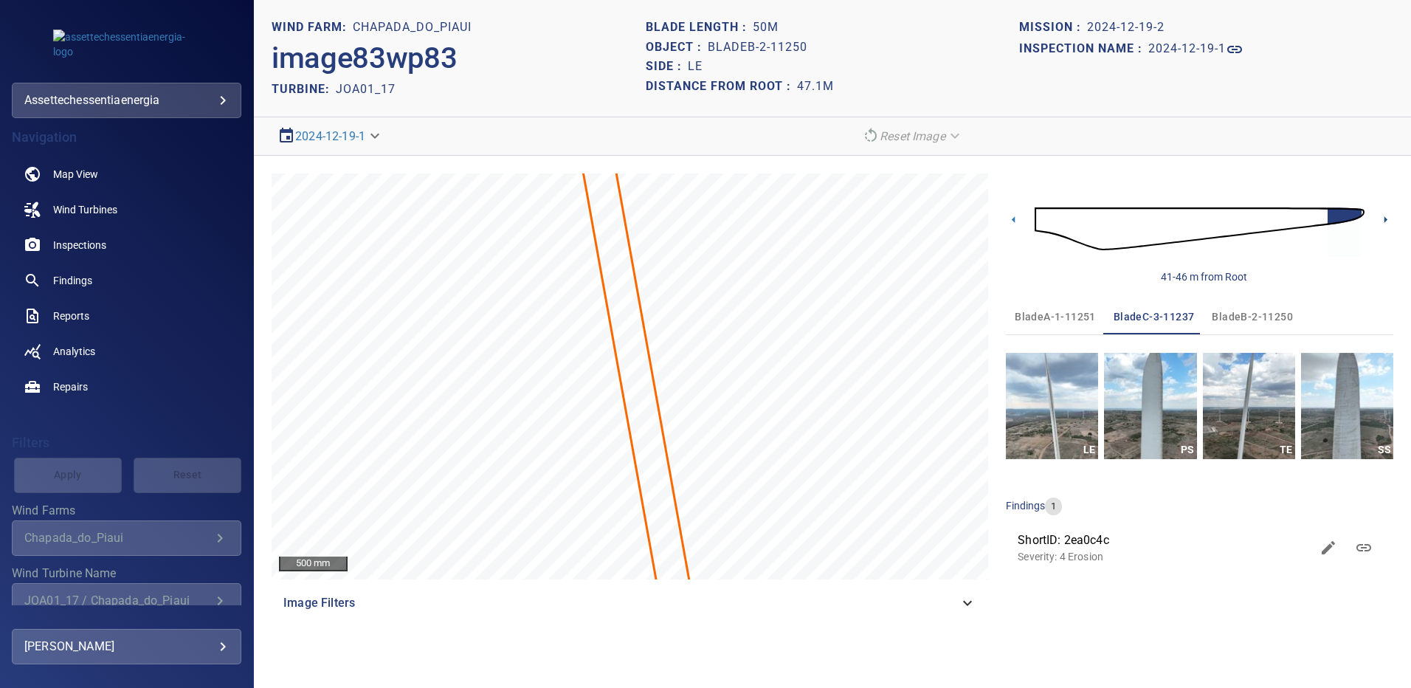
click at [1384, 217] on icon at bounding box center [1385, 219] width 3 height 7
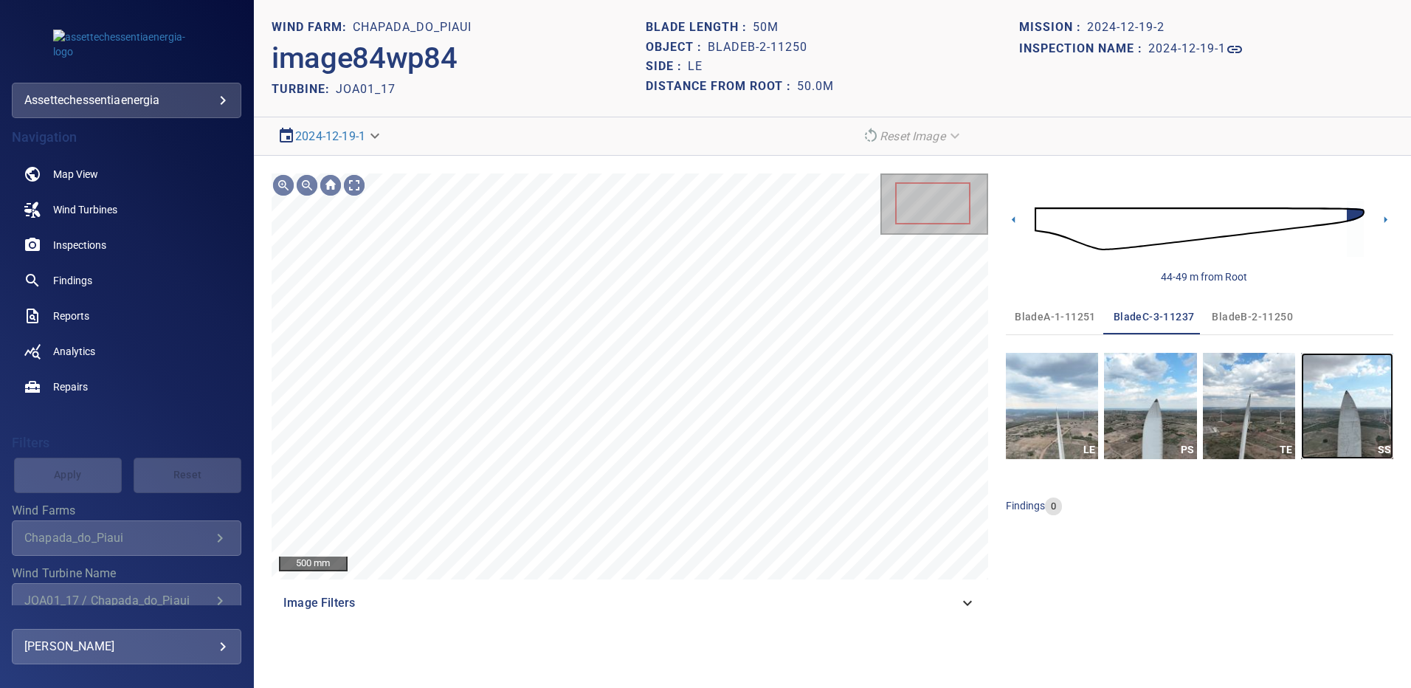
click at [1339, 432] on img "button" at bounding box center [1347, 406] width 92 height 106
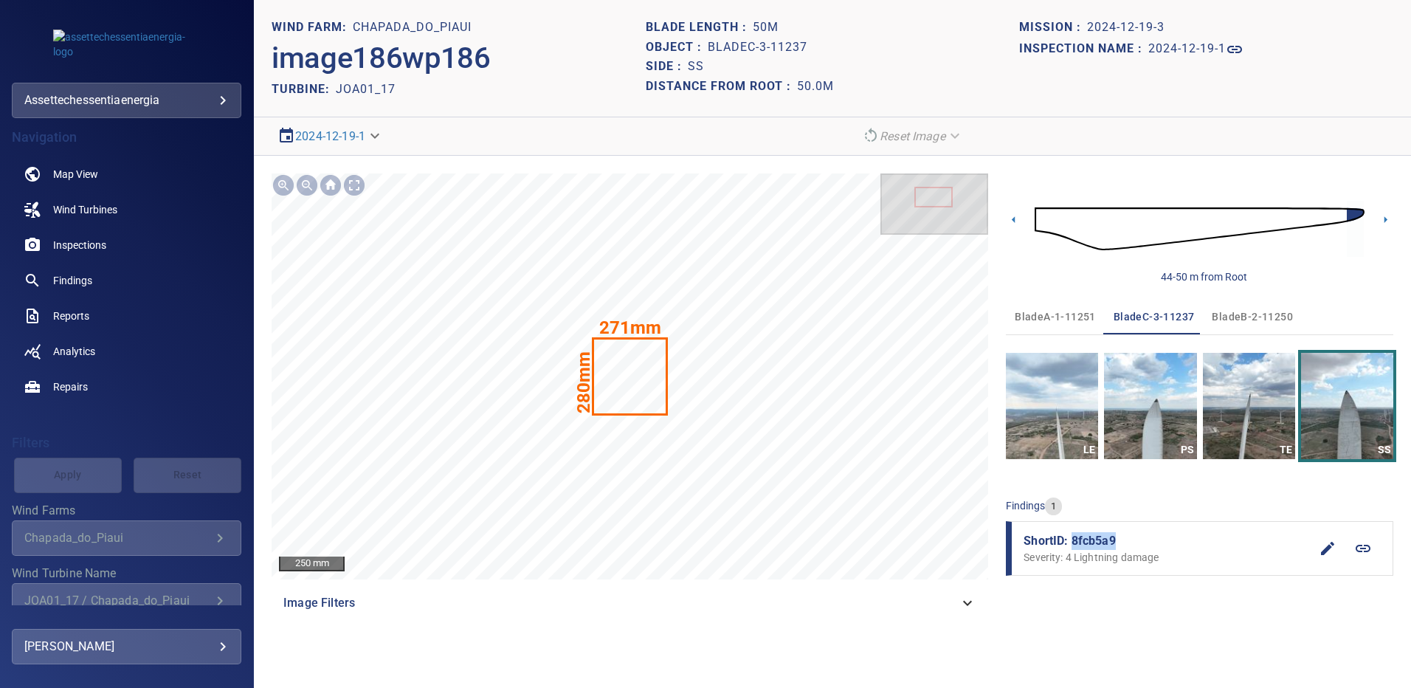
drag, startPoint x: 1117, startPoint y: 538, endPoint x: 1071, endPoint y: 542, distance: 46.0
click at [1071, 542] on span "ShortID: 8fcb5a9" at bounding box center [1167, 541] width 286 height 18
click at [82, 280] on span "Findings" at bounding box center [72, 280] width 39 height 15
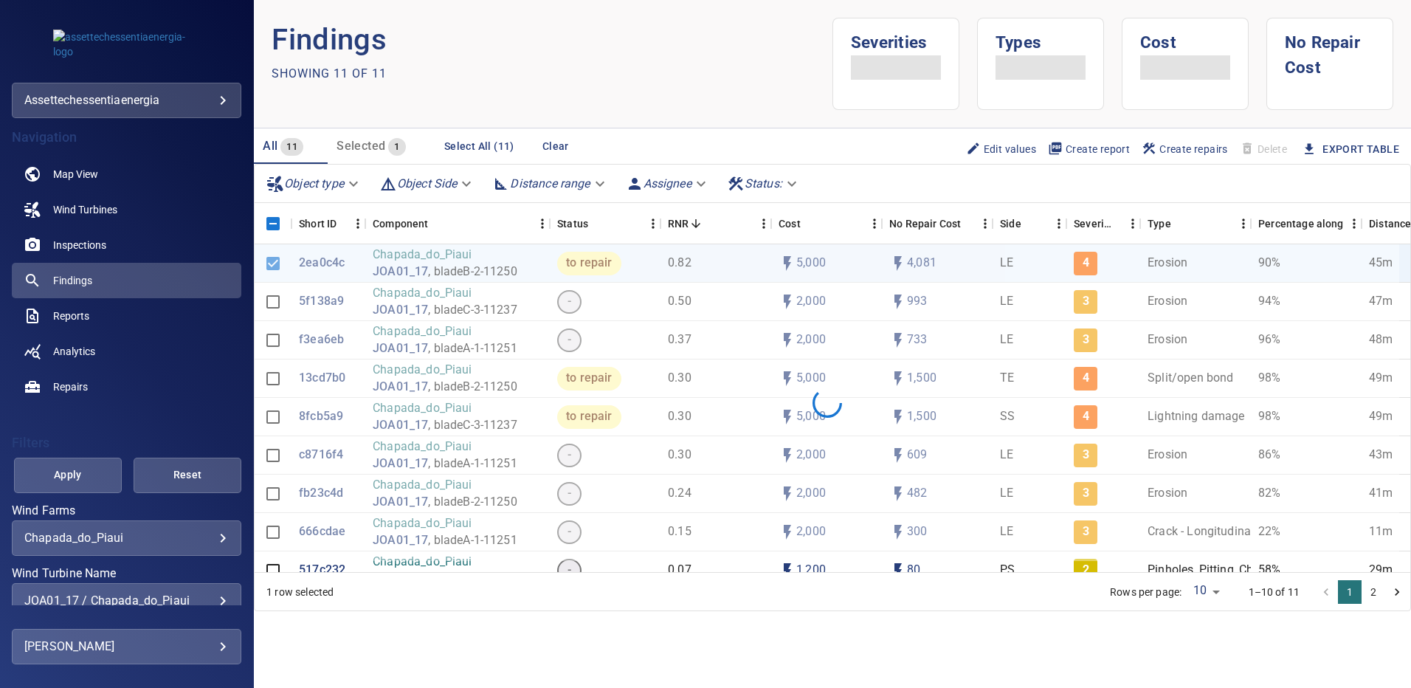
click at [216, 596] on div "JOA01_17 / Chapada_do_Piaui" at bounding box center [126, 600] width 204 height 14
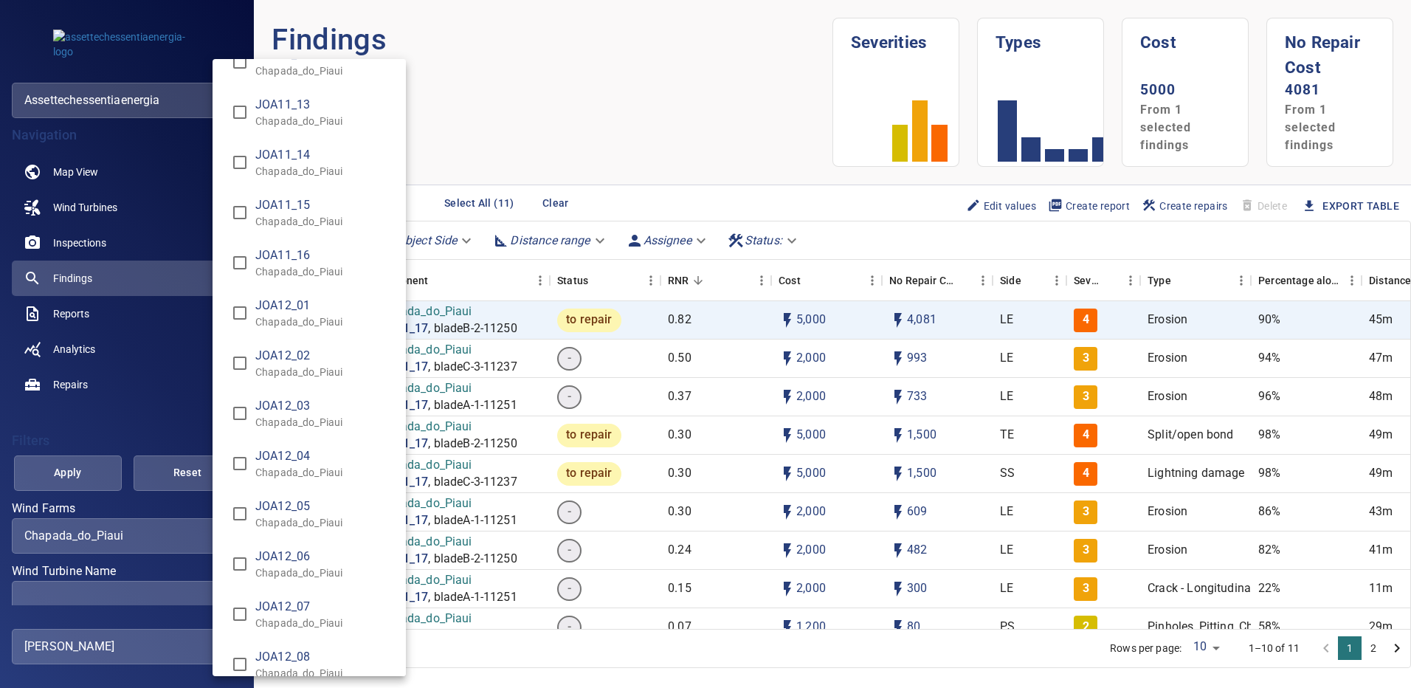
scroll to position [8805, 0]
type input "**********"
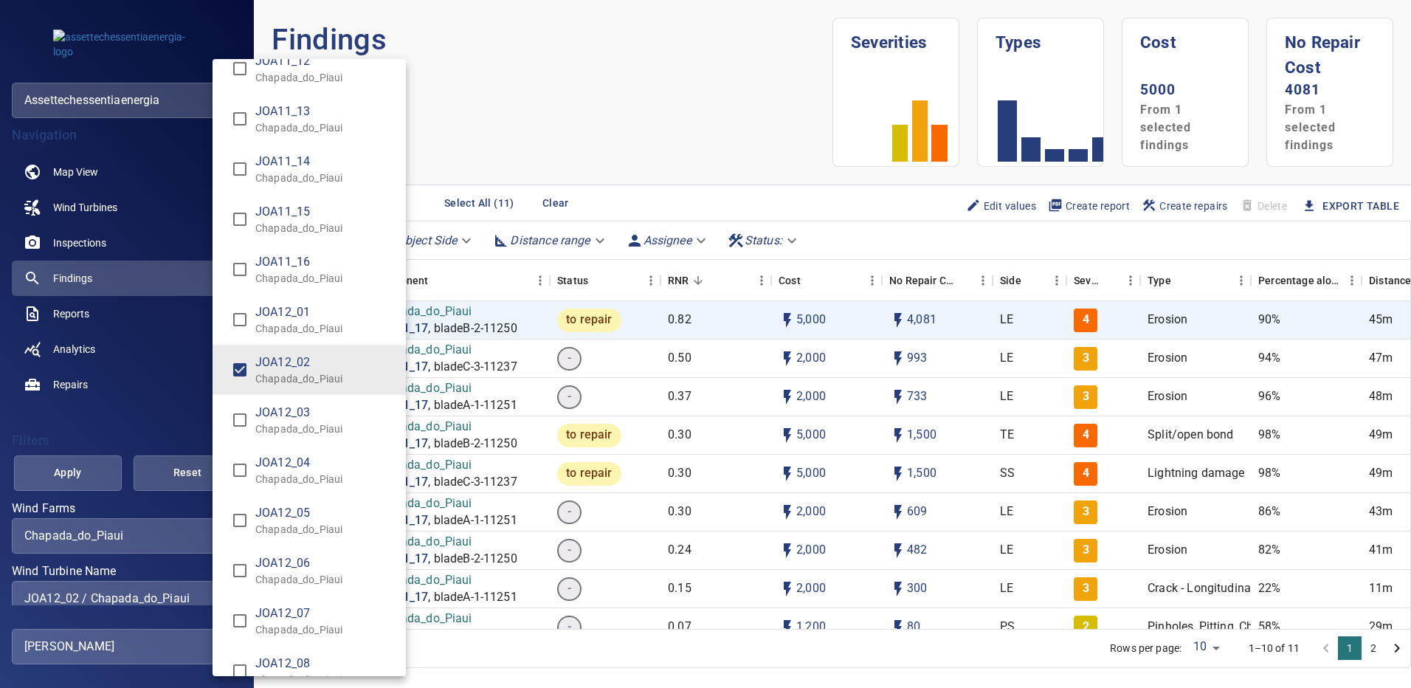
click at [104, 467] on div "Wind Turbine Name" at bounding box center [705, 344] width 1411 height 688
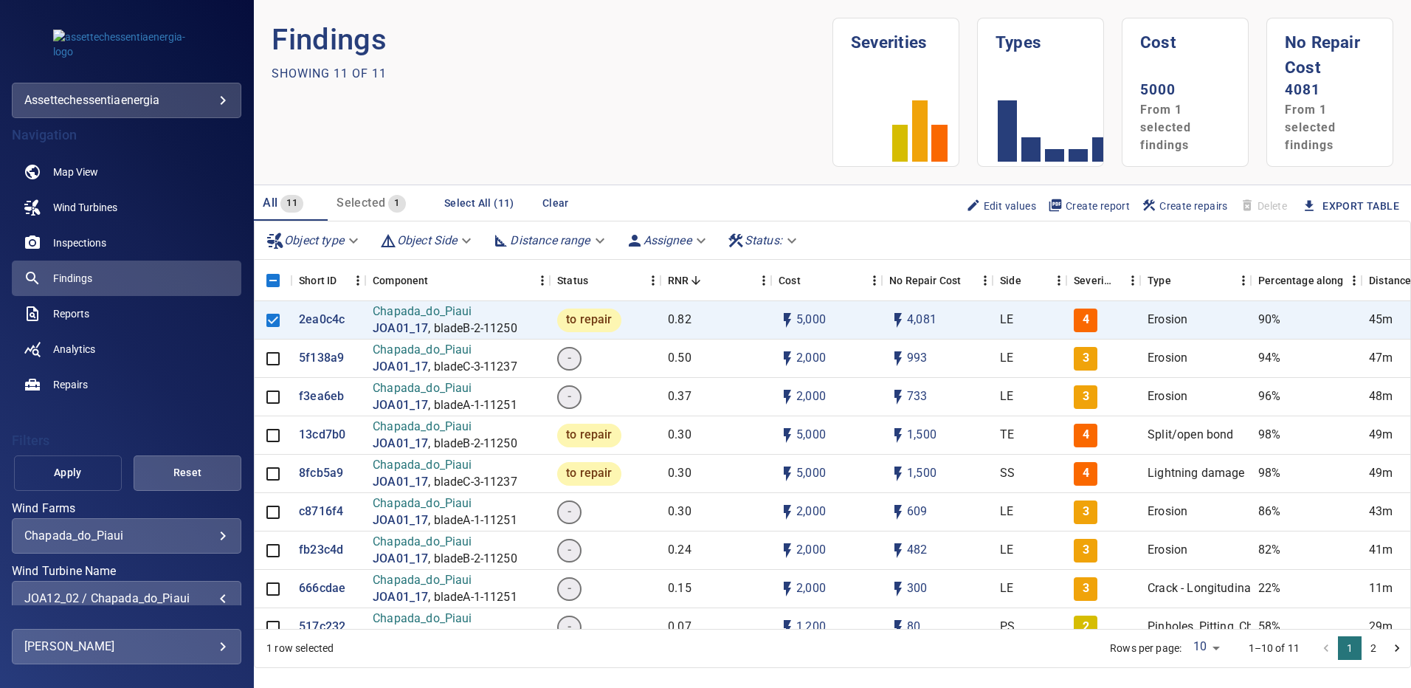
click at [93, 469] on span "Apply" at bounding box center [67, 472] width 71 height 18
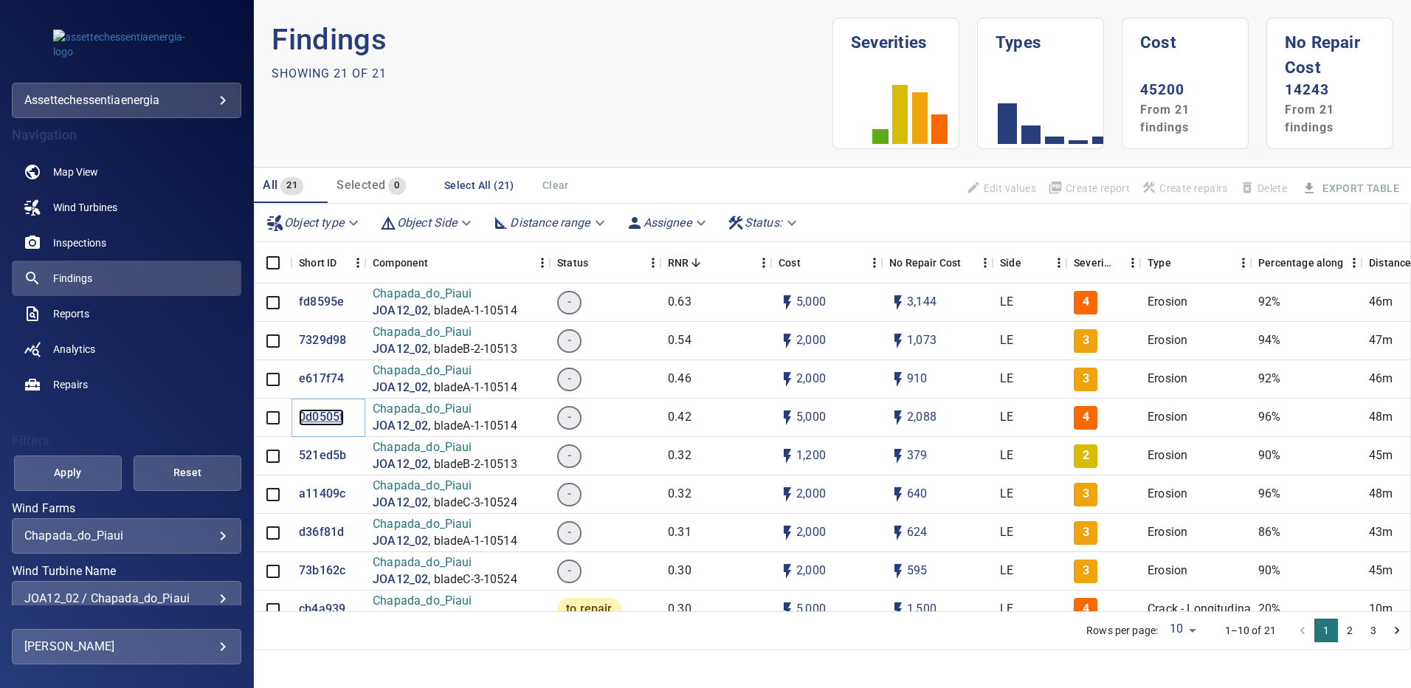
click at [328, 416] on p "0d0505f" at bounding box center [321, 417] width 45 height 17
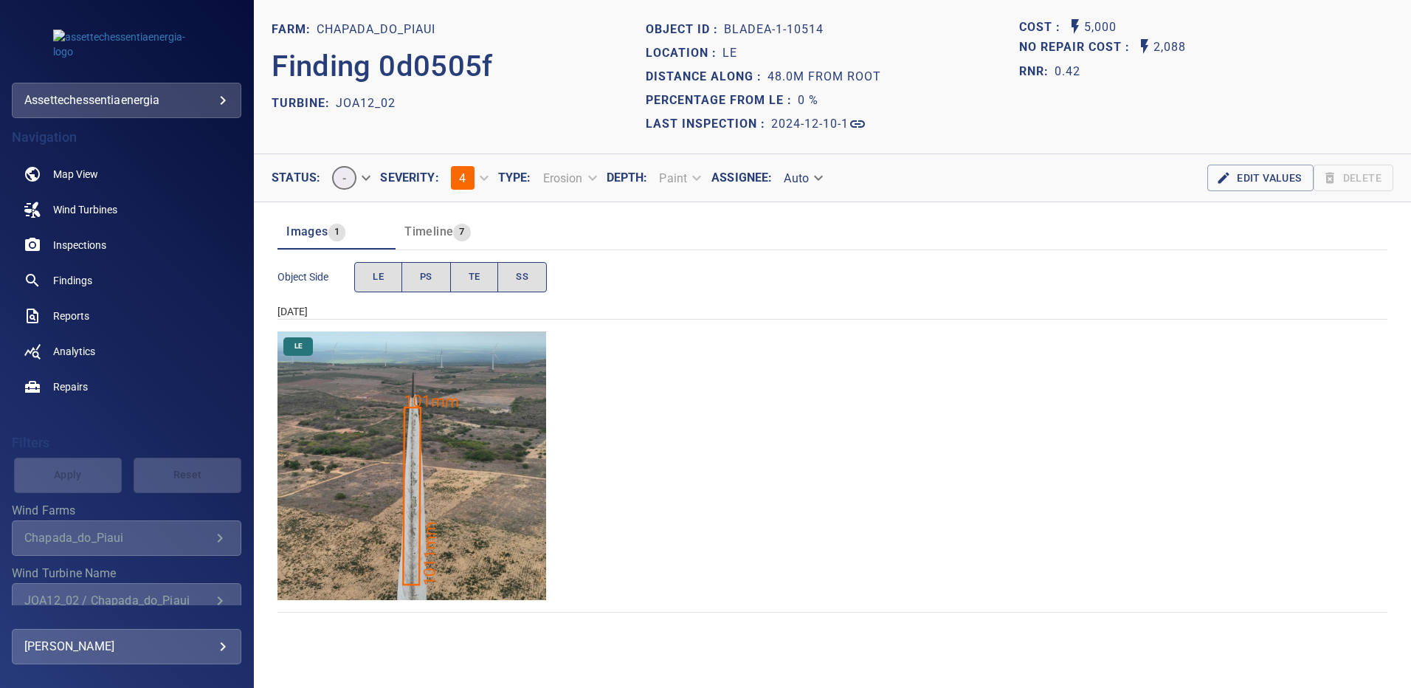
click at [459, 415] on img "Chapada_do_Piaui/JOA12_02/2024-12-10-1/2024-12-10-1/image18wp18.jpg" at bounding box center [411, 465] width 269 height 269
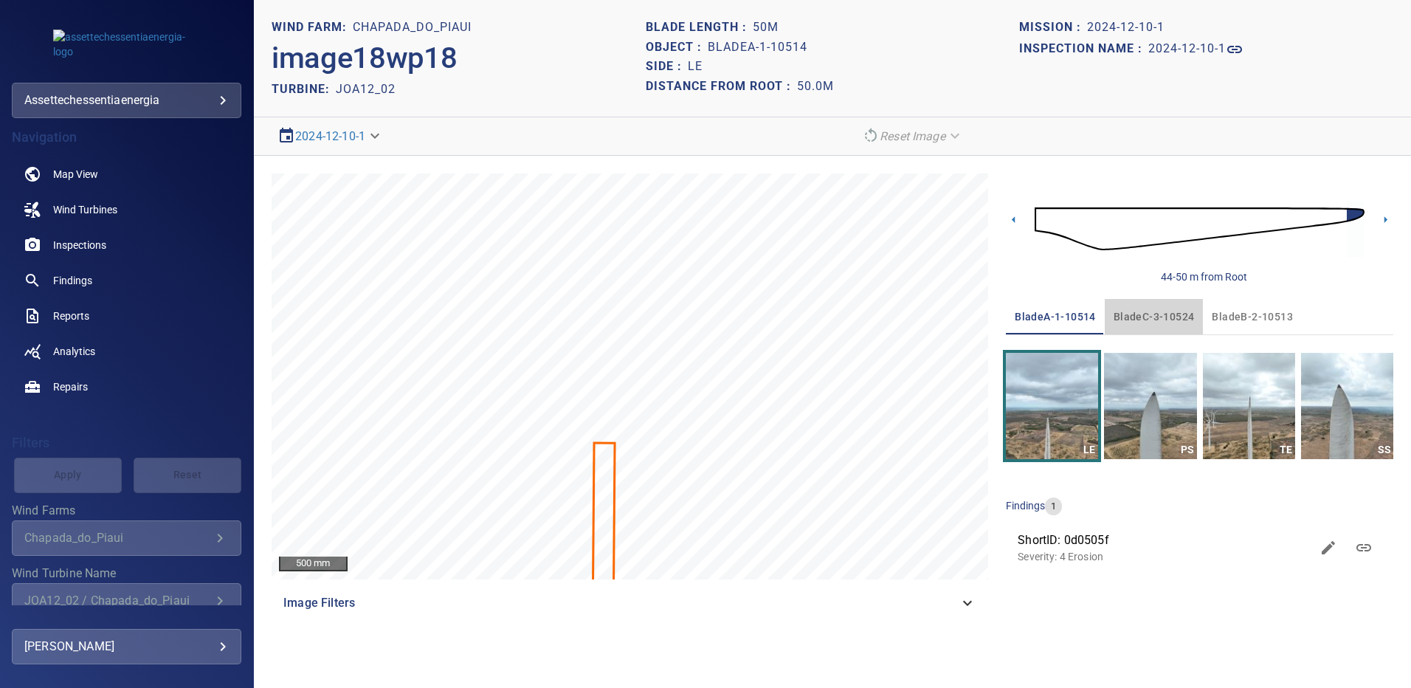
click at [1173, 315] on span "bladeC-3-10524" at bounding box center [1154, 317] width 81 height 18
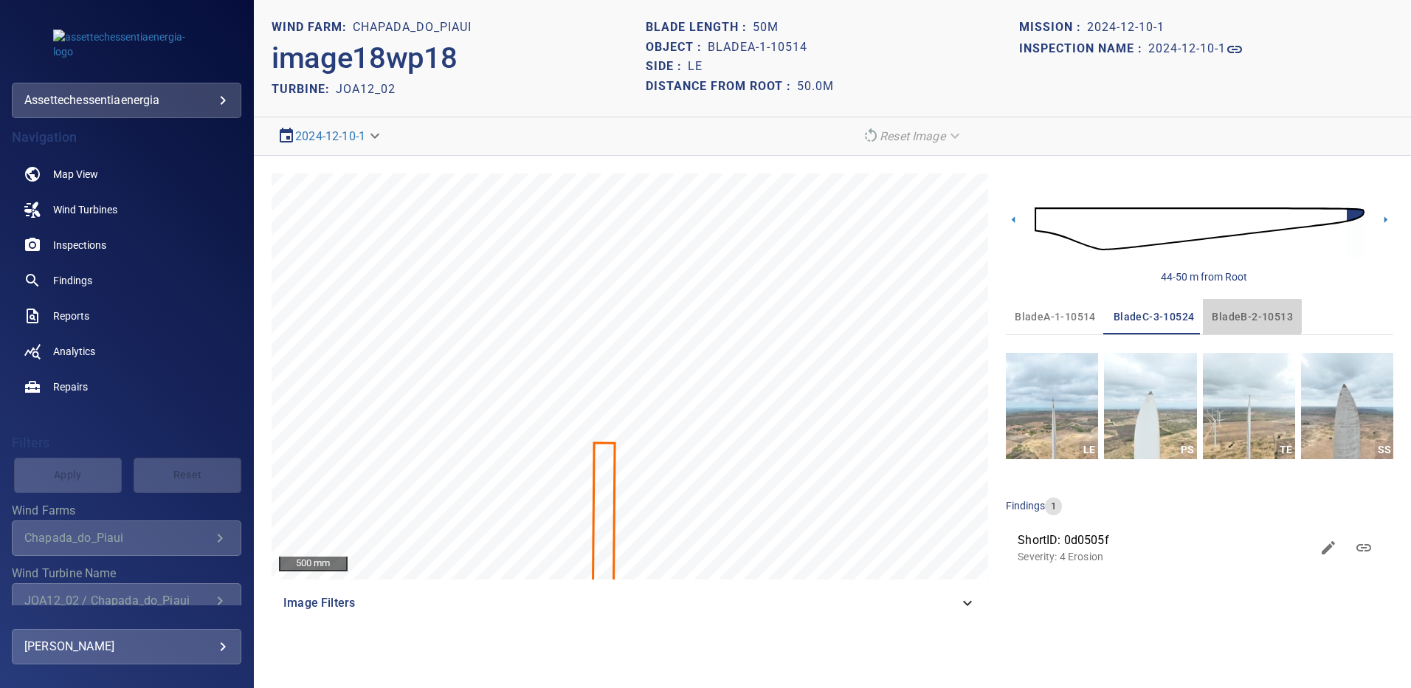
click at [1246, 317] on span "bladeB-2-10513" at bounding box center [1252, 317] width 81 height 18
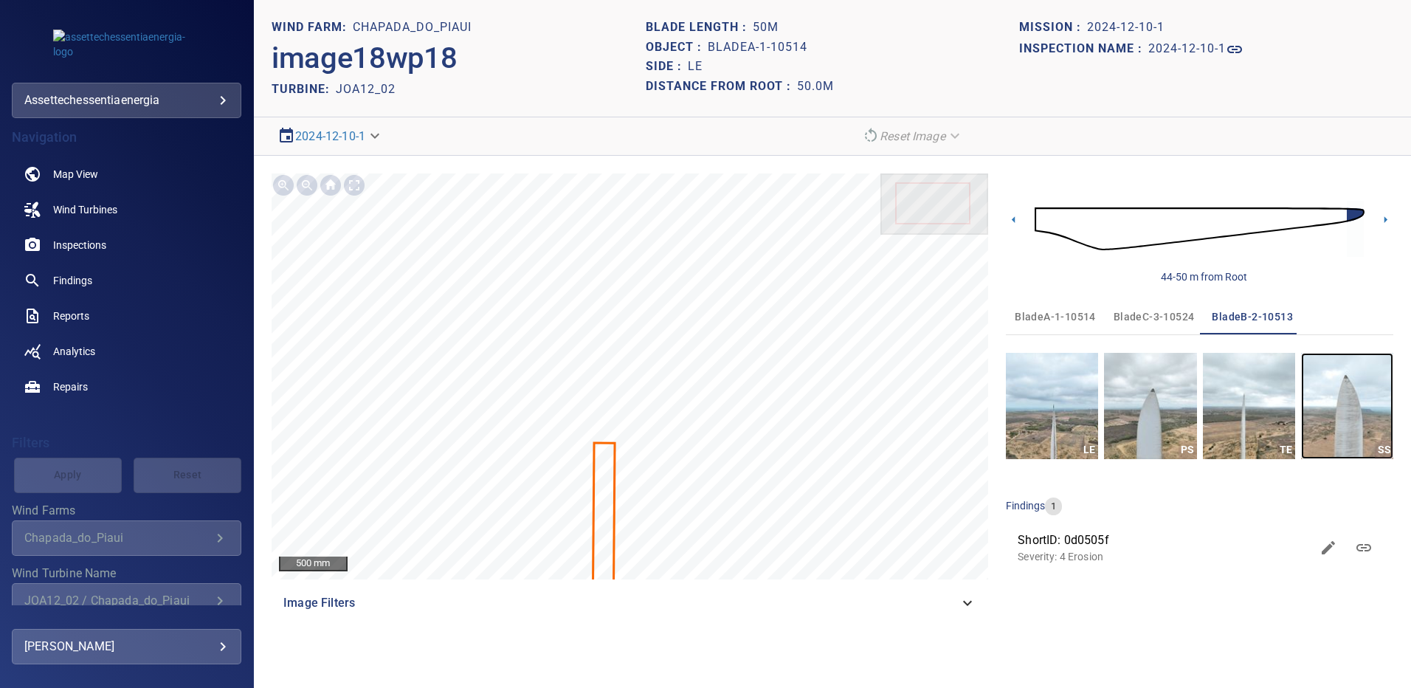
click at [1328, 390] on img "button" at bounding box center [1347, 406] width 92 height 106
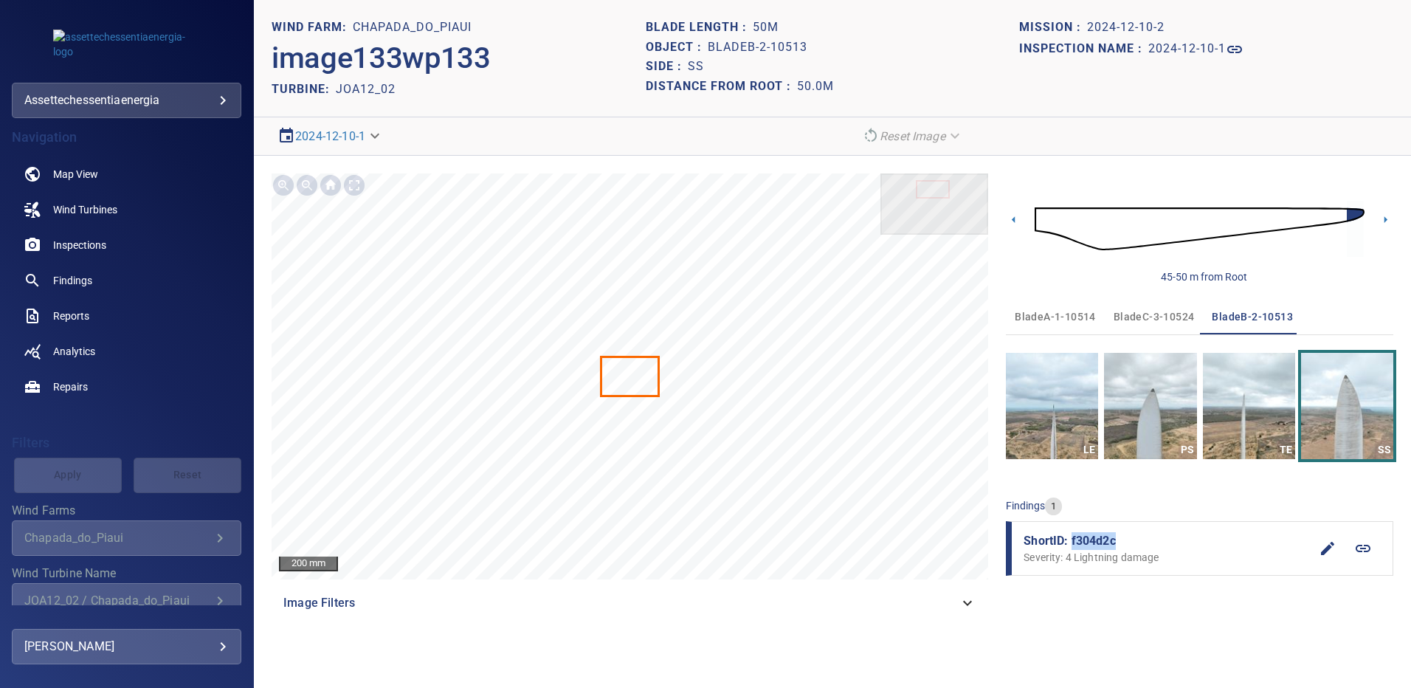
drag, startPoint x: 1123, startPoint y: 542, endPoint x: 1070, endPoint y: 539, distance: 53.2
click at [1070, 539] on span "ShortID: f304d2c" at bounding box center [1167, 541] width 286 height 18
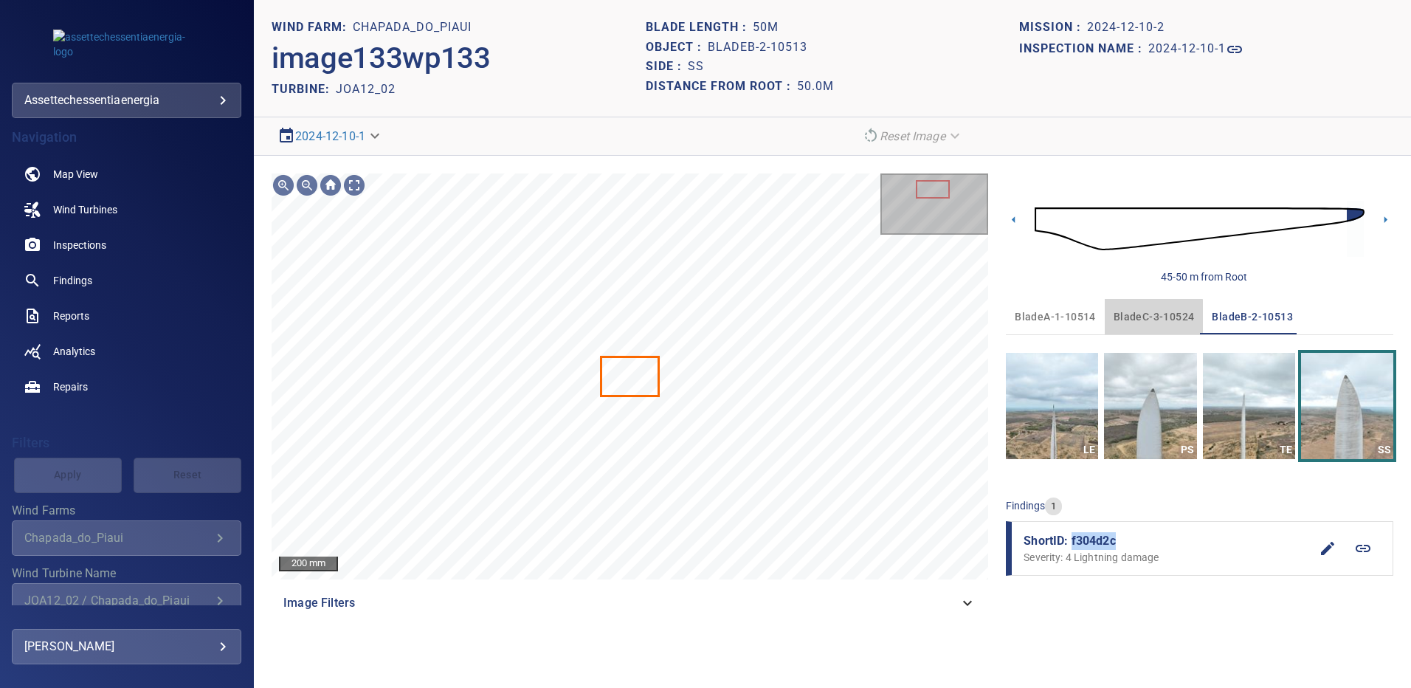
click at [1137, 320] on span "bladeC-3-10524" at bounding box center [1154, 317] width 81 height 18
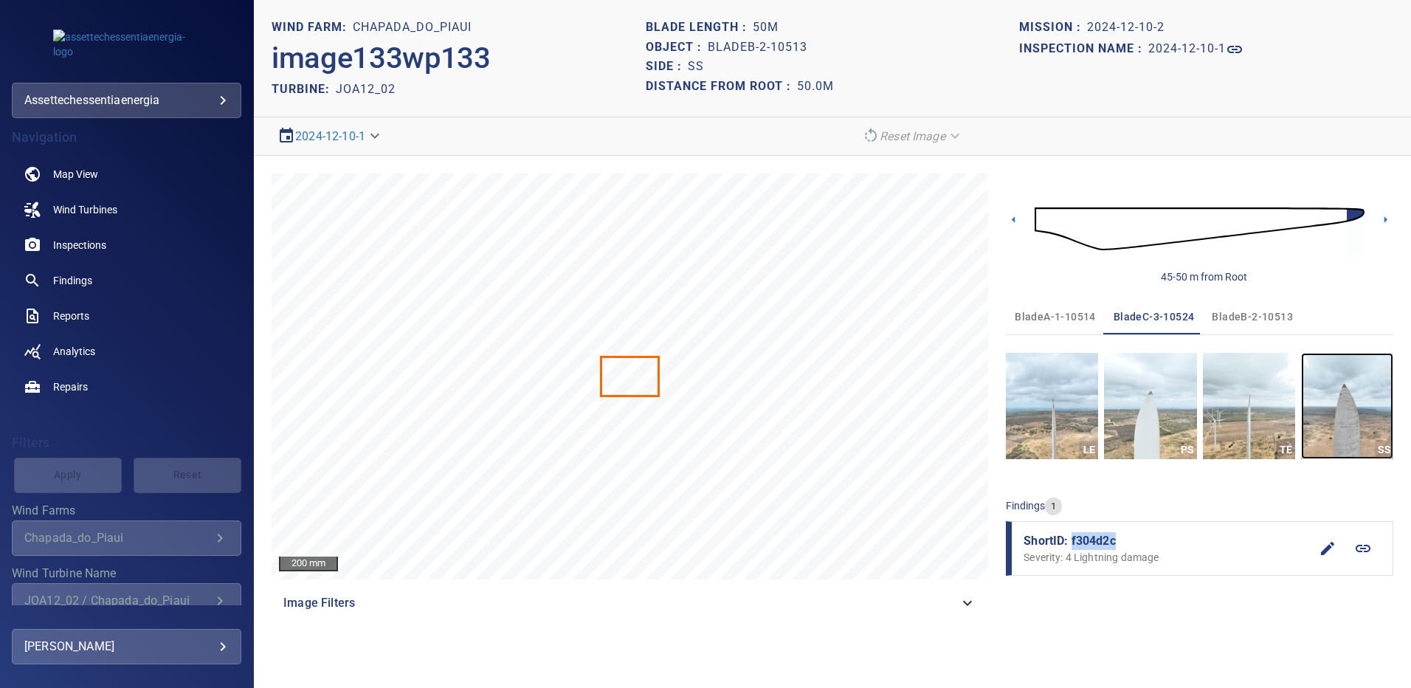
click at [1338, 406] on img "button" at bounding box center [1347, 406] width 92 height 106
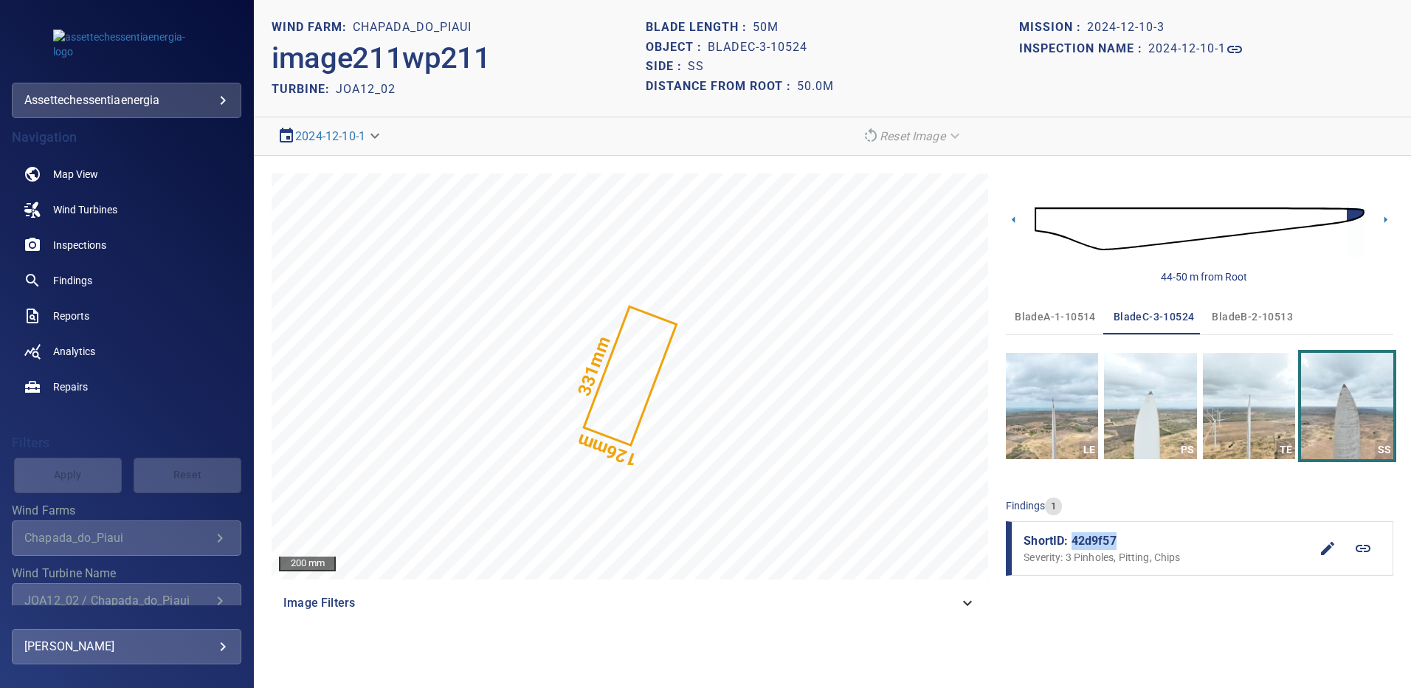
drag, startPoint x: 1131, startPoint y: 534, endPoint x: 1074, endPoint y: 540, distance: 57.9
click at [1074, 540] on span "ShortID: 42d9f57" at bounding box center [1167, 541] width 286 height 18
click at [86, 273] on span "Findings" at bounding box center [72, 280] width 39 height 15
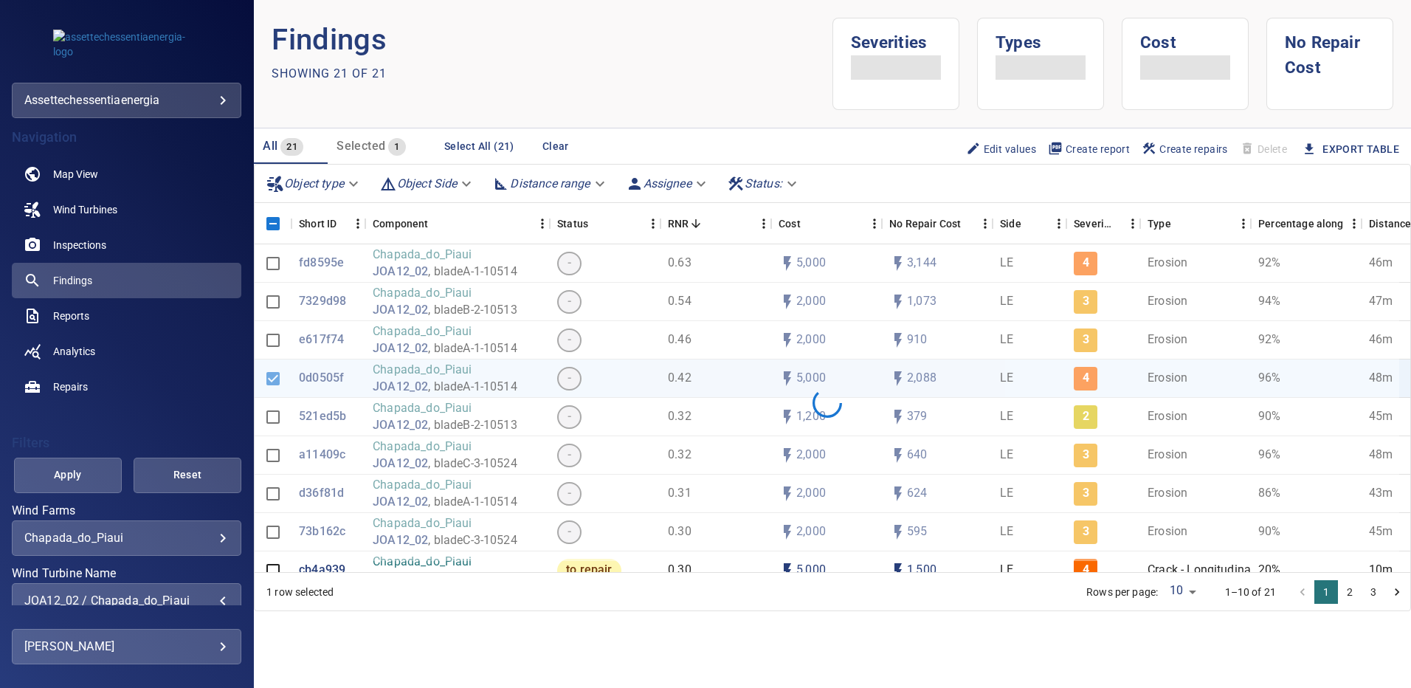
click at [215, 601] on div "JOA12_02 / Chapada_do_Piaui" at bounding box center [126, 600] width 204 height 14
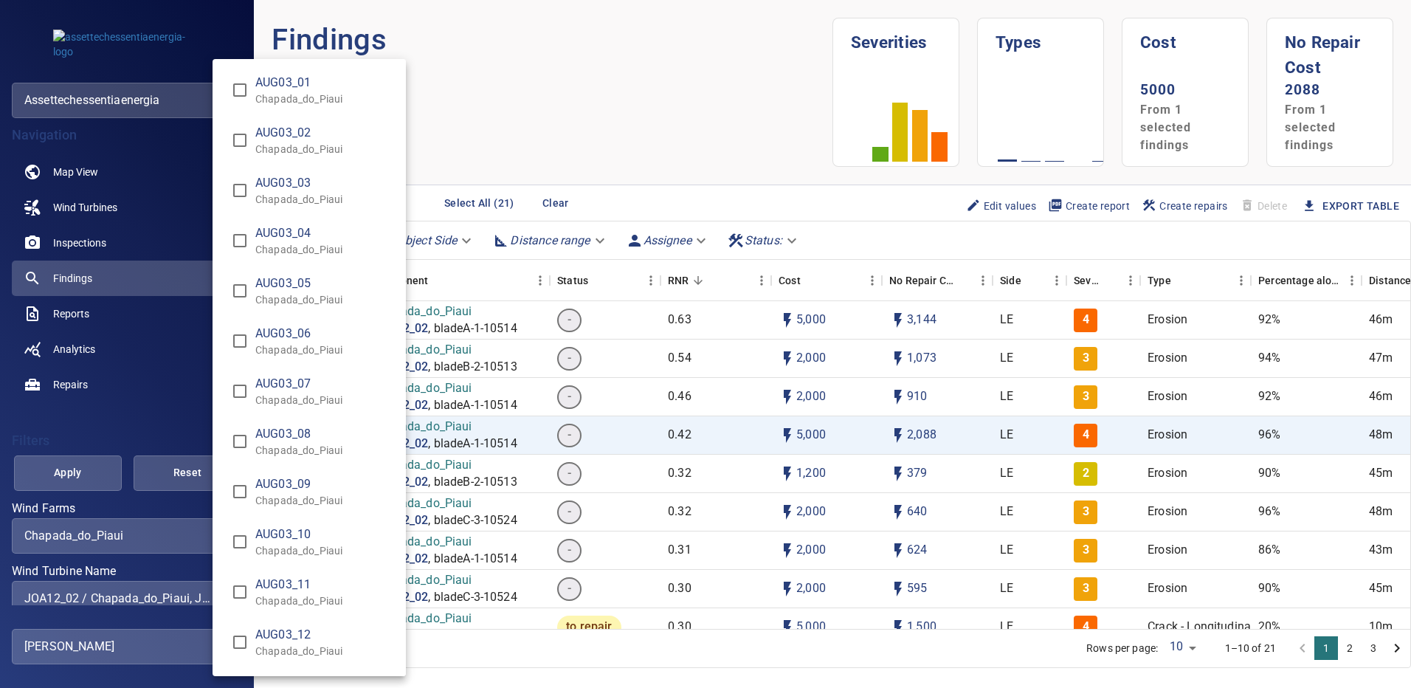
type input "**********"
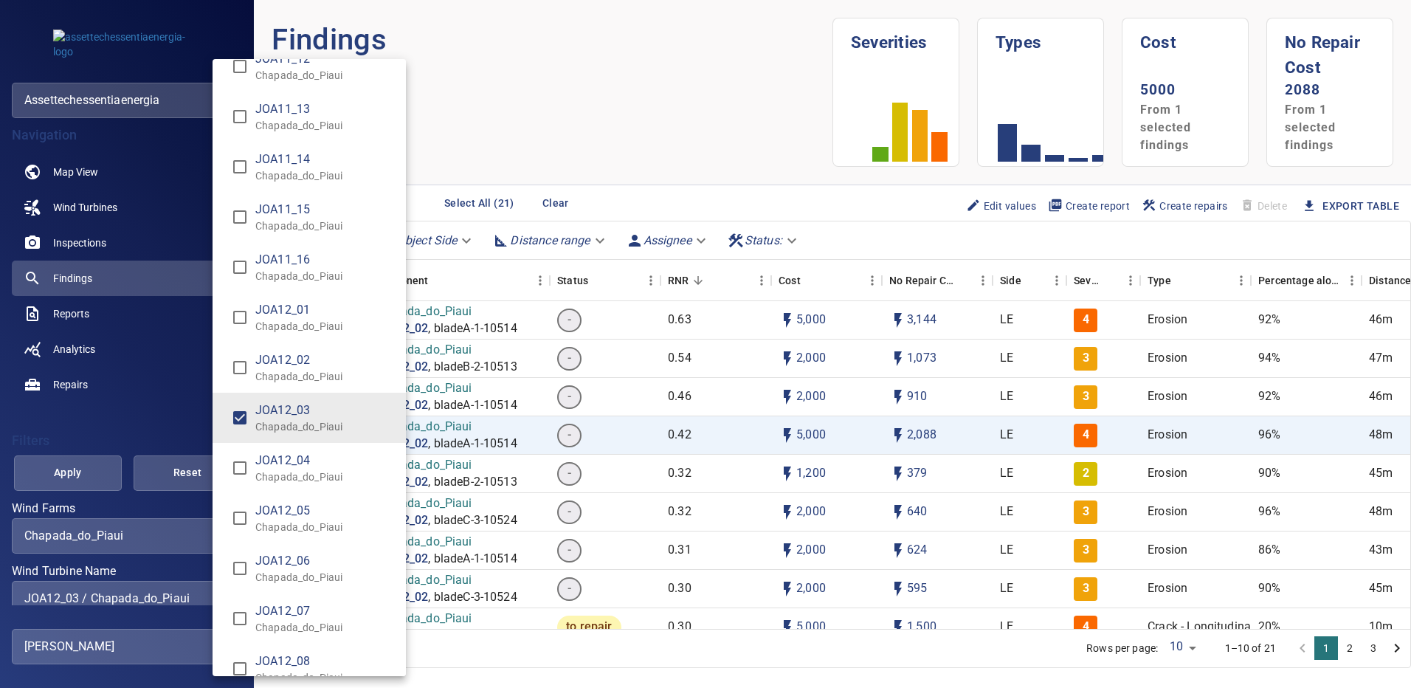
click at [101, 466] on div "Wind Turbine Name" at bounding box center [705, 344] width 1411 height 688
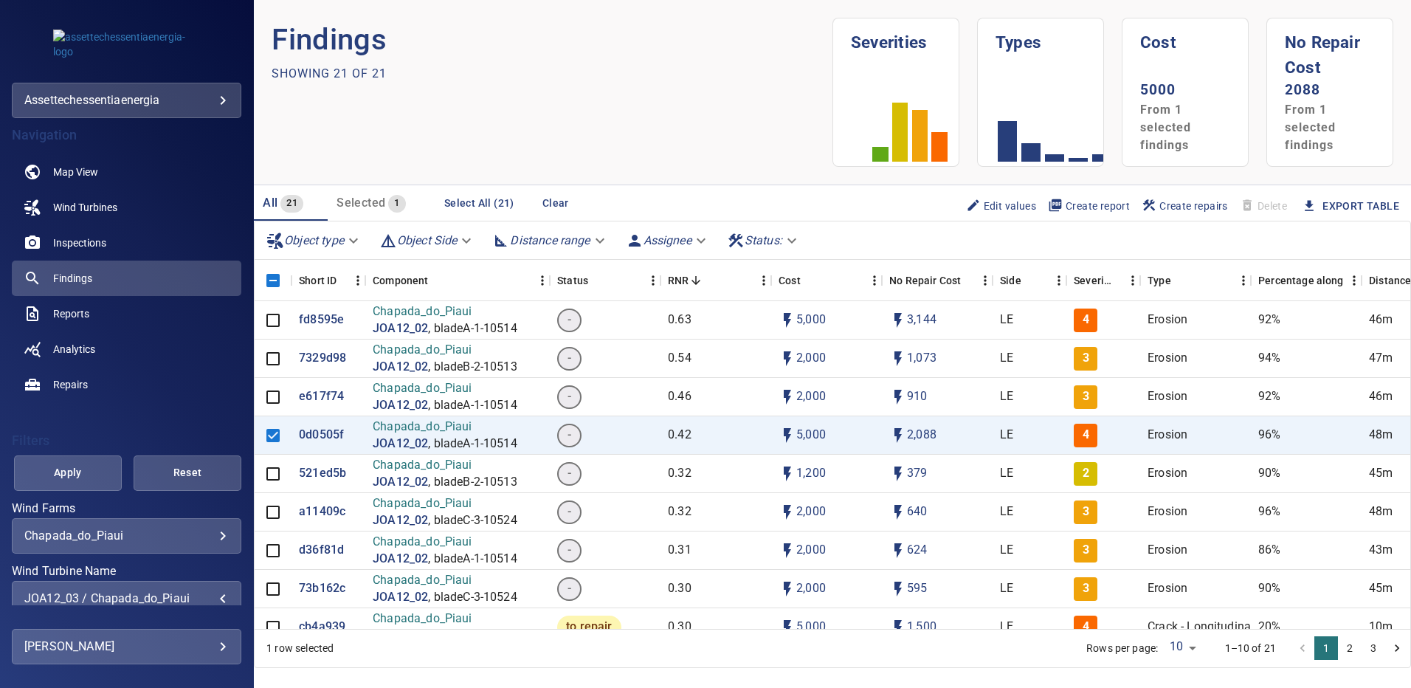
click at [76, 470] on span "Apply" at bounding box center [67, 472] width 71 height 18
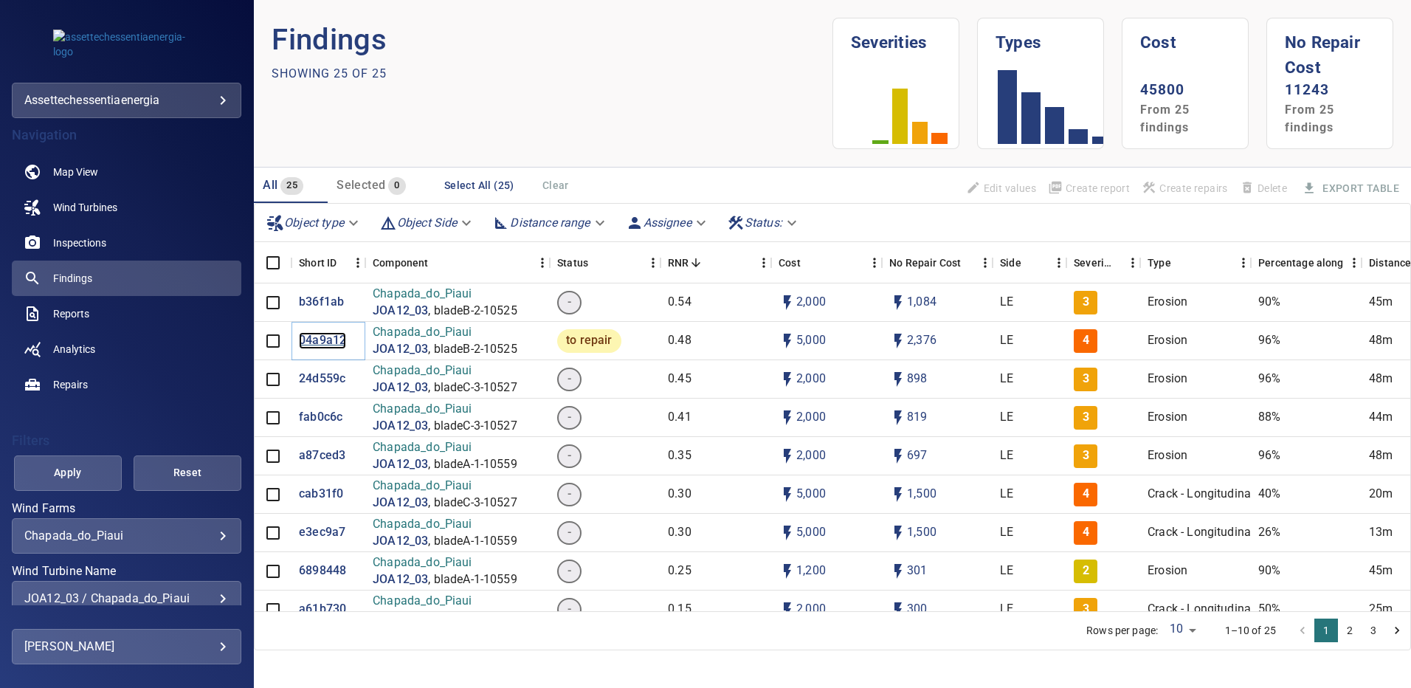
click at [314, 335] on p "04a9a12" at bounding box center [322, 340] width 47 height 17
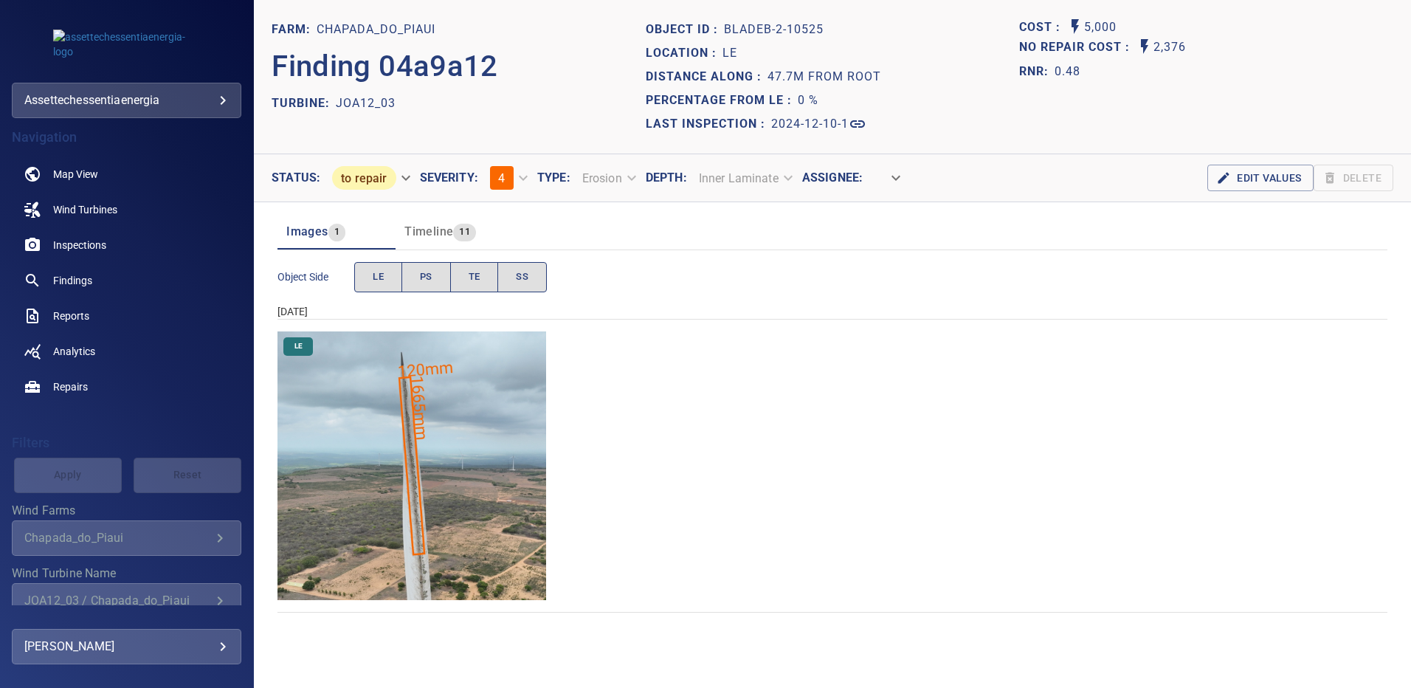
click at [457, 402] on img "Chapada_do_Piaui/JOA12_03/2024-12-10-1/2024-12-10-2/image89wp89.jpg" at bounding box center [411, 465] width 269 height 269
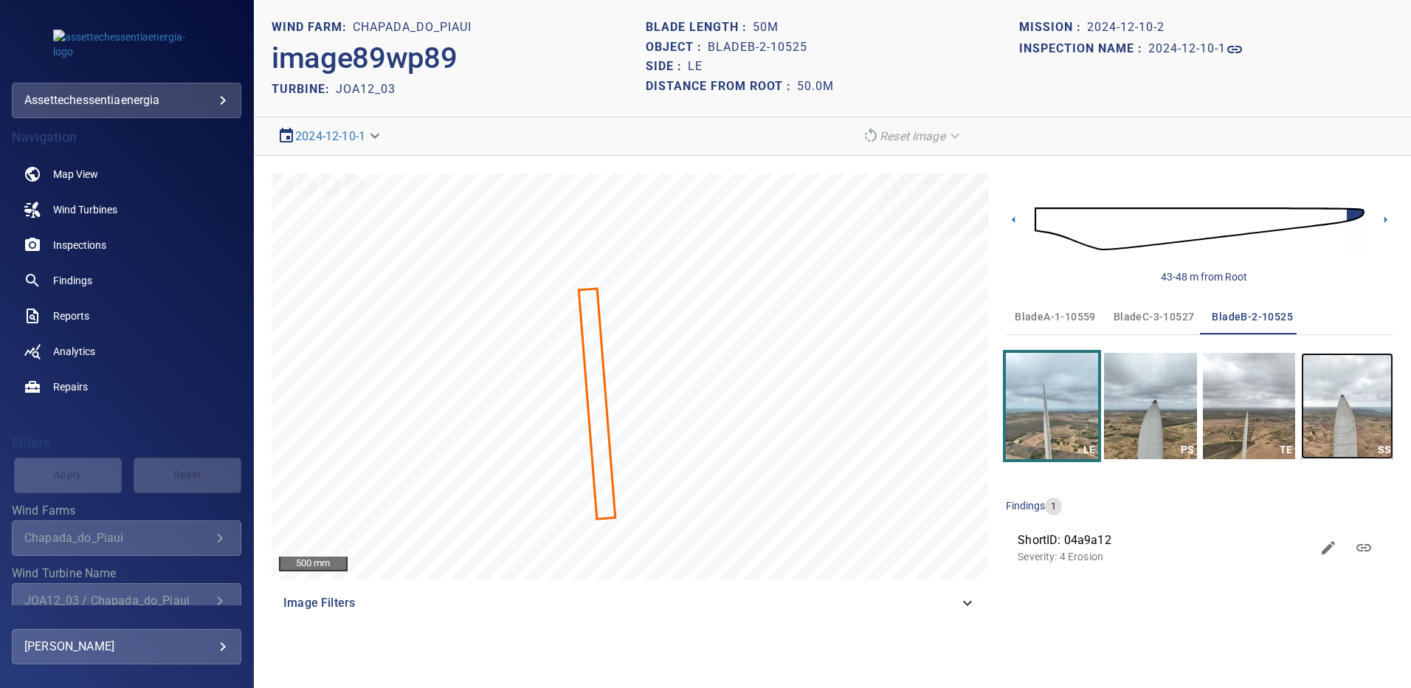
click at [1350, 396] on img "button" at bounding box center [1347, 406] width 92 height 106
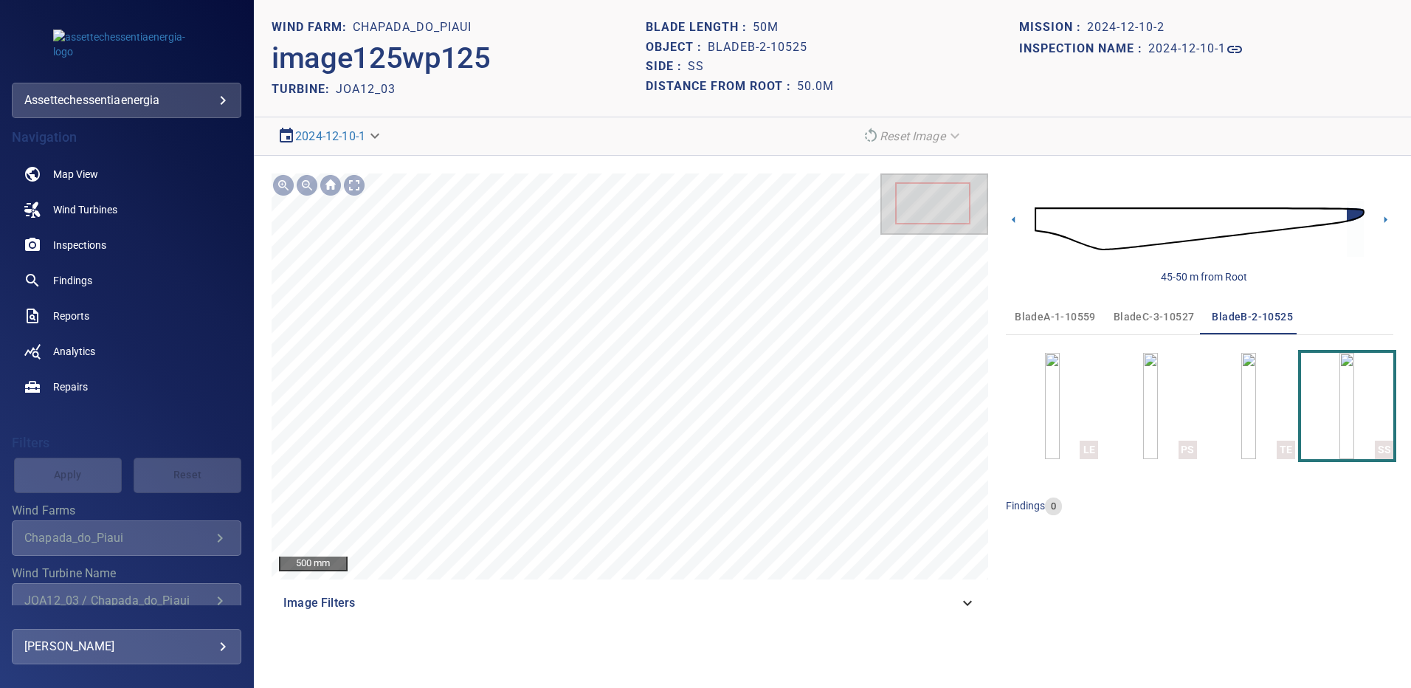
click at [1041, 314] on span "bladeA-1-10559" at bounding box center [1055, 317] width 81 height 18
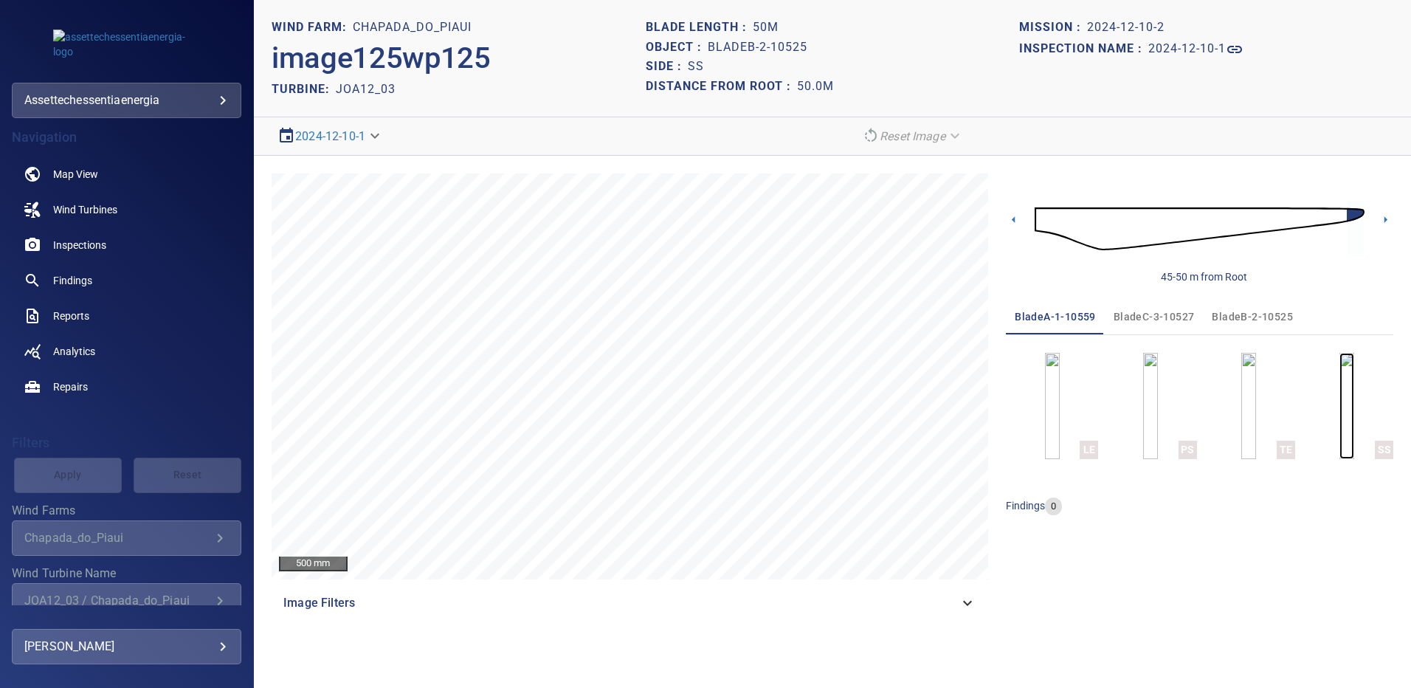
click at [1354, 417] on img "button" at bounding box center [1346, 406] width 15 height 106
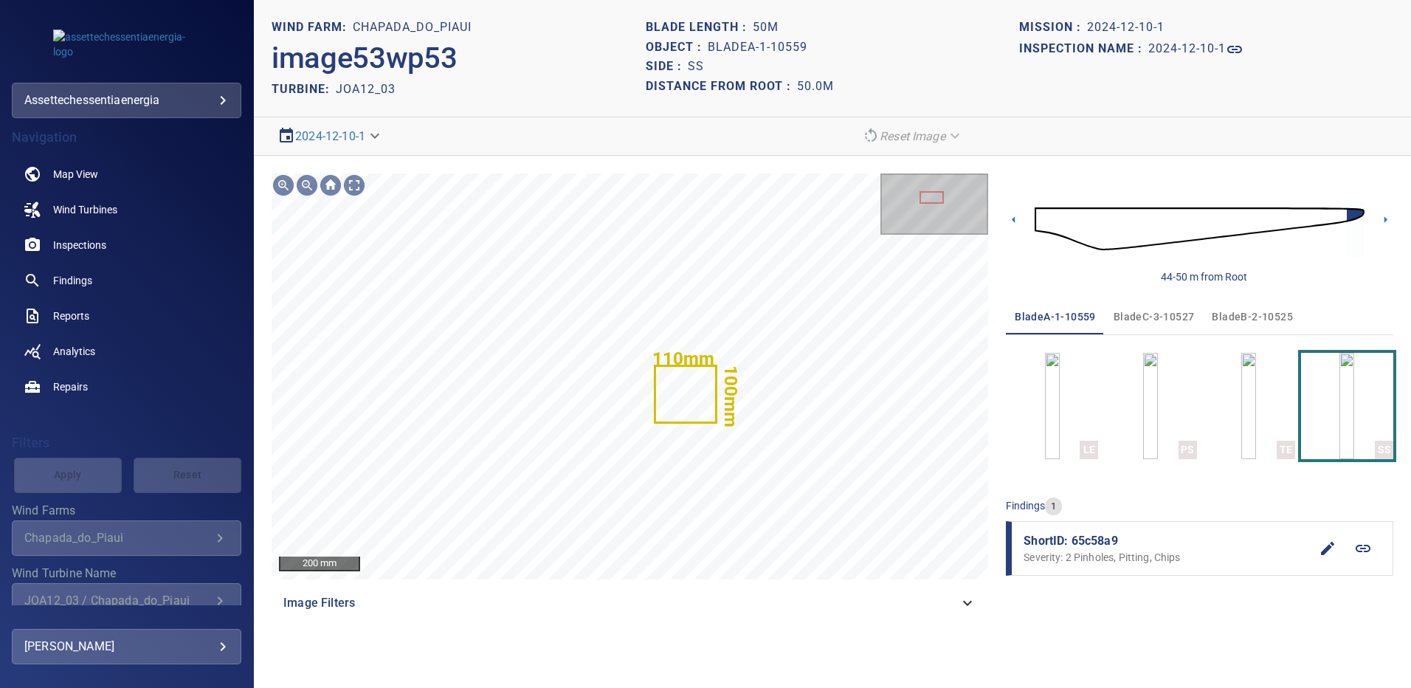
click at [1224, 317] on span "bladeB-2-10525" at bounding box center [1252, 317] width 81 height 18
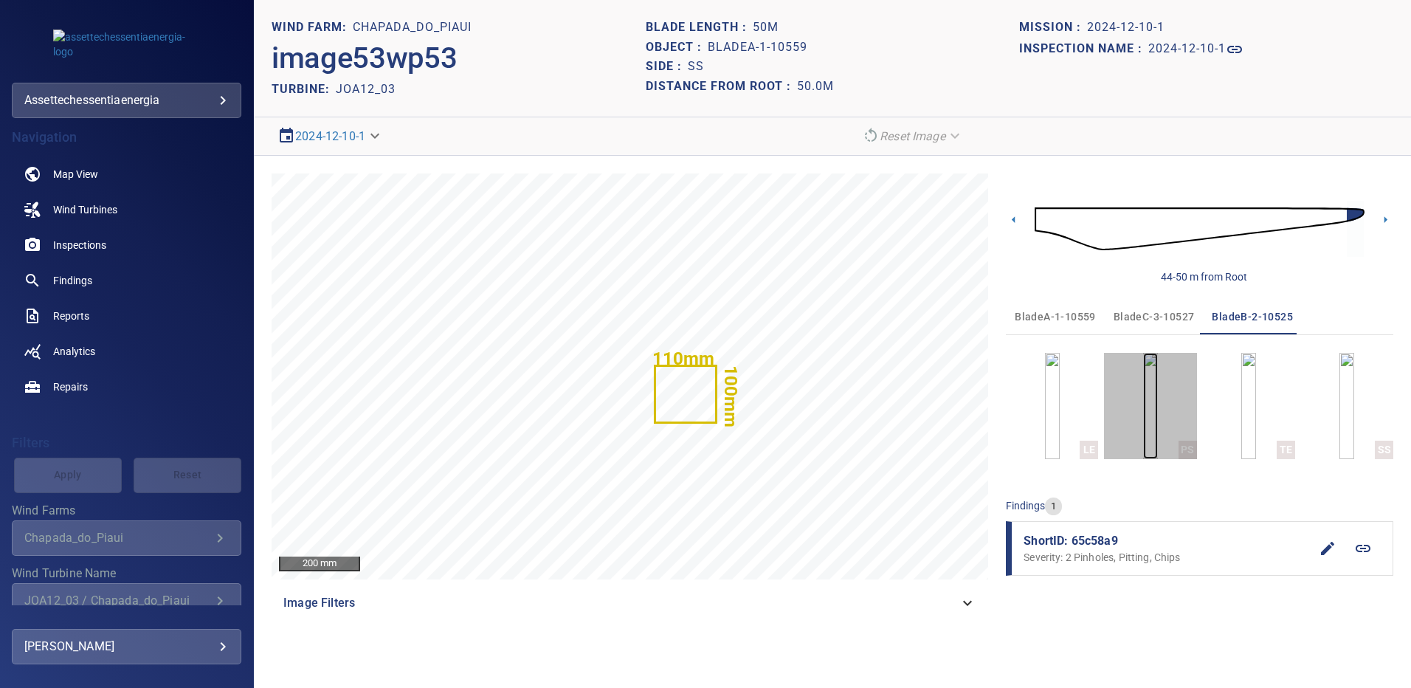
click at [1158, 413] on img "button" at bounding box center [1150, 406] width 15 height 106
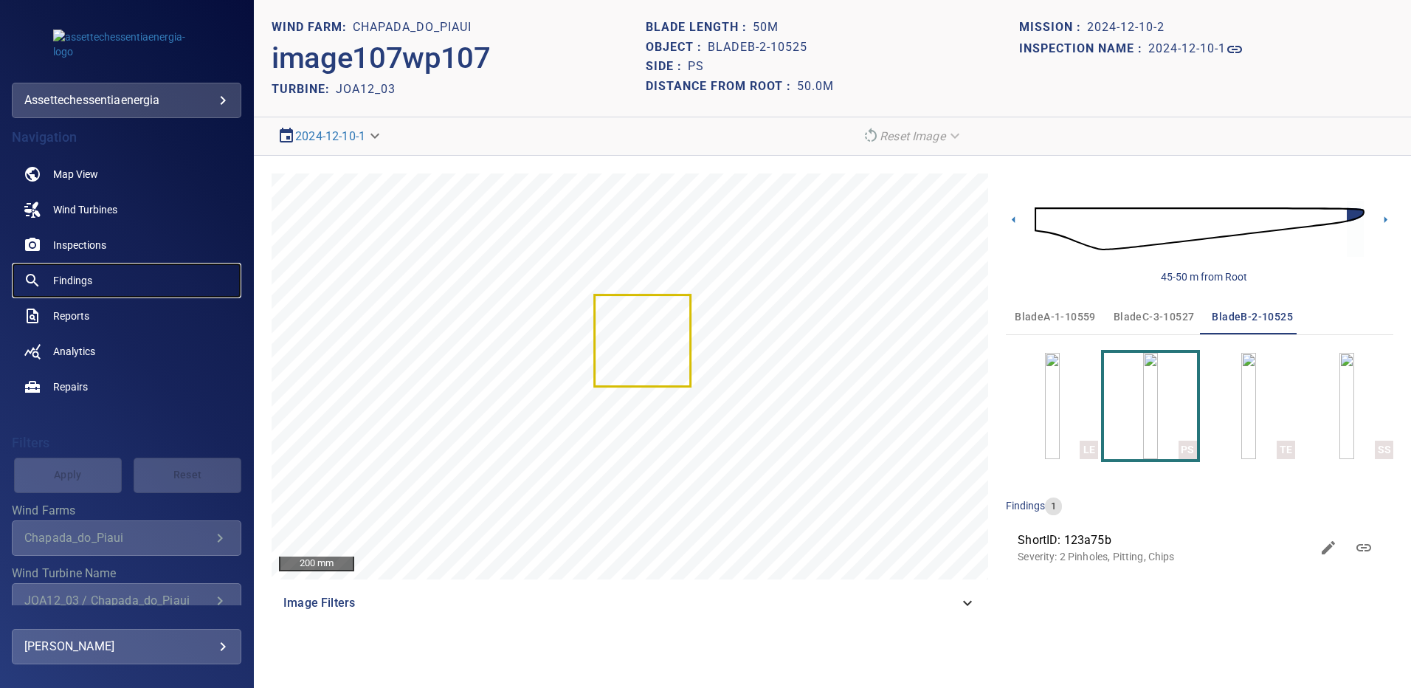
click at [67, 273] on span "Findings" at bounding box center [72, 280] width 39 height 15
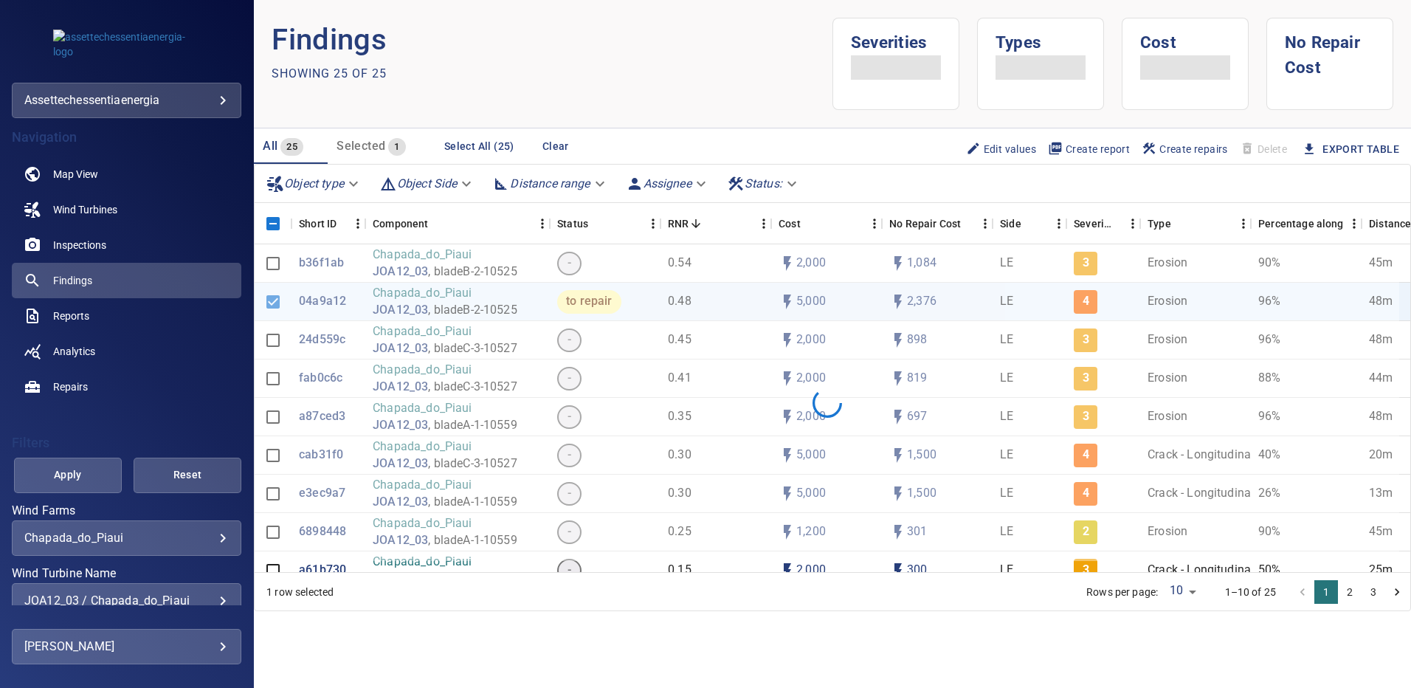
click at [210, 597] on div "JOA12_03 / Chapada_do_Piaui" at bounding box center [126, 600] width 204 height 14
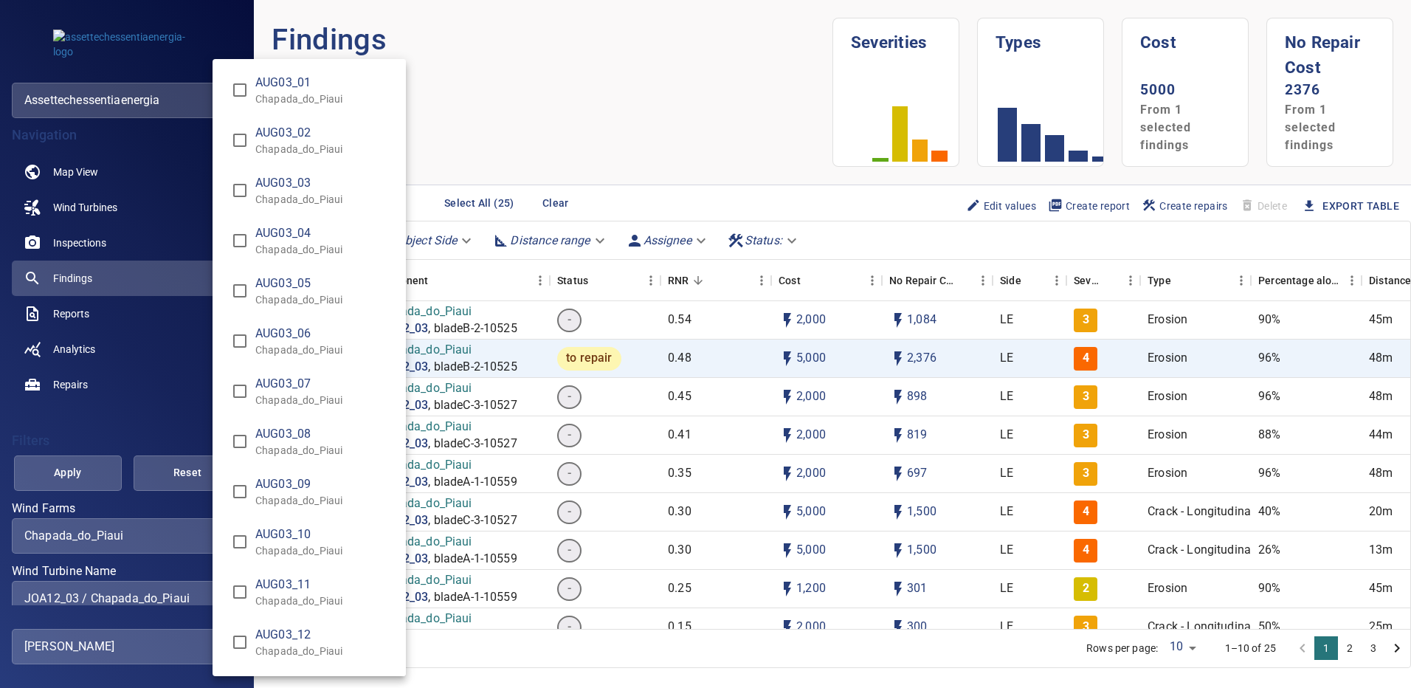
scroll to position [8858, 0]
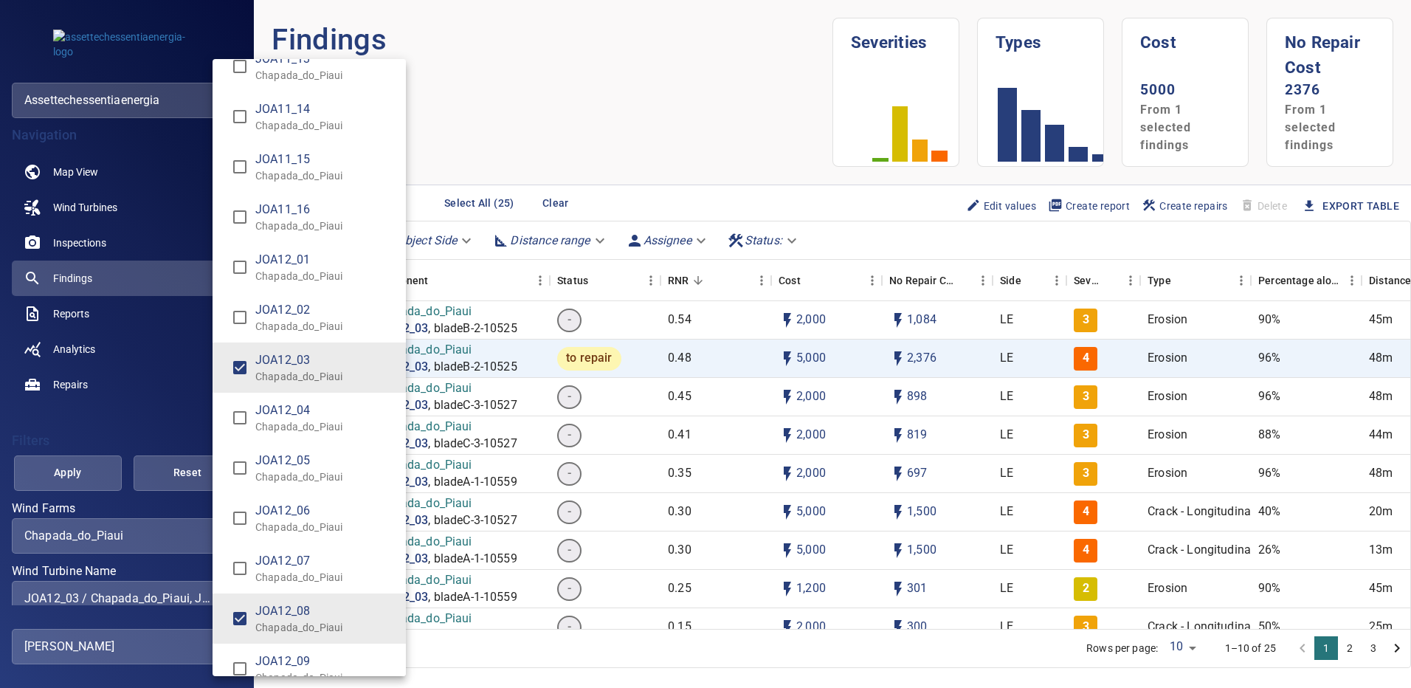
type input "**********"
click at [78, 472] on div "Wind Turbine Name" at bounding box center [705, 344] width 1411 height 688
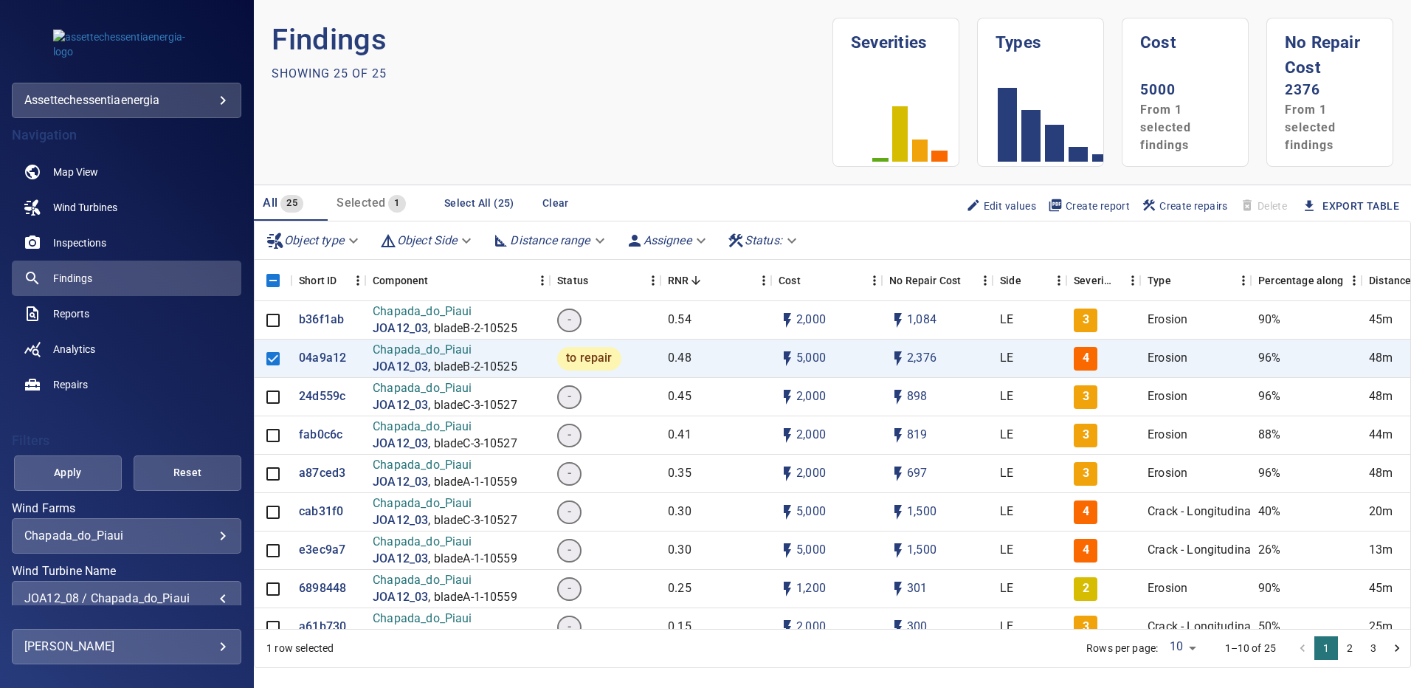
click at [82, 472] on span "Apply" at bounding box center [67, 472] width 71 height 18
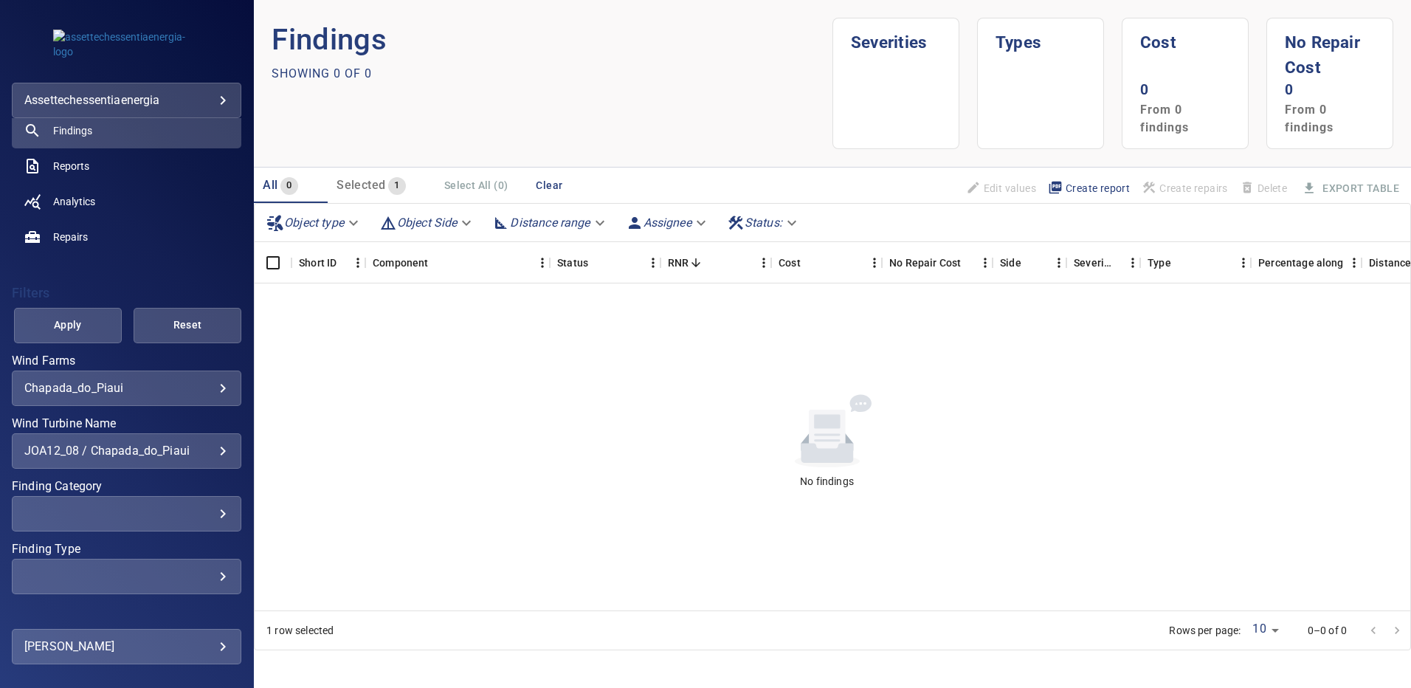
scroll to position [0, 0]
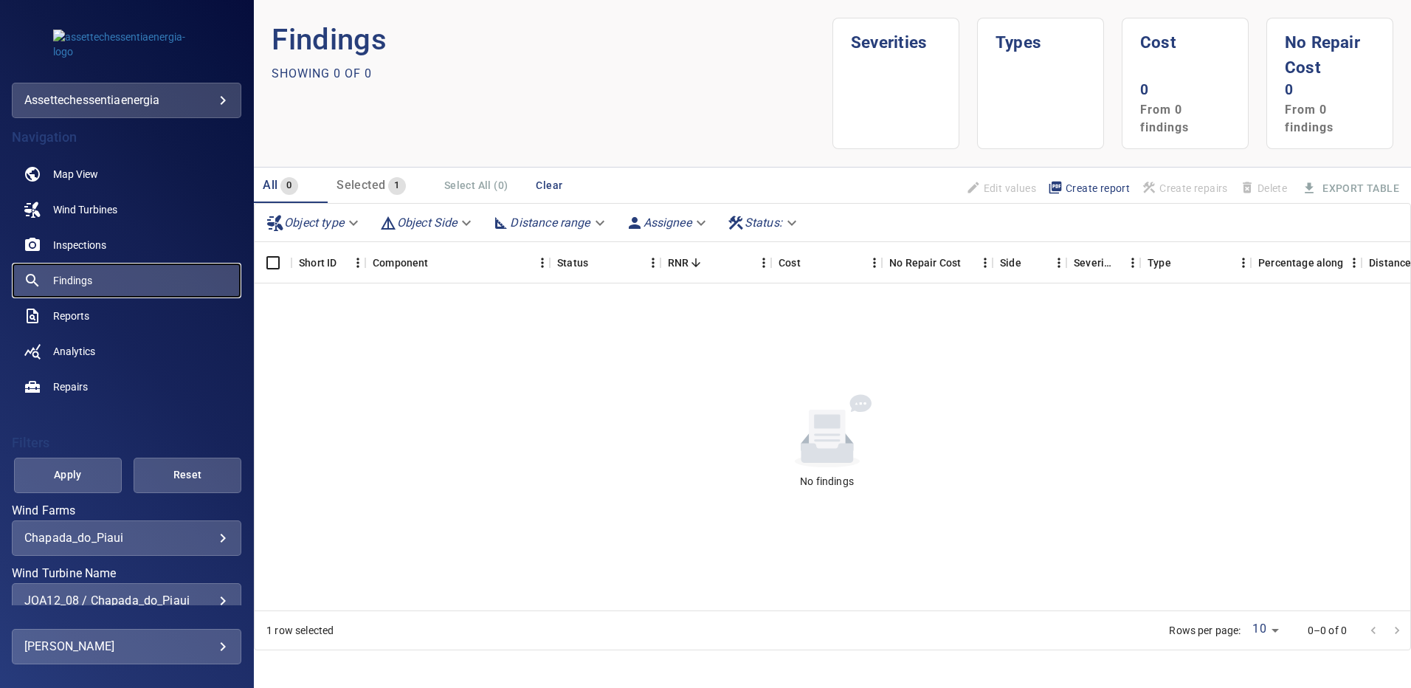
click at [92, 265] on link "Findings" at bounding box center [127, 280] width 230 height 35
click at [213, 598] on div "JOA12_08 / Chapada_do_Piaui" at bounding box center [126, 600] width 204 height 14
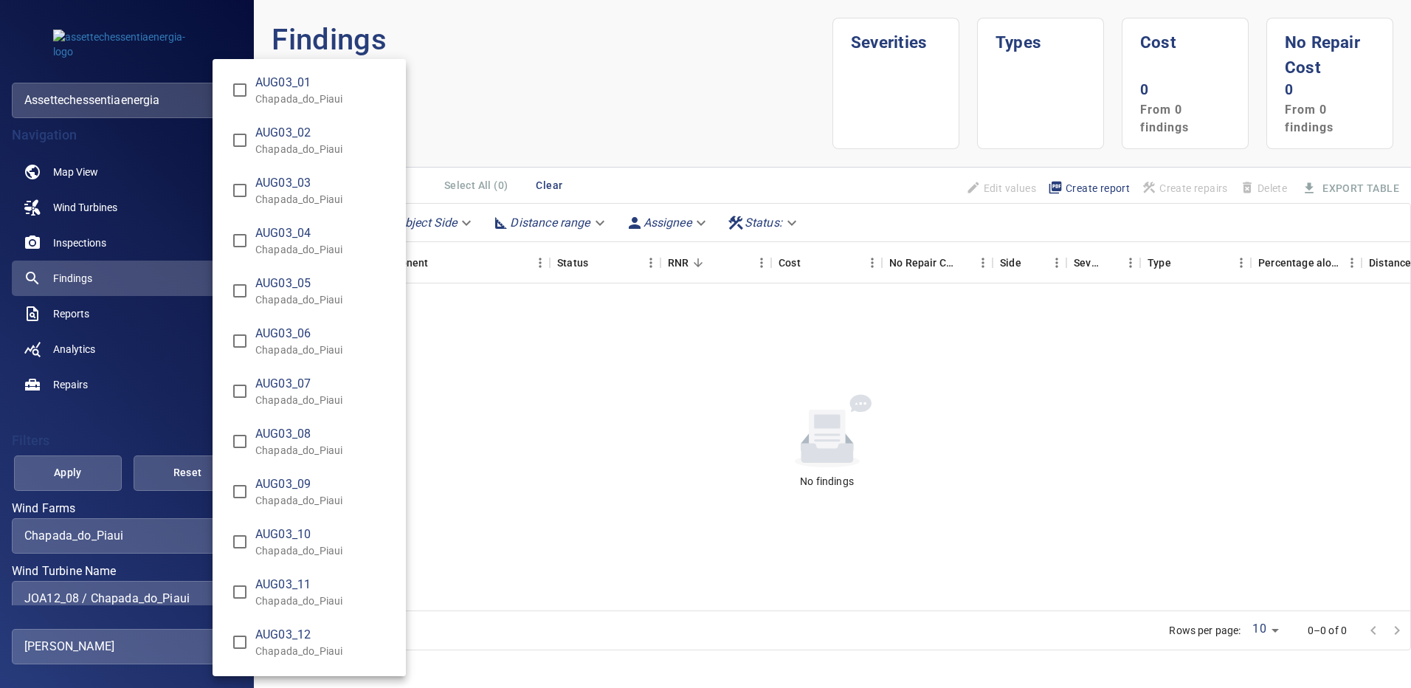
scroll to position [9109, 0]
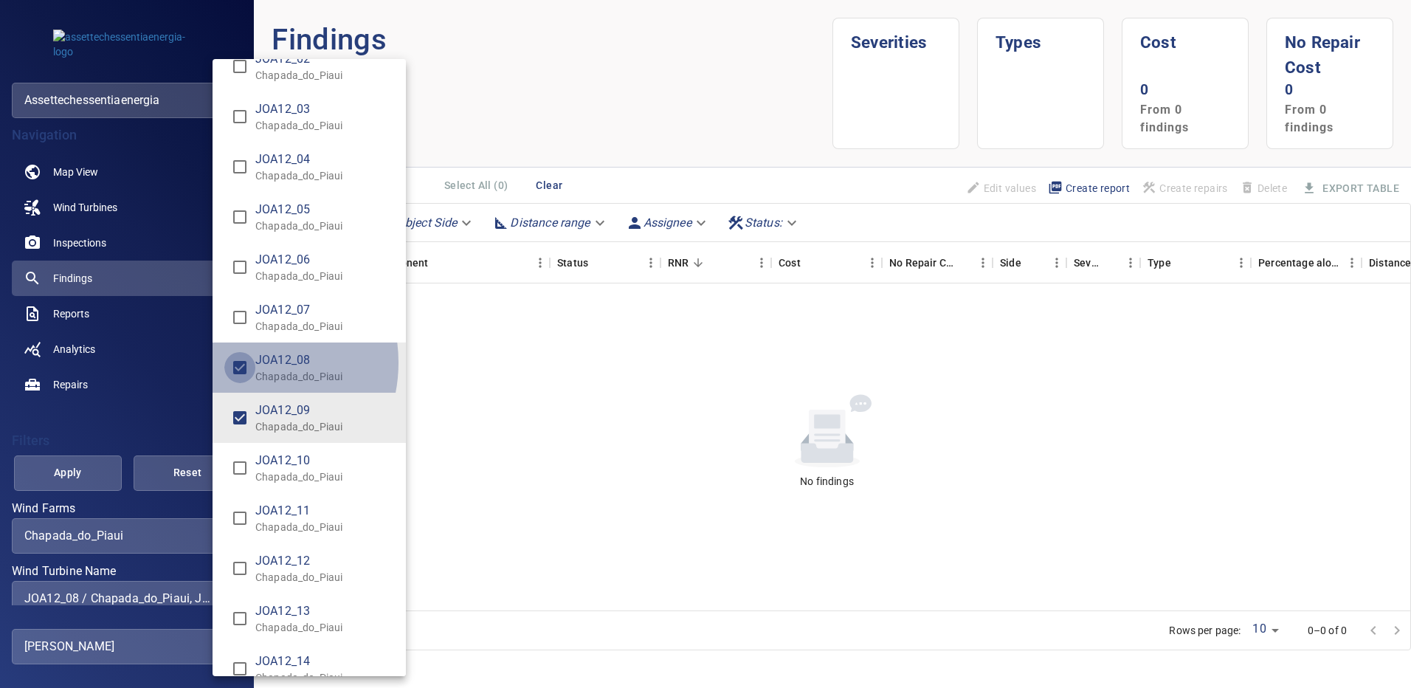
type input "**********"
click at [77, 481] on div "Wind Turbine Name" at bounding box center [705, 344] width 1411 height 688
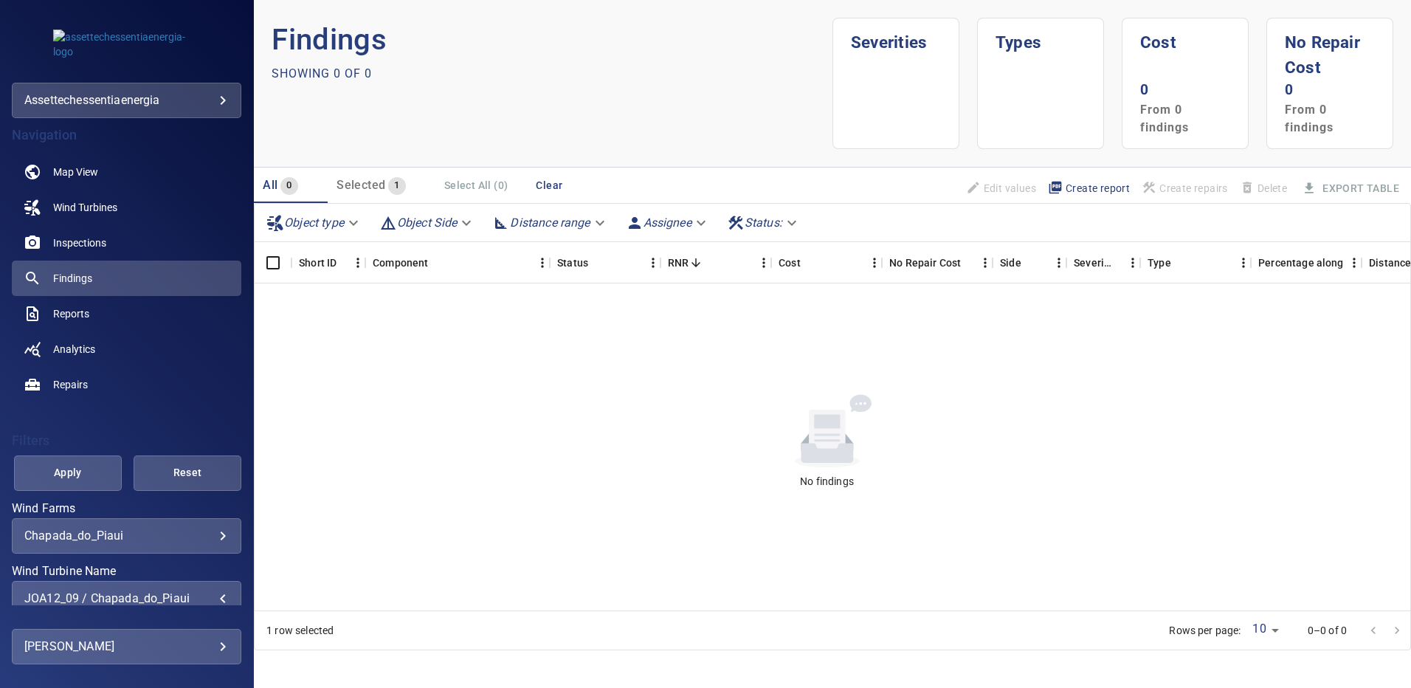
click at [78, 481] on span "Apply" at bounding box center [67, 472] width 71 height 18
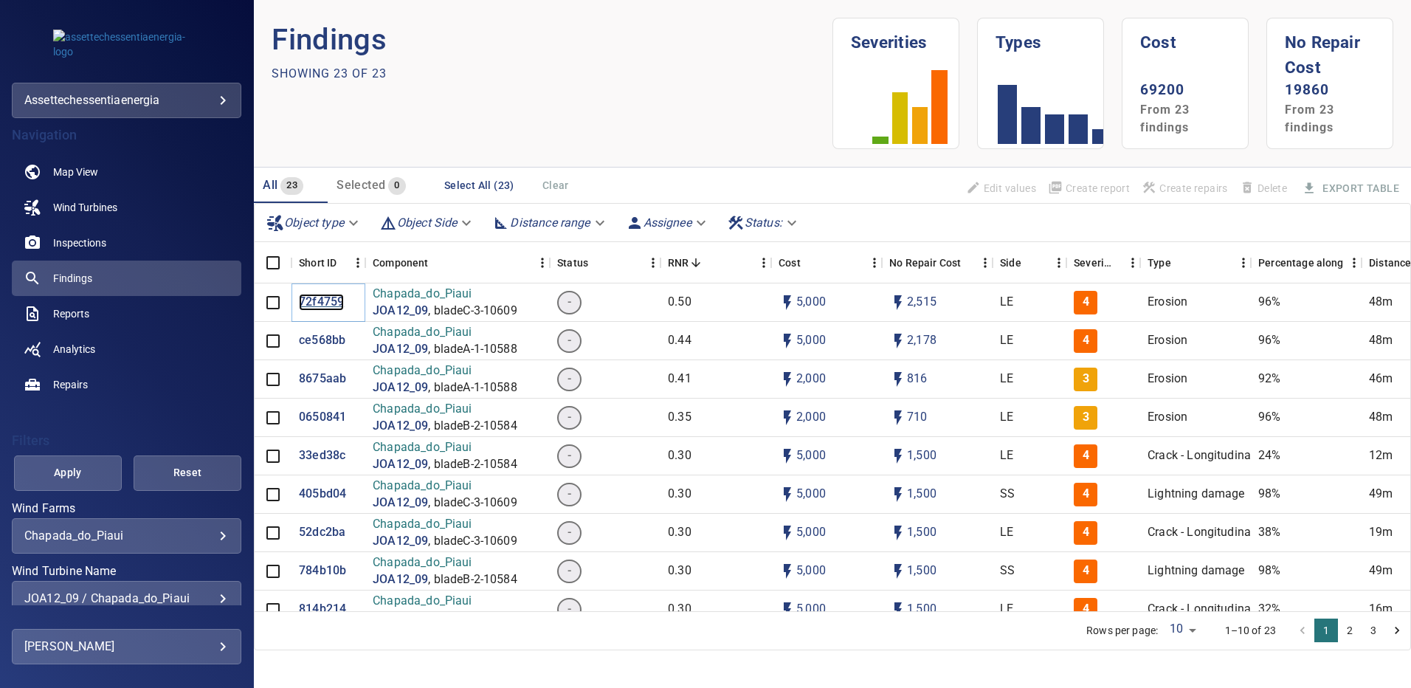
click at [317, 299] on p "72f4759" at bounding box center [321, 302] width 45 height 17
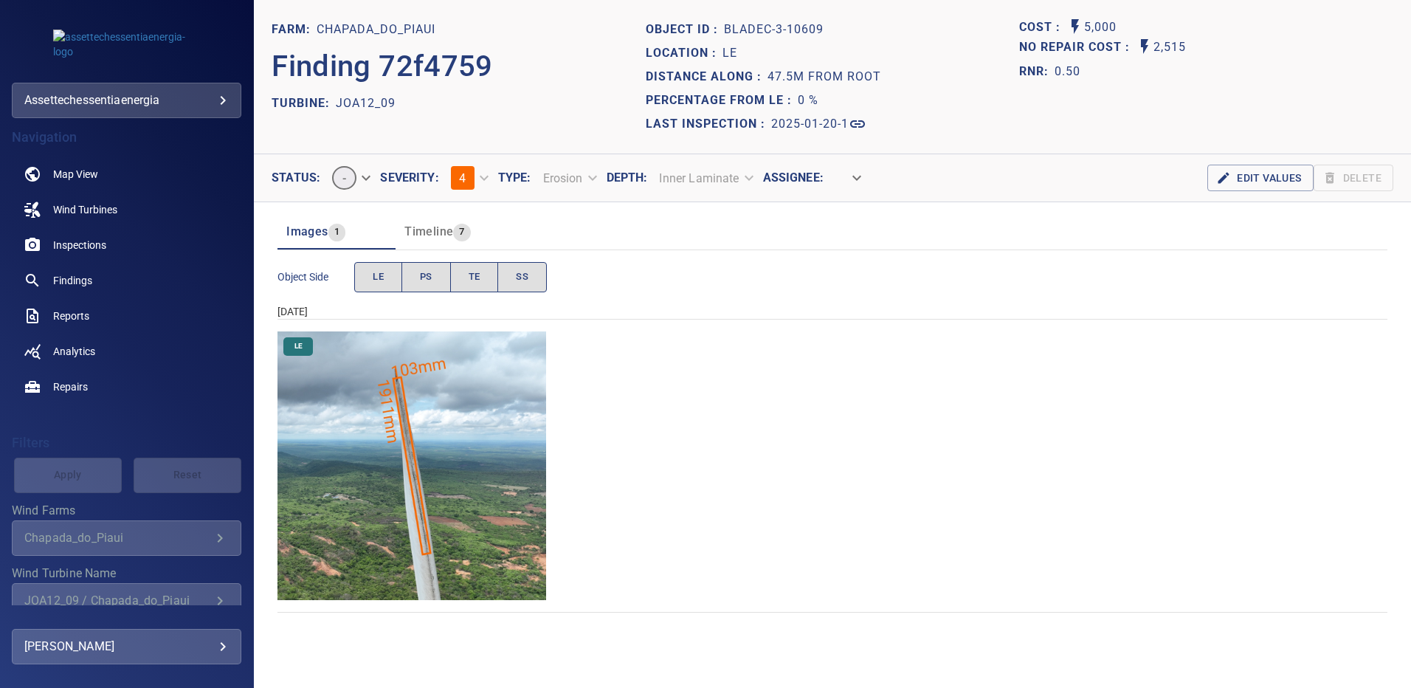
click at [427, 387] on img "Chapada_do_Piaui/JOA12_09/2025-01-20-1/2025-01-20-3/image159wp159.jpg" at bounding box center [411, 465] width 269 height 269
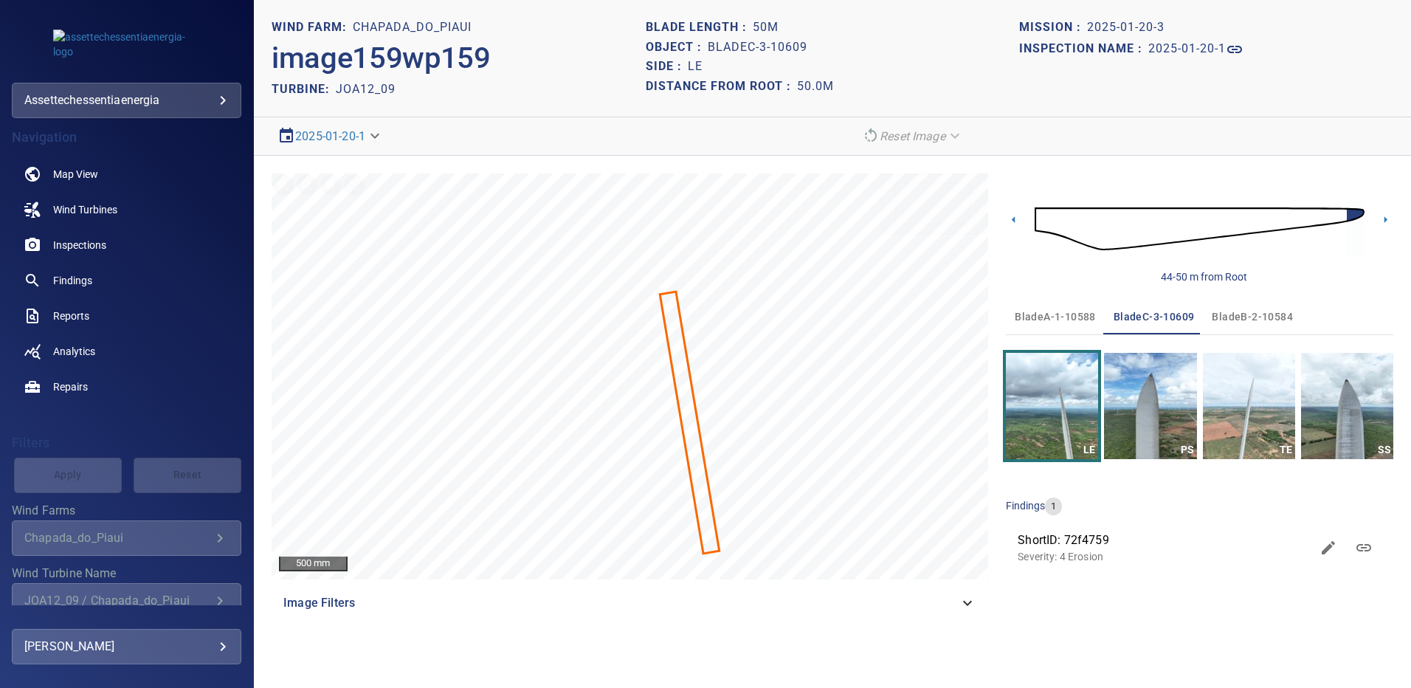
click at [1071, 321] on span "bladeA-1-10588" at bounding box center [1055, 317] width 81 height 18
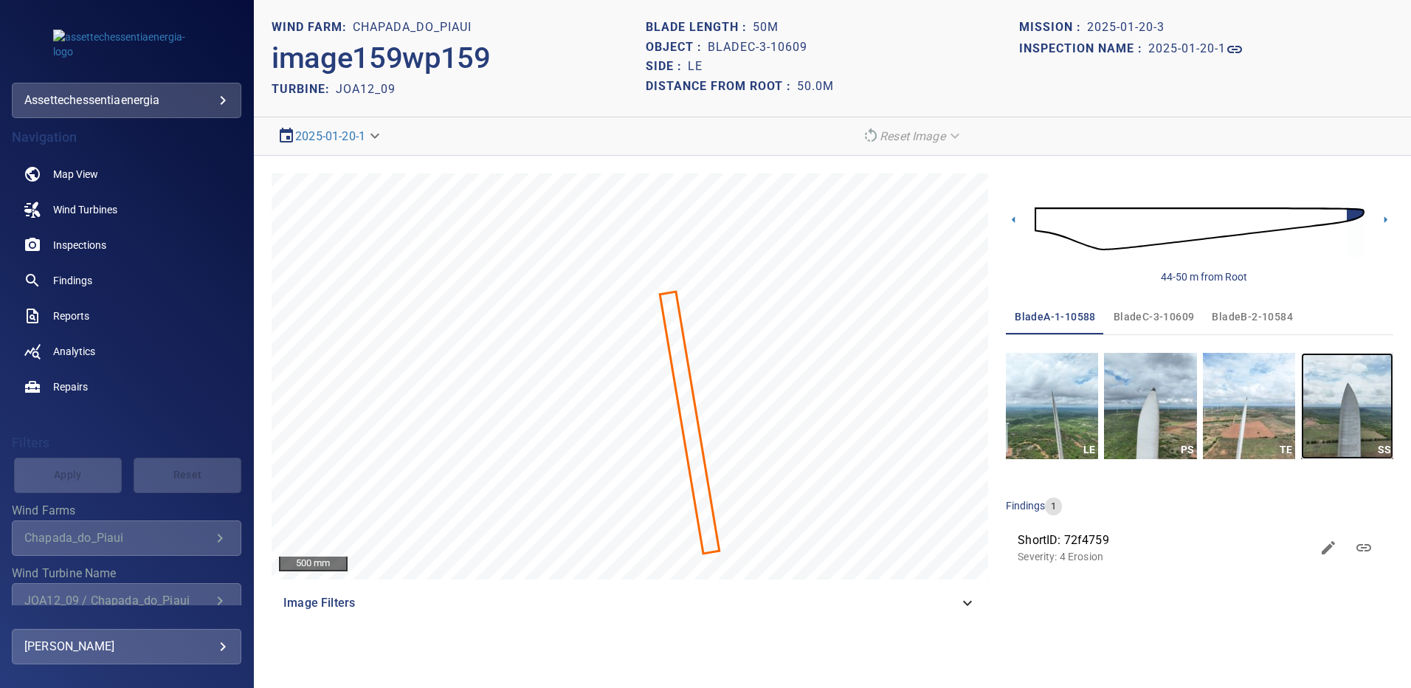
click at [1352, 425] on img "button" at bounding box center [1347, 406] width 92 height 106
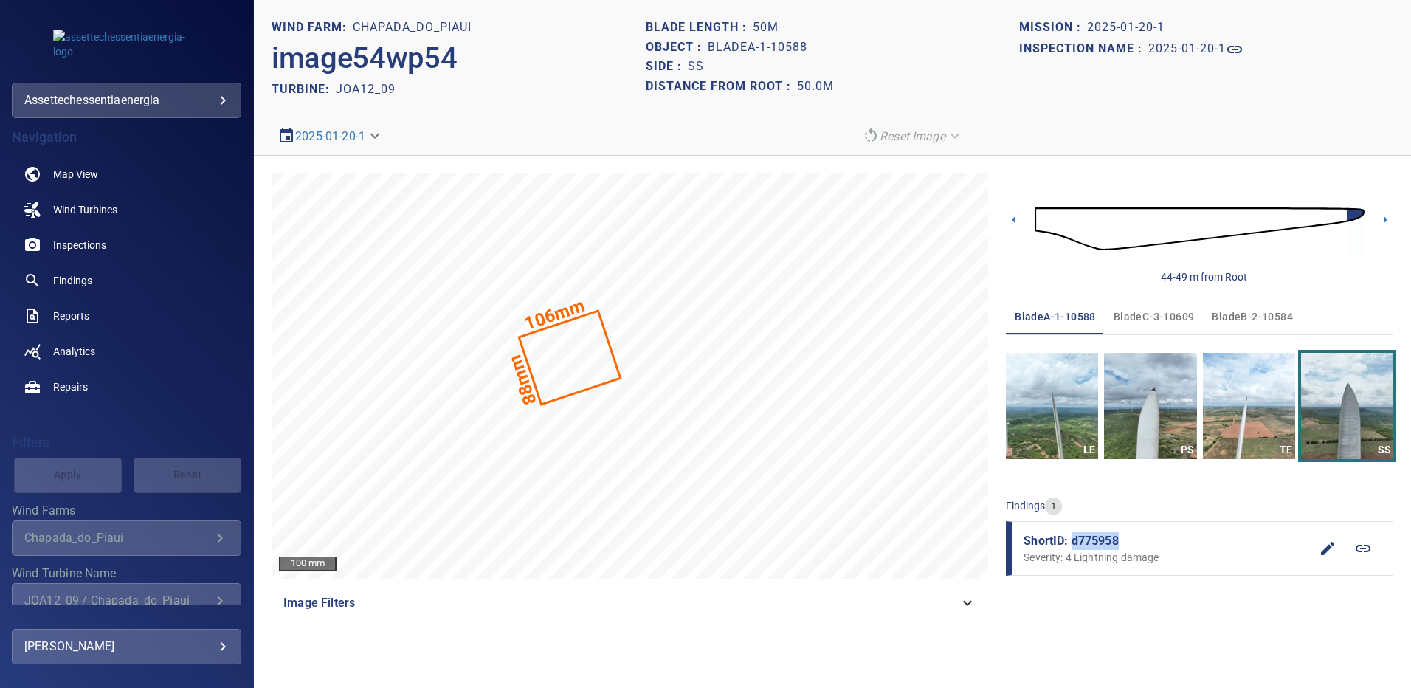
drag, startPoint x: 1119, startPoint y: 540, endPoint x: 1070, endPoint y: 537, distance: 49.5
click at [1070, 537] on span "ShortID: d775958" at bounding box center [1167, 541] width 286 height 18
click at [80, 281] on span "Findings" at bounding box center [72, 280] width 39 height 15
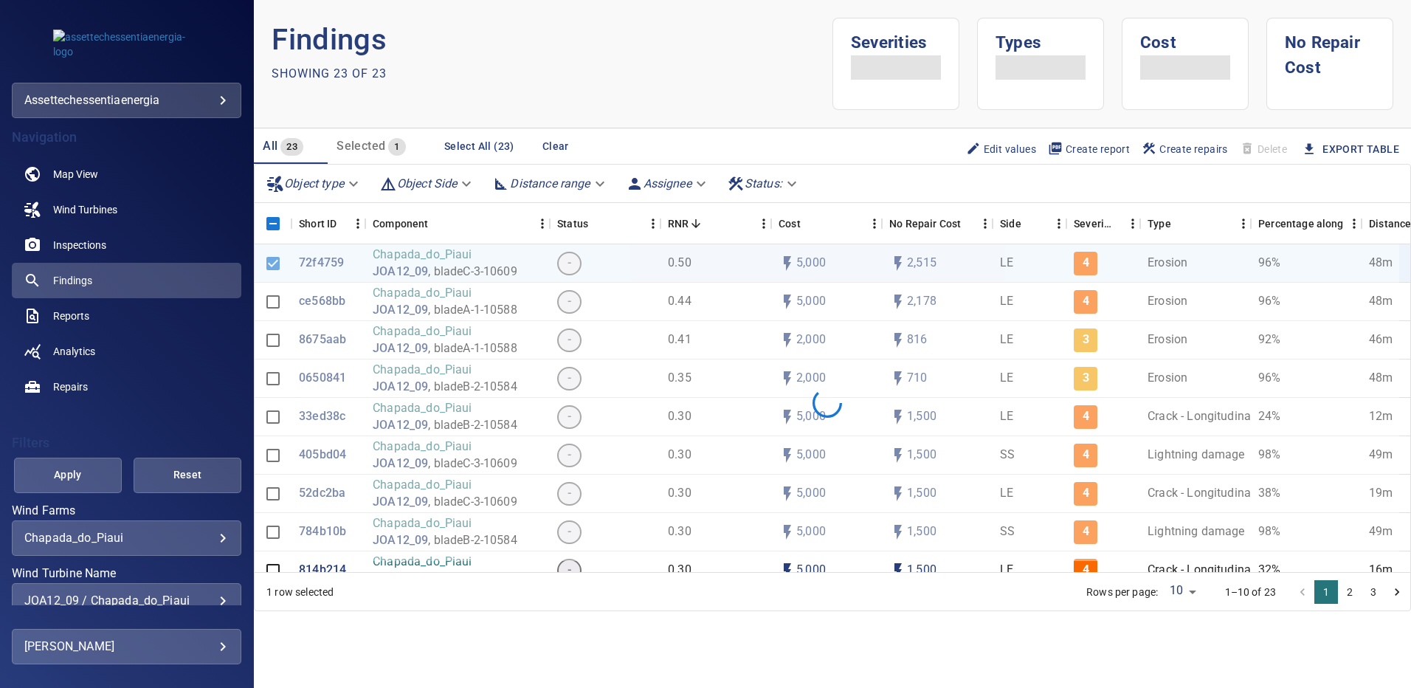
click at [218, 592] on div "**********" at bounding box center [127, 600] width 230 height 35
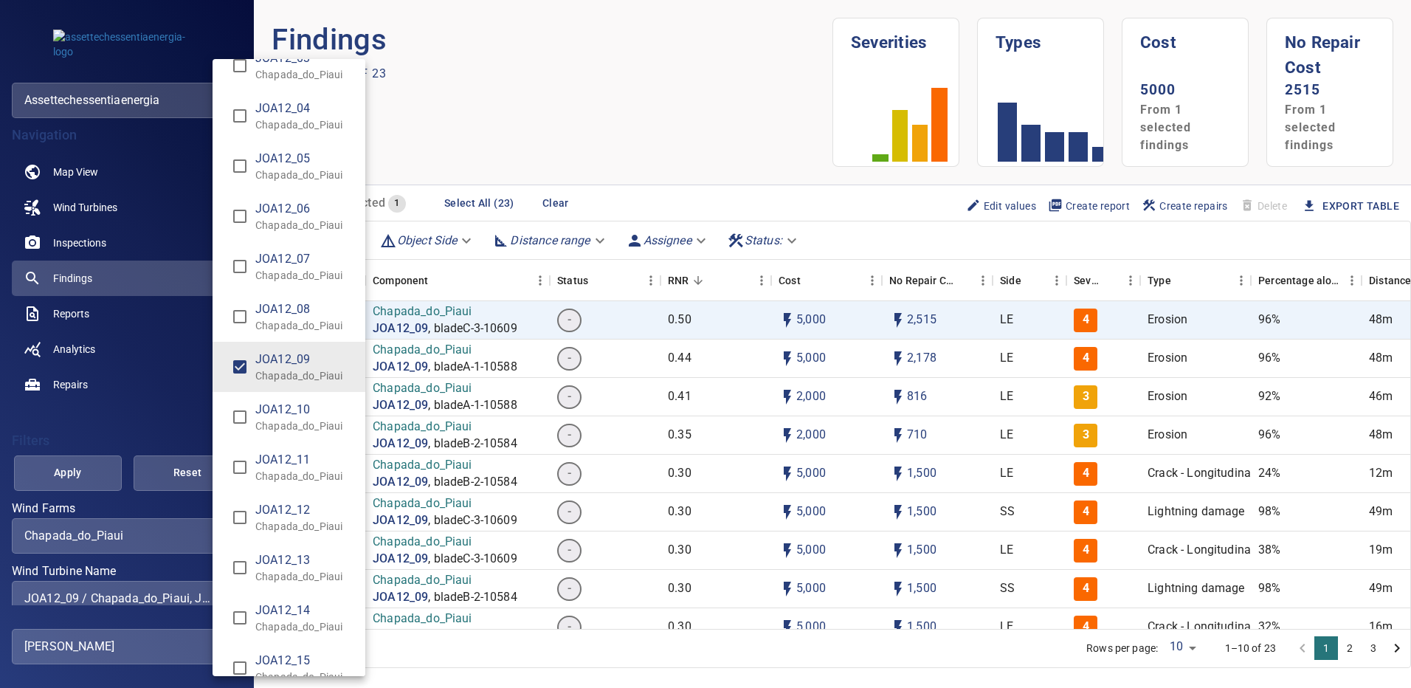
scroll to position [9159, 0]
click at [89, 475] on div "Wind Turbine Name" at bounding box center [705, 344] width 1411 height 688
type input "**********"
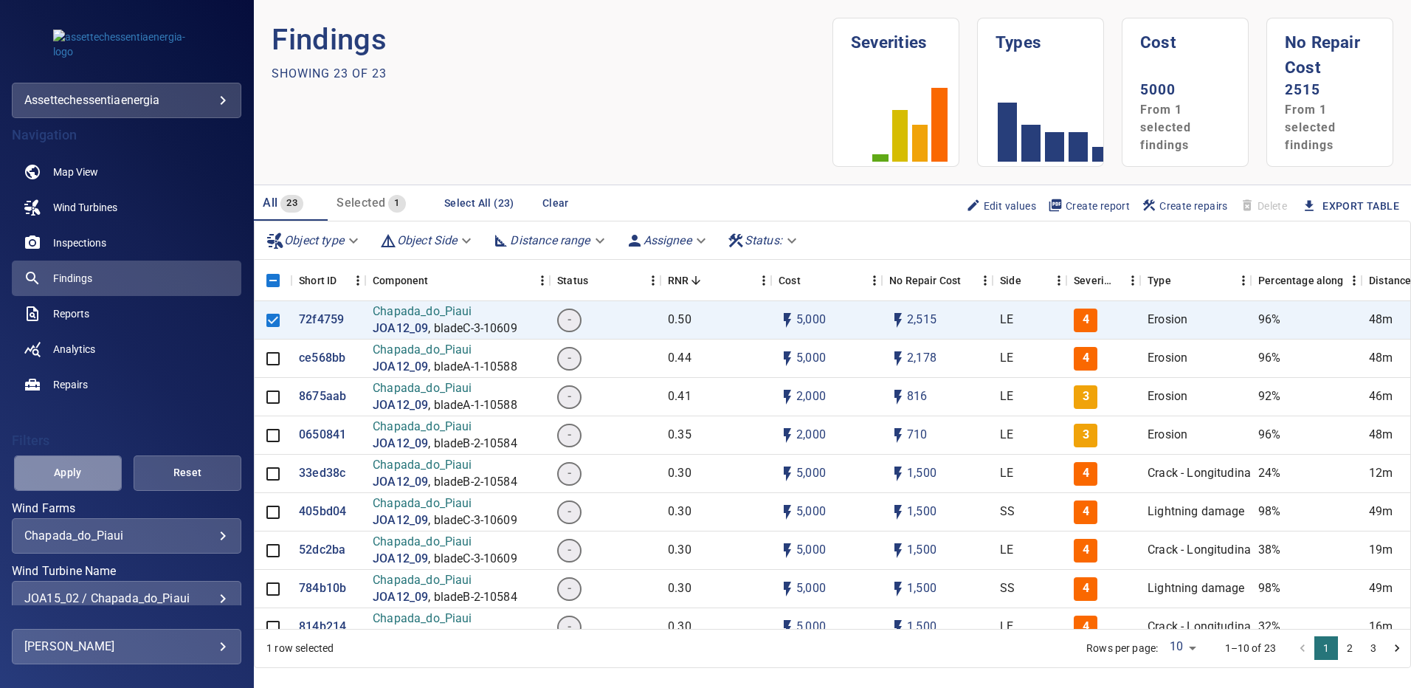
click at [89, 474] on span "Apply" at bounding box center [67, 472] width 71 height 18
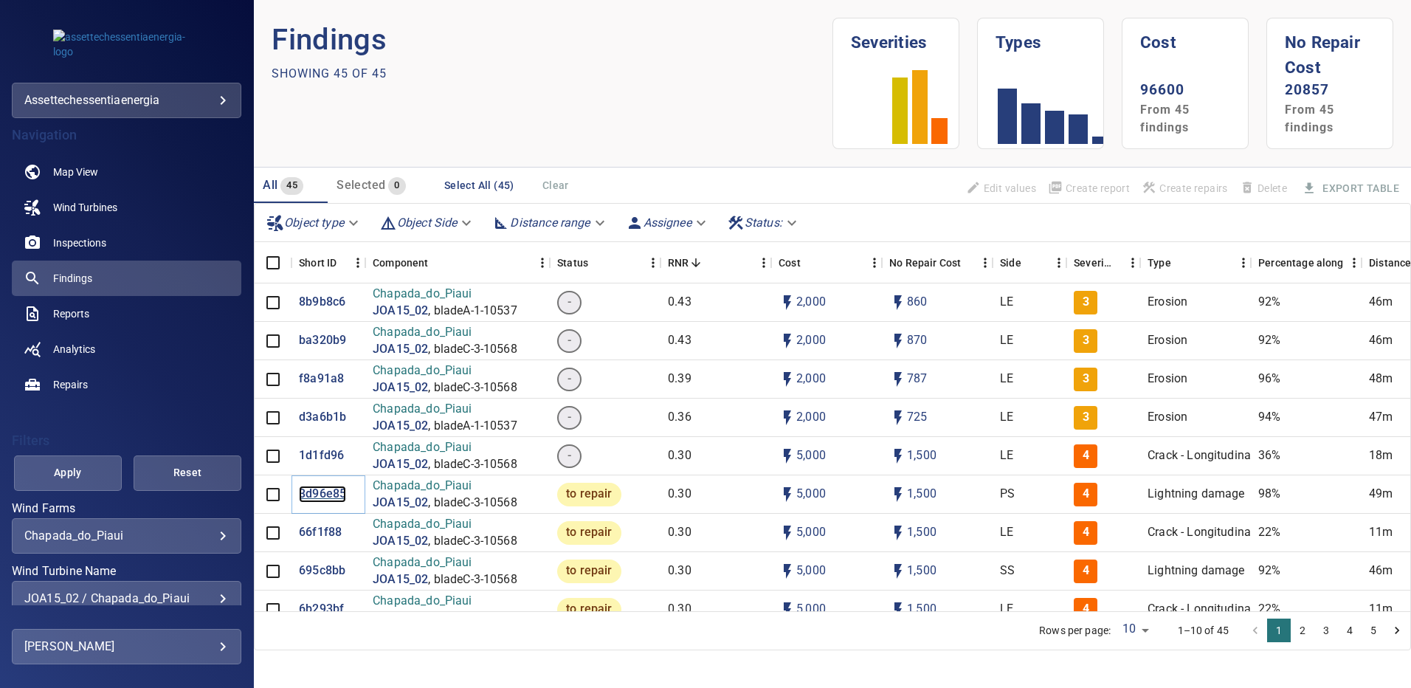
click at [322, 494] on p "3d96e85" at bounding box center [322, 494] width 47 height 17
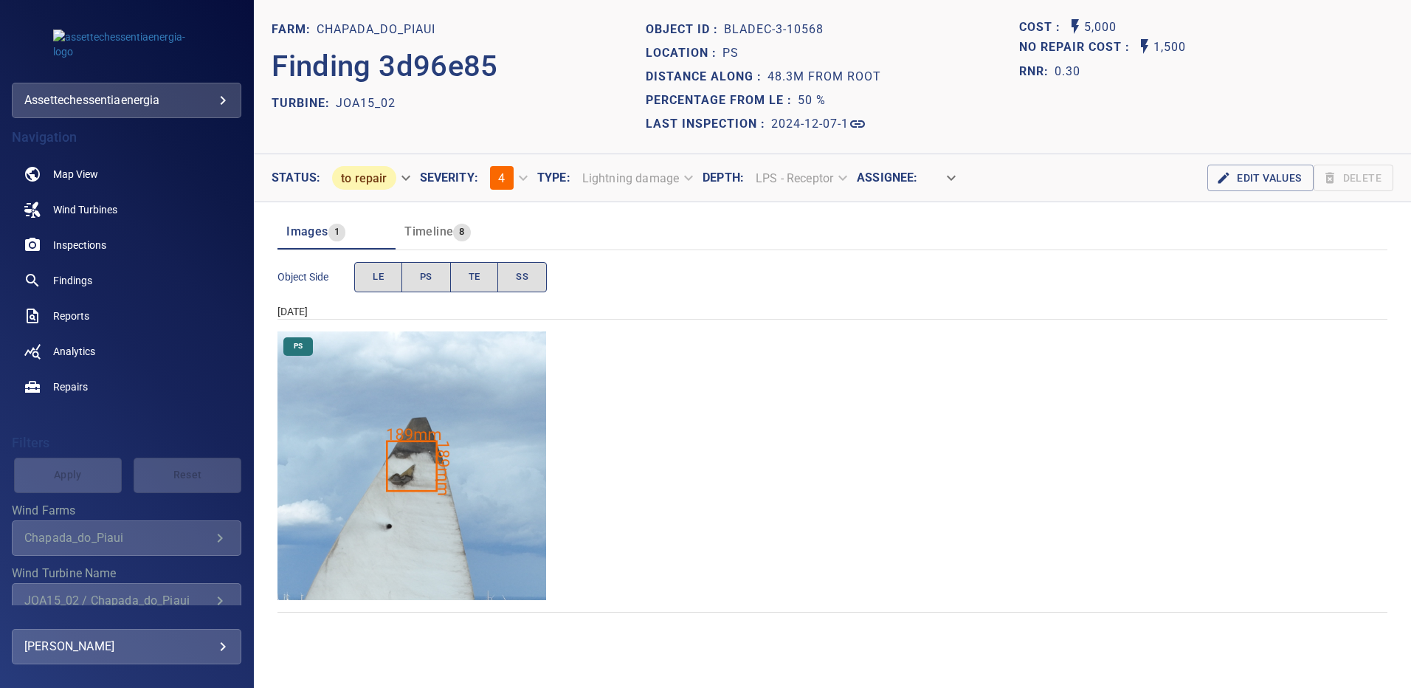
click at [457, 474] on img "Chapada_do_Piaui/JOA15_02/2024-12-07-1/2024-12-07-3/image213wp213.jpg" at bounding box center [411, 465] width 269 height 269
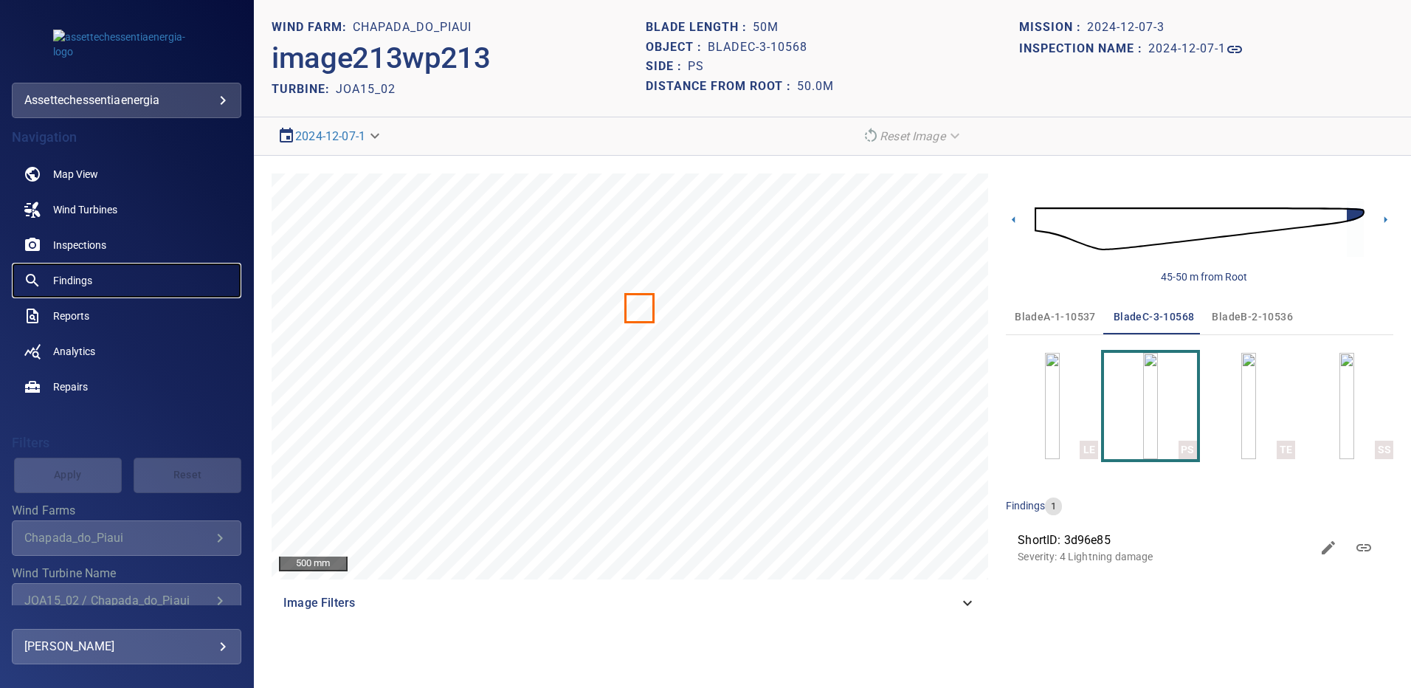
click at [79, 273] on span "Findings" at bounding box center [72, 280] width 39 height 15
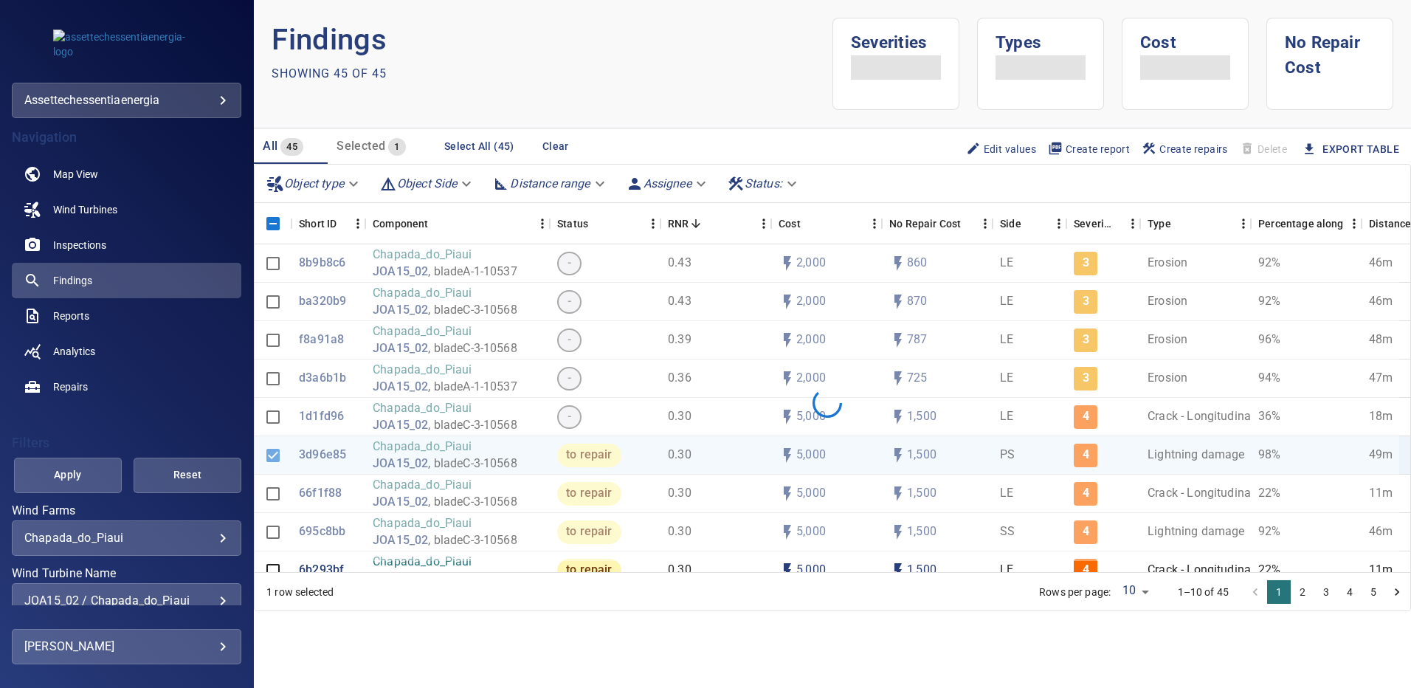
click at [212, 600] on div "JOA15_02 / Chapada_do_Piaui" at bounding box center [126, 600] width 204 height 14
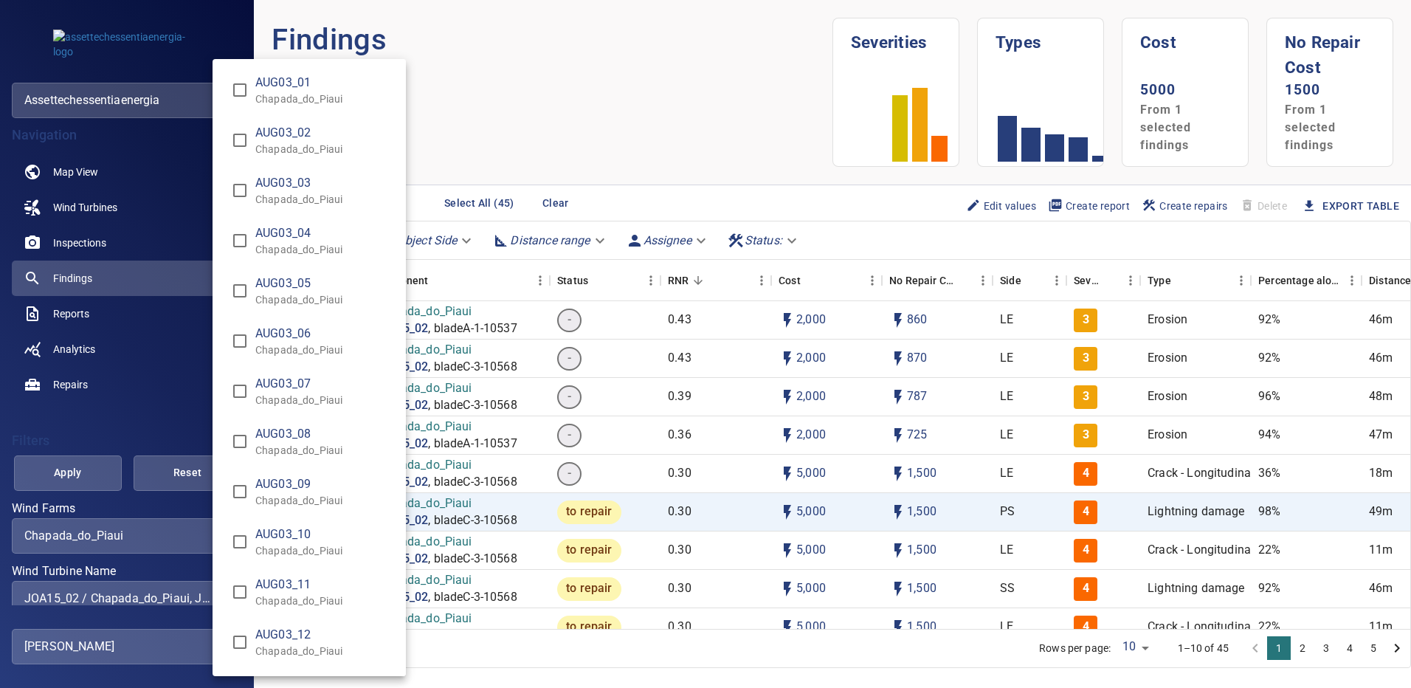
scroll to position [10463, 0]
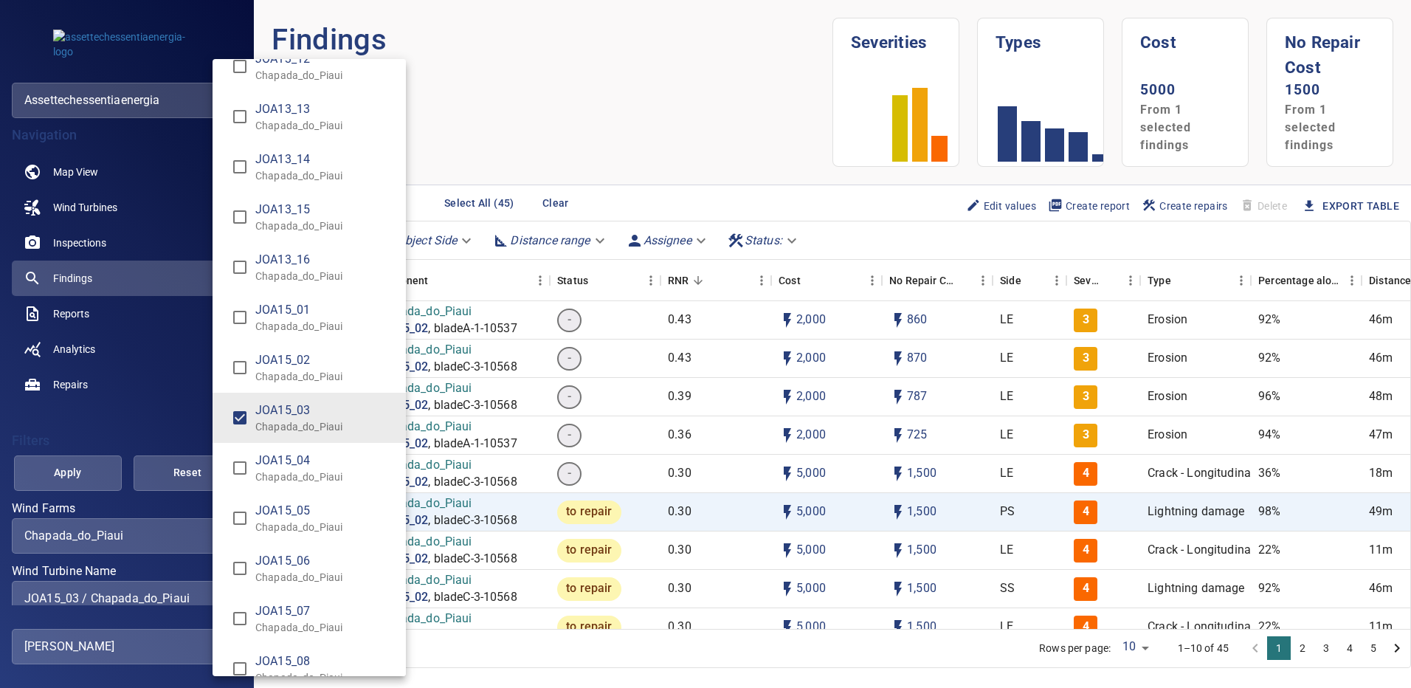
type input "**********"
click at [90, 475] on div "Wind Turbine Name" at bounding box center [705, 344] width 1411 height 688
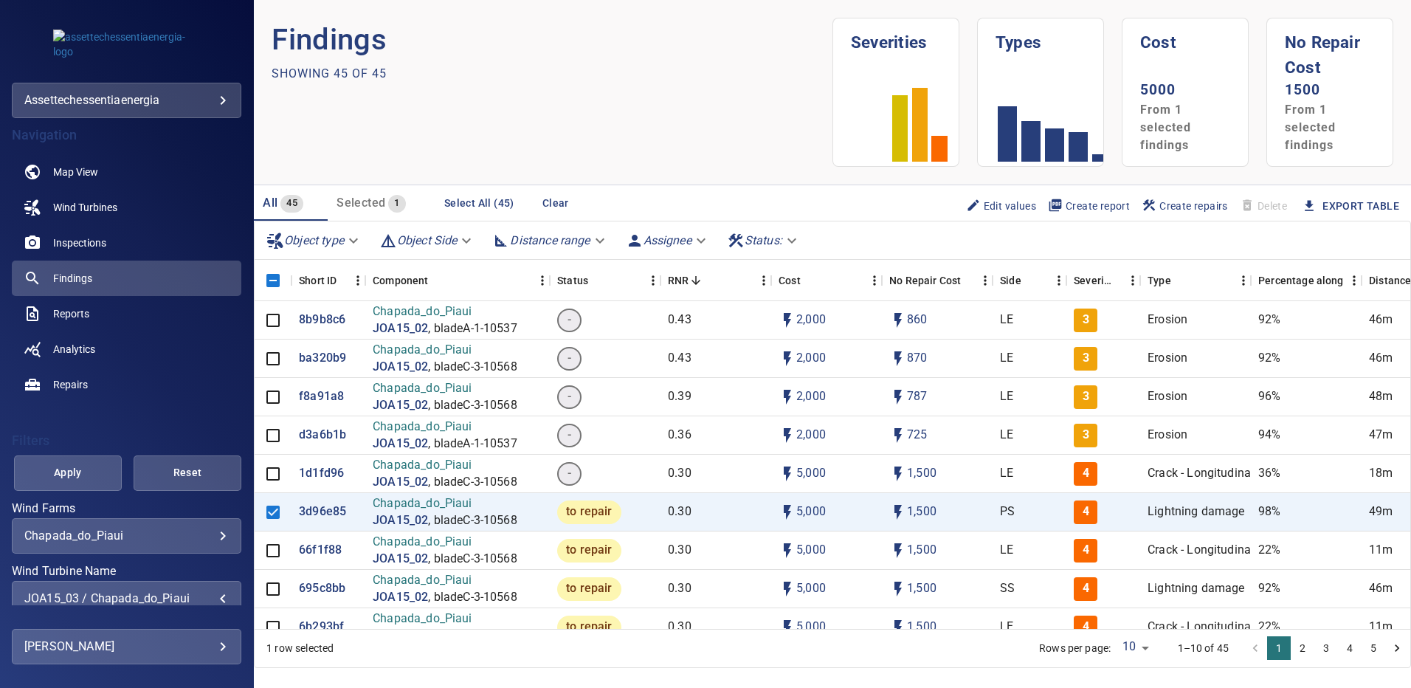
click at [90, 475] on span "Apply" at bounding box center [67, 472] width 71 height 18
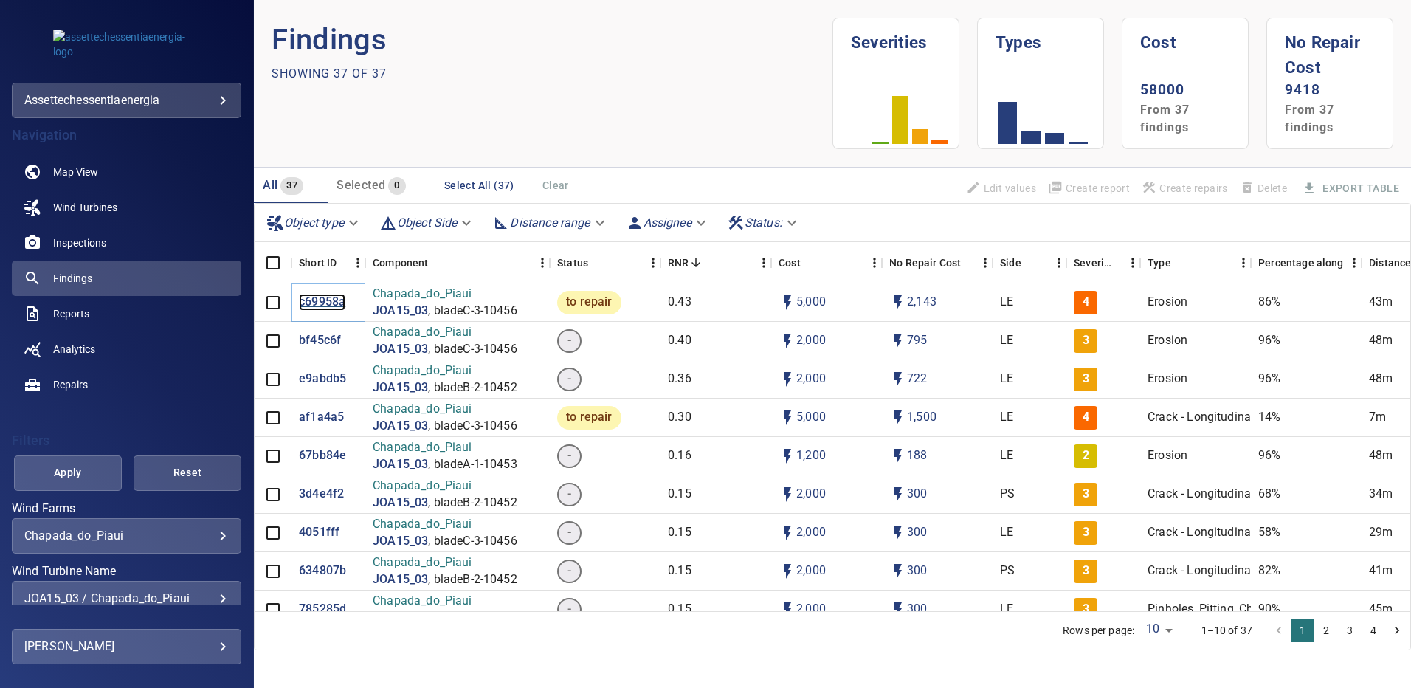
click at [315, 301] on p "c69958a" at bounding box center [322, 302] width 46 height 17
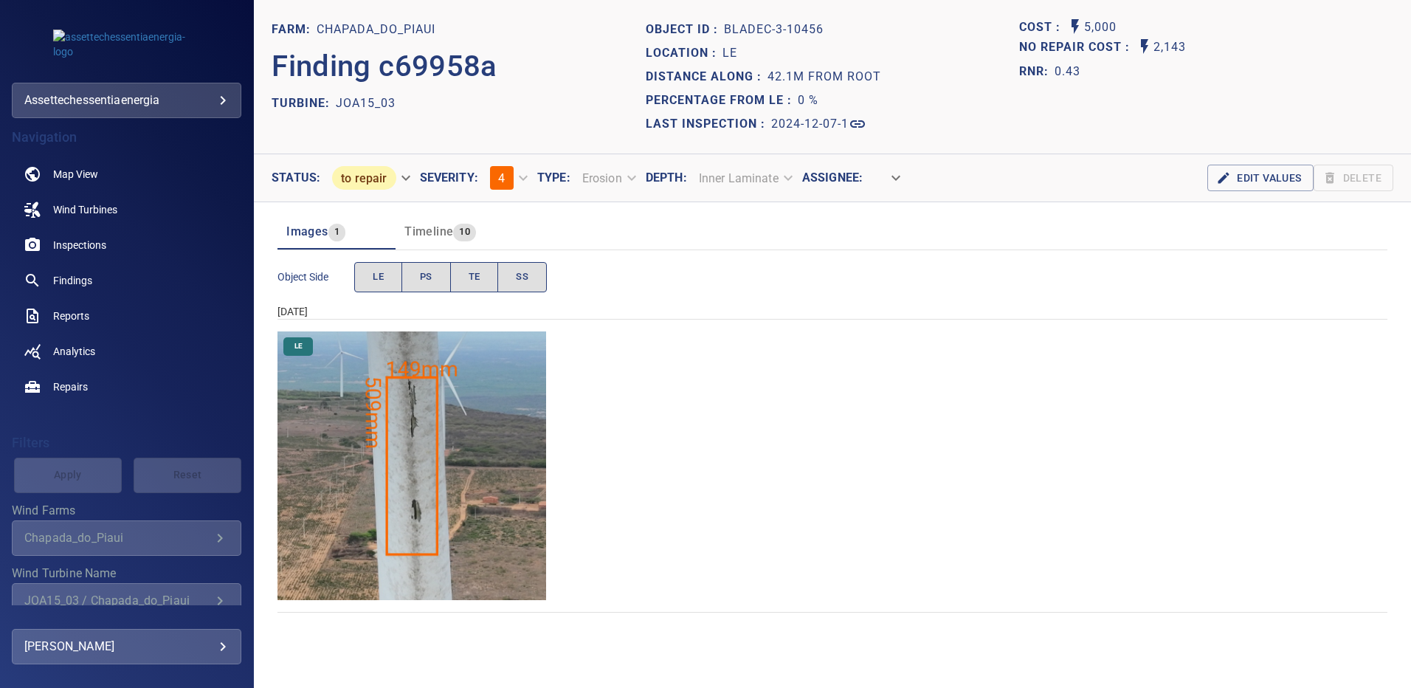
click at [472, 393] on img "Chapada_do_Piaui/JOA15_03/2024-12-07-1/2024-12-07-3/image199wp199.jpg" at bounding box center [411, 465] width 269 height 269
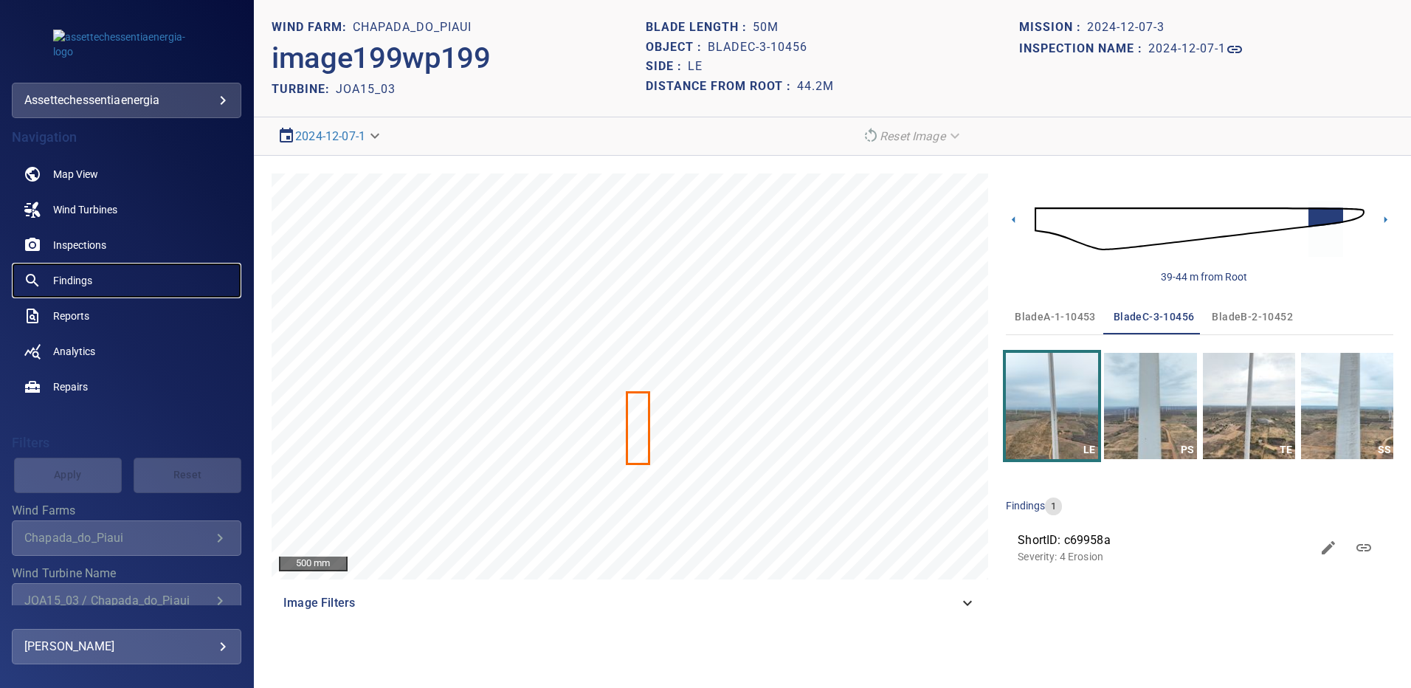
click at [80, 277] on span "Findings" at bounding box center [72, 280] width 39 height 15
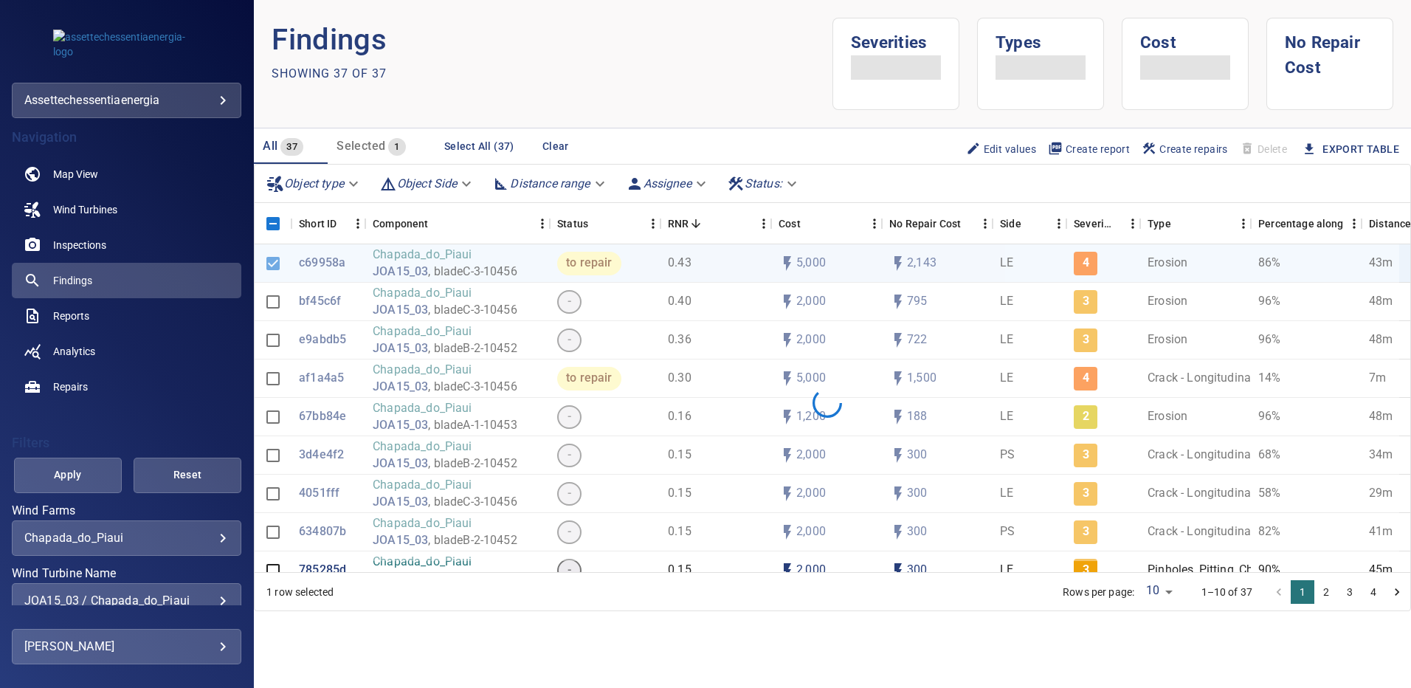
click at [215, 596] on div "JOA15_03 / Chapada_do_Piaui" at bounding box center [126, 600] width 204 height 14
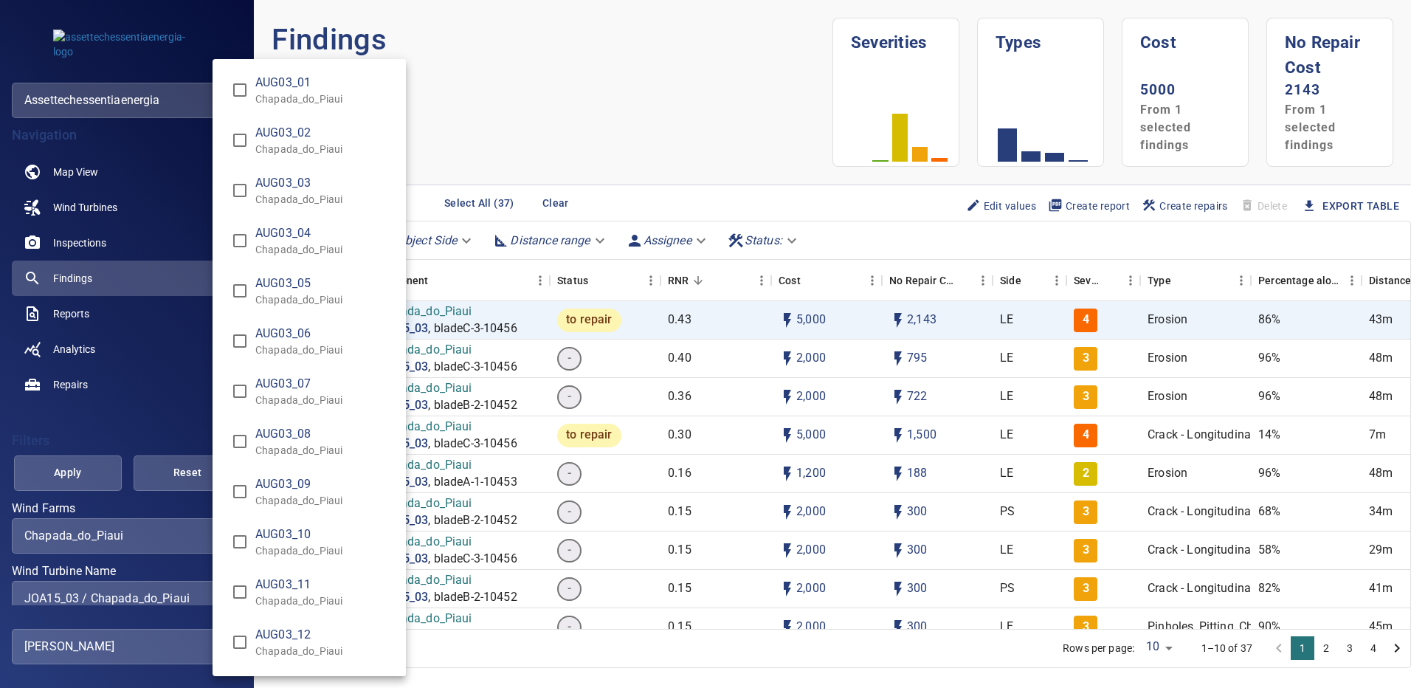
scroll to position [10514, 0]
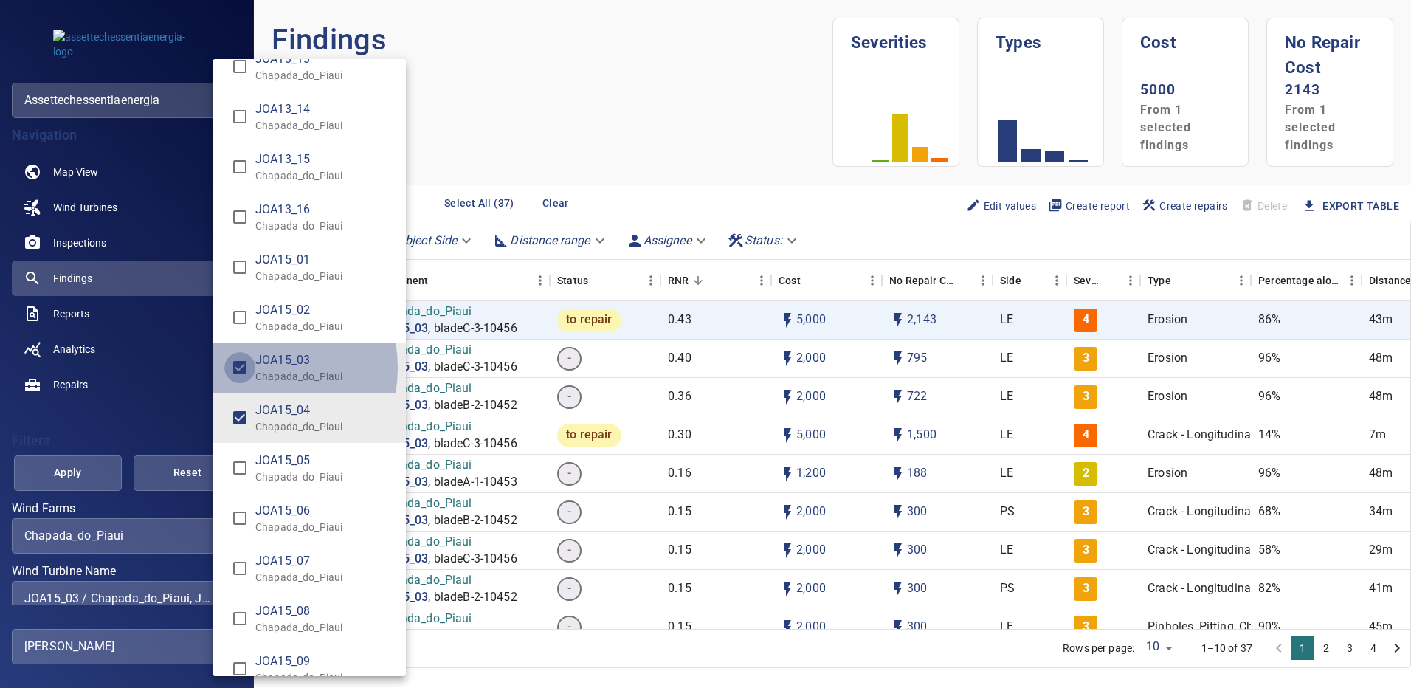
type input "**********"
click at [83, 467] on div "Wind Turbine Name" at bounding box center [705, 344] width 1411 height 688
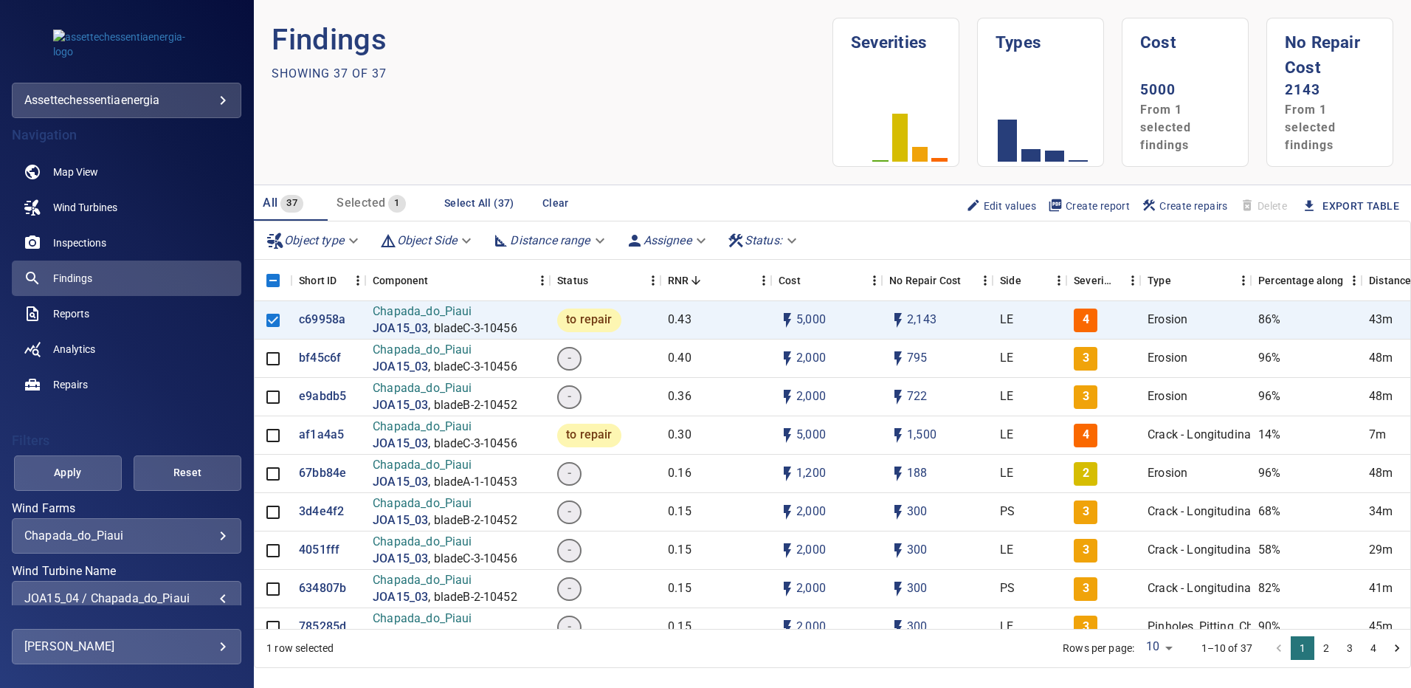
click at [83, 467] on span "Apply" at bounding box center [67, 472] width 71 height 18
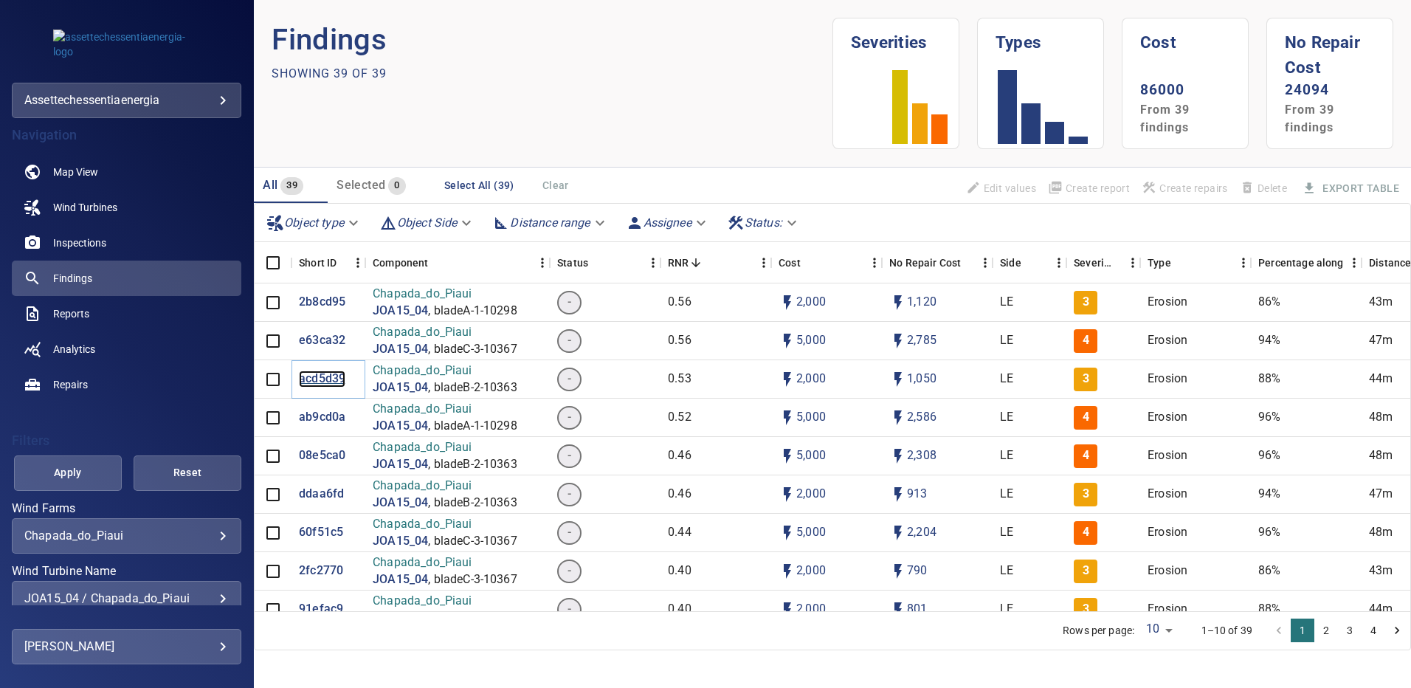
click at [325, 378] on p "acd5d39" at bounding box center [322, 378] width 46 height 17
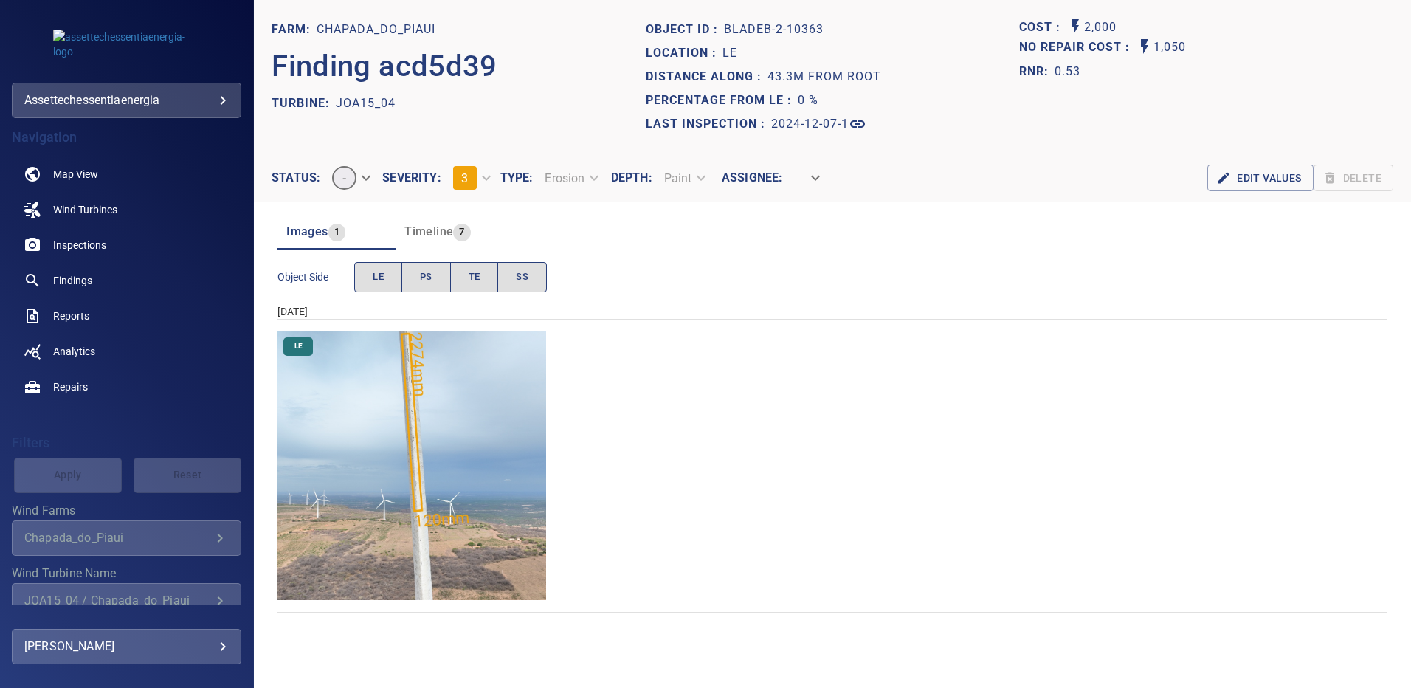
click at [441, 401] on img "Chapada_do_Piaui/JOA15_04/2024-12-07-1/2024-12-07-2/image114wp114.jpg" at bounding box center [411, 465] width 269 height 269
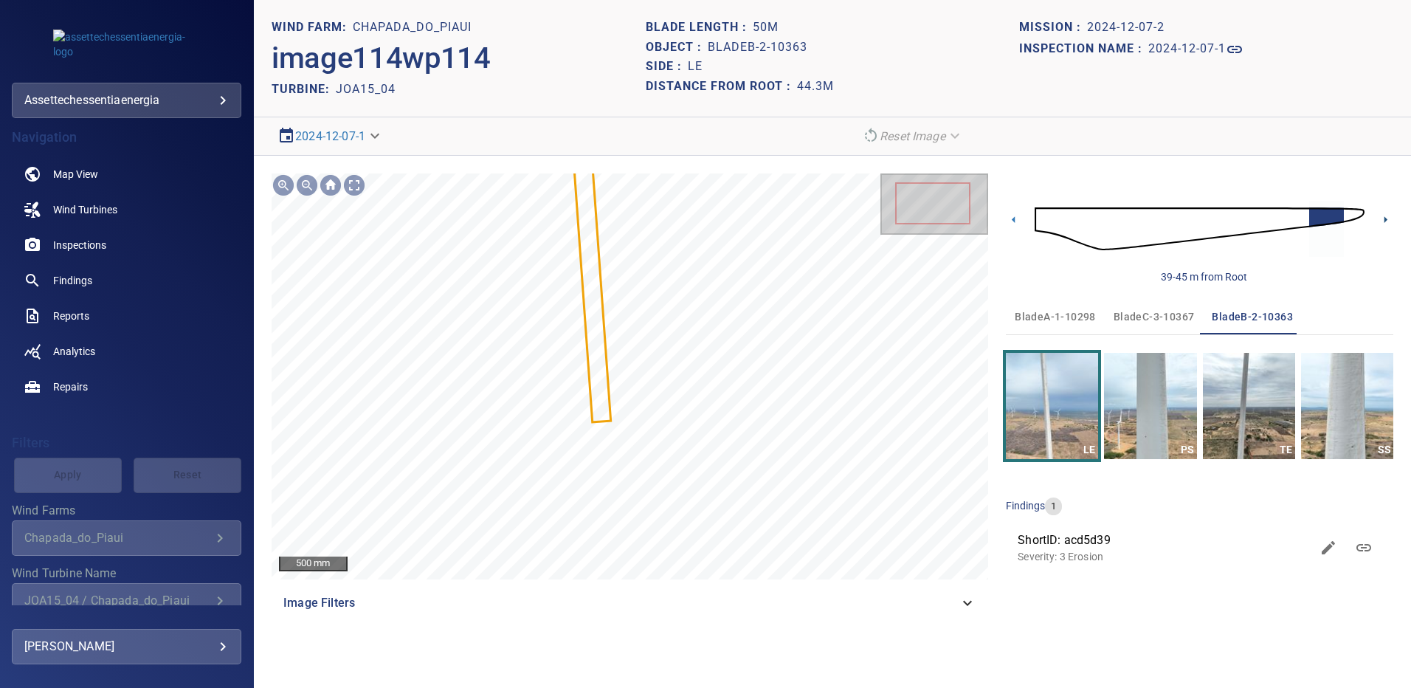
click at [1384, 216] on icon at bounding box center [1385, 219] width 15 height 15
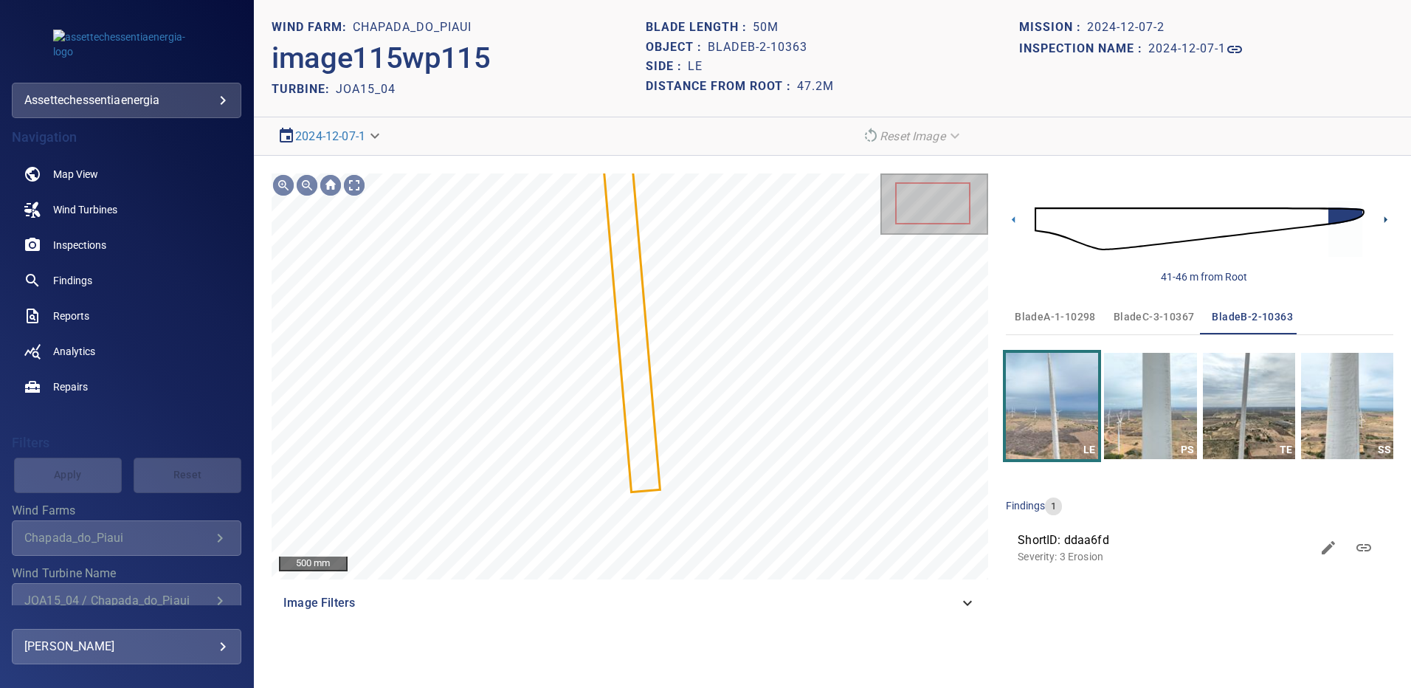
click at [1385, 217] on icon at bounding box center [1385, 219] width 15 height 15
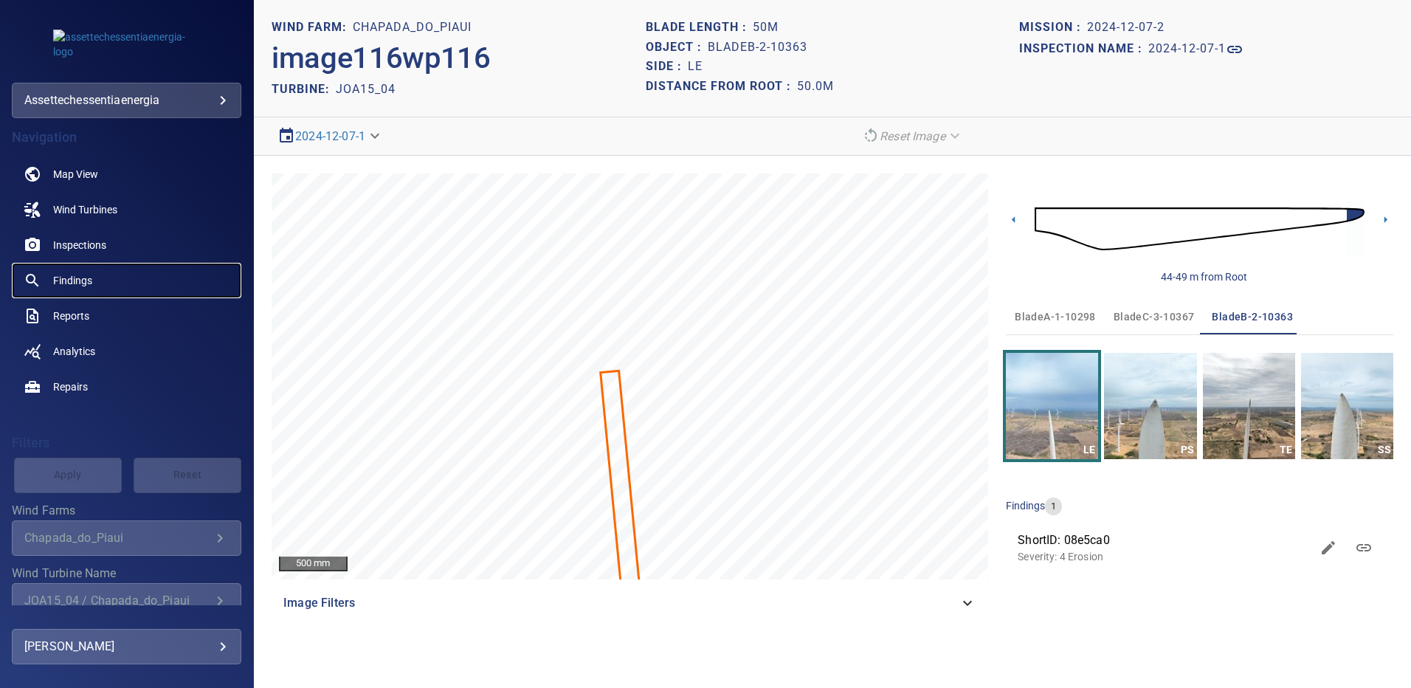
click at [83, 280] on span "Findings" at bounding box center [72, 280] width 39 height 15
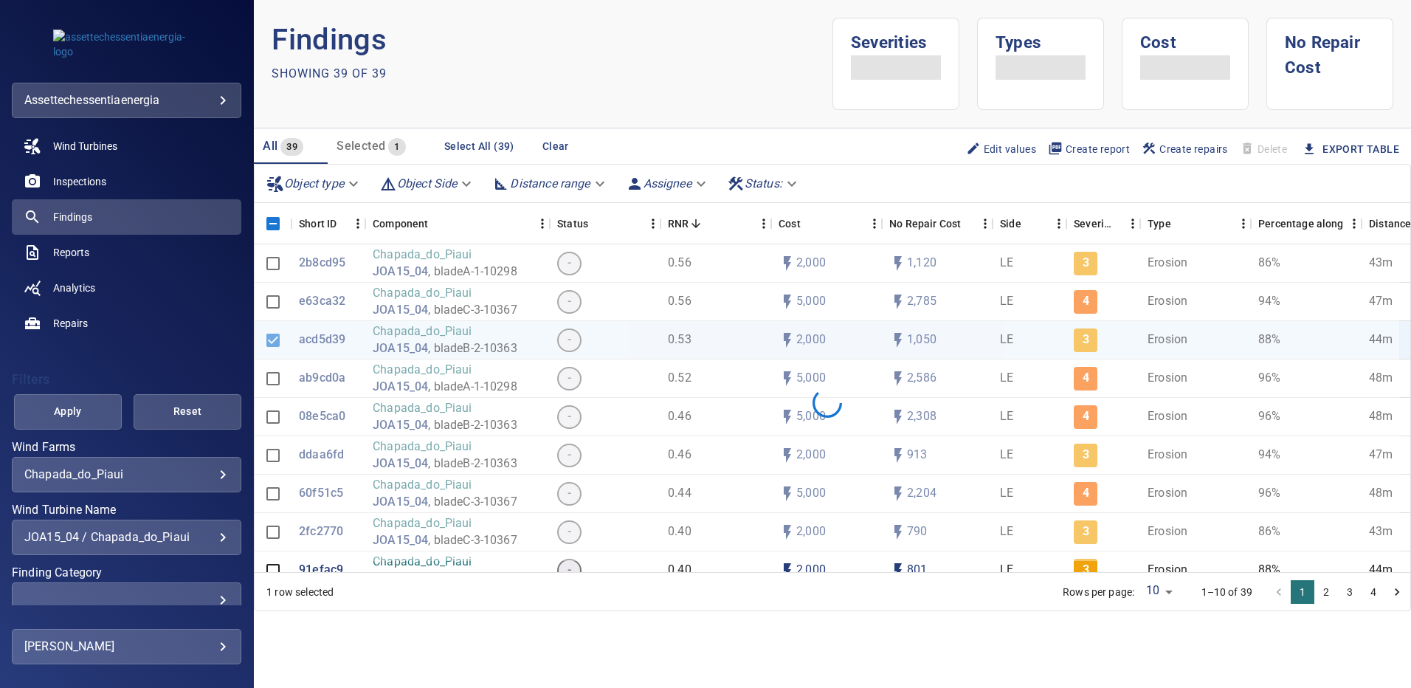
scroll to position [67, 0]
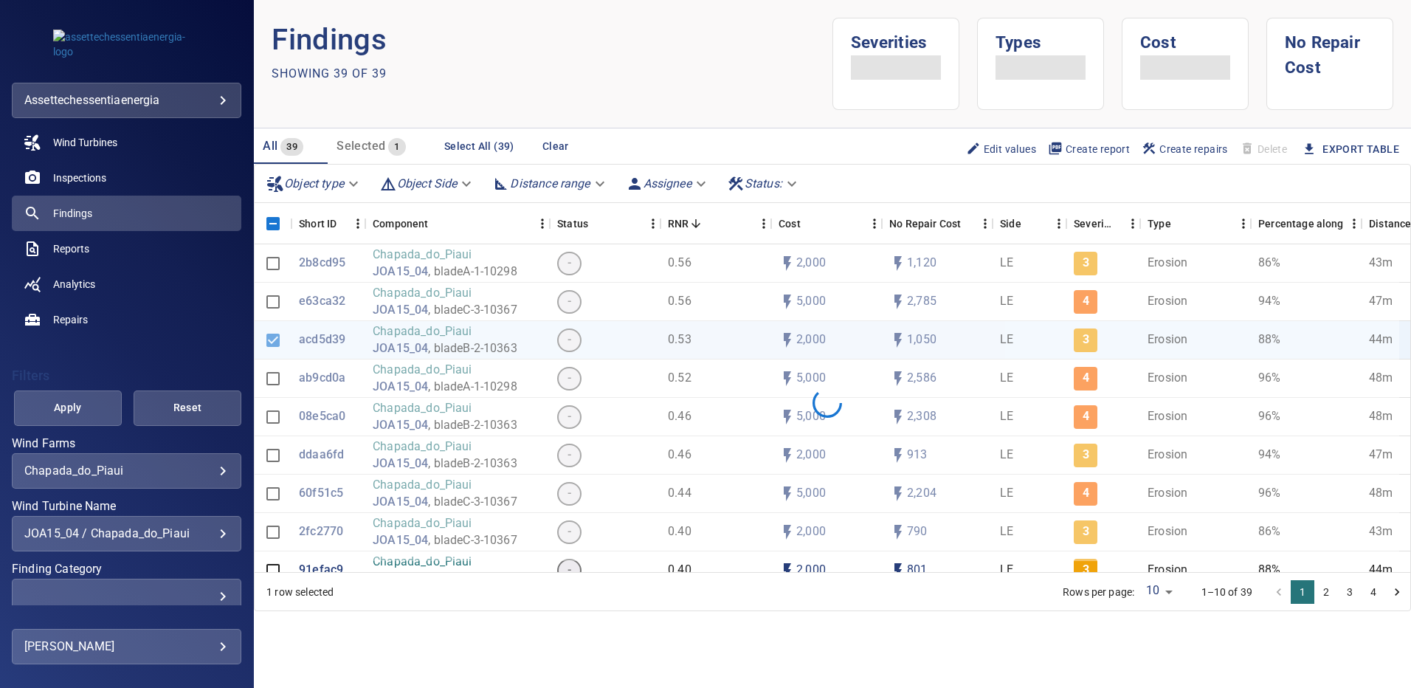
click at [210, 534] on div "JOA15_04 / Chapada_do_Piaui" at bounding box center [126, 533] width 204 height 14
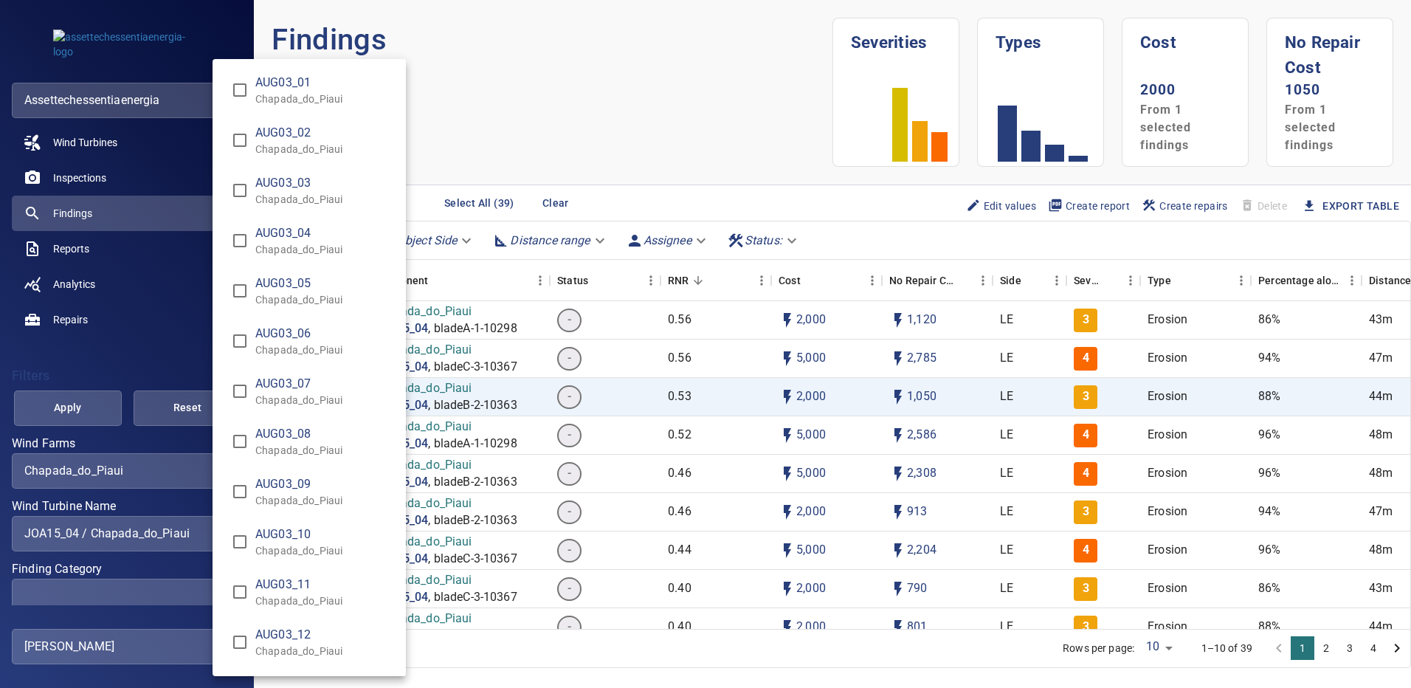
scroll to position [10564, 0]
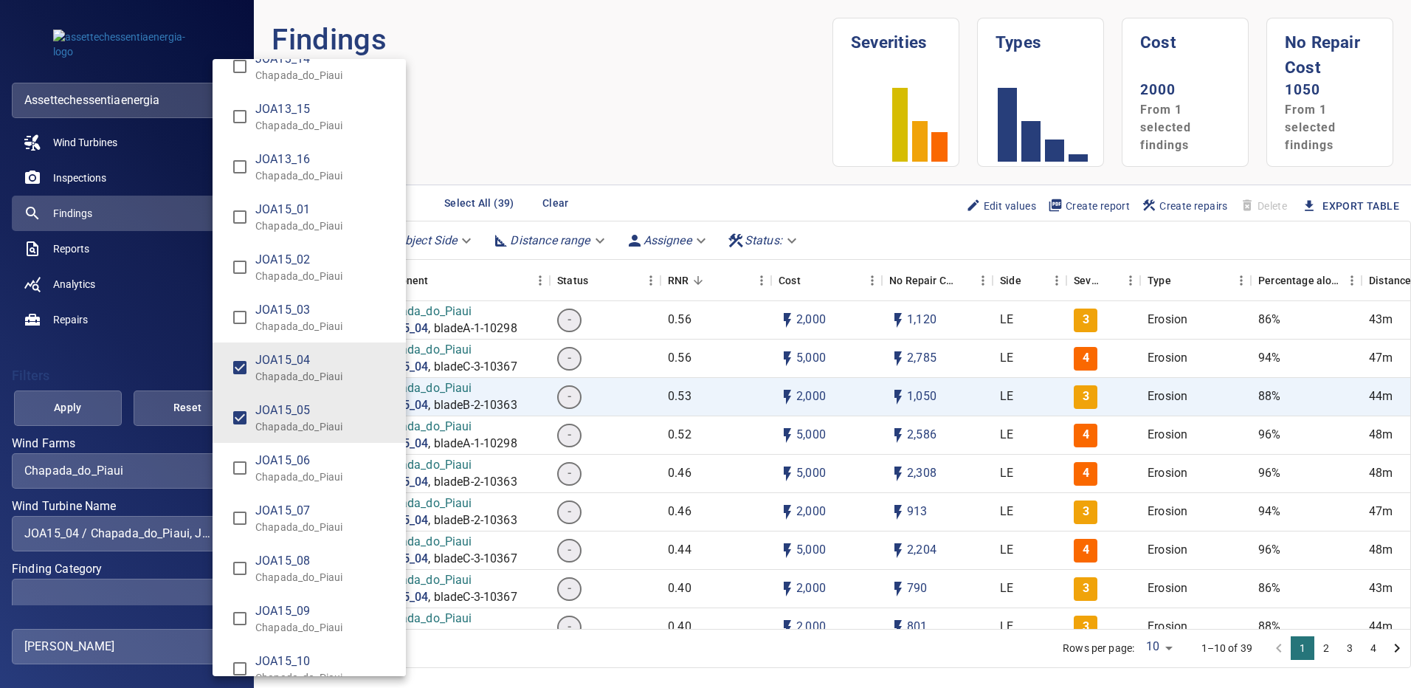
type input "**********"
click at [92, 411] on div "Wind Turbine Name" at bounding box center [705, 344] width 1411 height 688
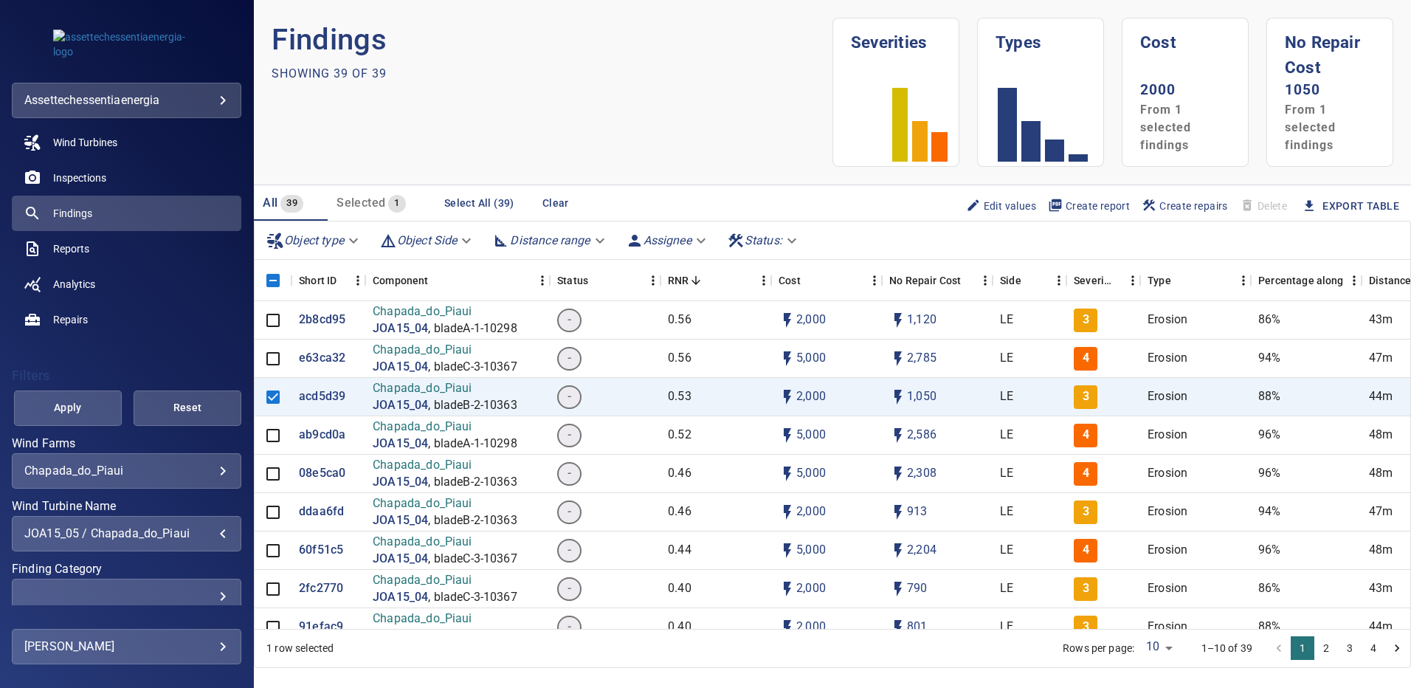
click at [92, 410] on span "Apply" at bounding box center [67, 407] width 71 height 18
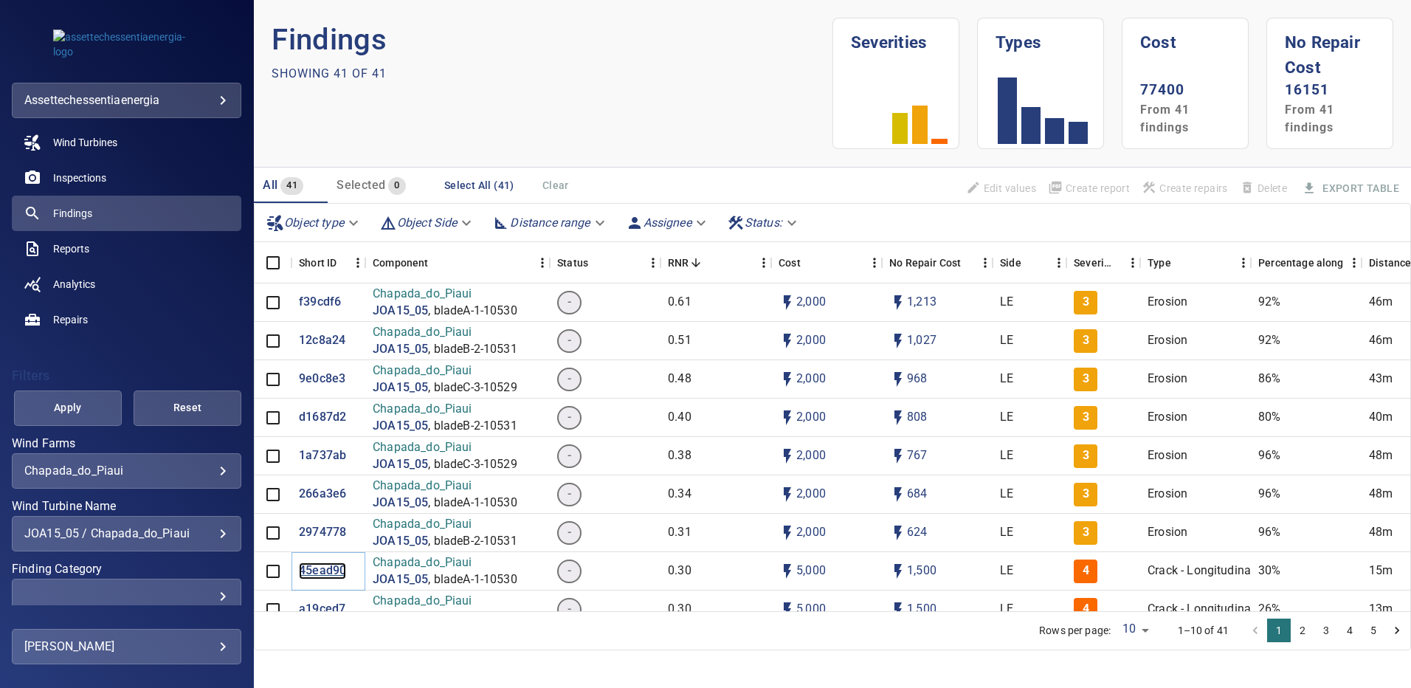
click at [342, 569] on p "45ead90" at bounding box center [322, 570] width 47 height 17
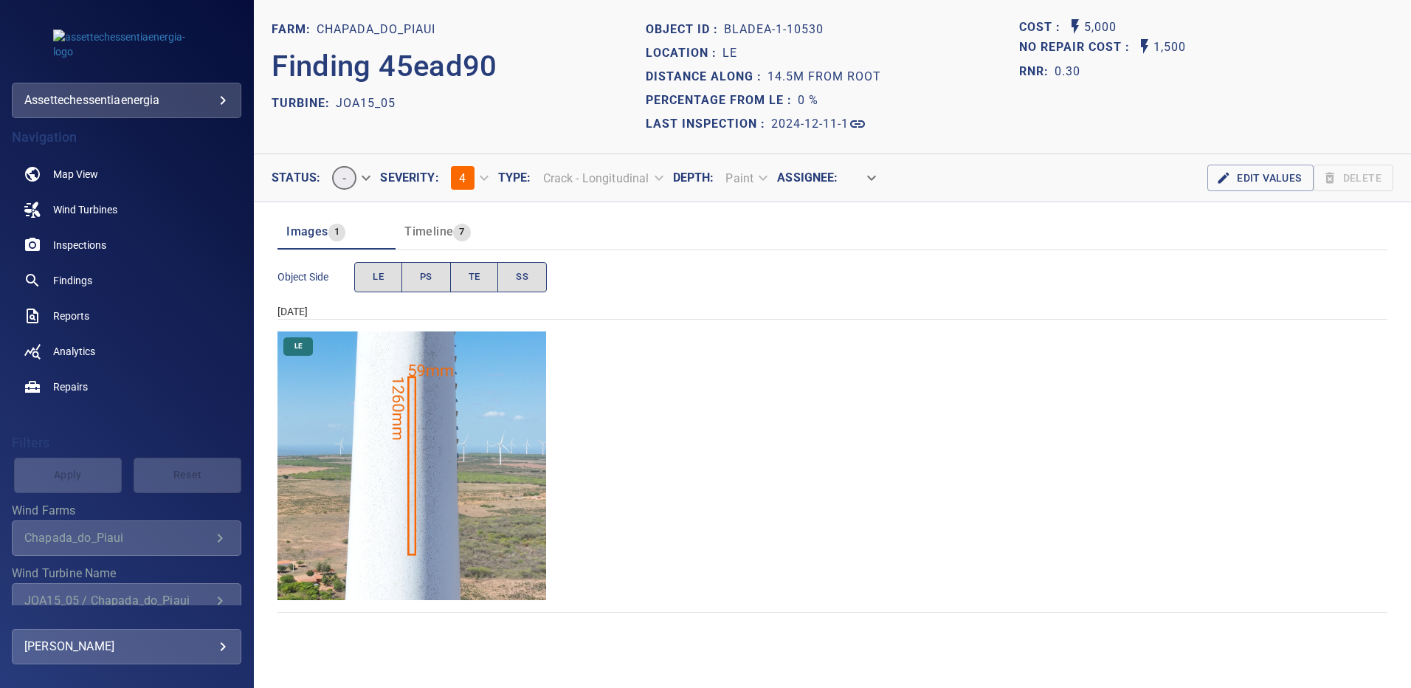
click at [511, 419] on img "Chapada_do_Piaui/JOA15_05/2024-12-11-1/2024-12-11-1/image5wp5.jpg" at bounding box center [411, 465] width 269 height 269
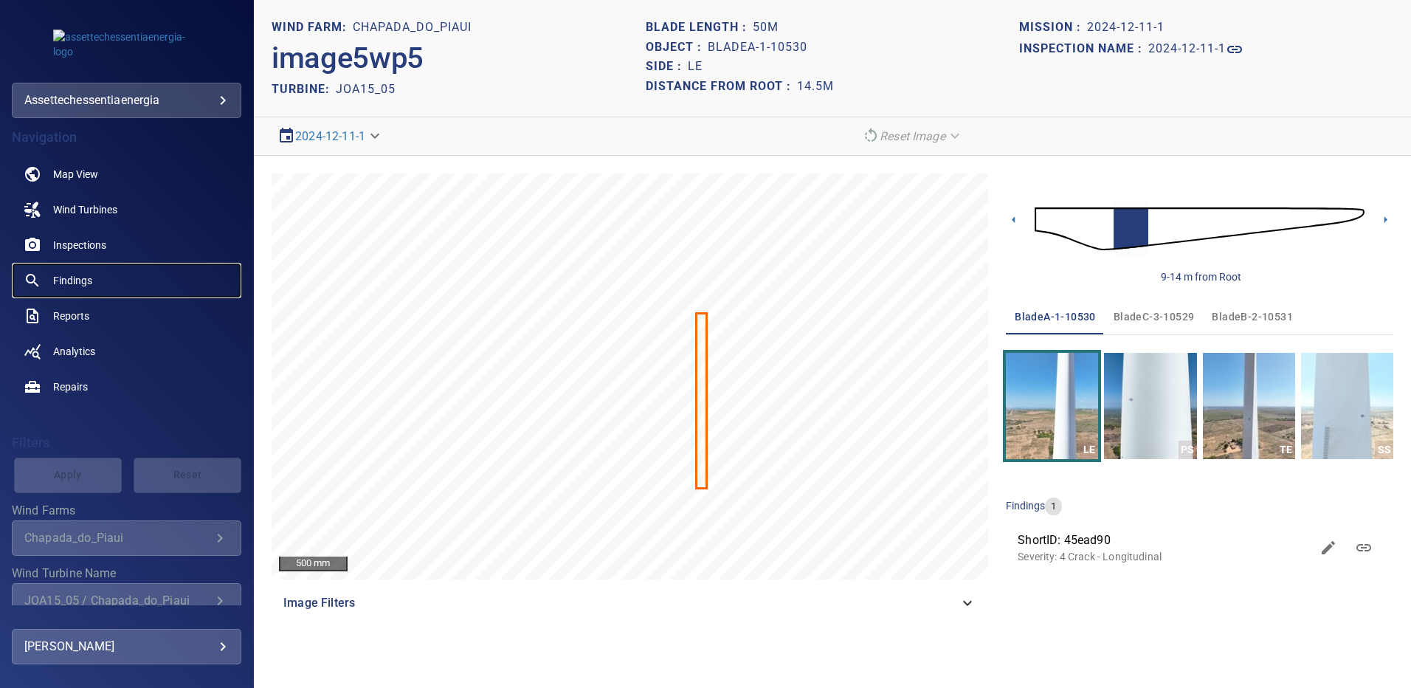
click at [76, 277] on span "Findings" at bounding box center [72, 280] width 39 height 15
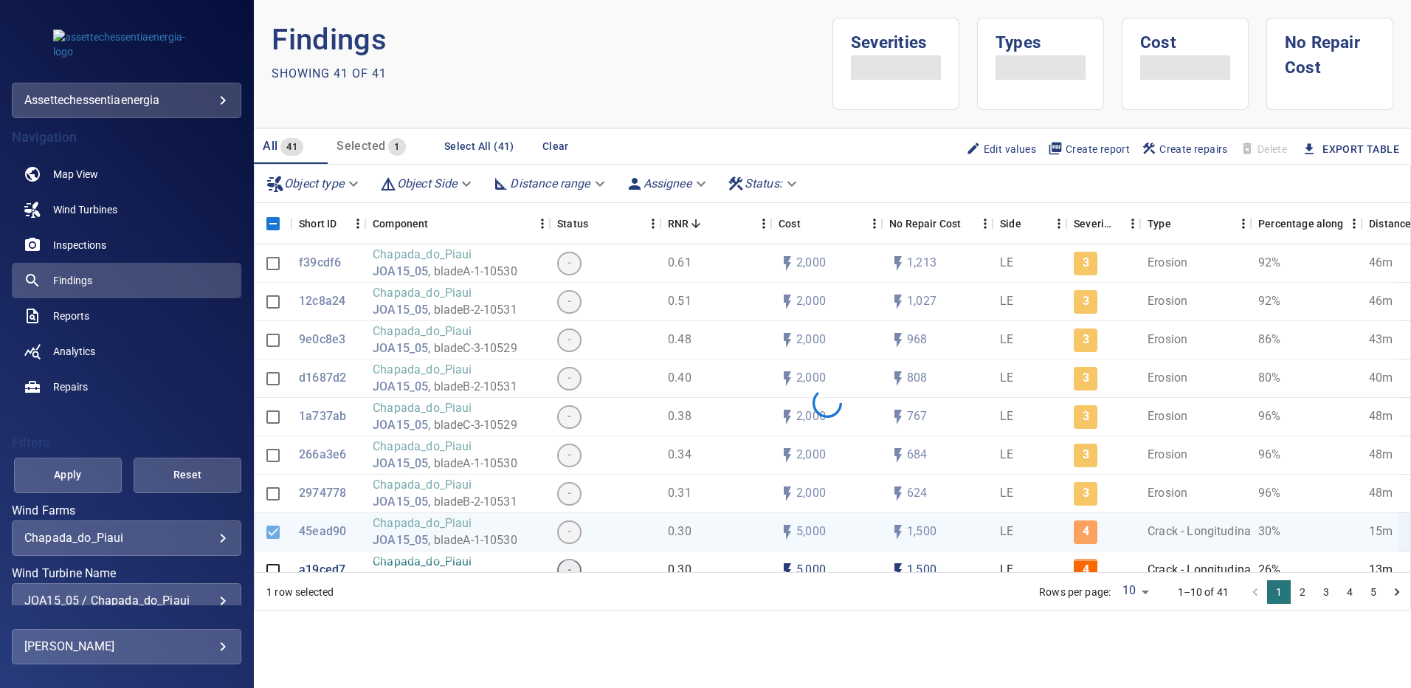
scroll to position [43, 0]
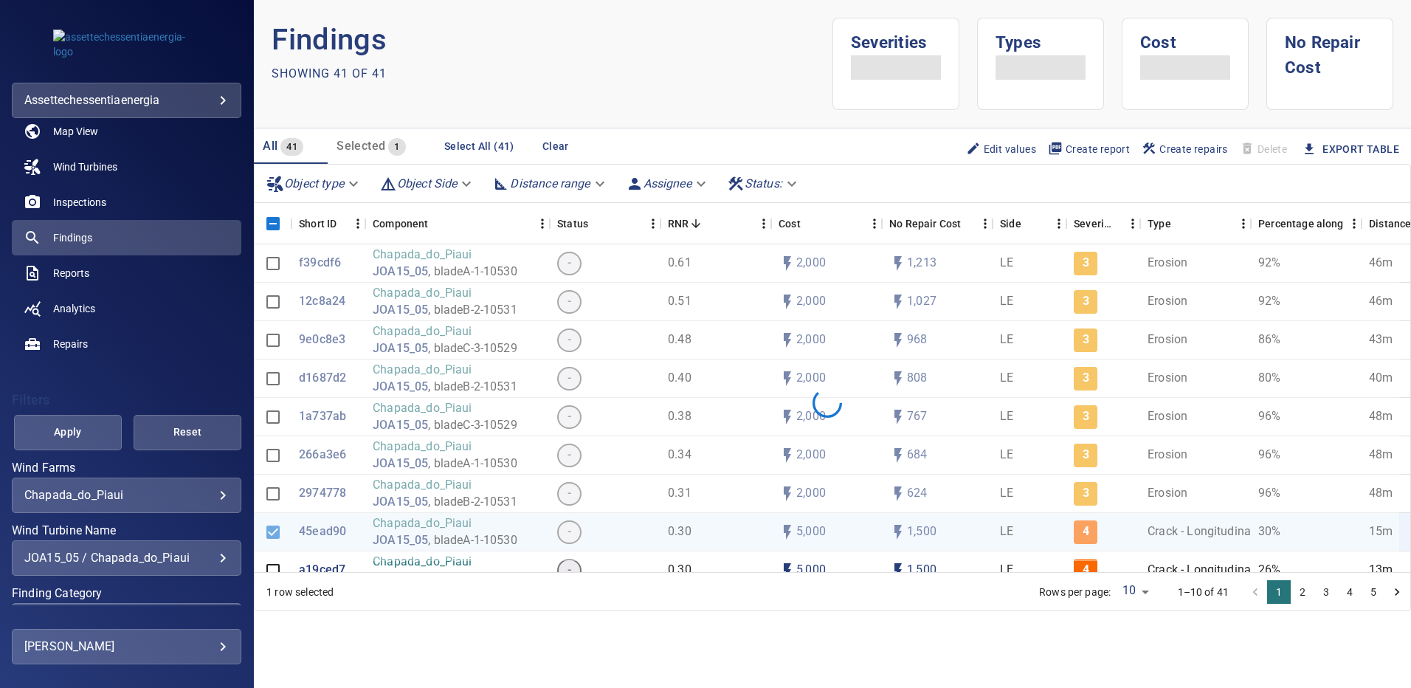
click at [207, 551] on div "JOA15_05 / Chapada_do_Piaui" at bounding box center [126, 558] width 204 height 14
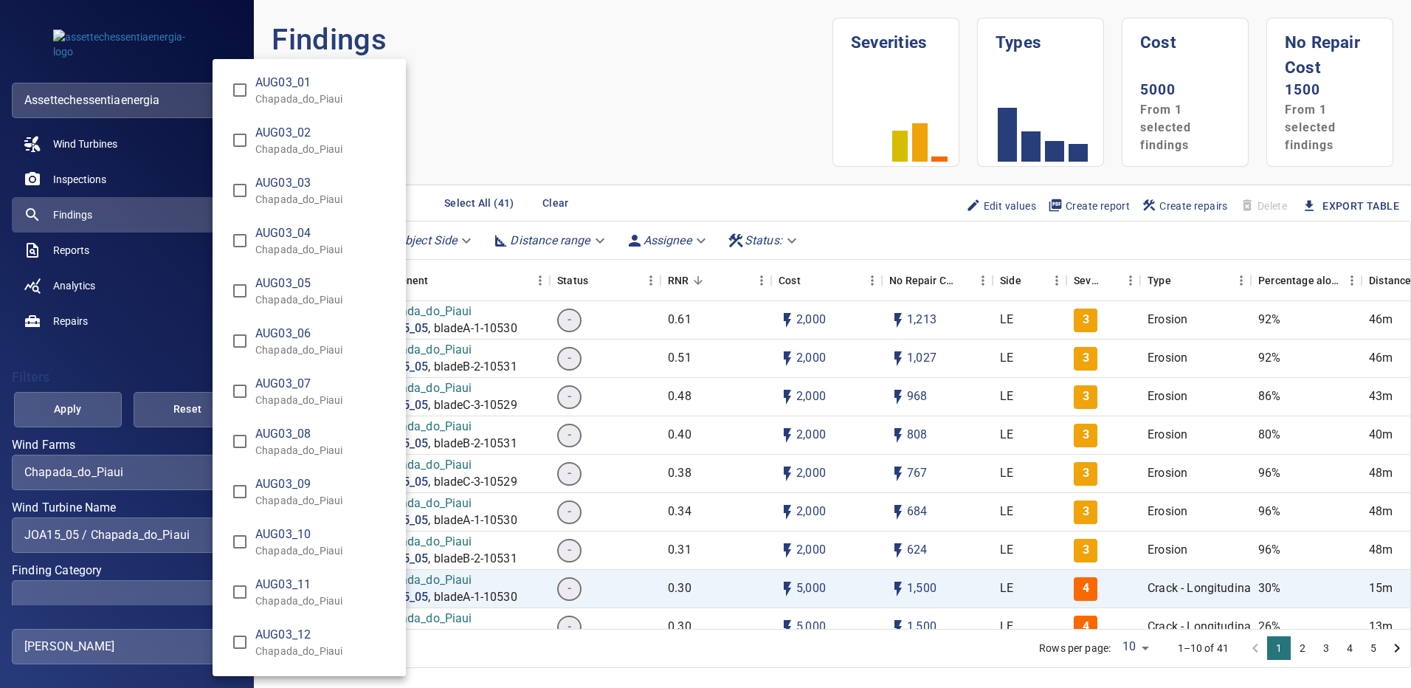
scroll to position [10614, 0]
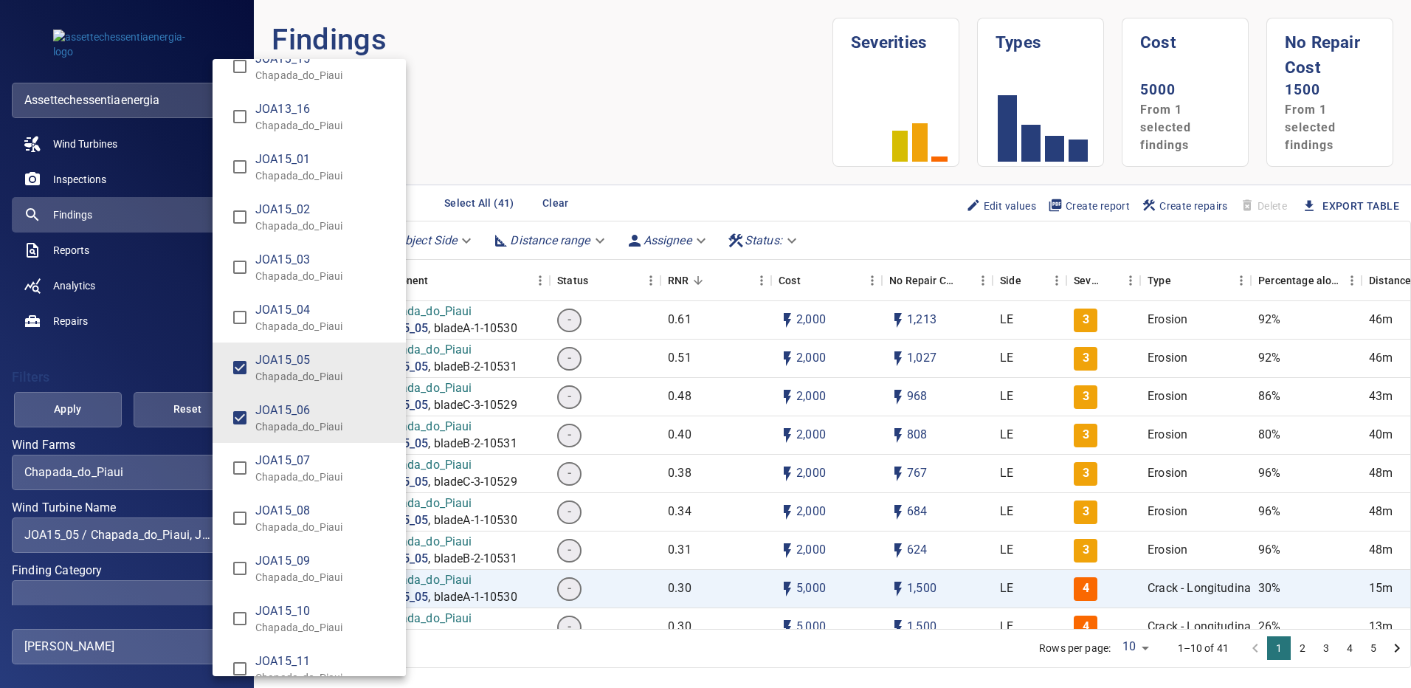
type input "**********"
click at [103, 414] on div "Wind Turbine Name" at bounding box center [705, 344] width 1411 height 688
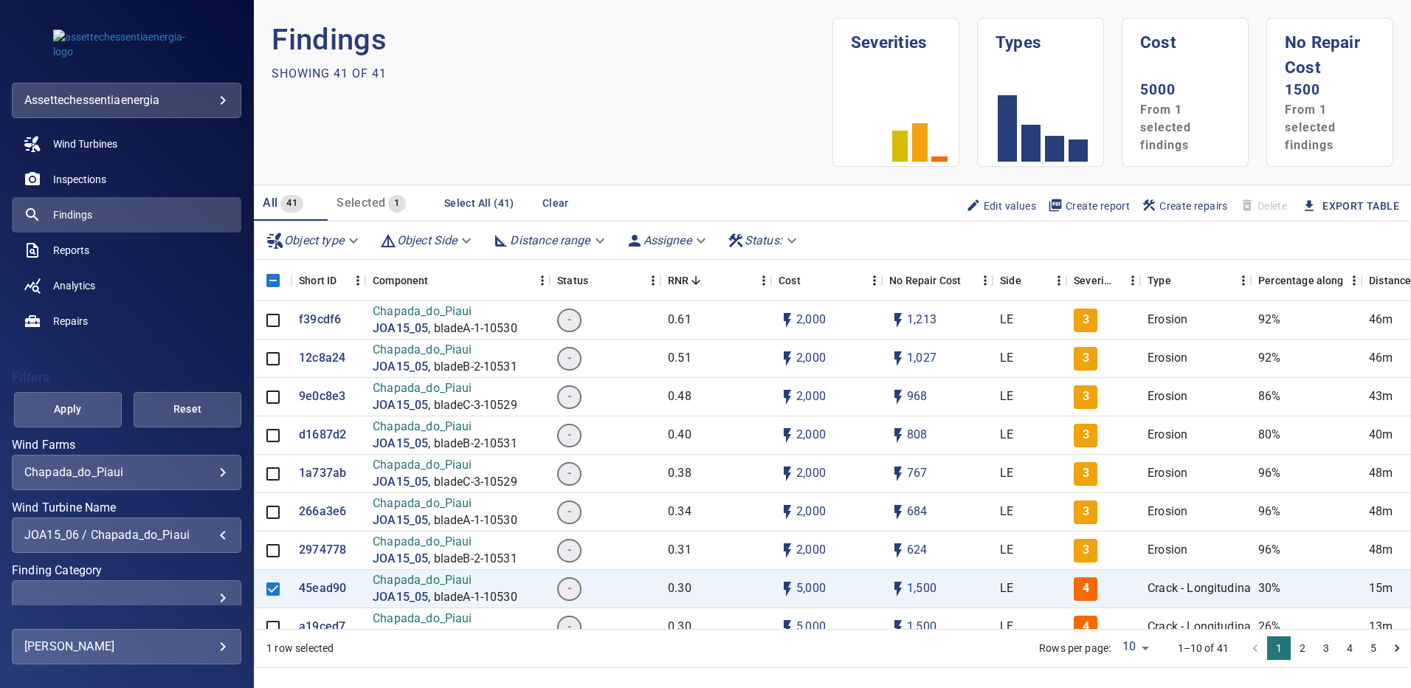
click at [77, 413] on span "Apply" at bounding box center [67, 409] width 71 height 18
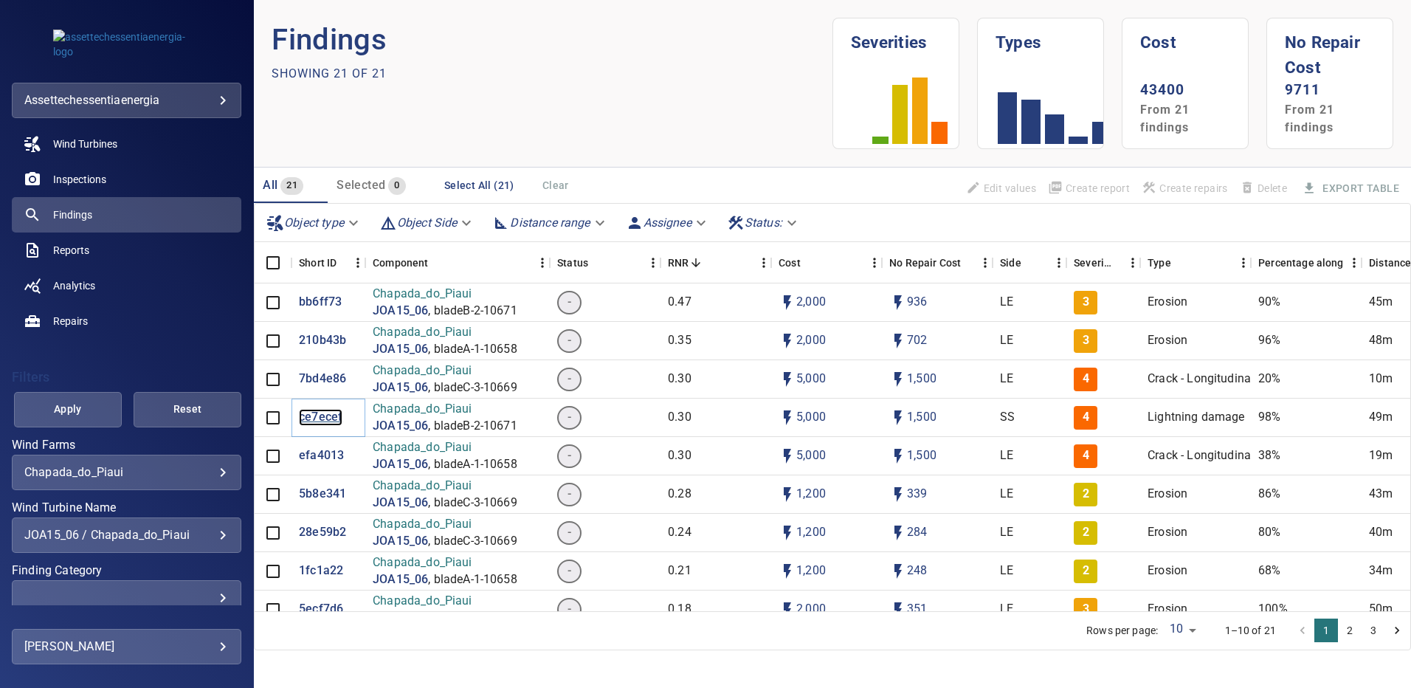
click at [312, 416] on p "ce7ecef" at bounding box center [321, 417] width 44 height 17
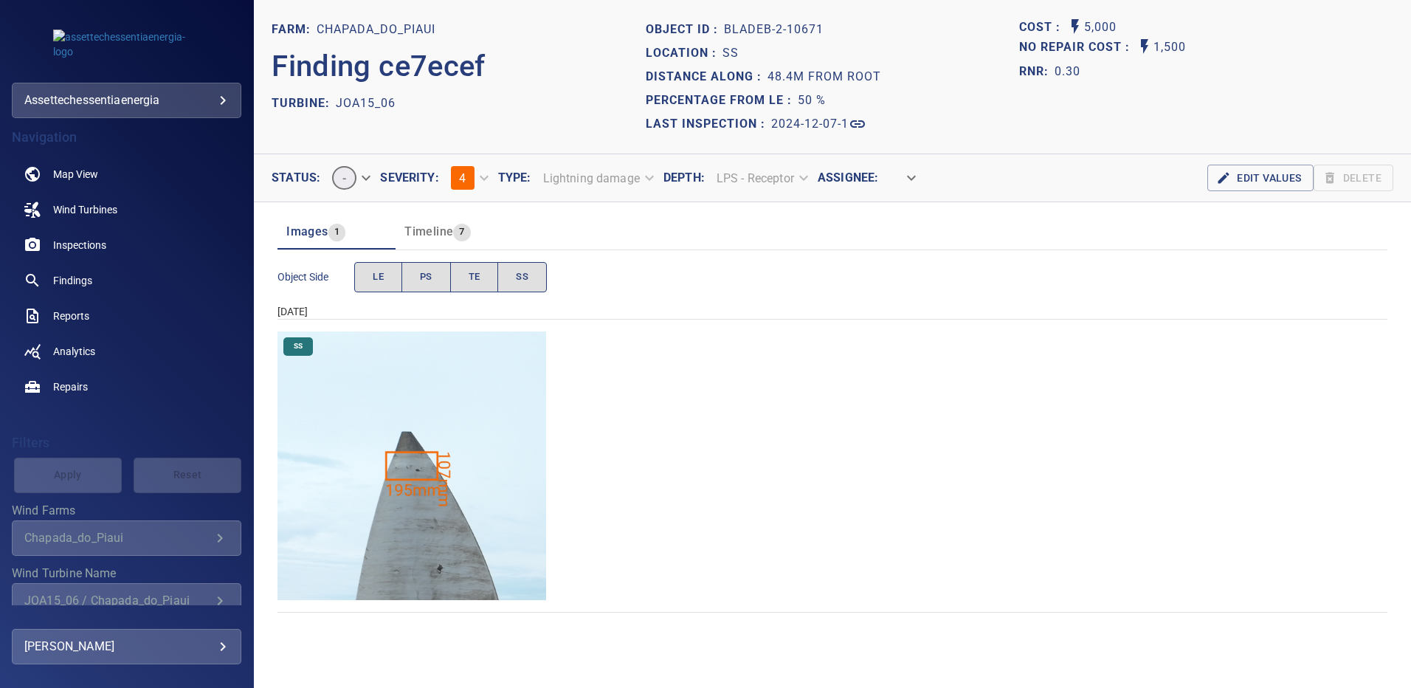
click at [447, 396] on img "Chapada_do_Piaui/JOA15_06/2024-12-07-1/2024-12-07-2/image155wp155.jpg" at bounding box center [411, 465] width 269 height 269
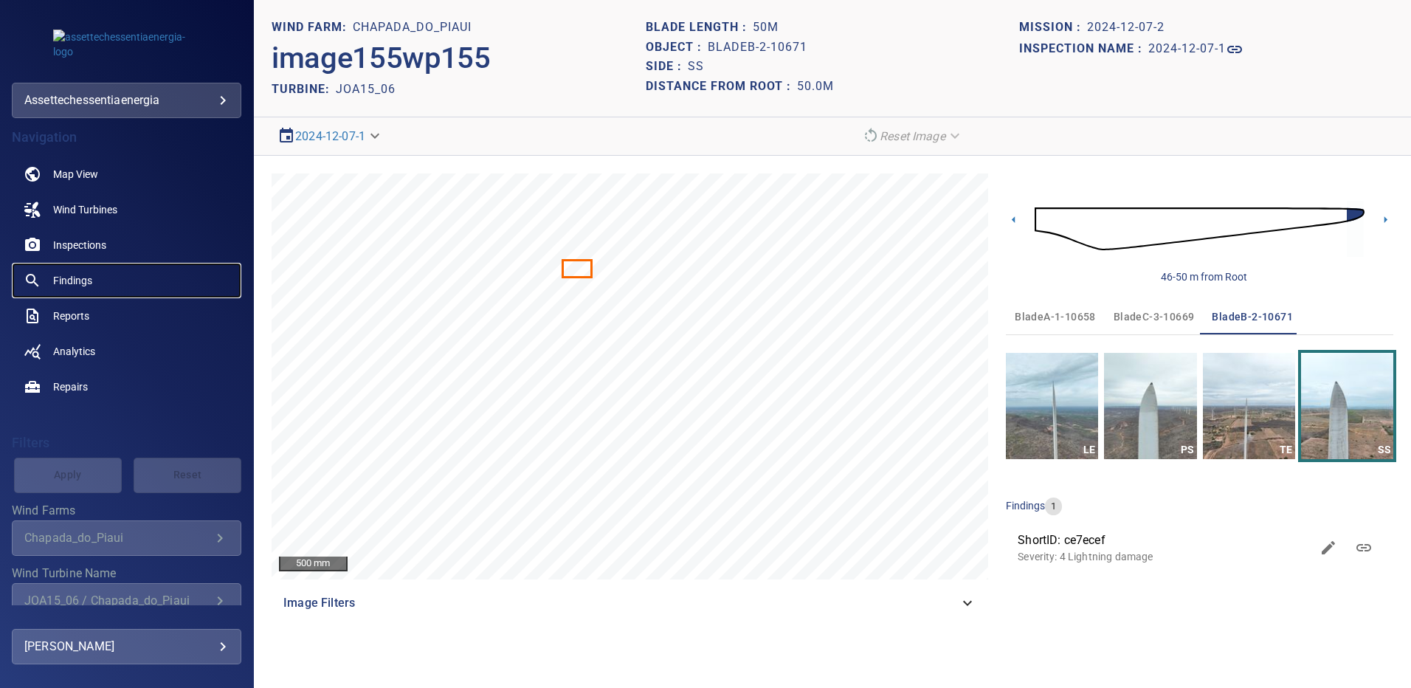
click at [77, 280] on span "Findings" at bounding box center [72, 280] width 39 height 15
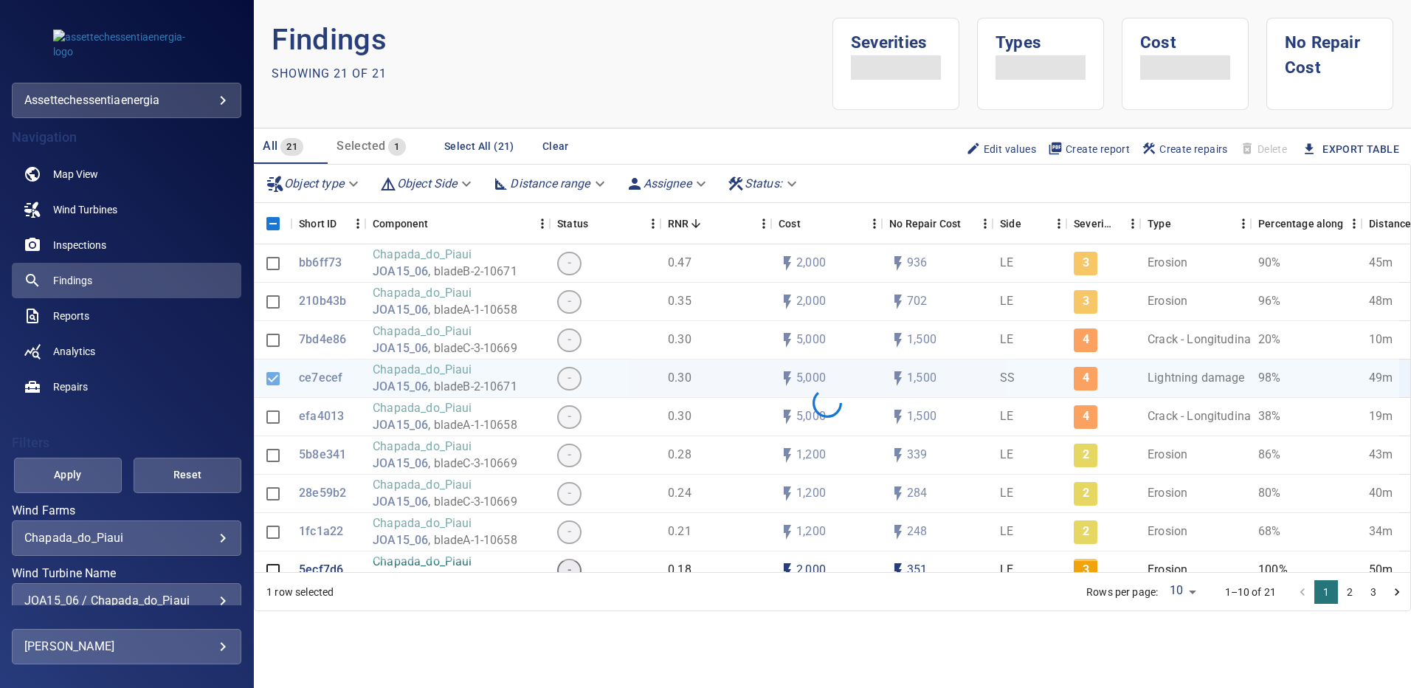
click at [211, 597] on div "JOA15_06 / Chapada_do_Piaui" at bounding box center [126, 600] width 204 height 14
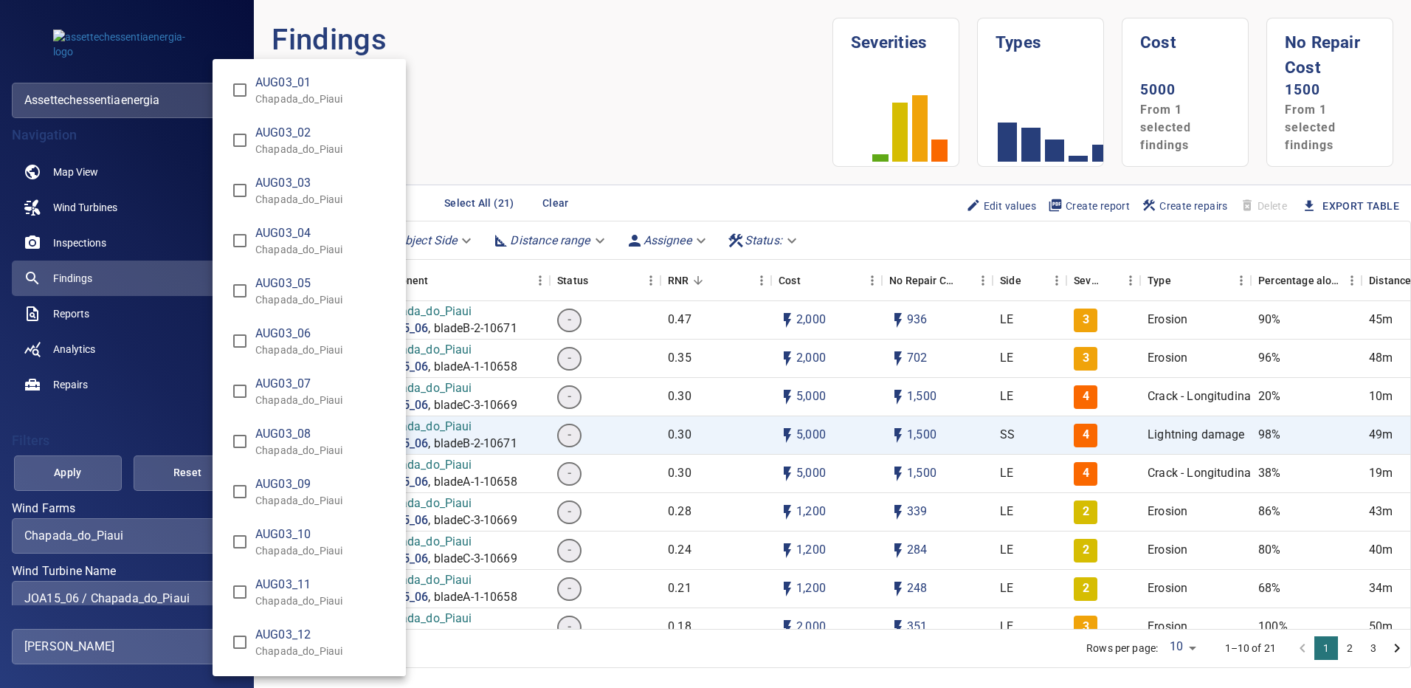
scroll to position [10664, 0]
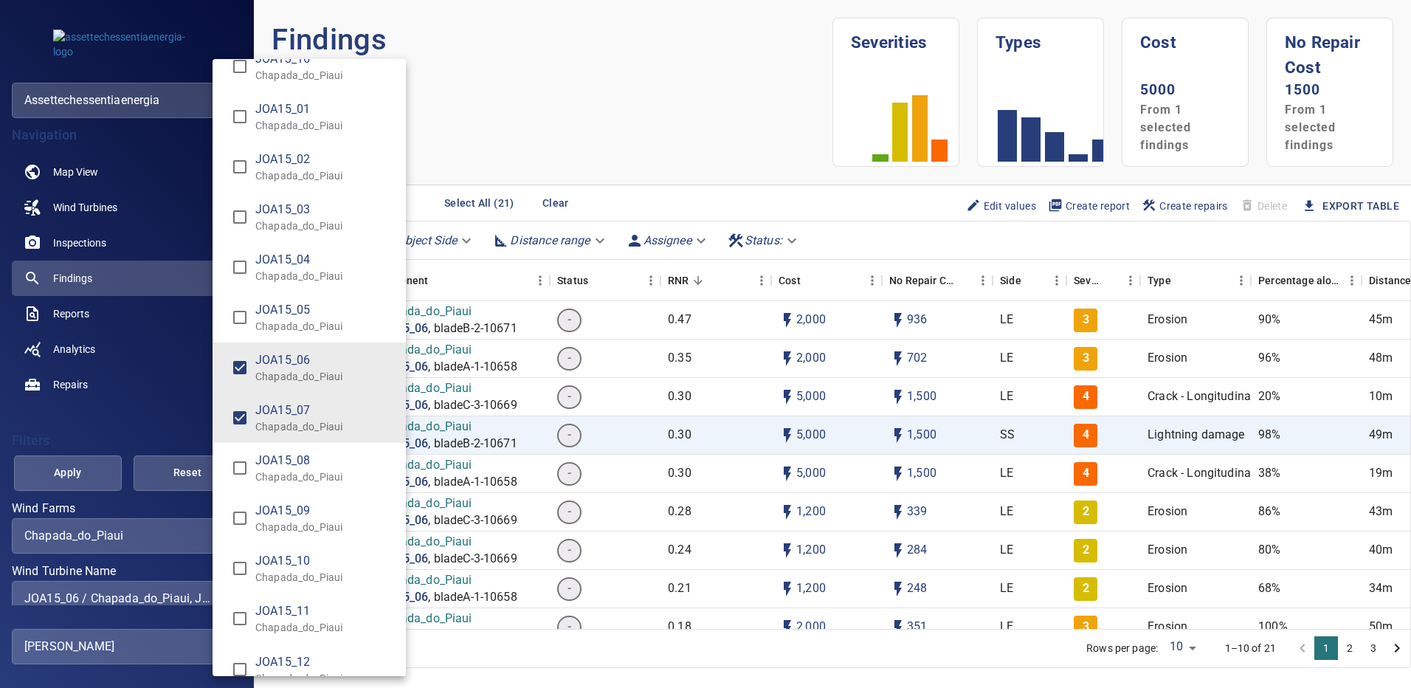
type input "**********"
click at [86, 466] on div "Wind Turbine Name" at bounding box center [705, 344] width 1411 height 688
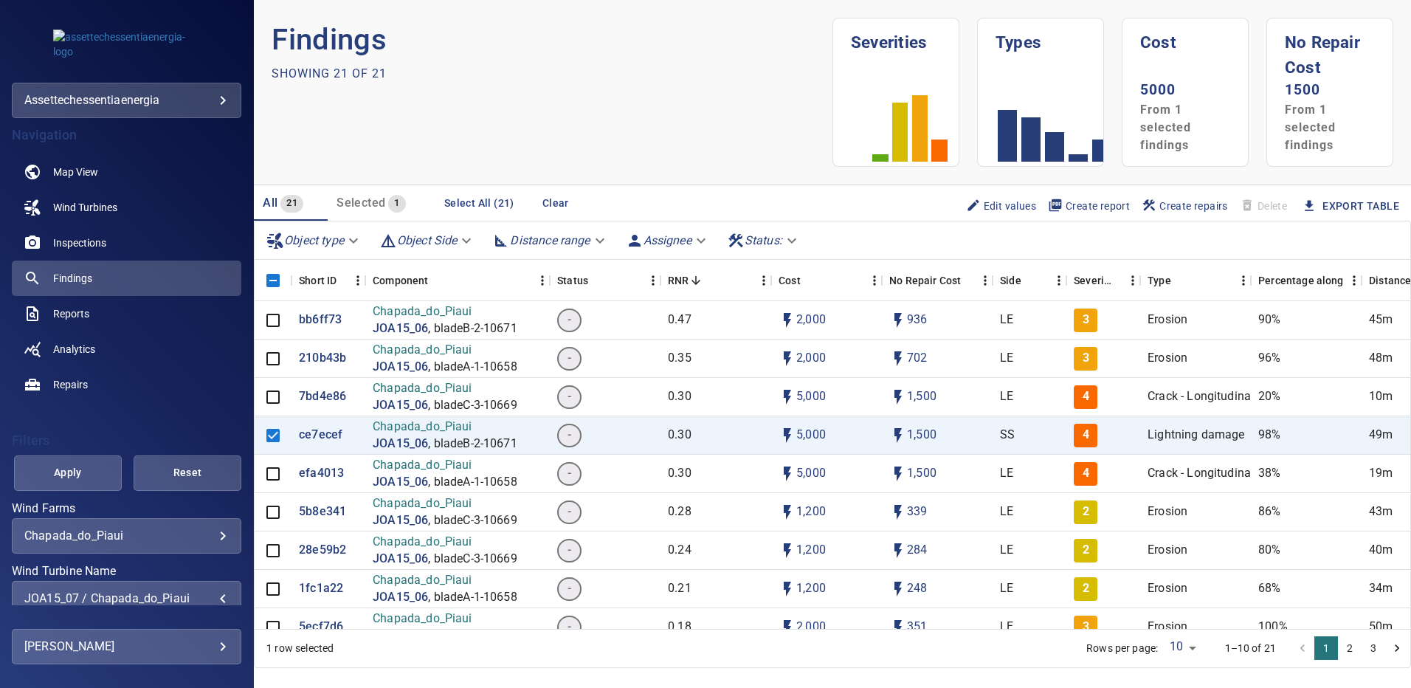
click at [86, 466] on span "Apply" at bounding box center [67, 472] width 71 height 18
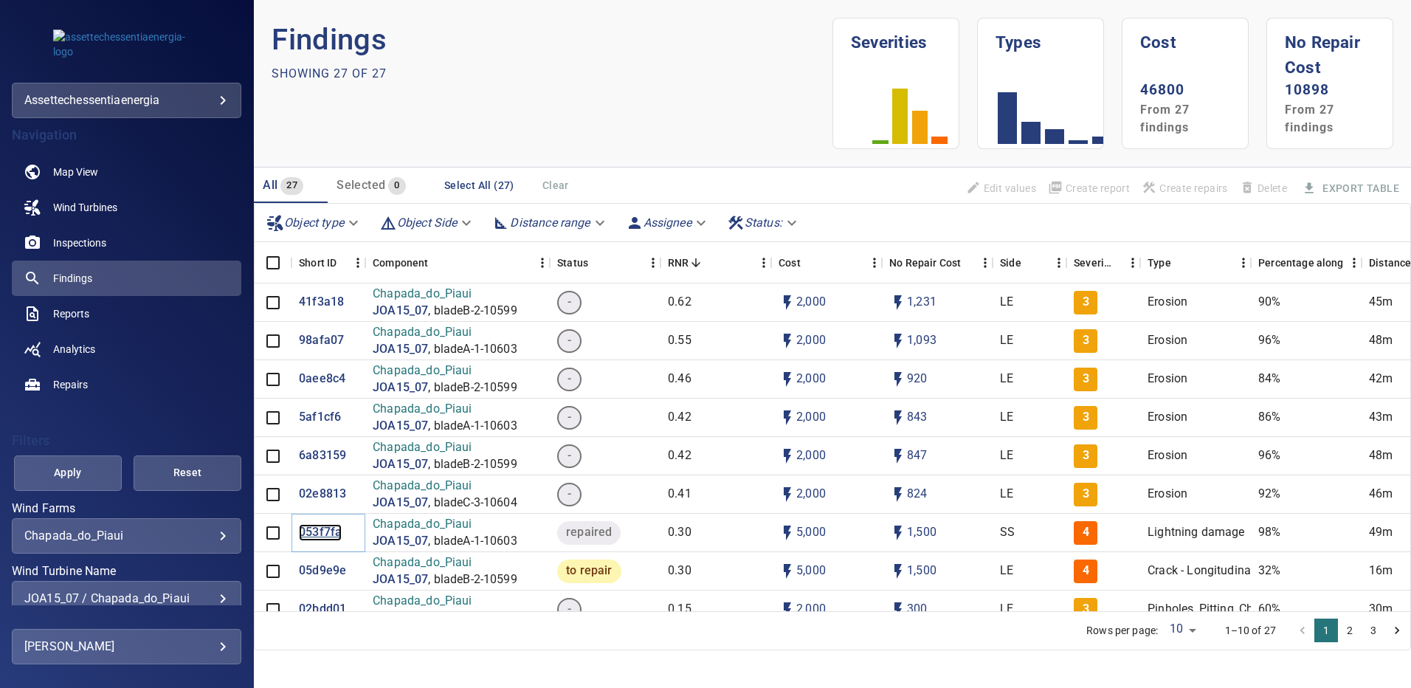
click at [317, 536] on p "053f7fa" at bounding box center [320, 532] width 43 height 17
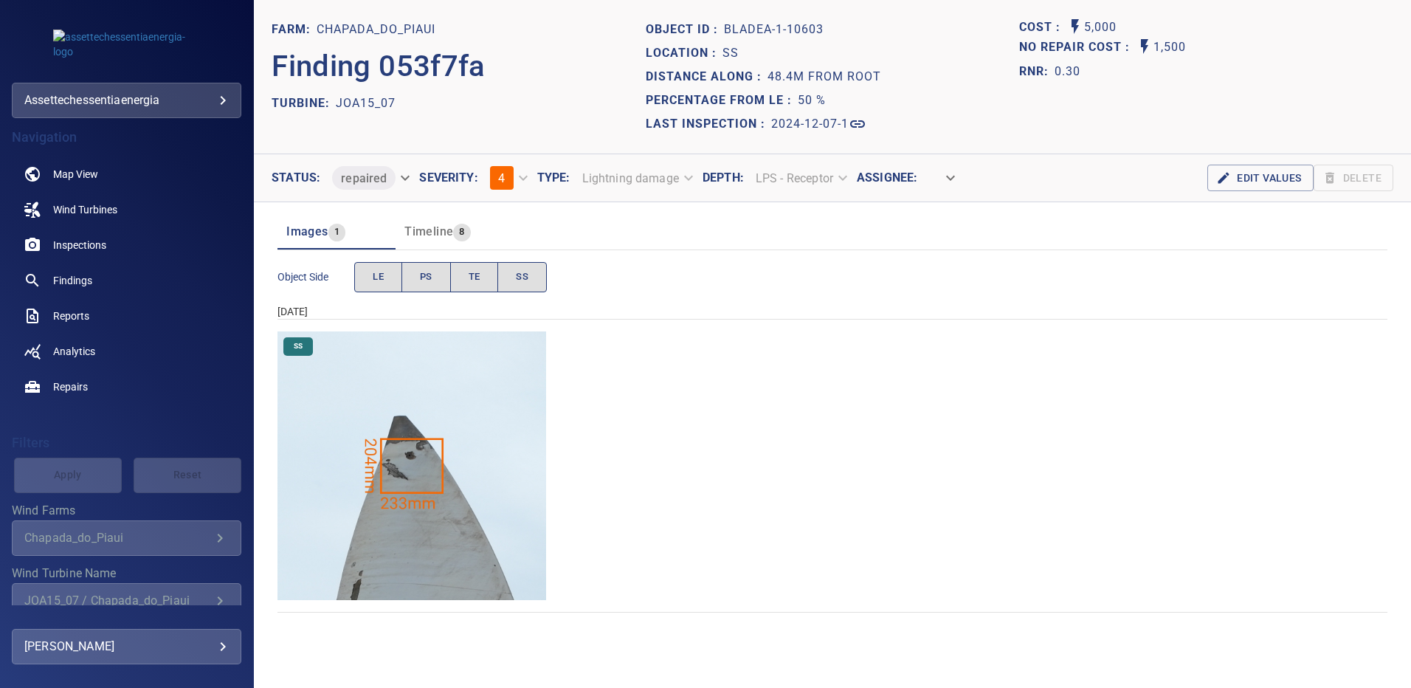
click at [439, 457] on img "Chapada_do_Piaui/JOA15_07/2024-12-07-1/2024-12-07-1/image67wp67.jpg" at bounding box center [411, 465] width 269 height 269
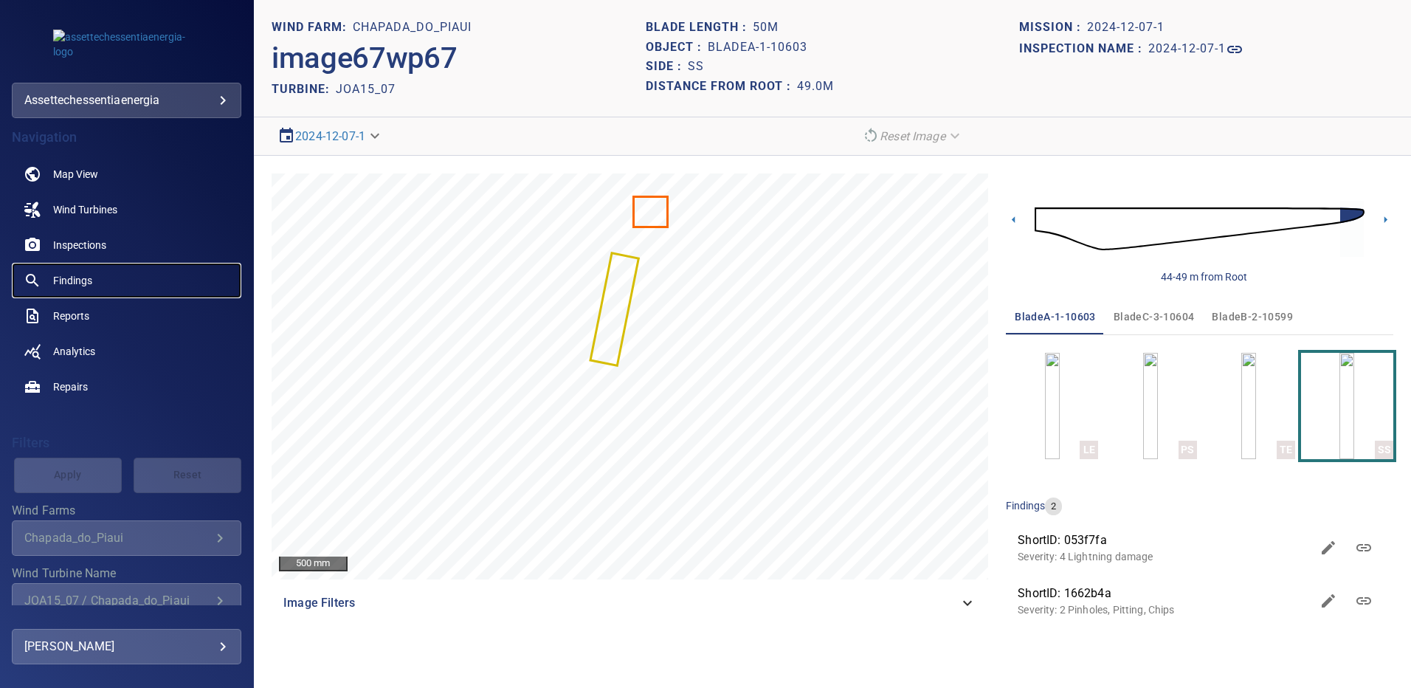
click at [79, 279] on span "Findings" at bounding box center [72, 280] width 39 height 15
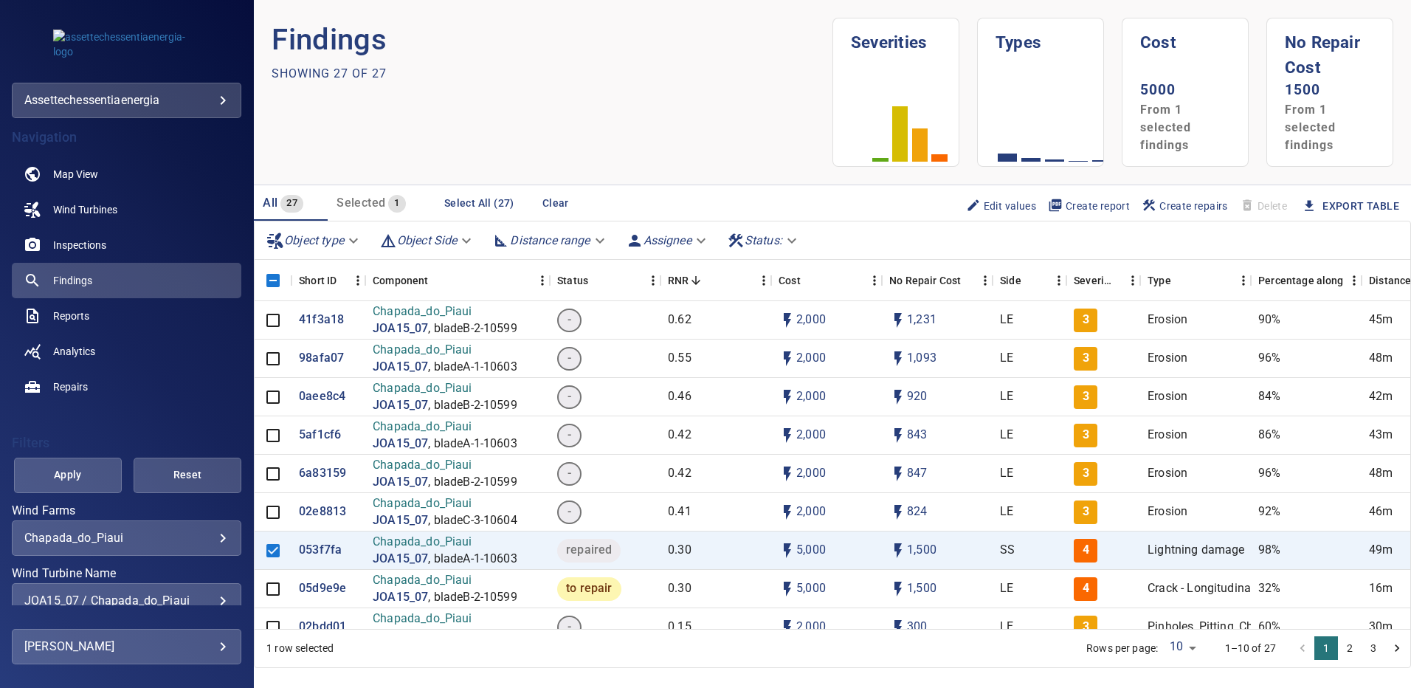
scroll to position [63, 0]
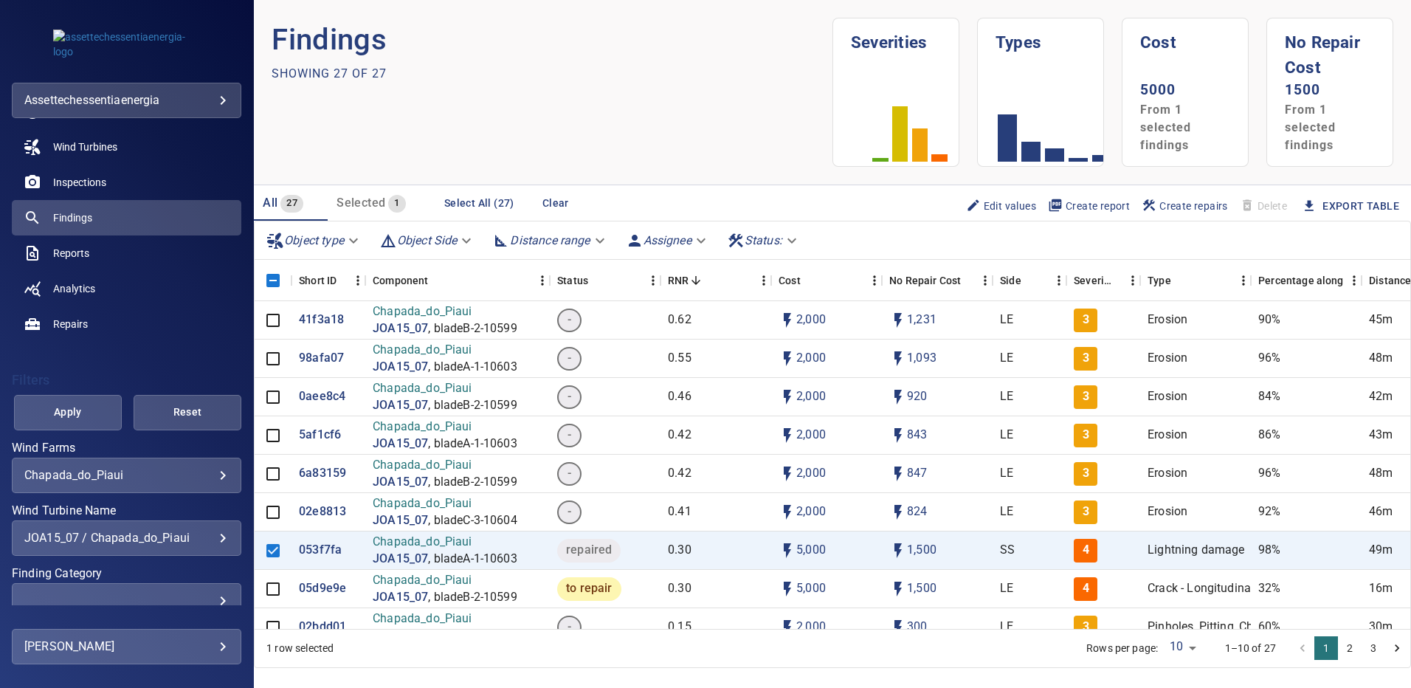
click at [213, 534] on div "JOA15_07 / Chapada_do_Piaui" at bounding box center [126, 538] width 204 height 14
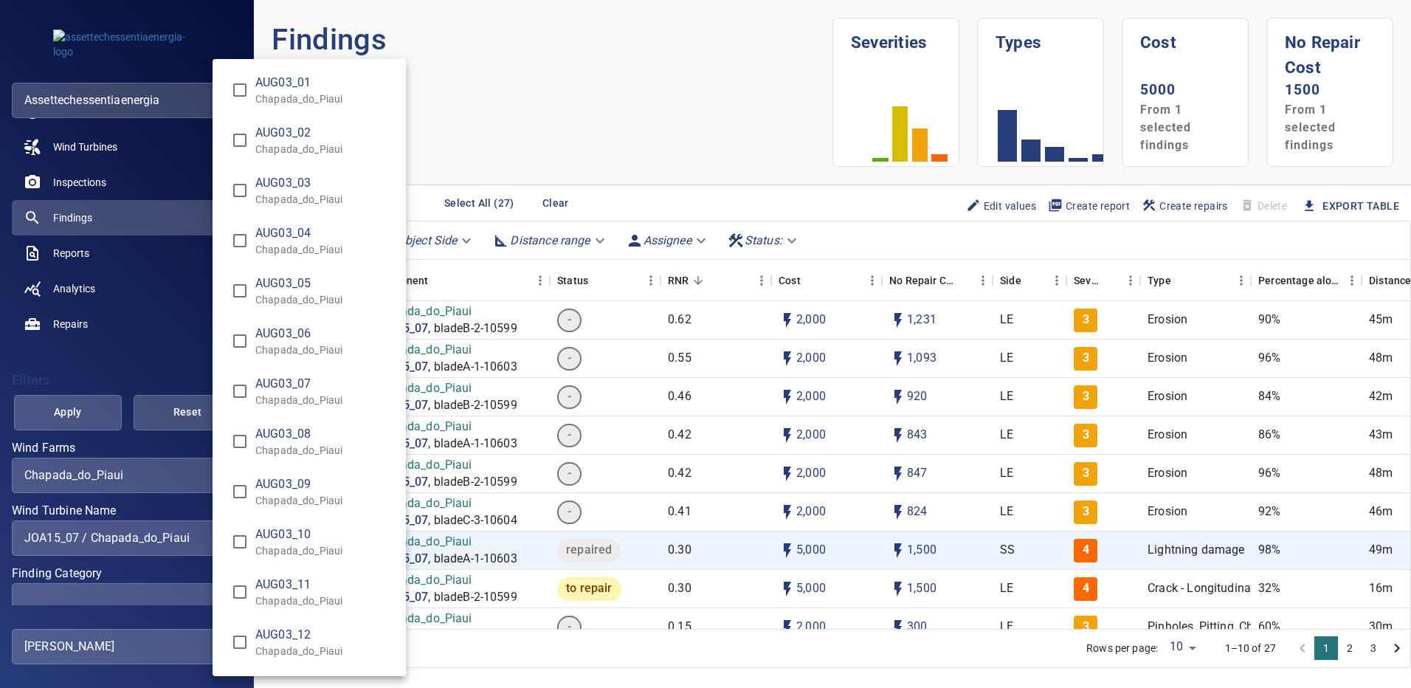
scroll to position [10714, 0]
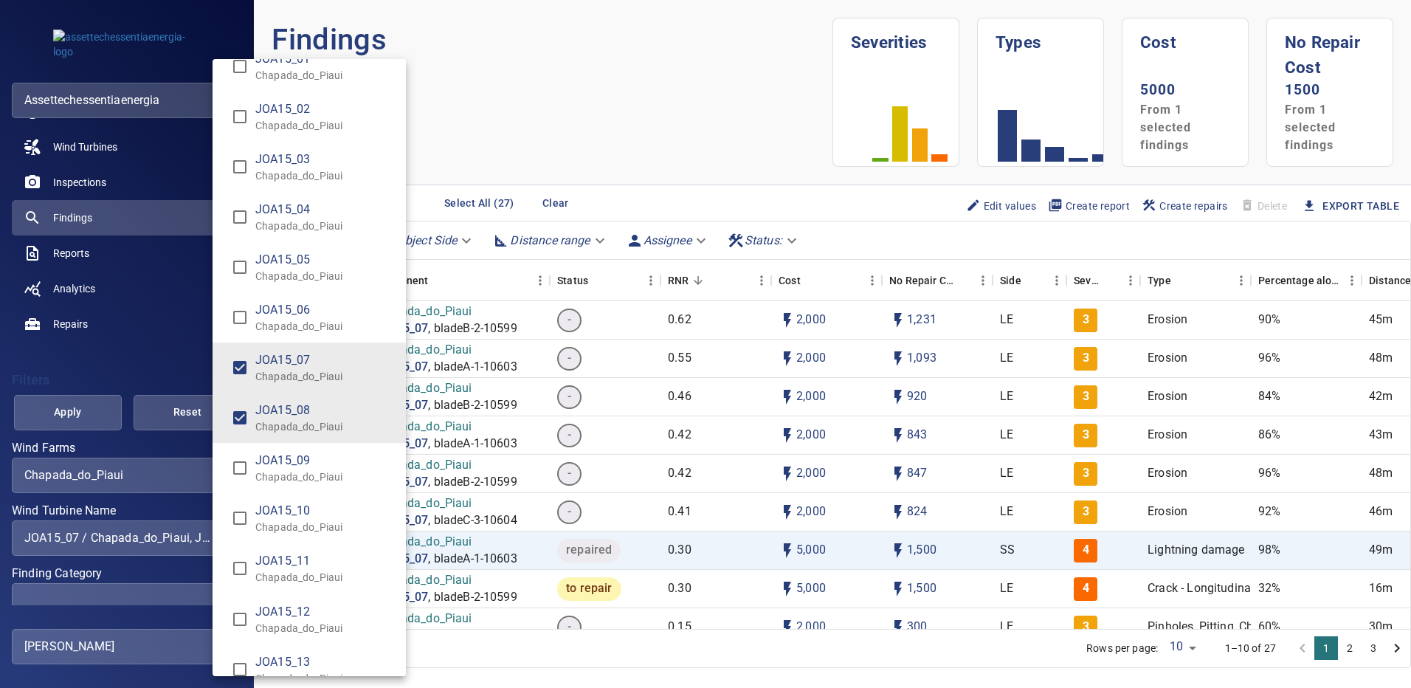
type input "**********"
click at [90, 407] on div "Wind Turbine Name" at bounding box center [705, 344] width 1411 height 688
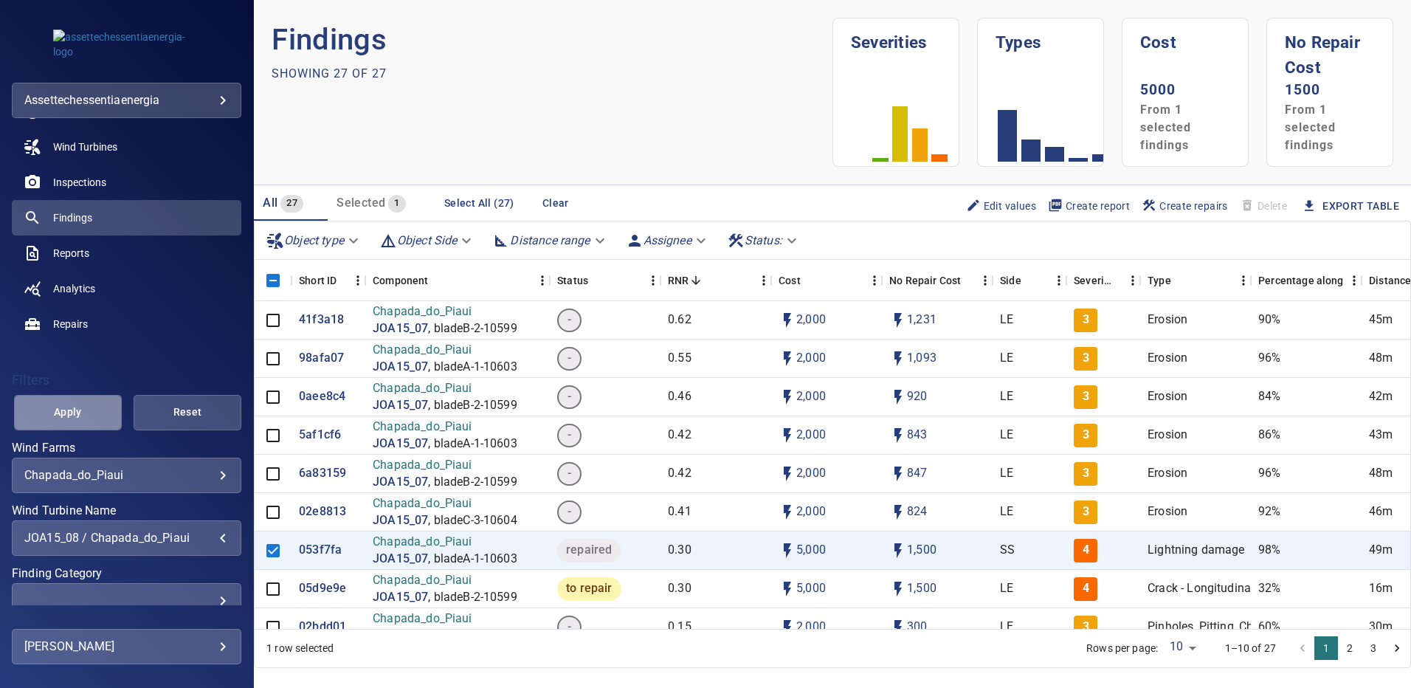
click at [90, 407] on span "Apply" at bounding box center [67, 412] width 71 height 18
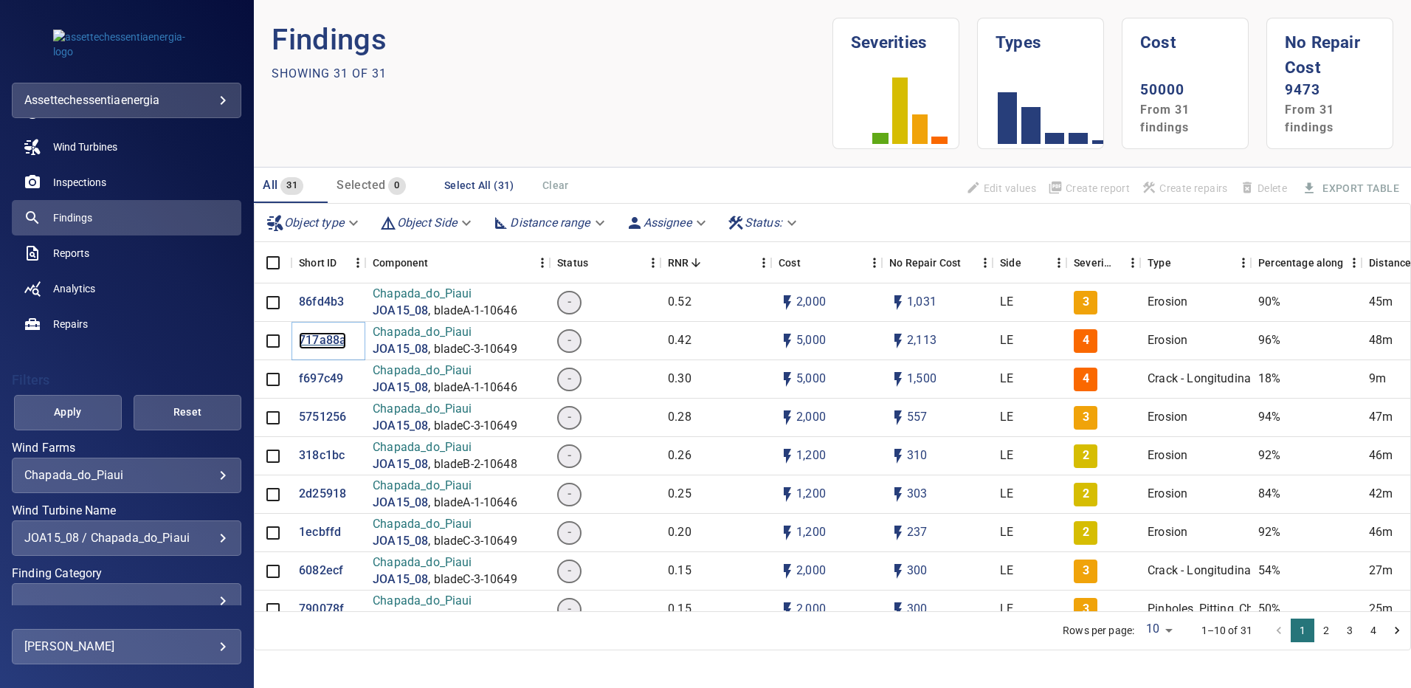
click at [320, 336] on p "717a88a" at bounding box center [322, 340] width 47 height 17
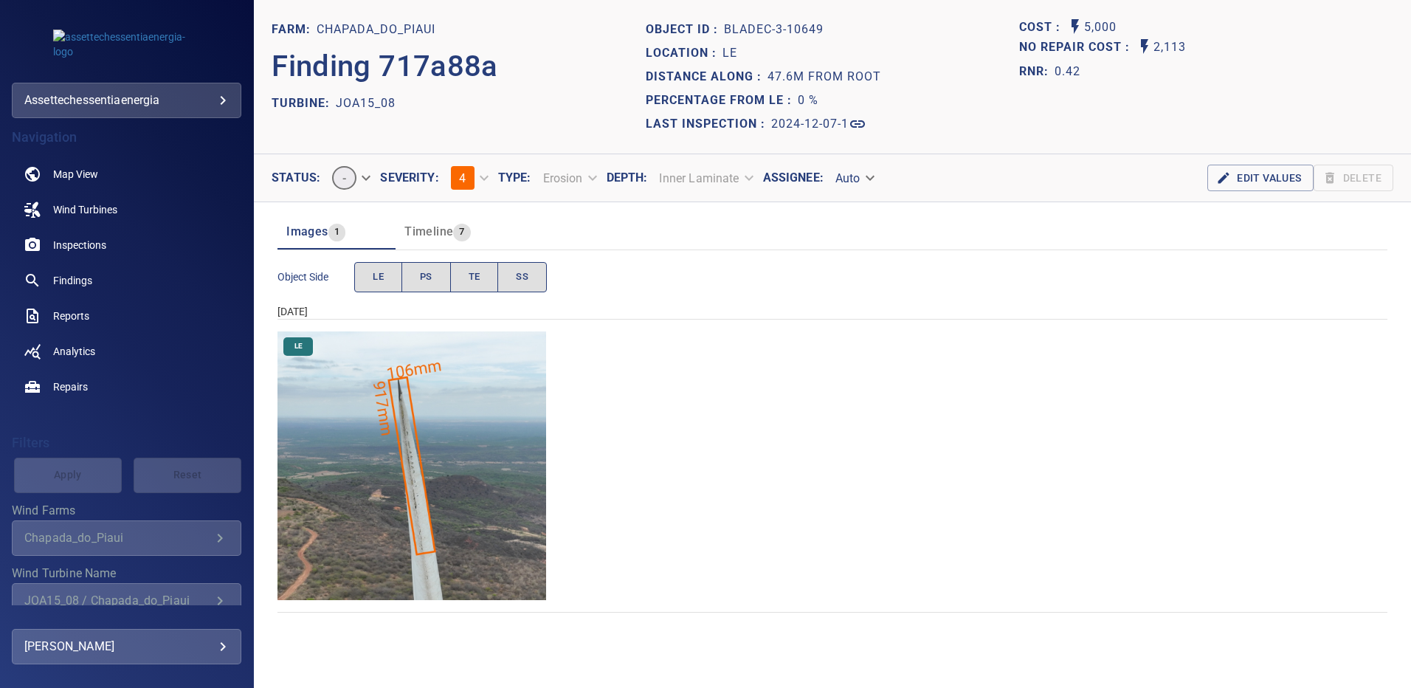
click at [438, 404] on img "Chapada_do_Piaui/JOA15_08/2024-12-07-1/2024-12-07-3/image204wp204.jpg" at bounding box center [411, 465] width 269 height 269
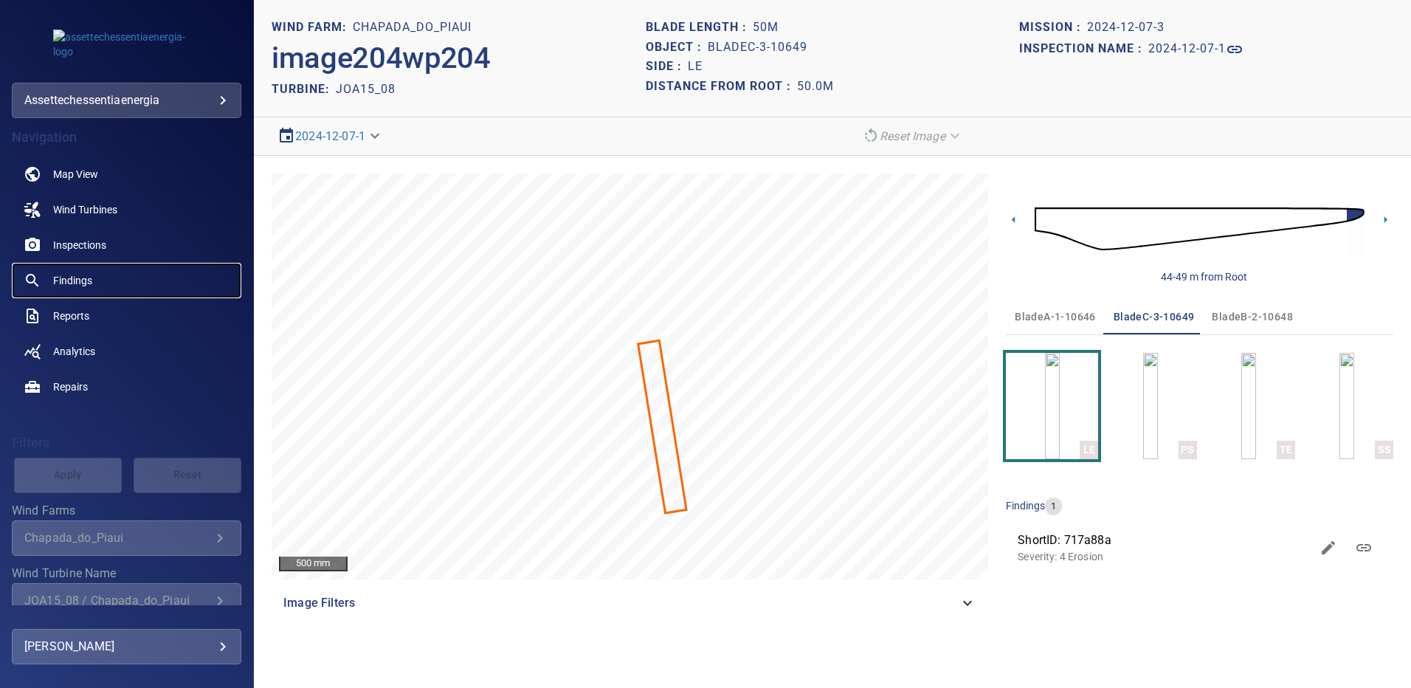
click at [78, 281] on span "Findings" at bounding box center [72, 280] width 39 height 15
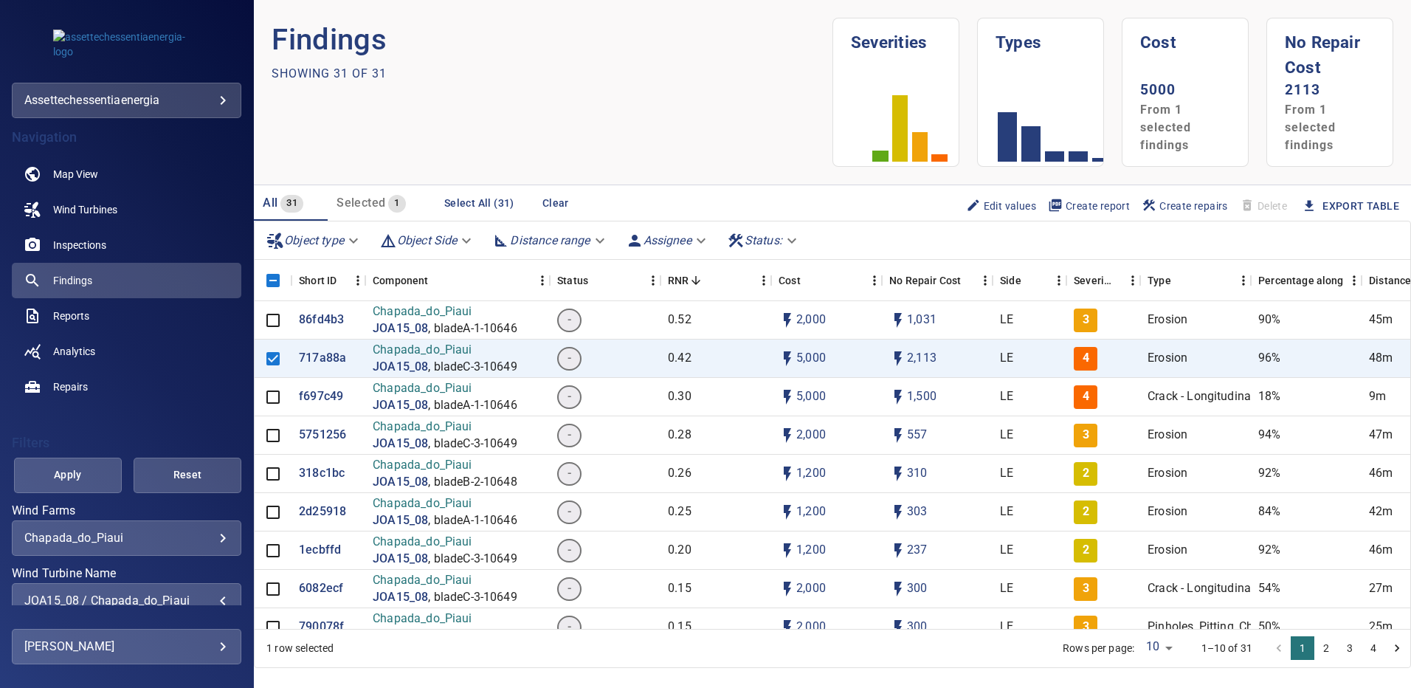
scroll to position [2, 0]
click at [210, 596] on div "JOA15_08 / Chapada_do_Piaui" at bounding box center [126, 598] width 204 height 14
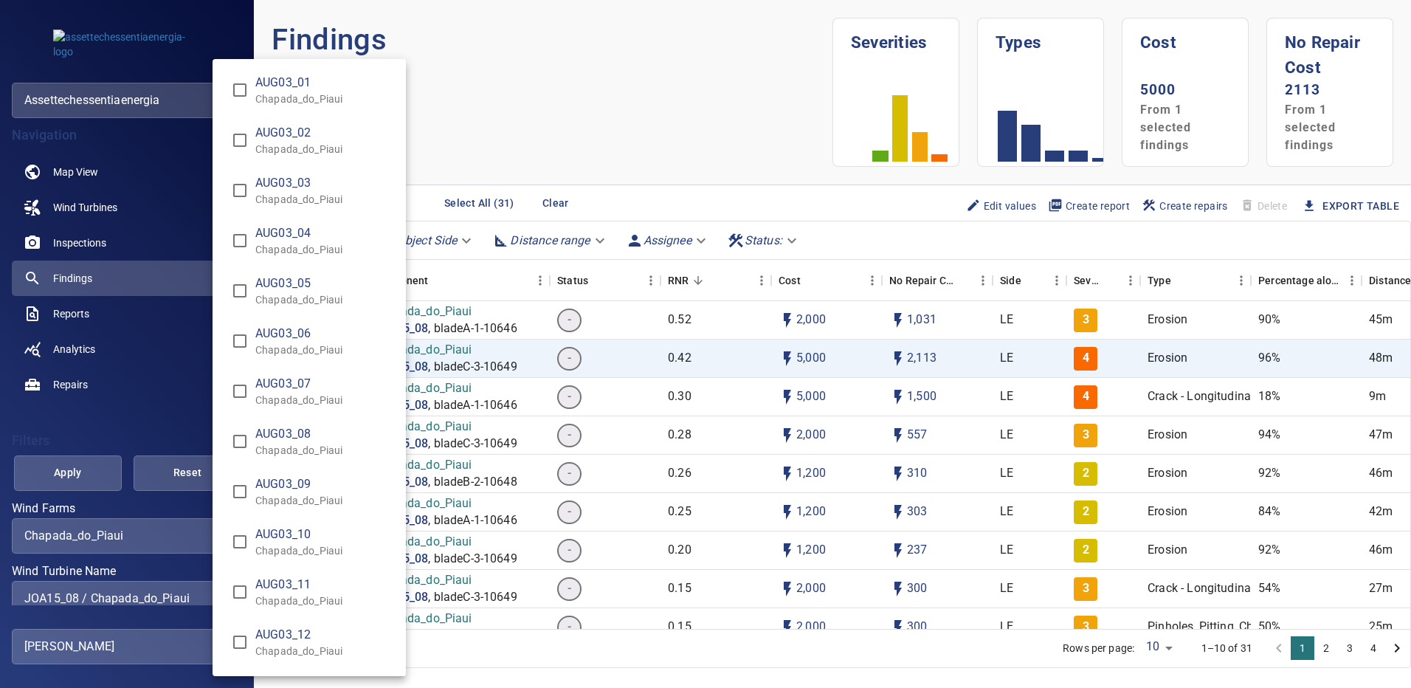
scroll to position [10765, 0]
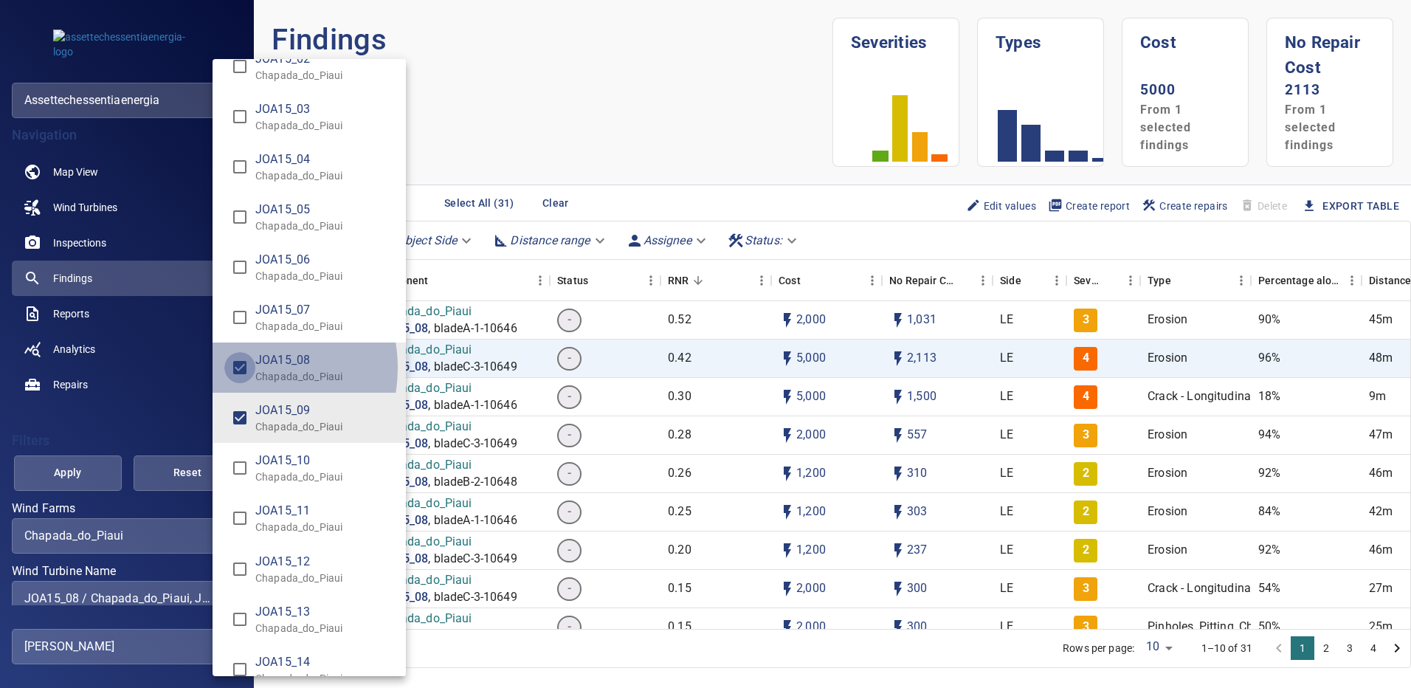
type input "**********"
click at [100, 463] on div "Wind Turbine Name" at bounding box center [705, 344] width 1411 height 688
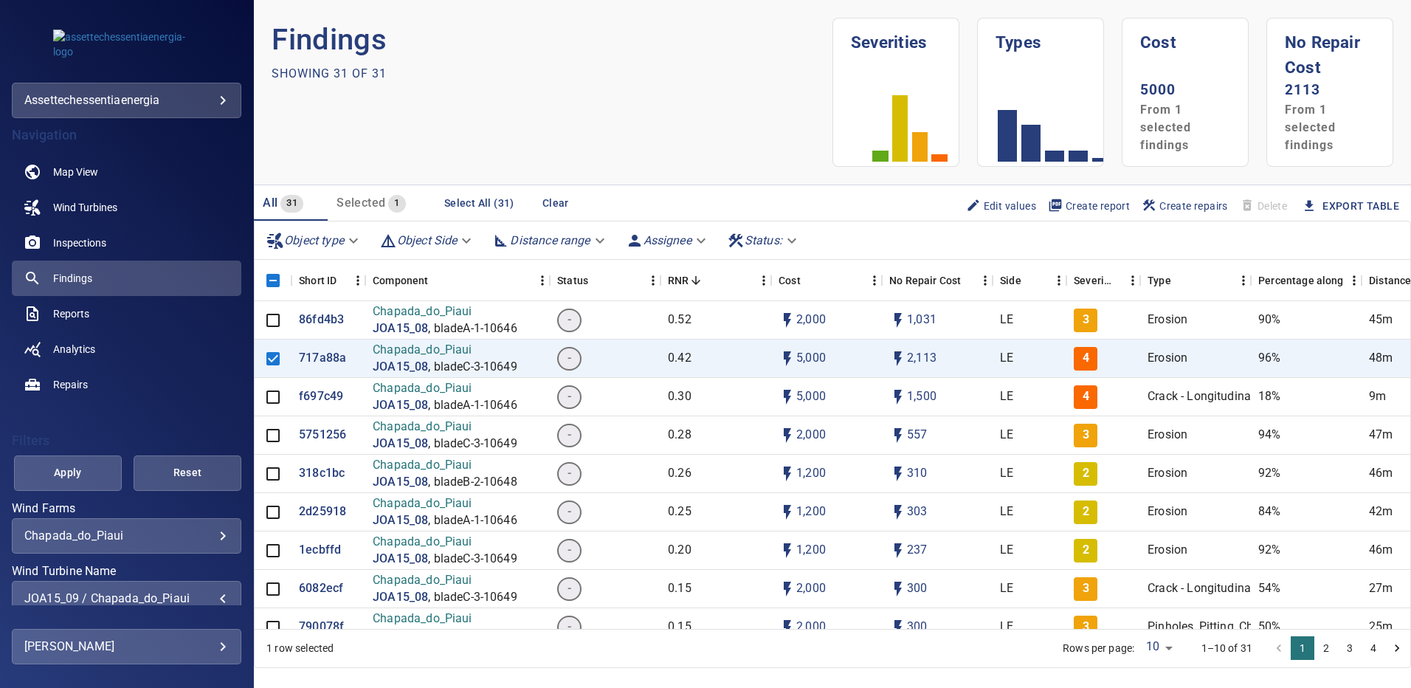
click at [80, 472] on span "Apply" at bounding box center [67, 472] width 71 height 18
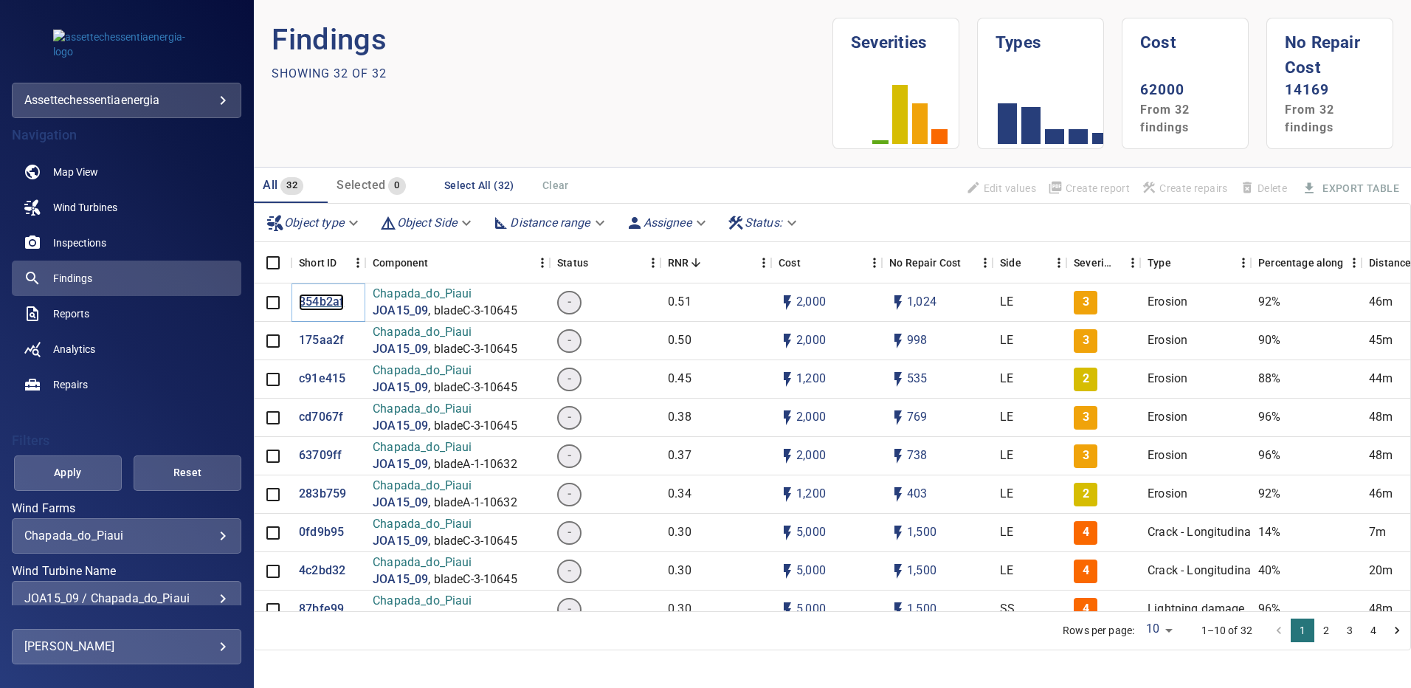
click at [308, 300] on p "854b2af" at bounding box center [321, 302] width 45 height 17
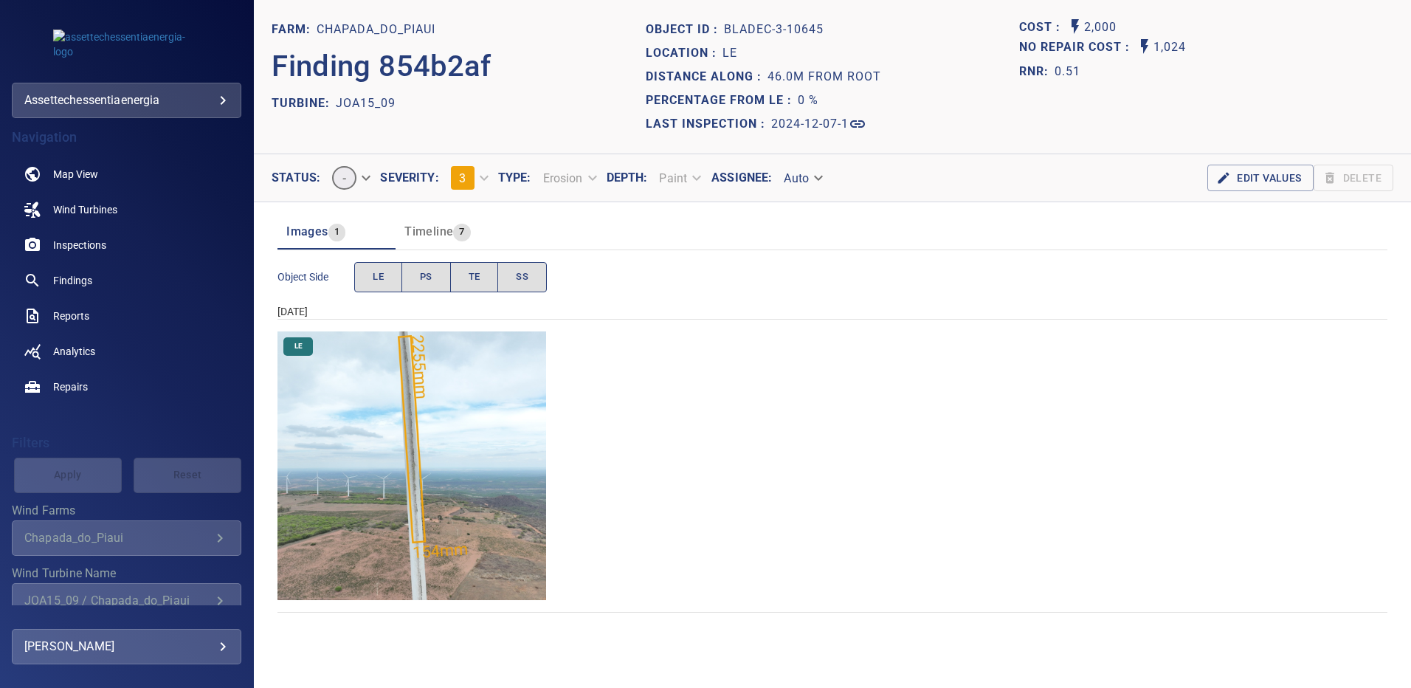
click at [534, 410] on img "Chapada_do_Piaui/JOA15_09/2024-12-07-1/2024-12-07-3/image177wp177.jpg" at bounding box center [411, 465] width 269 height 269
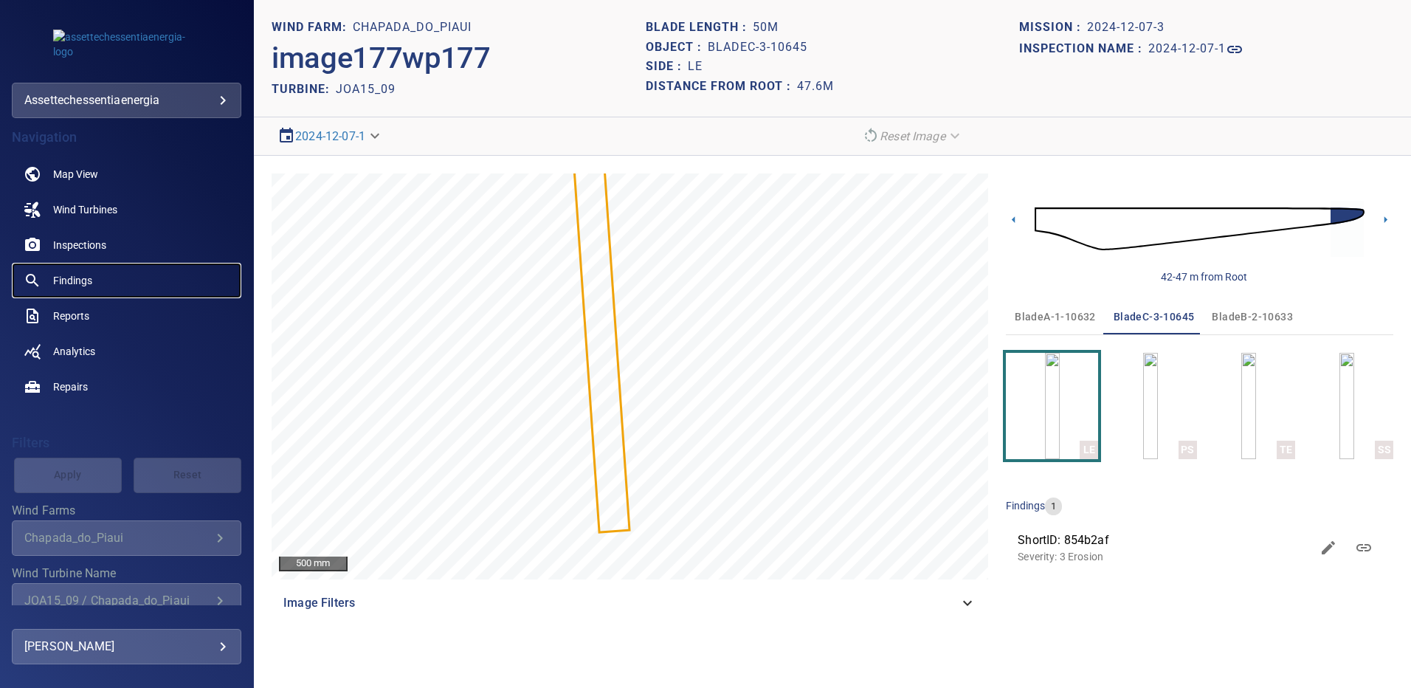
click at [69, 280] on span "Findings" at bounding box center [72, 280] width 39 height 15
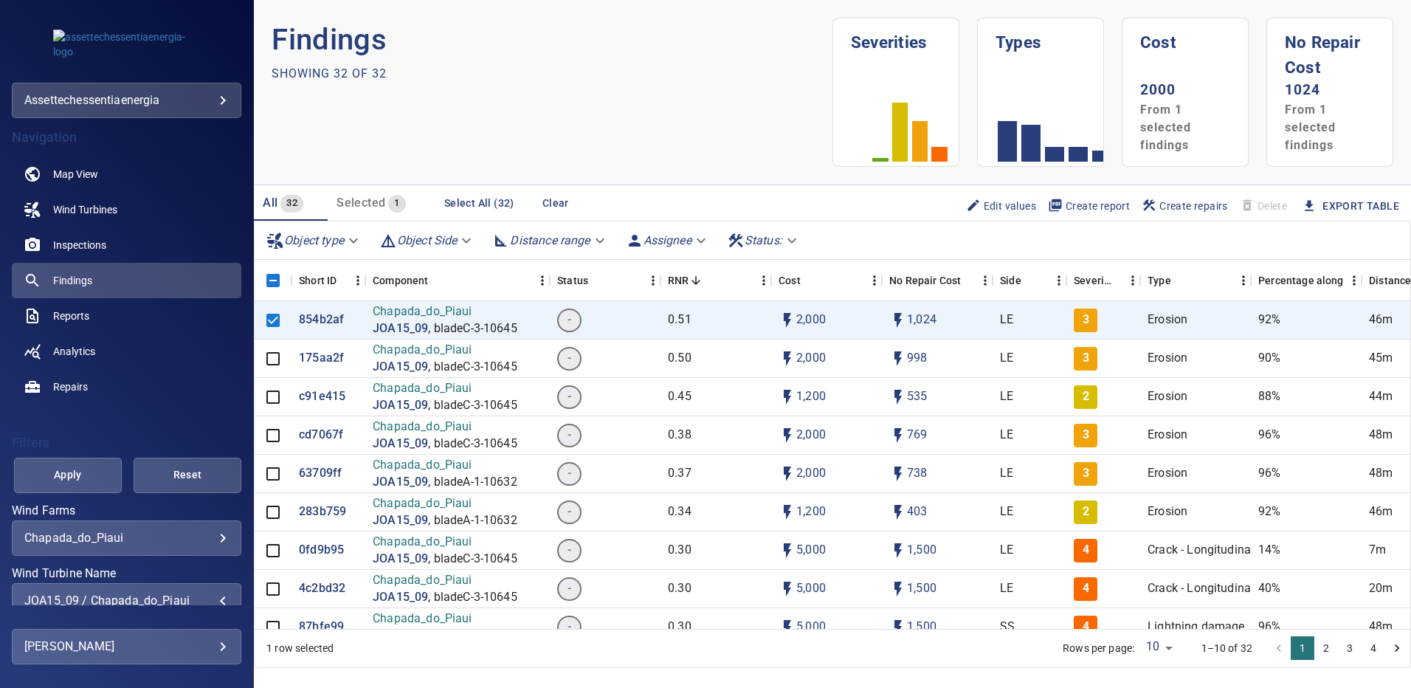
click at [206, 598] on div "JOA15_09 / Chapada_do_Piaui" at bounding box center [126, 600] width 204 height 14
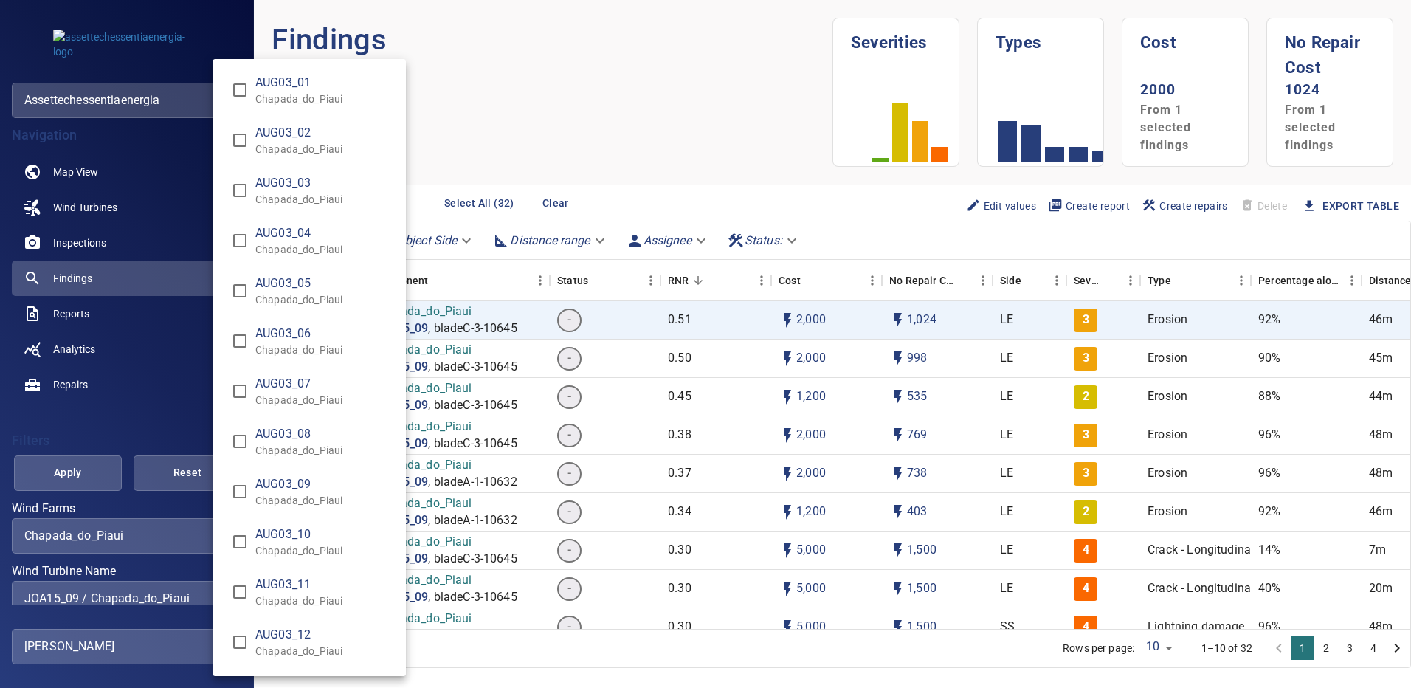
scroll to position [10815, 0]
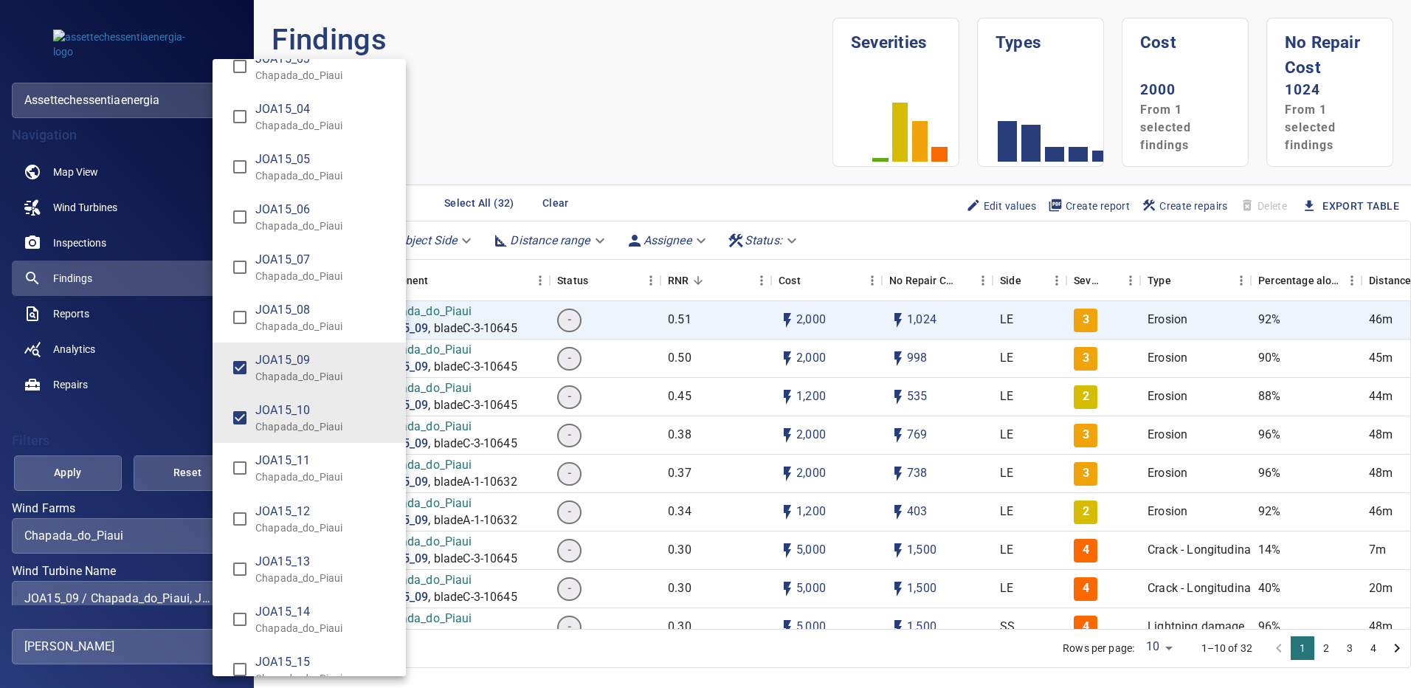
type input "**********"
click at [79, 473] on div "Wind Turbine Name" at bounding box center [705, 344] width 1411 height 688
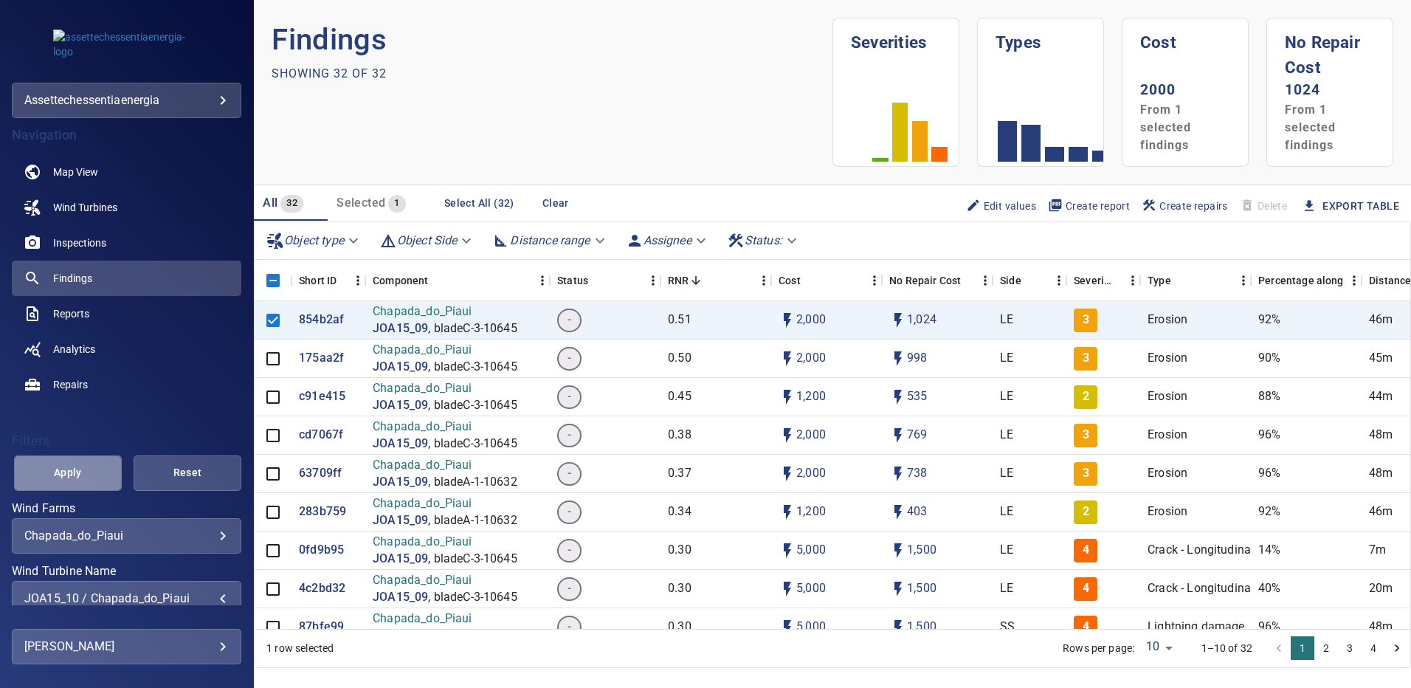
click at [80, 473] on span "Apply" at bounding box center [67, 472] width 71 height 18
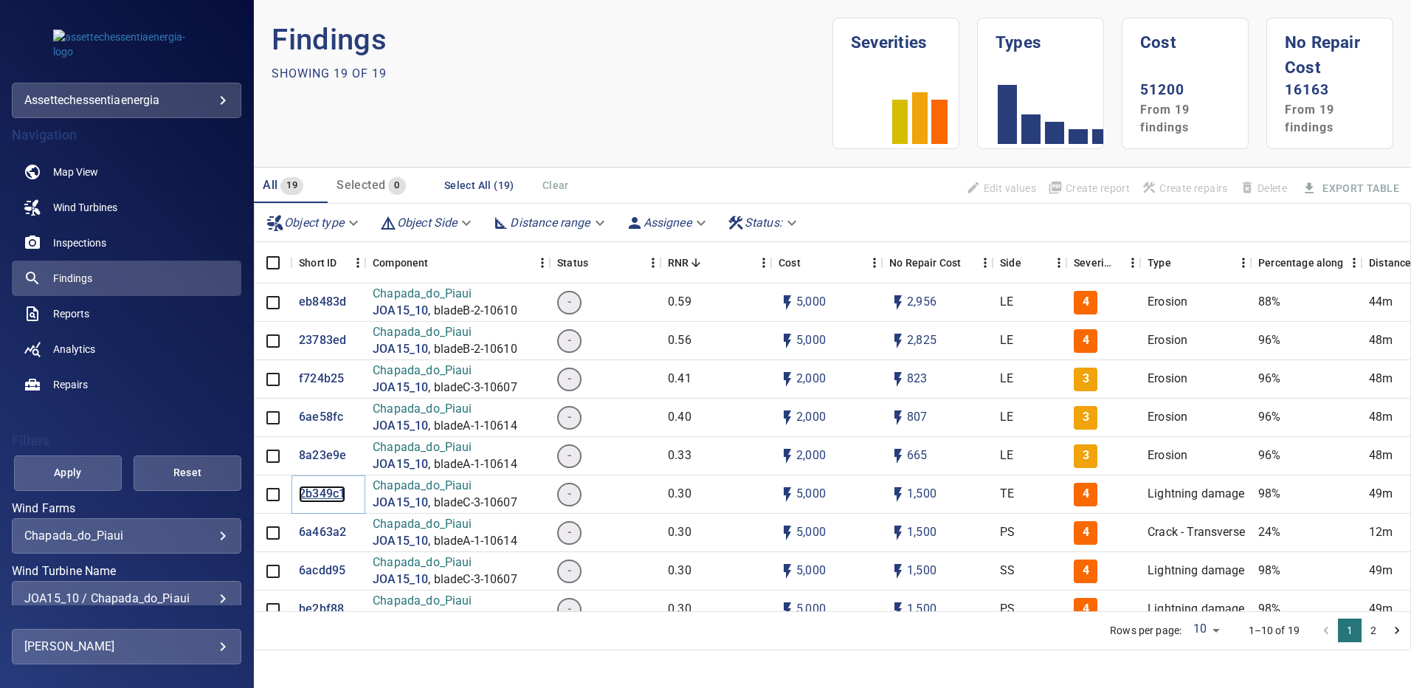
click at [329, 497] on p "2b349c1" at bounding box center [322, 494] width 46 height 17
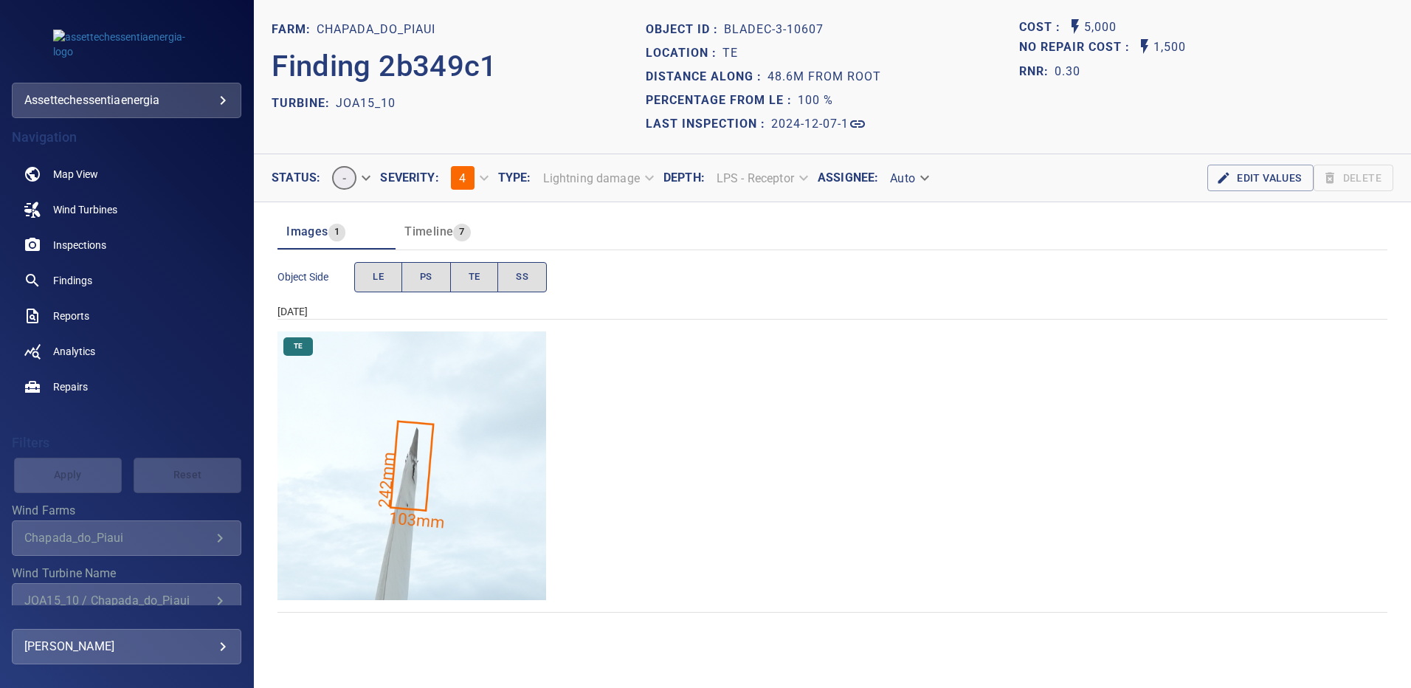
click at [438, 426] on img "Chapada_do_Piaui/JOA15_10/2024-12-07-1/2024-12-07-3/image245wp245.jpg" at bounding box center [411, 465] width 269 height 269
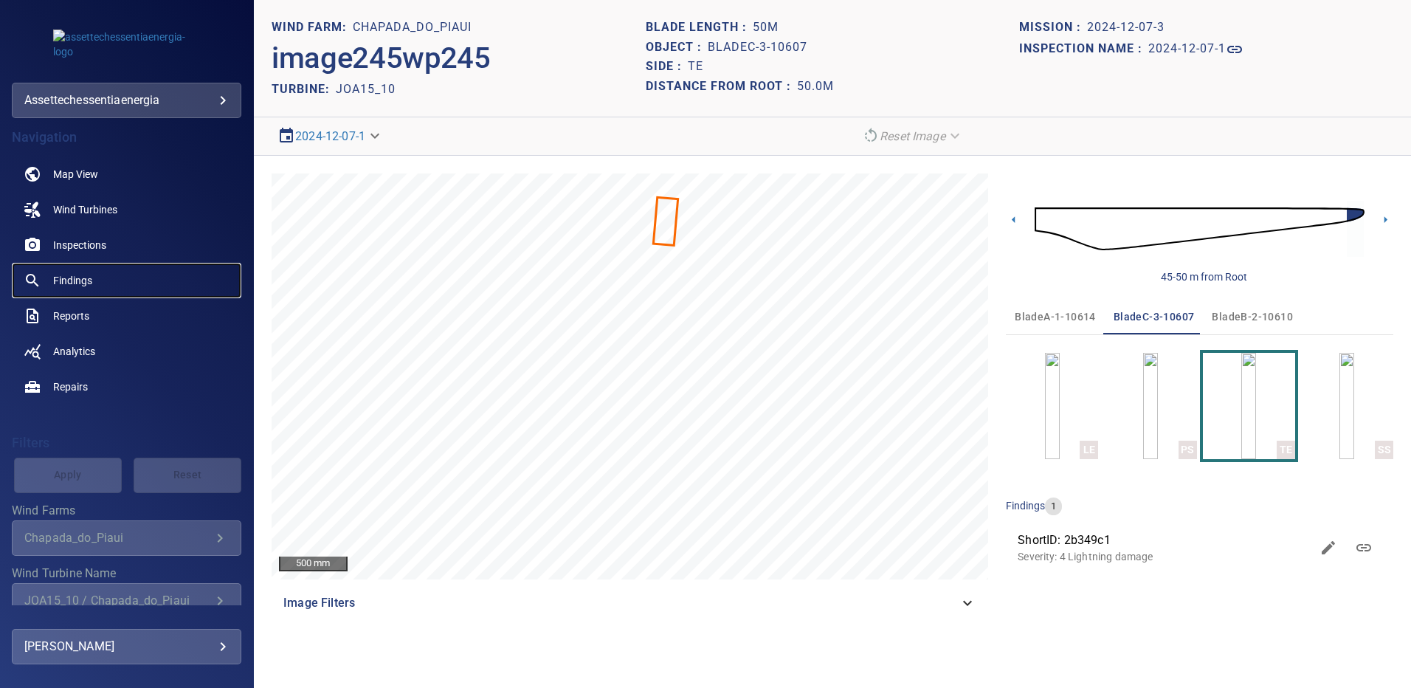
click at [79, 272] on link "Findings" at bounding box center [127, 280] width 230 height 35
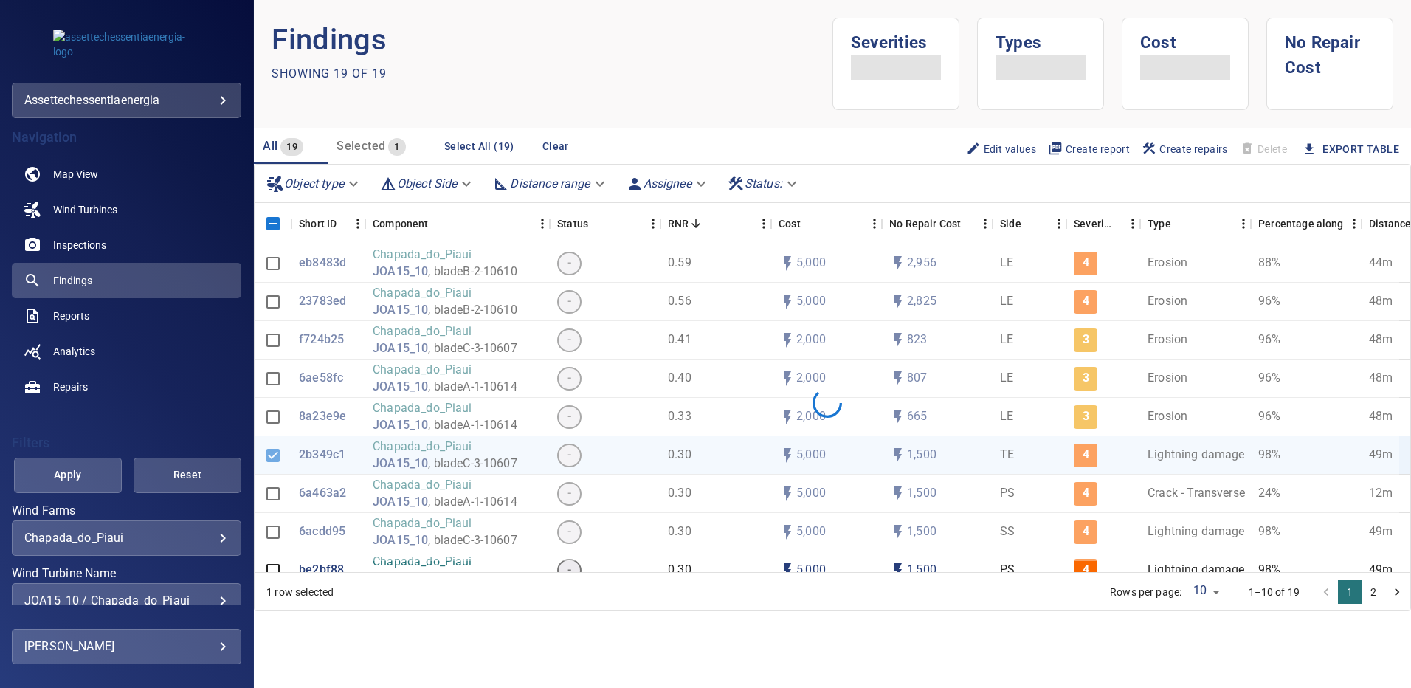
click at [212, 592] on div "**********" at bounding box center [127, 600] width 230 height 35
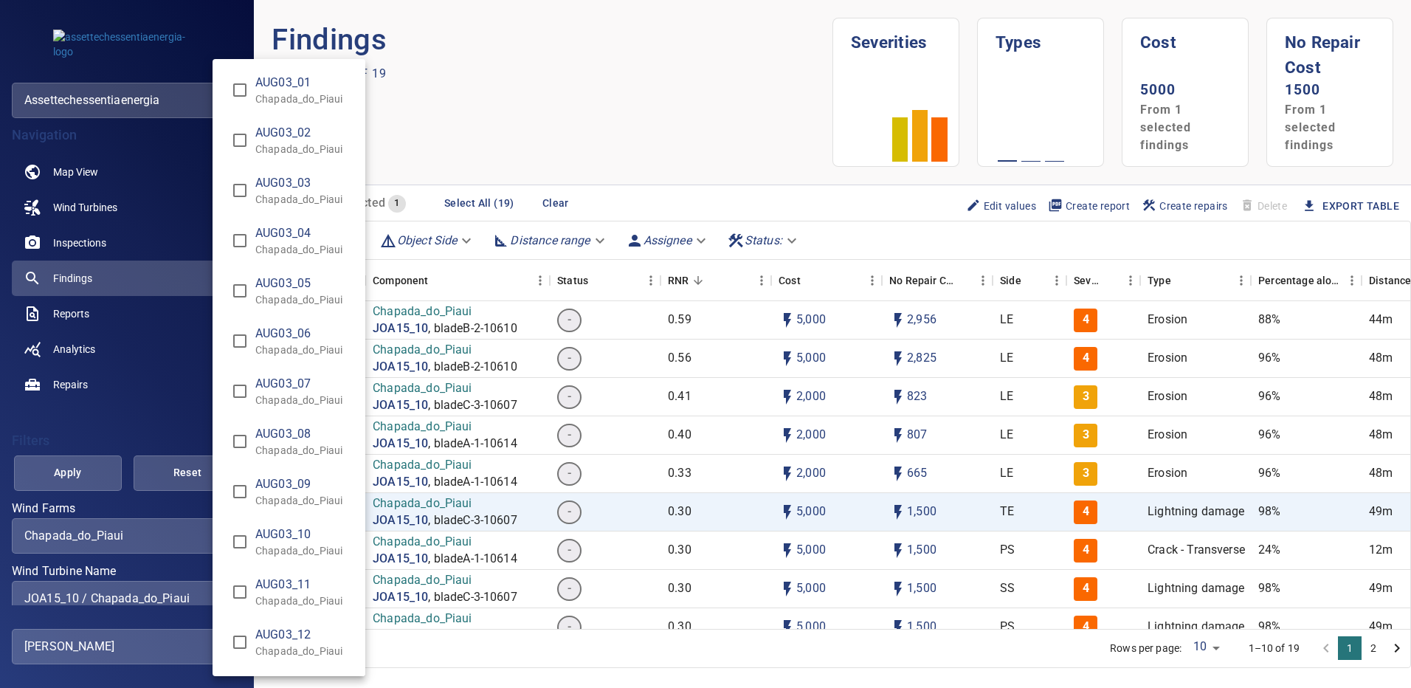
scroll to position [10865, 0]
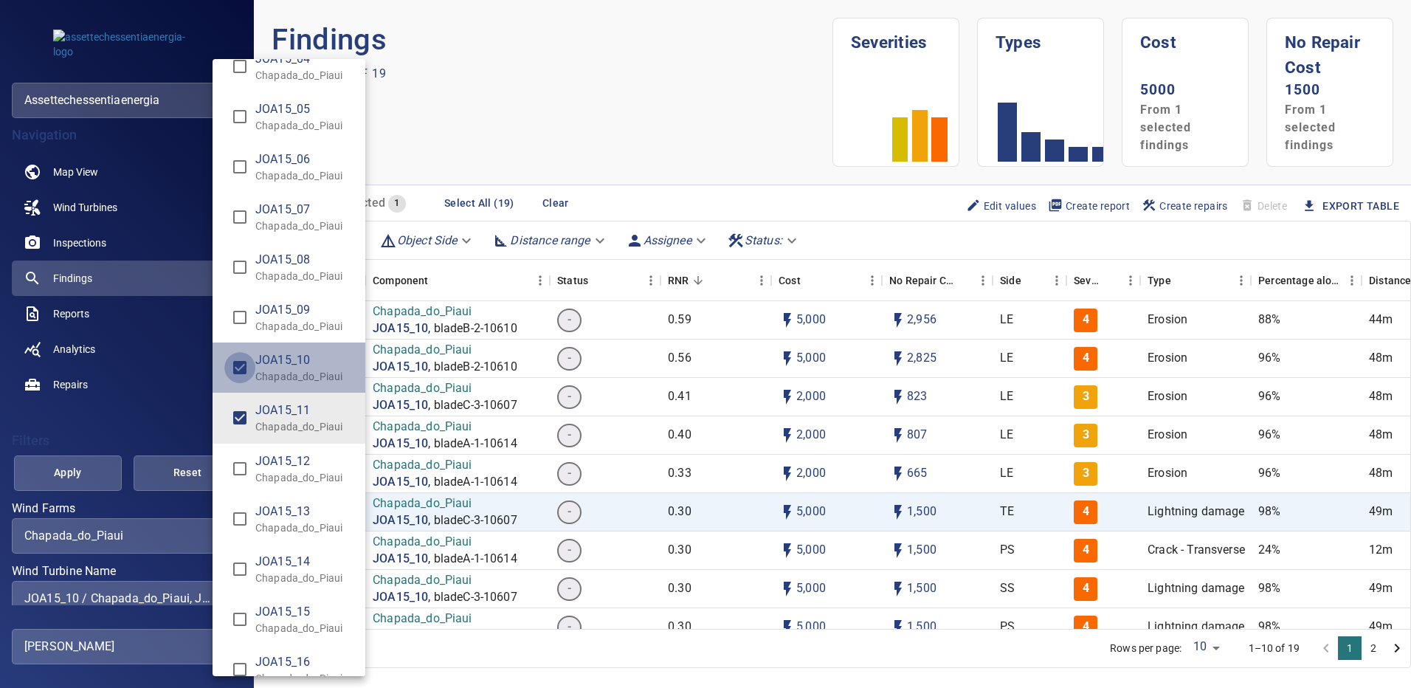
type input "**********"
click at [97, 452] on div "Wind Turbine Name" at bounding box center [705, 344] width 1411 height 688
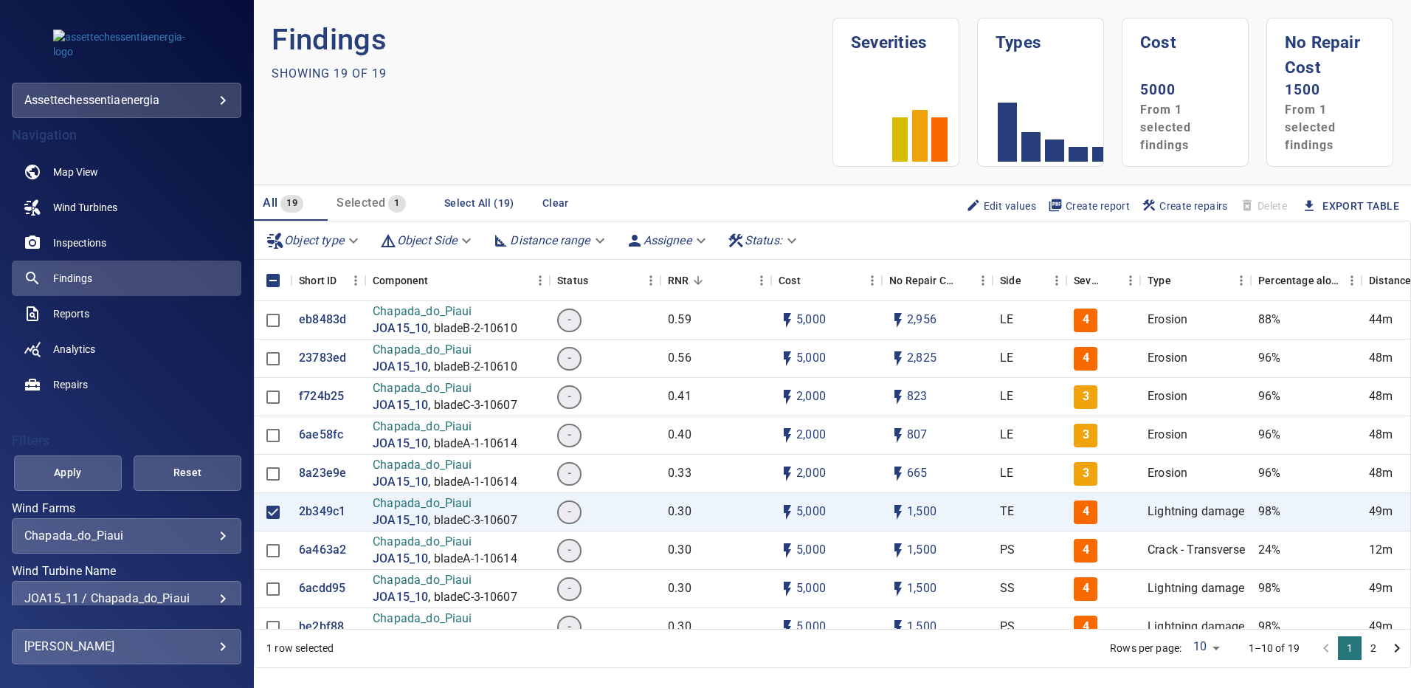
click at [97, 466] on div "AUG03_01 Chapada_do_Piaui AUG03_02 Chapada_do_Piaui AUG03_03 Chapada_do_Piaui A…" at bounding box center [705, 344] width 1411 height 688
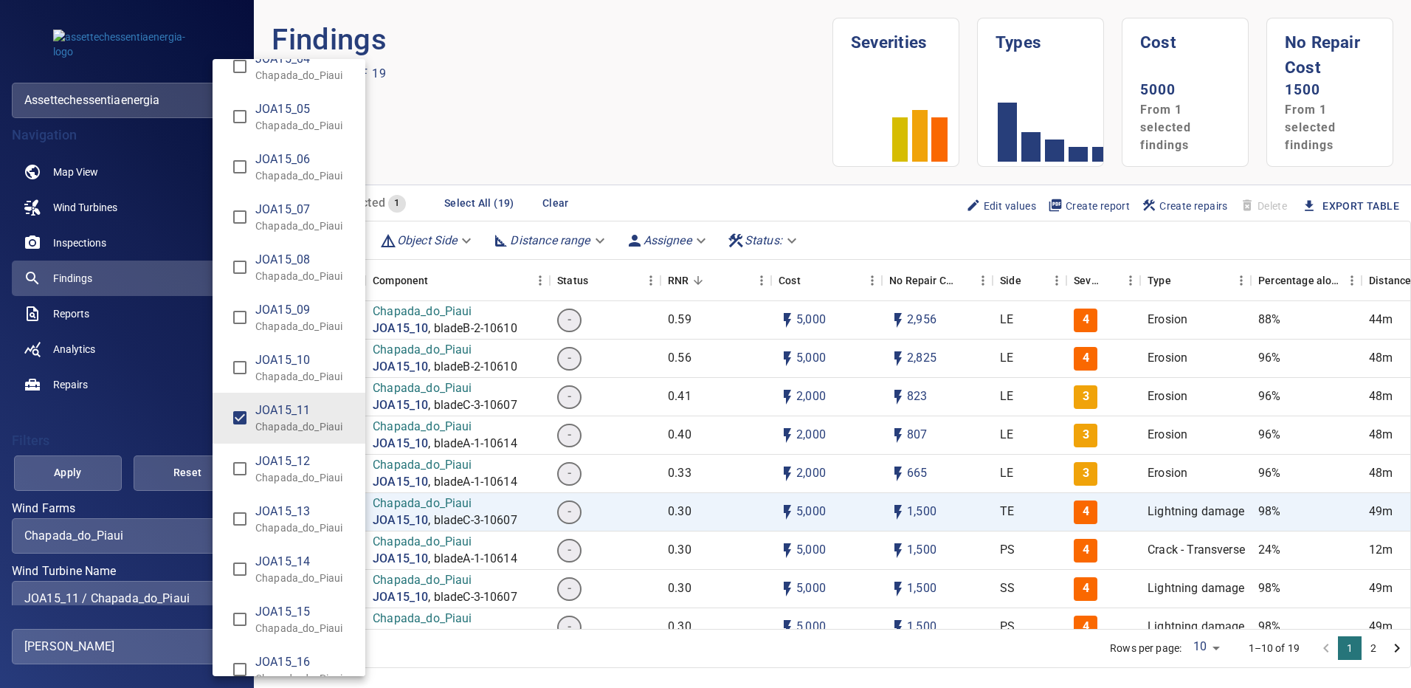
click at [97, 469] on div "Wind Turbine Name" at bounding box center [705, 344] width 1411 height 688
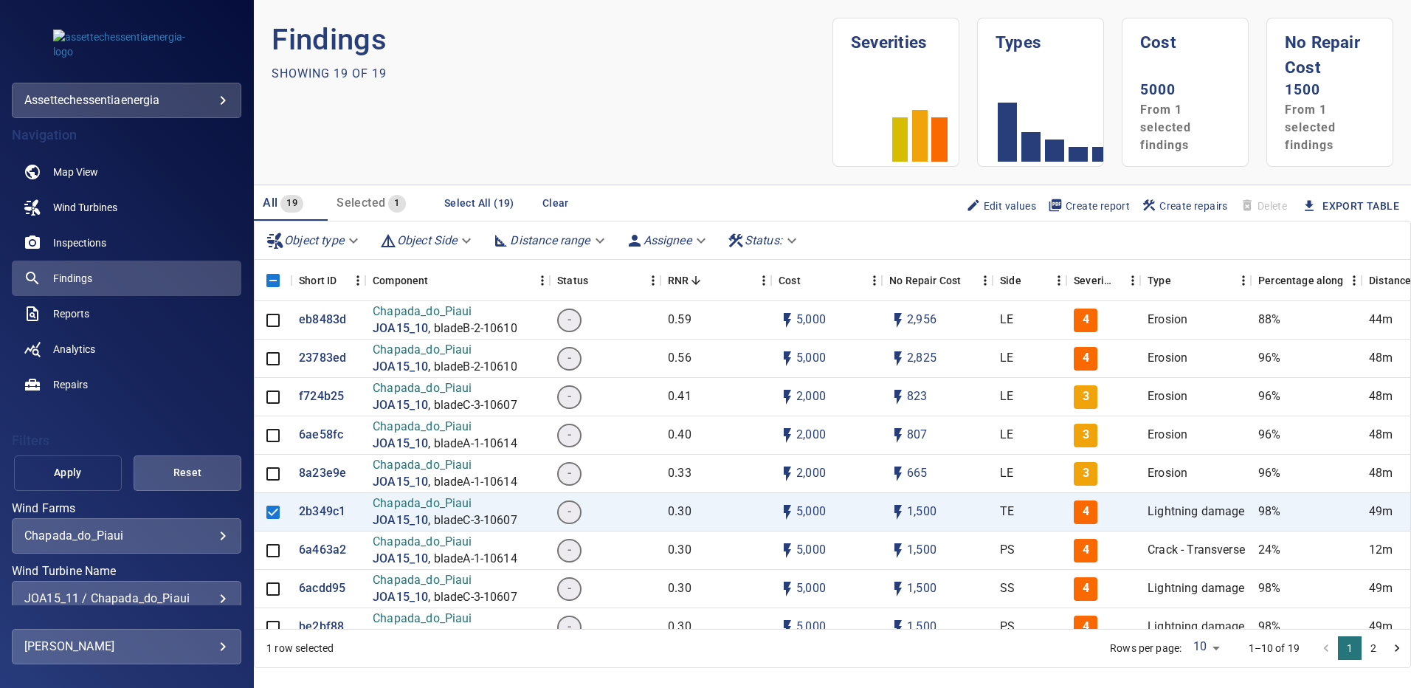
click at [77, 477] on span "Apply" at bounding box center [67, 472] width 71 height 18
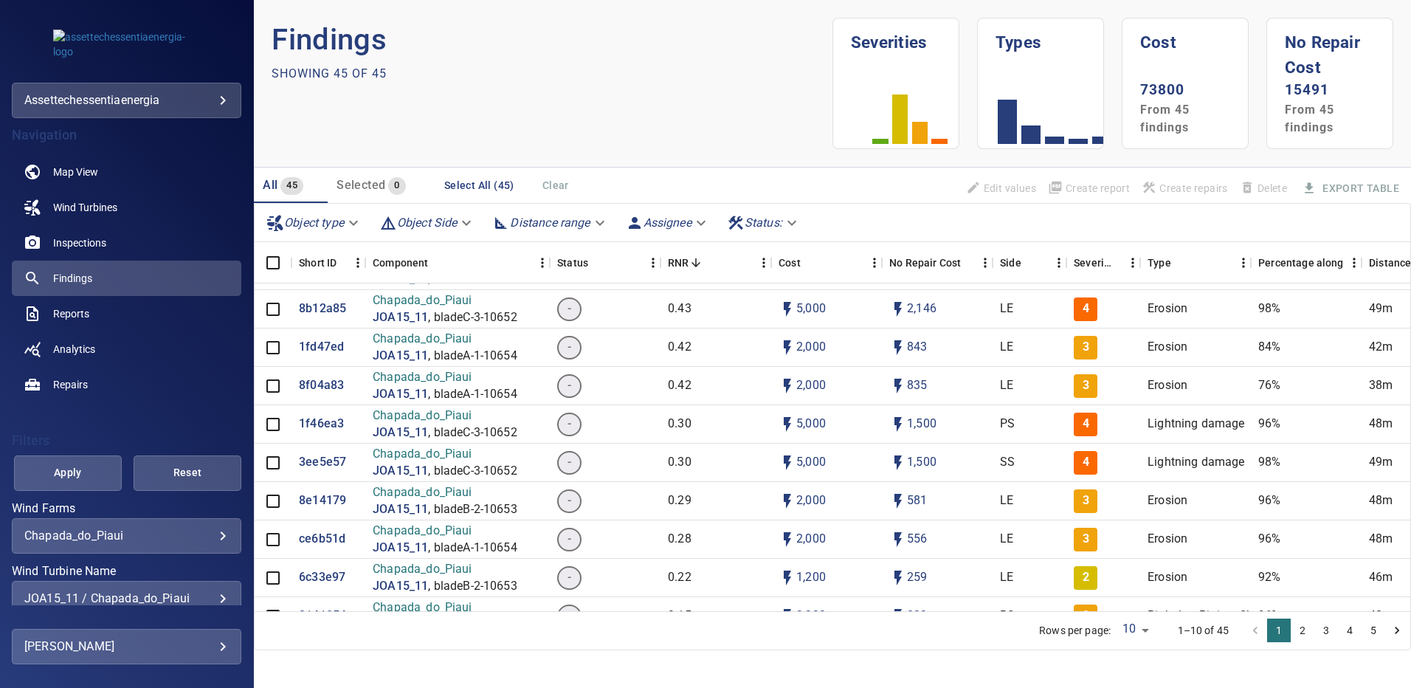
scroll to position [148, 0]
click at [322, 459] on p "3ee5e57" at bounding box center [322, 461] width 47 height 17
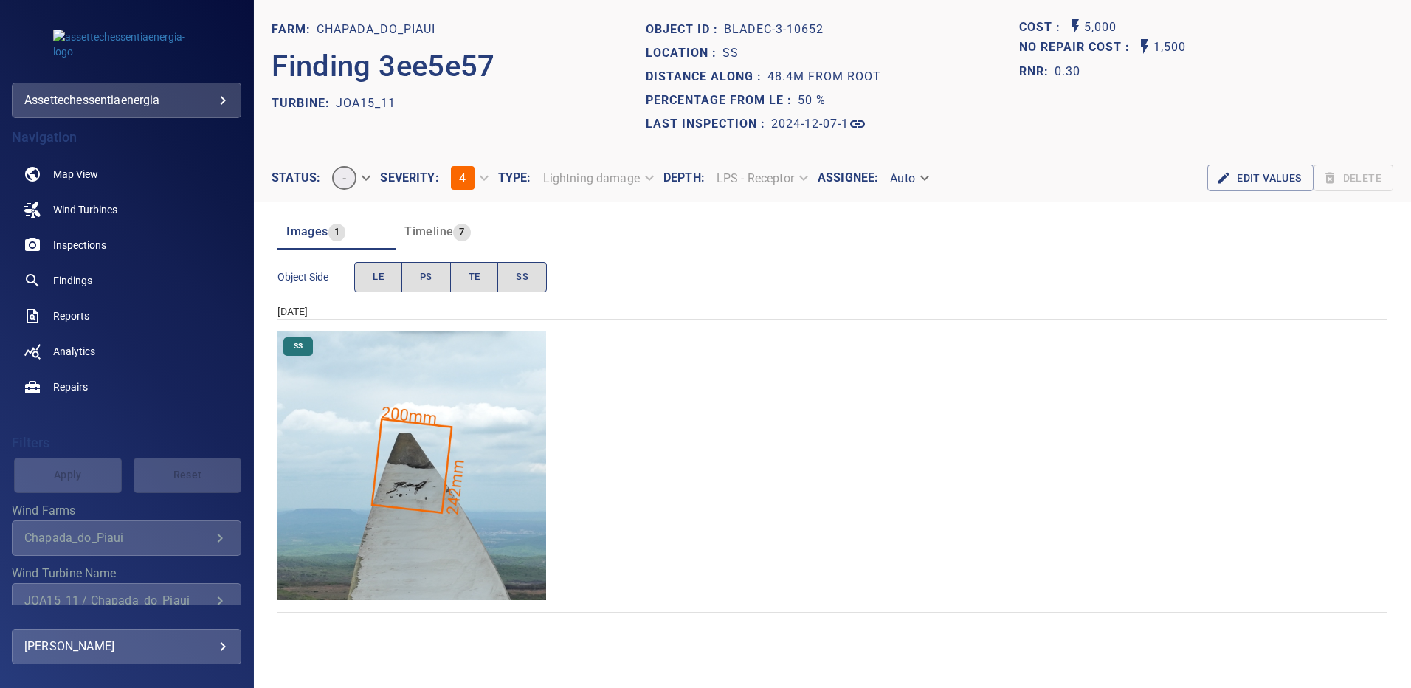
click at [415, 486] on img "Chapada_do_Piaui/JOA15_11/2024-12-07-1/2024-12-07-3/image257wp257.jpg" at bounding box center [411, 465] width 269 height 269
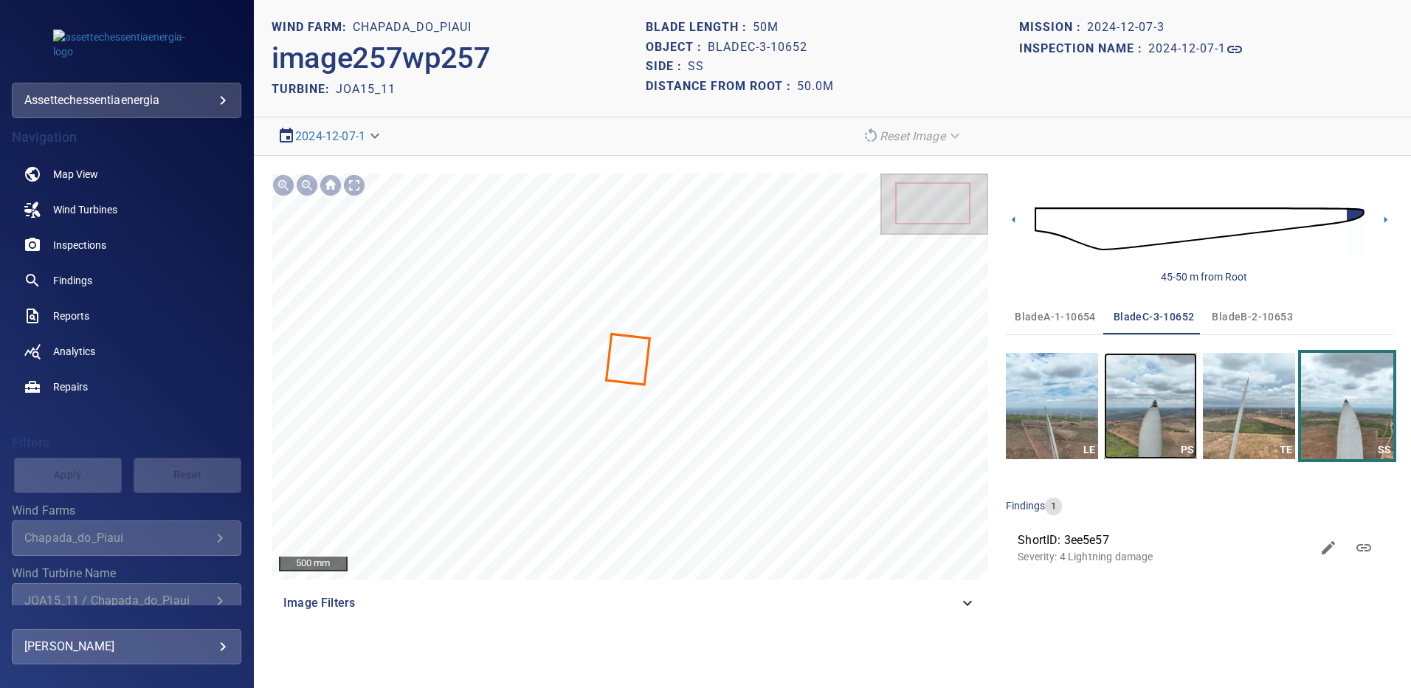
drag, startPoint x: 1149, startPoint y: 382, endPoint x: 1175, endPoint y: 396, distance: 29.7
click at [1149, 382] on img "button" at bounding box center [1150, 406] width 92 height 106
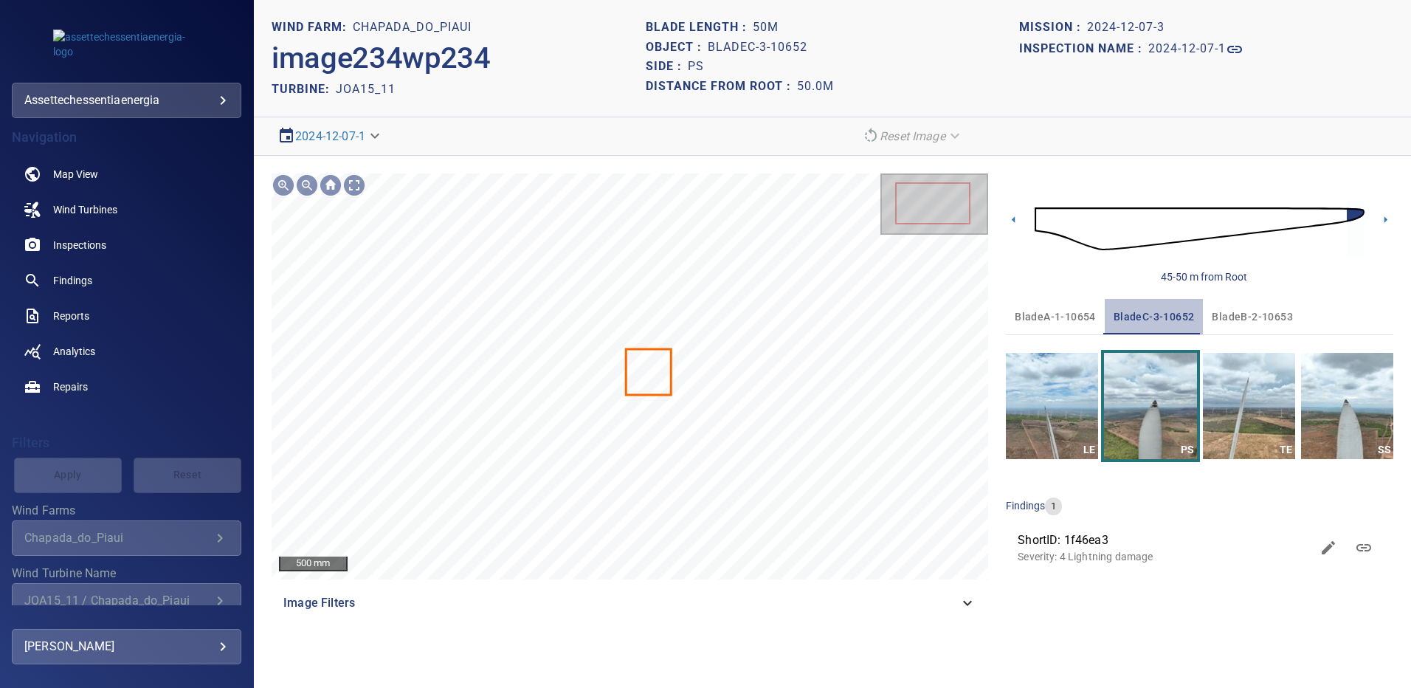
click at [1161, 311] on span "bladeC-3-10652" at bounding box center [1154, 317] width 81 height 18
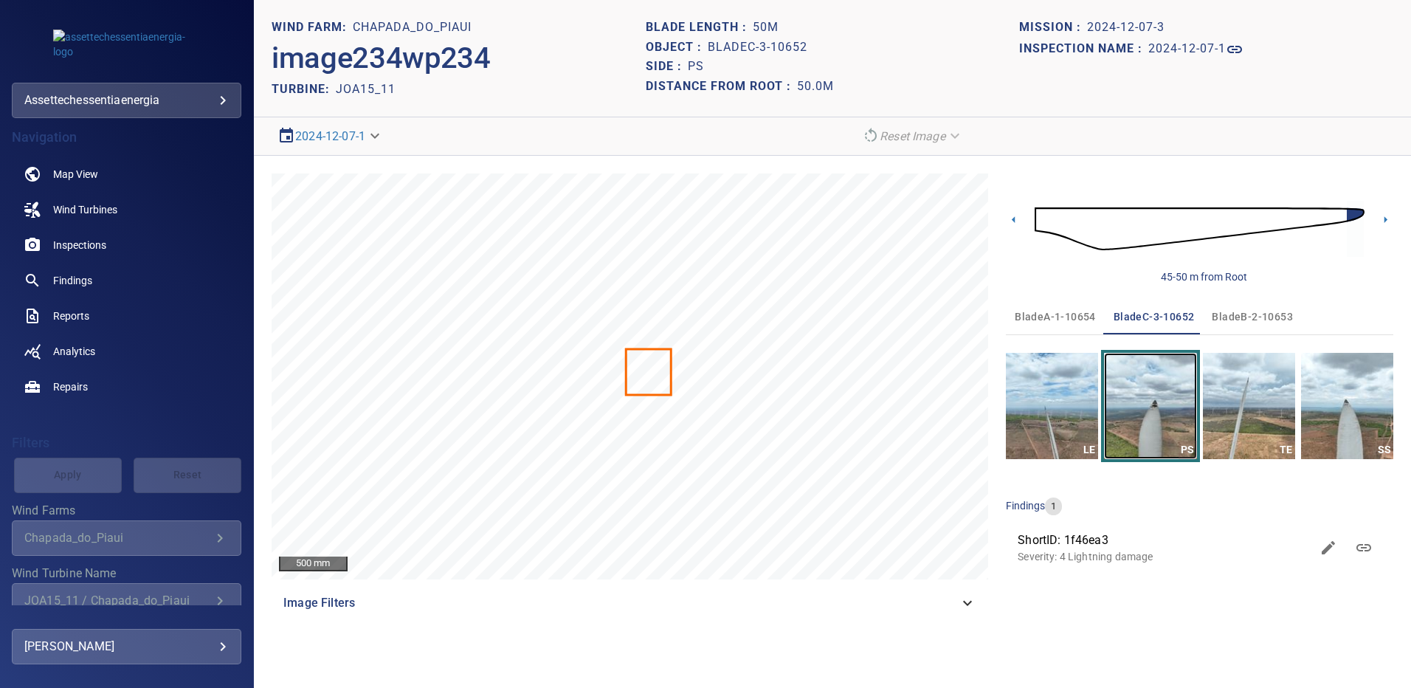
click at [1168, 408] on img "button" at bounding box center [1150, 406] width 92 height 106
click at [1346, 390] on img "button" at bounding box center [1347, 406] width 92 height 106
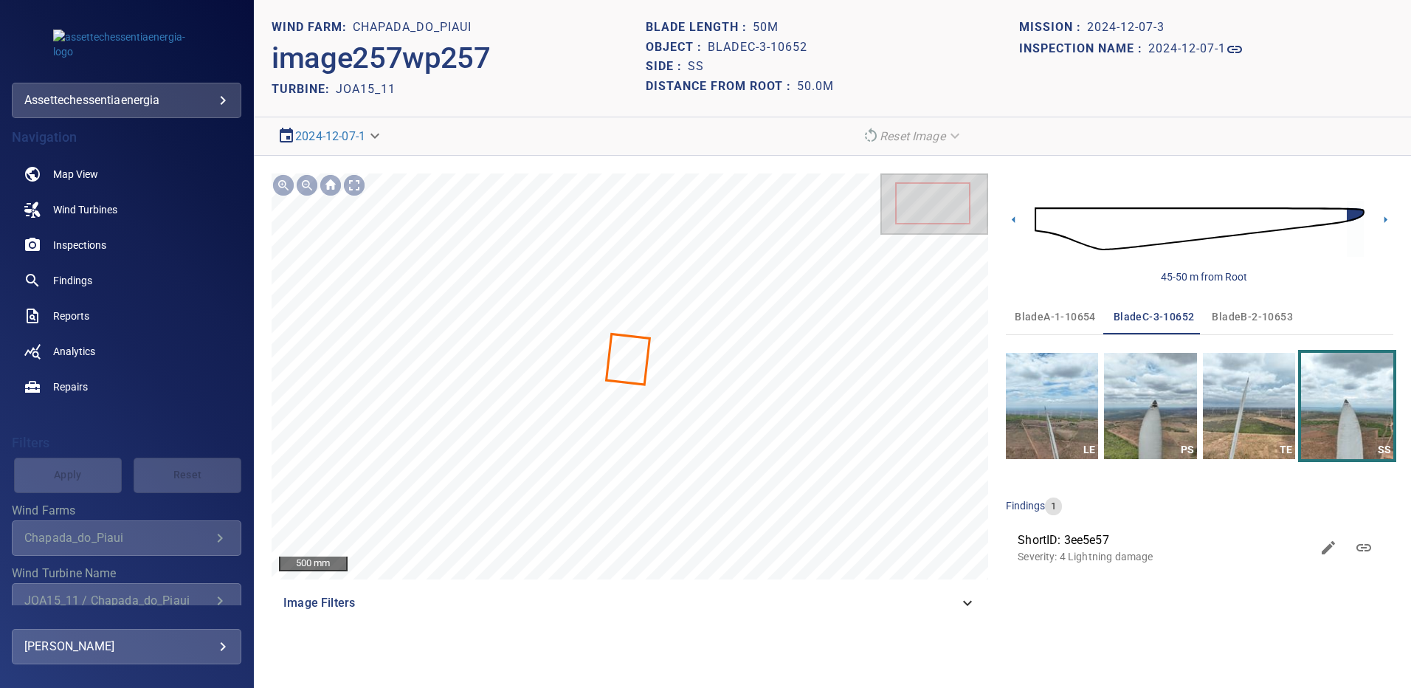
click at [1255, 317] on span "bladeB-2-10653" at bounding box center [1252, 317] width 81 height 18
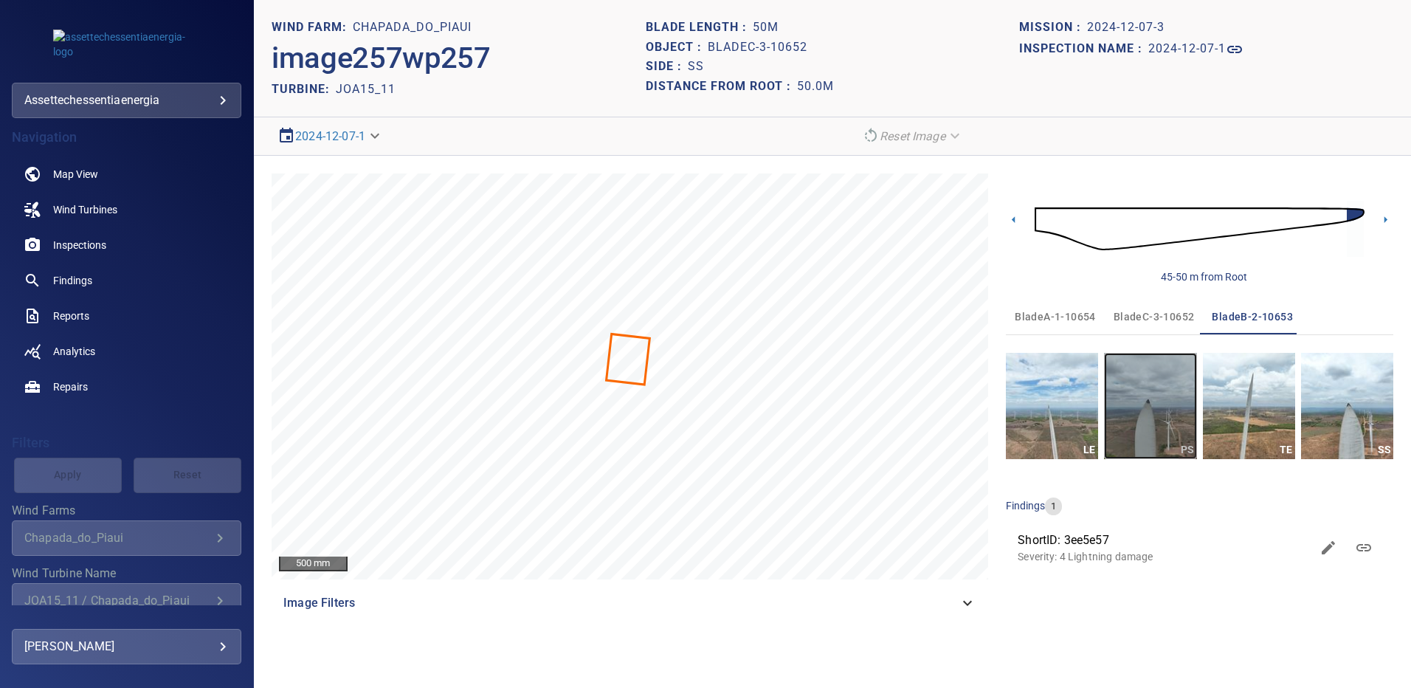
click at [1139, 409] on img "button" at bounding box center [1150, 406] width 92 height 106
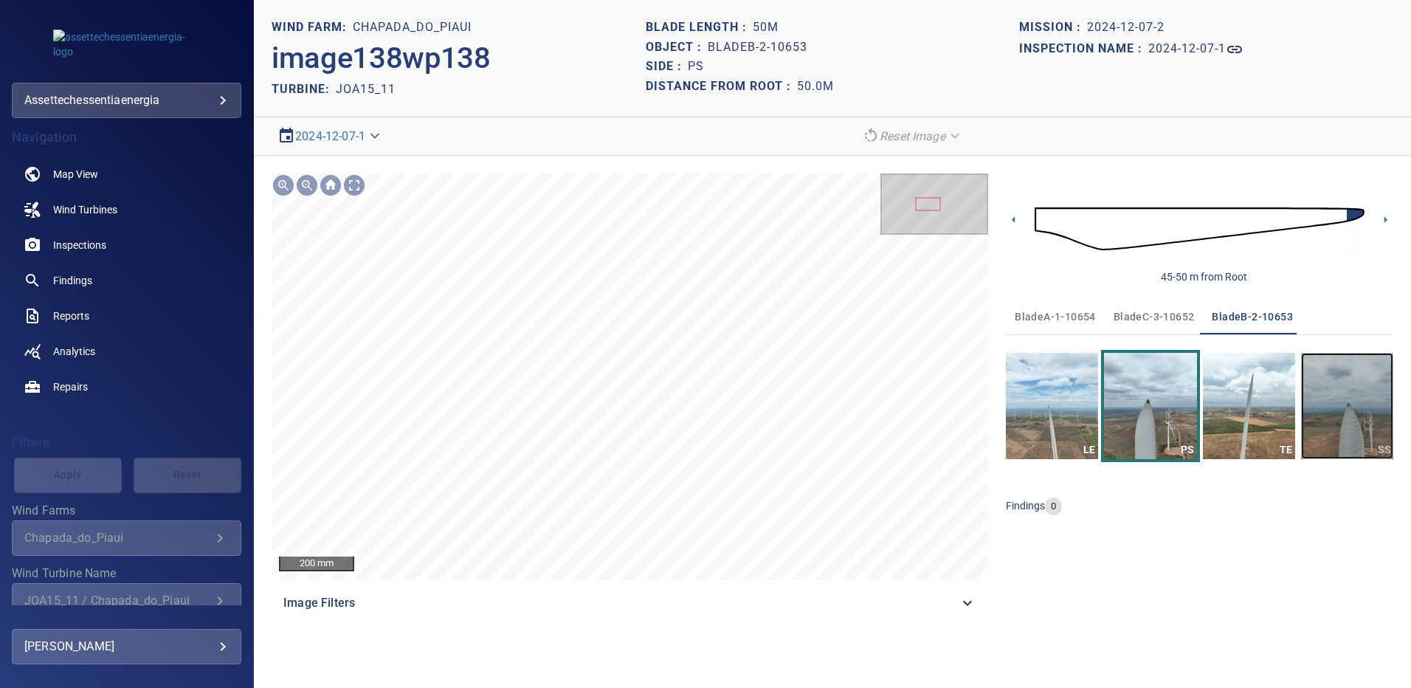
click at [1363, 401] on img "button" at bounding box center [1347, 406] width 92 height 106
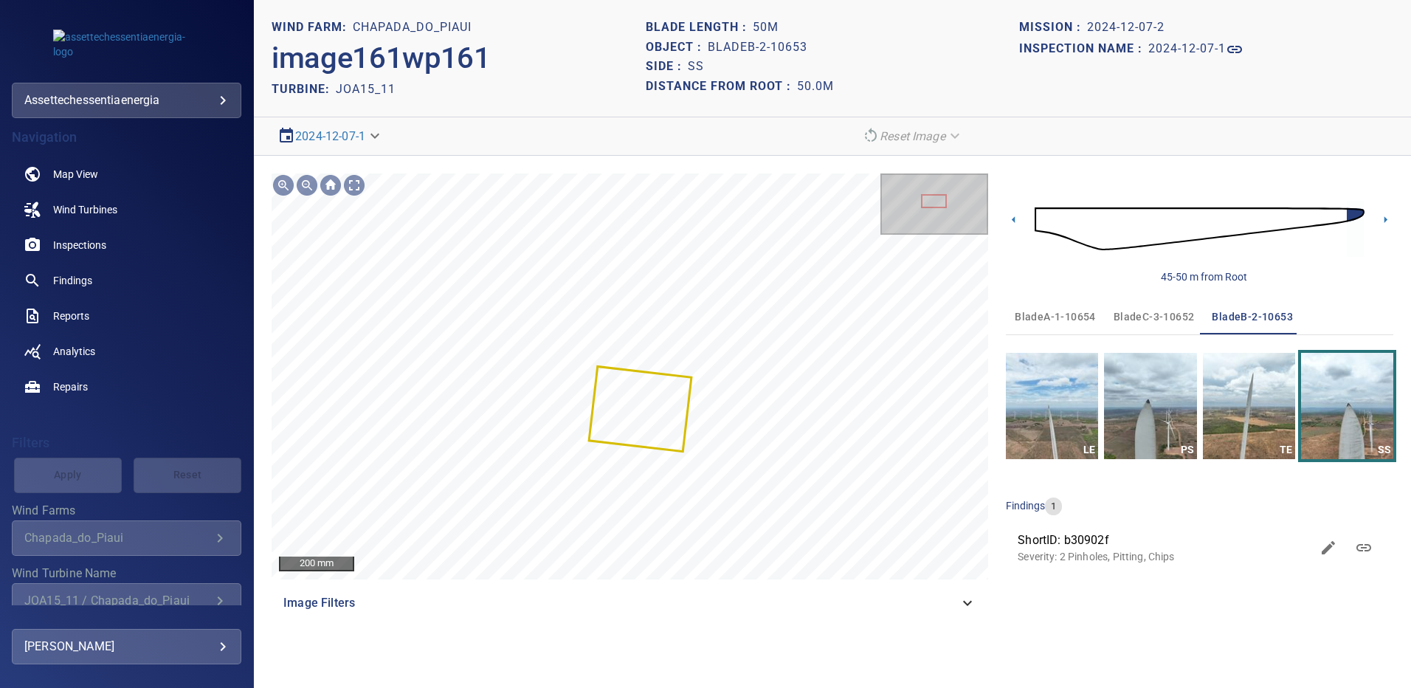
click at [1131, 313] on span "bladeC-3-10652" at bounding box center [1154, 317] width 81 height 18
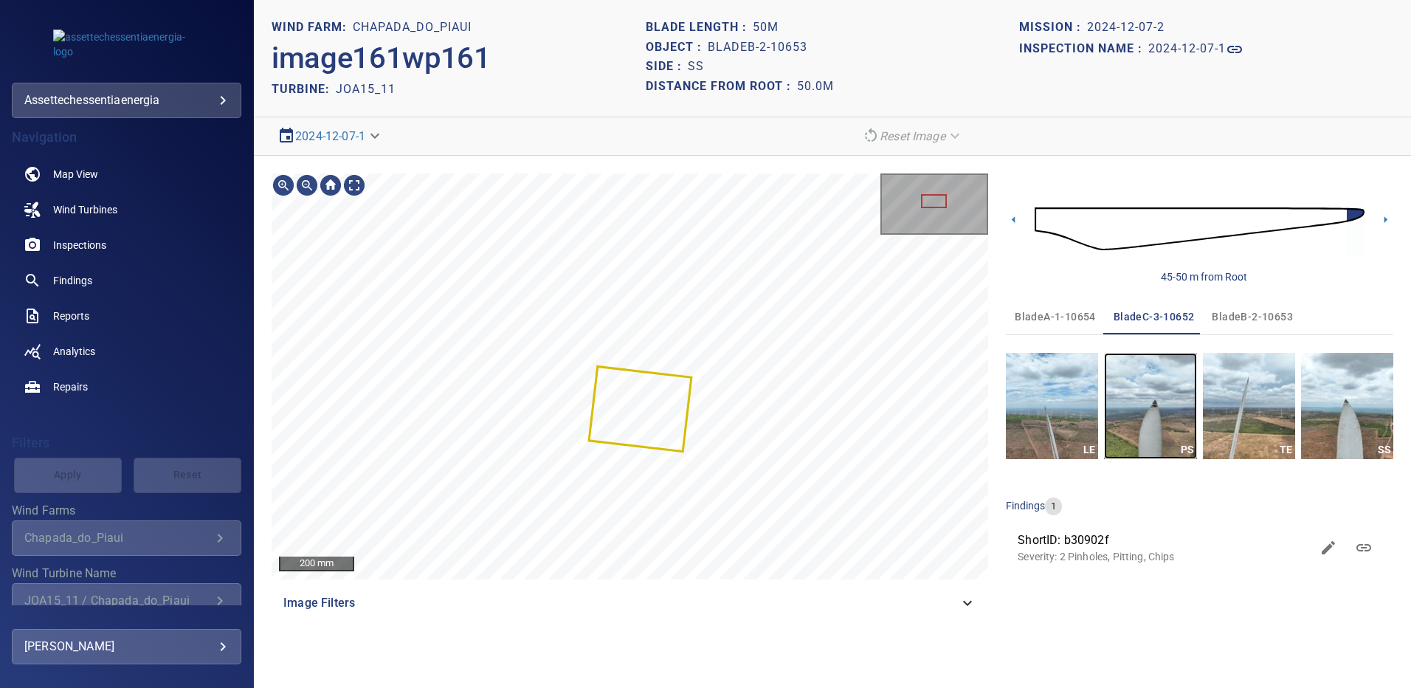
click at [1151, 393] on img "button" at bounding box center [1150, 406] width 92 height 106
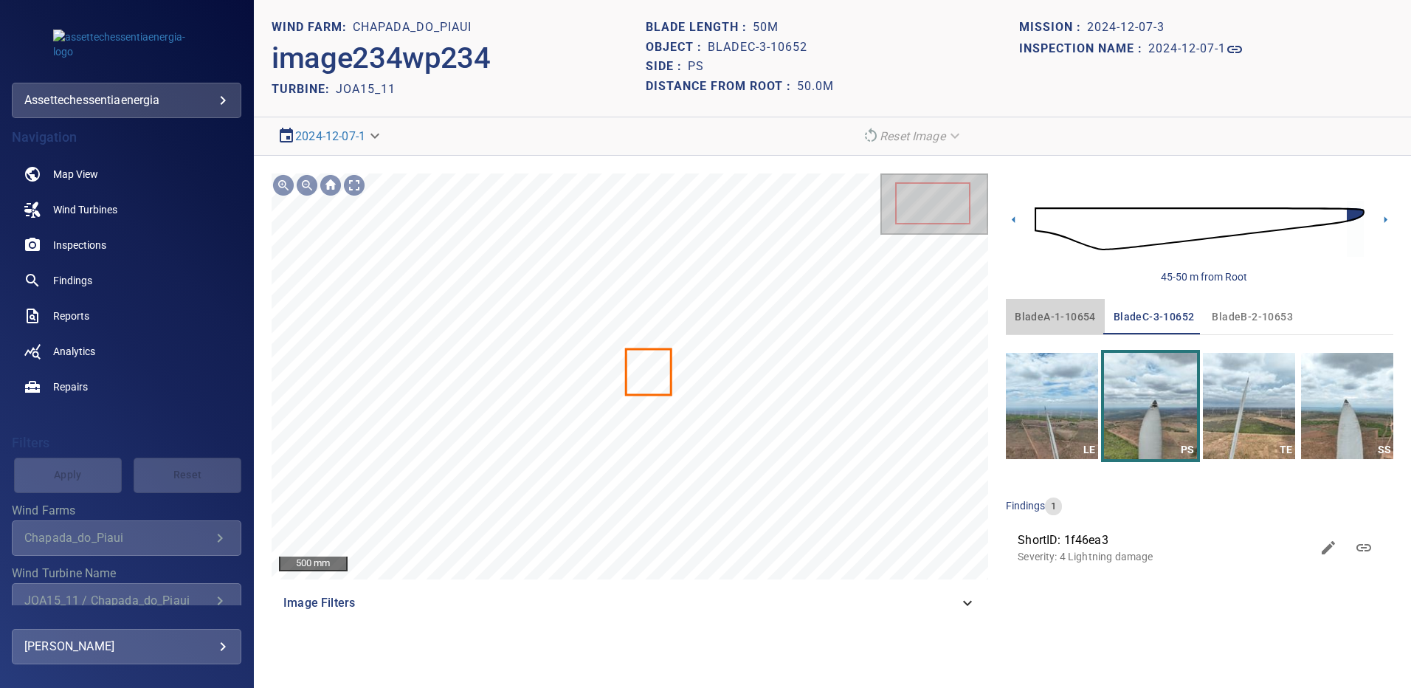
click at [1069, 318] on span "bladeA-1-10654" at bounding box center [1055, 317] width 81 height 18
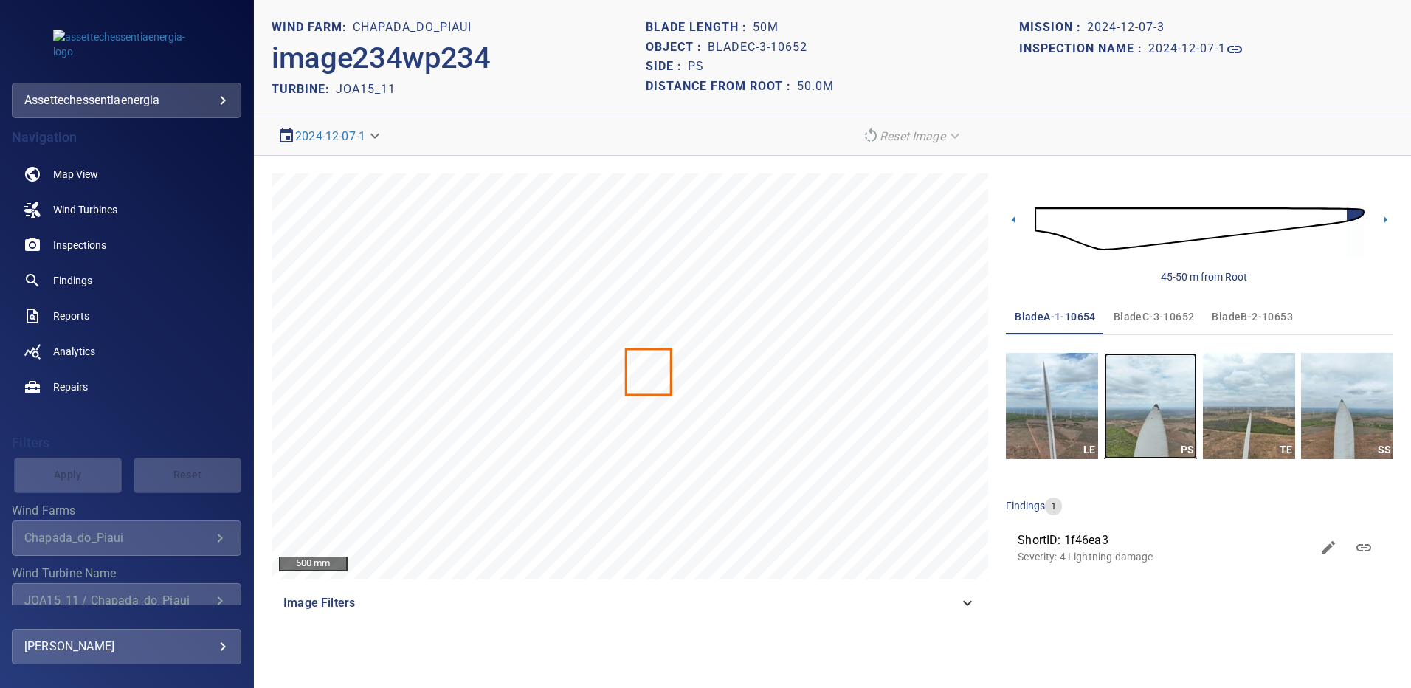
click at [1150, 402] on img "button" at bounding box center [1150, 406] width 92 height 106
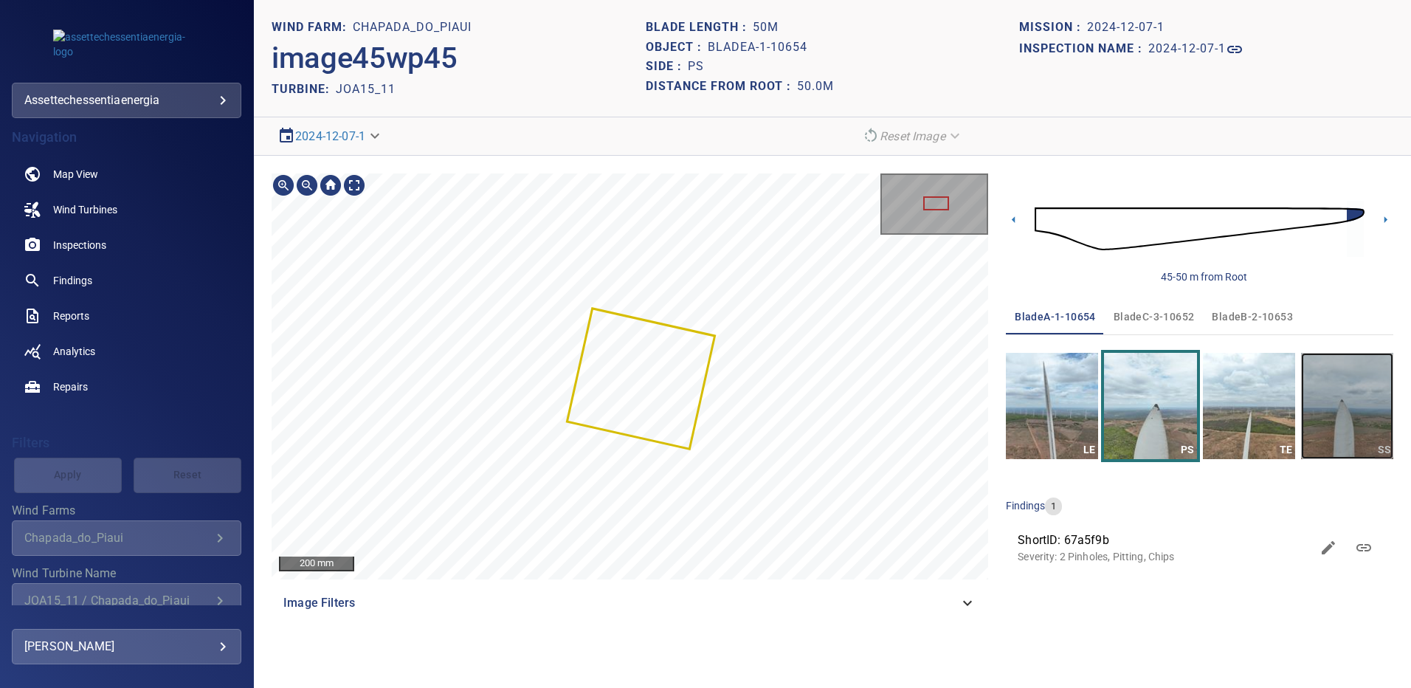
click at [1329, 396] on img "button" at bounding box center [1347, 406] width 92 height 106
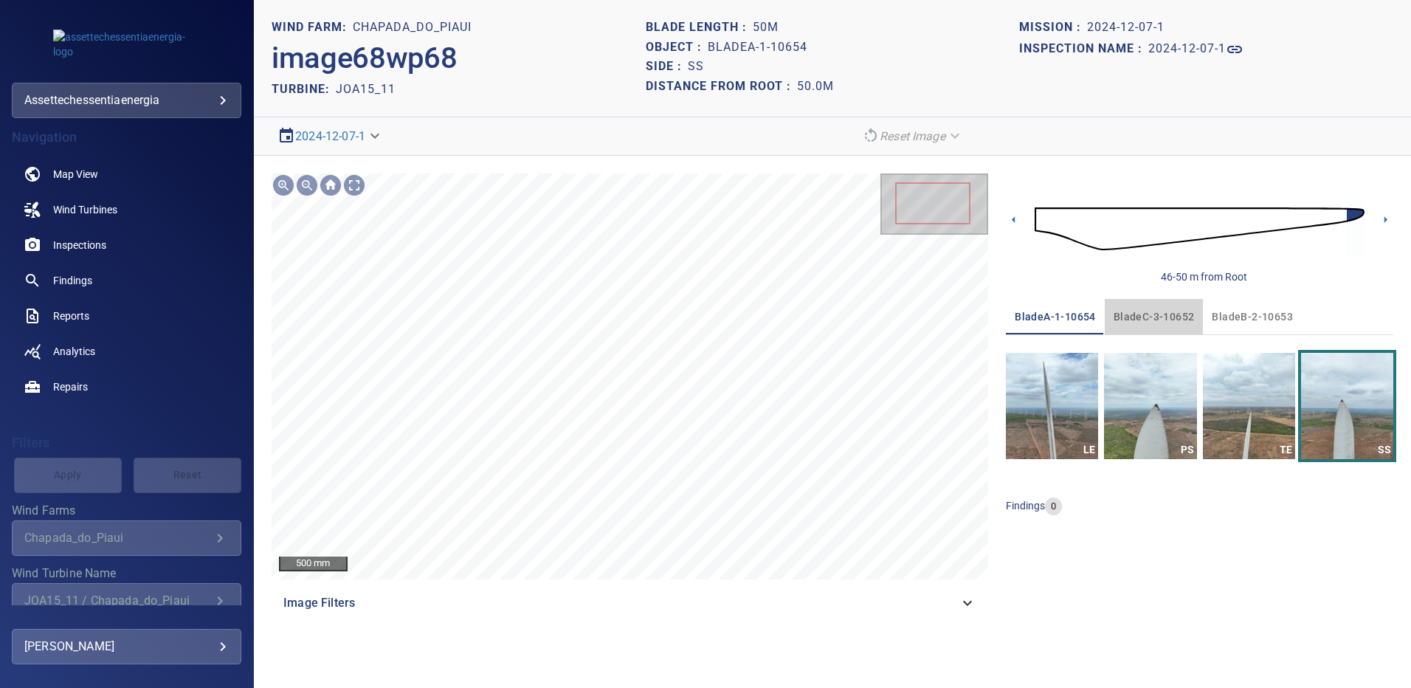
click at [1175, 313] on span "bladeC-3-10652" at bounding box center [1154, 317] width 81 height 18
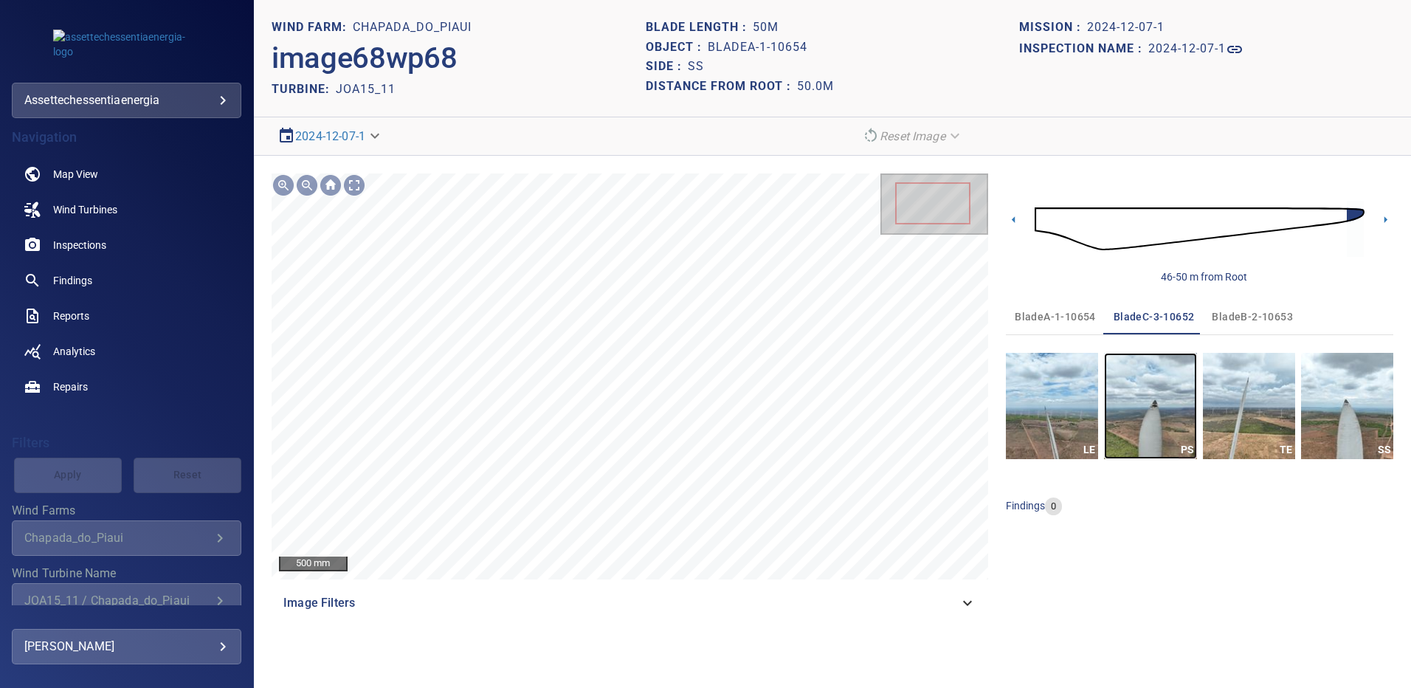
click at [1133, 407] on img "button" at bounding box center [1150, 406] width 92 height 106
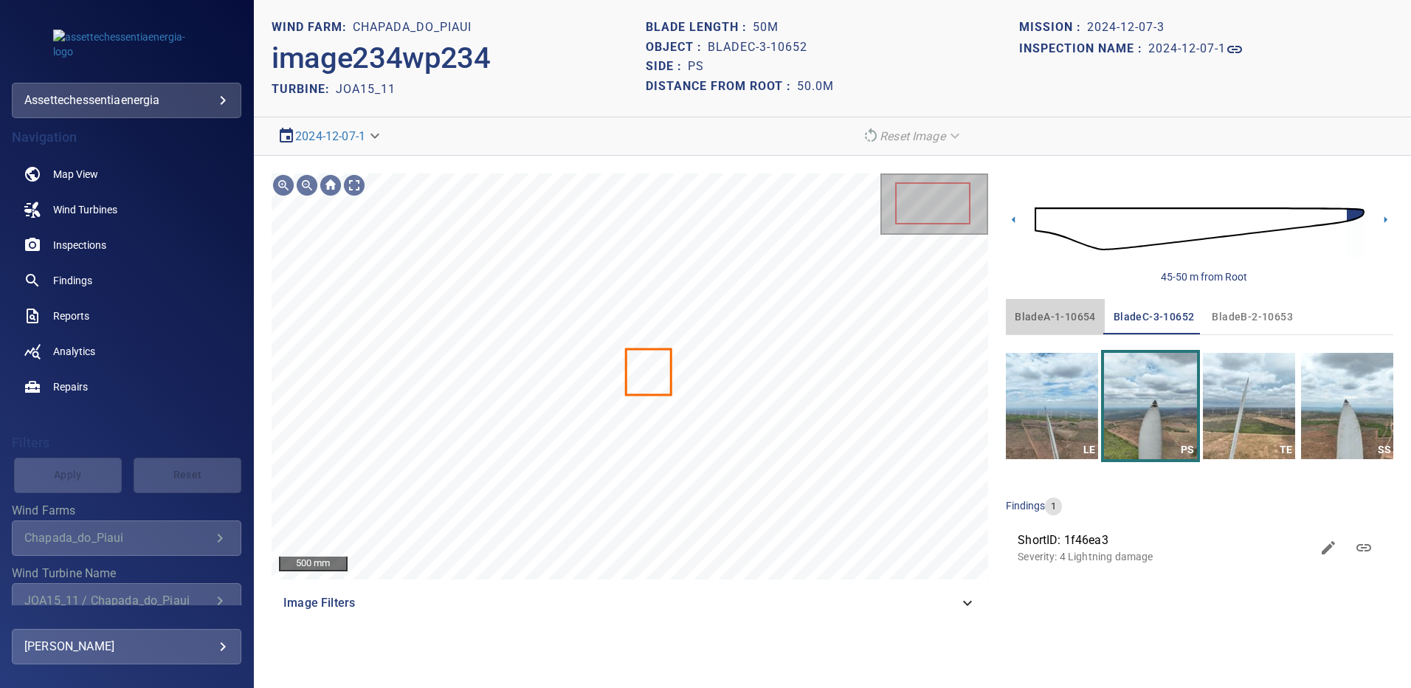
click at [1063, 315] on span "bladeA-1-10654" at bounding box center [1055, 317] width 81 height 18
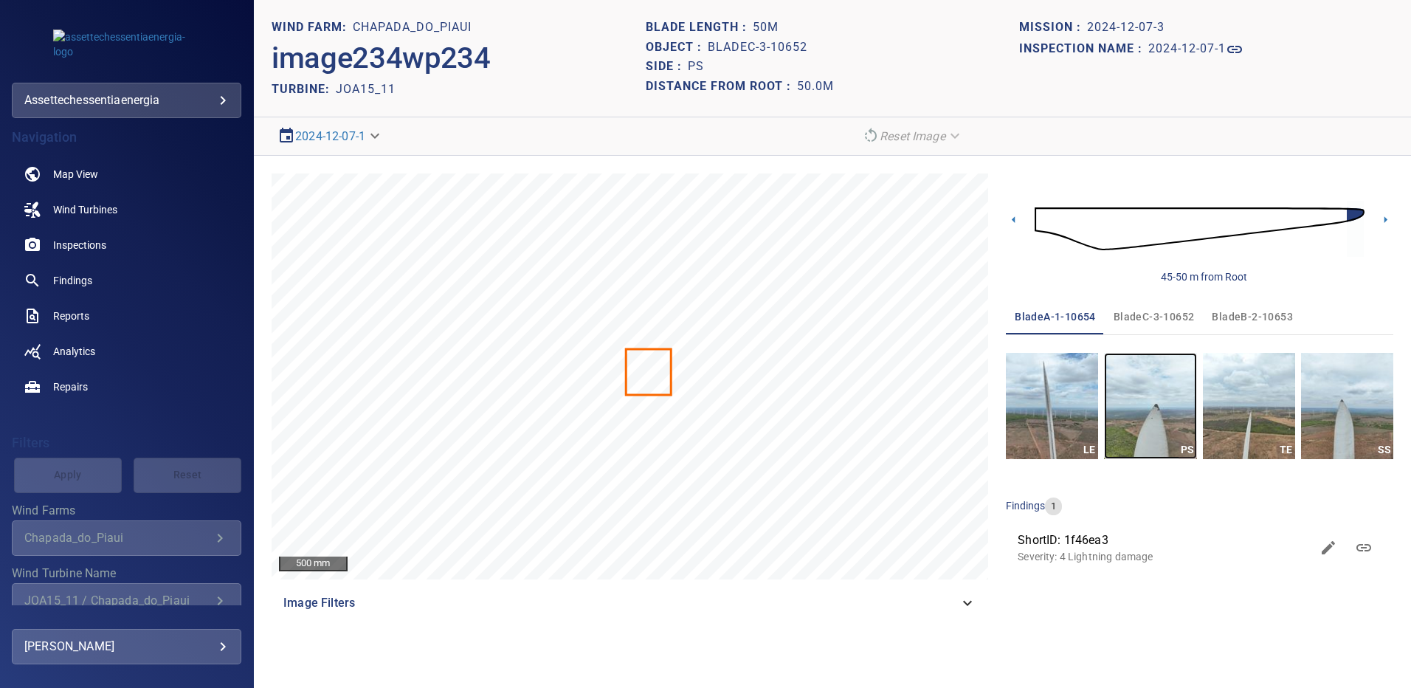
click at [1144, 388] on img "button" at bounding box center [1150, 406] width 92 height 106
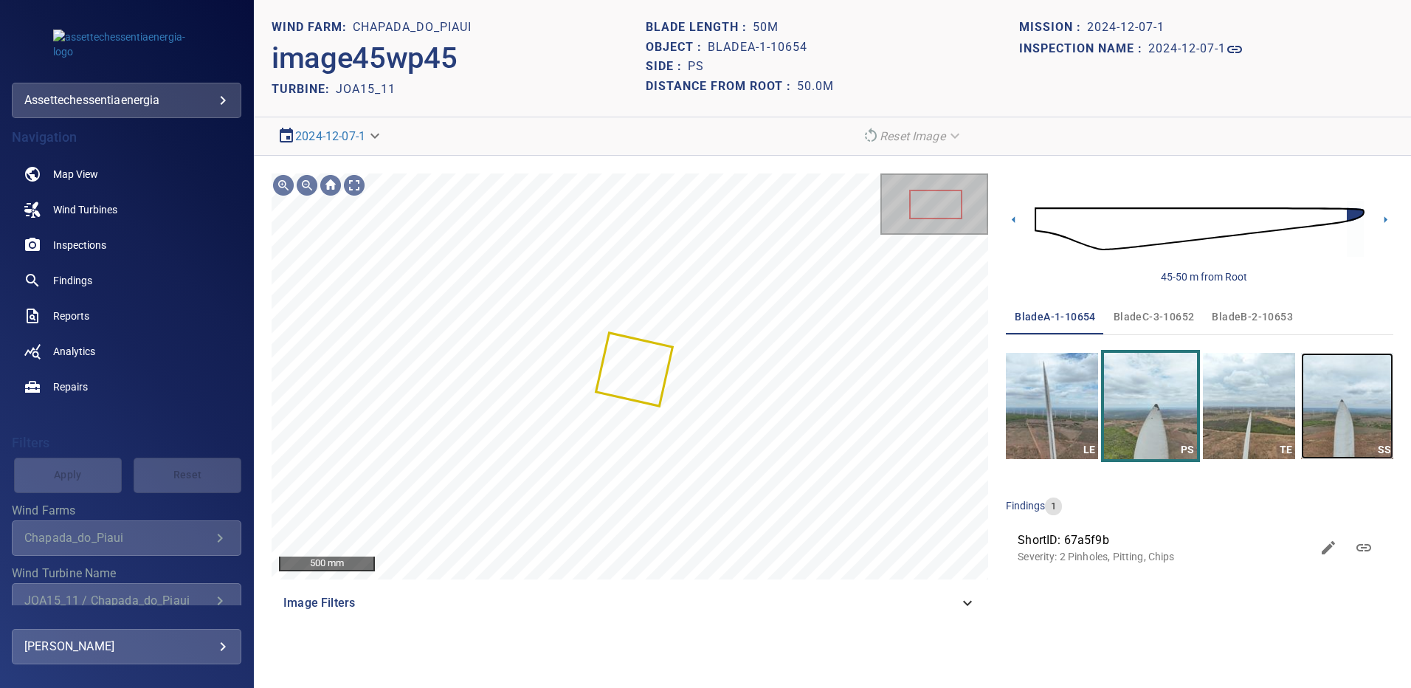
click at [1323, 422] on img "button" at bounding box center [1347, 406] width 92 height 106
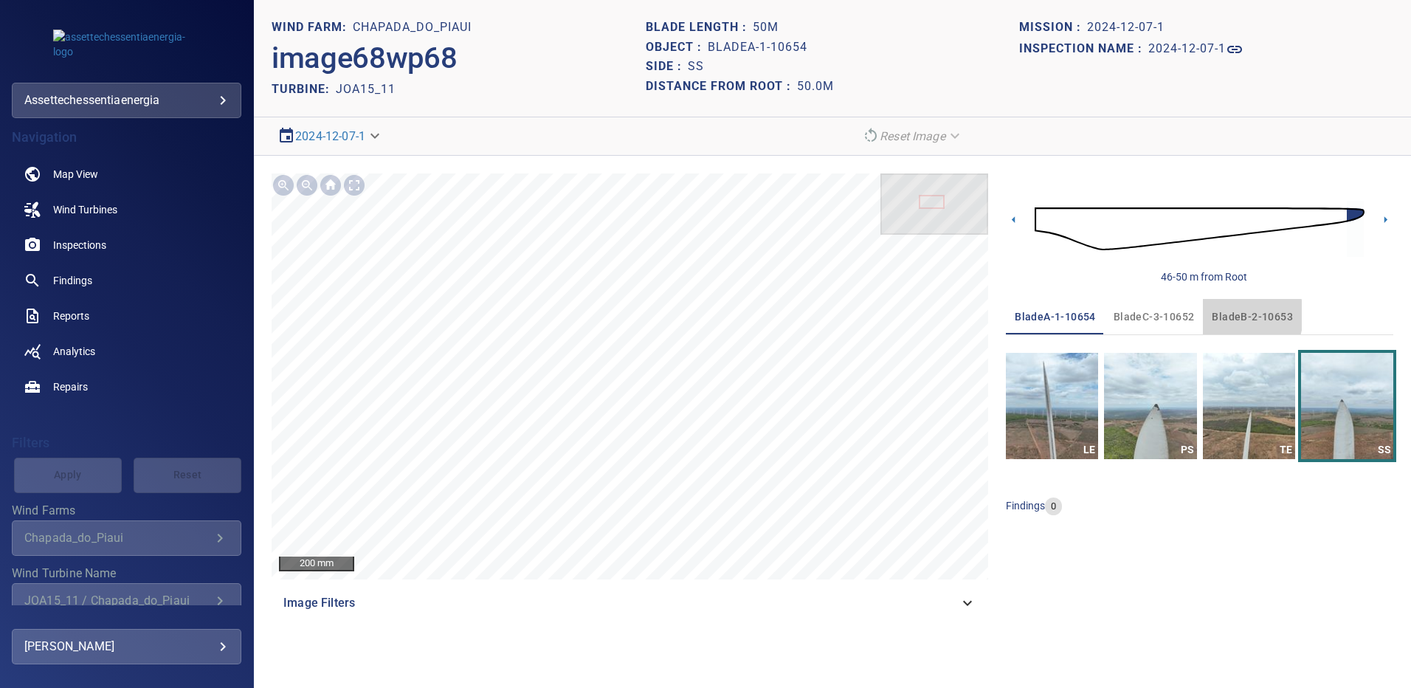
click at [1226, 315] on span "bladeB-2-10653" at bounding box center [1252, 317] width 81 height 18
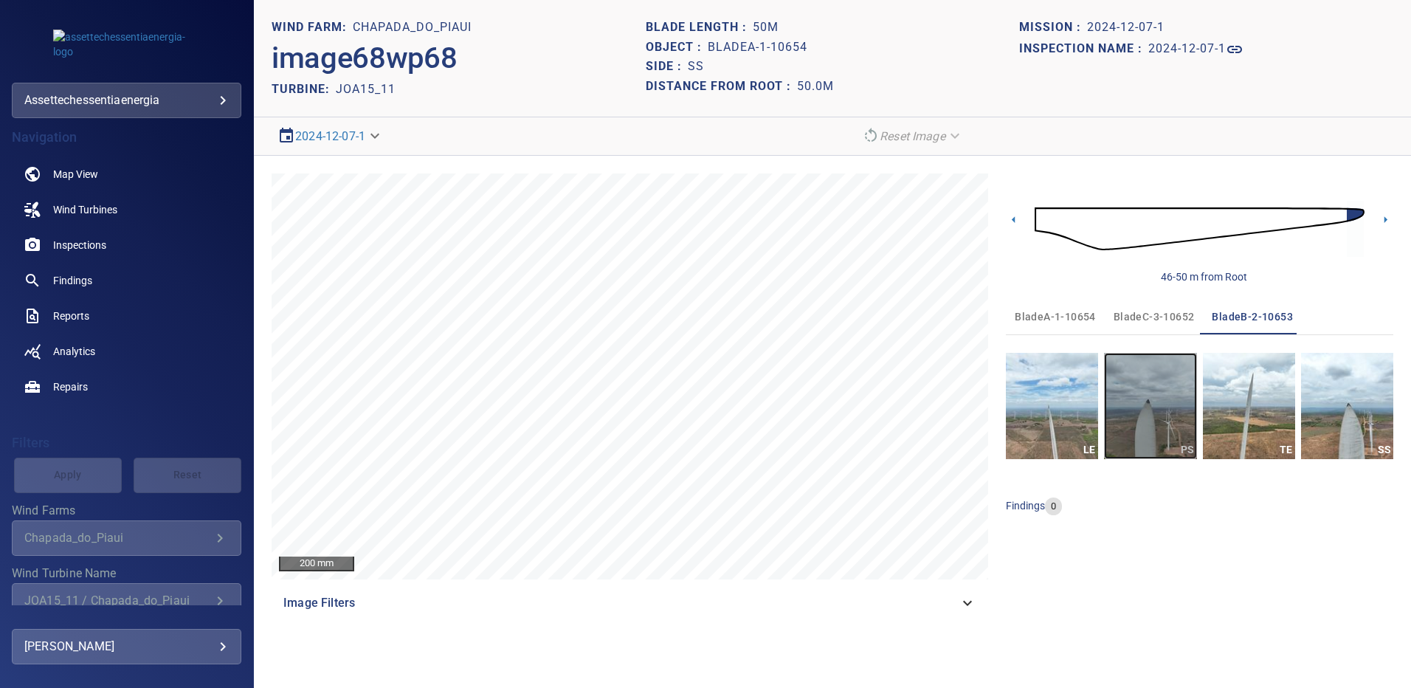
click at [1153, 411] on img "button" at bounding box center [1150, 406] width 92 height 106
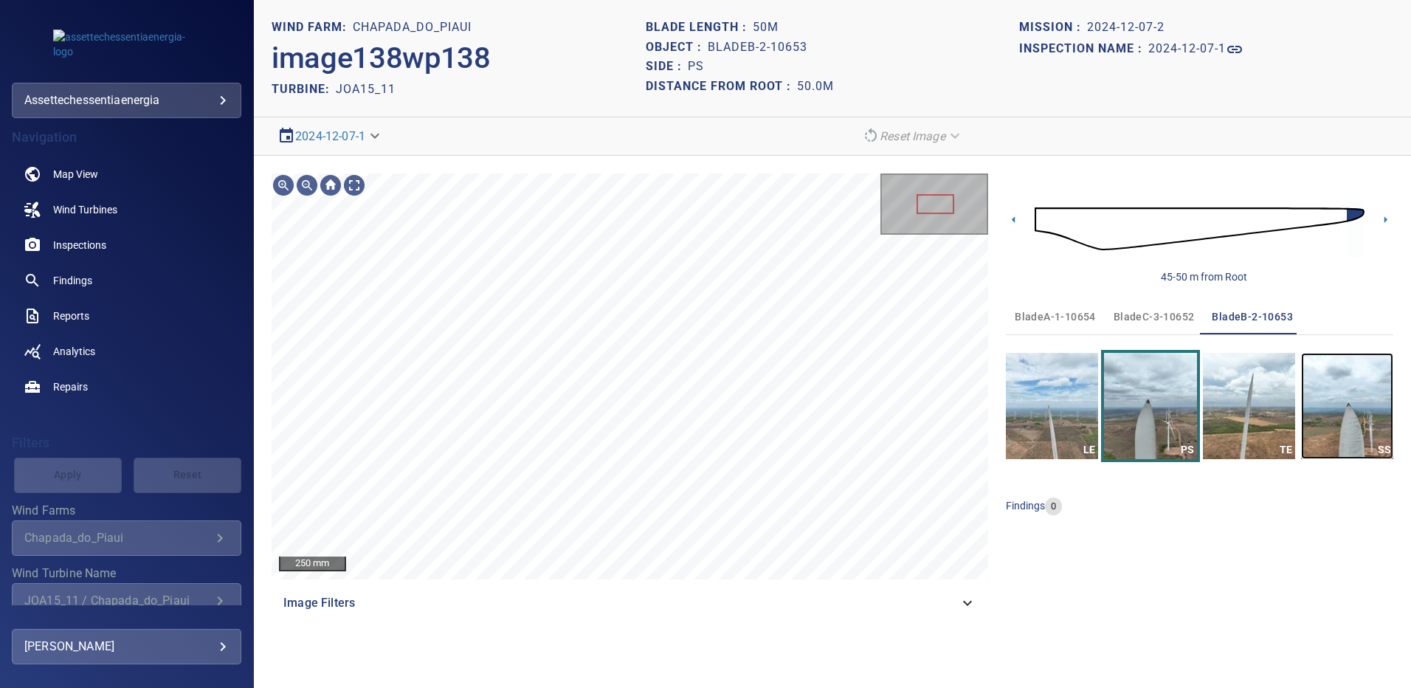
click at [1330, 422] on img "button" at bounding box center [1347, 406] width 92 height 106
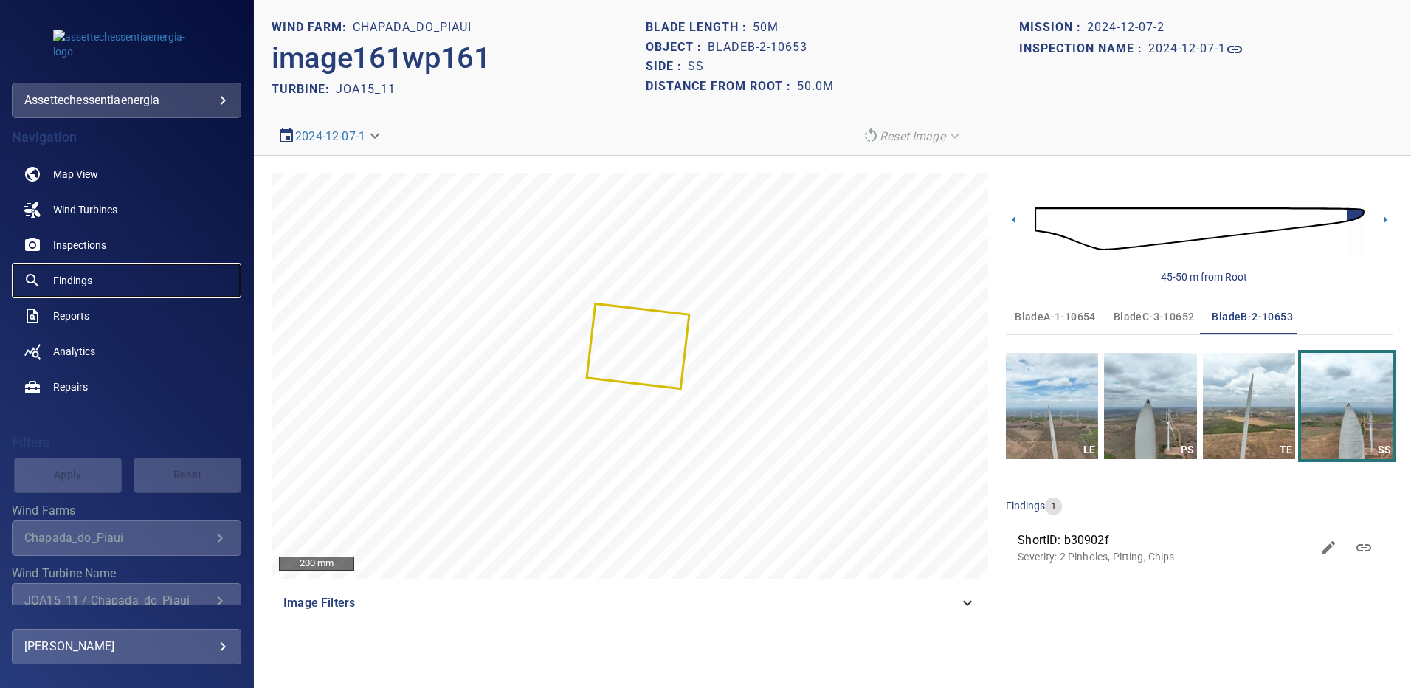
click at [78, 278] on span "Findings" at bounding box center [72, 280] width 39 height 15
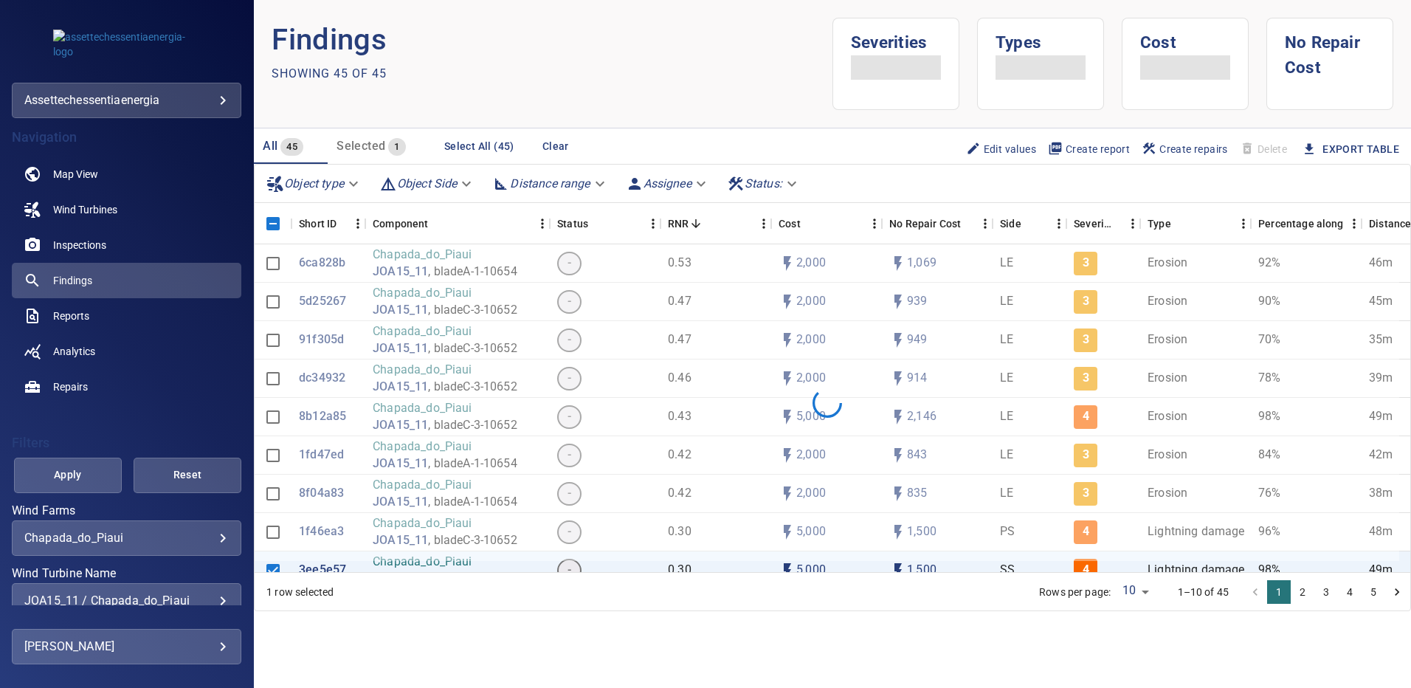
click at [210, 598] on div "JOA15_11 / Chapada_do_Piaui" at bounding box center [126, 600] width 204 height 14
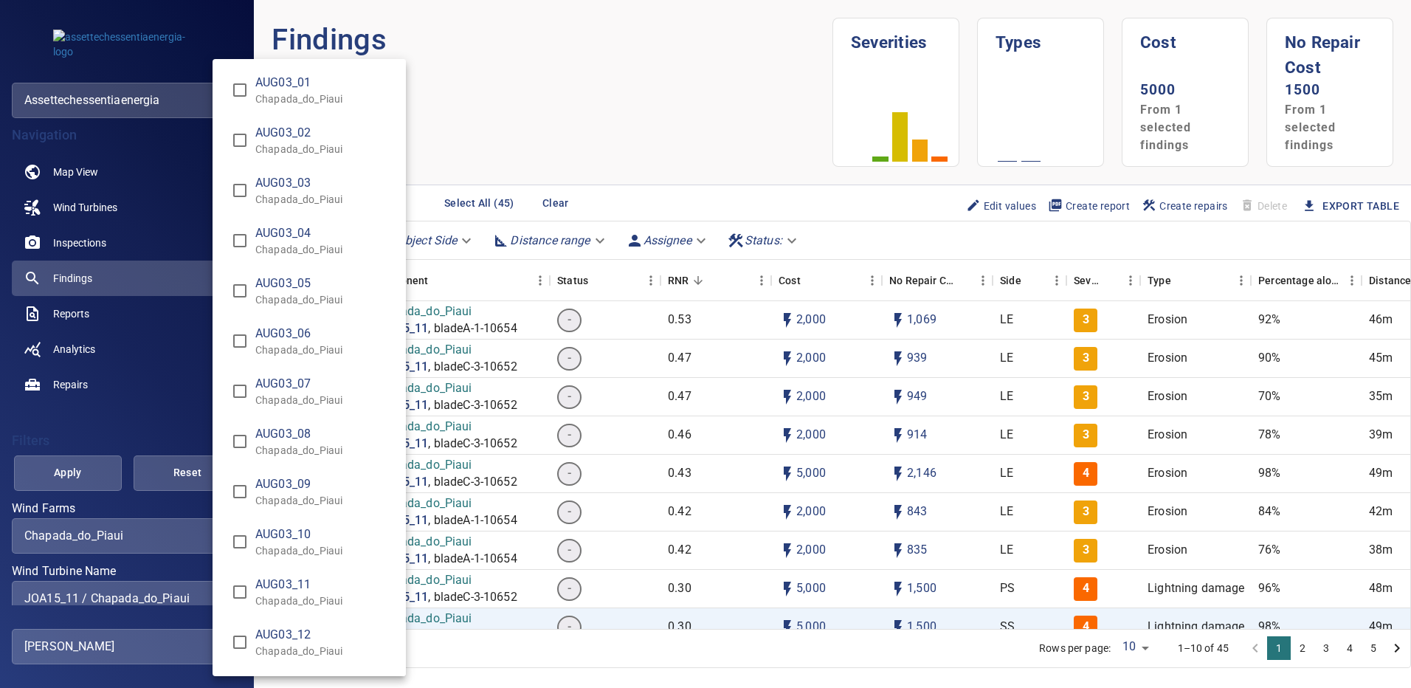
scroll to position [10915, 0]
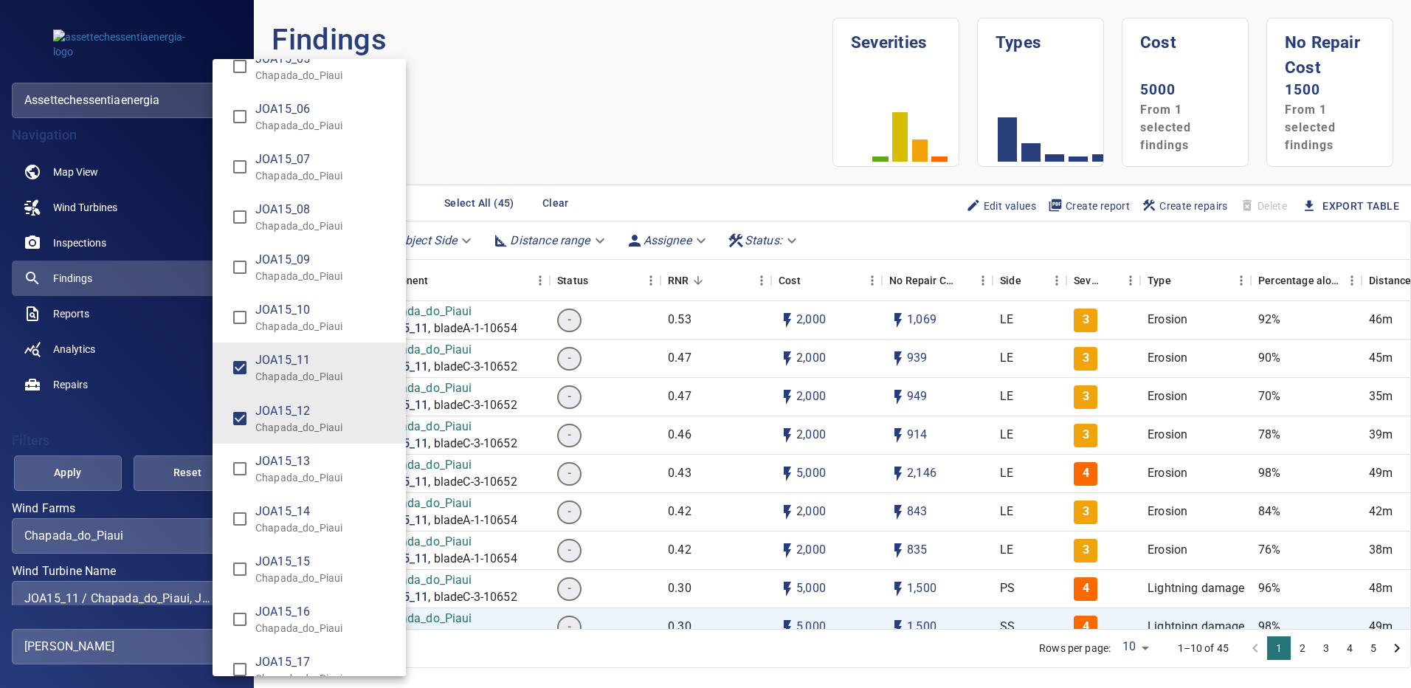
type input "**********"
click at [72, 469] on div "Wind Turbine Name" at bounding box center [705, 344] width 1411 height 688
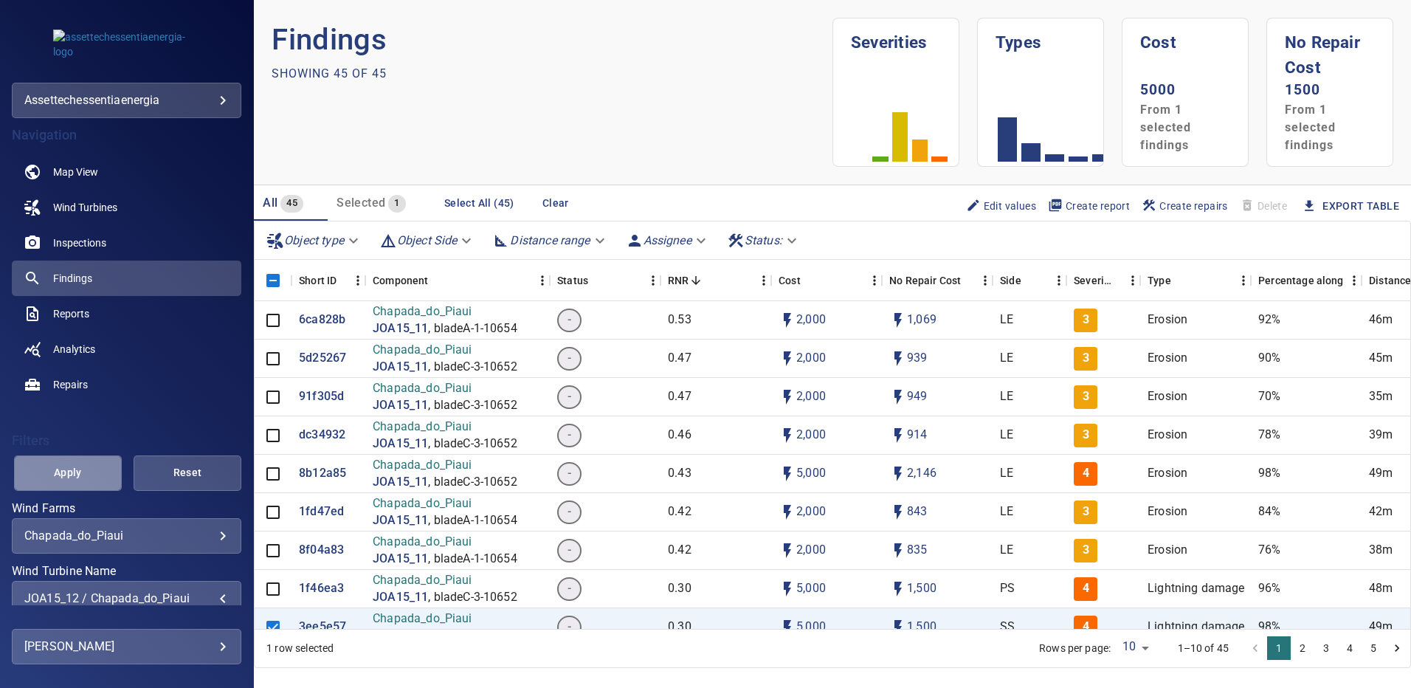
click at [72, 469] on span "Apply" at bounding box center [67, 472] width 71 height 18
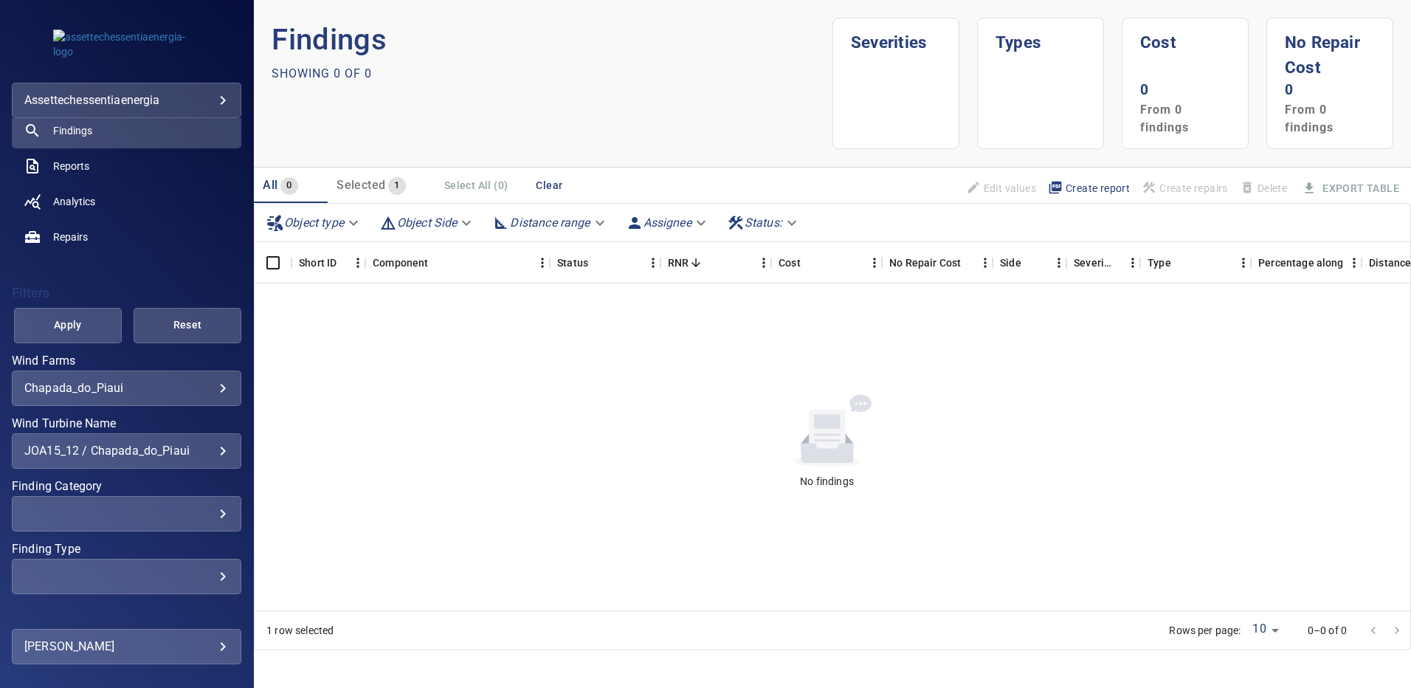
scroll to position [0, 0]
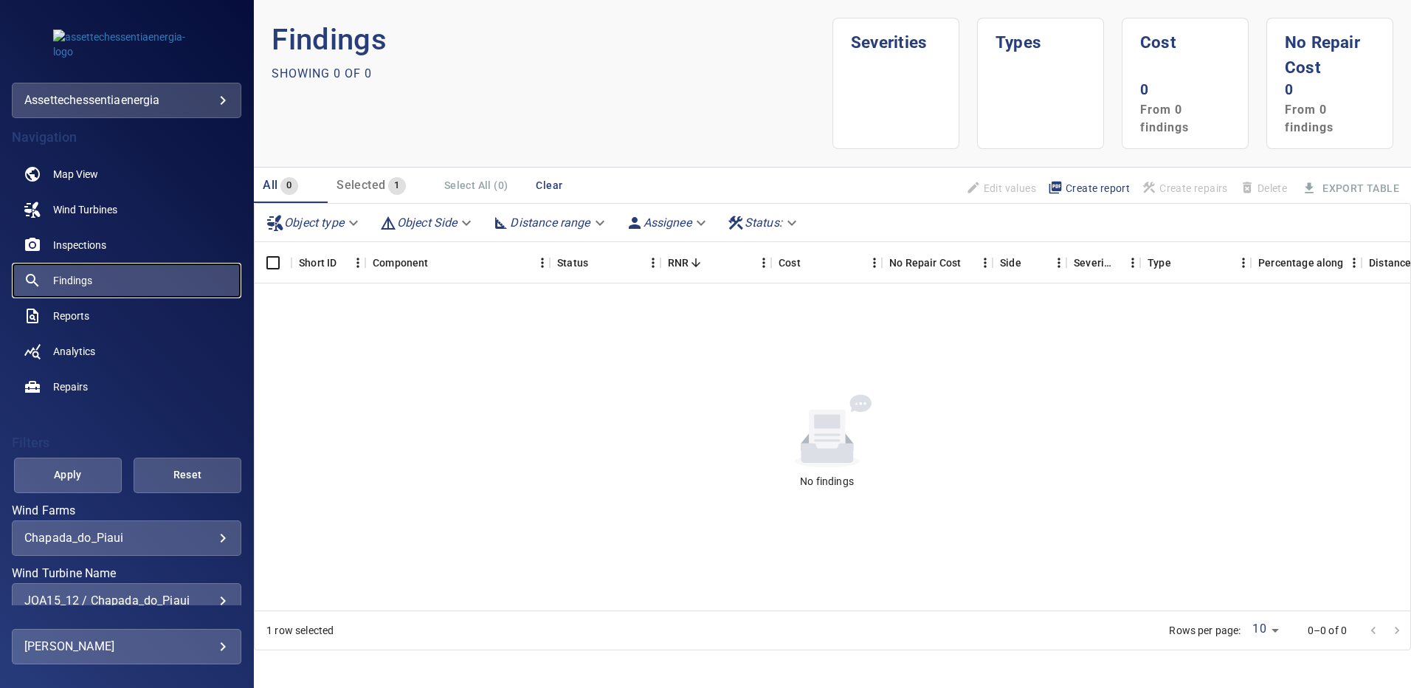
drag, startPoint x: 91, startPoint y: 272, endPoint x: 116, endPoint y: 294, distance: 34.0
click at [91, 272] on link "Findings" at bounding box center [127, 280] width 230 height 35
click at [216, 594] on div "JOA15_12 / Chapada_do_Piaui" at bounding box center [126, 600] width 204 height 14
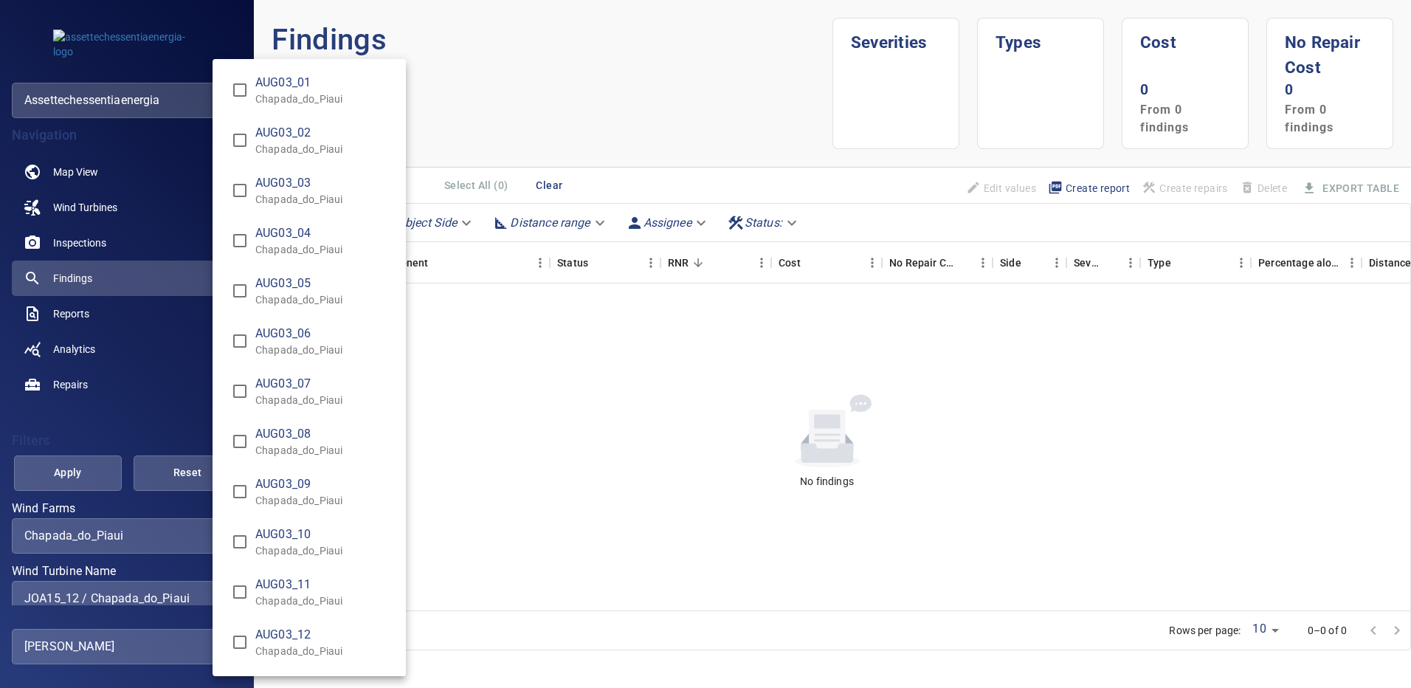
scroll to position [10966, 0]
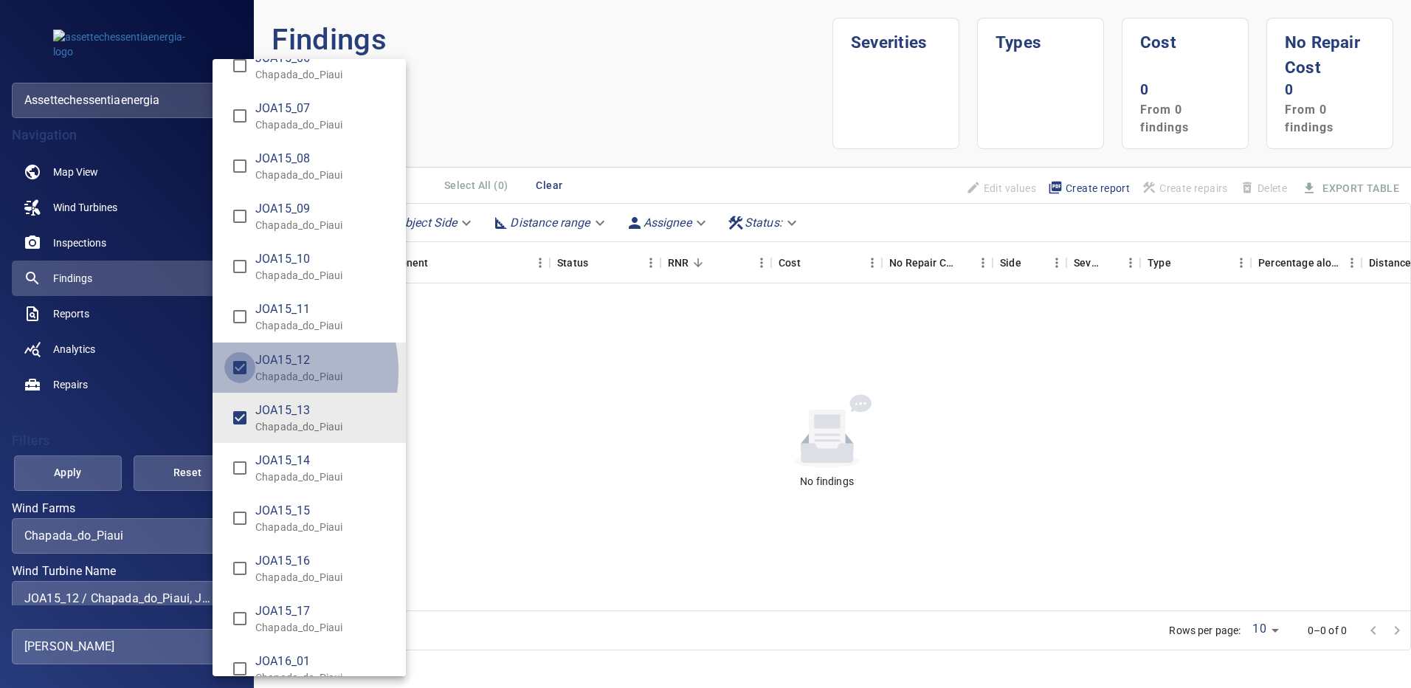
type input "**********"
click at [83, 478] on div "Wind Turbine Name" at bounding box center [705, 344] width 1411 height 688
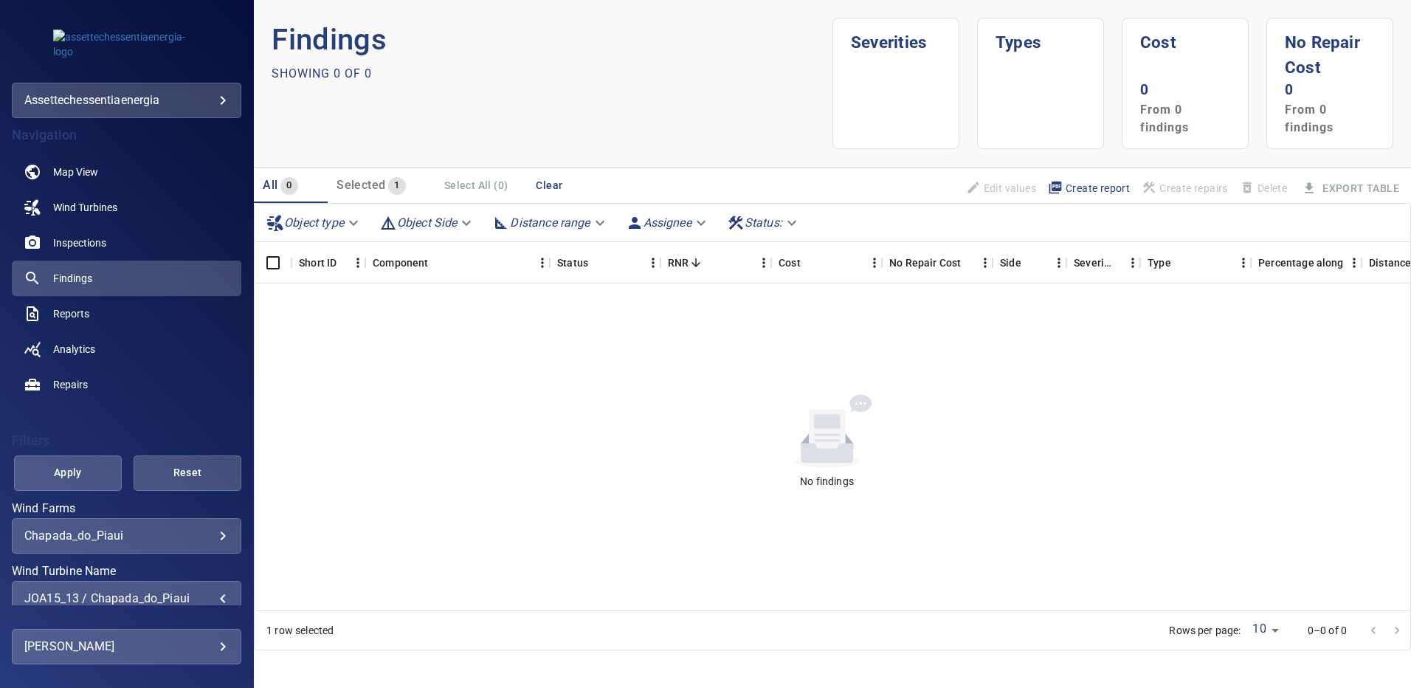
click at [85, 478] on span "Apply" at bounding box center [67, 472] width 71 height 18
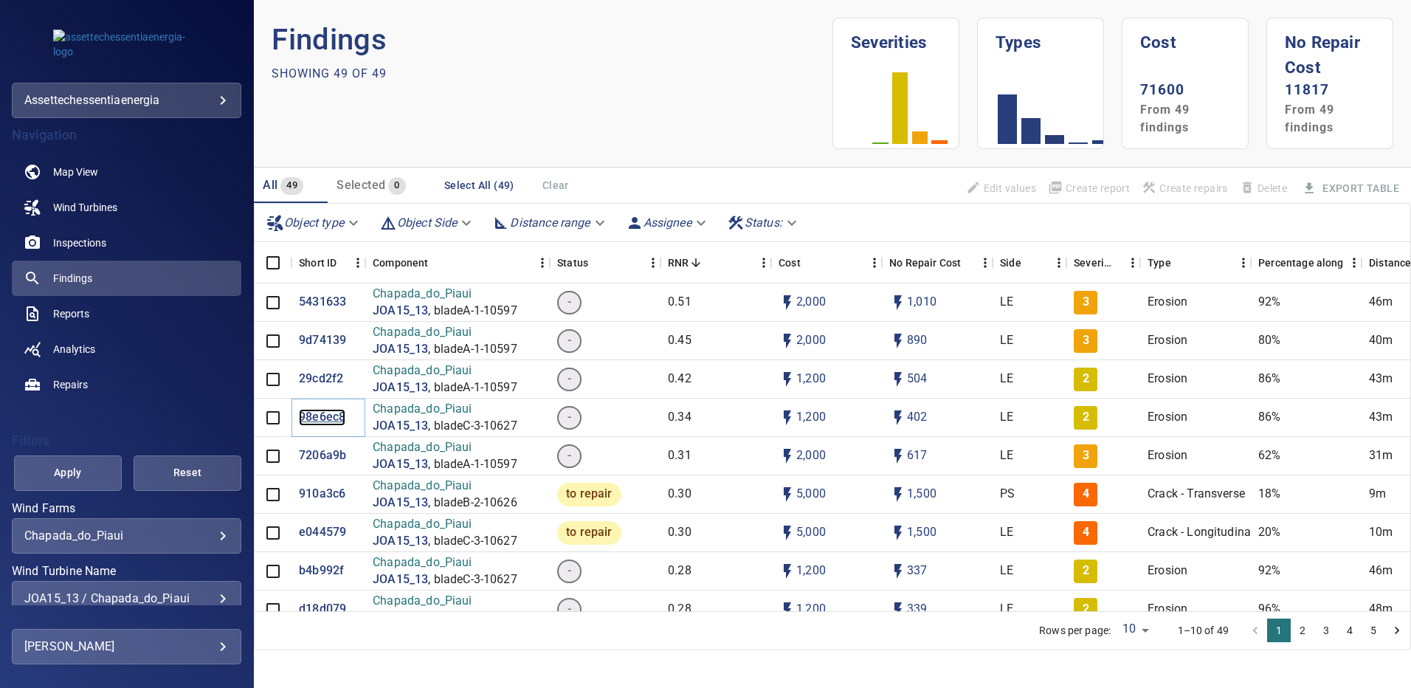
click at [333, 421] on p "98e6ec8" at bounding box center [322, 417] width 46 height 17
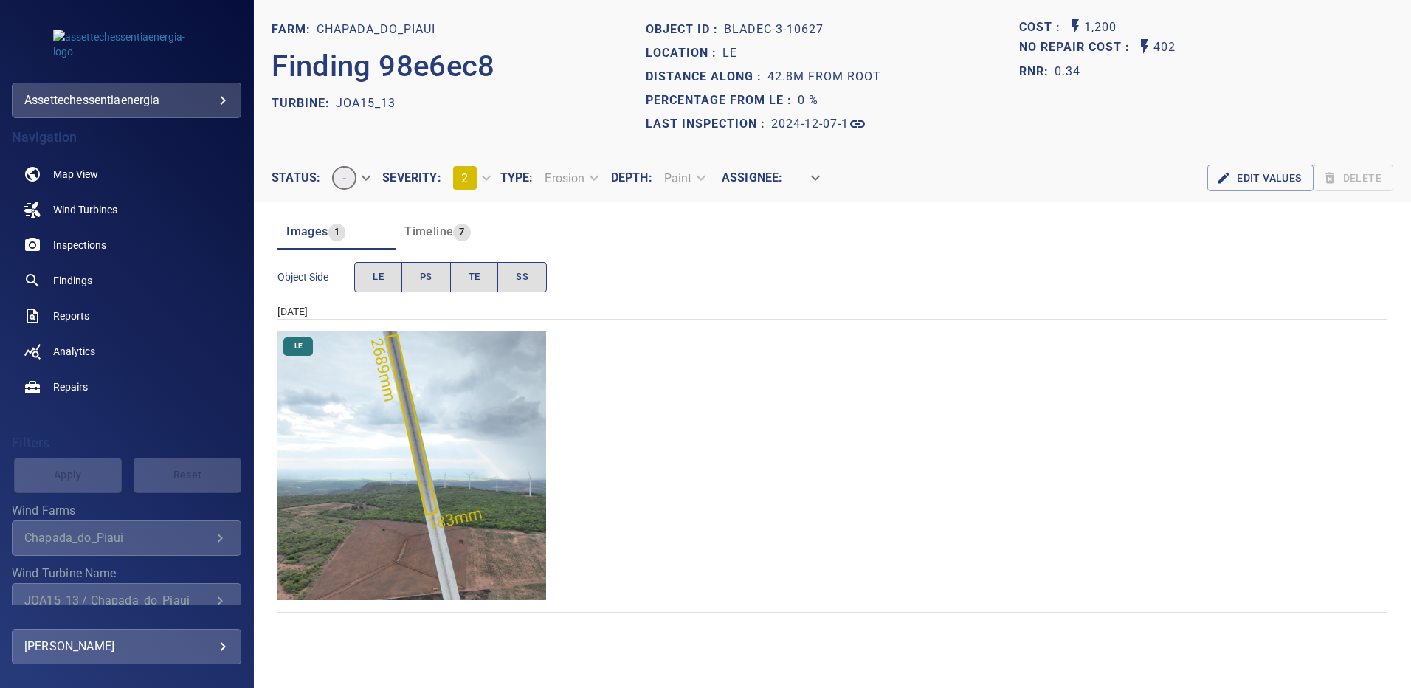
click at [381, 409] on img "Chapada_do_Piaui/JOA15_13/2024-12-07-1/2024-12-07-3/image205wp205.jpg" at bounding box center [411, 465] width 269 height 269
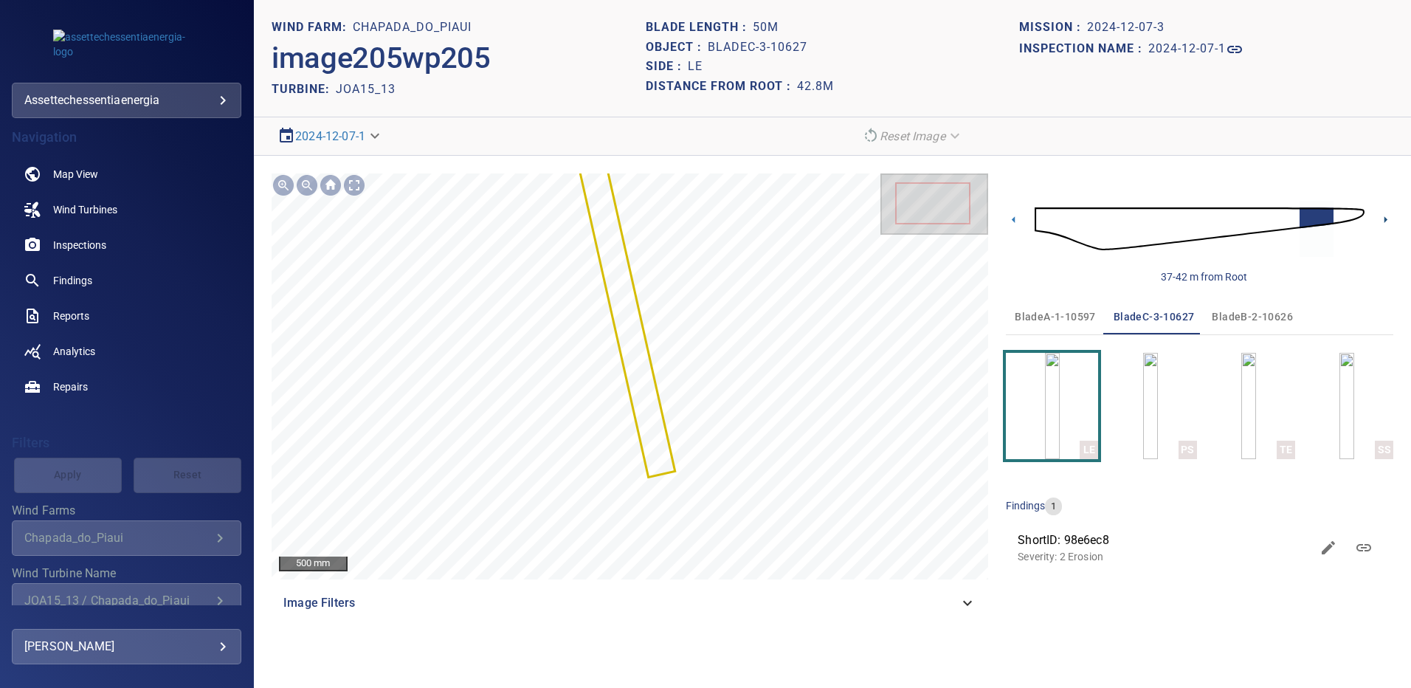
click at [1387, 220] on icon at bounding box center [1385, 219] width 3 height 7
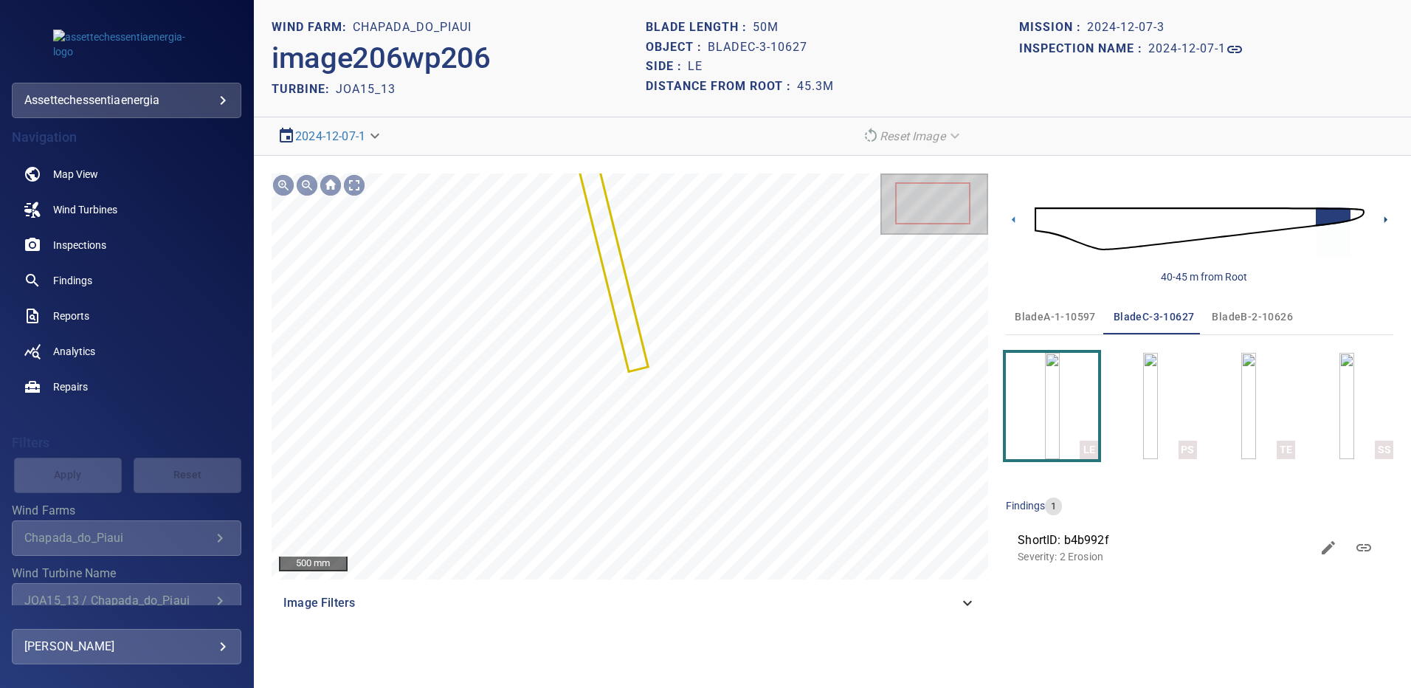
click at [1386, 217] on icon at bounding box center [1385, 219] width 15 height 15
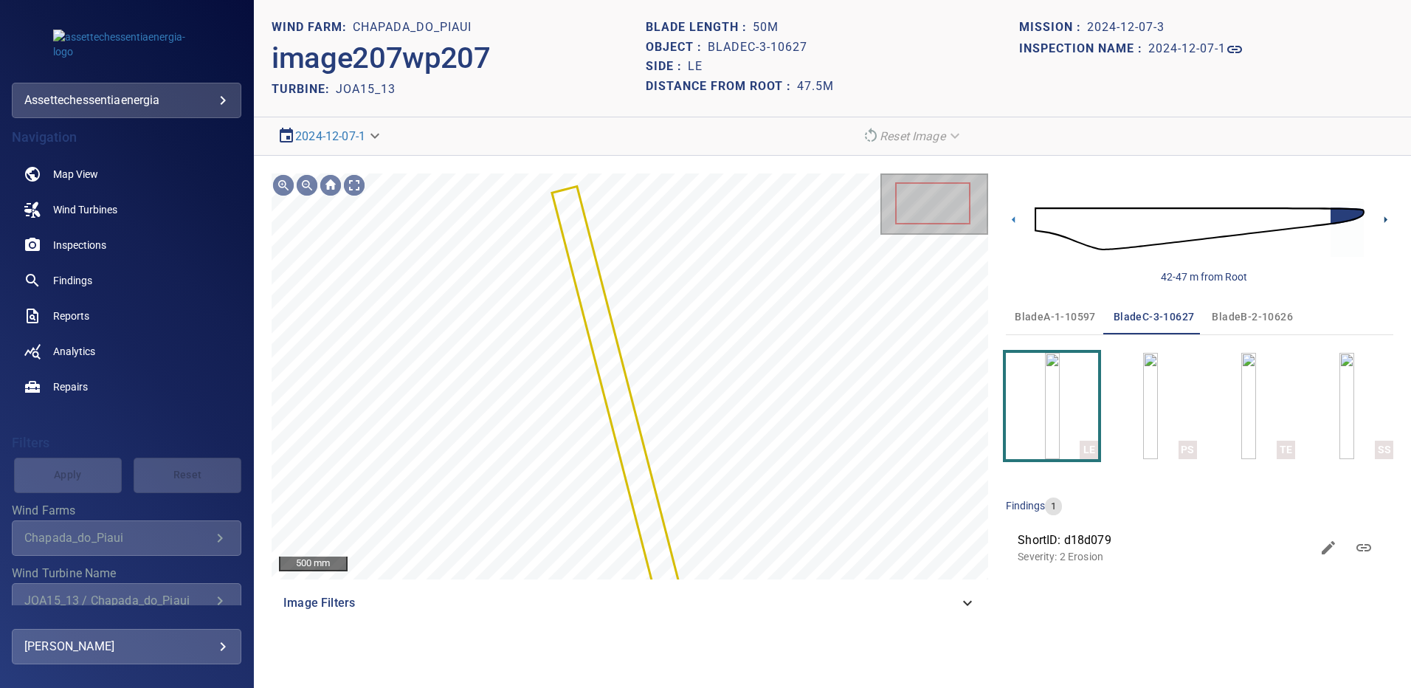
click at [1381, 222] on icon at bounding box center [1385, 219] width 15 height 15
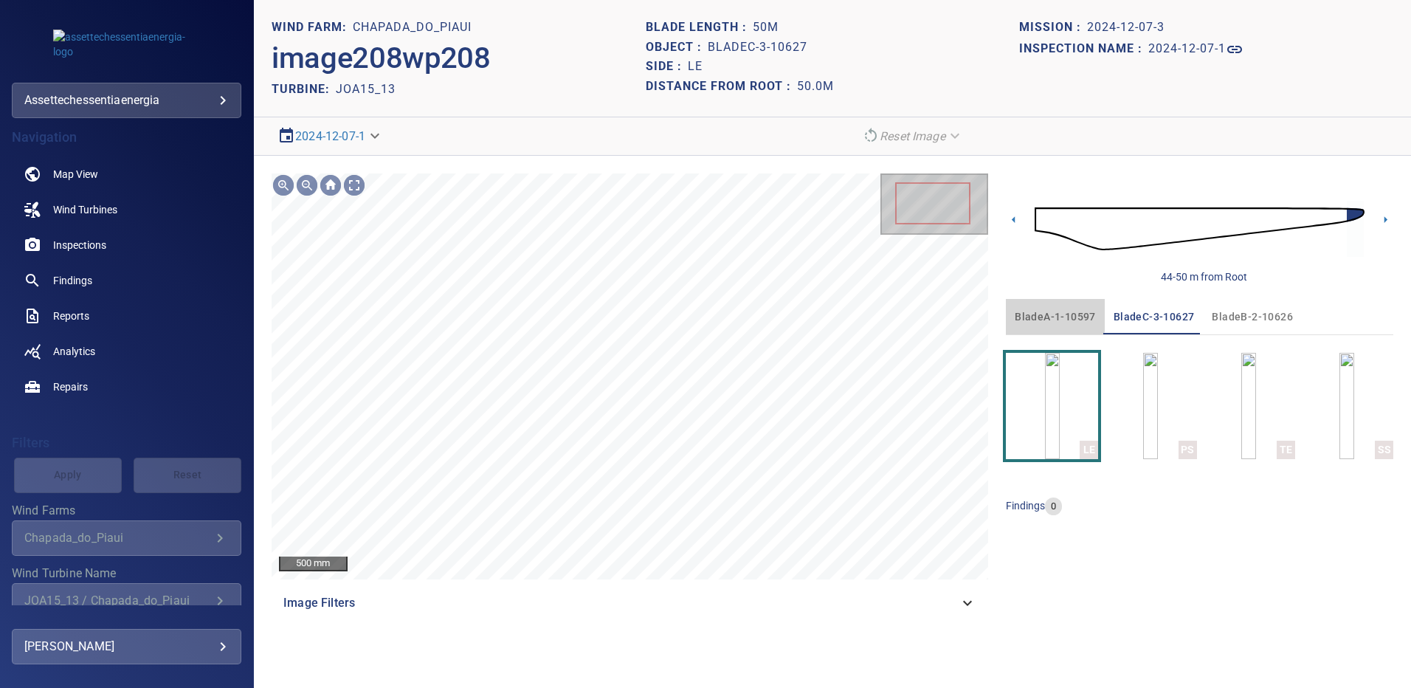
click at [1049, 311] on span "bladeA-1-10597" at bounding box center [1055, 317] width 81 height 18
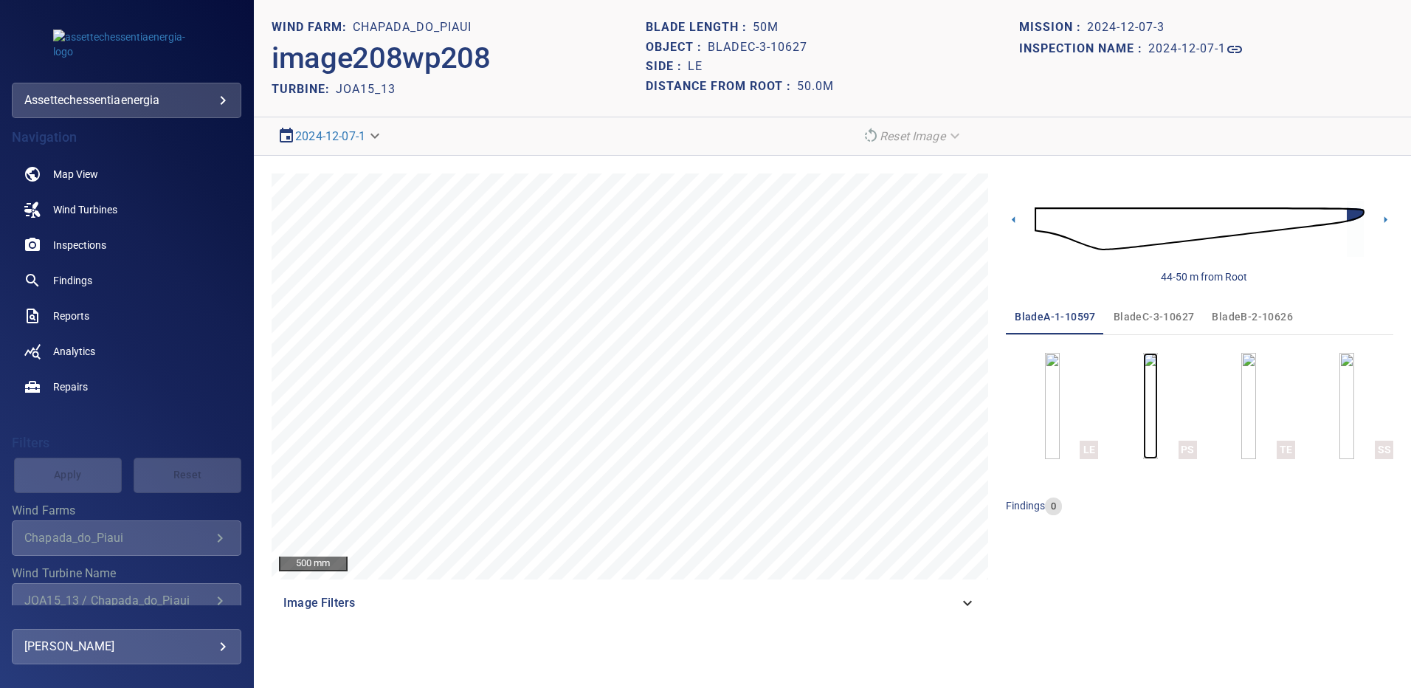
click at [1155, 387] on img "button" at bounding box center [1150, 406] width 15 height 106
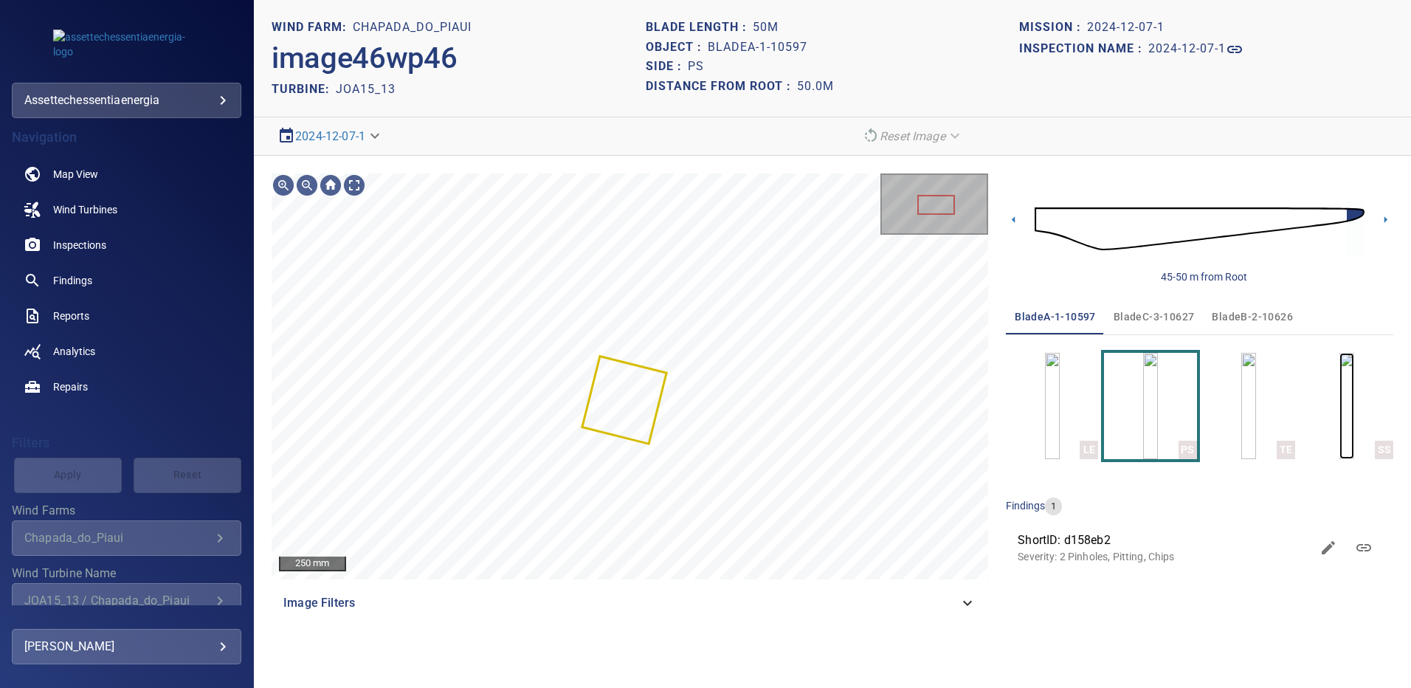
click at [1354, 401] on img "button" at bounding box center [1346, 406] width 15 height 106
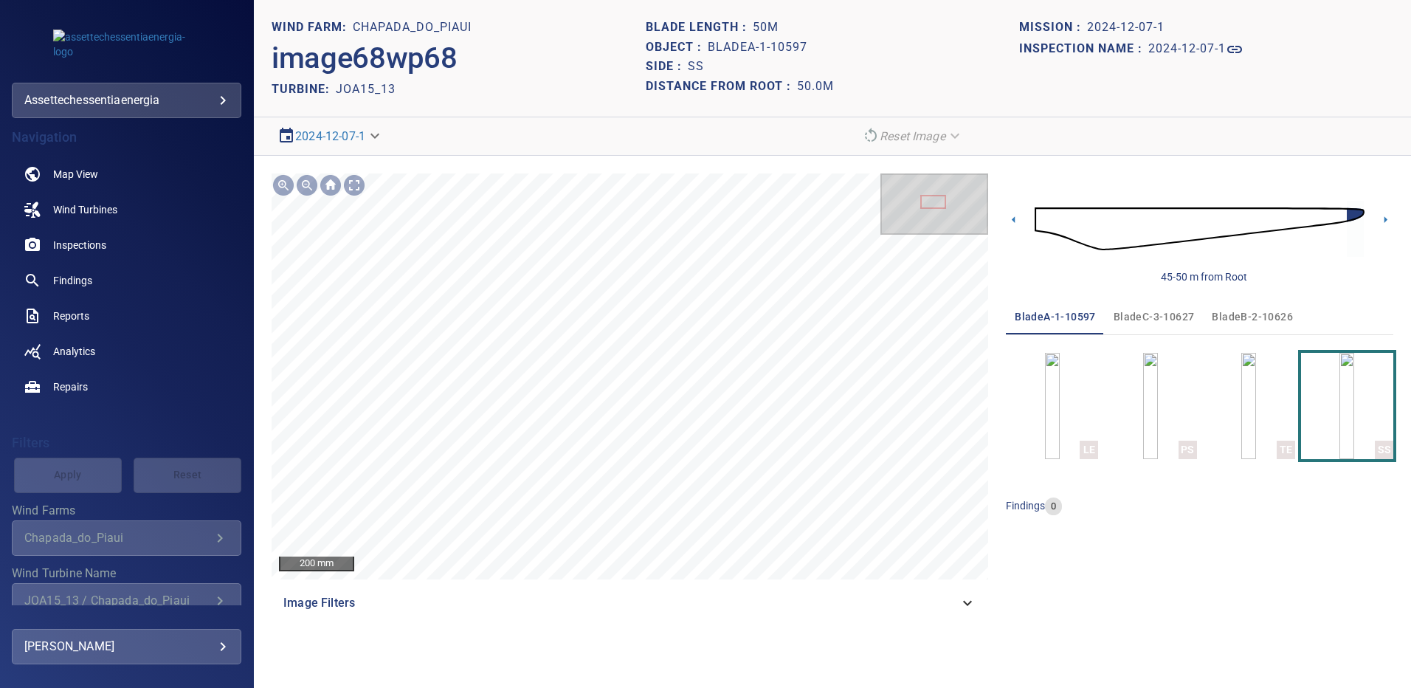
click at [1238, 308] on span "bladeB-2-10626" at bounding box center [1252, 317] width 81 height 18
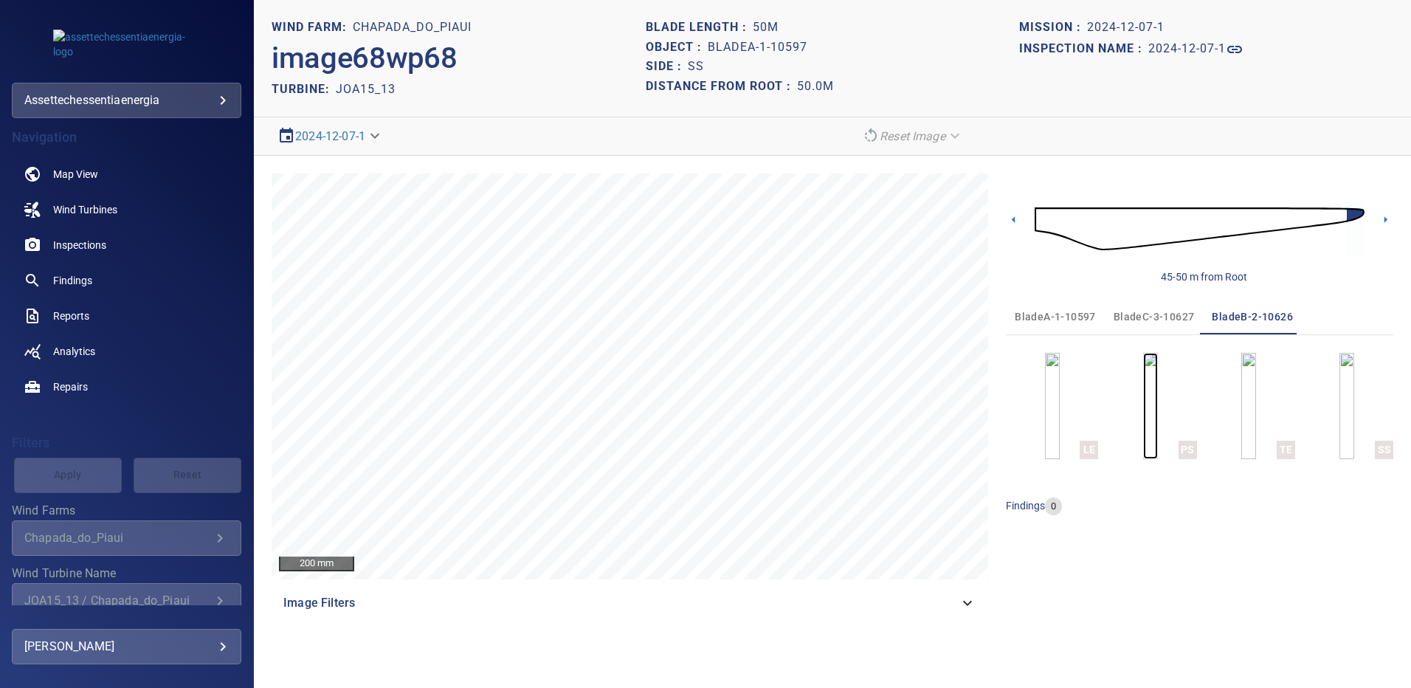
click at [1147, 421] on img "button" at bounding box center [1150, 406] width 15 height 106
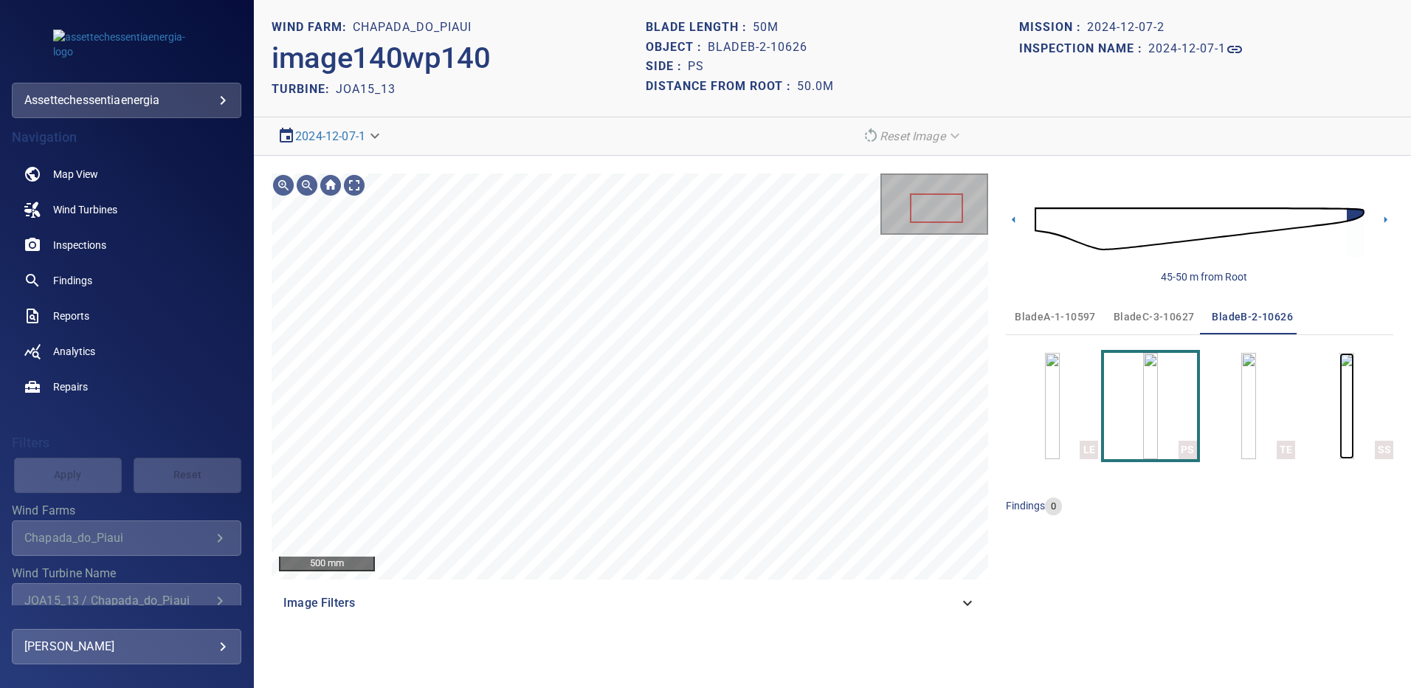
click at [1343, 410] on img "button" at bounding box center [1346, 406] width 15 height 106
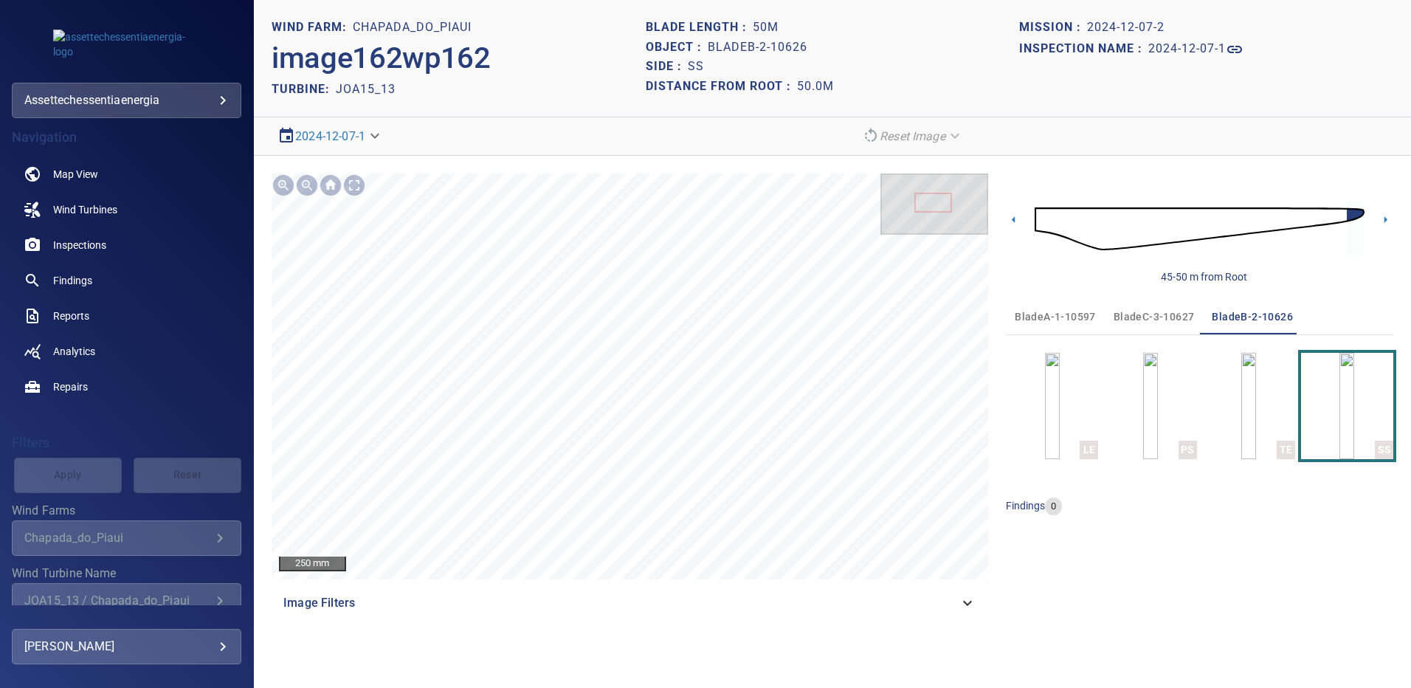
click at [1162, 316] on span "bladeC-3-10627" at bounding box center [1154, 317] width 81 height 18
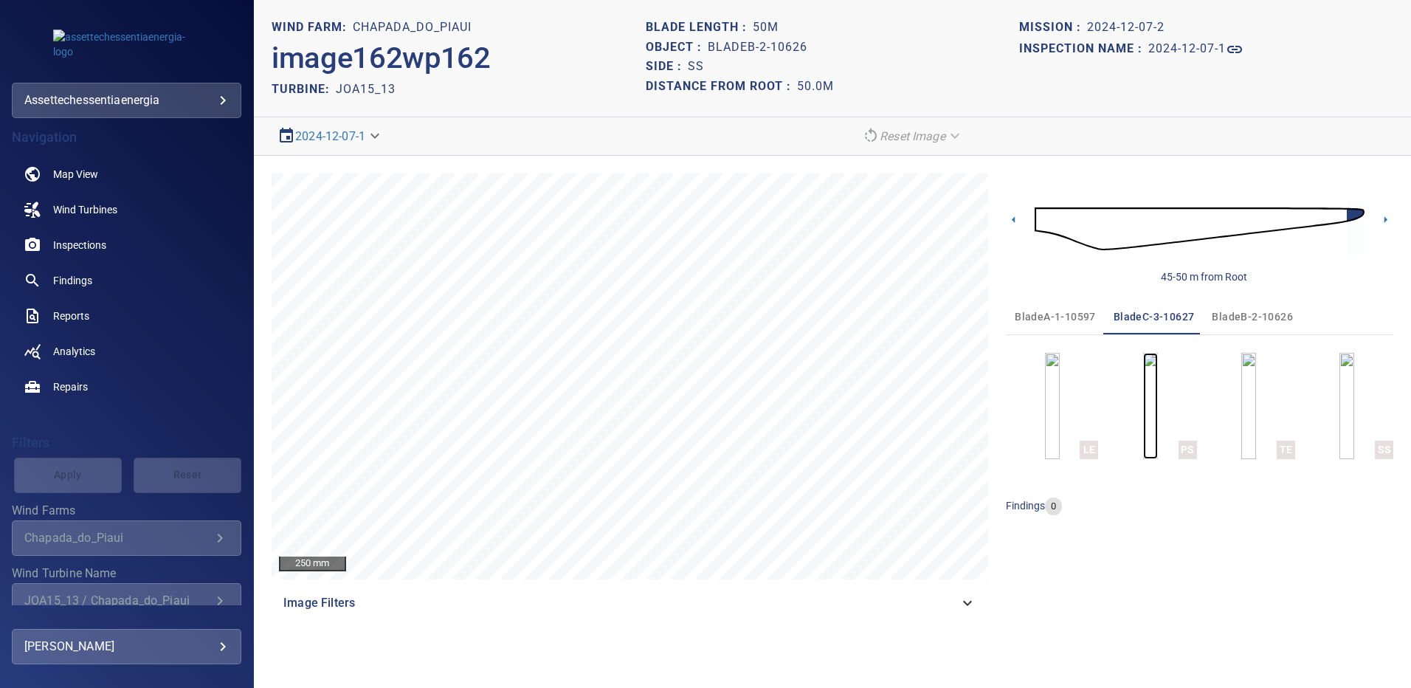
click at [1158, 410] on img "button" at bounding box center [1150, 406] width 15 height 106
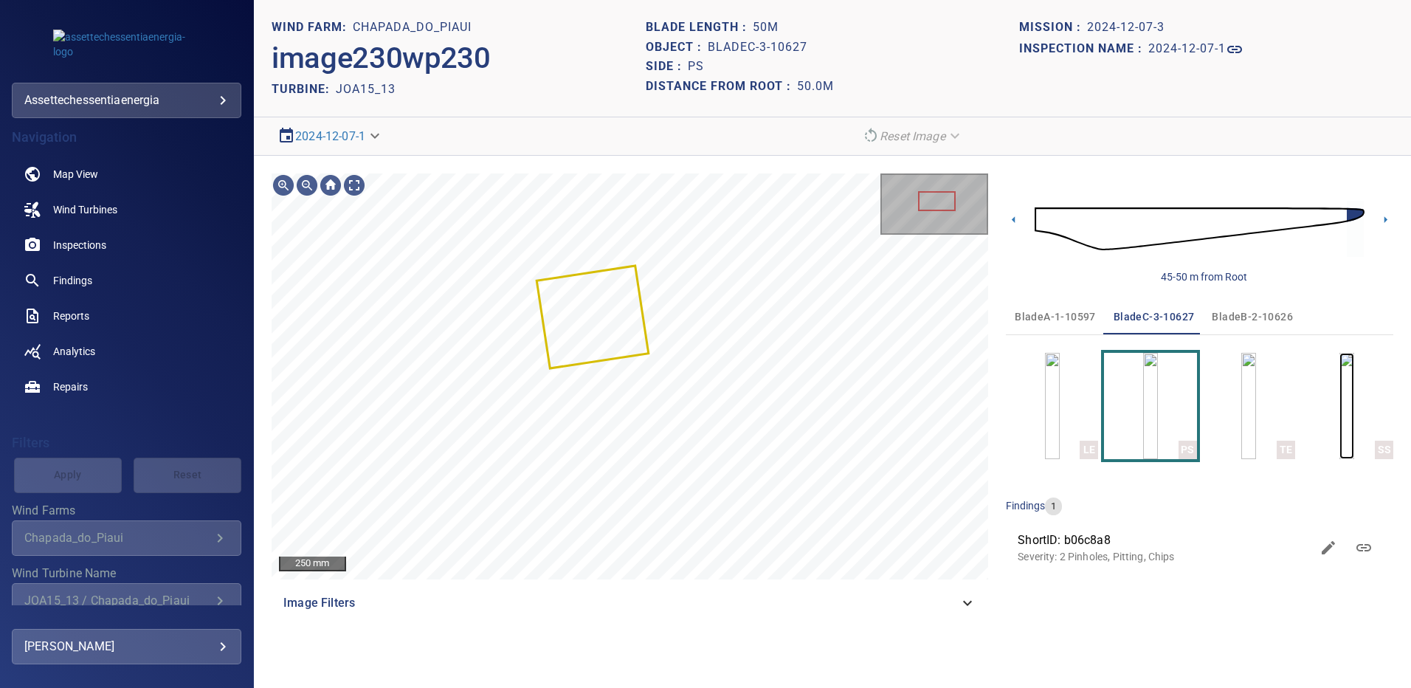
click at [1354, 428] on img "button" at bounding box center [1346, 406] width 15 height 106
